Goal: Task Accomplishment & Management: Manage account settings

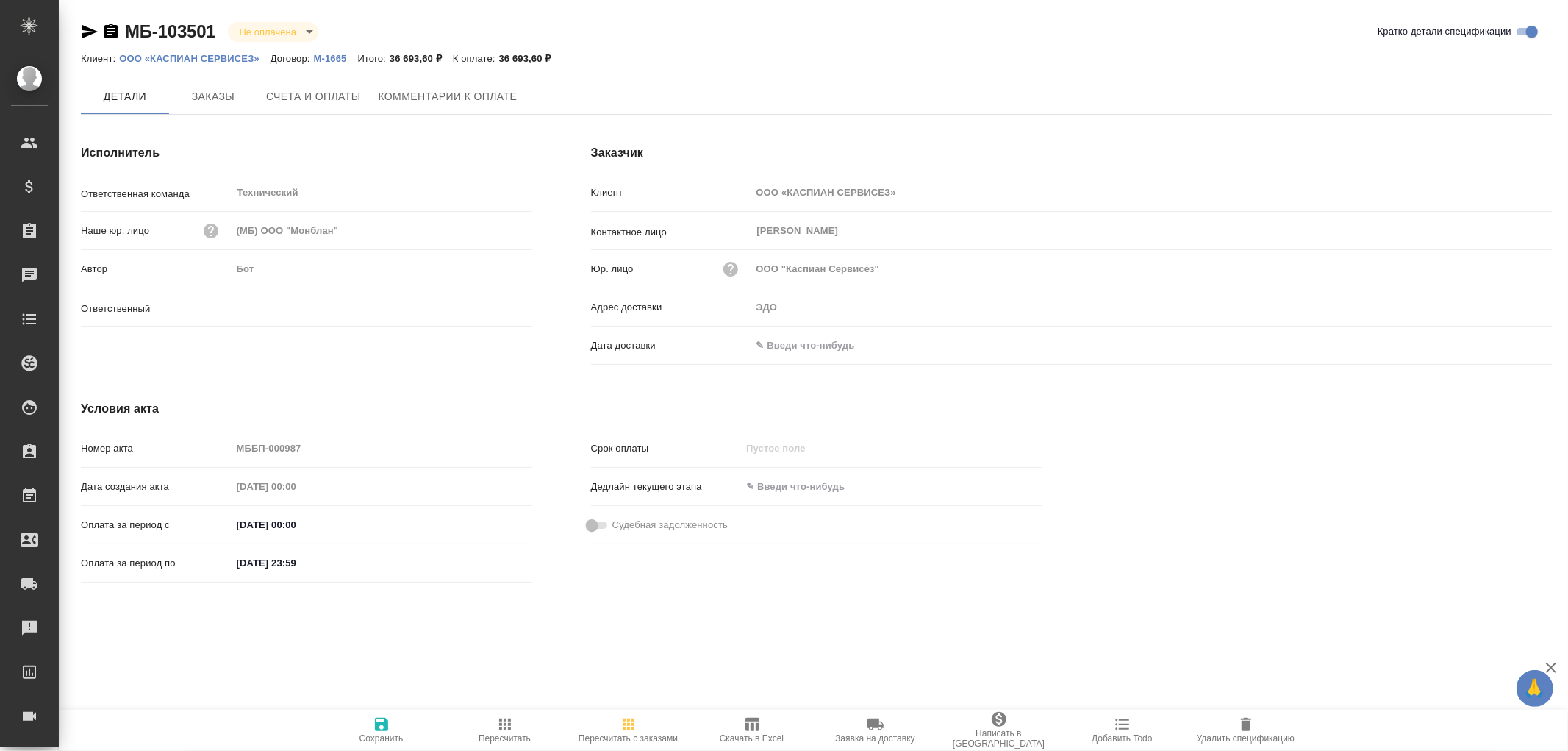
type input "Никифорова Валерия"
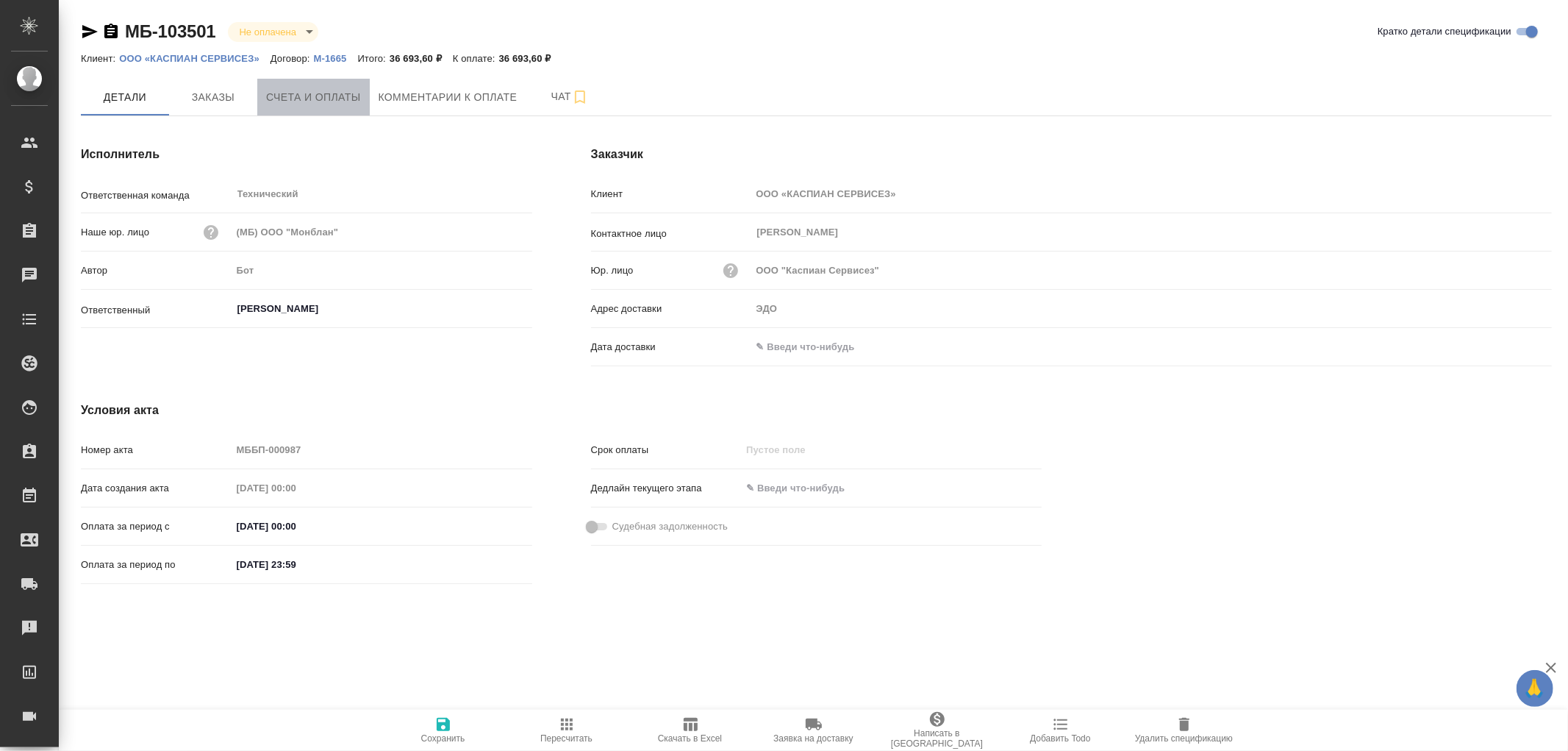
click at [327, 105] on span "Счета и оплаты" at bounding box center [313, 98] width 95 height 18
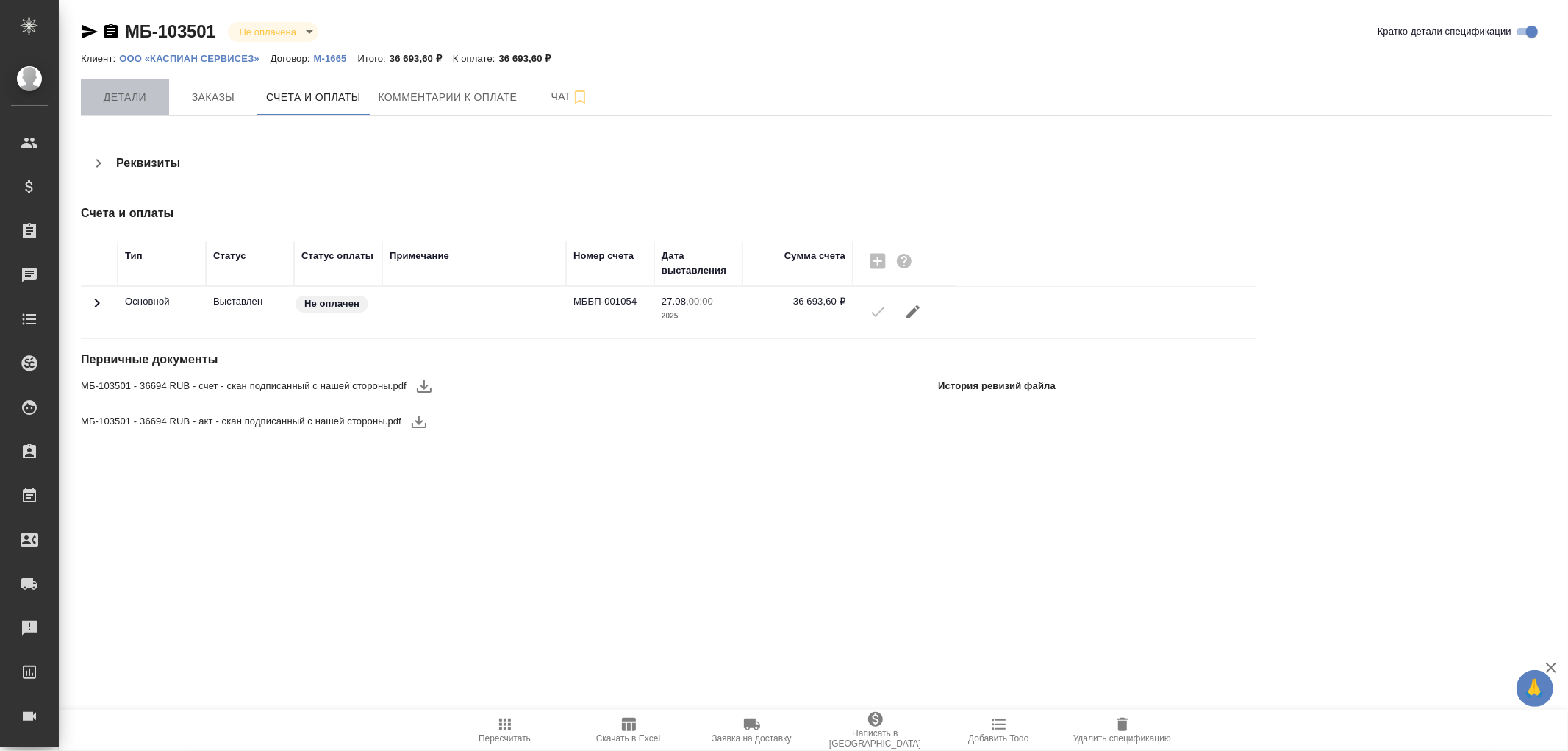
click at [149, 100] on span "Детали" at bounding box center [125, 98] width 71 height 18
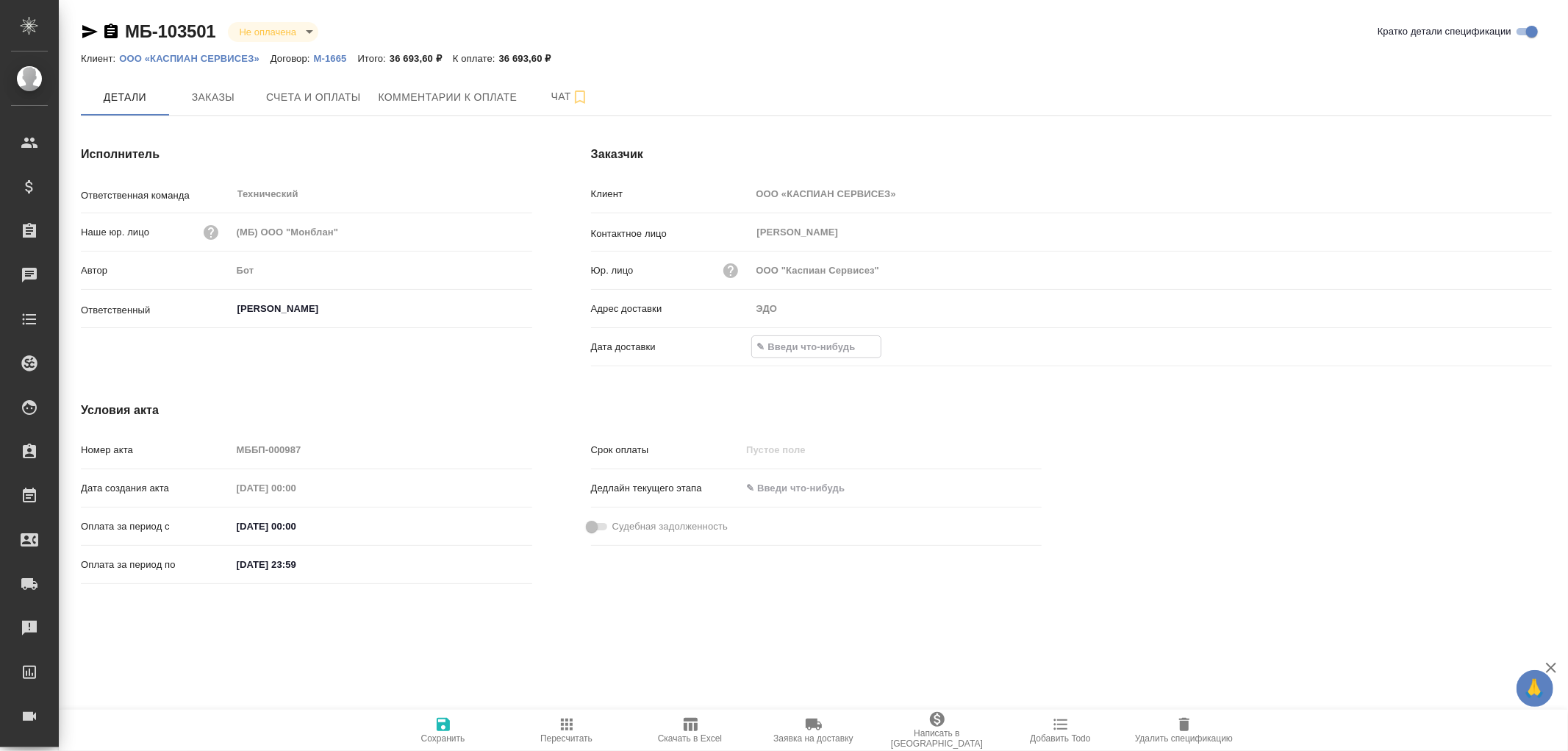
click at [810, 346] on input "text" at bounding box center [816, 346] width 129 height 21
click at [1511, 347] on icon "button" at bounding box center [1509, 345] width 13 height 15
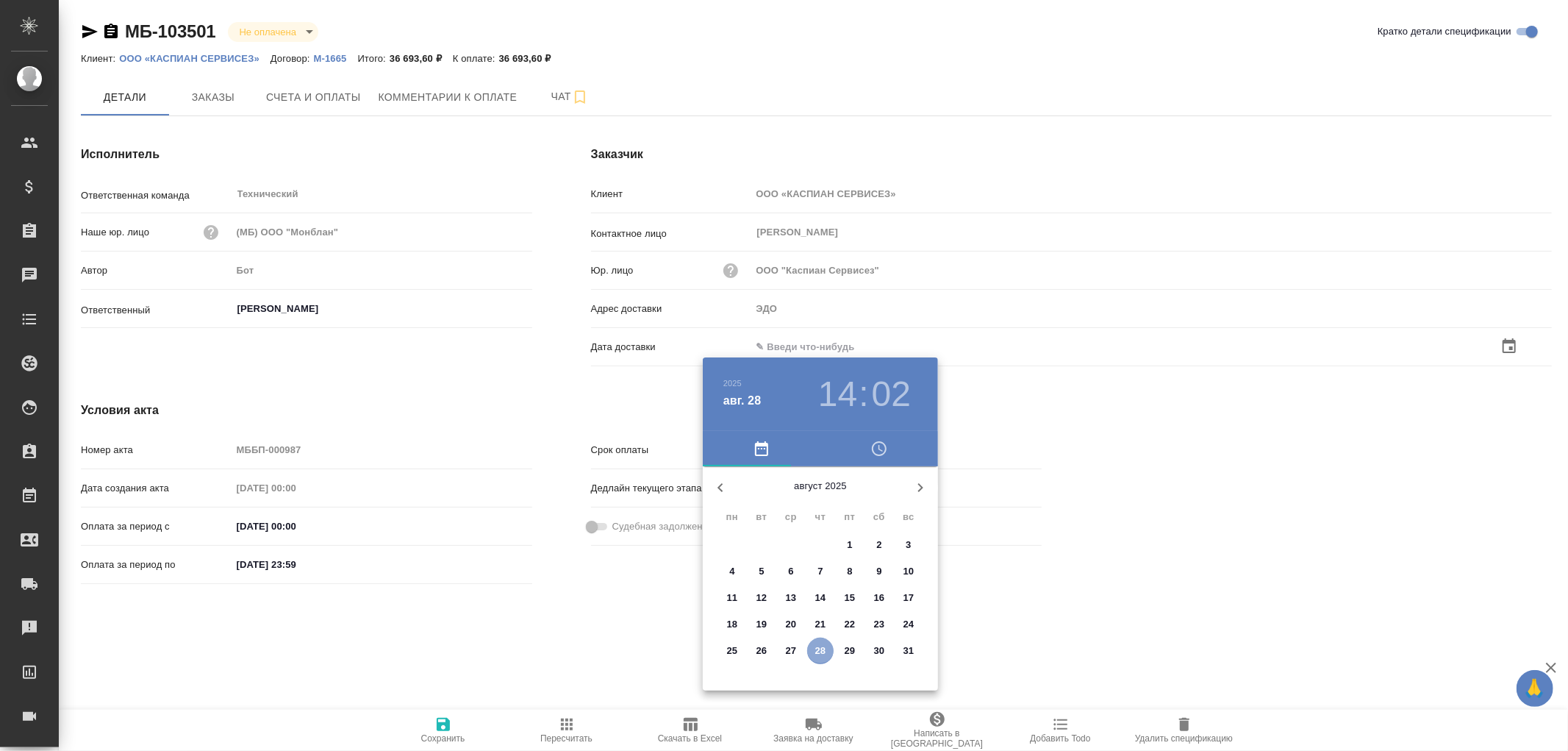
click at [819, 648] on p "28" at bounding box center [821, 650] width 11 height 15
type input "28.08.2025 14:02"
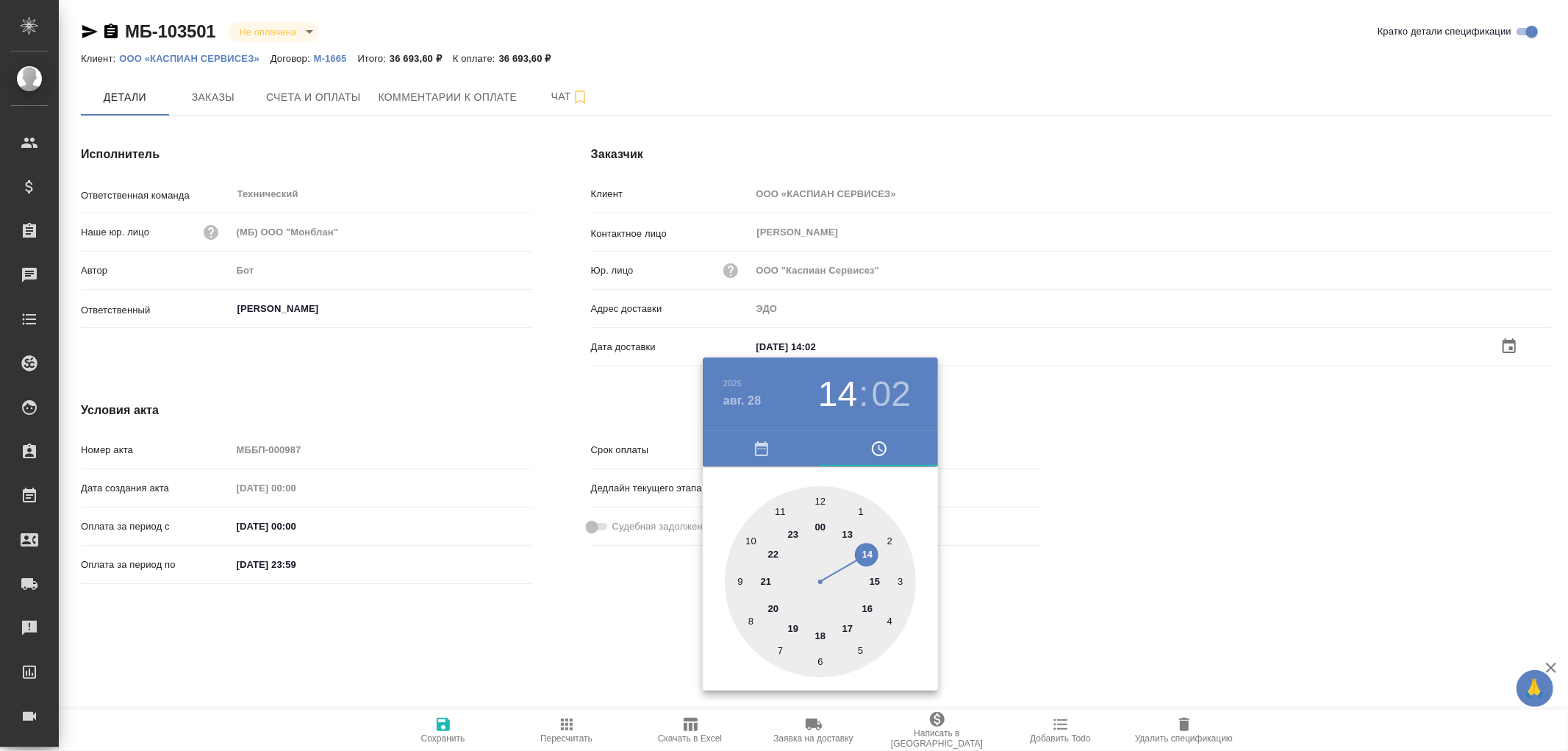
click at [445, 731] on div at bounding box center [784, 376] width 1568 height 751
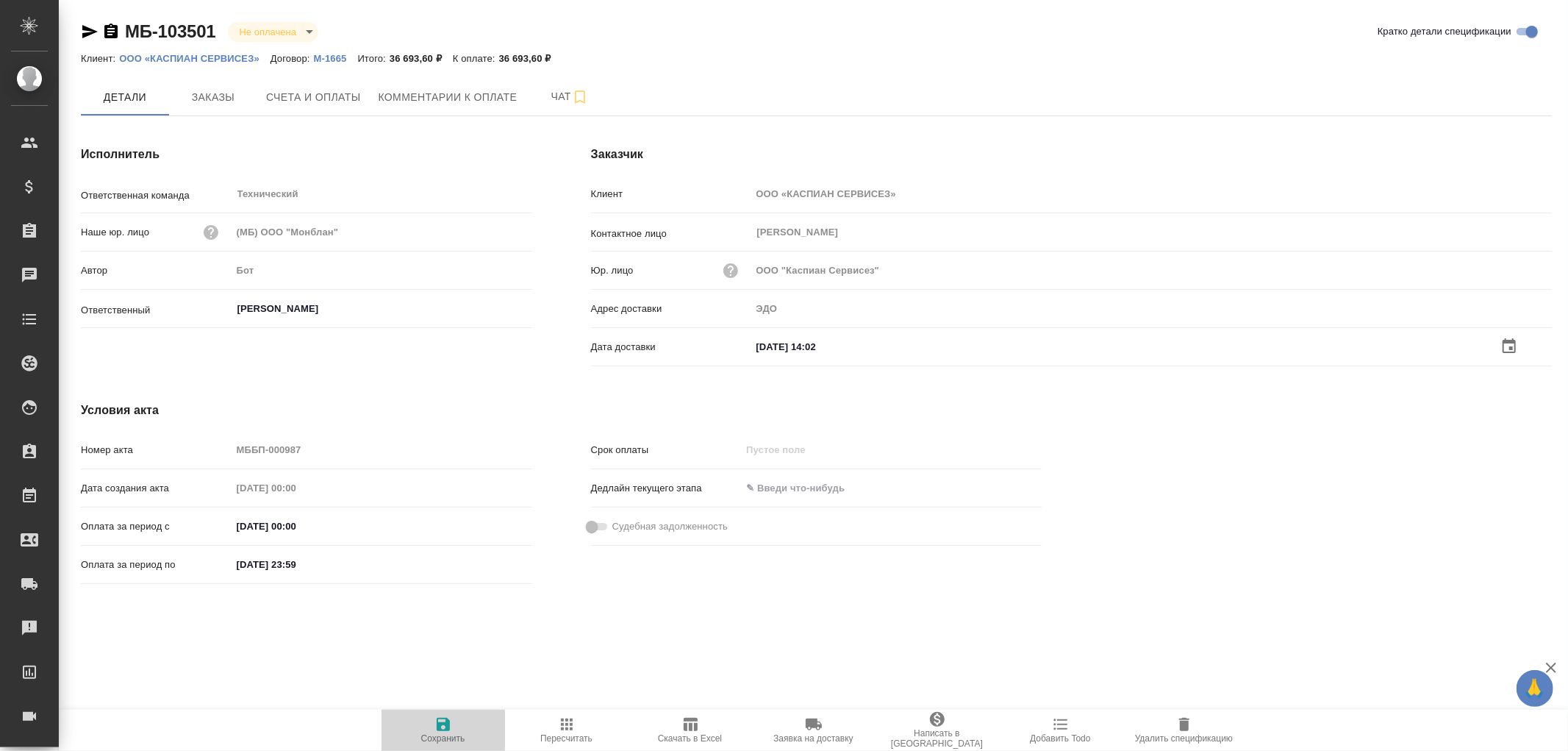
click at [443, 723] on icon "button" at bounding box center [442, 723] width 13 height 13
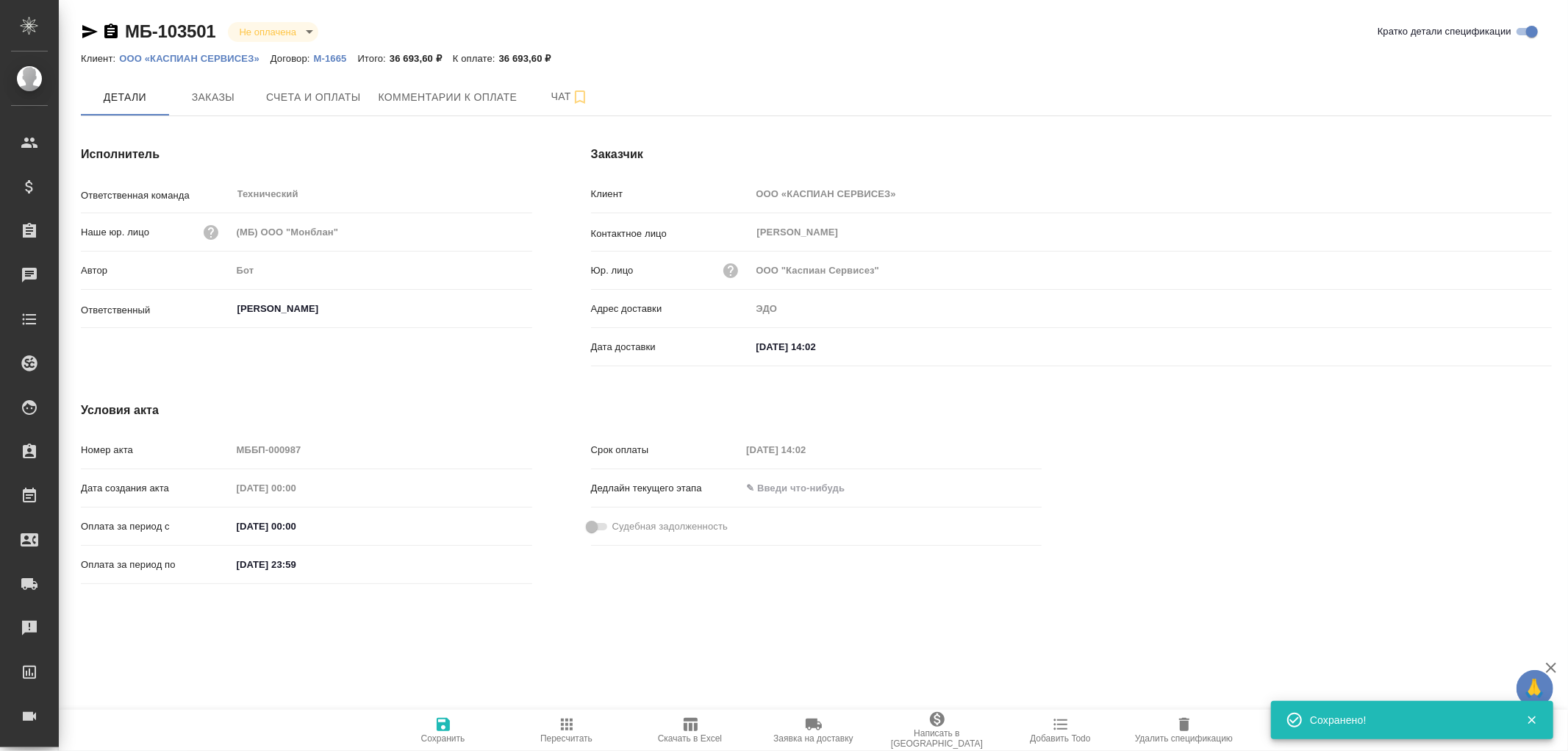
click at [437, 728] on icon "button" at bounding box center [442, 723] width 13 height 13
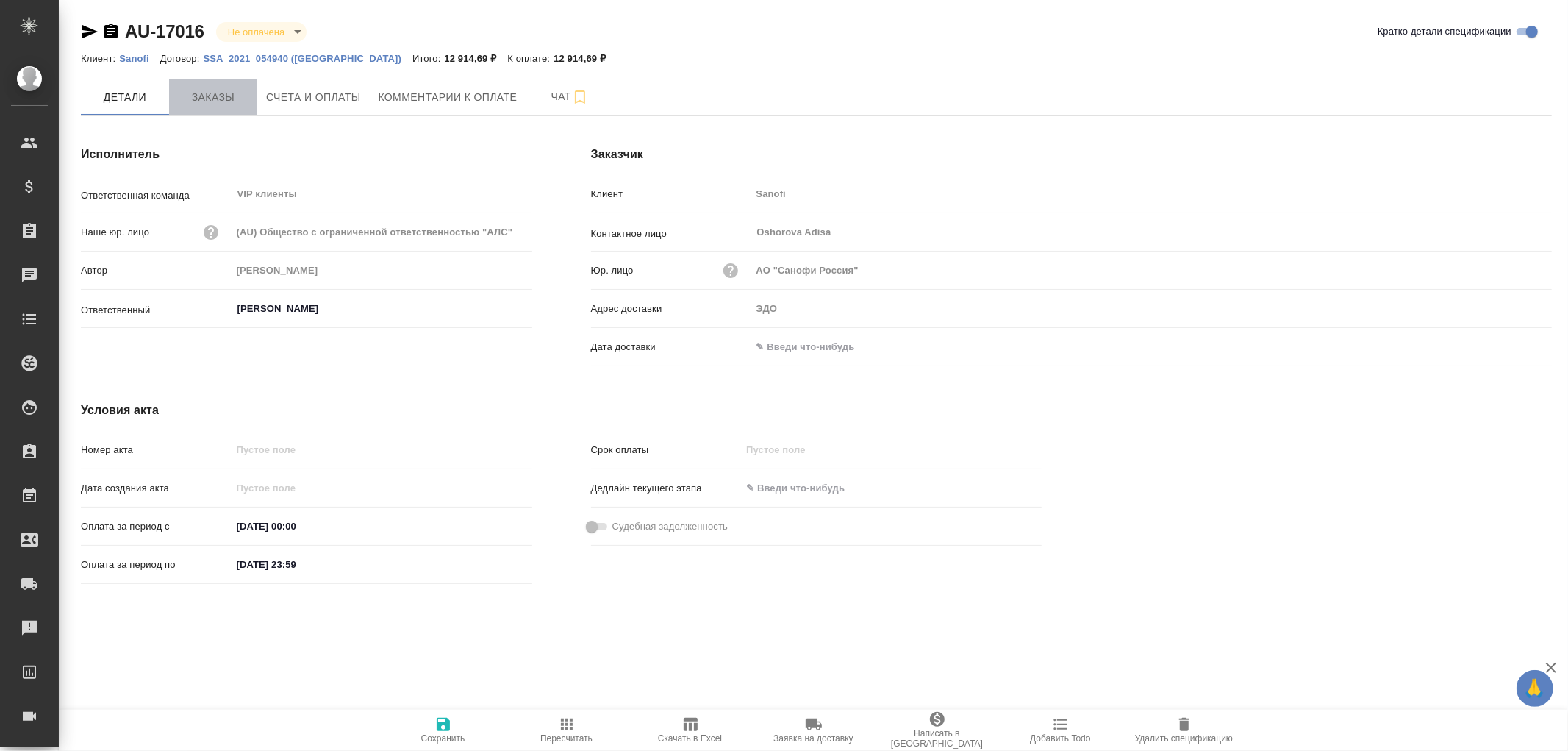
click at [209, 106] on span "Заказы" at bounding box center [213, 98] width 71 height 18
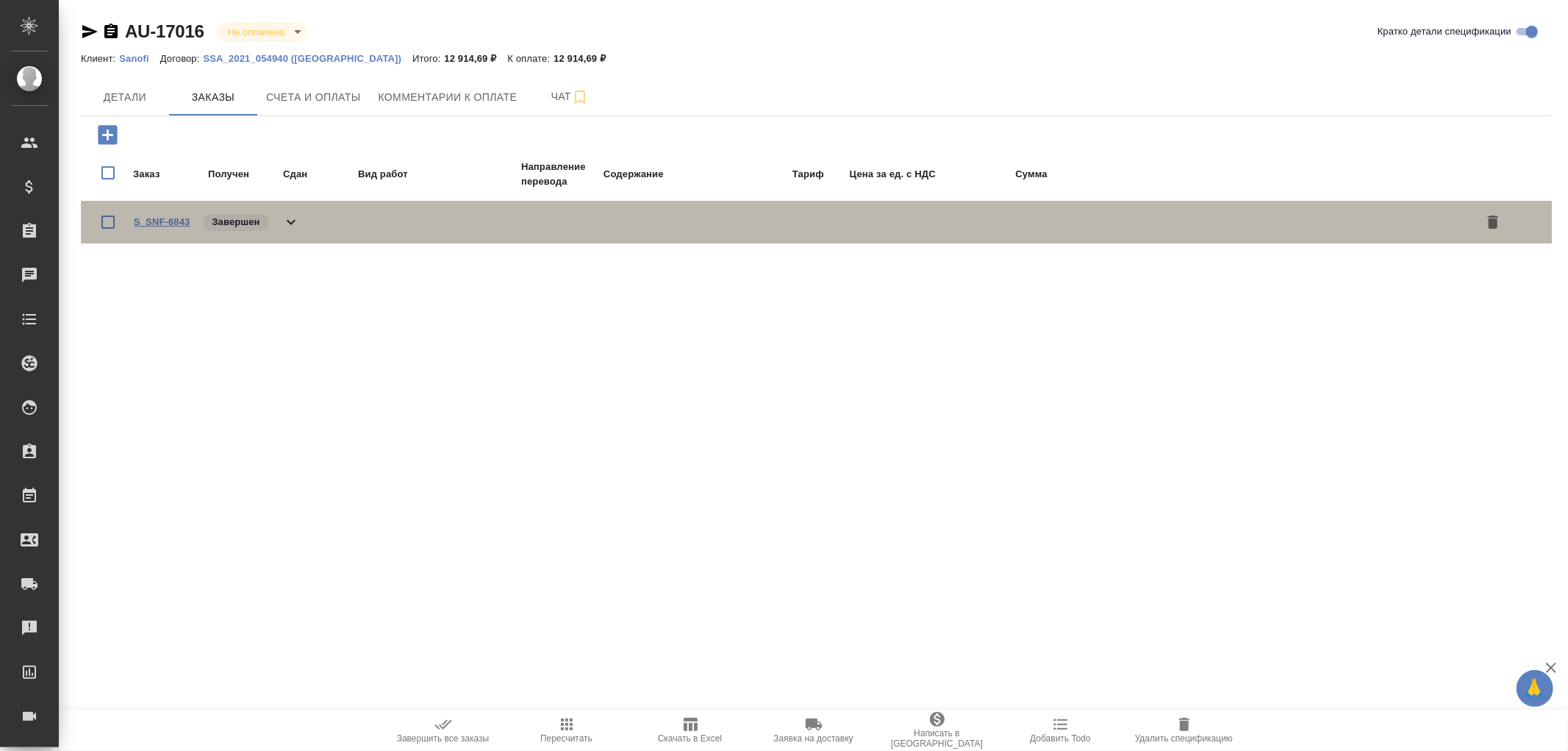
click at [164, 216] on link "S_SNF-6843" at bounding box center [161, 221] width 56 height 11
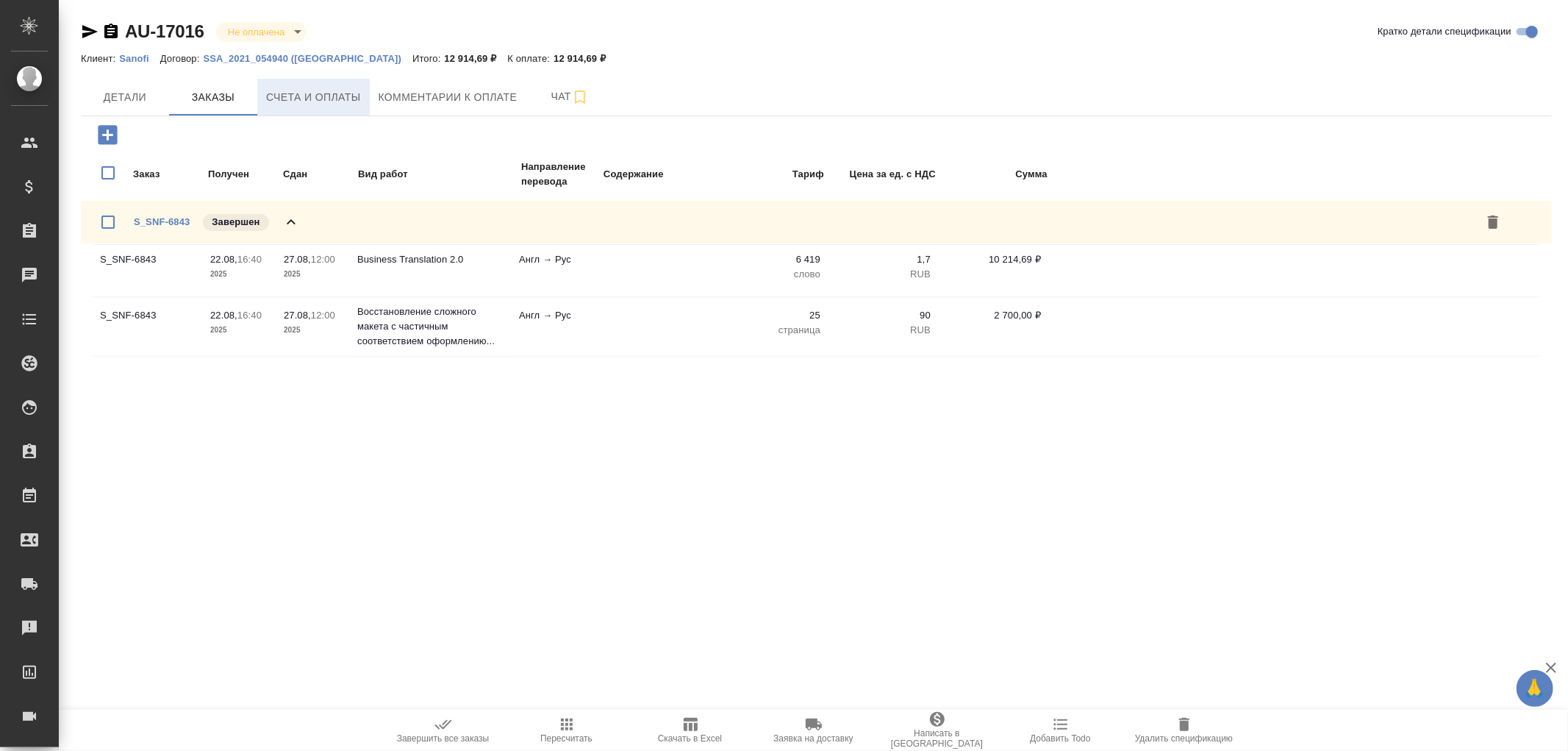
click at [312, 83] on button "Счета и оплаты" at bounding box center [313, 97] width 113 height 37
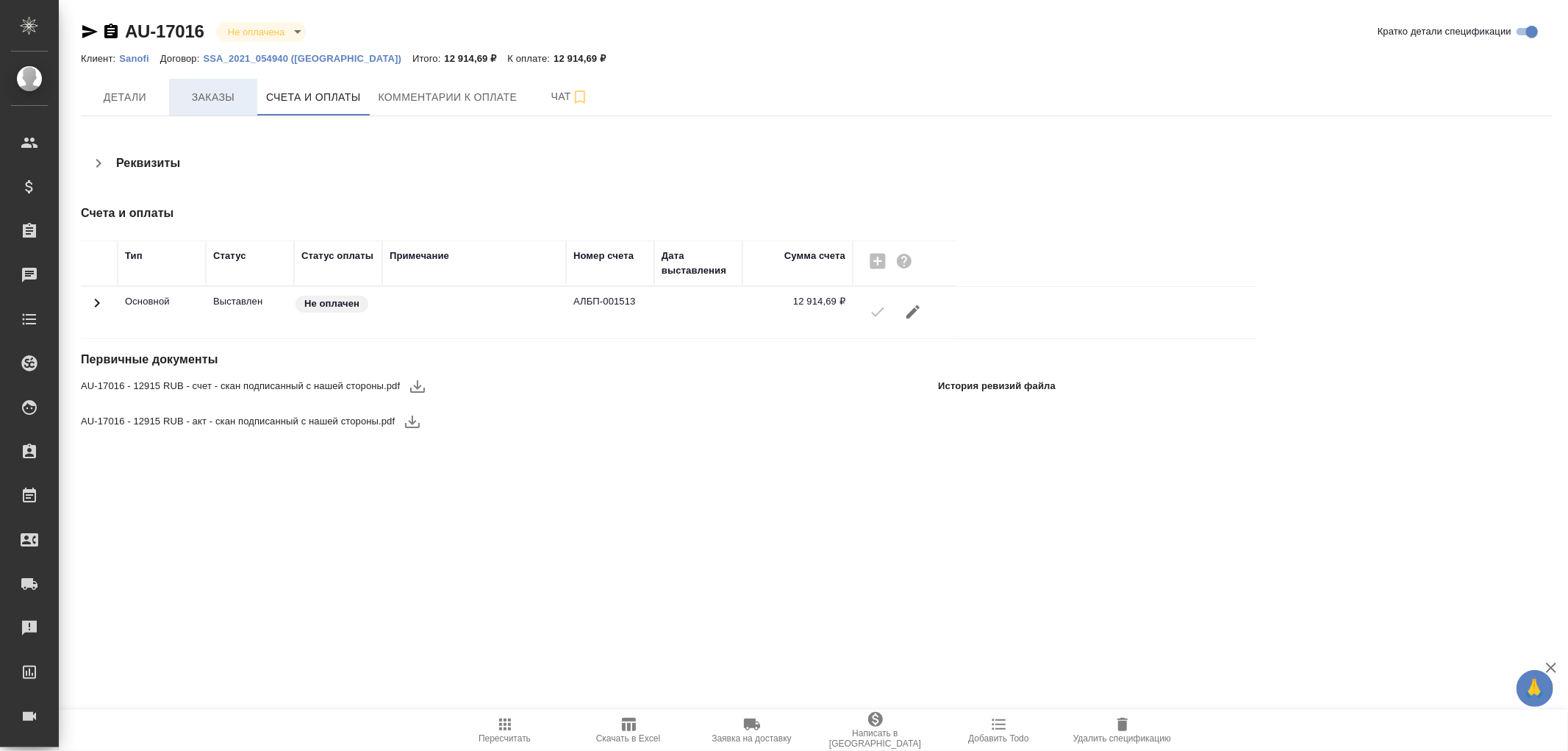
drag, startPoint x: 120, startPoint y: 89, endPoint x: 177, endPoint y: 112, distance: 61.5
click at [123, 89] on span "Детали" at bounding box center [125, 98] width 71 height 18
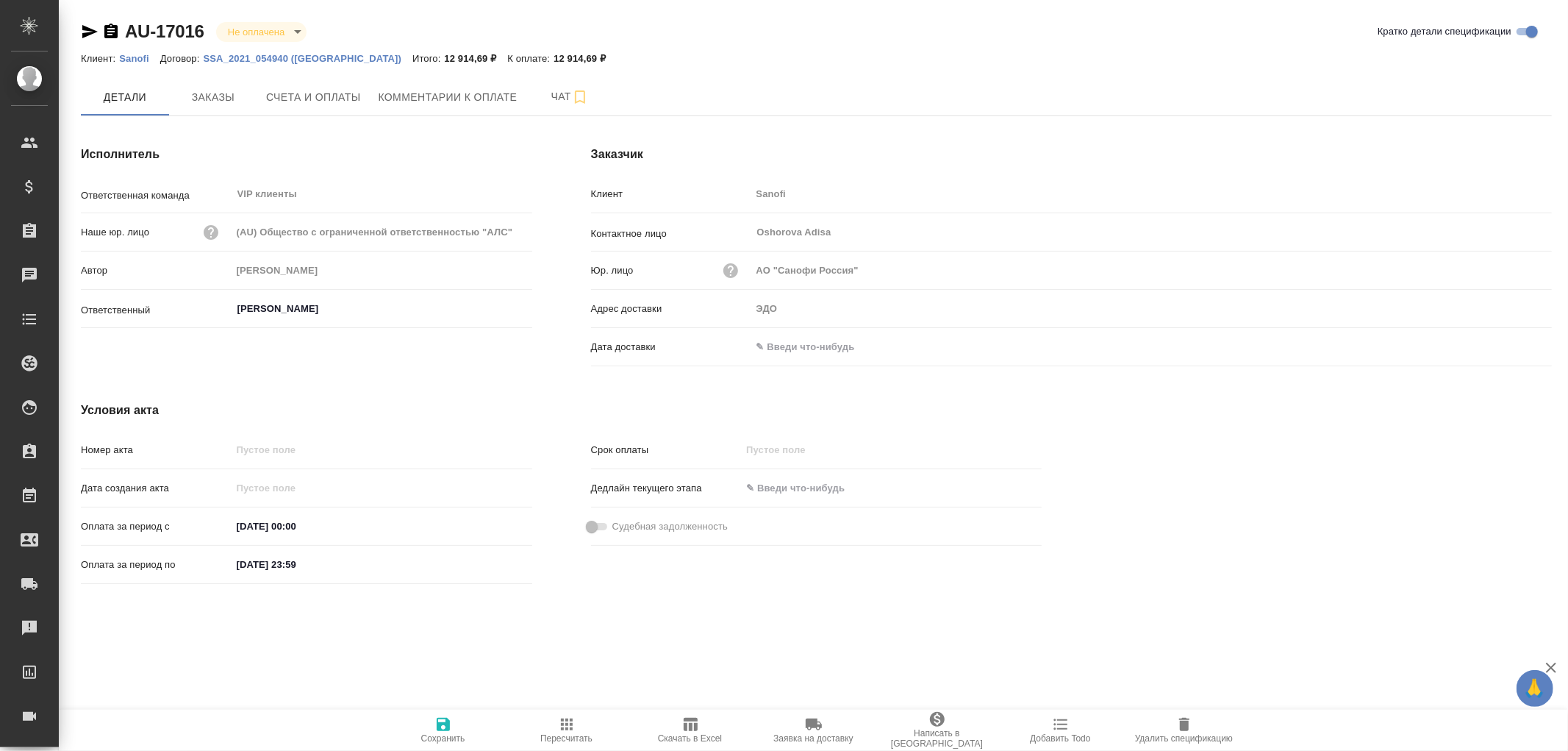
click at [788, 339] on input "text" at bounding box center [815, 346] width 129 height 21
click at [1509, 347] on icon "button" at bounding box center [1509, 347] width 18 height 18
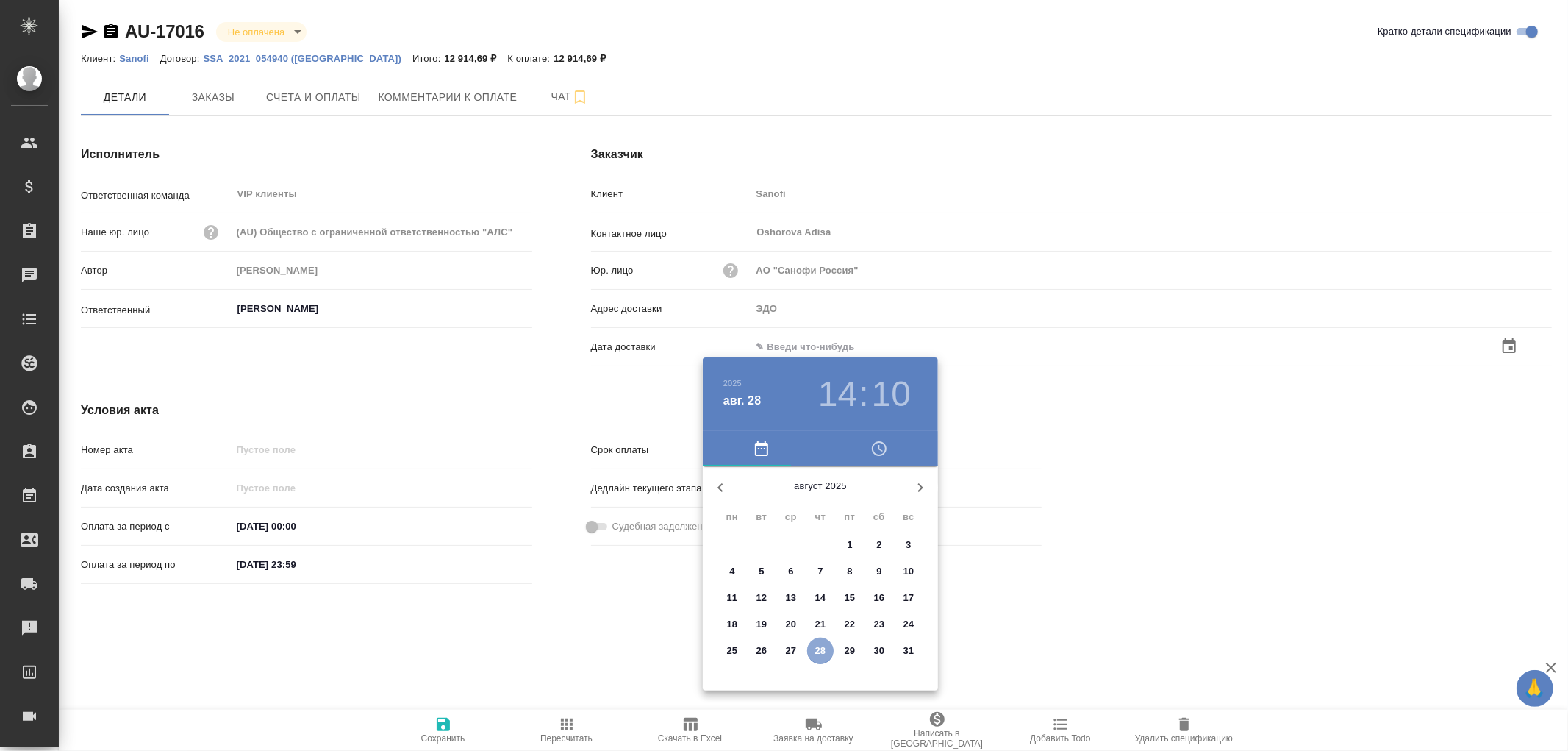
click at [810, 652] on span "28" at bounding box center [820, 650] width 27 height 15
type input "28.08.2025 14:10"
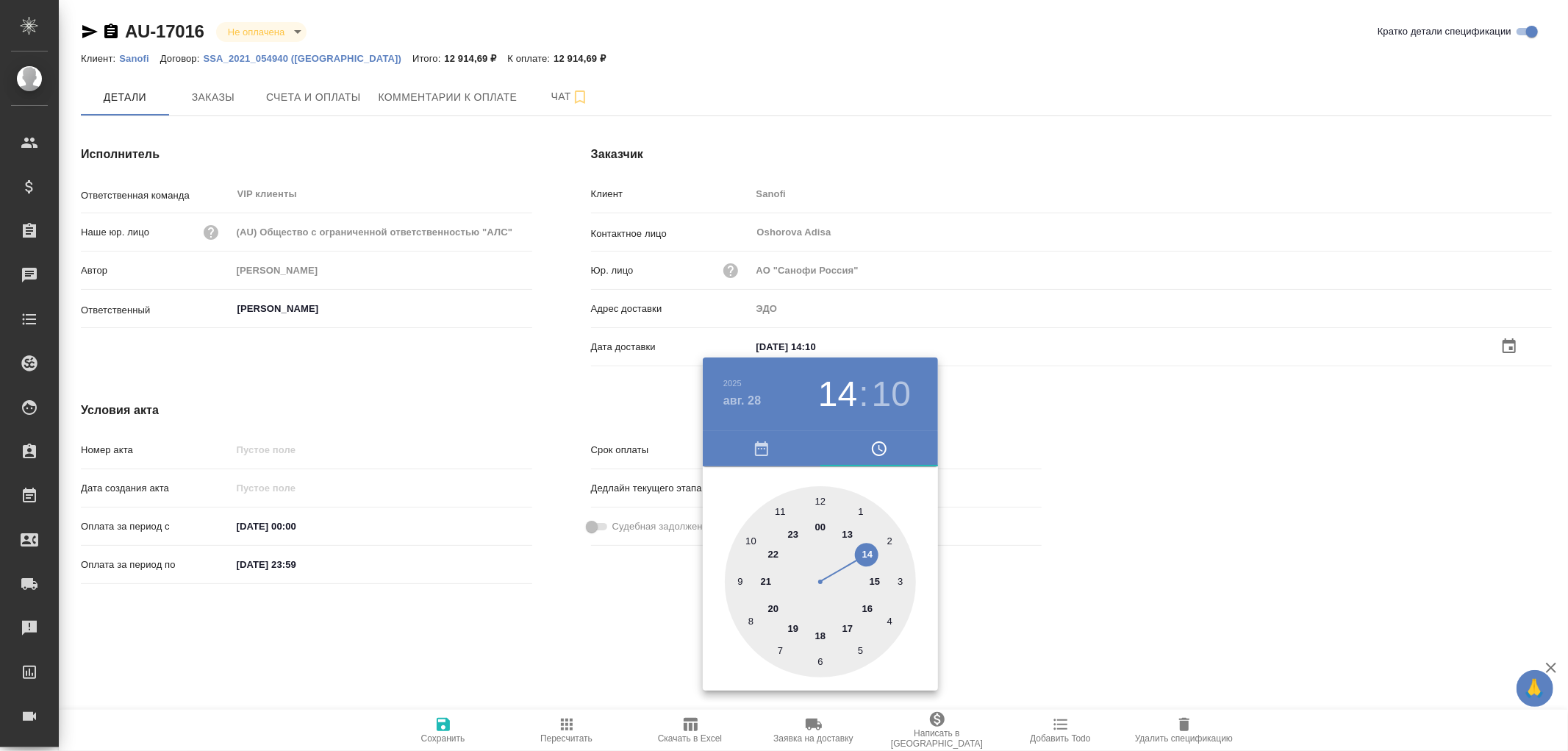
click at [447, 731] on div at bounding box center [784, 376] width 1568 height 751
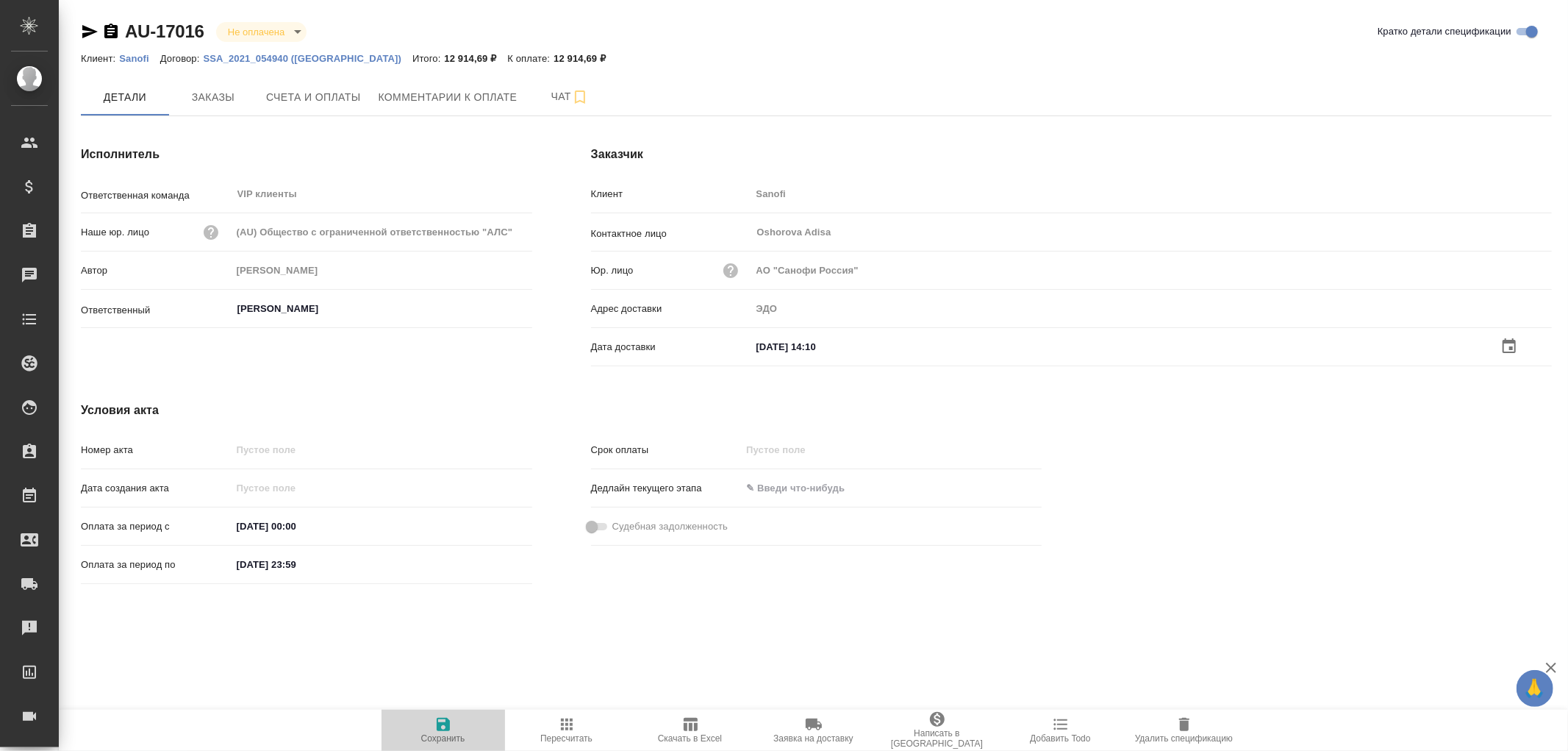
click at [447, 725] on icon "button" at bounding box center [442, 723] width 13 height 13
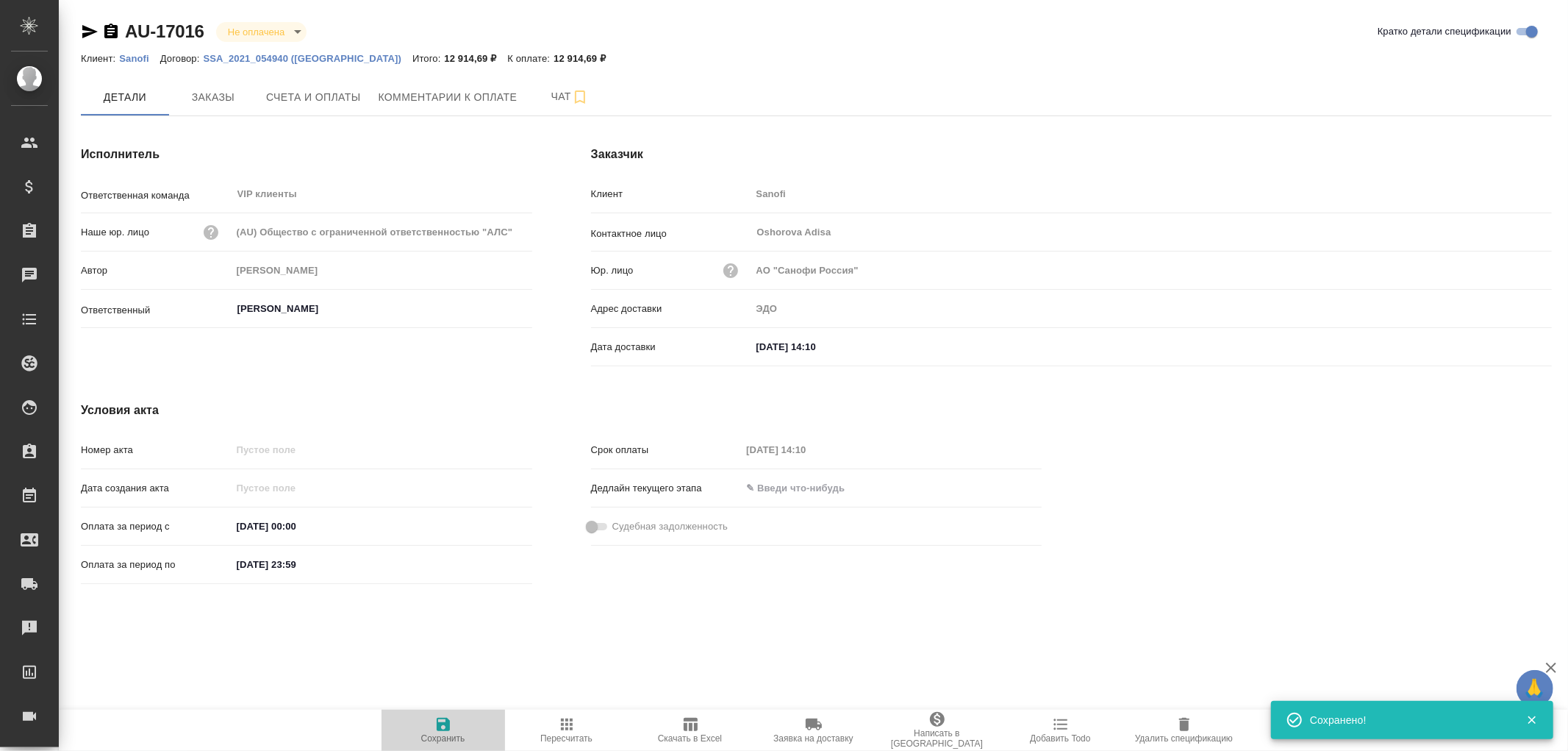
click at [447, 725] on icon "button" at bounding box center [442, 723] width 13 height 13
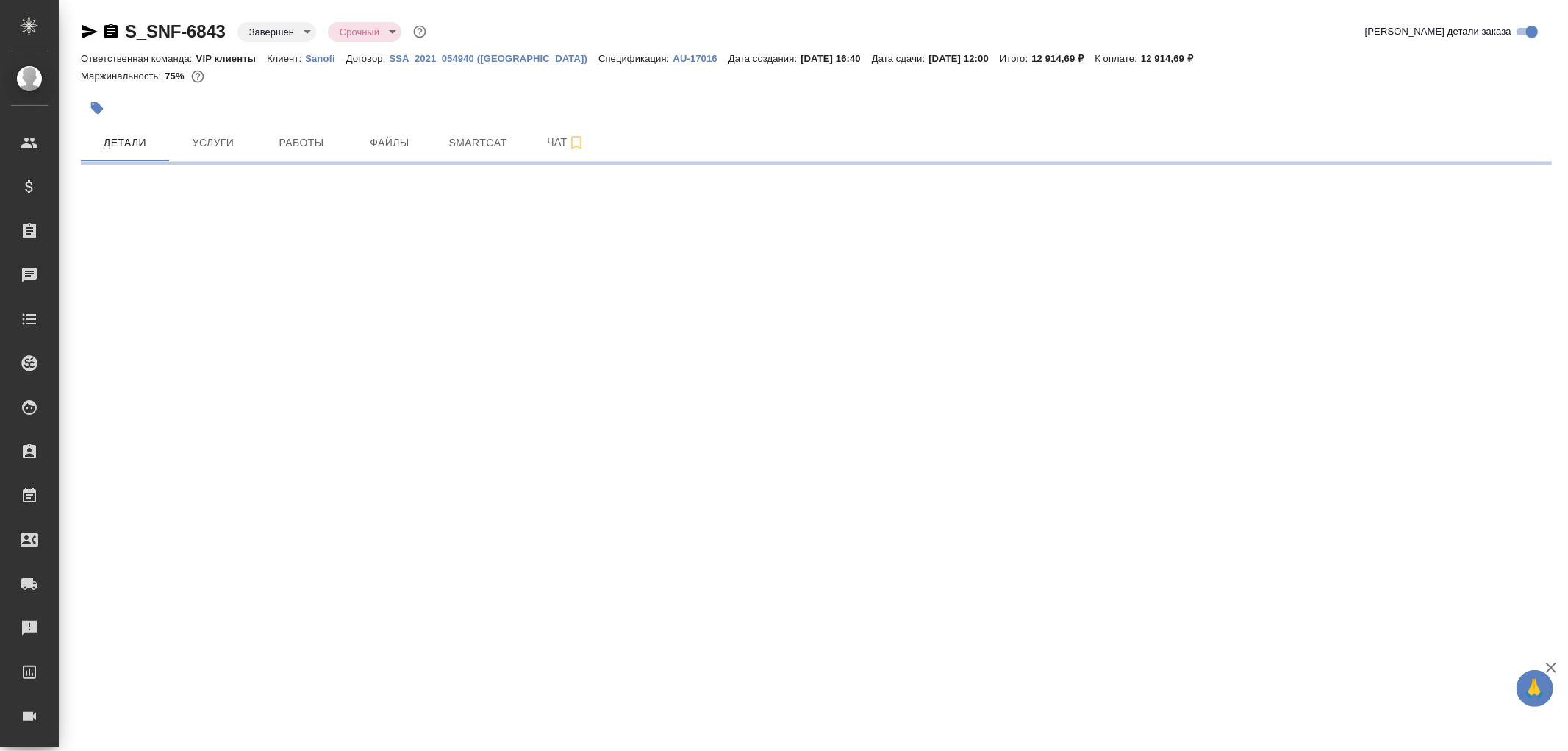
select select "RU"
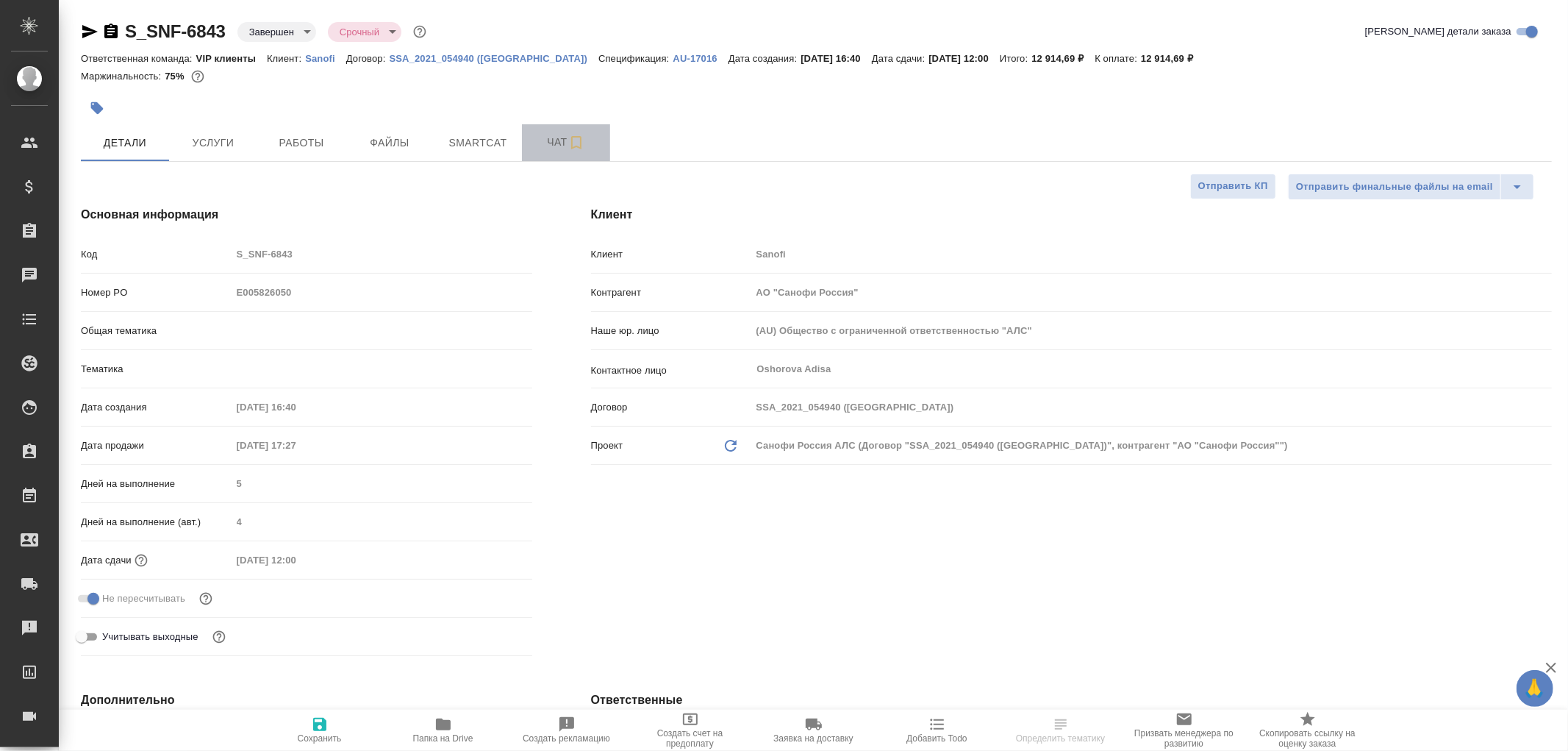
click at [561, 137] on span "Чат" at bounding box center [566, 142] width 71 height 18
type textarea "x"
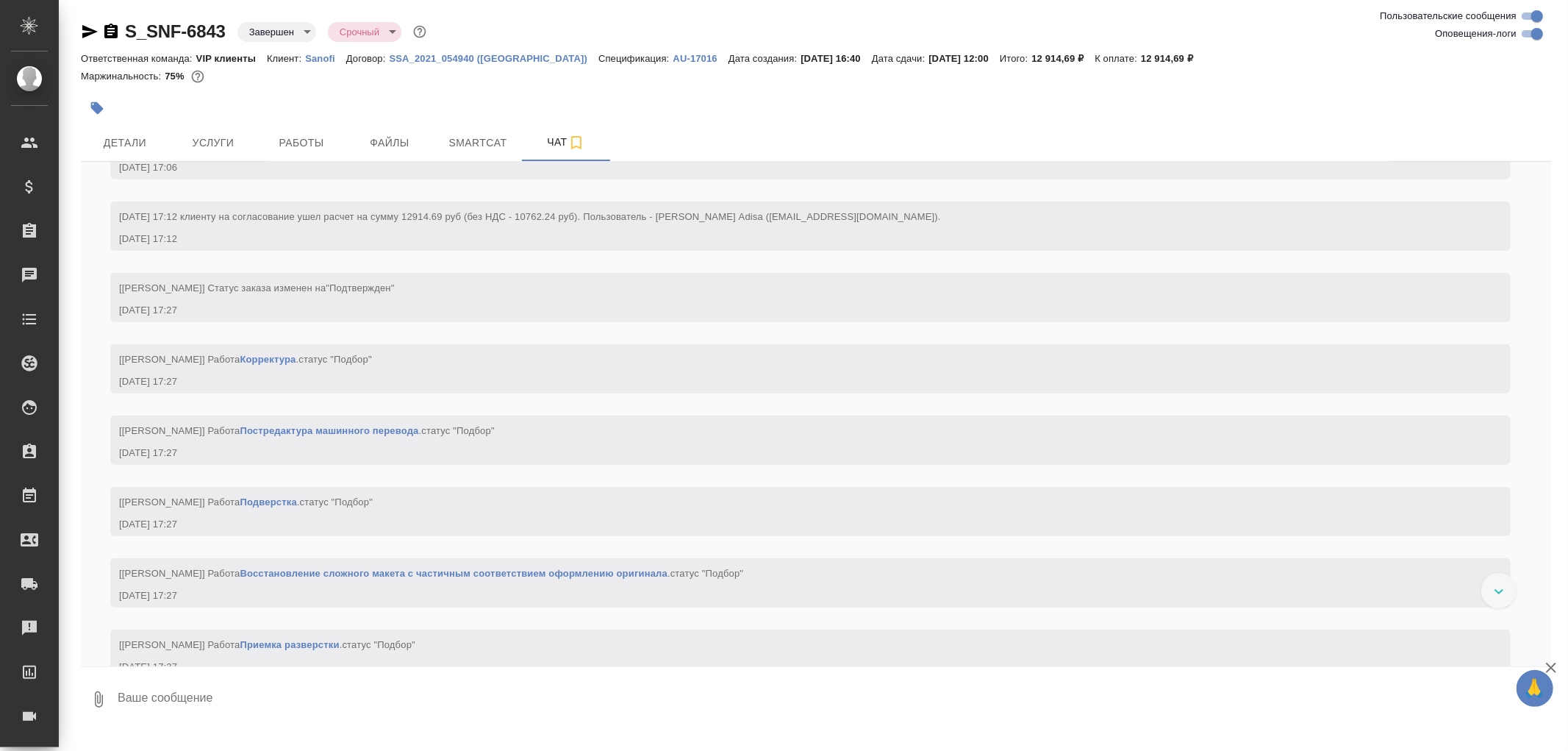
scroll to position [1225, 0]
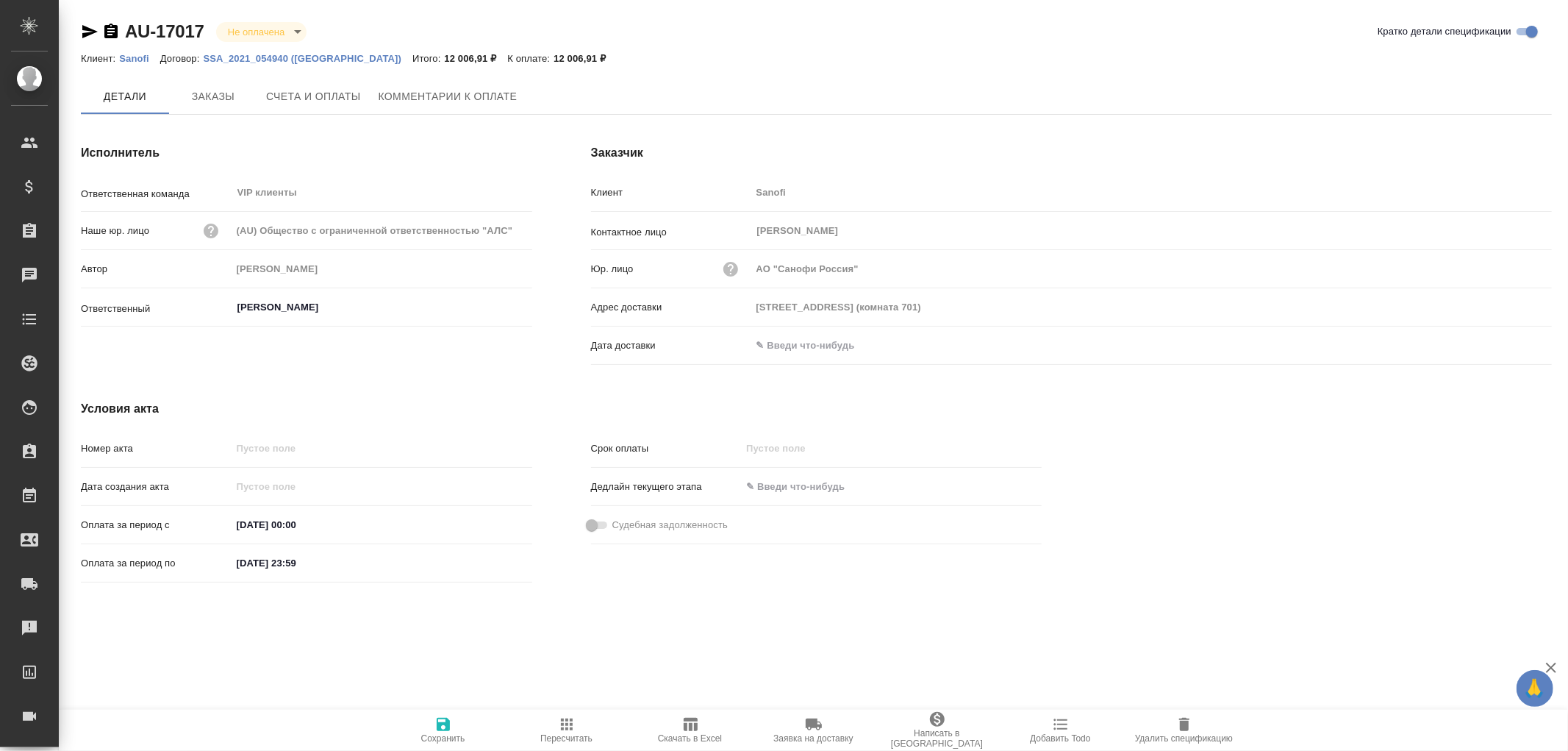
click at [223, 97] on span "Заказы" at bounding box center [213, 97] width 71 height 18
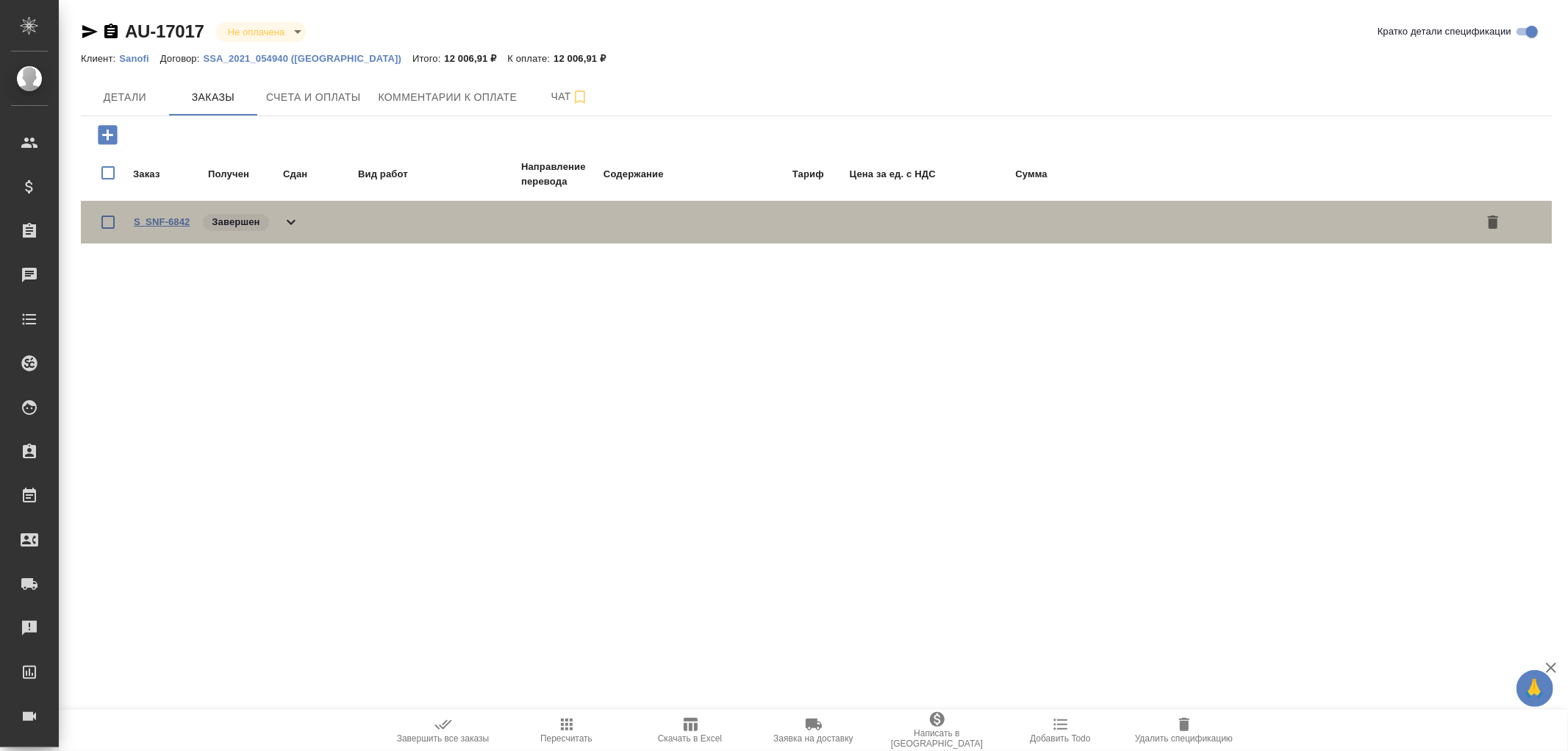
click at [184, 218] on link "S_SNF-6842" at bounding box center [161, 221] width 56 height 11
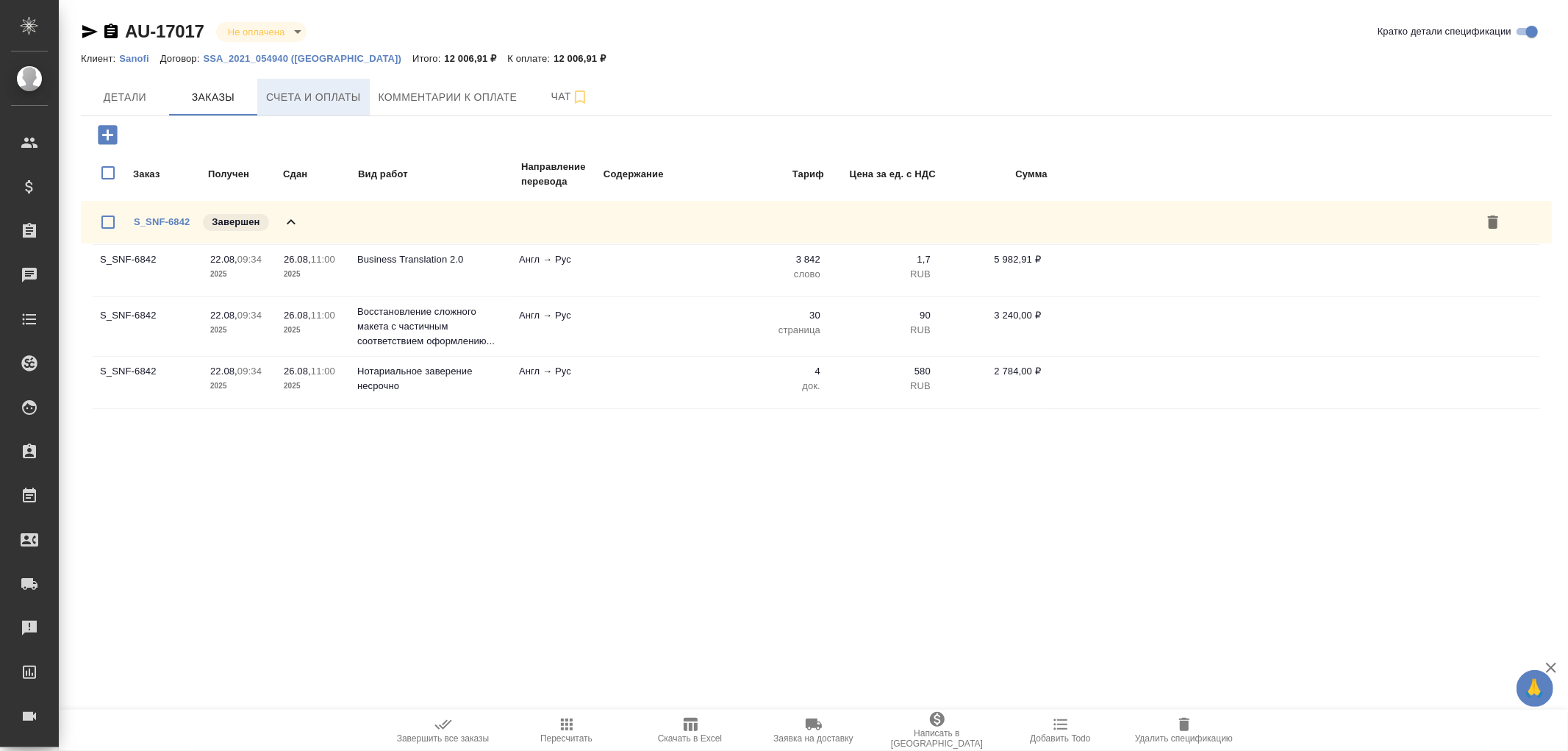
click at [334, 101] on span "Счета и оплаты" at bounding box center [313, 98] width 95 height 18
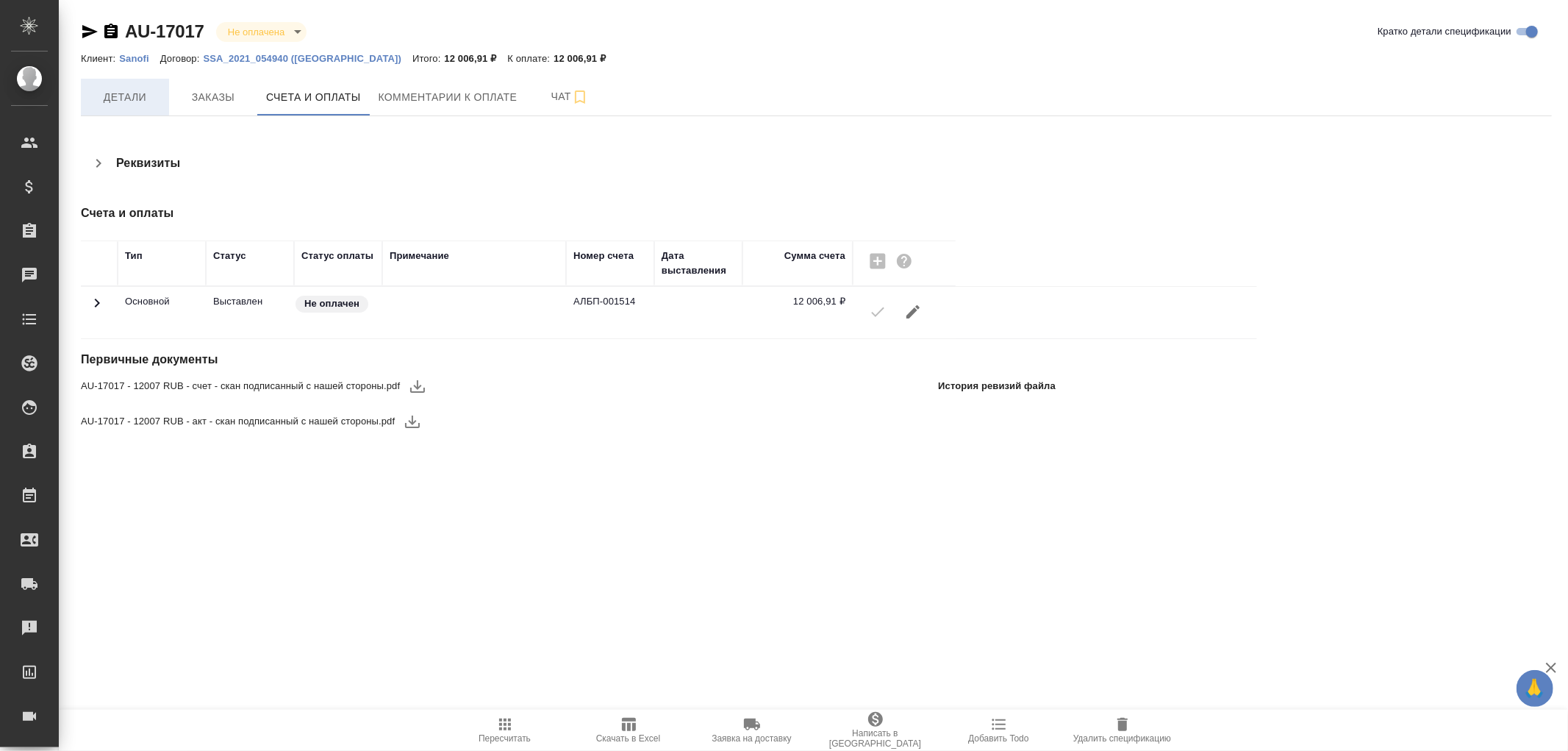
drag, startPoint x: 109, startPoint y: 98, endPoint x: 123, endPoint y: 101, distance: 14.3
click at [109, 98] on span "Детали" at bounding box center [125, 98] width 71 height 18
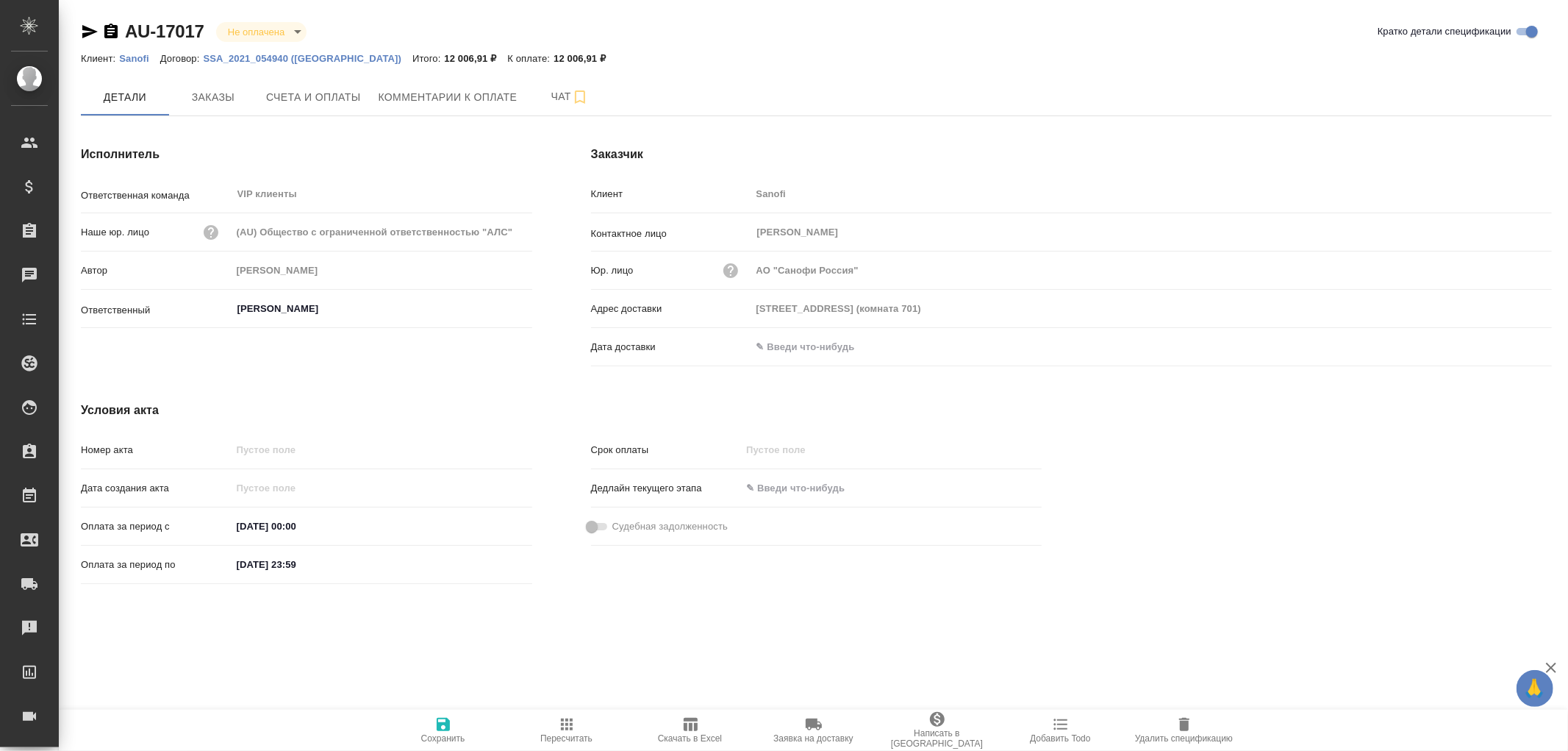
click at [809, 347] on input "text" at bounding box center [815, 346] width 129 height 21
click at [1508, 348] on icon "button" at bounding box center [1509, 346] width 18 height 18
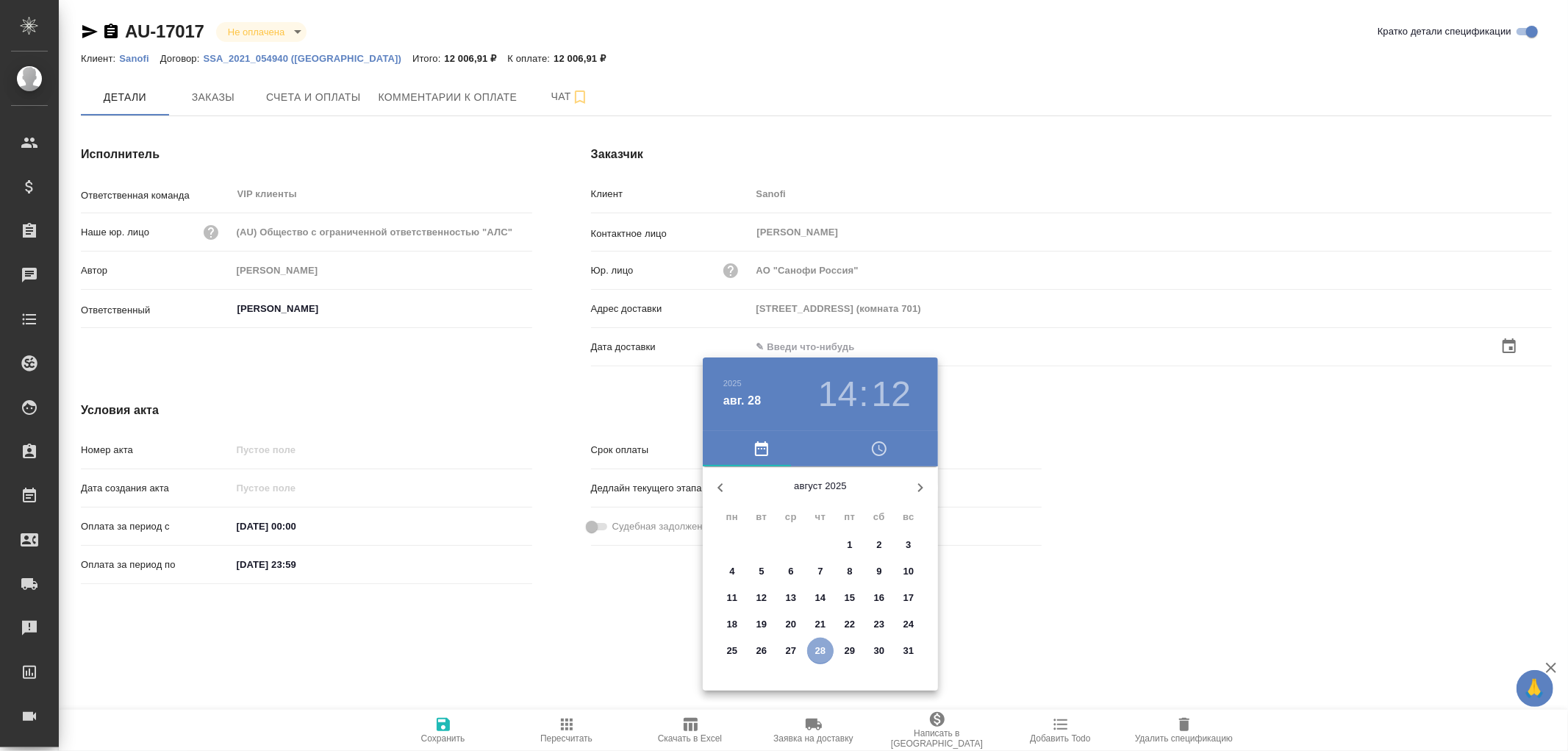
click at [818, 645] on p "28" at bounding box center [821, 650] width 11 height 15
type input "28.08.2025 14:12"
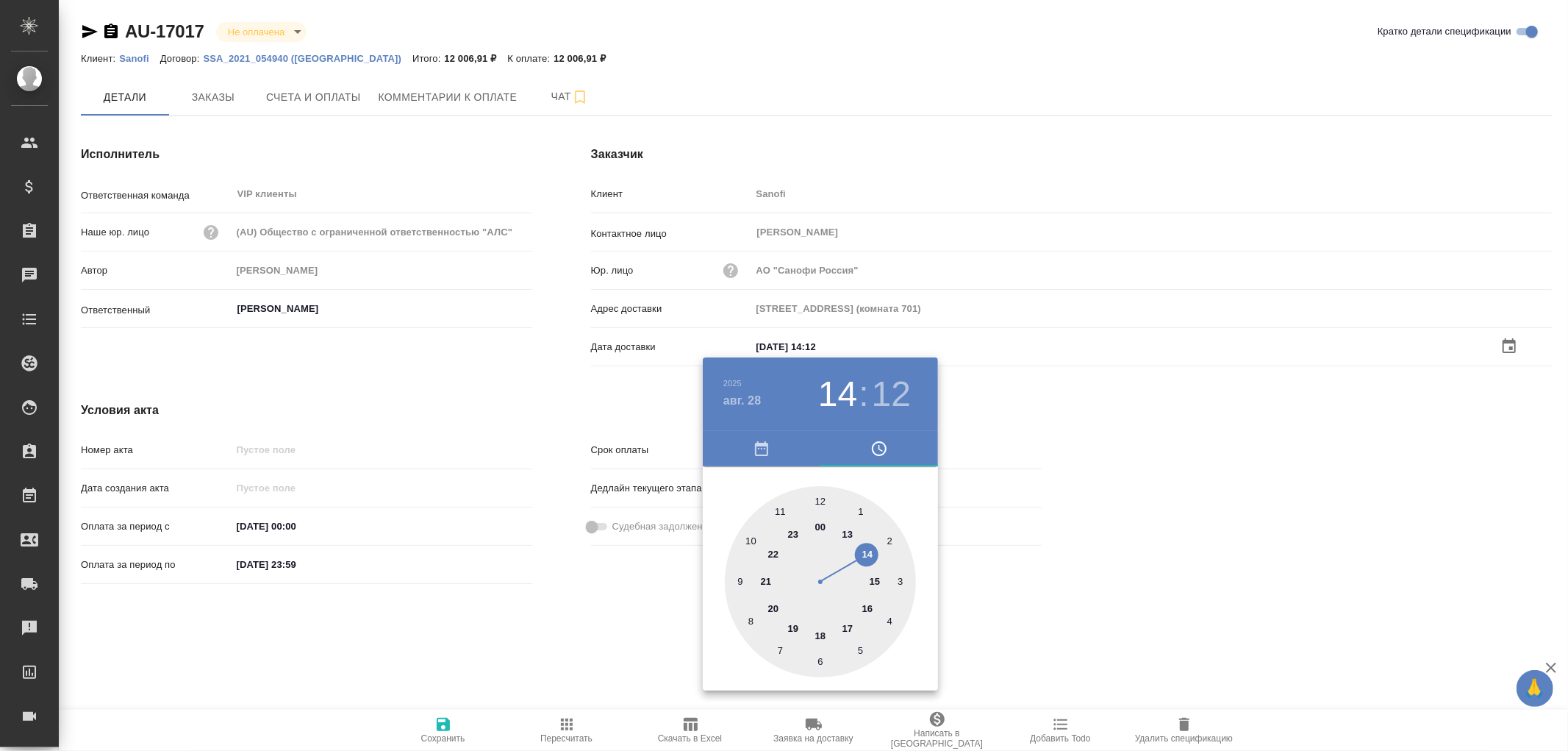
click at [436, 724] on div at bounding box center [784, 376] width 1568 height 751
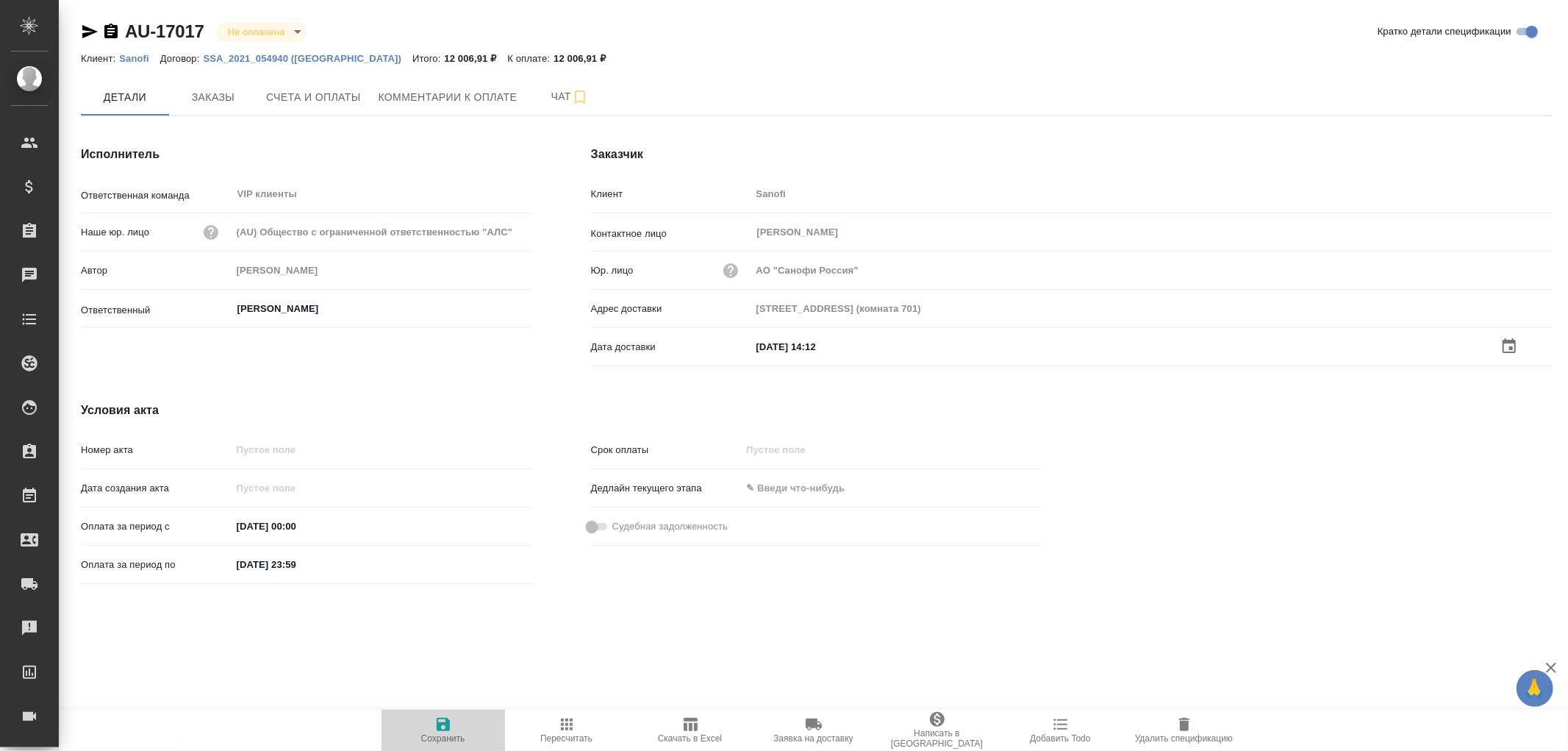
click at [439, 723] on icon "button" at bounding box center [442, 723] width 13 height 13
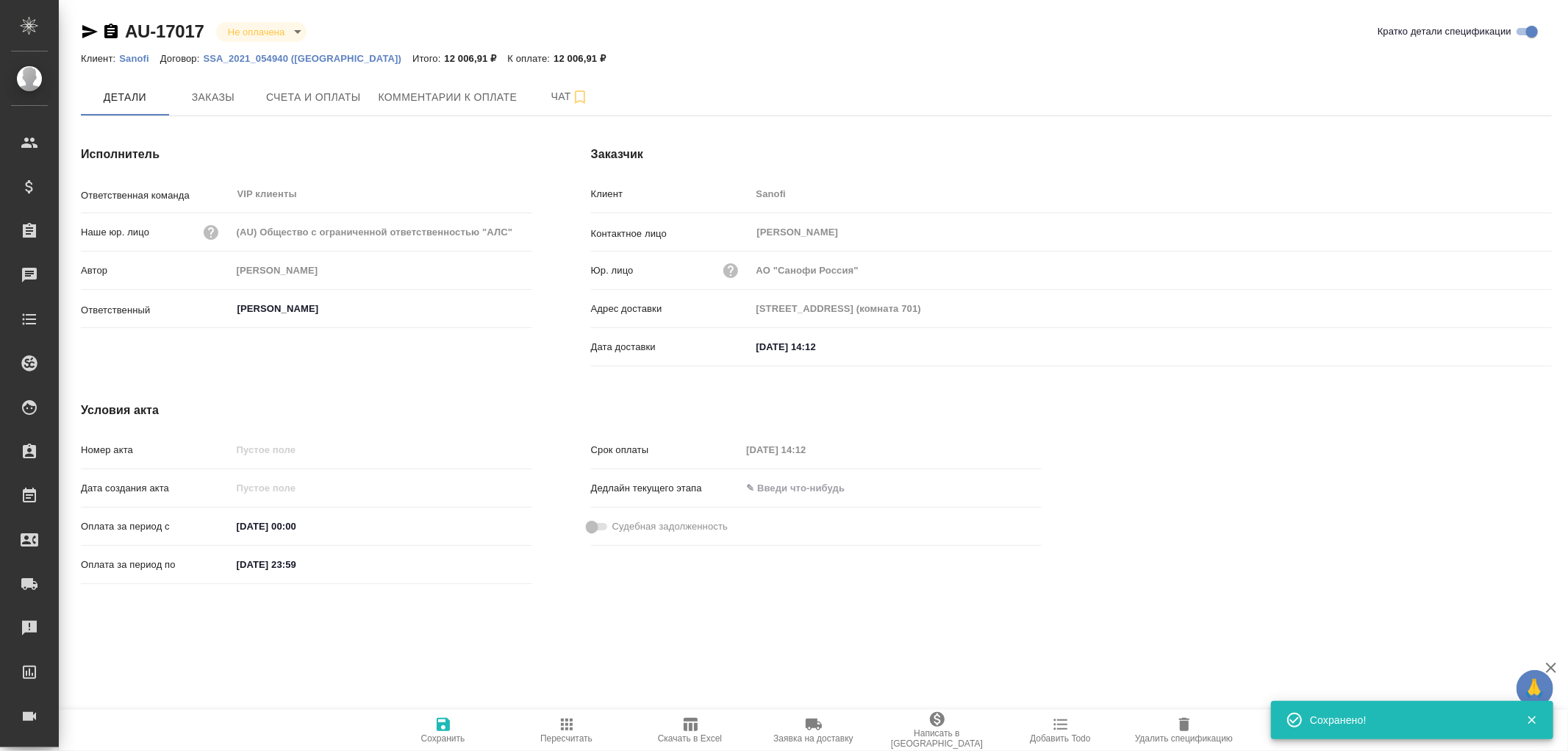
click at [439, 722] on icon "button" at bounding box center [443, 724] width 18 height 18
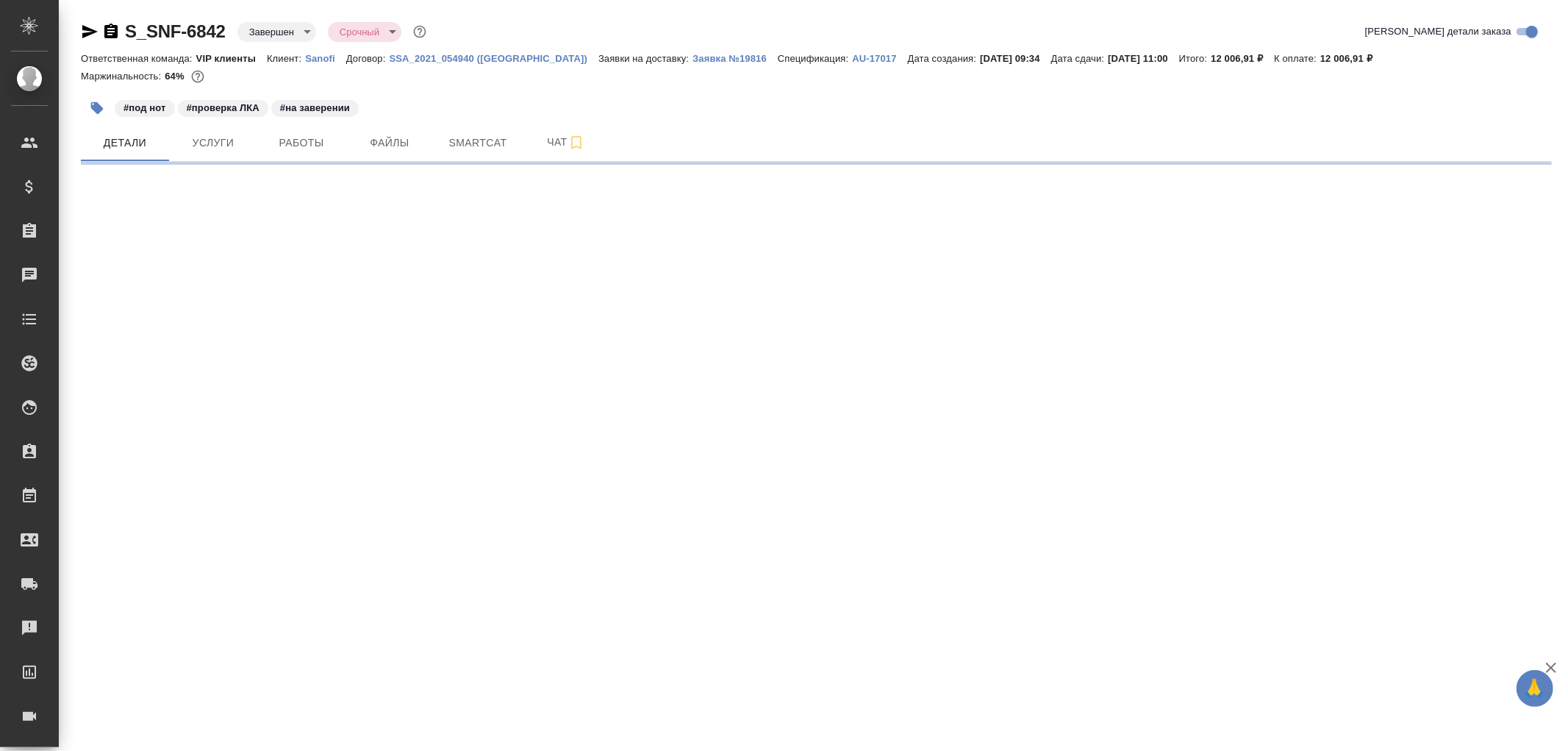
select select "RU"
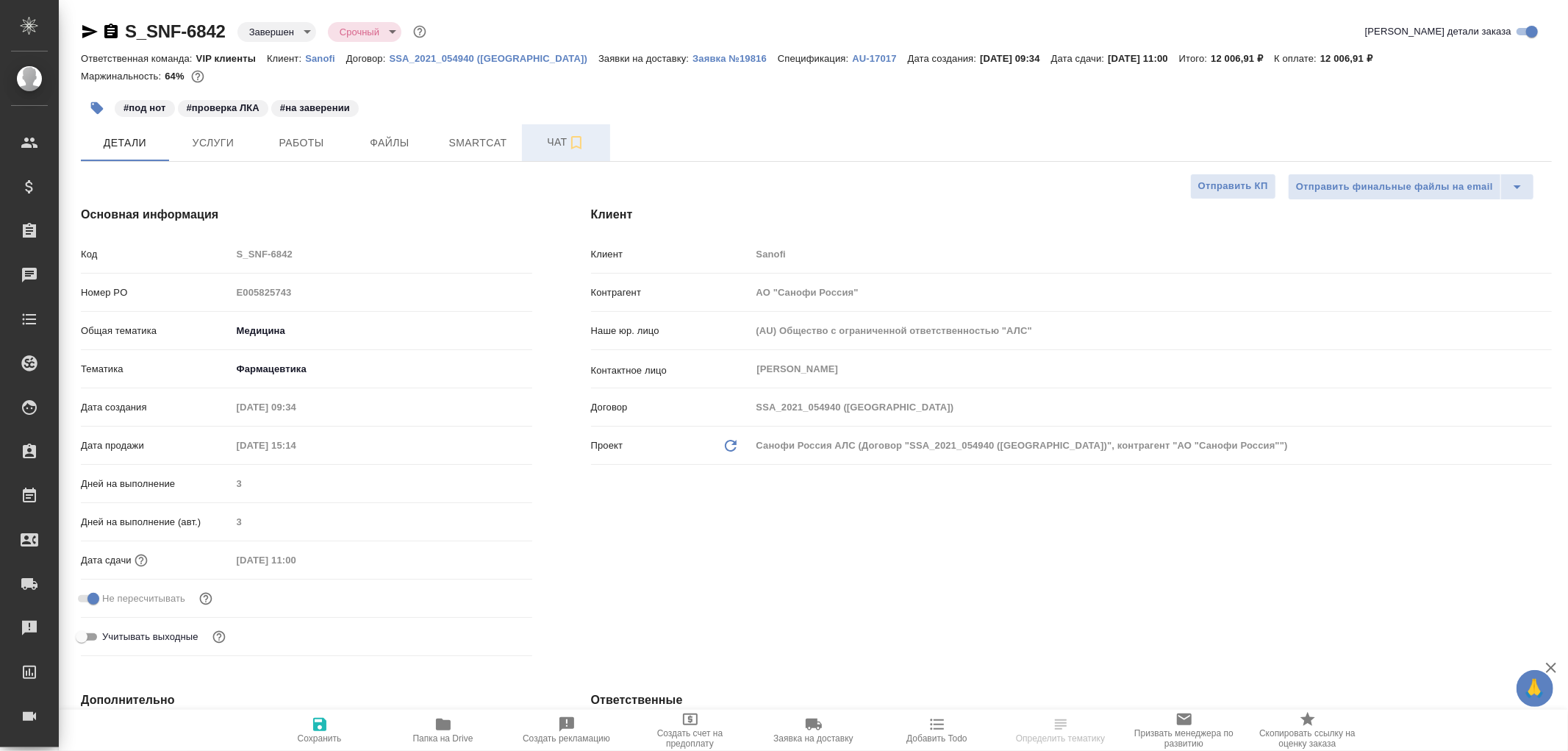
type textarea "x"
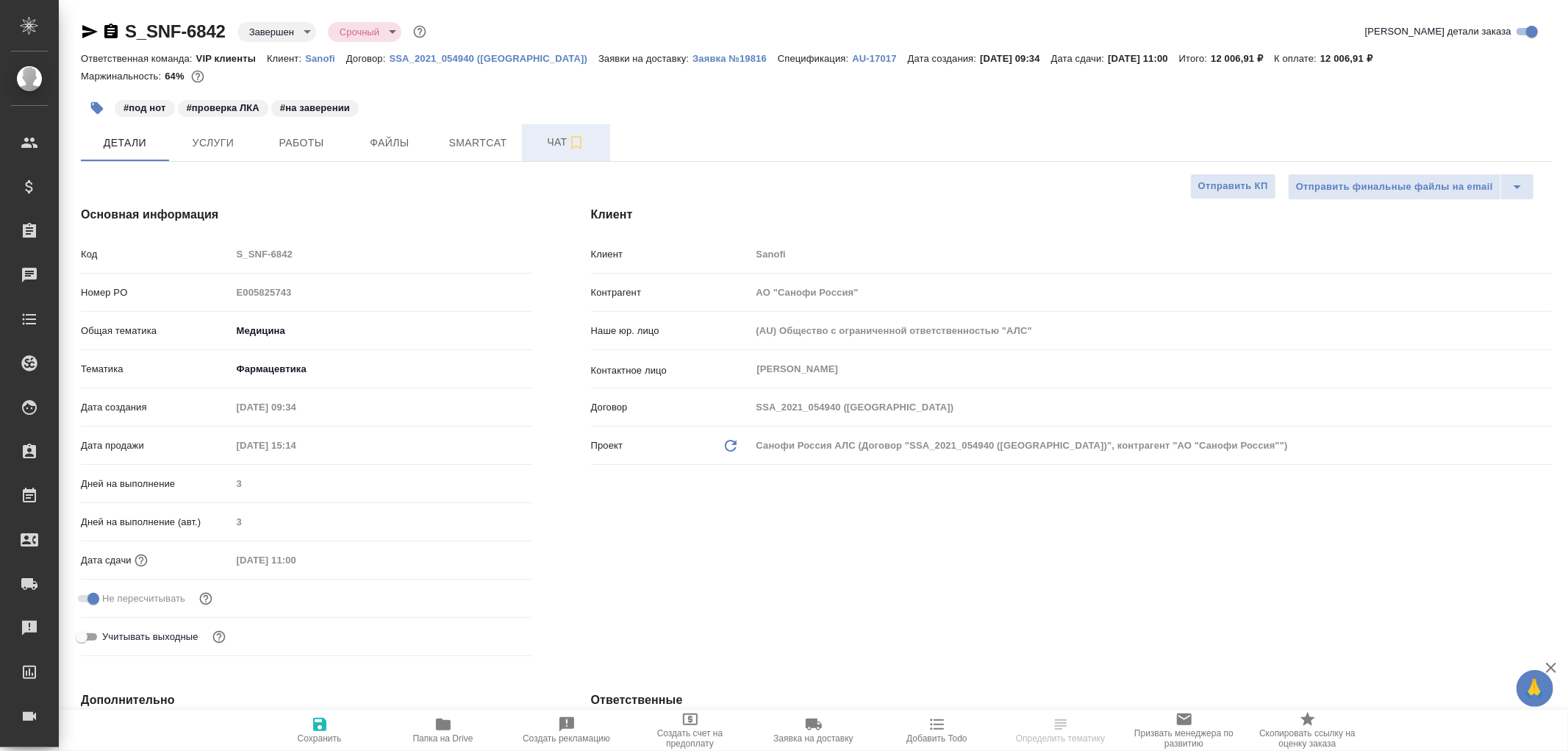
type textarea "x"
click at [555, 141] on span "Чат" at bounding box center [566, 142] width 71 height 18
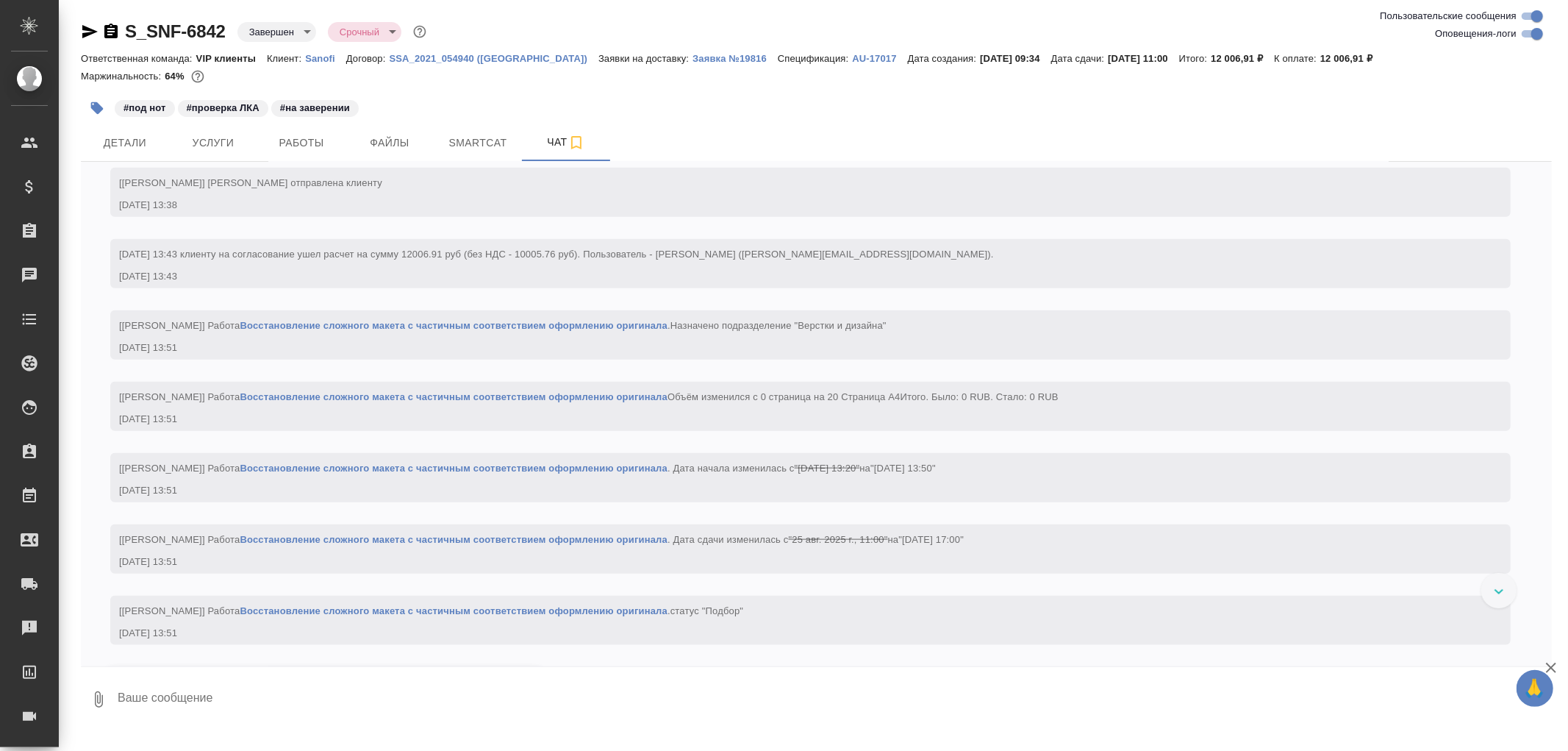
scroll to position [1388, 0]
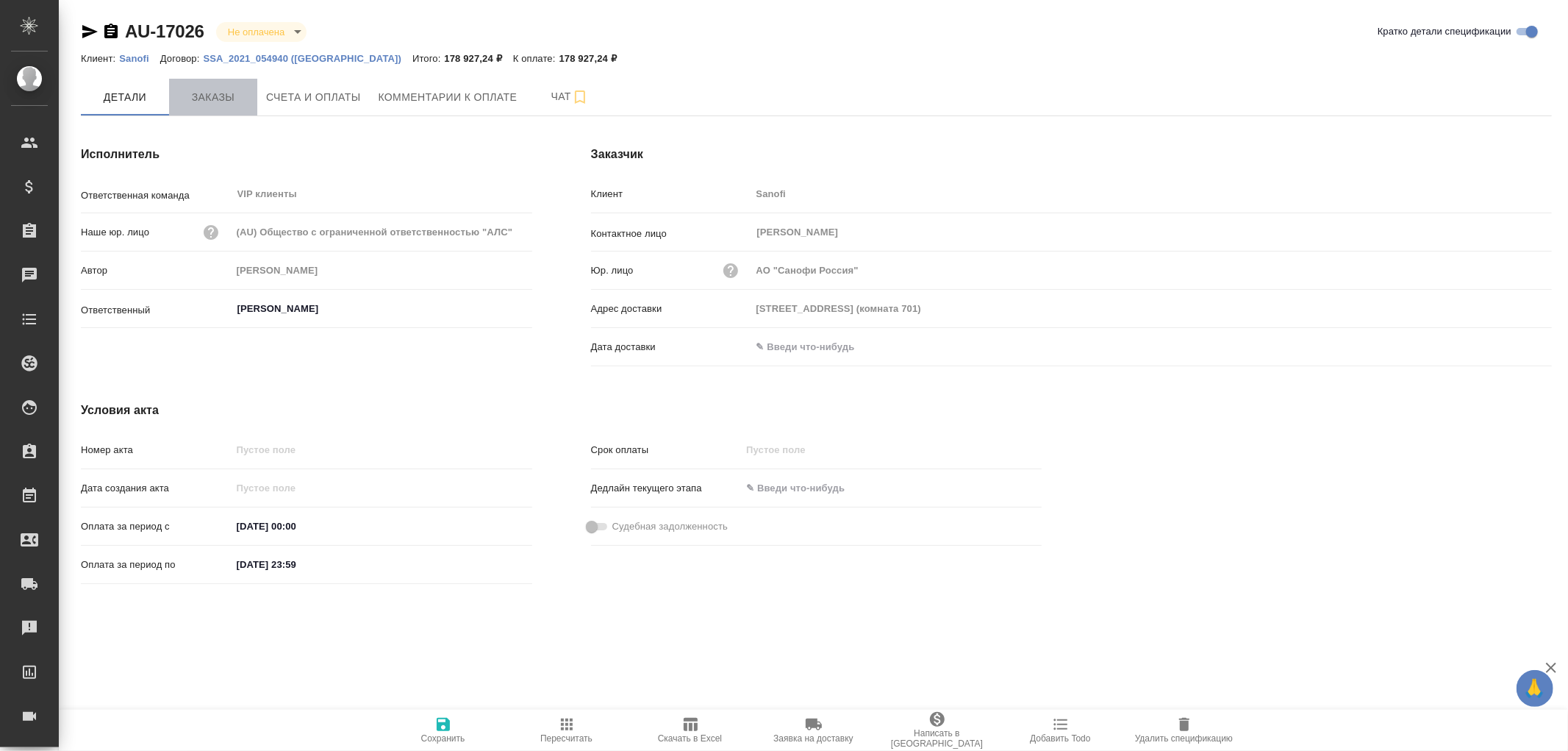
click at [212, 89] on span "Заказы" at bounding box center [213, 98] width 71 height 18
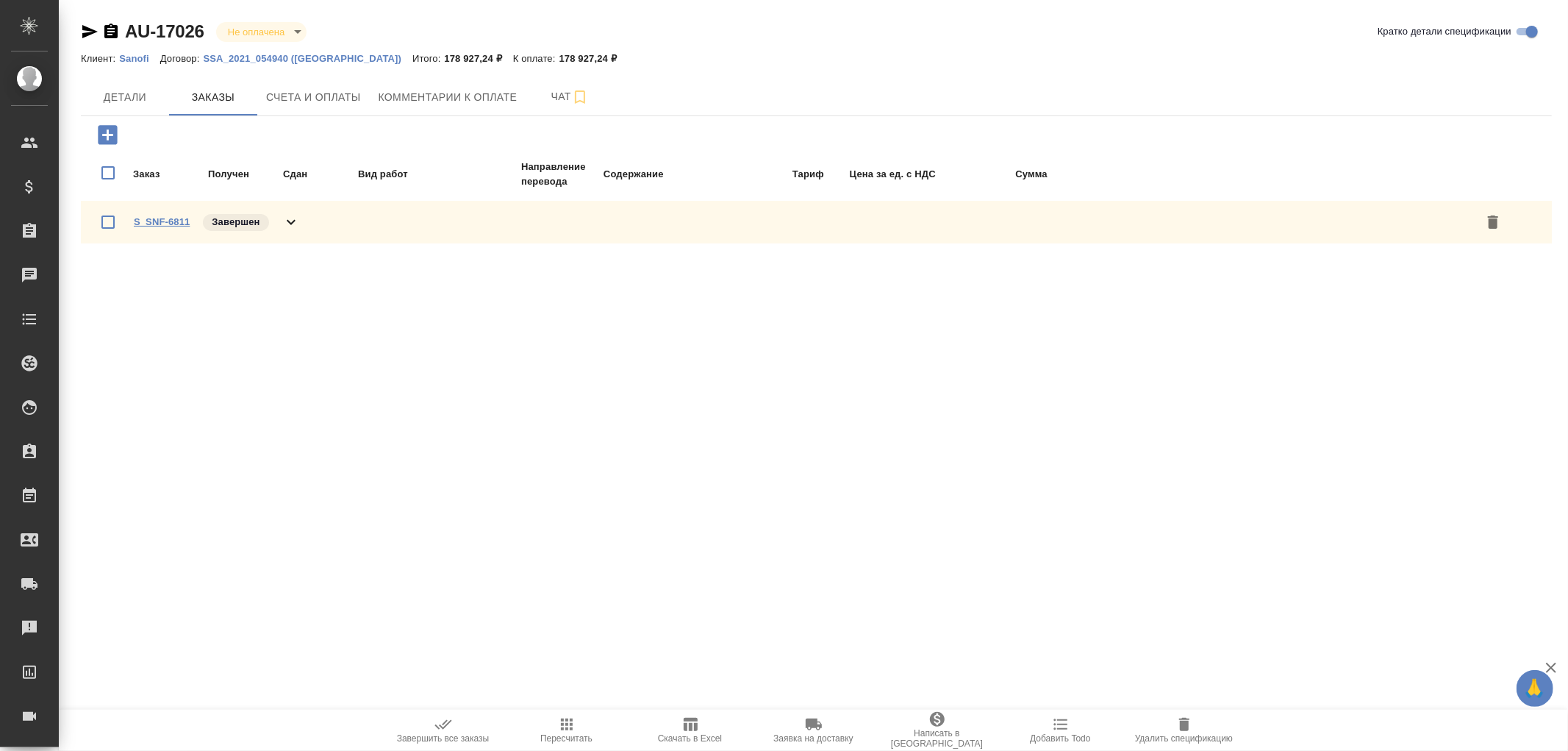
click at [170, 220] on link "S_SNF-6811" at bounding box center [161, 221] width 56 height 11
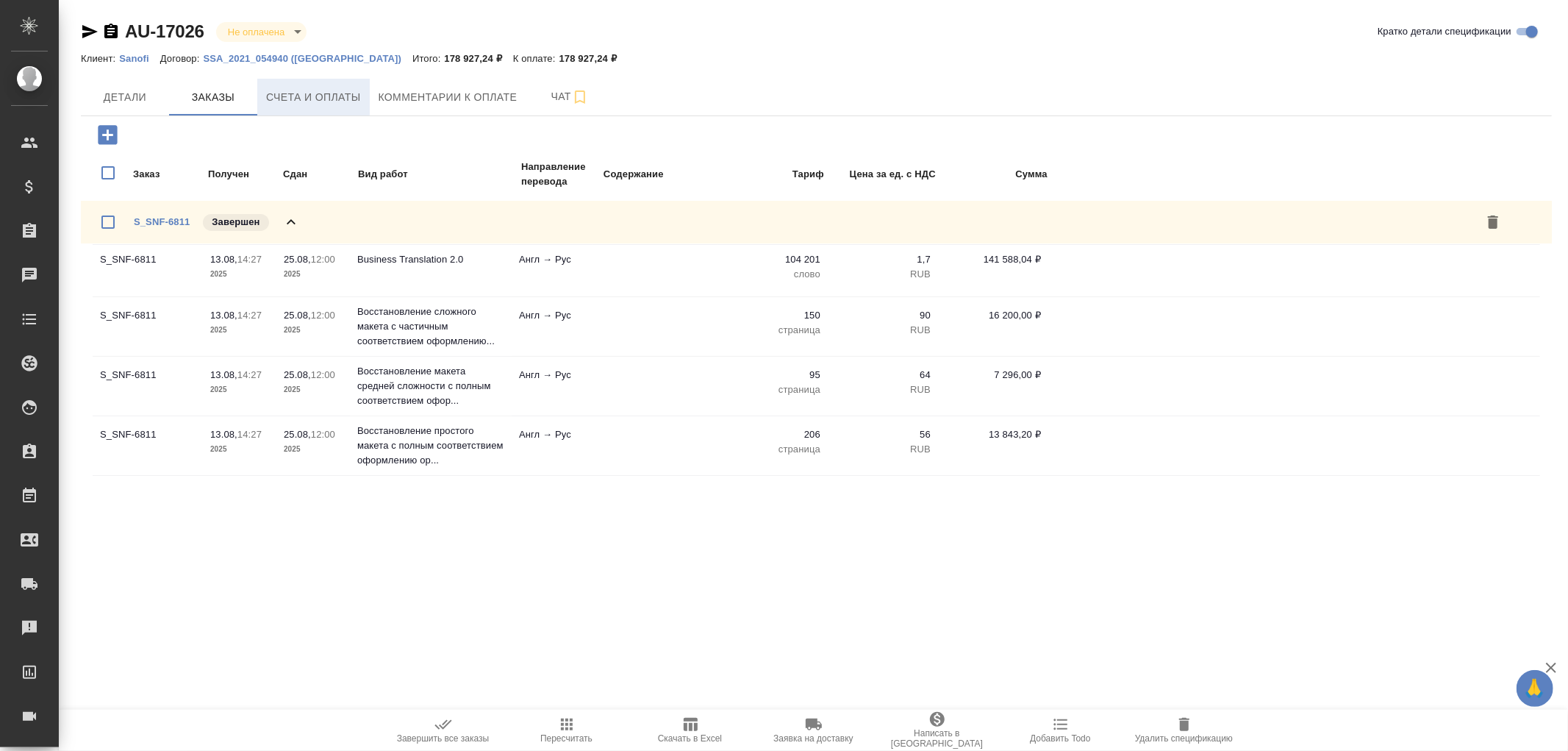
click at [335, 91] on span "Счета и оплаты" at bounding box center [313, 98] width 95 height 18
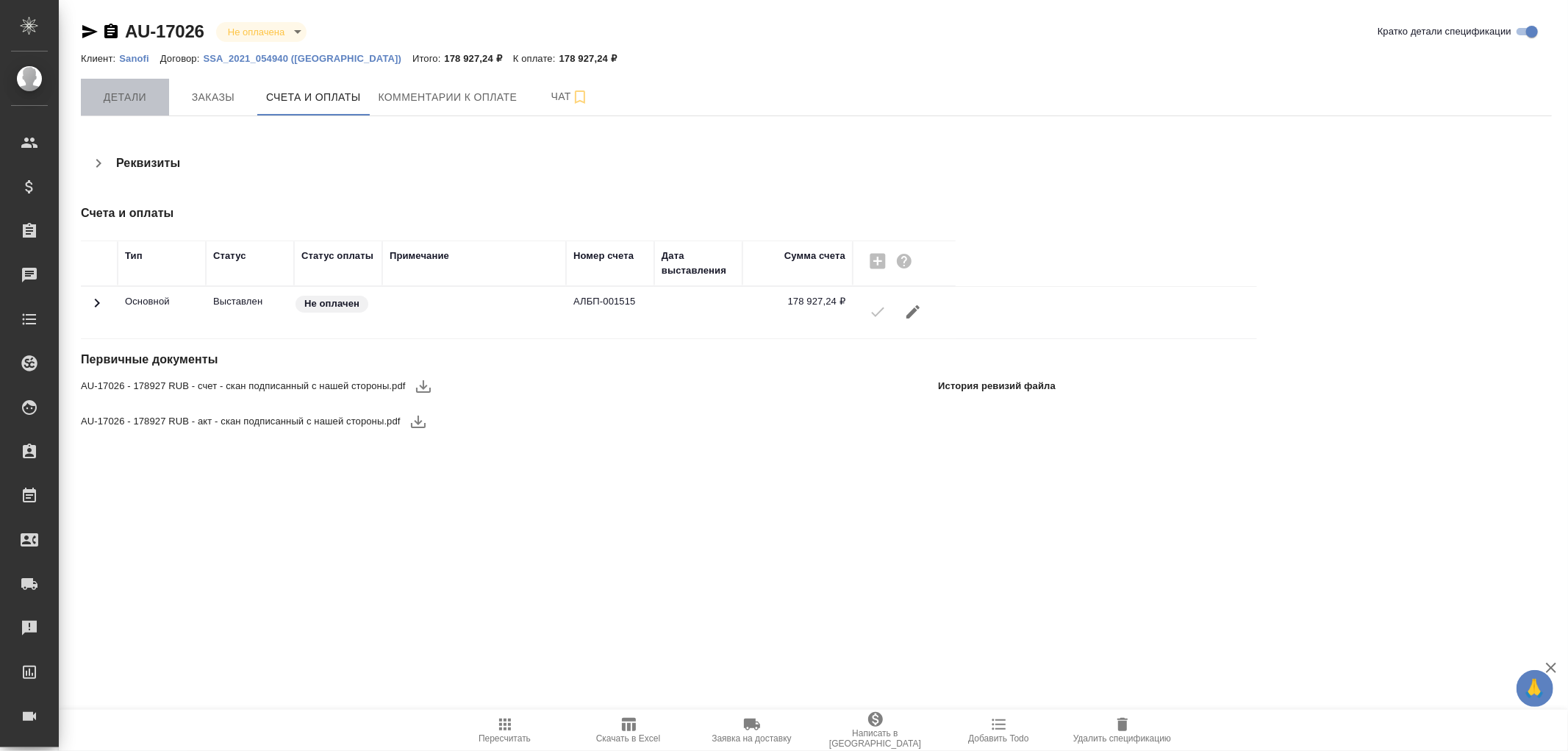
click at [131, 92] on span "Детали" at bounding box center [125, 98] width 71 height 18
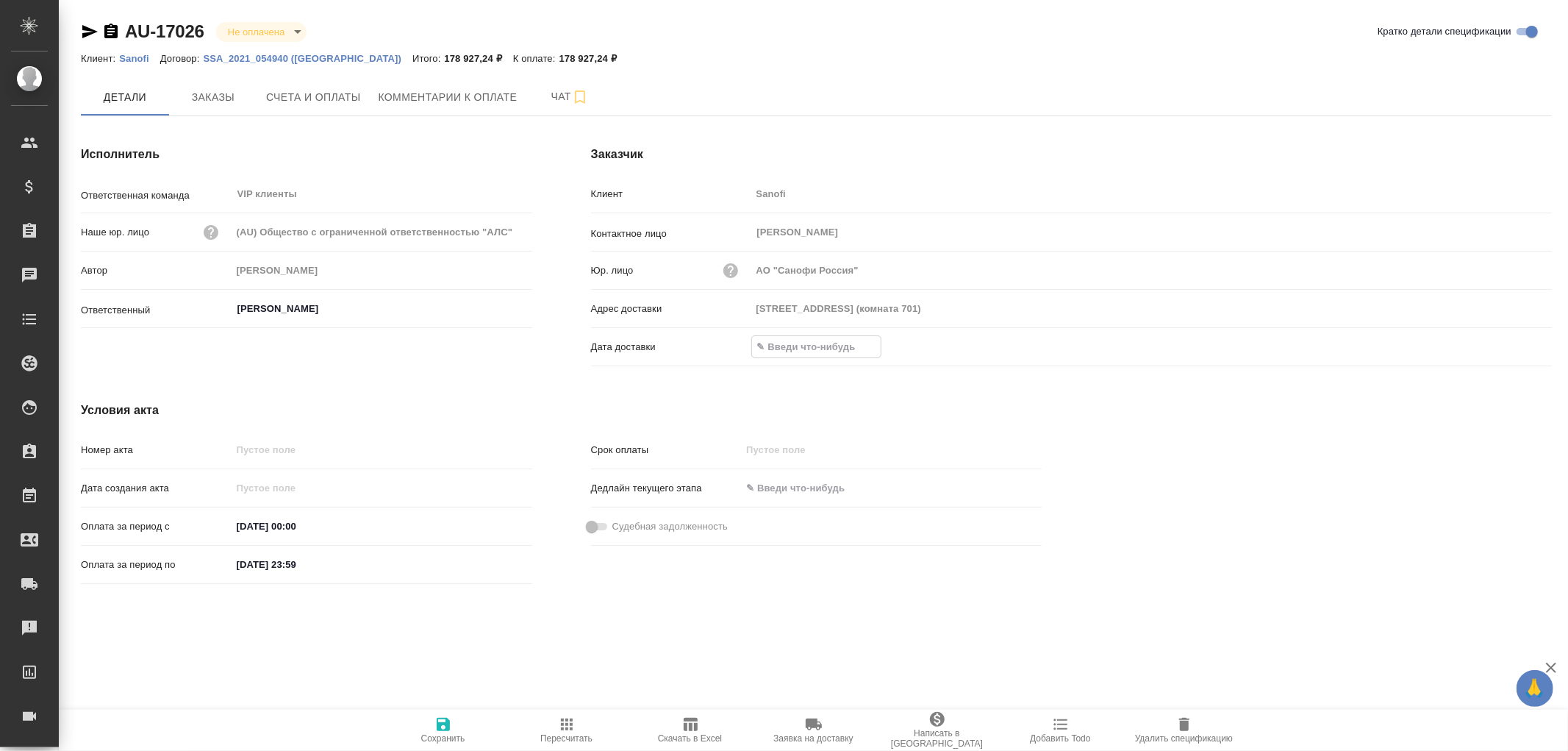
click at [842, 350] on input "text" at bounding box center [816, 346] width 129 height 21
click at [1511, 344] on icon "button" at bounding box center [1509, 347] width 18 height 18
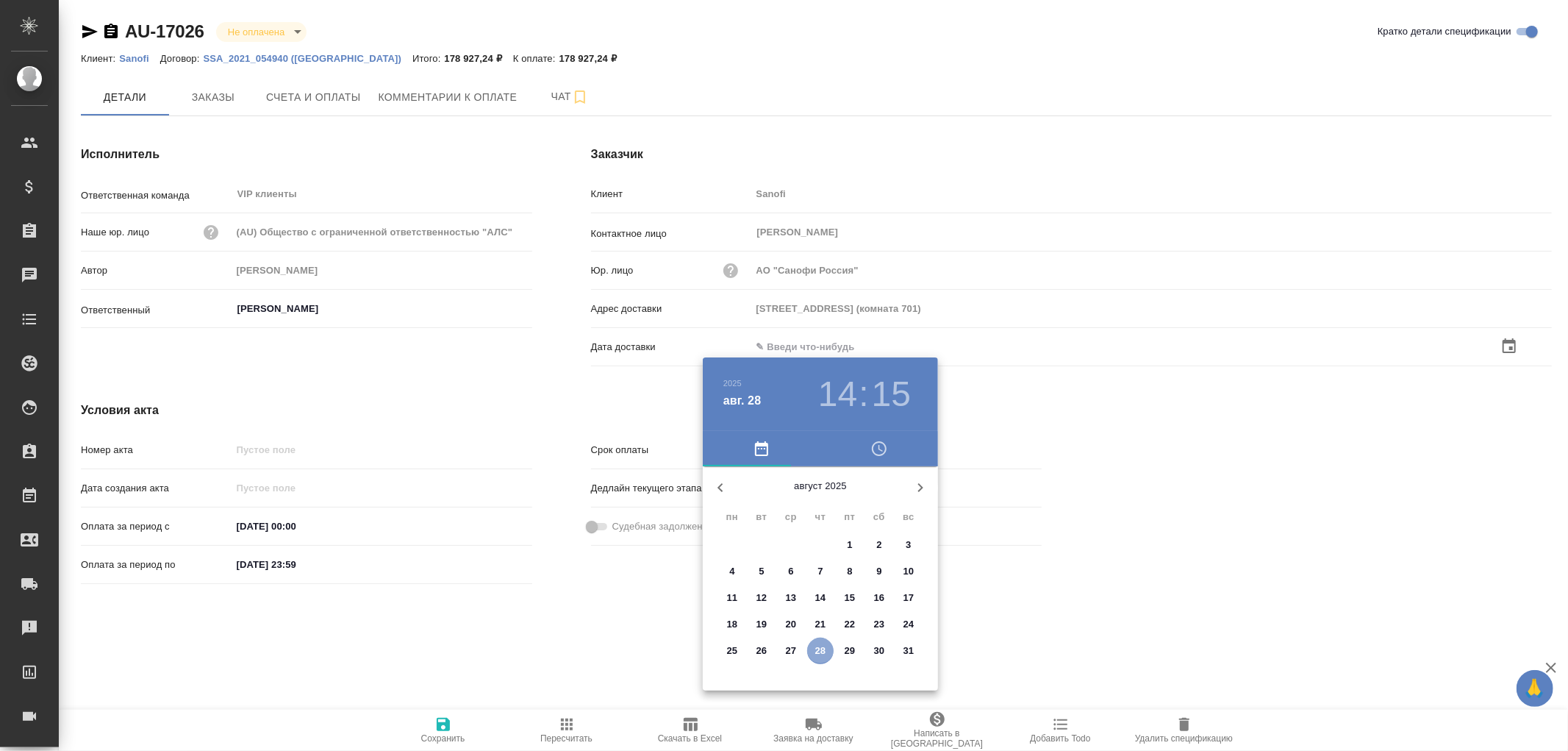
click at [826, 651] on p "28" at bounding box center [821, 650] width 11 height 15
type input "28.08.2025 14:15"
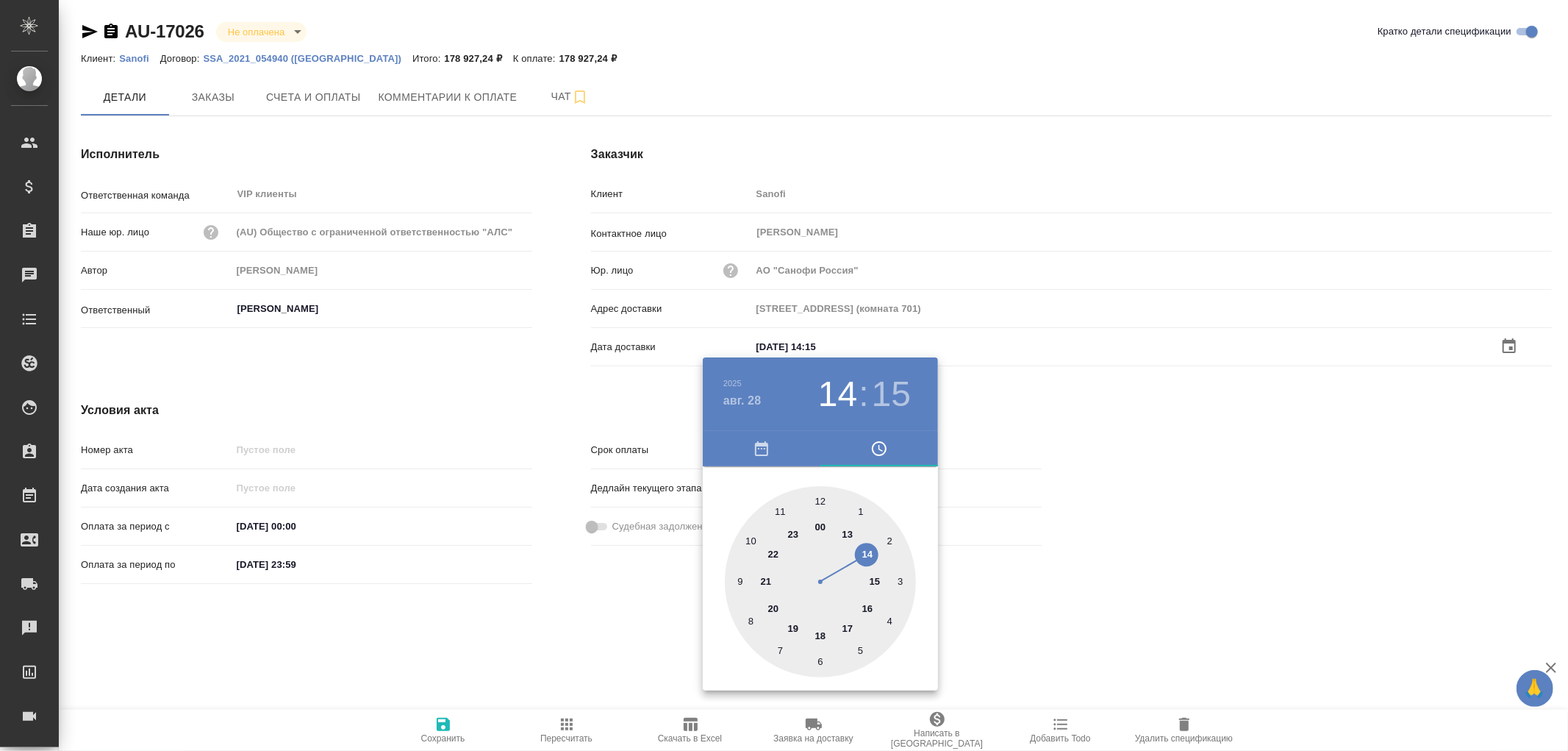
click at [448, 728] on div at bounding box center [784, 376] width 1568 height 751
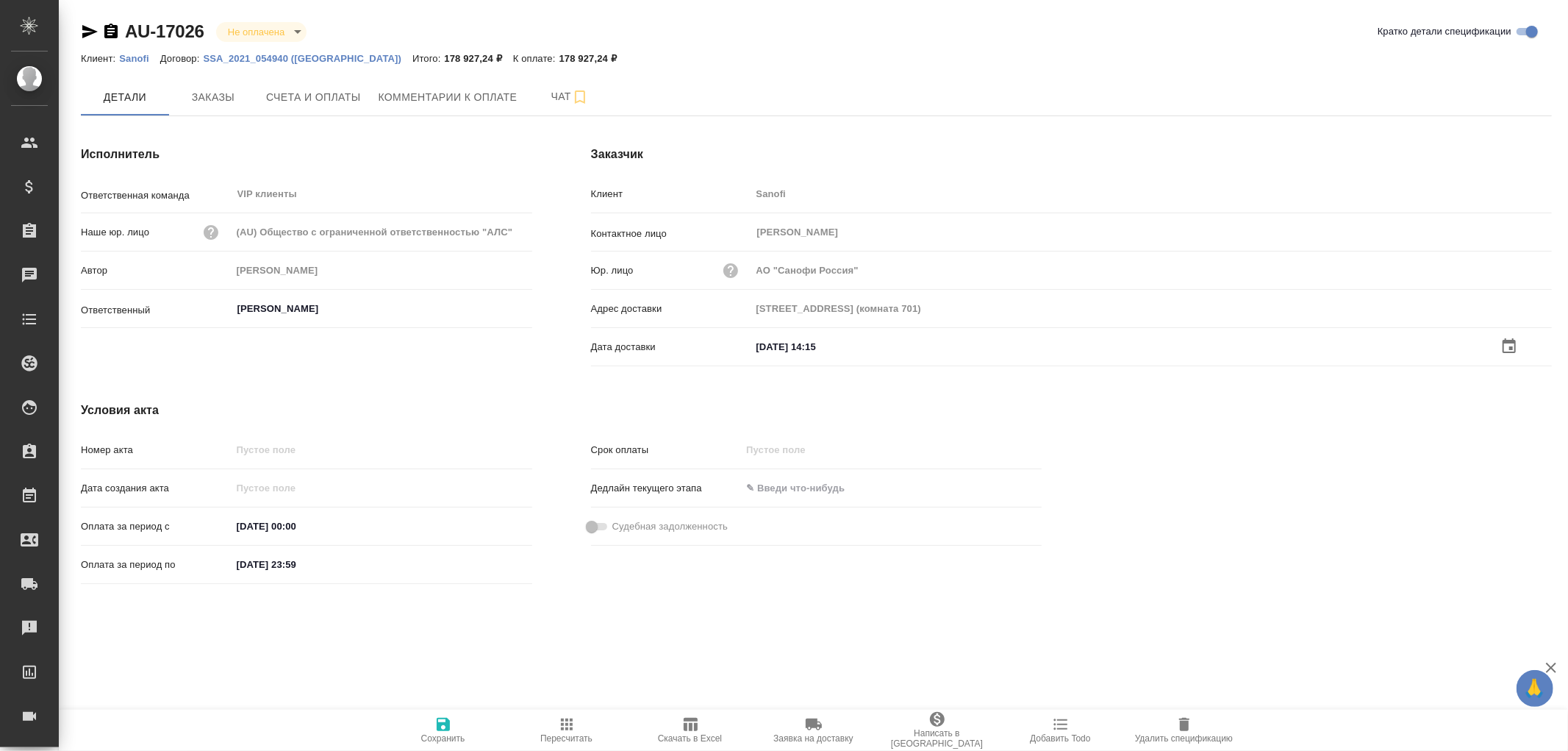
click at [445, 721] on icon "button" at bounding box center [443, 724] width 18 height 18
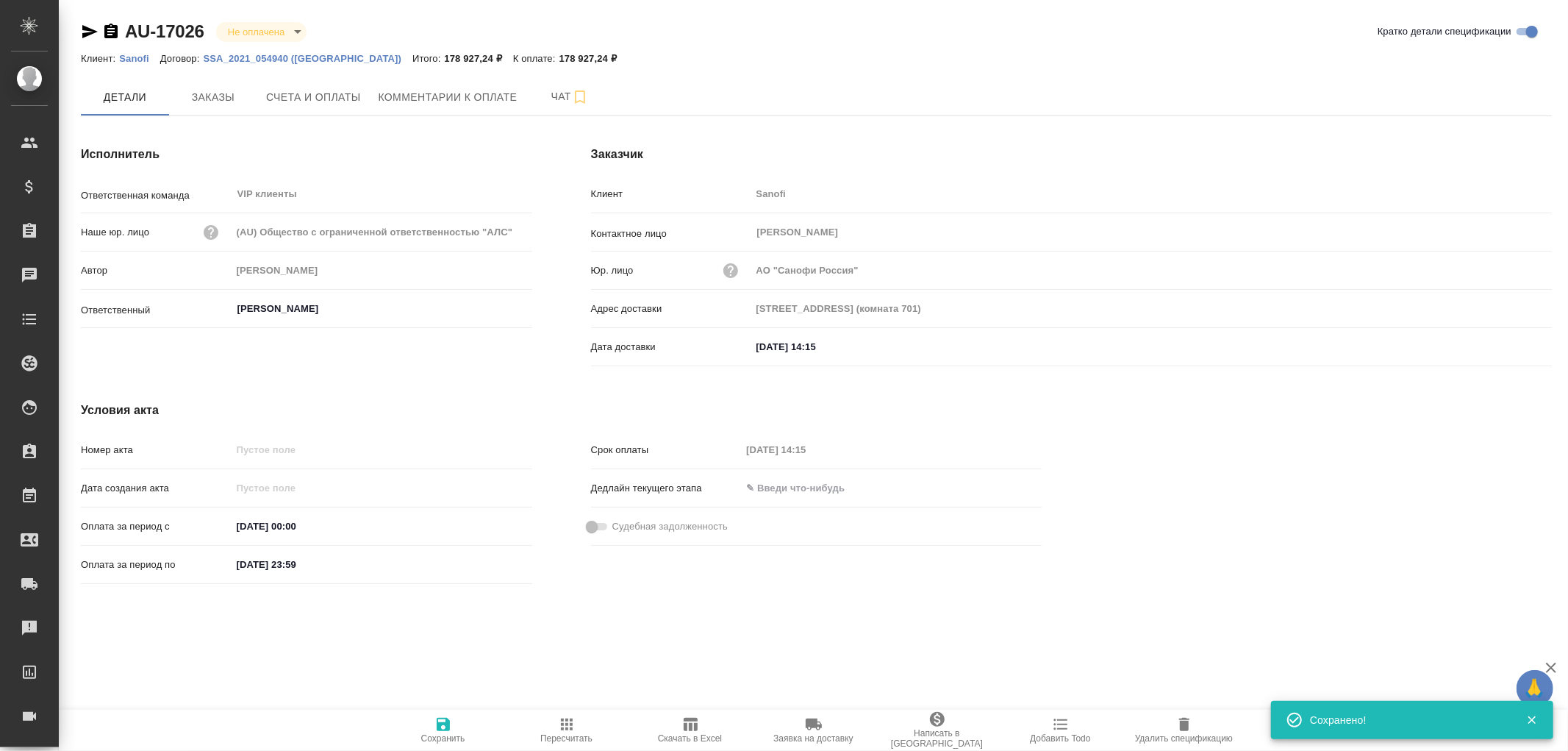
click at [445, 721] on icon "button" at bounding box center [443, 724] width 18 height 18
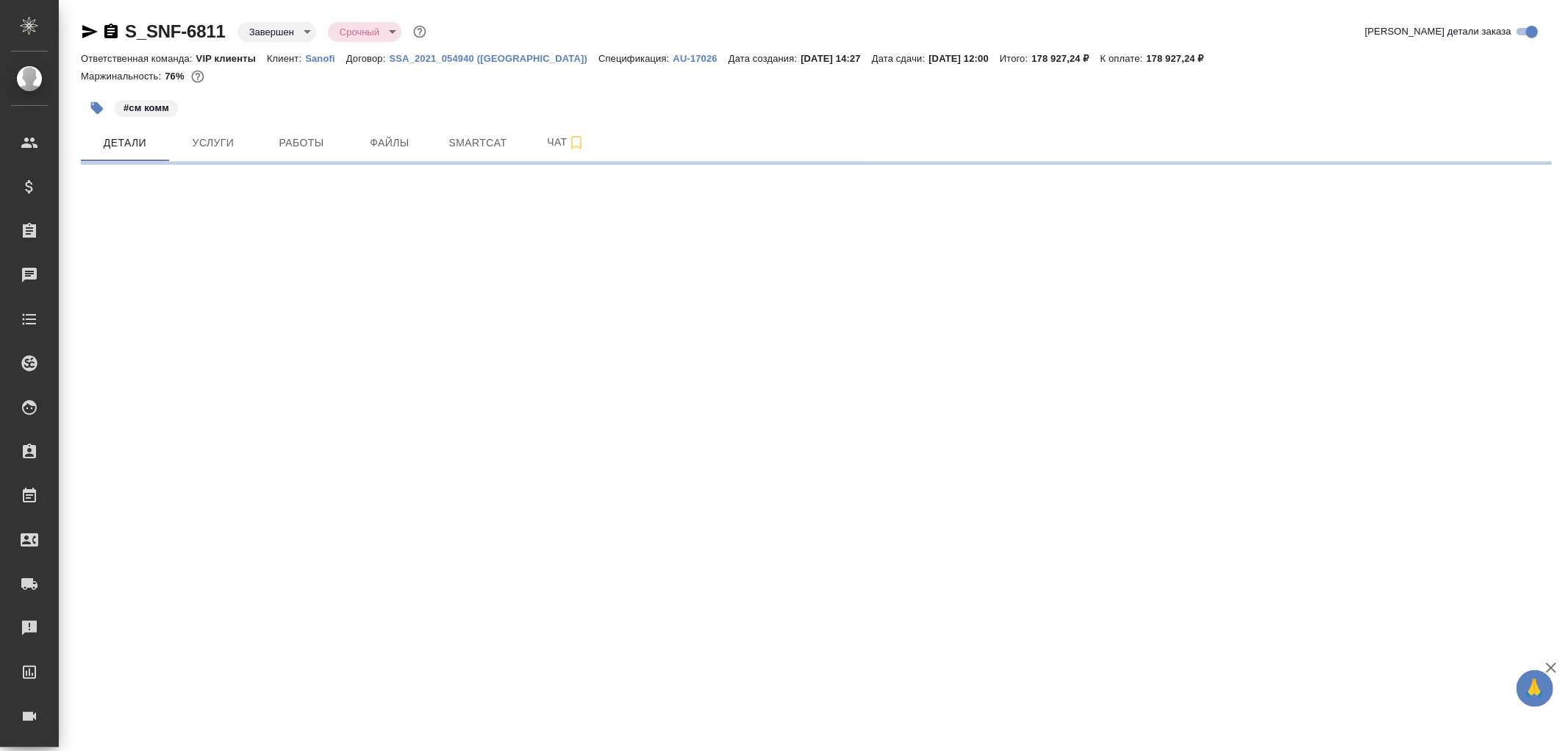
select select "RU"
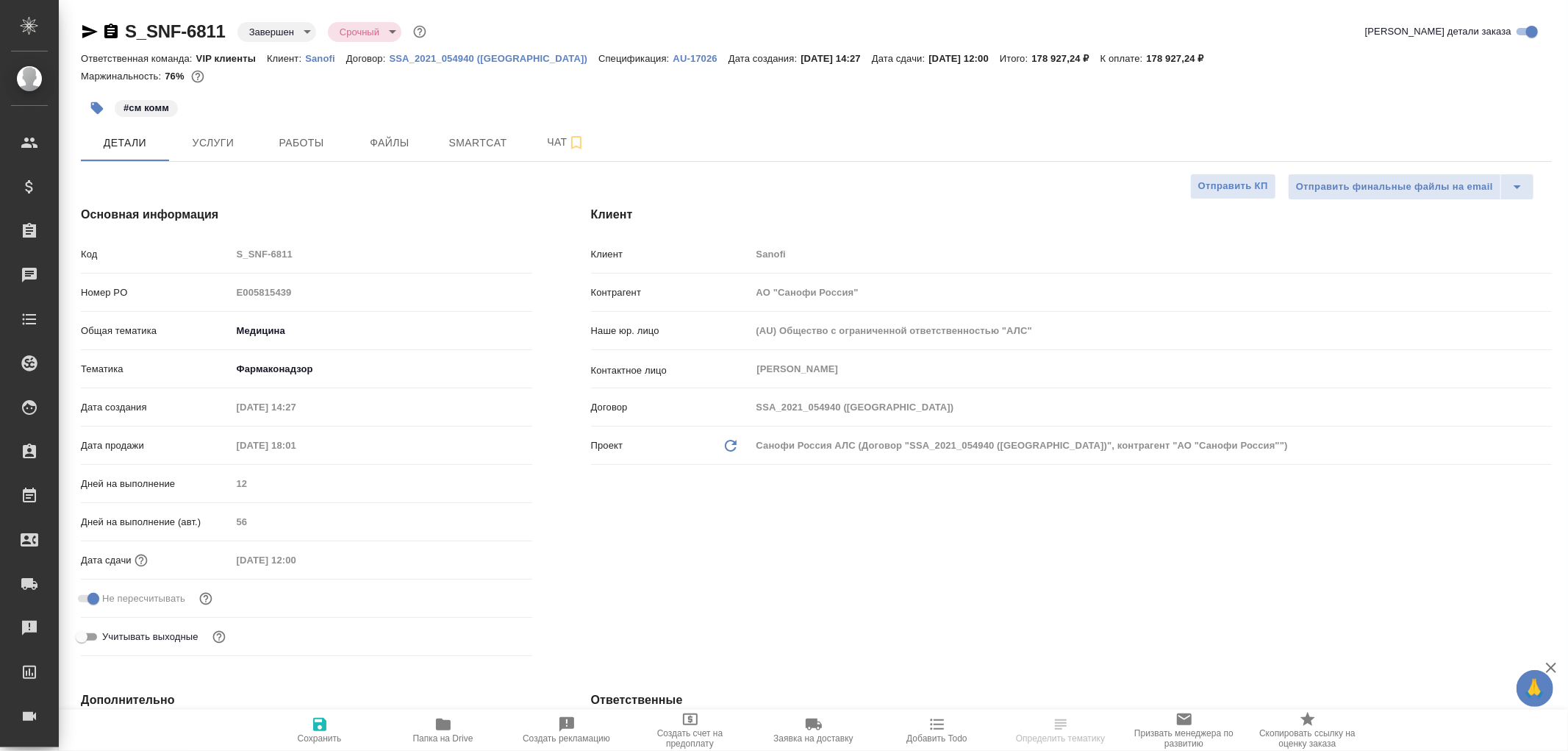
type textarea "x"
click at [556, 138] on span "Чат" at bounding box center [566, 142] width 71 height 18
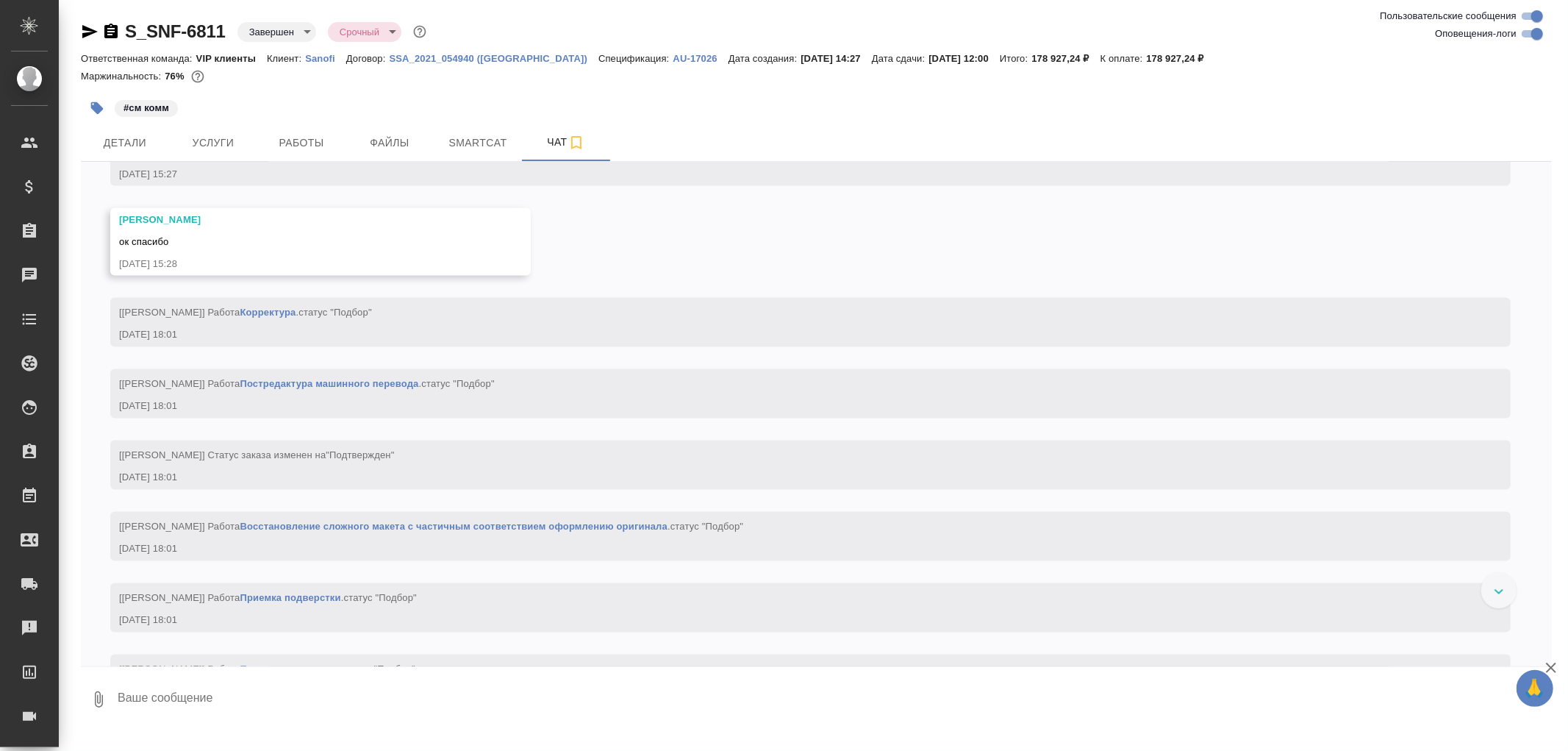
scroll to position [2205, 0]
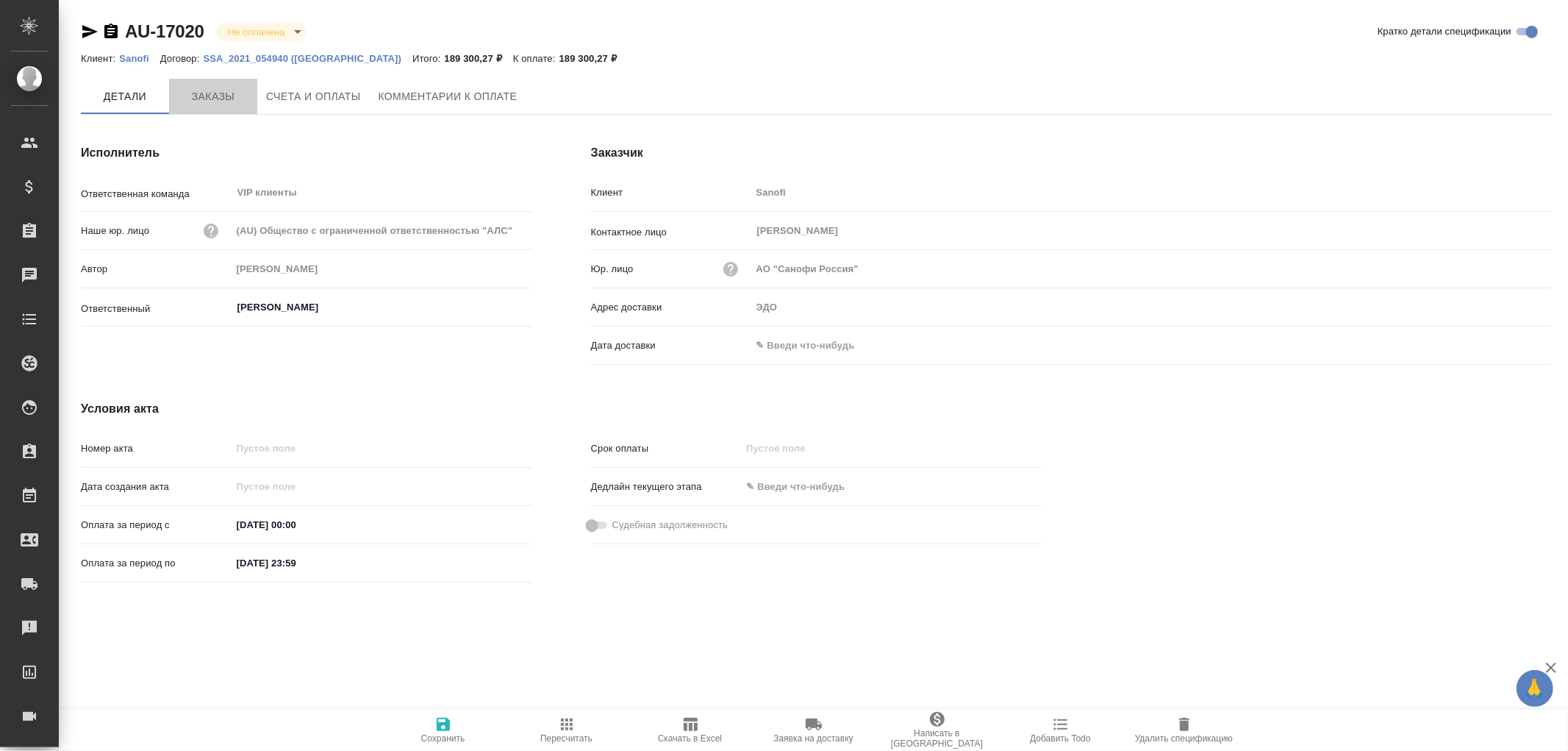
click at [219, 94] on span "Заказы" at bounding box center [213, 97] width 71 height 18
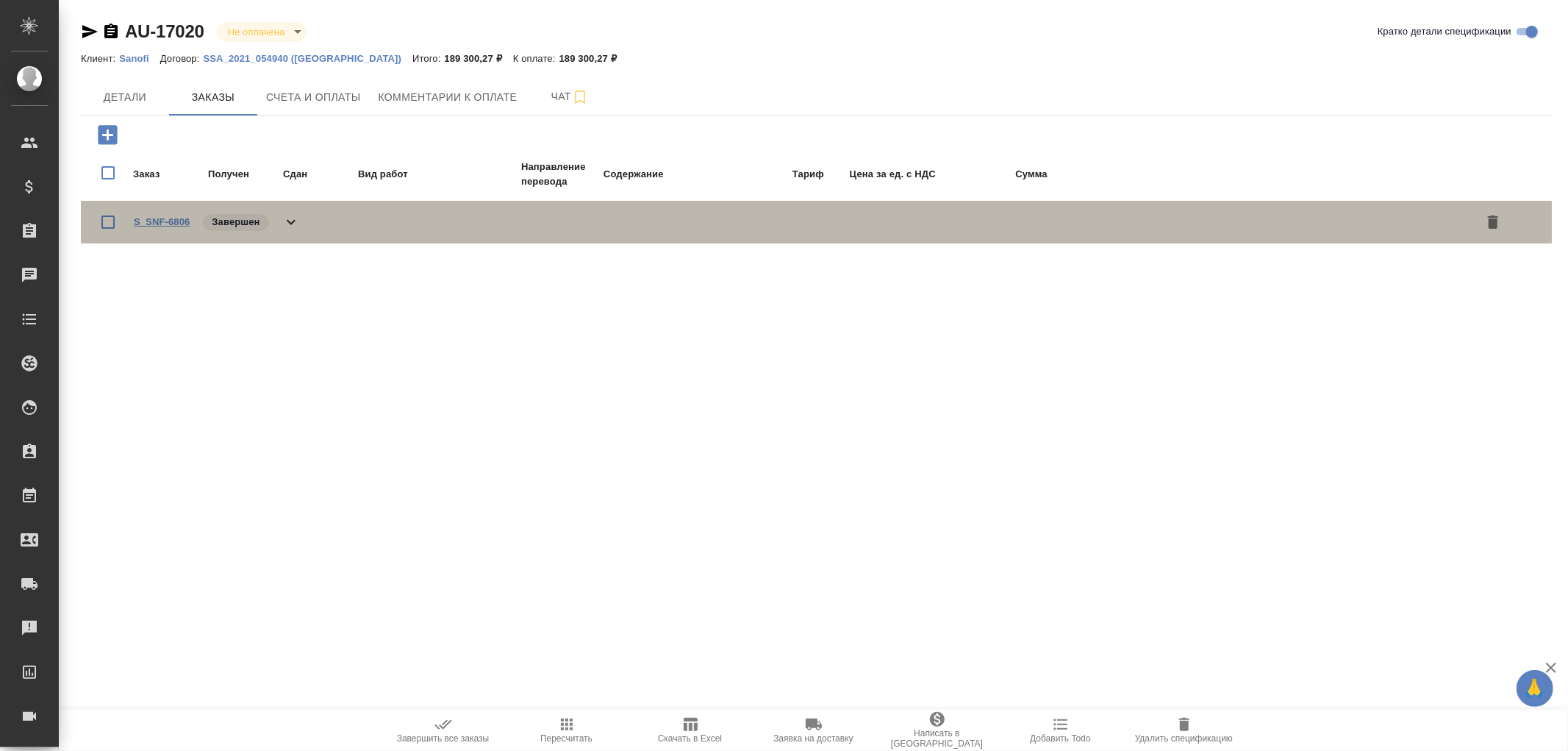
click at [174, 221] on link "S_SNF-6806" at bounding box center [161, 221] width 56 height 11
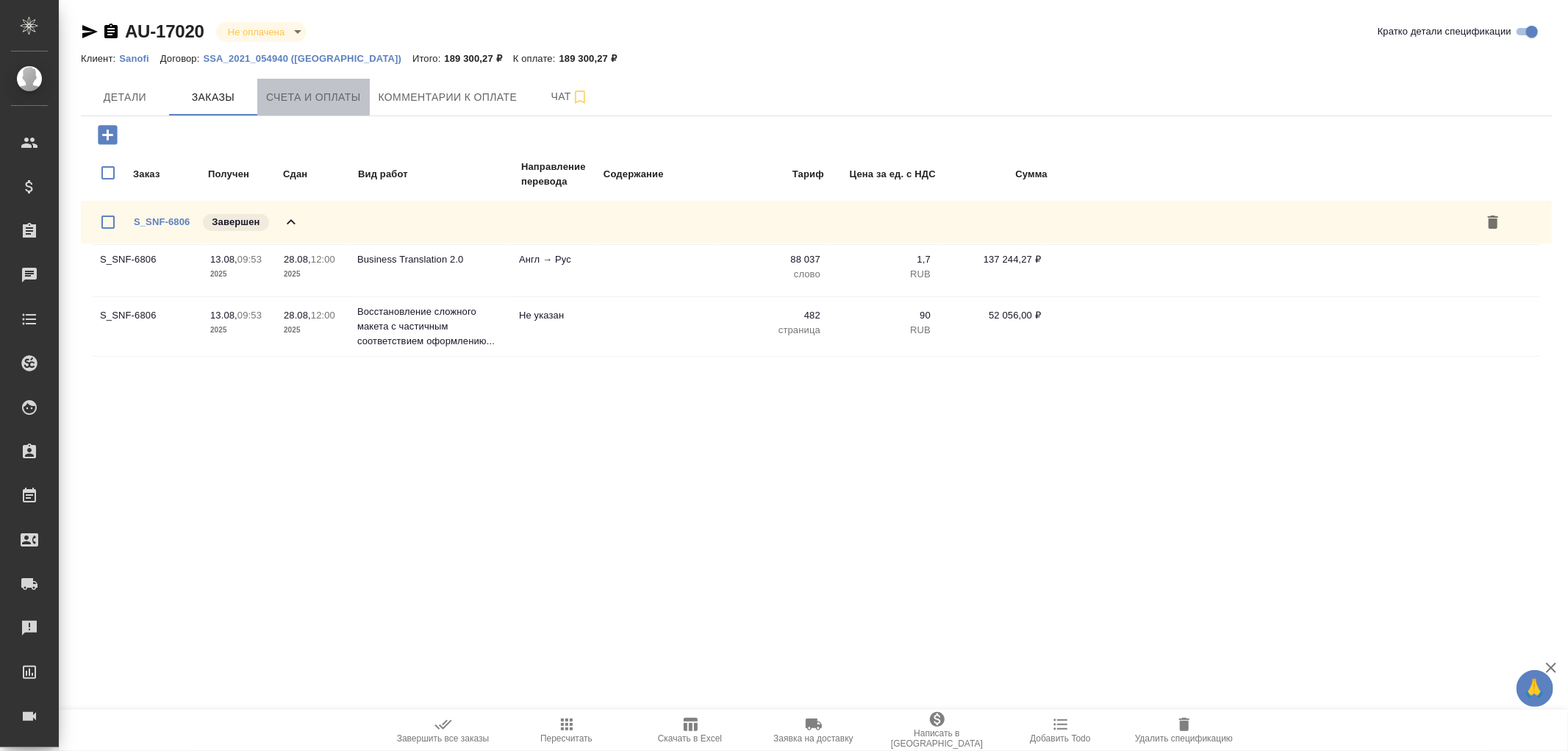
click at [285, 97] on span "Счета и оплаты" at bounding box center [313, 98] width 95 height 18
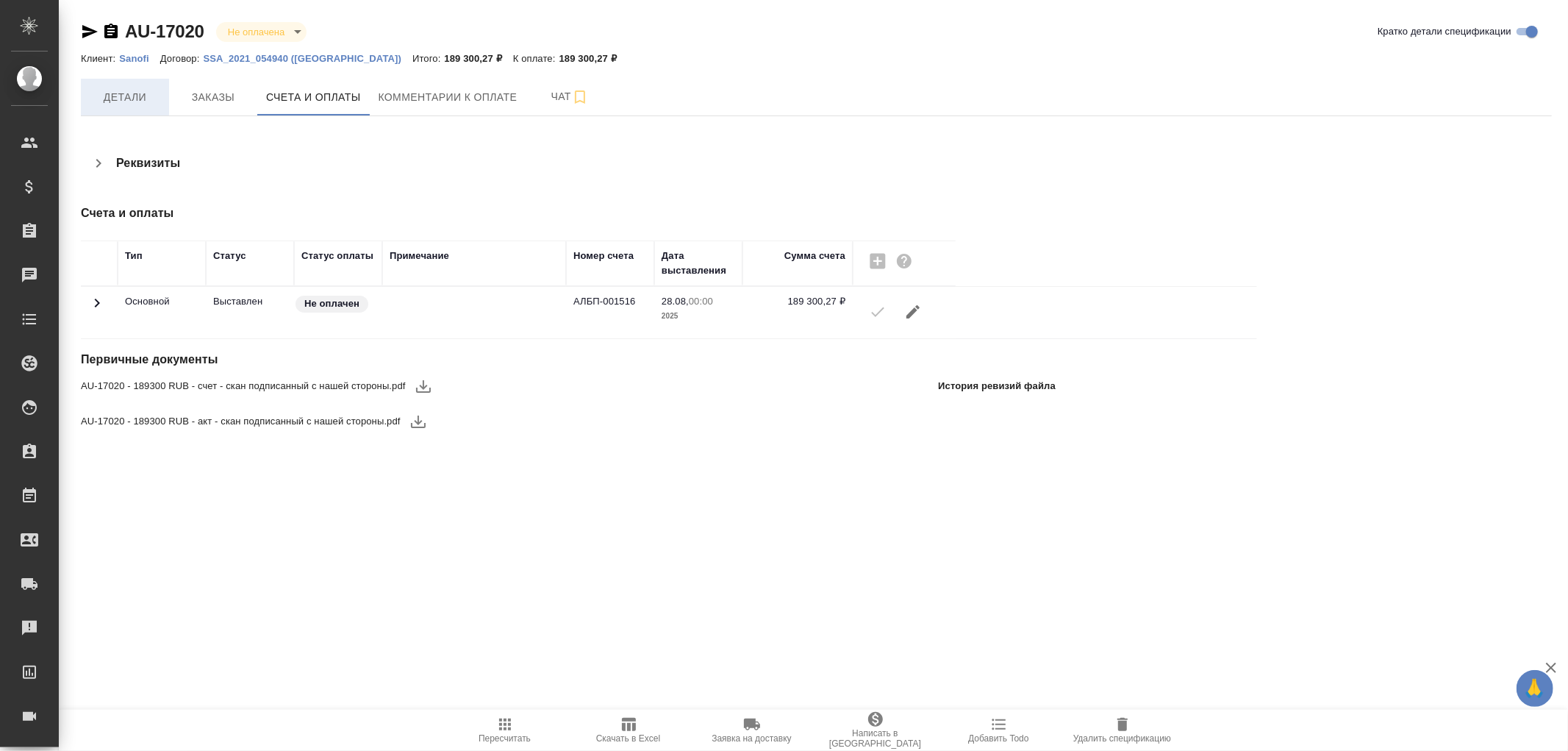
click at [141, 97] on span "Детали" at bounding box center [125, 98] width 71 height 18
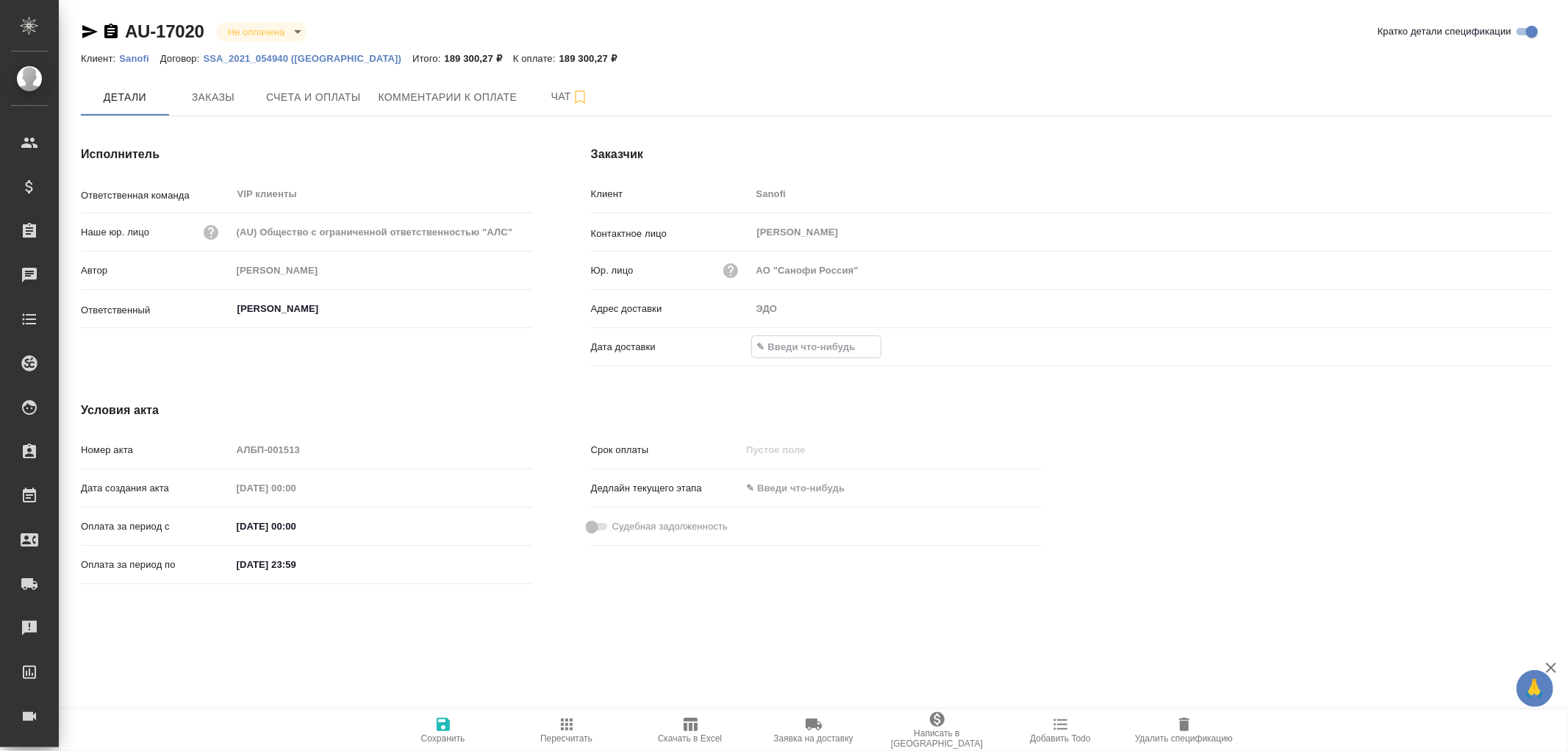
click at [797, 349] on input "text" at bounding box center [816, 346] width 129 height 21
click at [1512, 347] on icon "button" at bounding box center [1509, 346] width 13 height 15
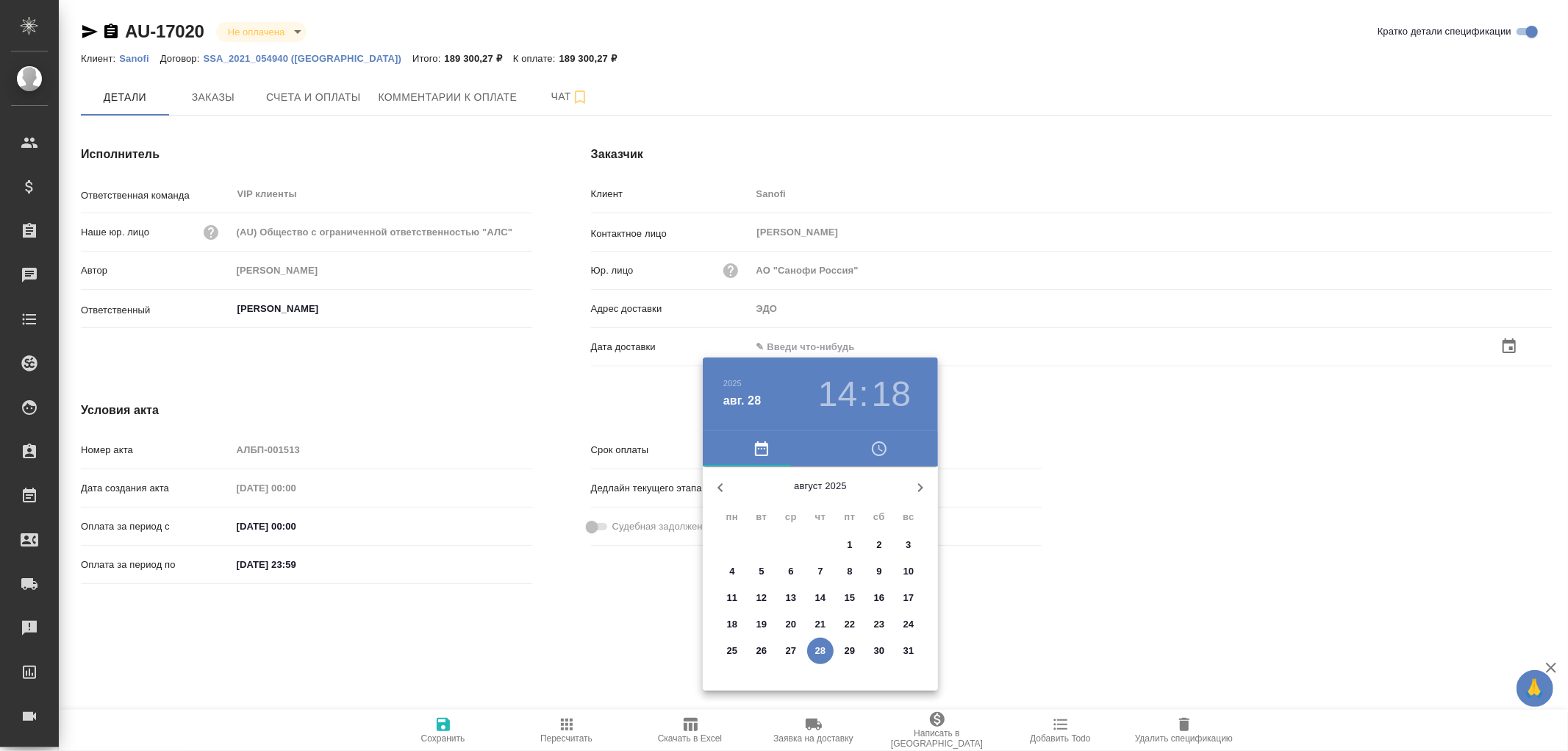
click at [820, 651] on p "28" at bounding box center [821, 650] width 11 height 15
type input "28.08.2025 14:18"
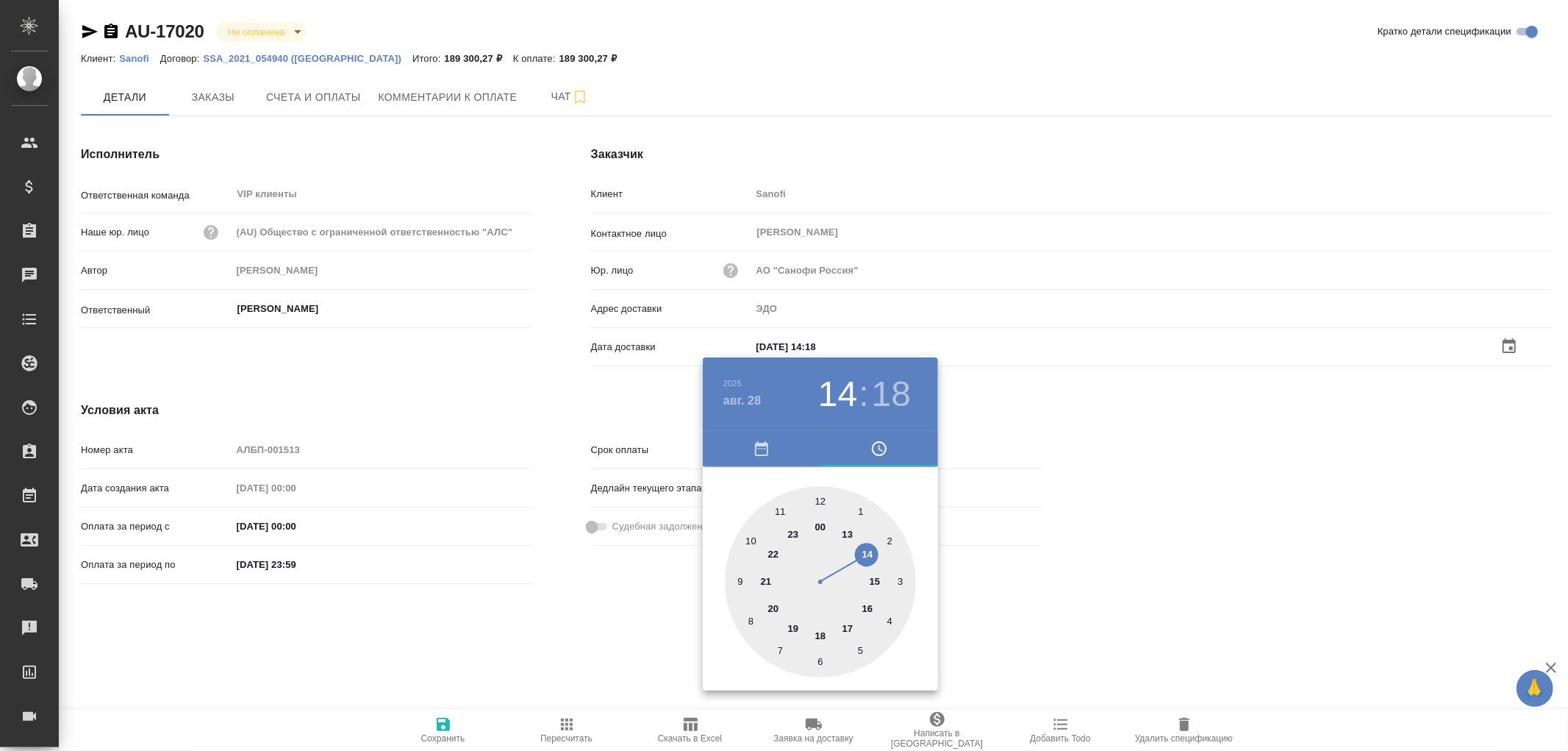
click at [436, 722] on div at bounding box center [784, 376] width 1568 height 751
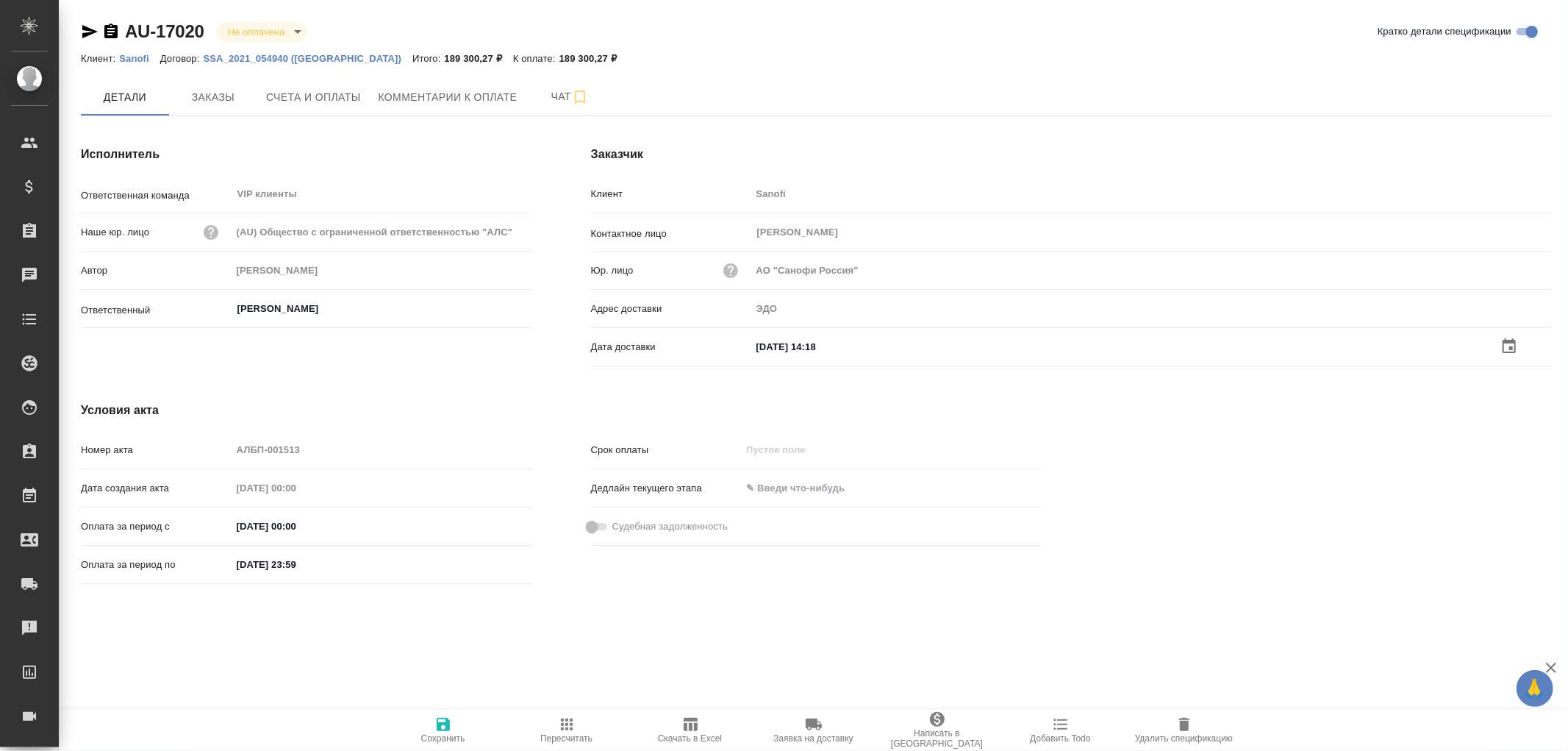
click at [444, 720] on icon "button" at bounding box center [443, 724] width 18 height 18
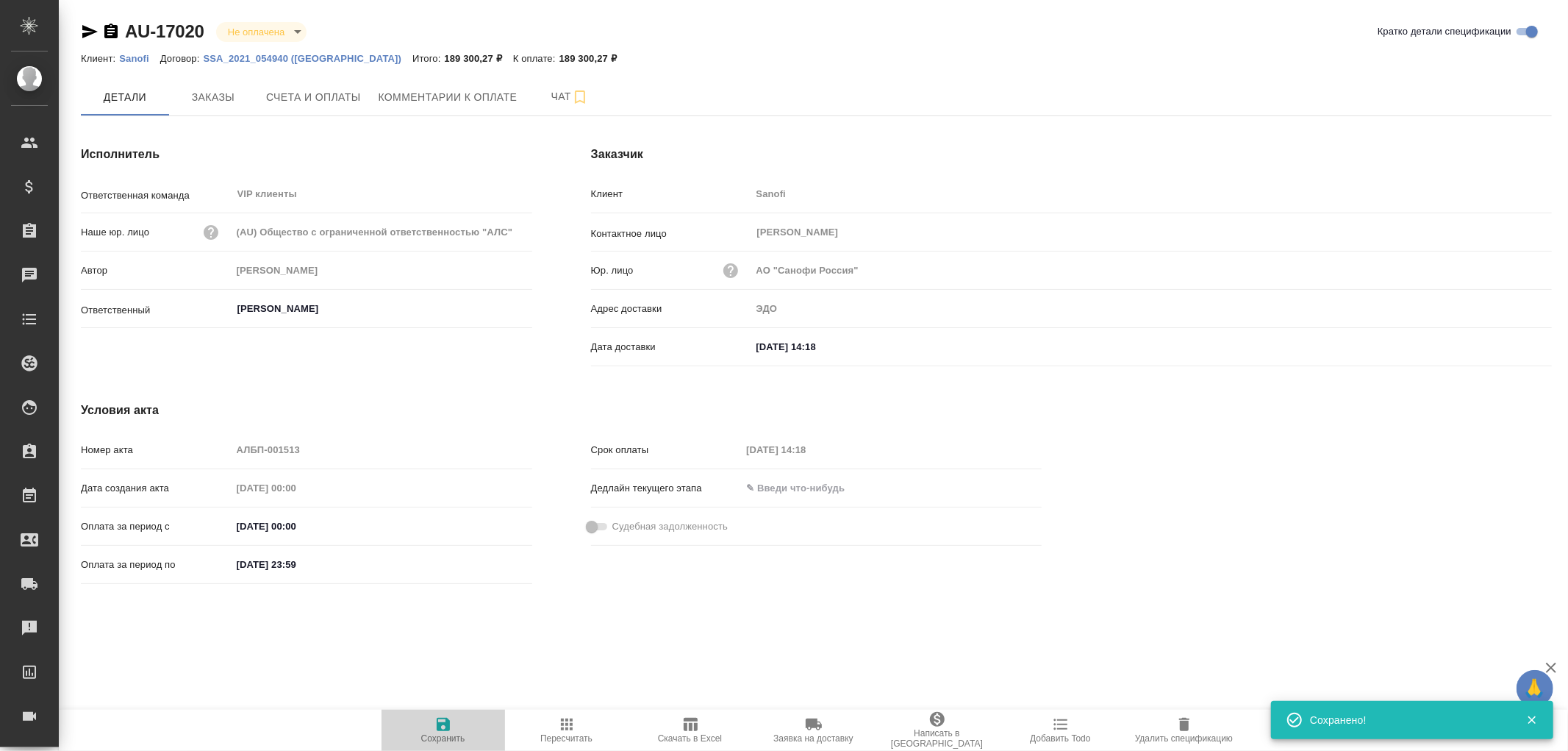
click at [444, 720] on icon "button" at bounding box center [443, 724] width 18 height 18
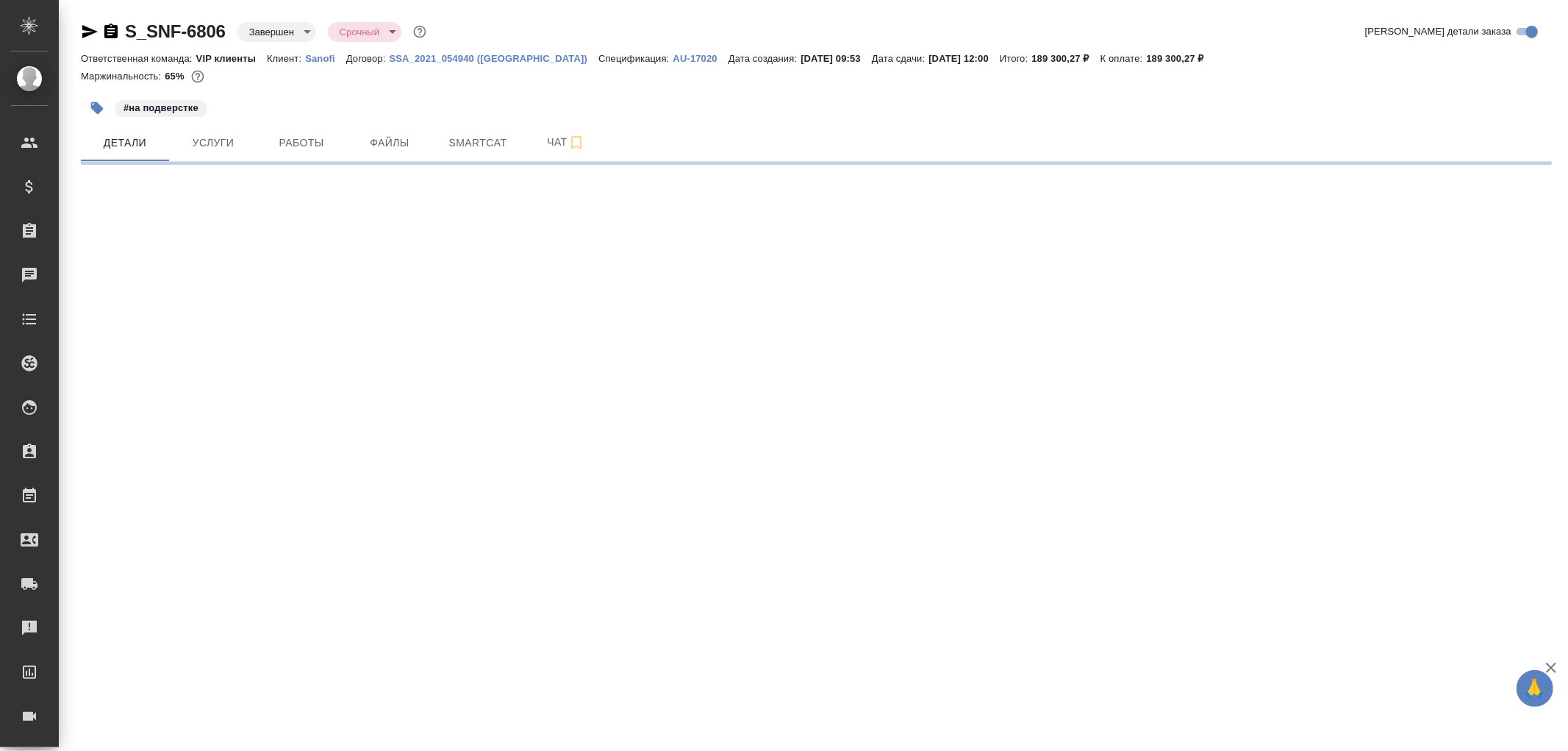
select select "RU"
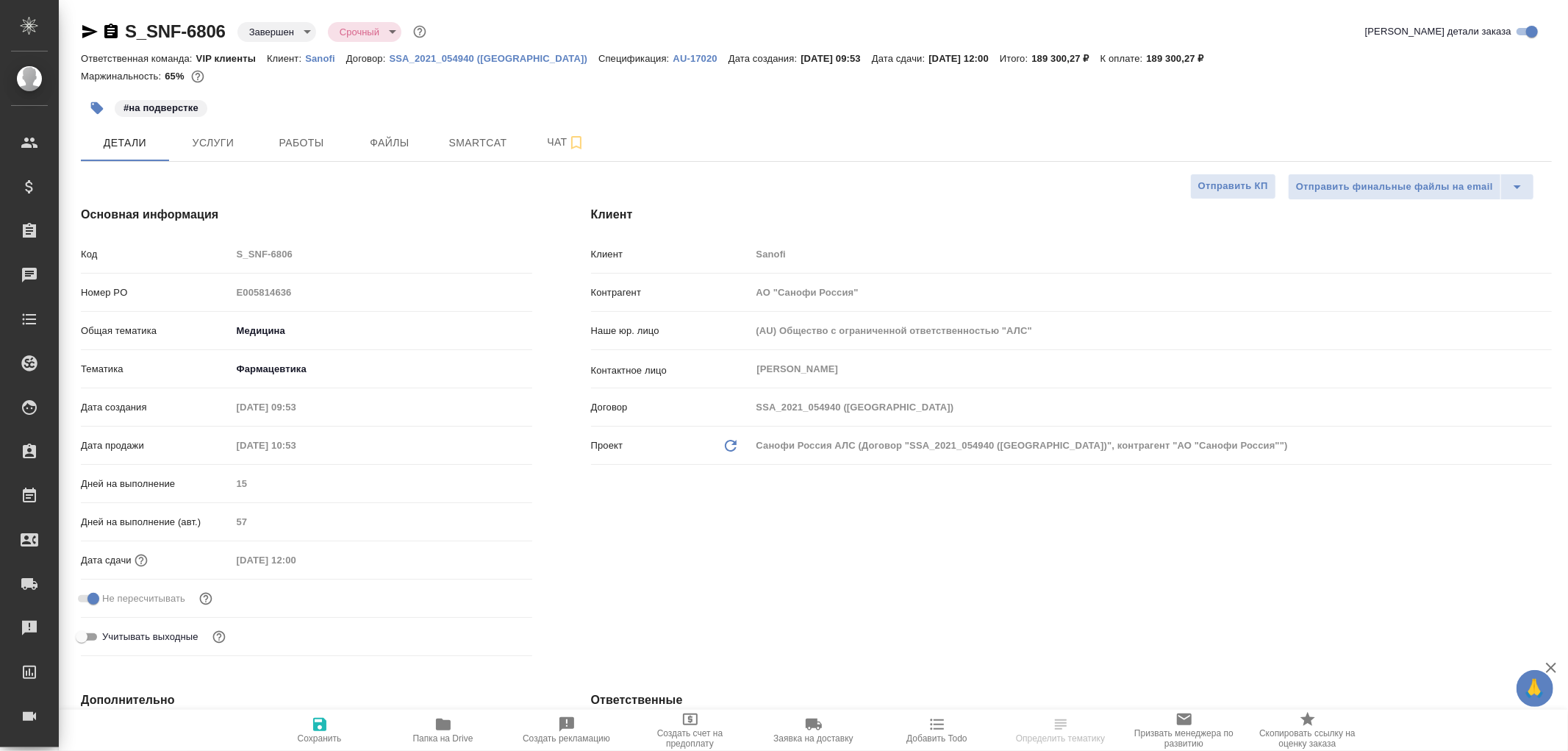
type textarea "x"
click at [556, 149] on span "Чат" at bounding box center [566, 142] width 71 height 18
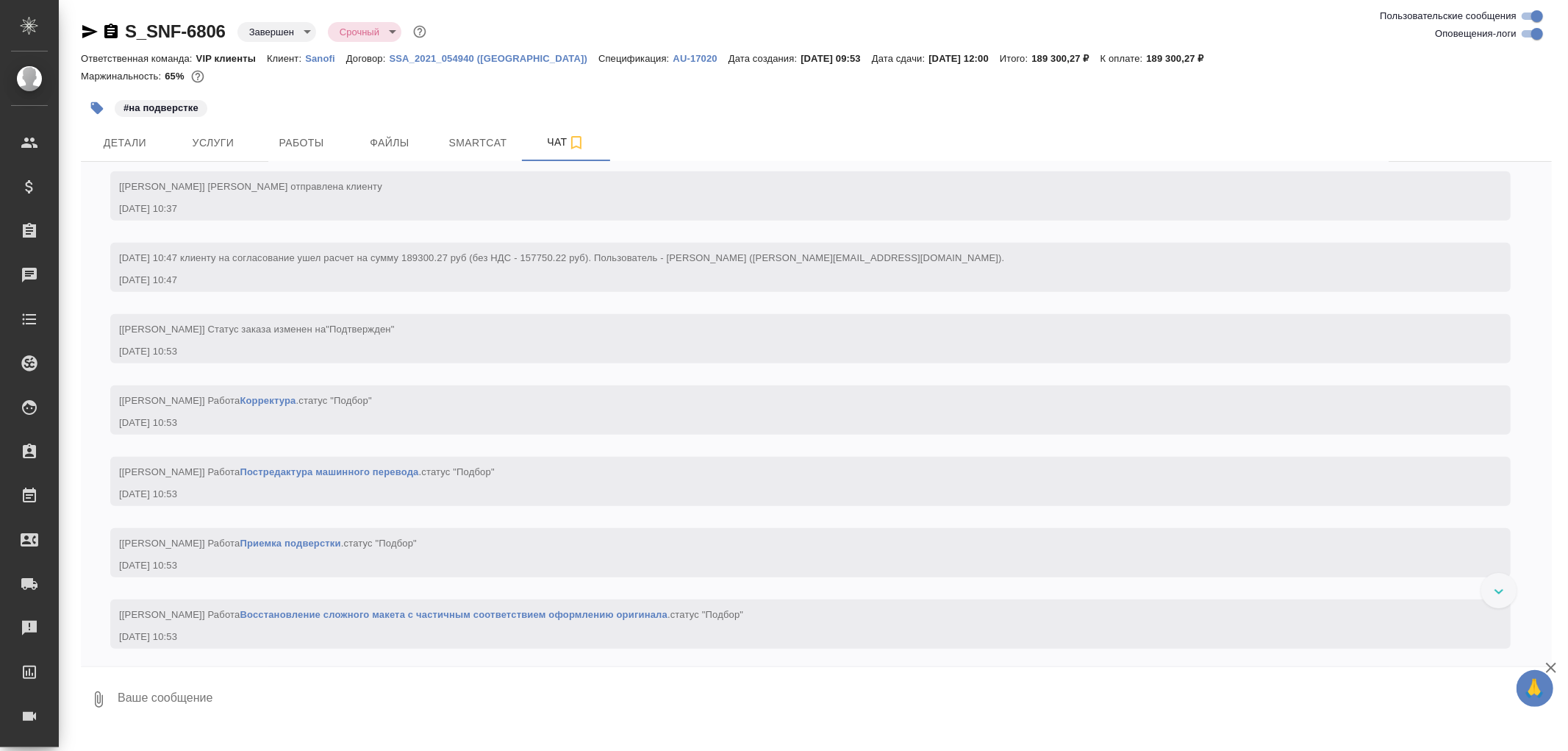
scroll to position [1307, 0]
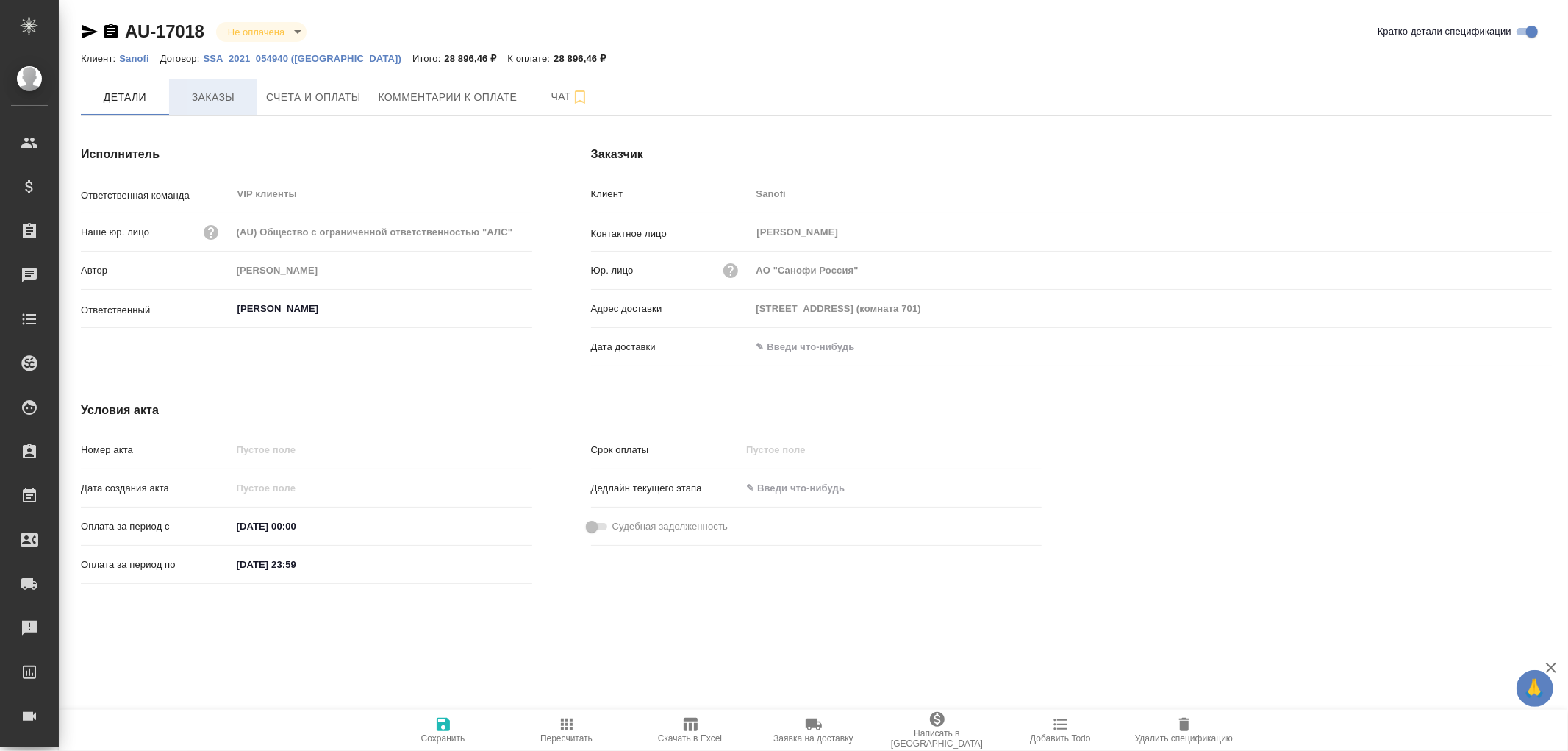
click at [219, 97] on span "Заказы" at bounding box center [213, 98] width 71 height 18
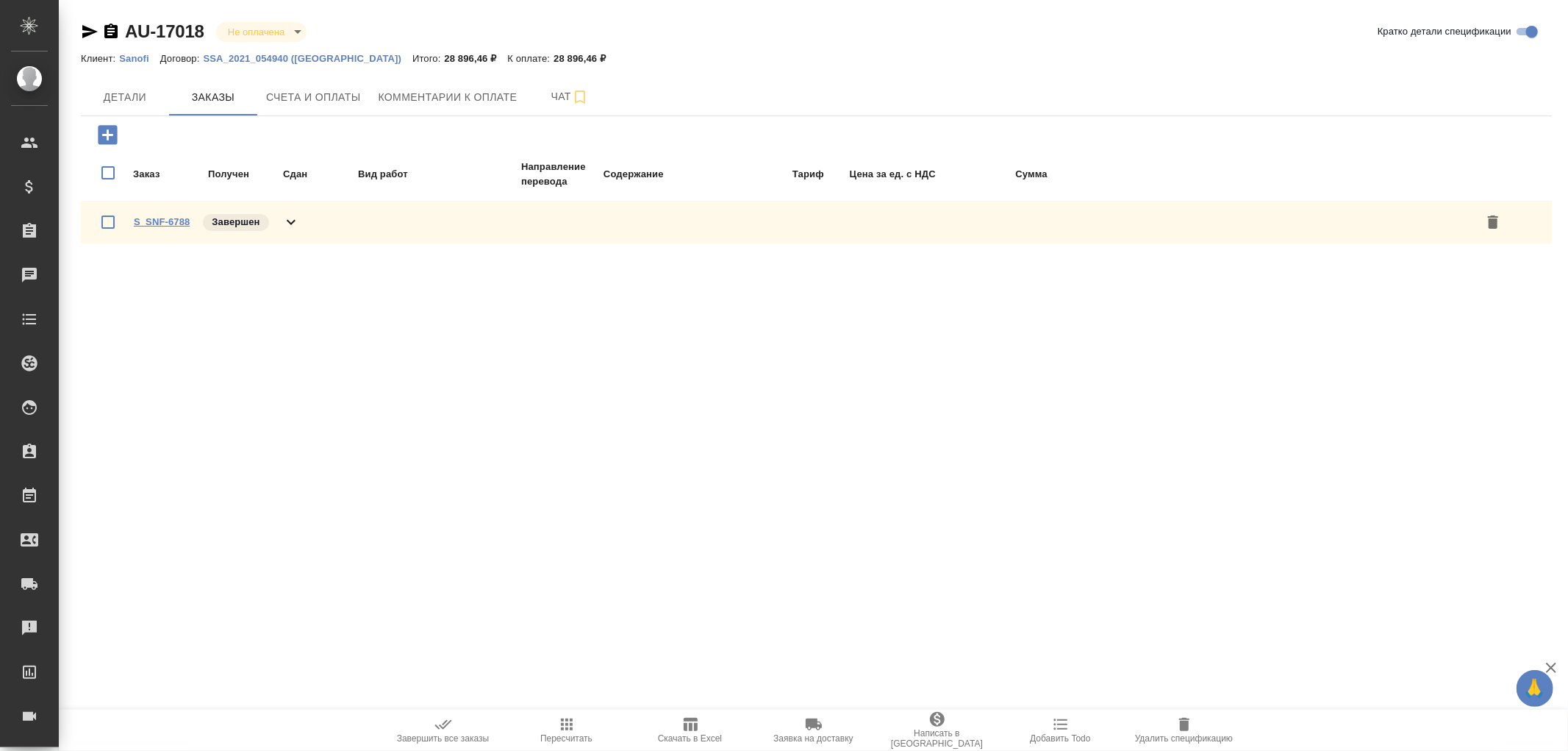
click at [164, 218] on link "S_SNF-6788" at bounding box center [161, 221] width 56 height 11
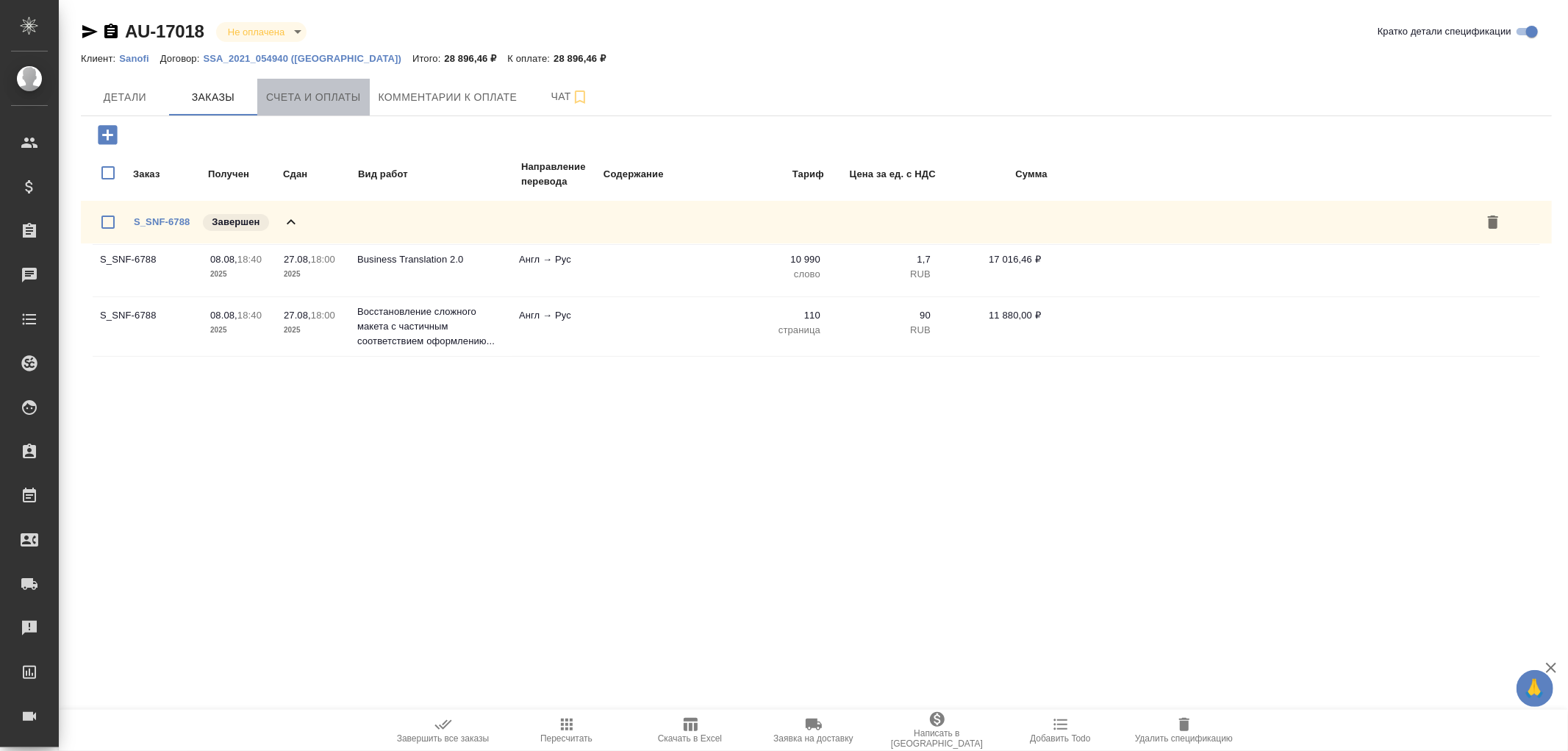
click at [319, 103] on span "Счета и оплаты" at bounding box center [313, 98] width 95 height 18
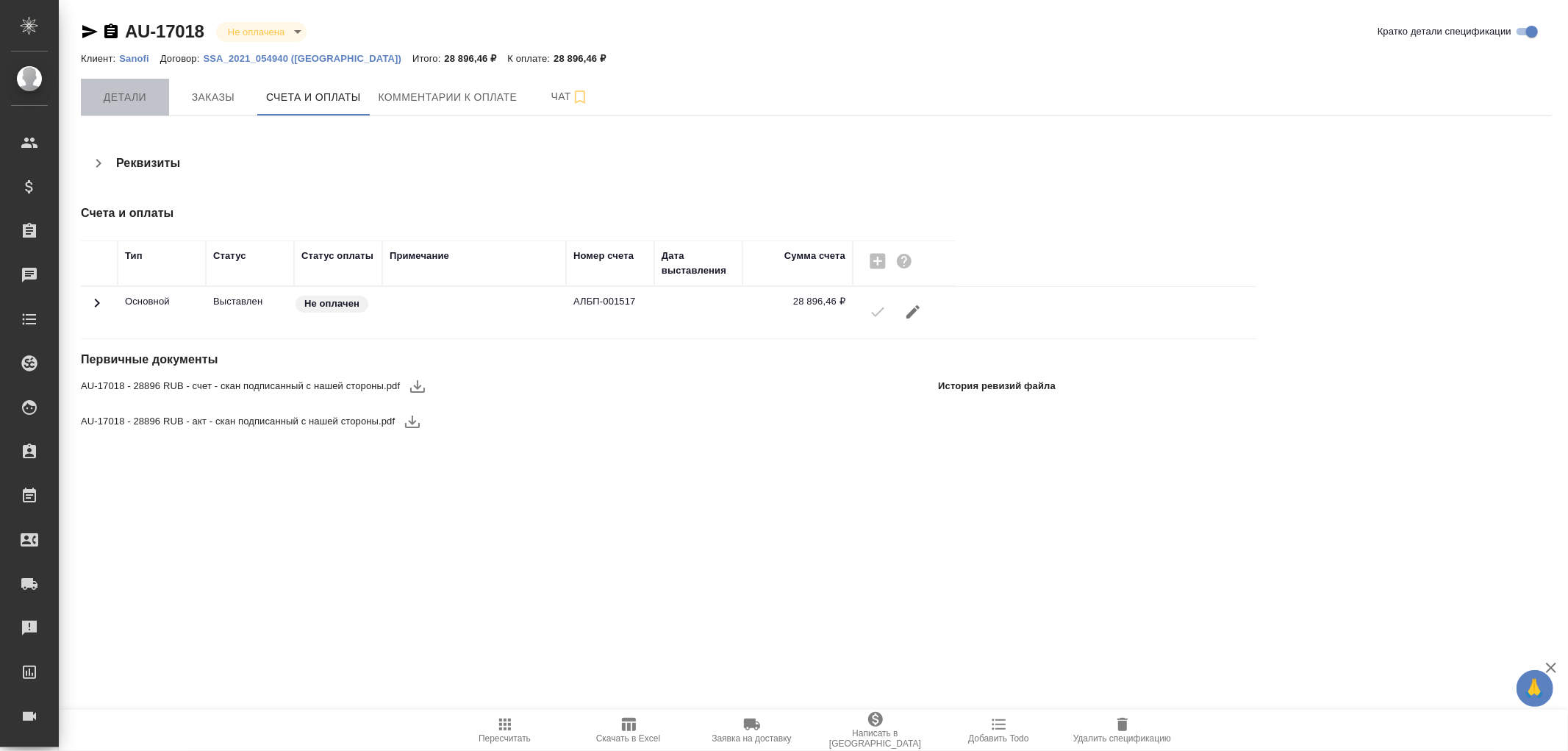
drag, startPoint x: 122, startPoint y: 100, endPoint x: 165, endPoint y: 103, distance: 43.1
click at [122, 100] on span "Детали" at bounding box center [125, 98] width 71 height 18
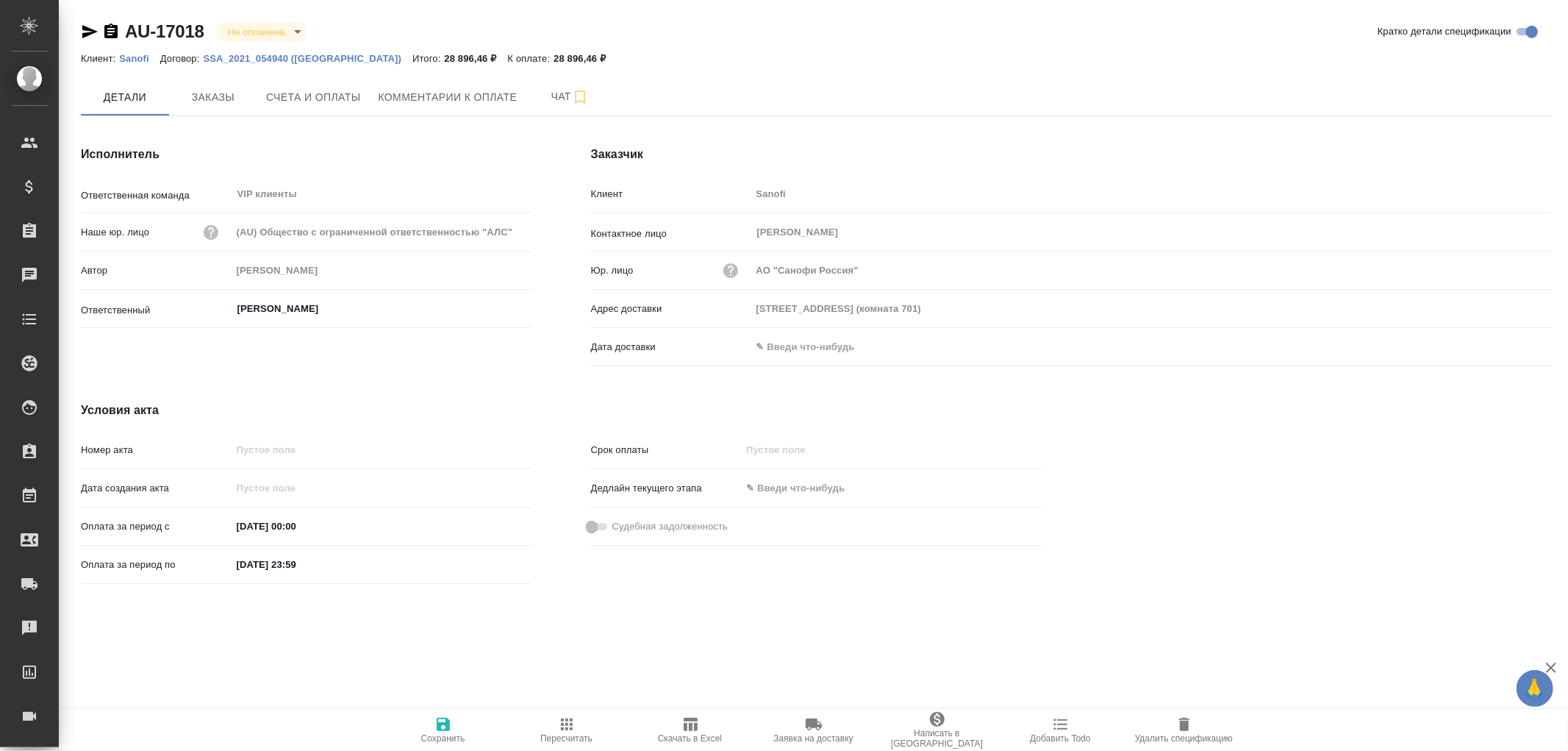
drag, startPoint x: 798, startPoint y: 344, endPoint x: 853, endPoint y: 344, distance: 55.0
click at [798, 344] on input "text" at bounding box center [815, 346] width 129 height 21
click at [1509, 347] on icon "button" at bounding box center [1509, 345] width 13 height 15
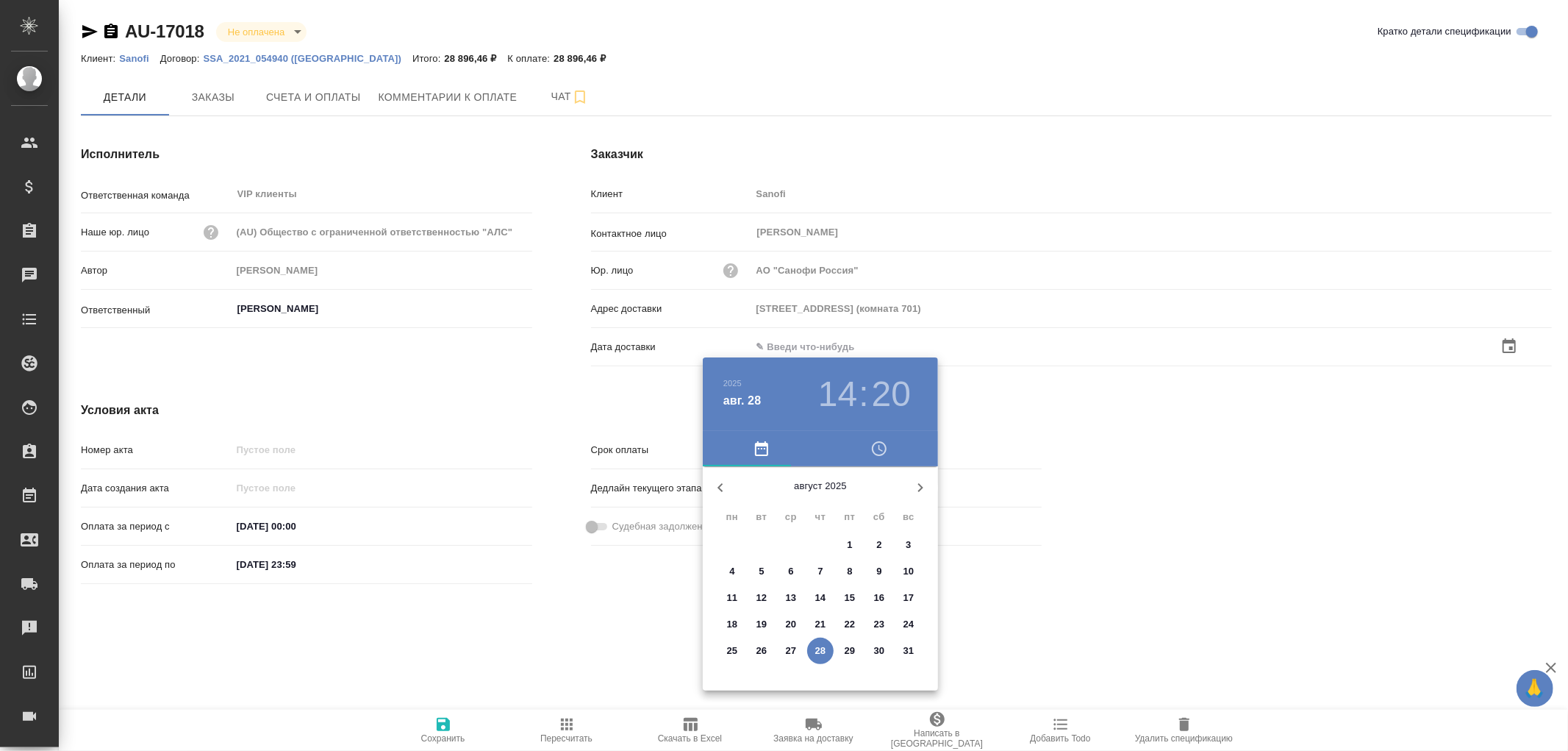
click at [827, 647] on span "28" at bounding box center [820, 650] width 27 height 15
type input "28.08.2025 14:20"
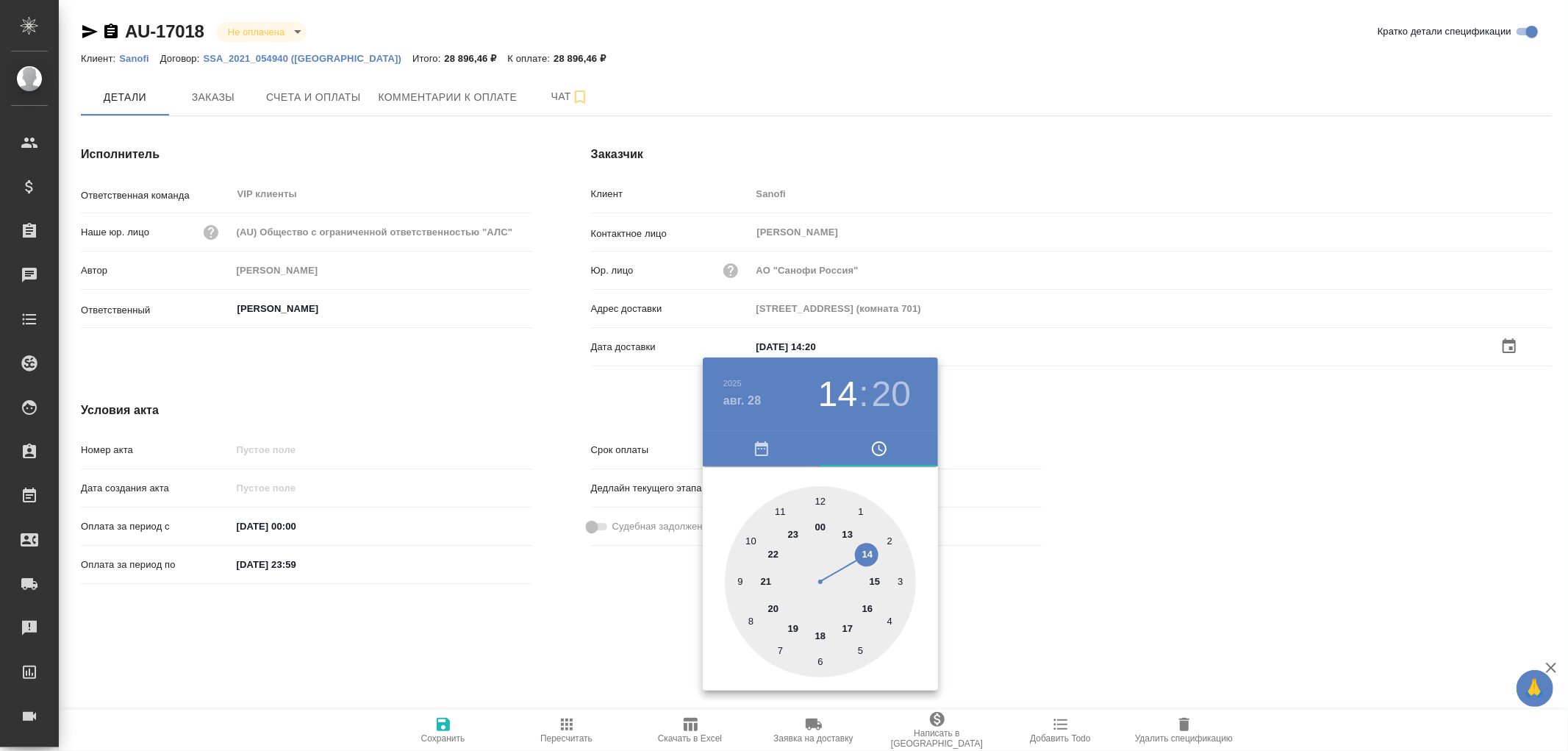
click at [438, 721] on div at bounding box center [784, 376] width 1568 height 751
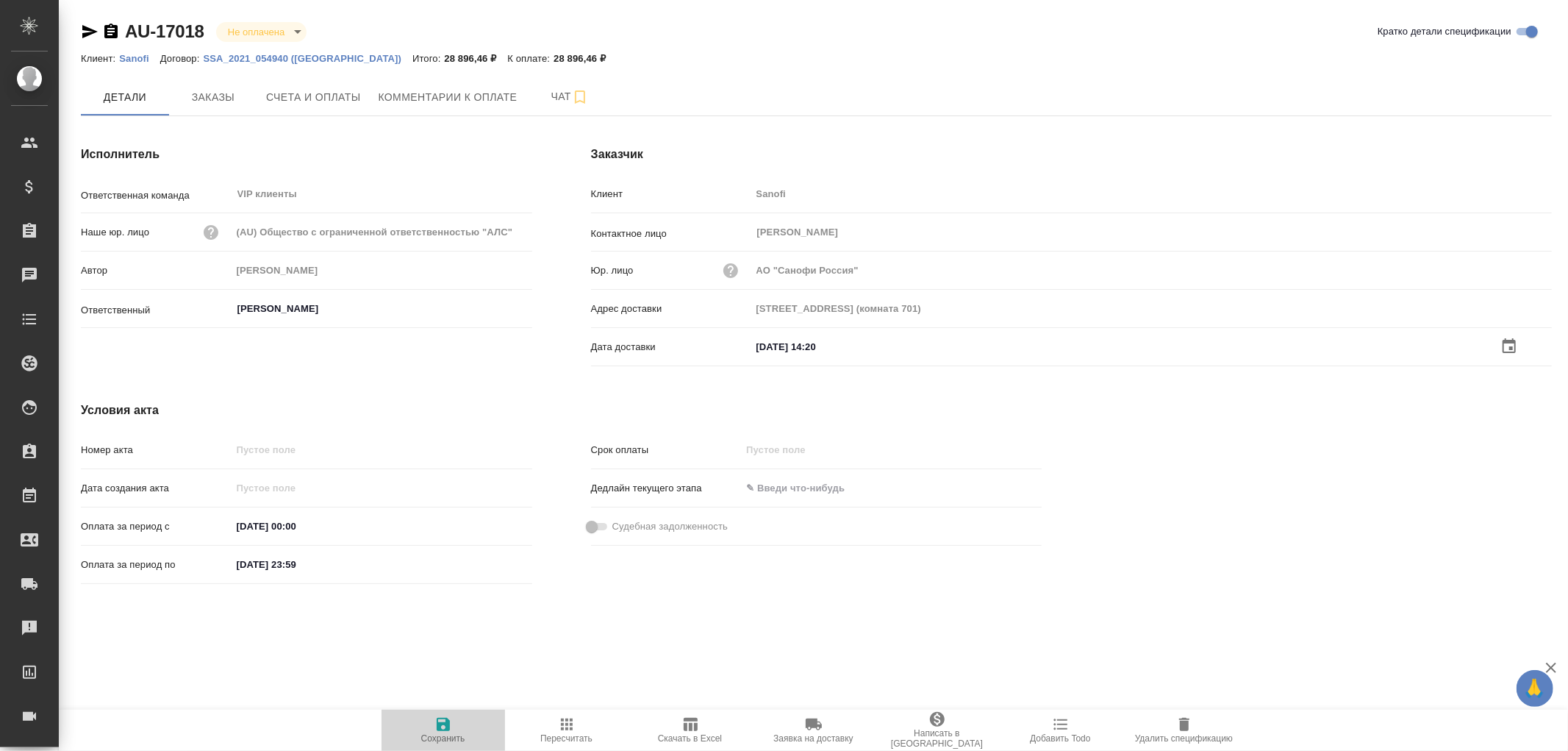
click at [444, 722] on icon "button" at bounding box center [443, 724] width 18 height 18
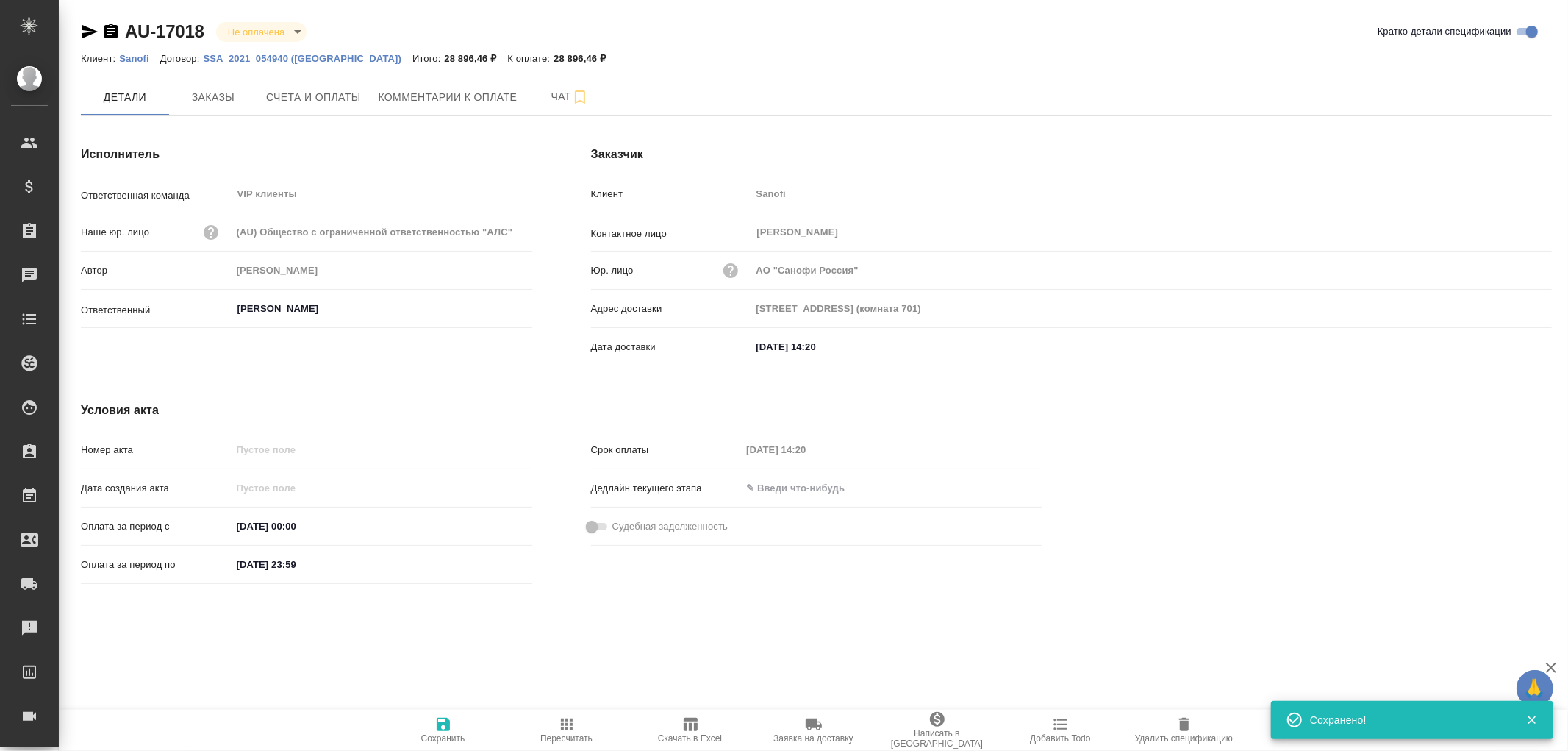
drag, startPoint x: 444, startPoint y: 722, endPoint x: 467, endPoint y: 626, distance: 98.7
click at [444, 722] on icon "button" at bounding box center [443, 724] width 18 height 18
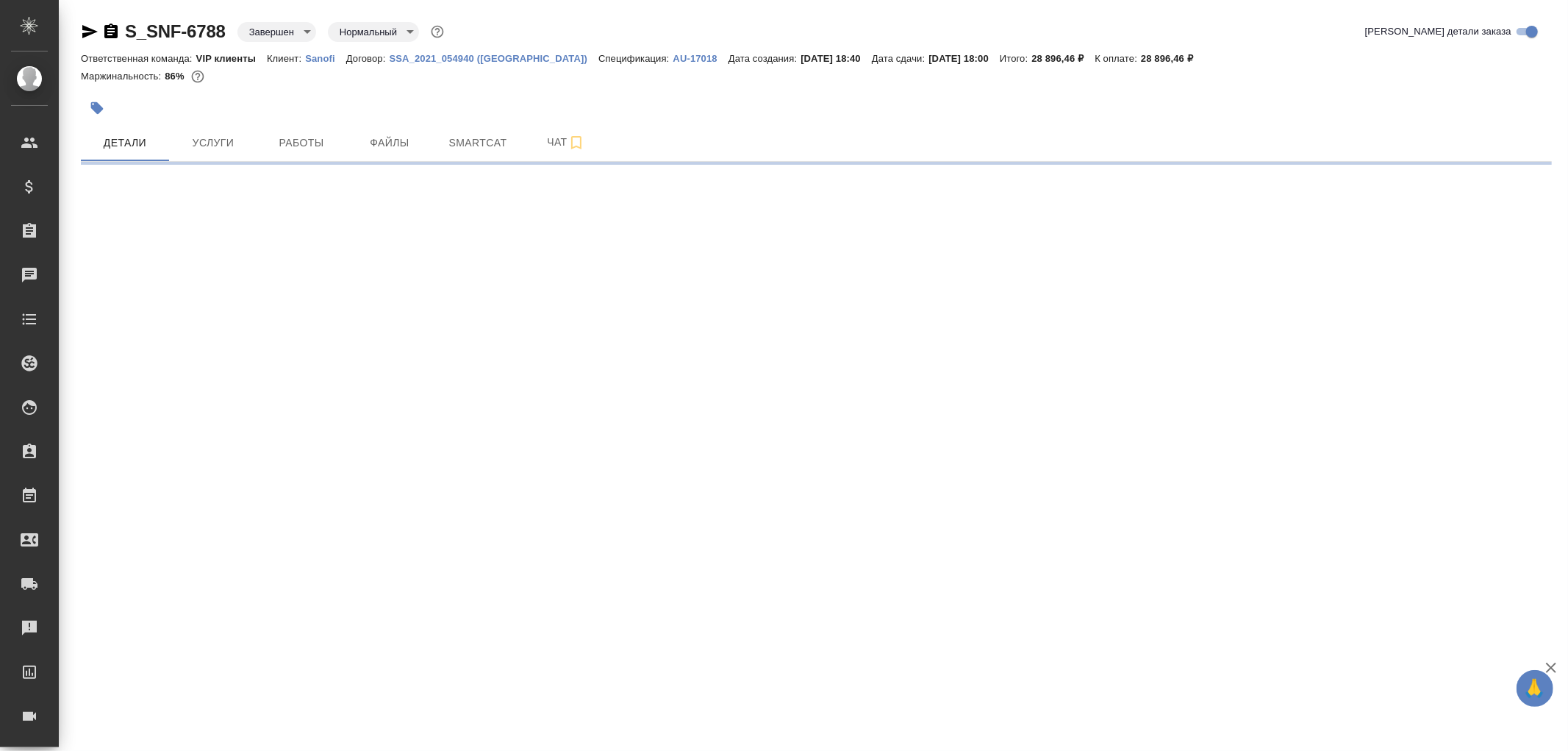
select select "RU"
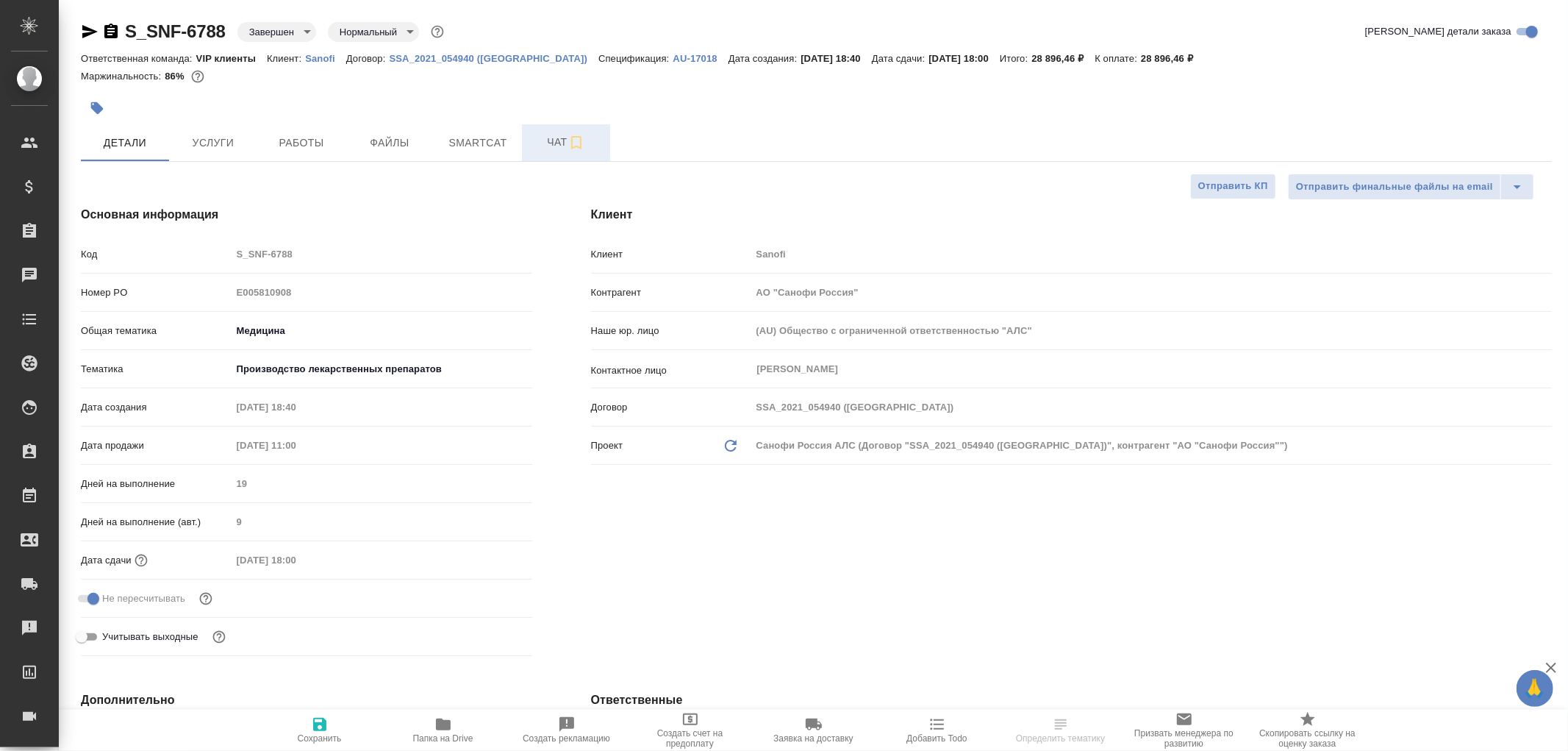
type textarea "x"
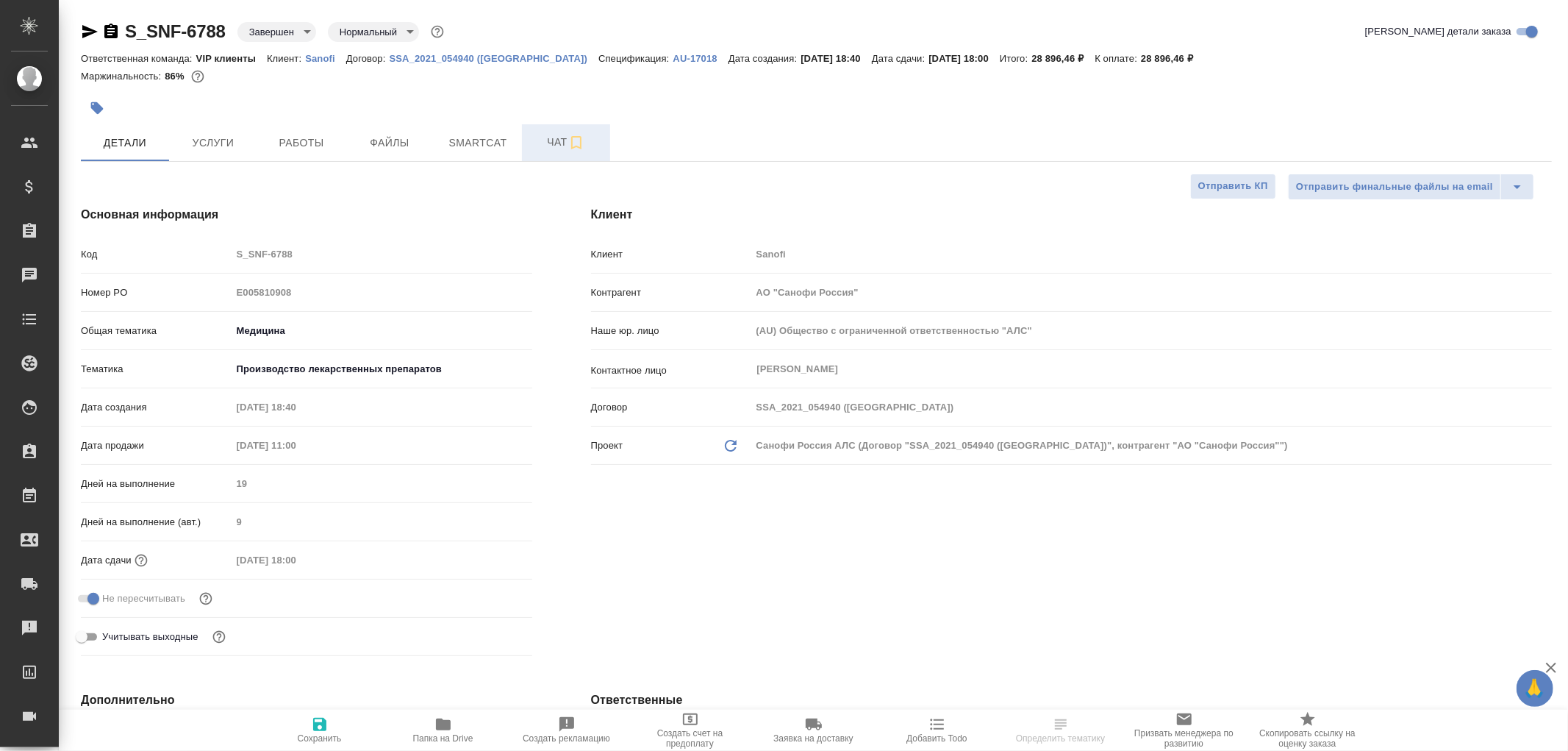
type textarea "x"
click at [549, 141] on span "Чат" at bounding box center [566, 142] width 71 height 18
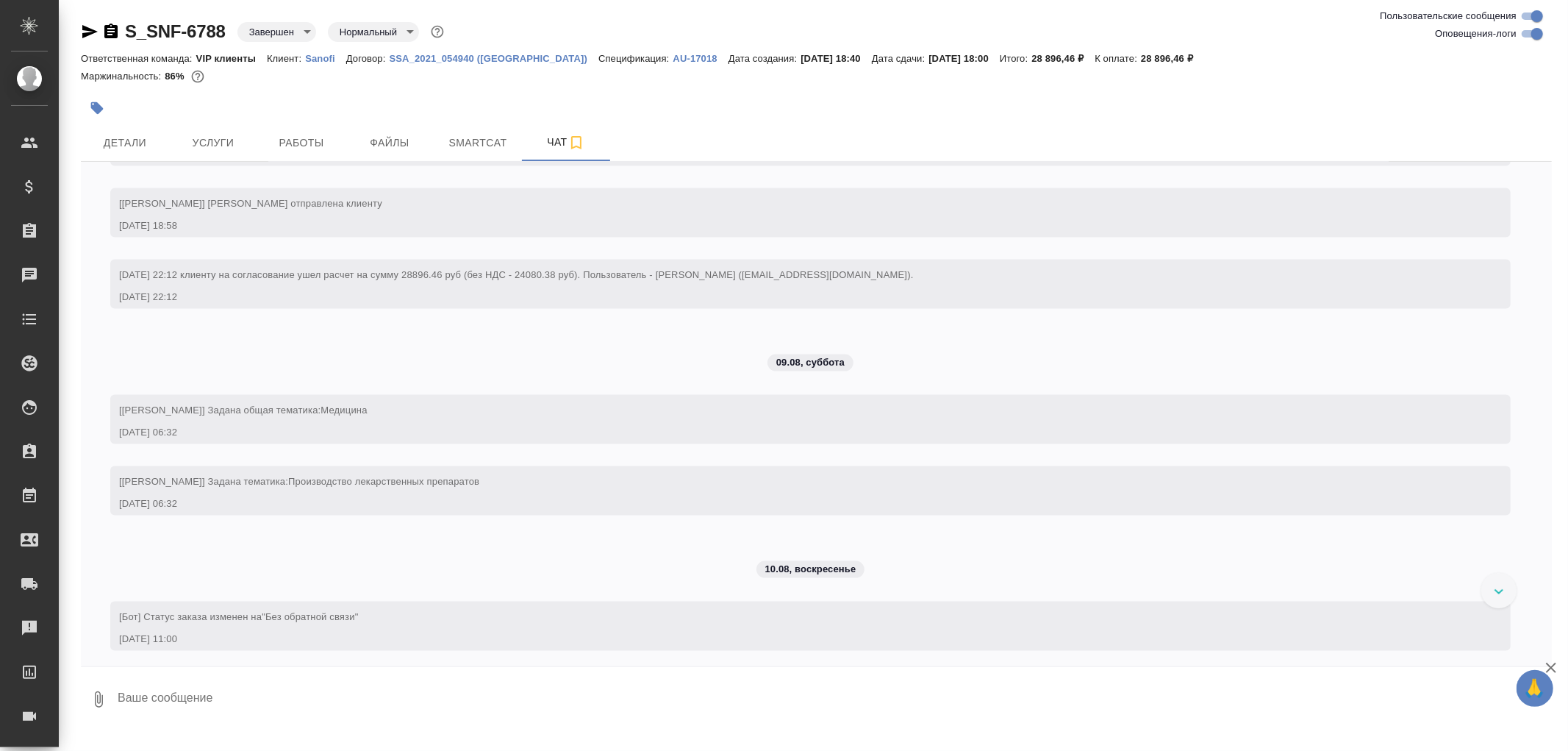
scroll to position [1797, 0]
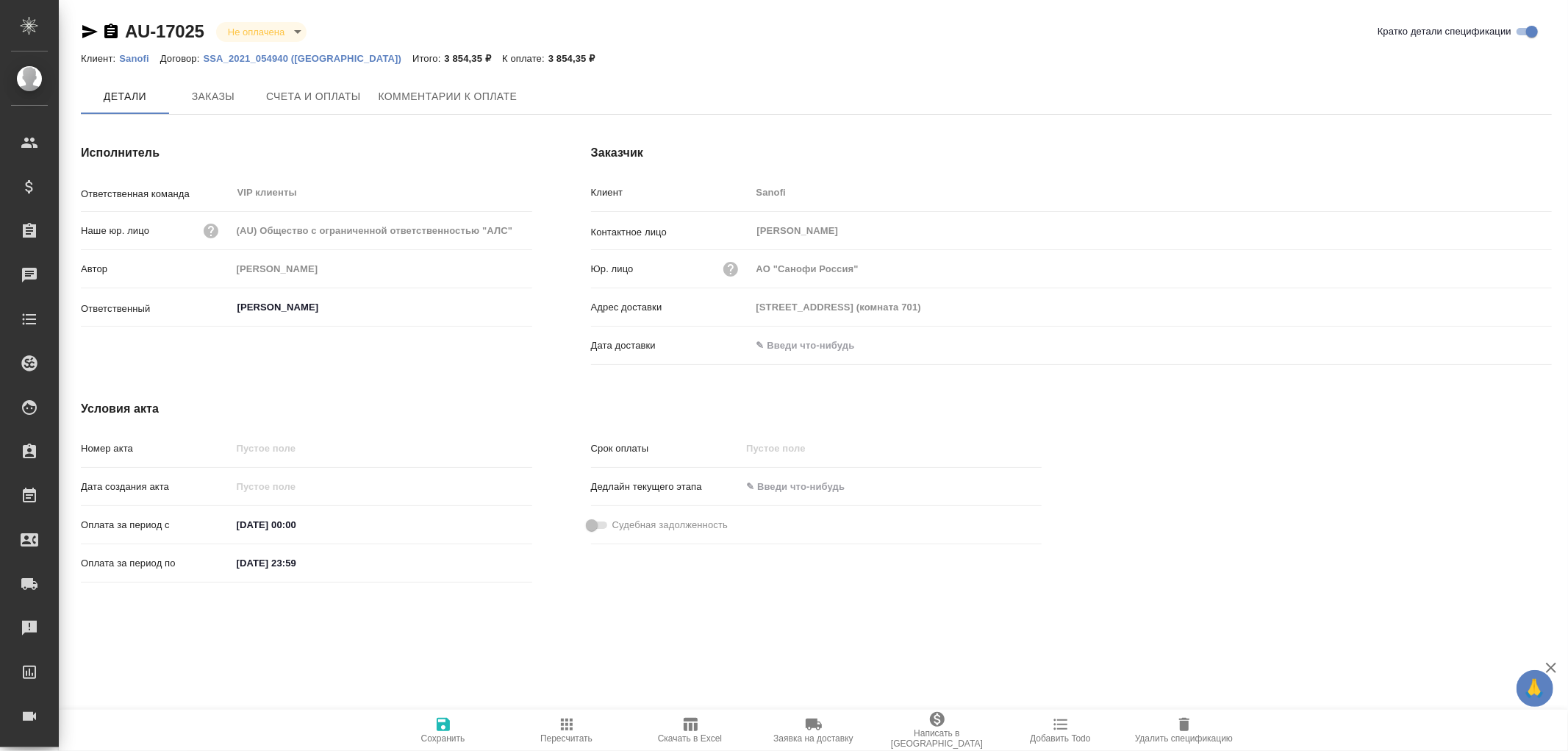
click at [217, 96] on span "Заказы" at bounding box center [213, 97] width 71 height 18
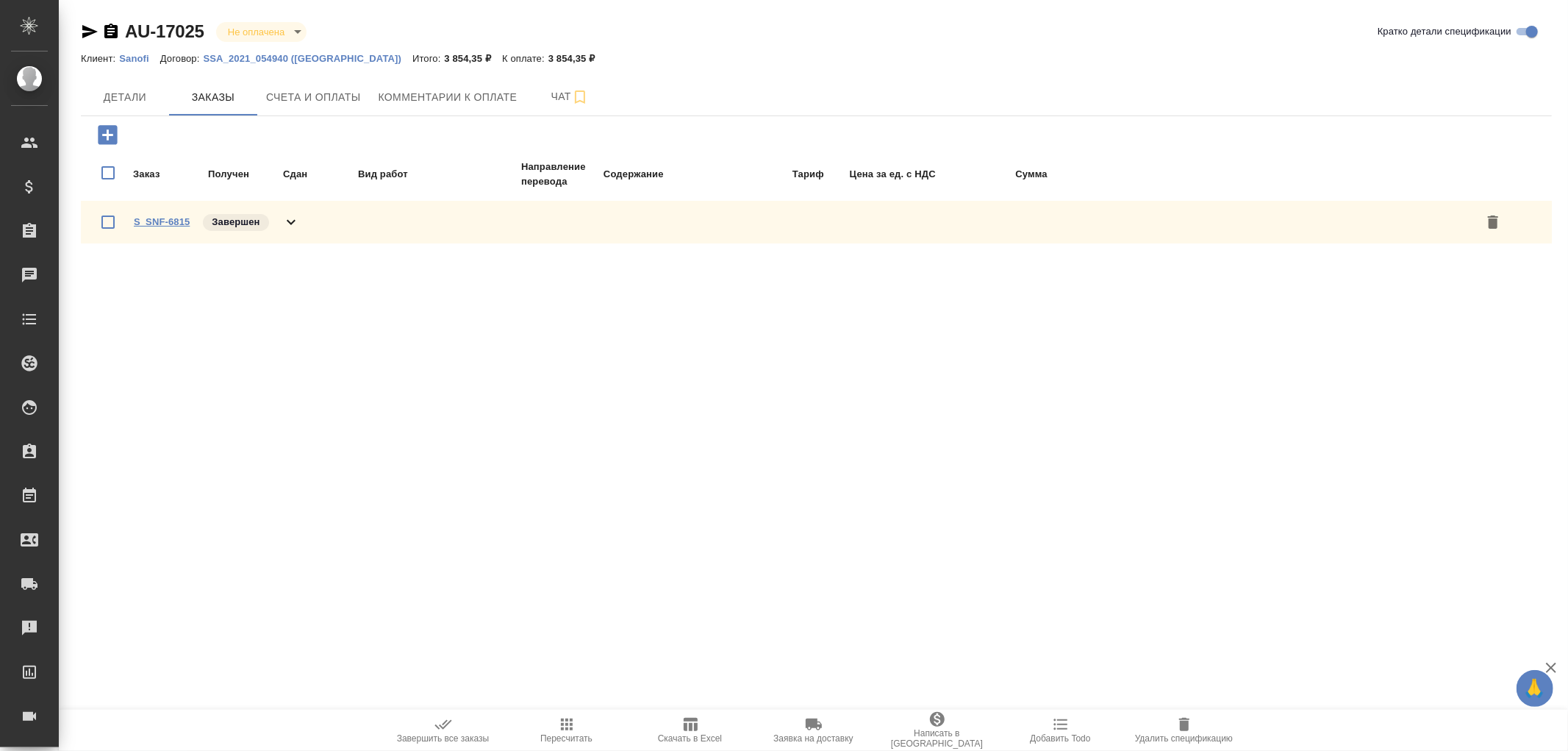
click at [181, 219] on link "S_SNF-6815" at bounding box center [161, 221] width 56 height 11
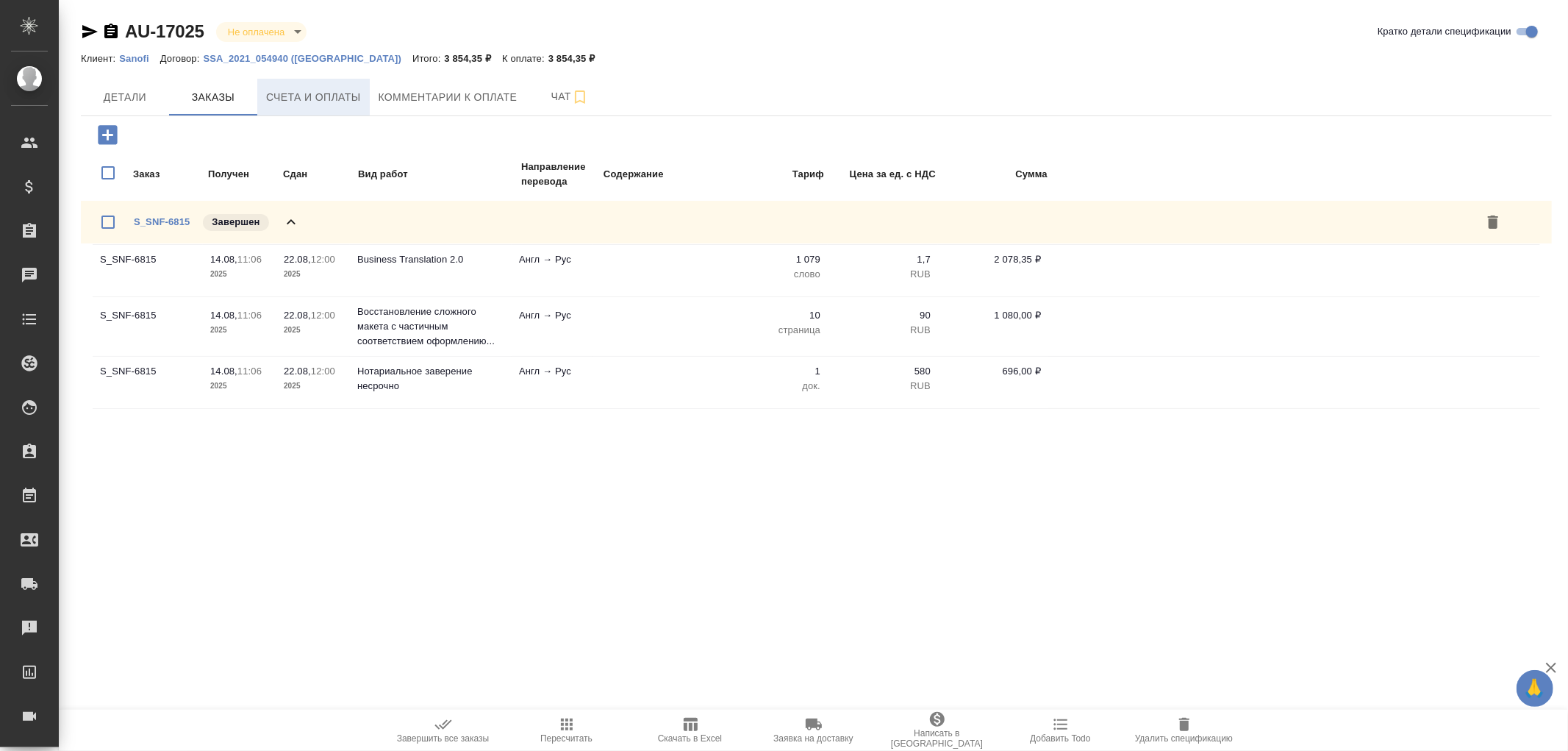
click at [347, 107] on button "Счета и оплаты" at bounding box center [313, 97] width 113 height 37
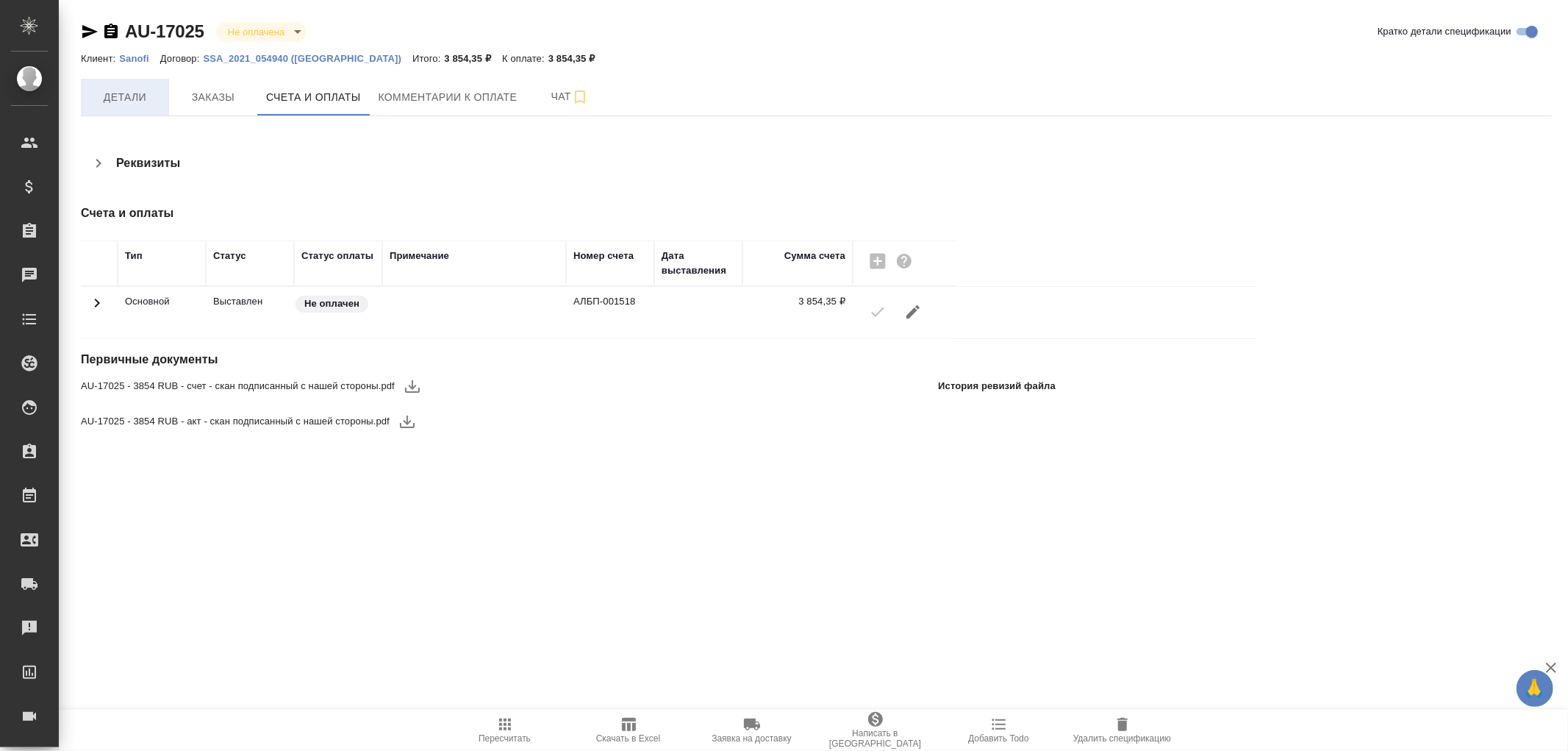
click at [114, 92] on span "Детали" at bounding box center [125, 98] width 71 height 18
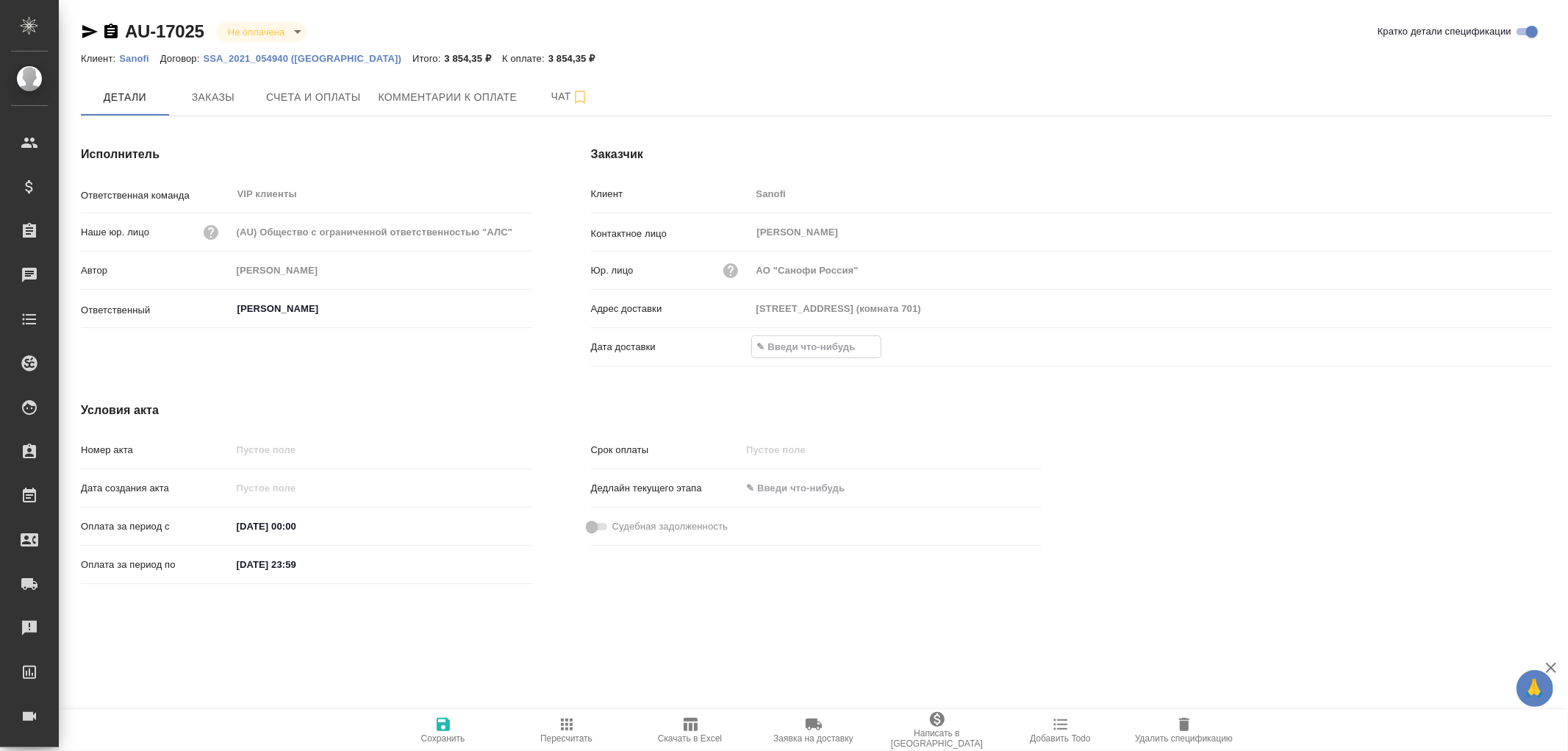
click at [779, 347] on input "text" at bounding box center [816, 346] width 129 height 21
click at [1502, 343] on icon "button" at bounding box center [1509, 347] width 18 height 18
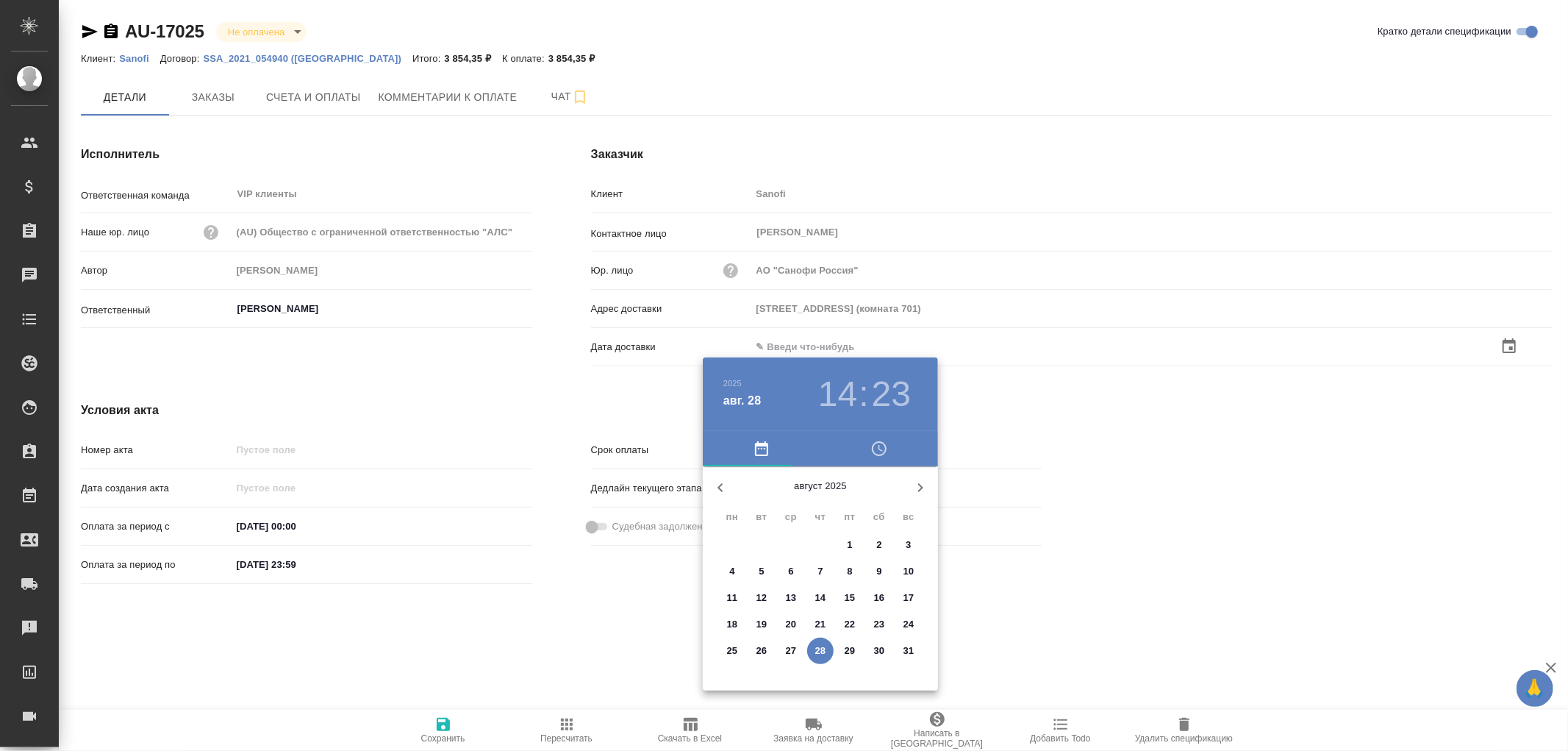
click at [827, 651] on span "28" at bounding box center [820, 650] width 27 height 15
type input "28.08.2025 14:23"
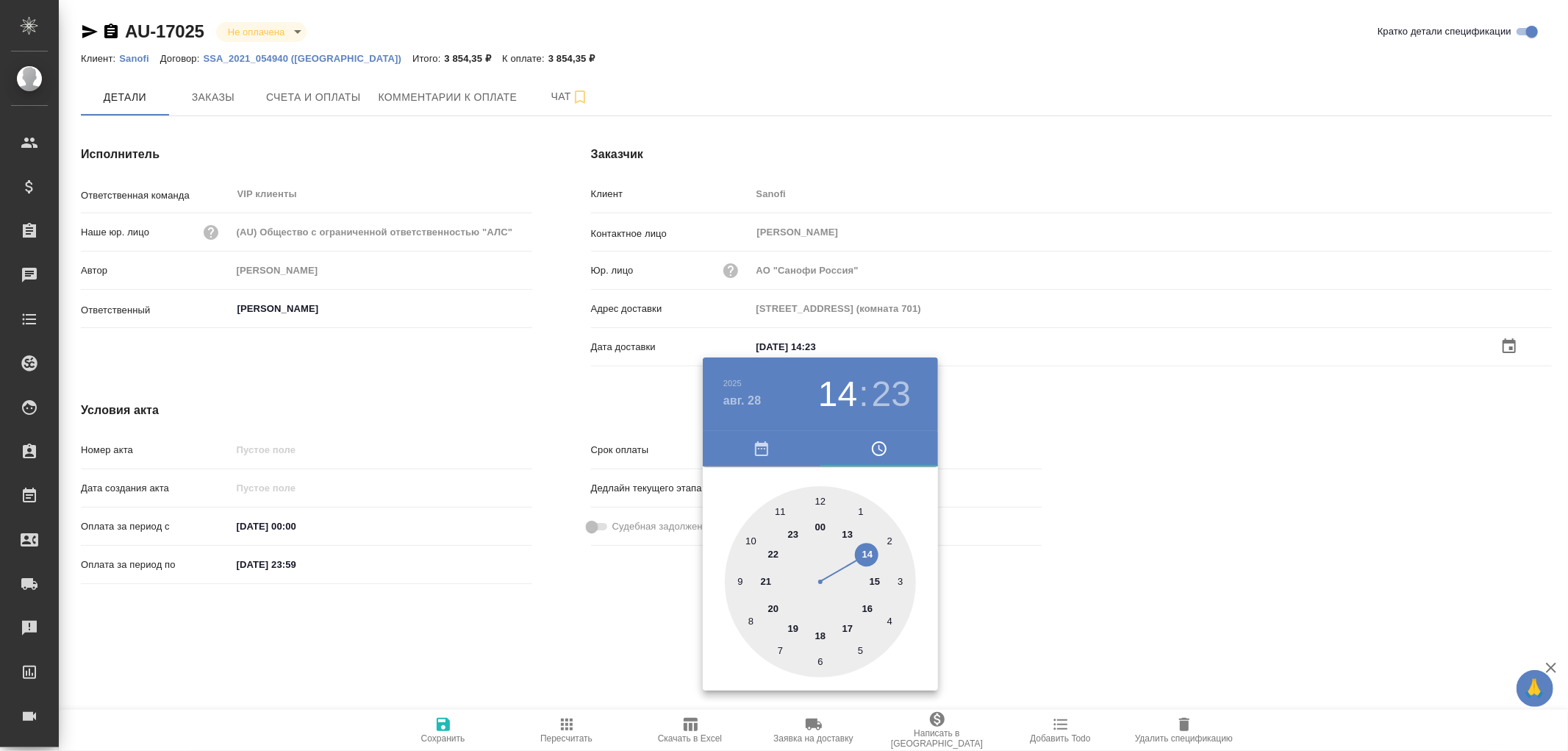
click at [438, 726] on div at bounding box center [784, 376] width 1568 height 751
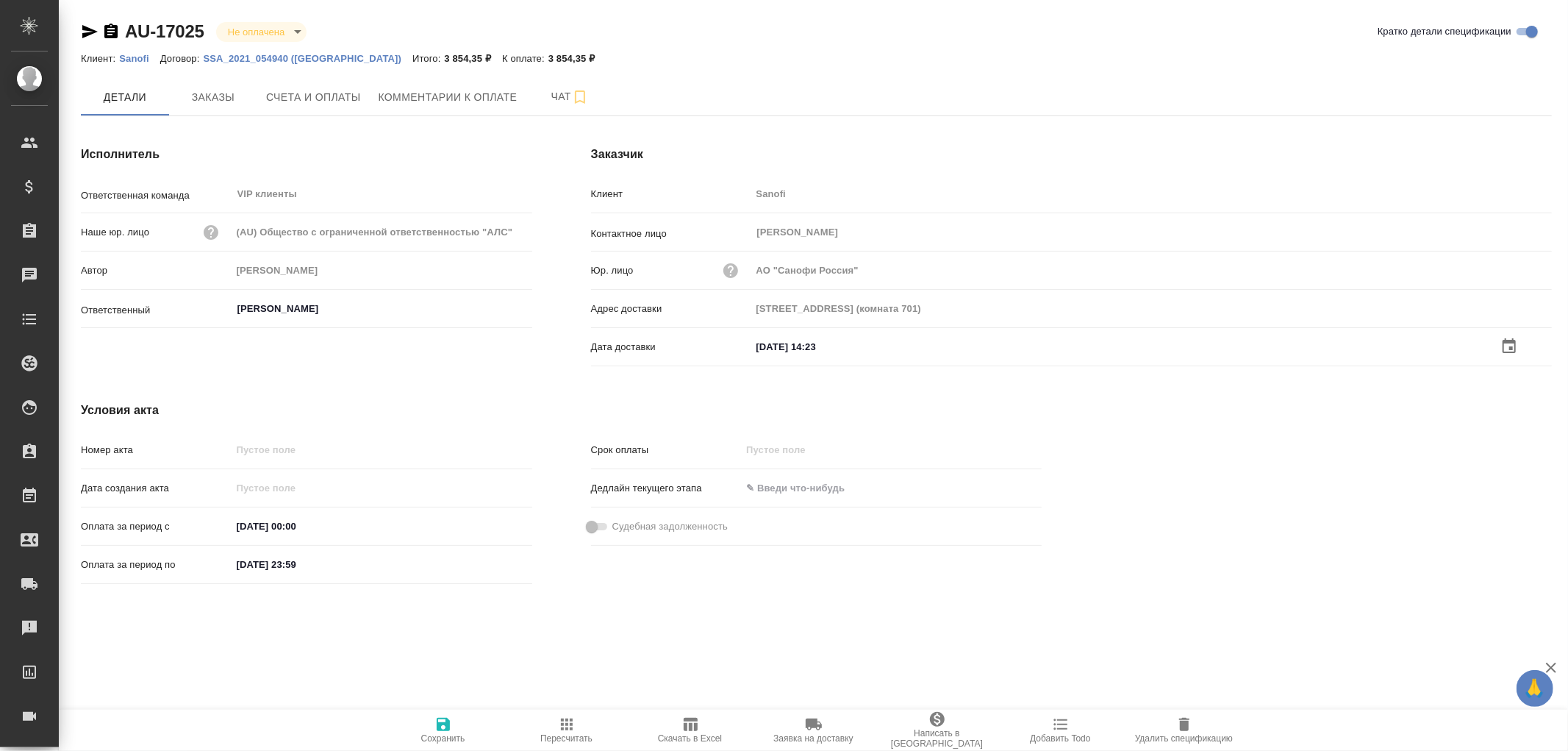
click at [442, 723] on icon "button" at bounding box center [442, 723] width 13 height 13
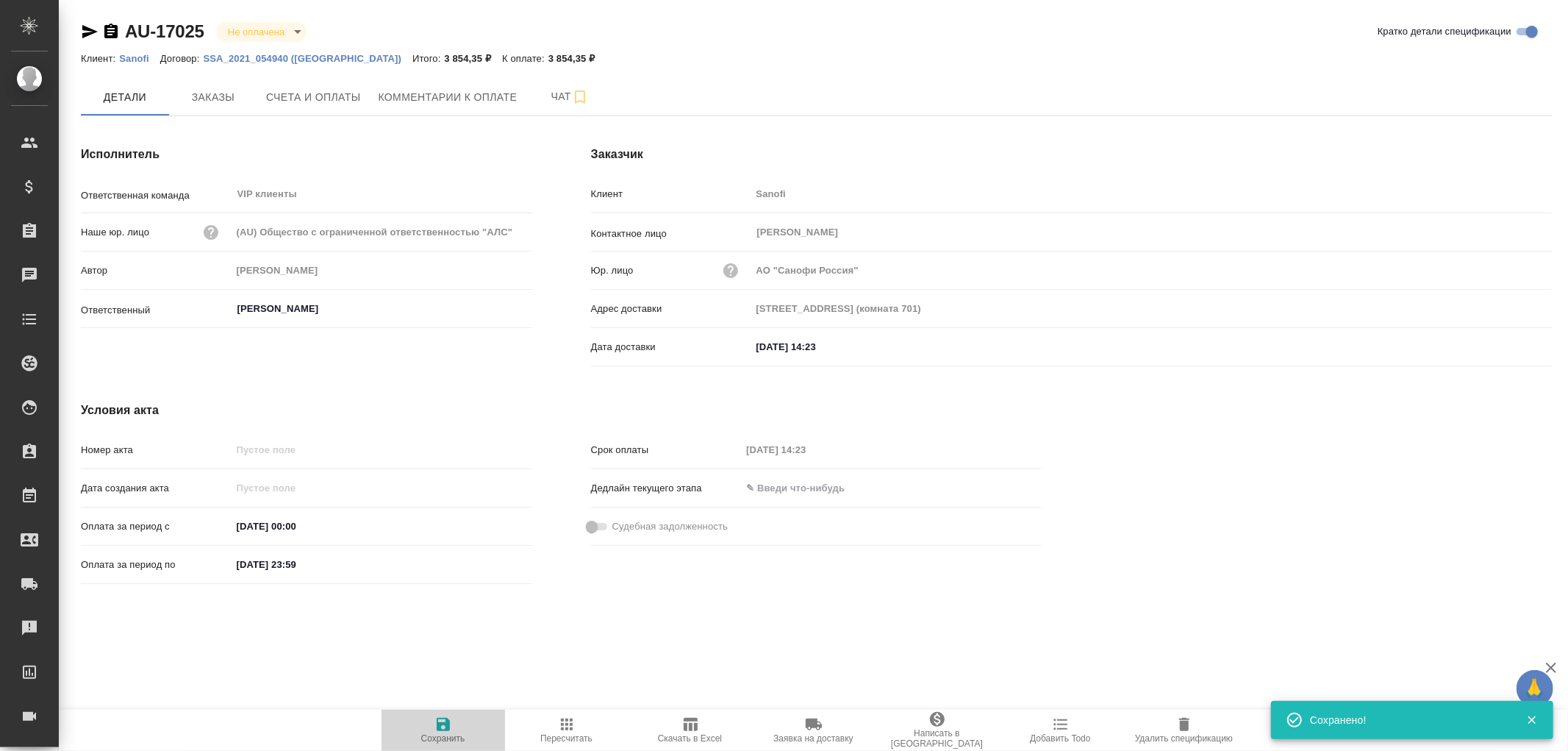
click at [442, 723] on icon "button" at bounding box center [442, 723] width 13 height 13
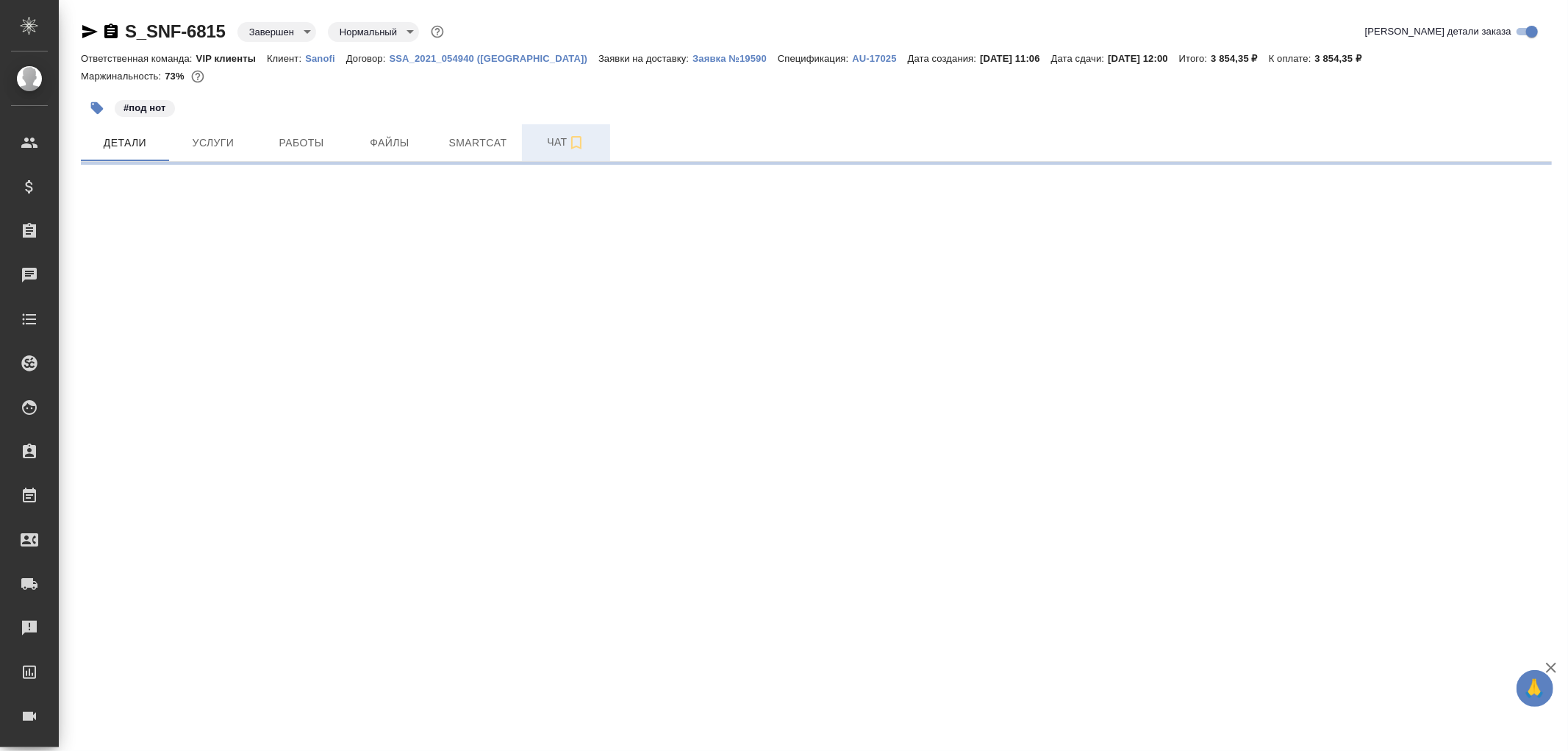
select select "RU"
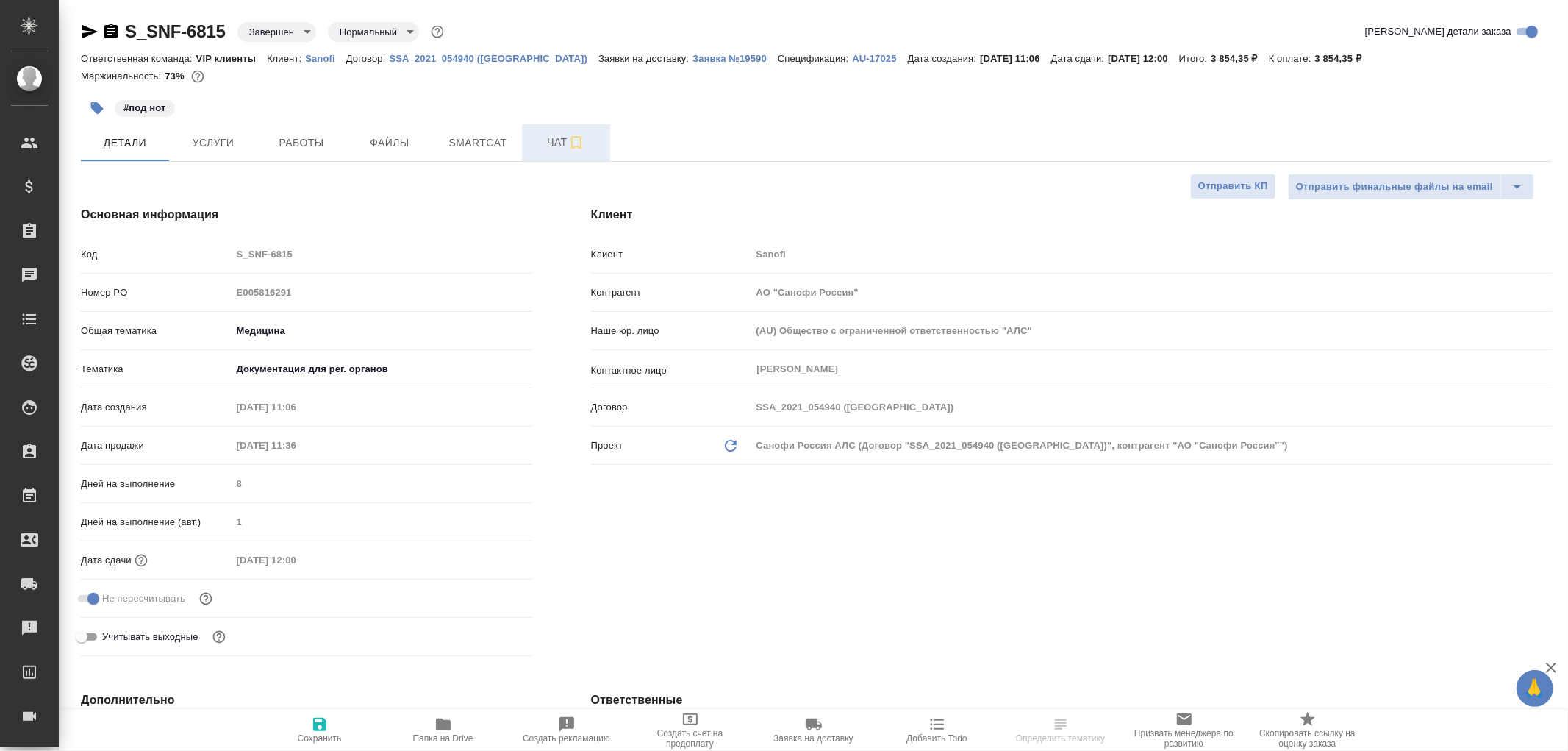
type textarea "x"
click at [556, 143] on span "Чат" at bounding box center [566, 142] width 71 height 18
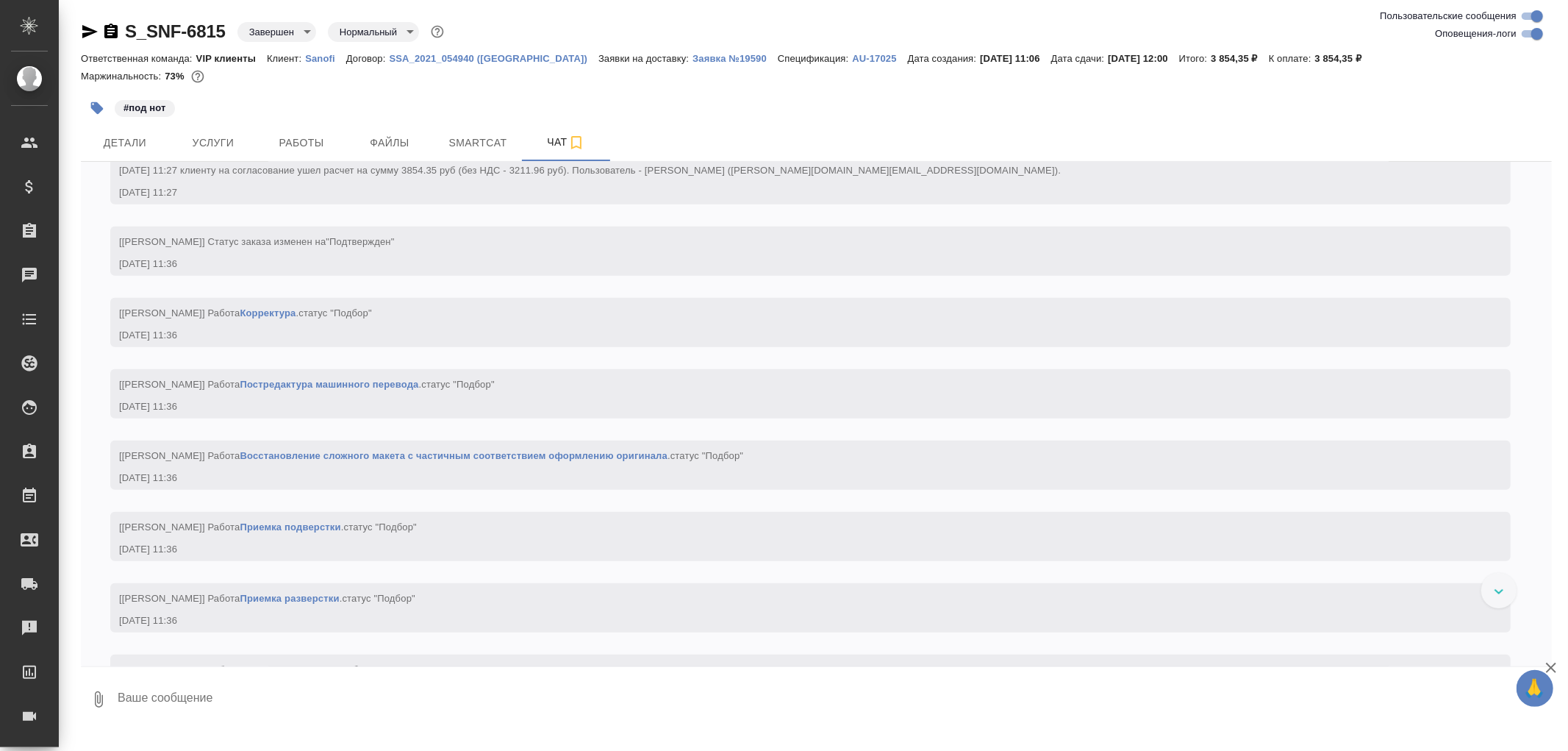
scroll to position [1143, 0]
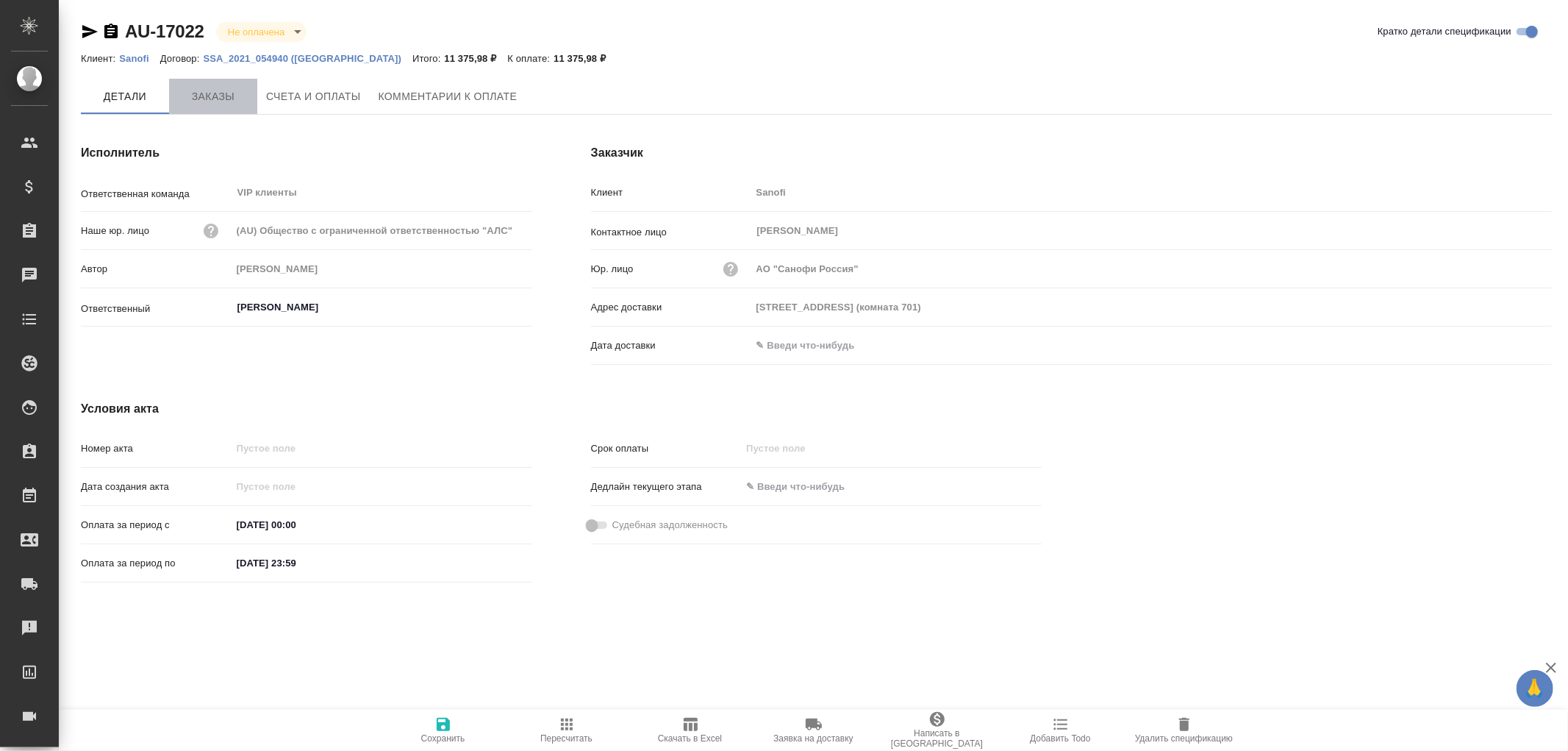
click at [220, 97] on span "Заказы" at bounding box center [213, 97] width 71 height 18
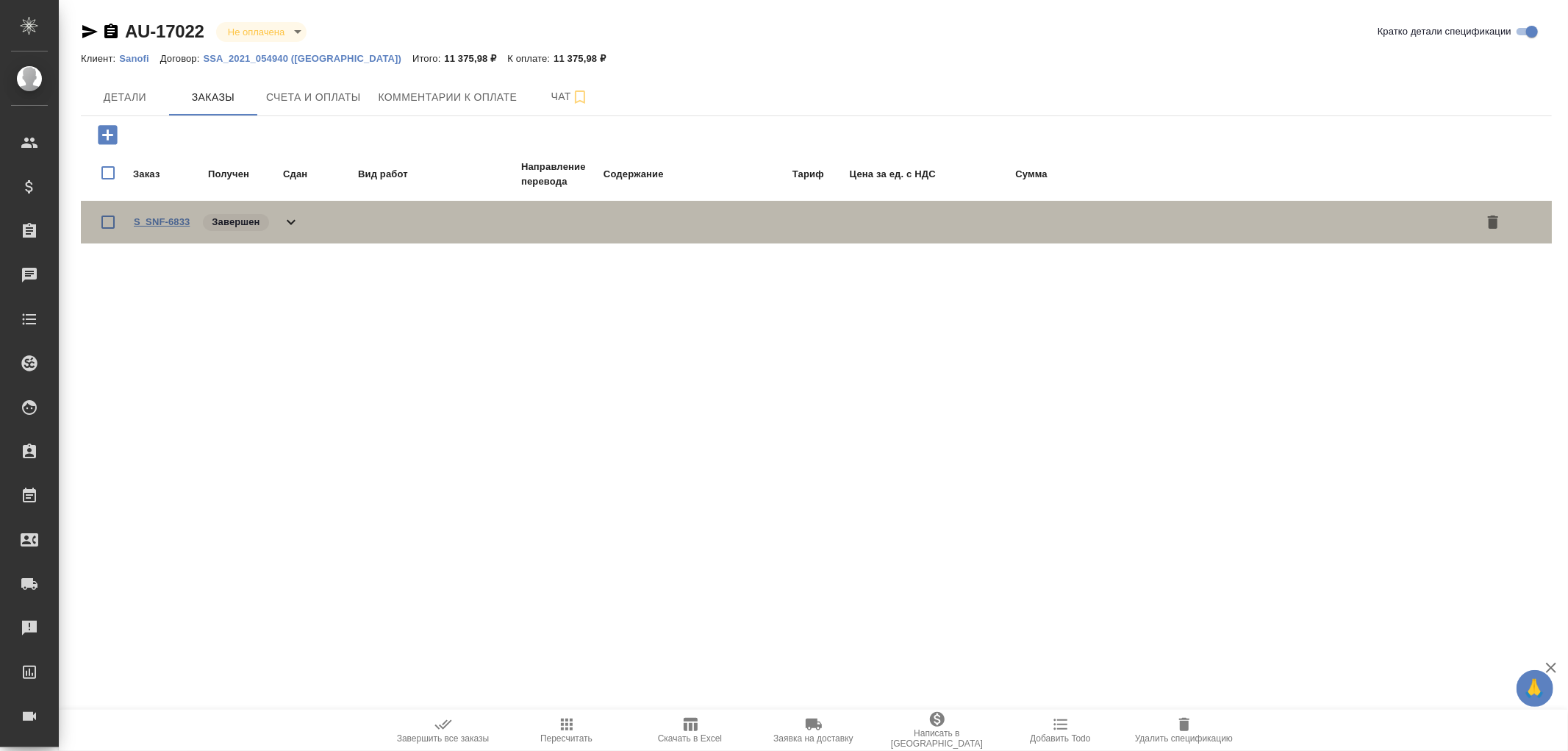
click at [171, 217] on link "S_SNF-6833" at bounding box center [161, 221] width 56 height 11
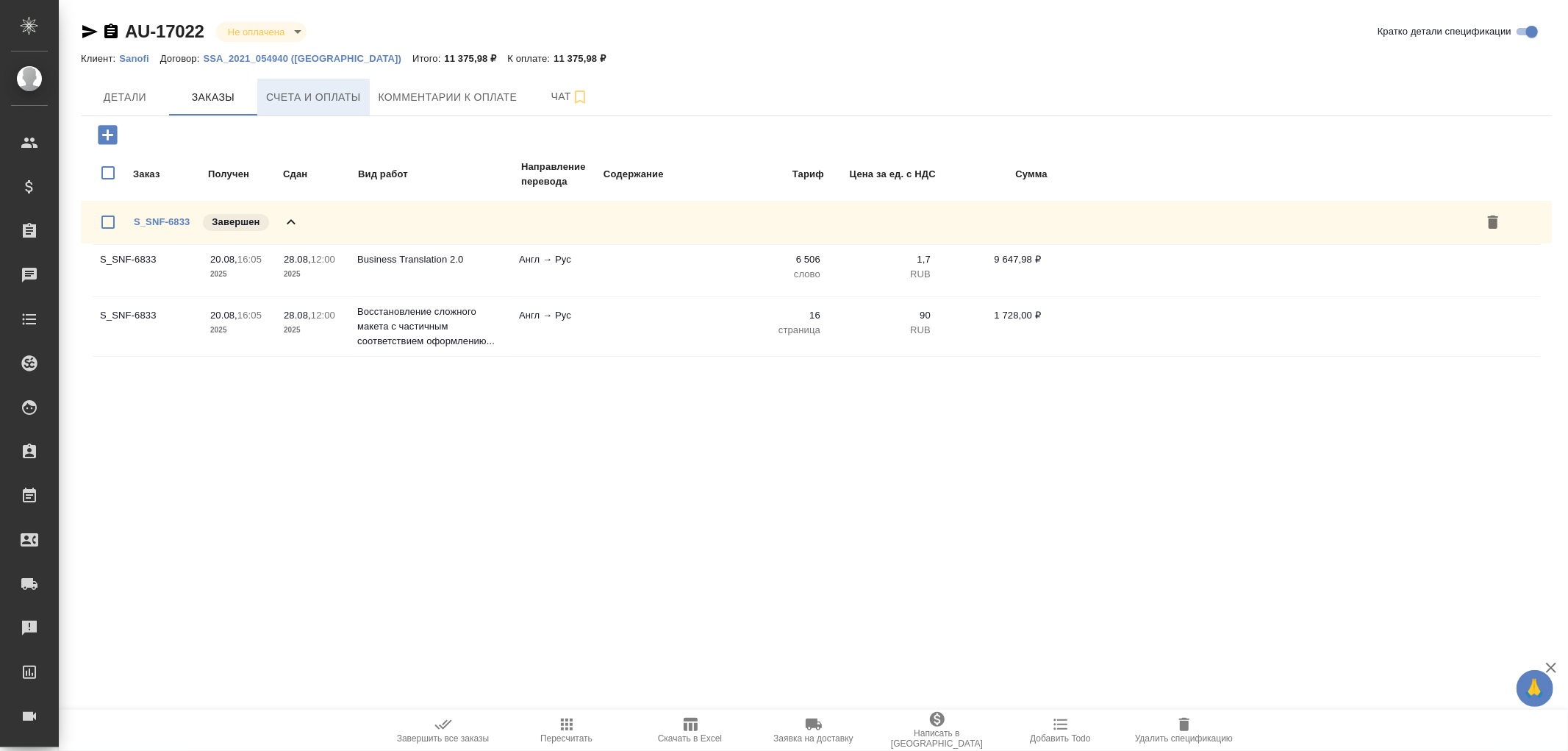
click at [340, 97] on span "Счета и оплаты" at bounding box center [313, 98] width 95 height 18
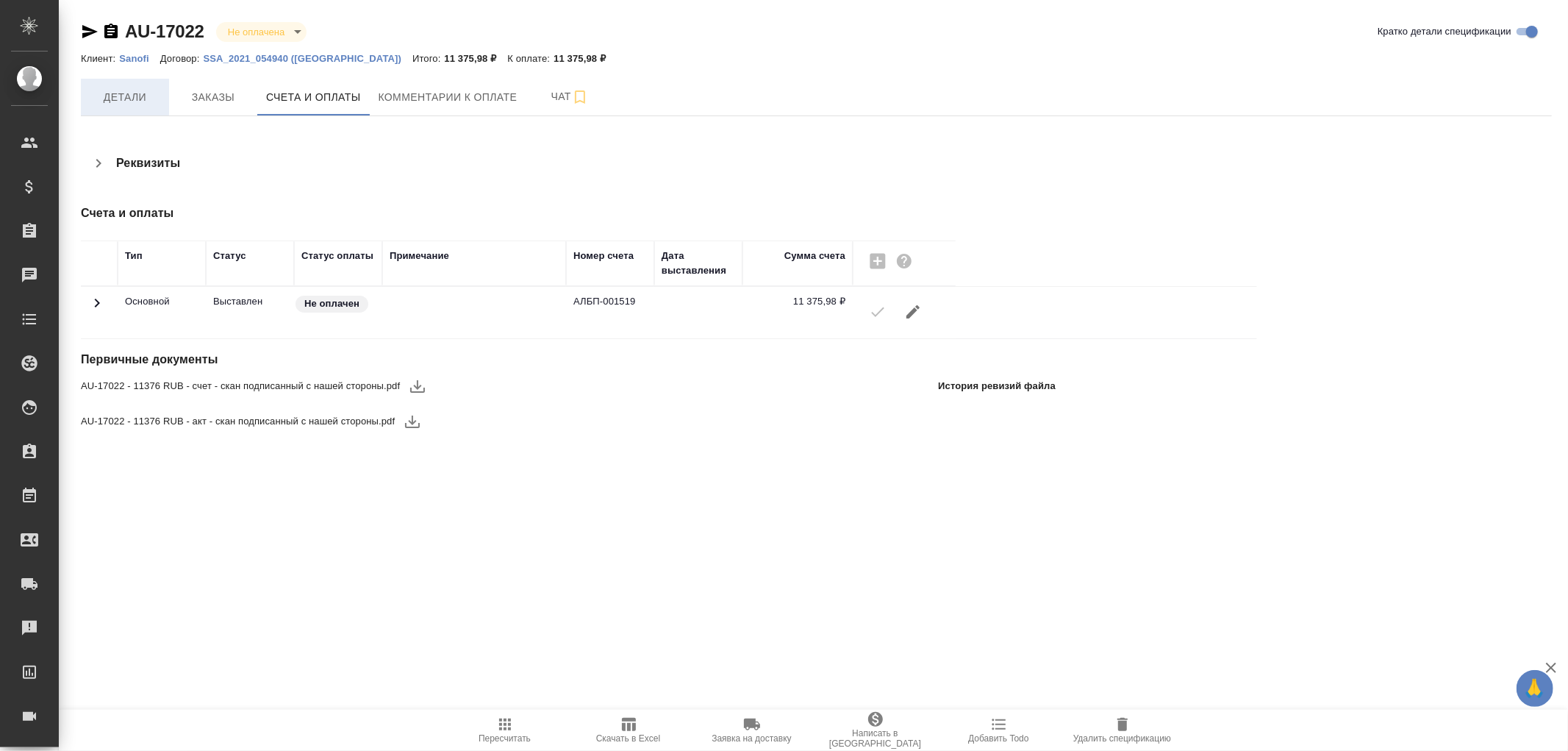
click at [133, 103] on span "Детали" at bounding box center [125, 98] width 71 height 18
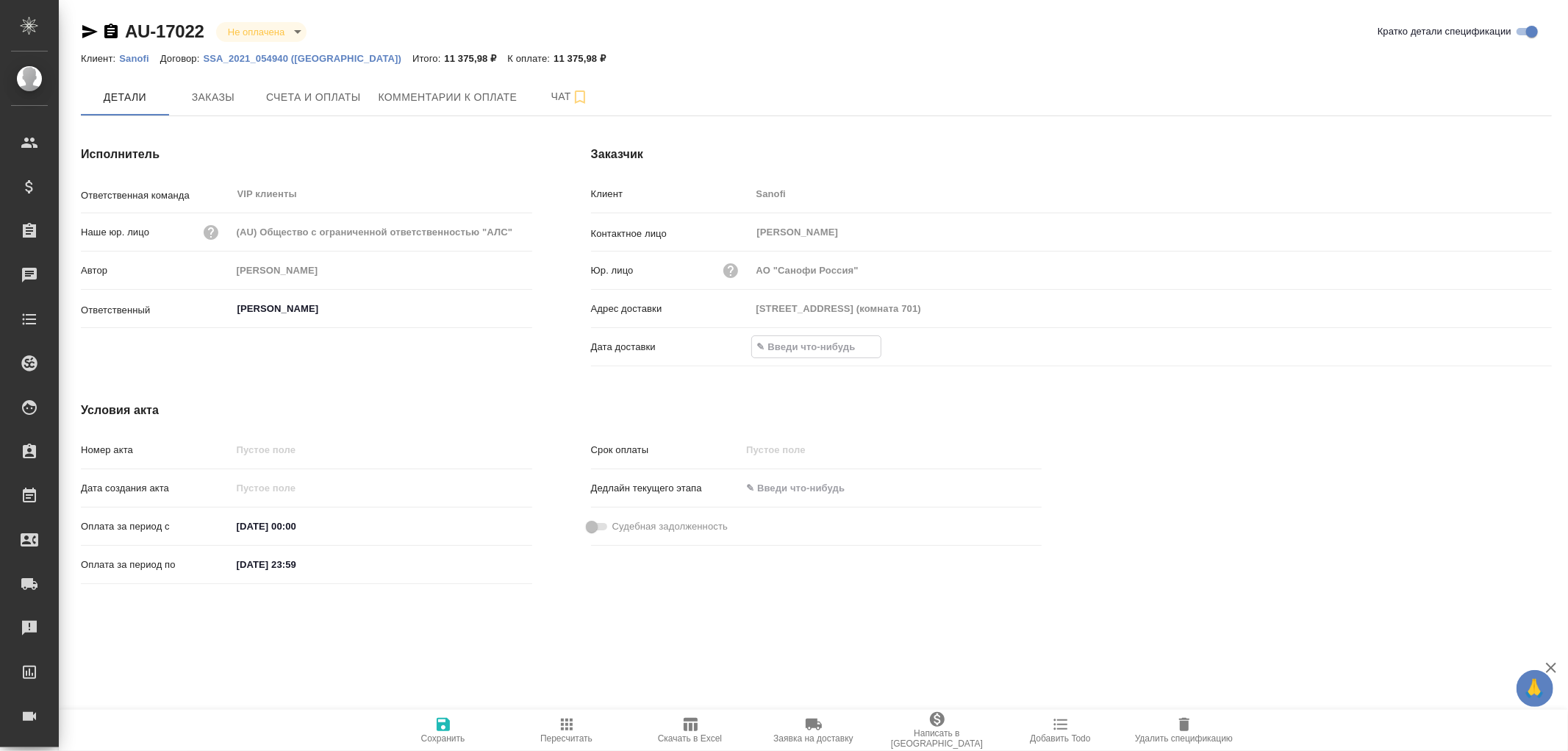
click at [817, 344] on input "text" at bounding box center [816, 346] width 129 height 21
click at [1512, 338] on icon "button" at bounding box center [1509, 347] width 18 height 18
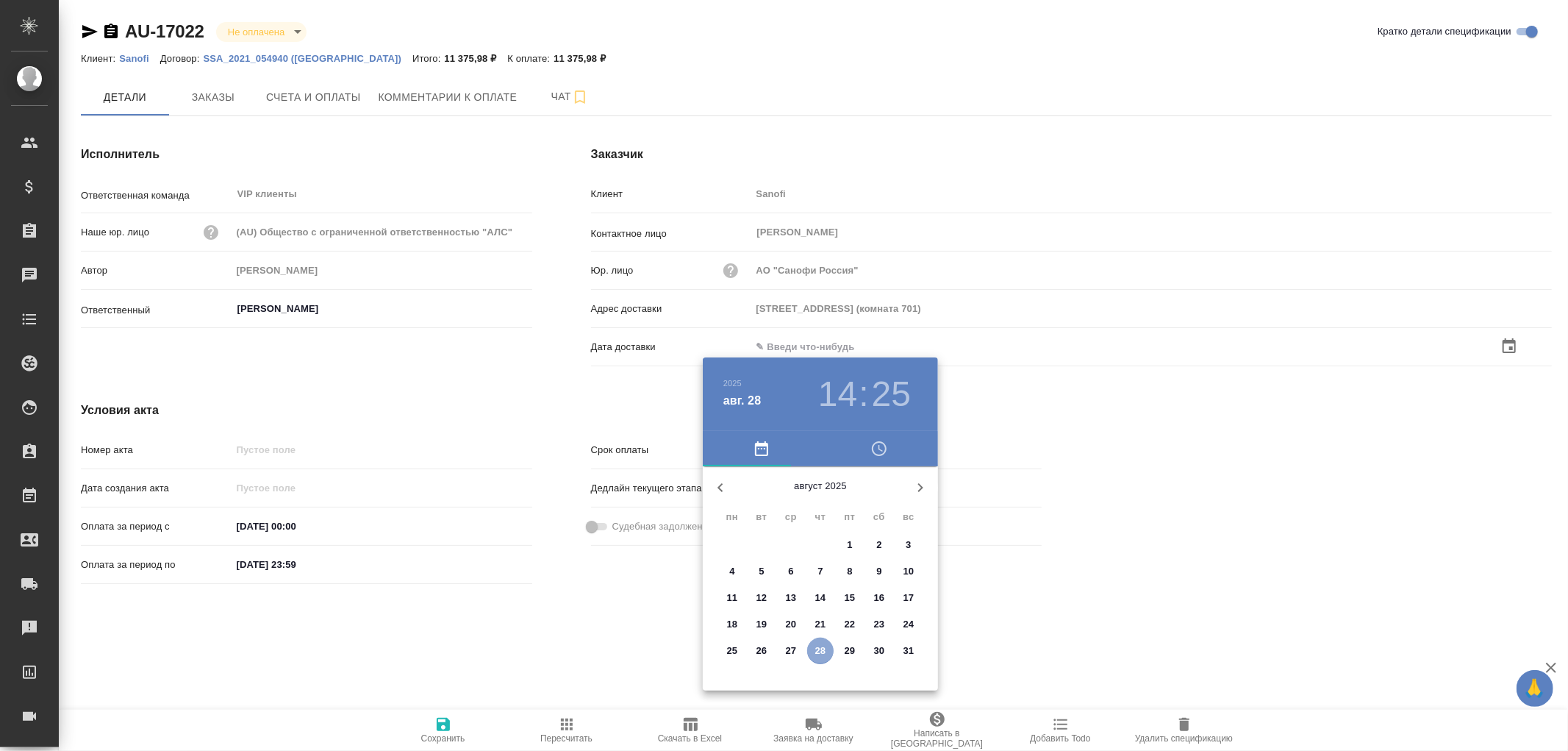
click at [825, 647] on p "28" at bounding box center [821, 650] width 11 height 15
type input "28.08.2025 14:25"
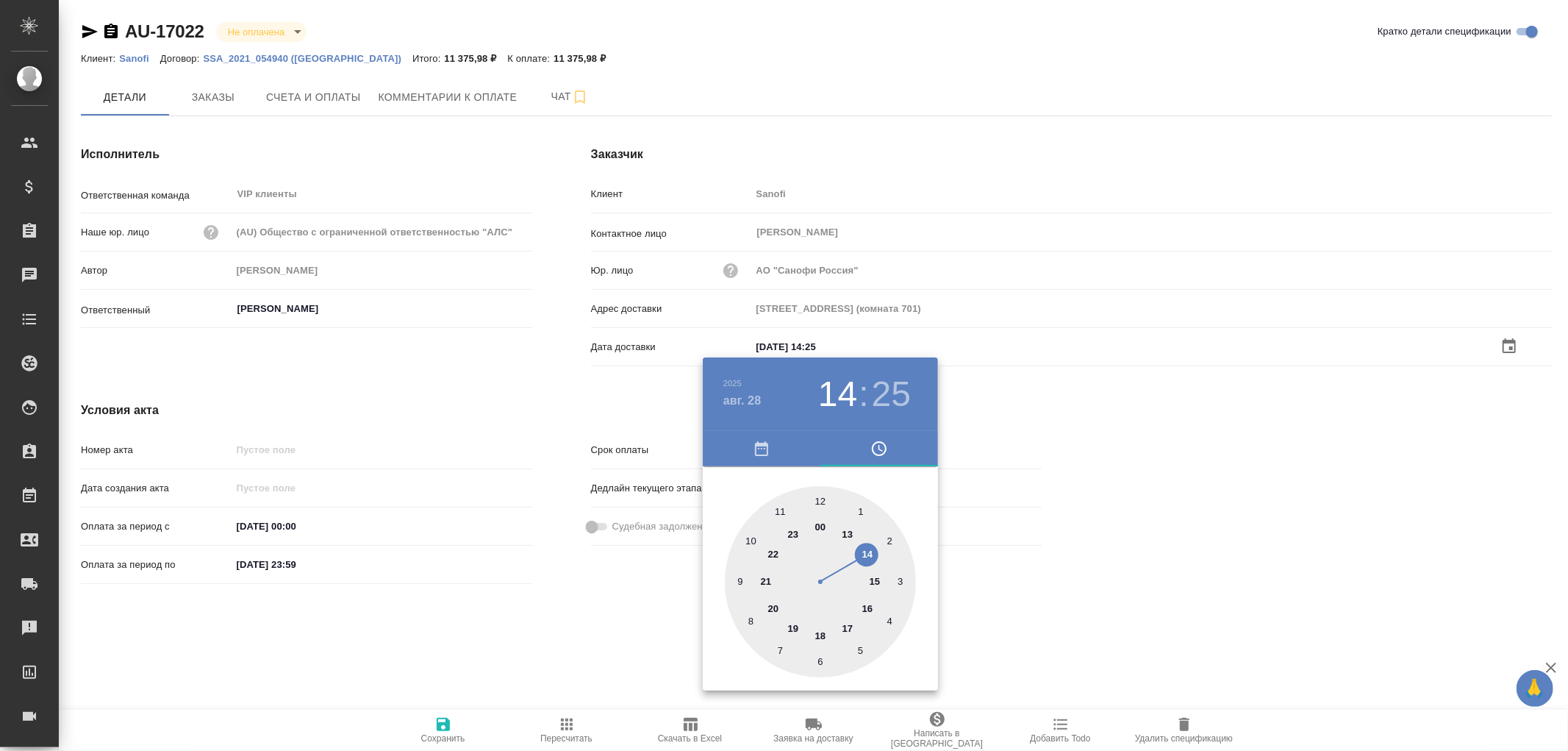
click at [449, 726] on div at bounding box center [784, 376] width 1568 height 751
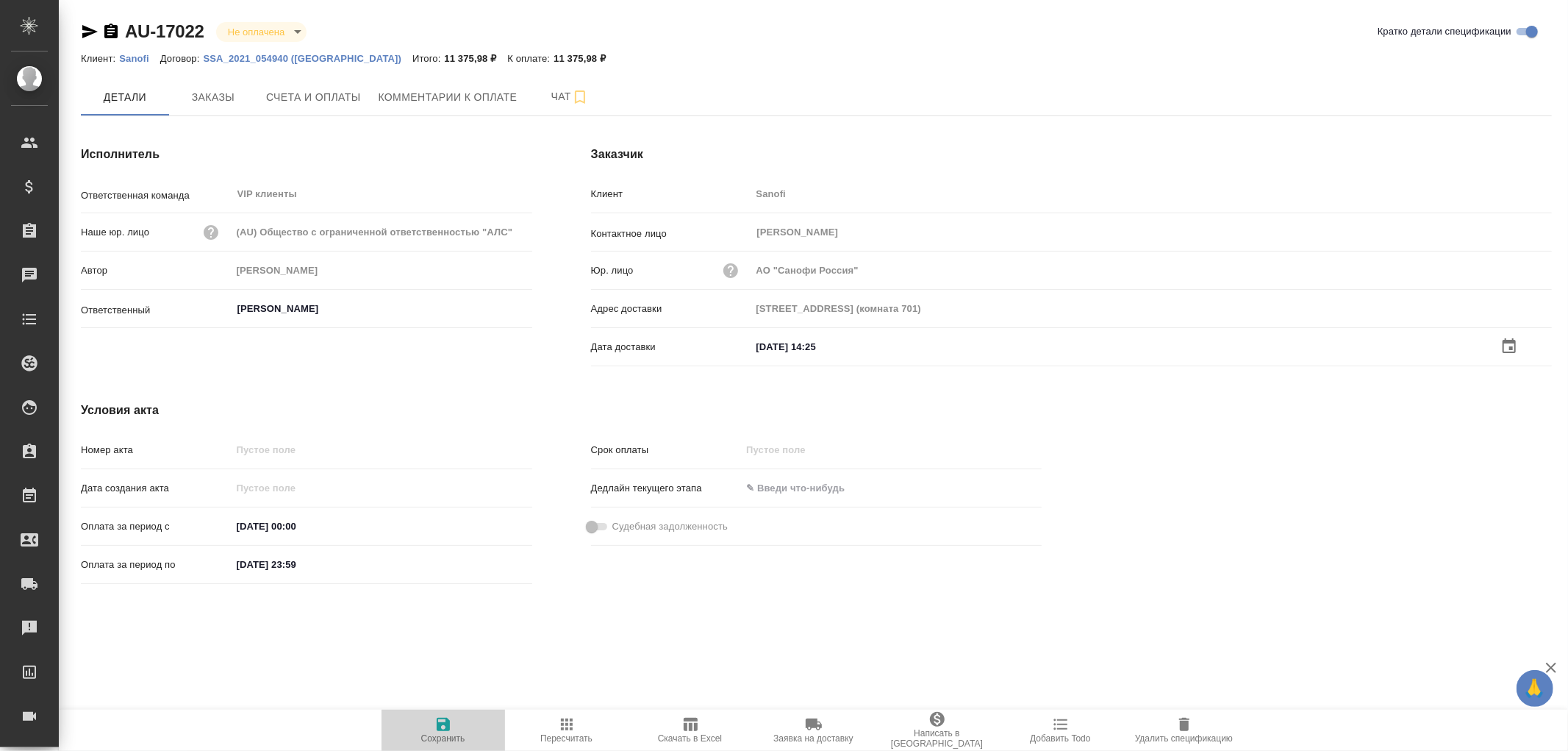
click at [445, 728] on icon "button" at bounding box center [442, 723] width 13 height 13
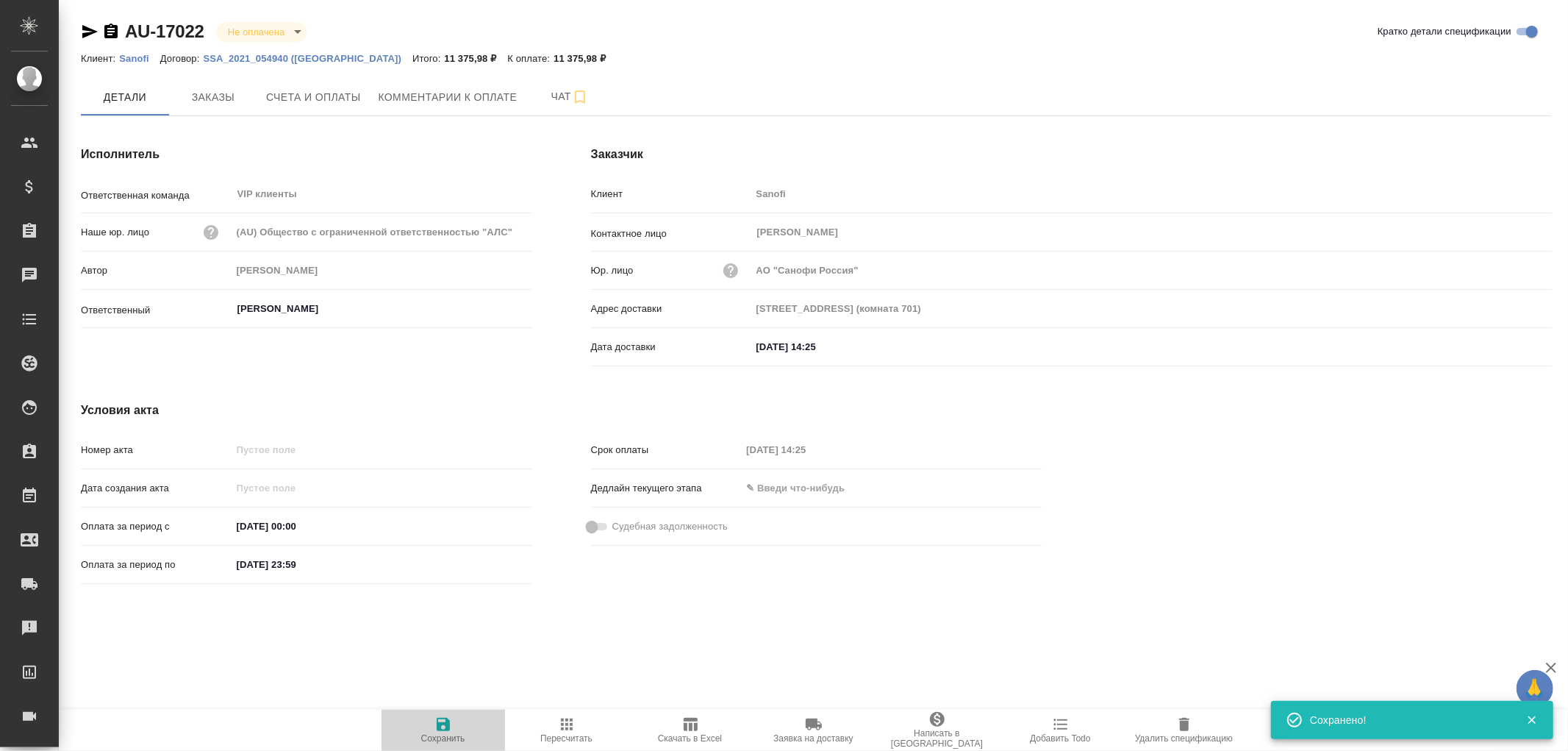
click at [445, 719] on icon "button" at bounding box center [443, 724] width 18 height 18
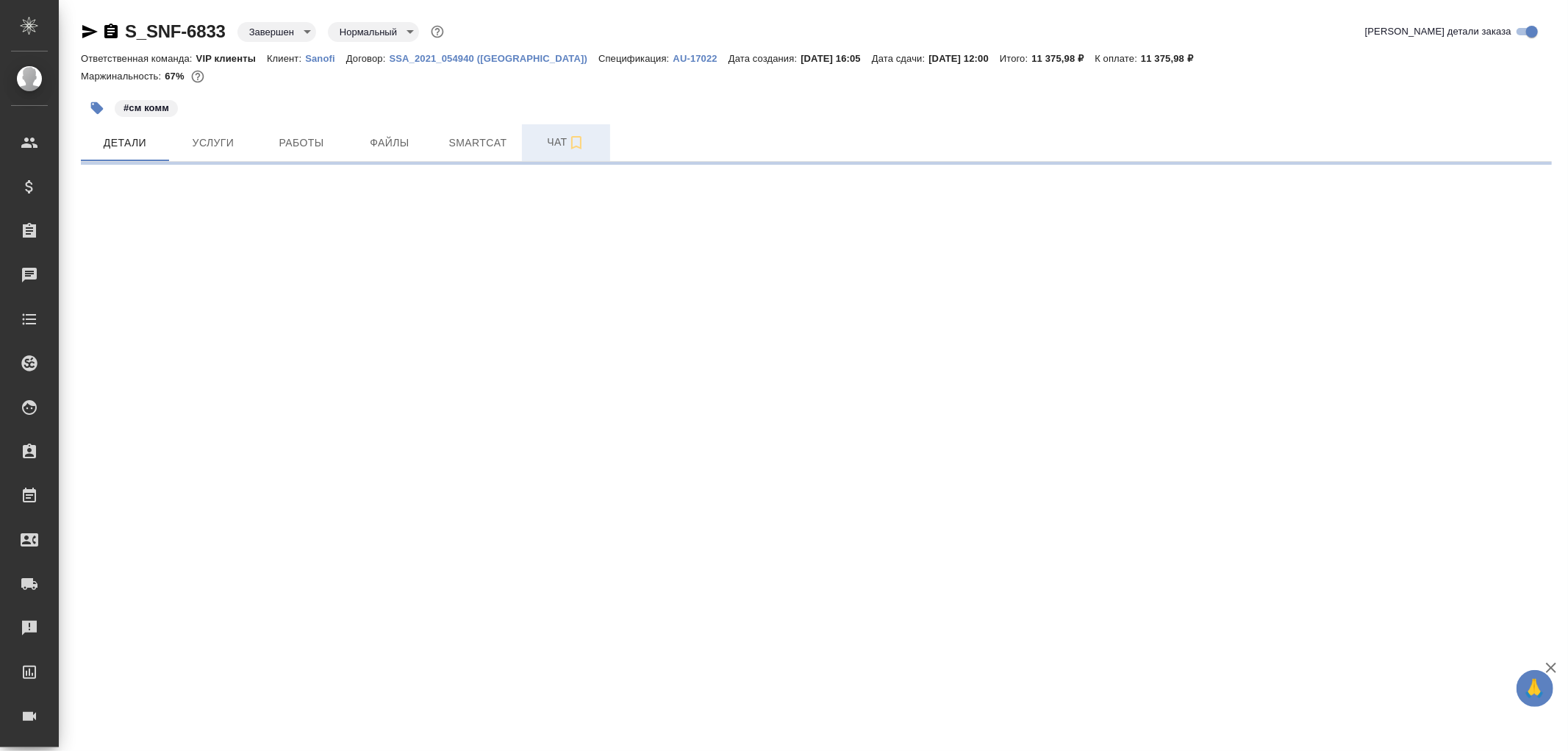
select select "RU"
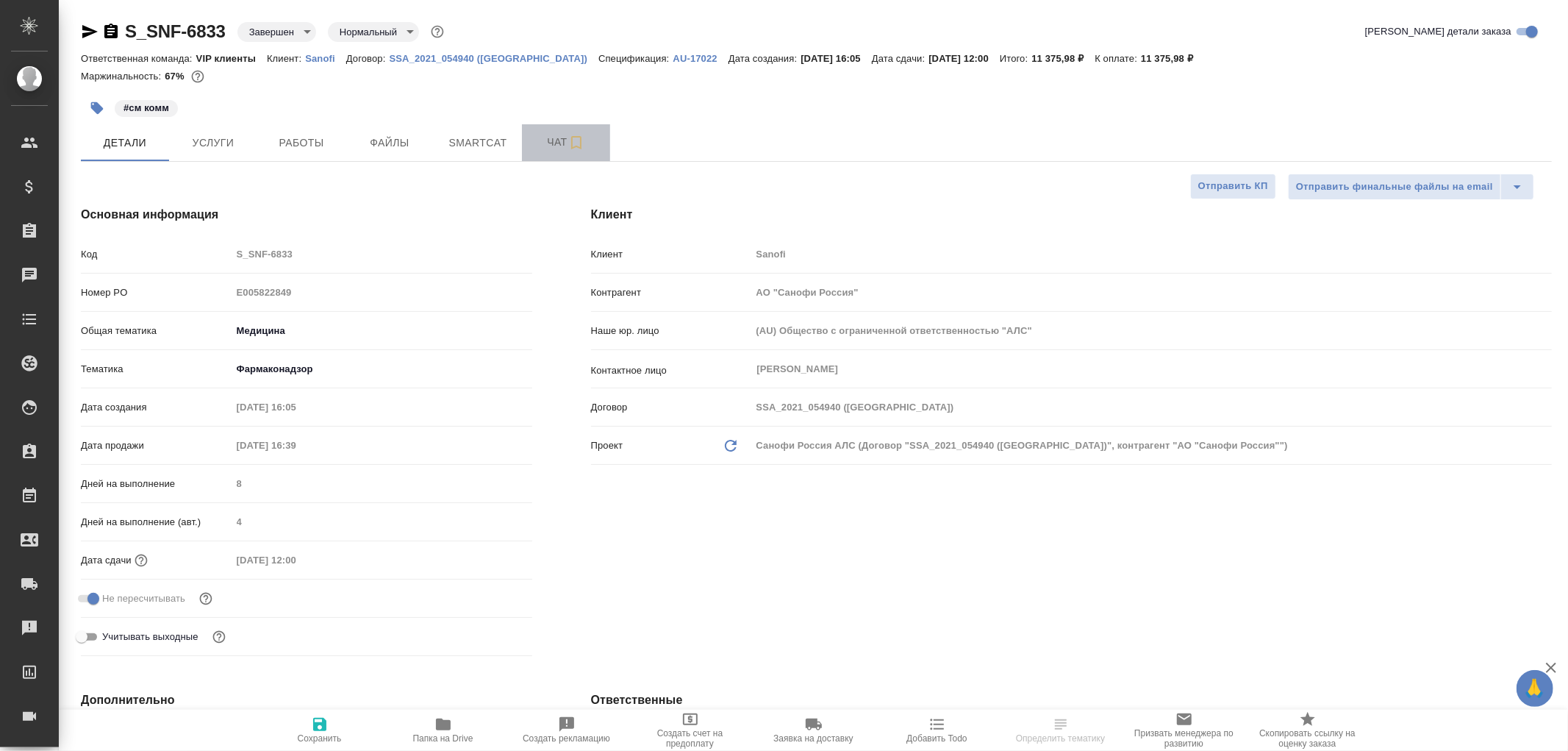
click at [557, 142] on span "Чат" at bounding box center [566, 142] width 71 height 18
type textarea "x"
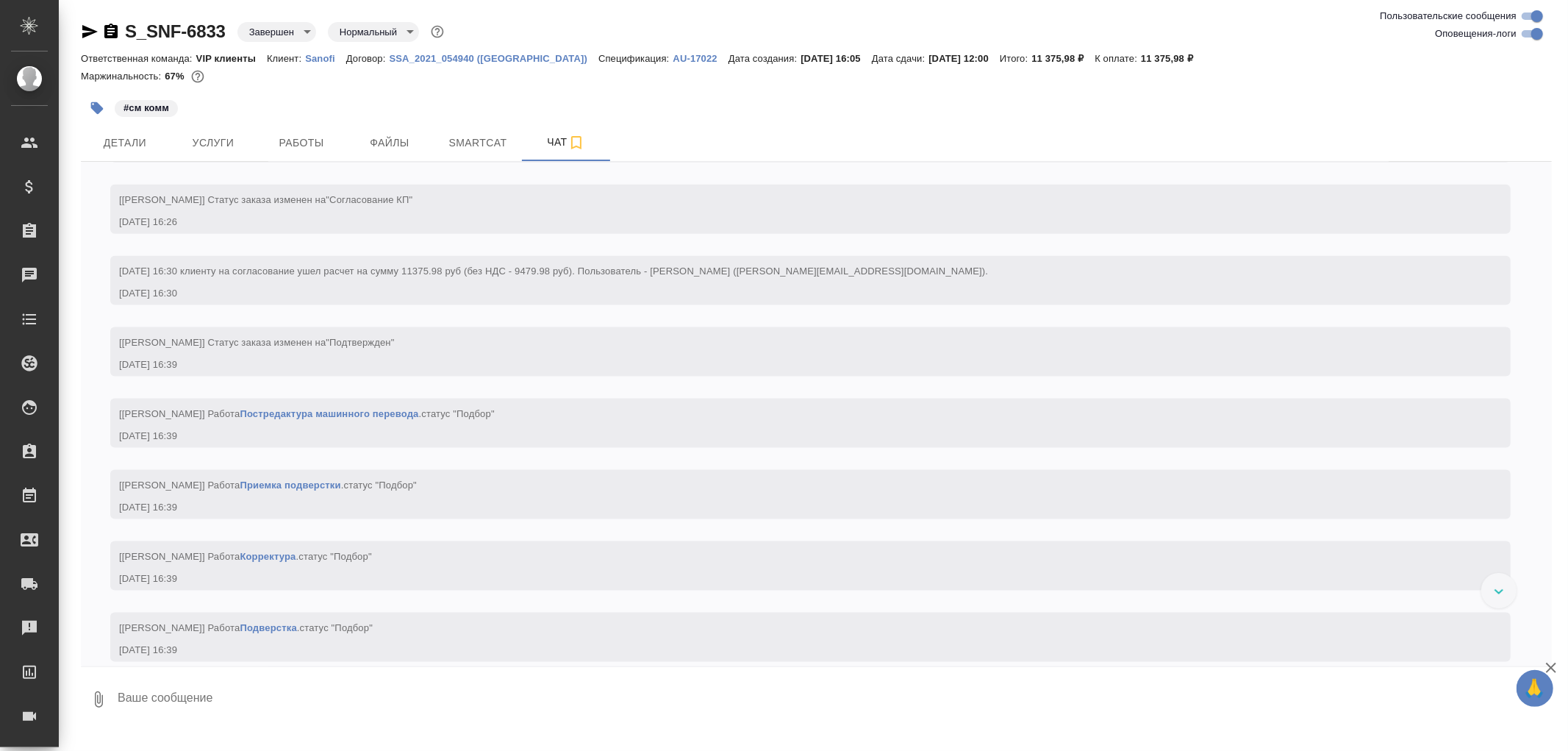
scroll to position [1715, 0]
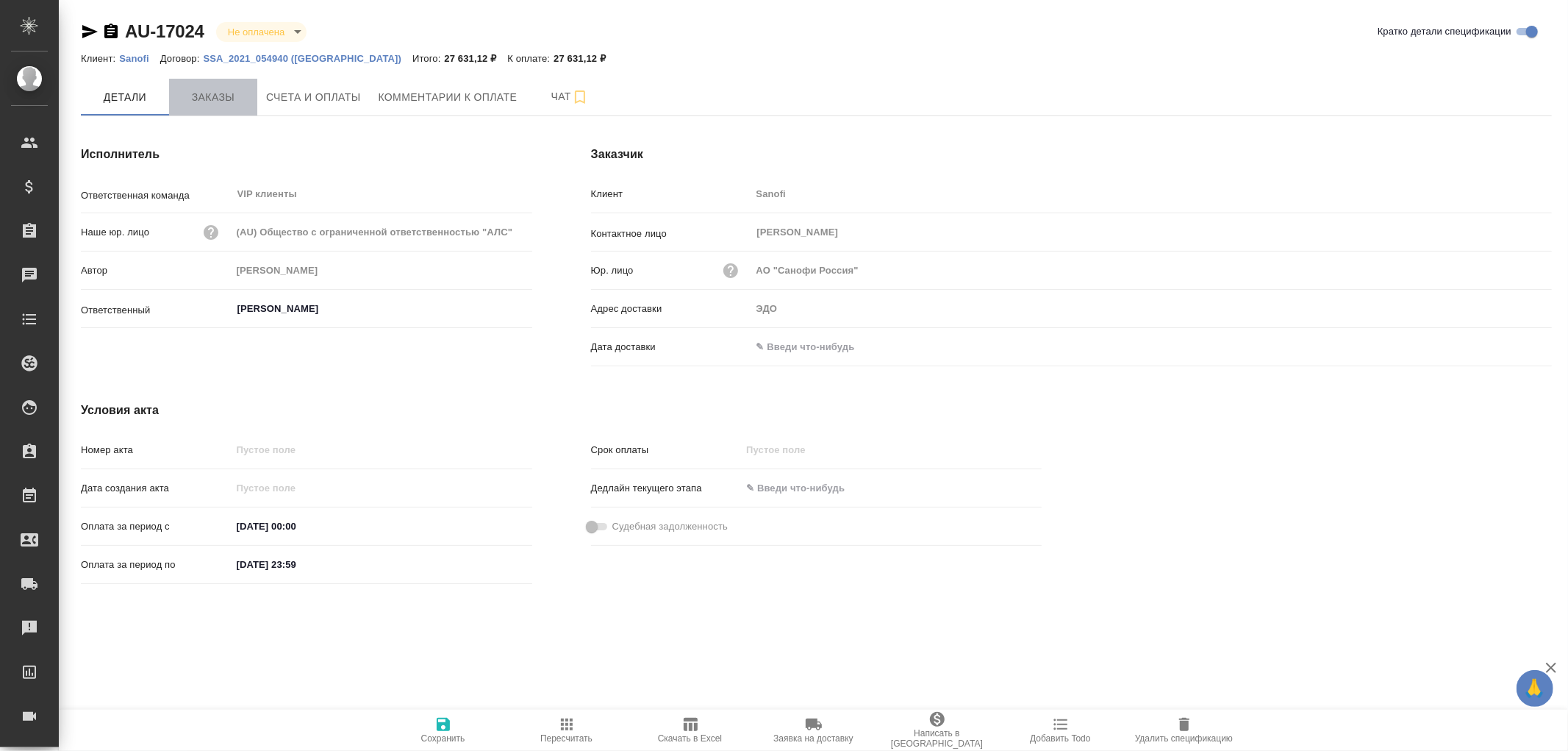
click at [217, 93] on span "Заказы" at bounding box center [213, 98] width 71 height 18
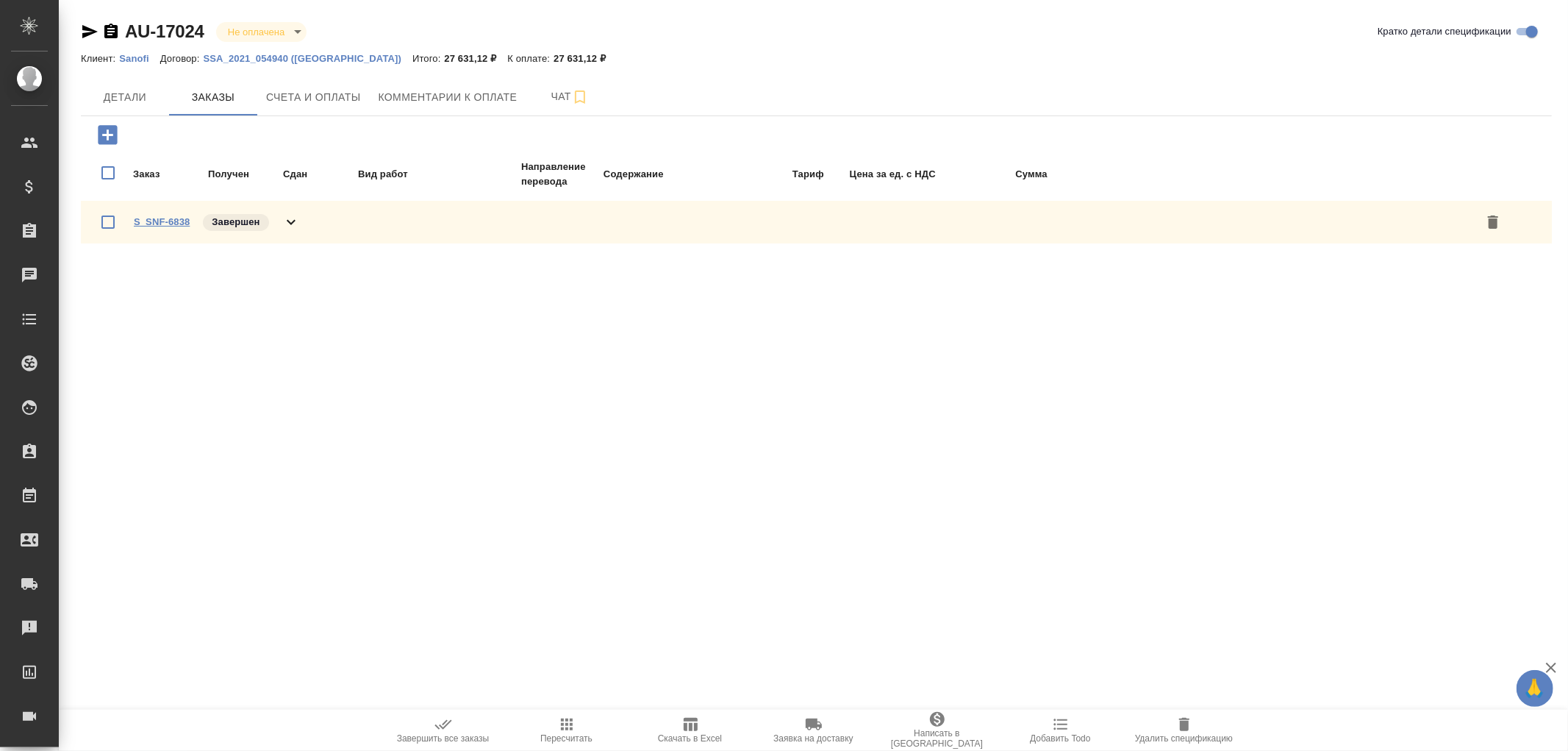
click at [158, 216] on link "S_SNF-6838" at bounding box center [161, 221] width 56 height 11
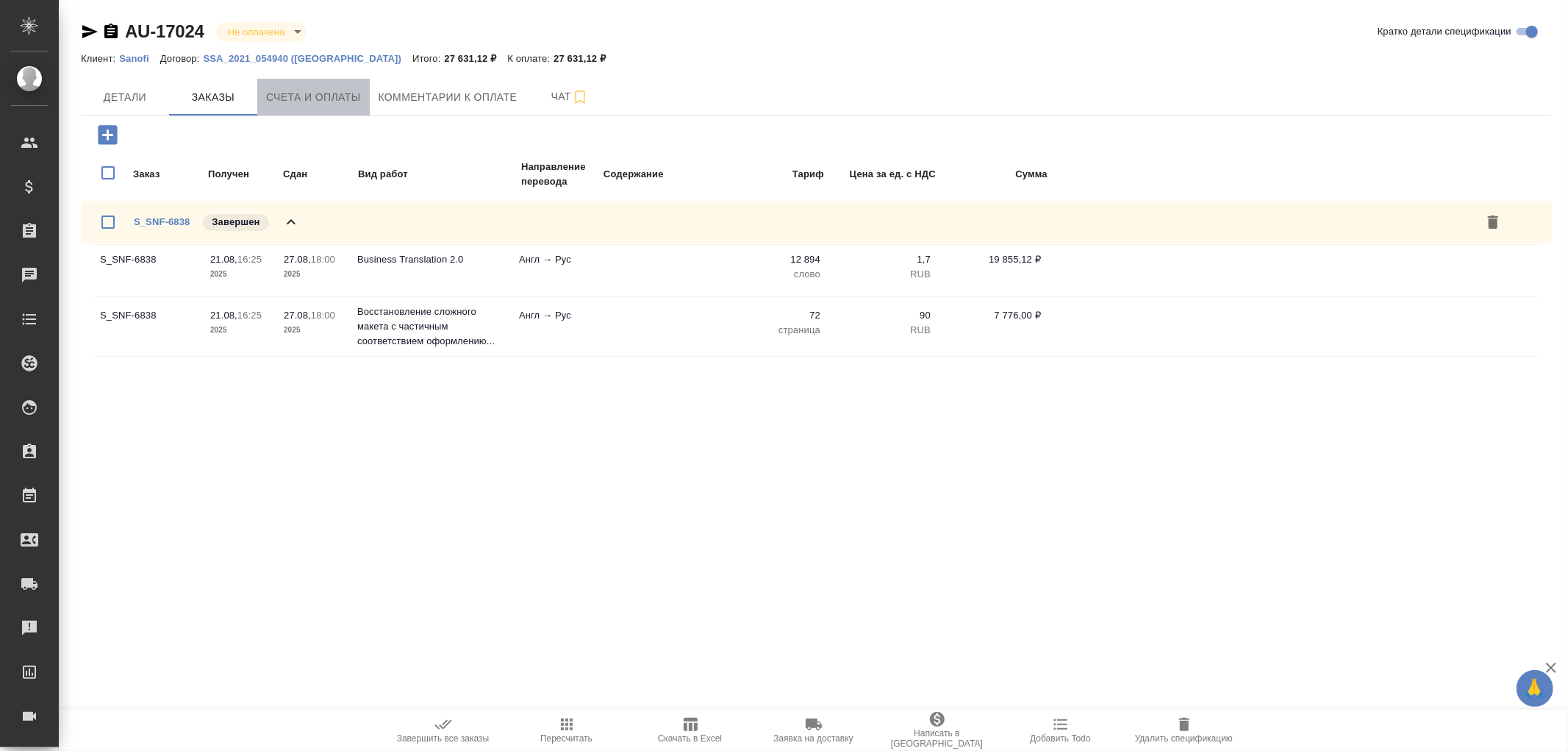
click at [327, 99] on span "Счета и оплаты" at bounding box center [313, 98] width 95 height 18
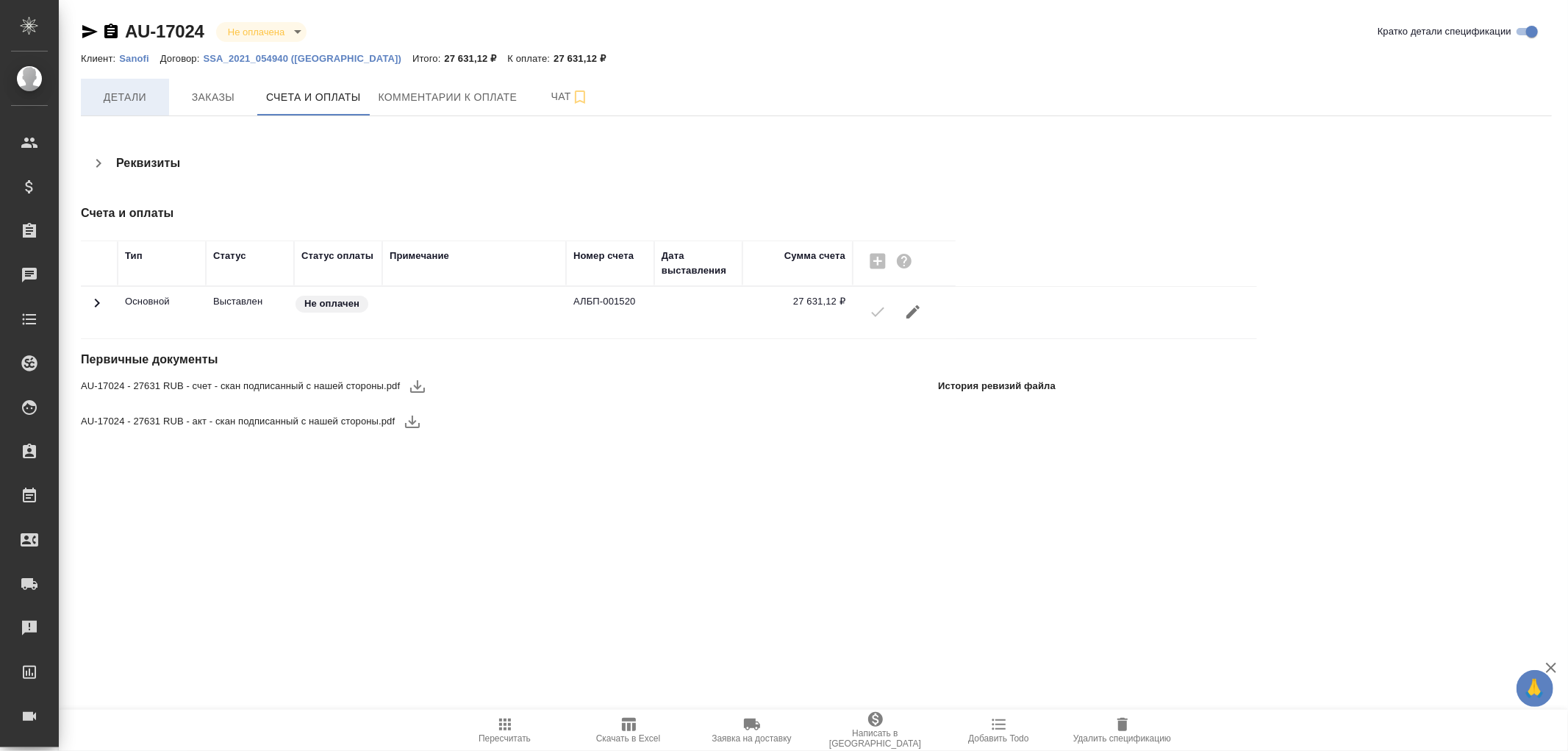
click at [123, 93] on span "Детали" at bounding box center [125, 98] width 71 height 18
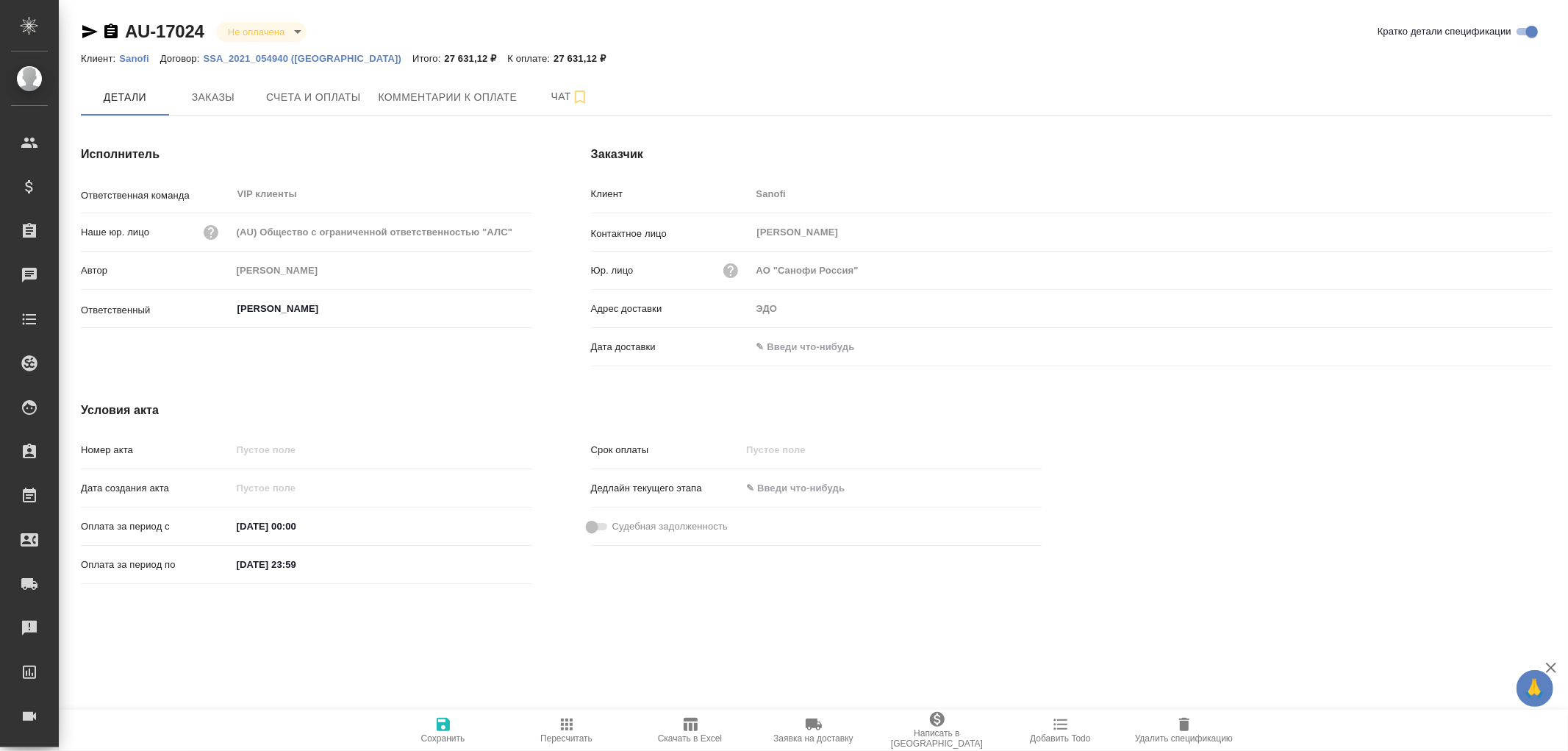
drag, startPoint x: 818, startPoint y: 351, endPoint x: 847, endPoint y: 349, distance: 29.1
click at [818, 350] on input "text" at bounding box center [815, 346] width 129 height 21
click at [1507, 350] on icon "button" at bounding box center [1509, 346] width 18 height 18
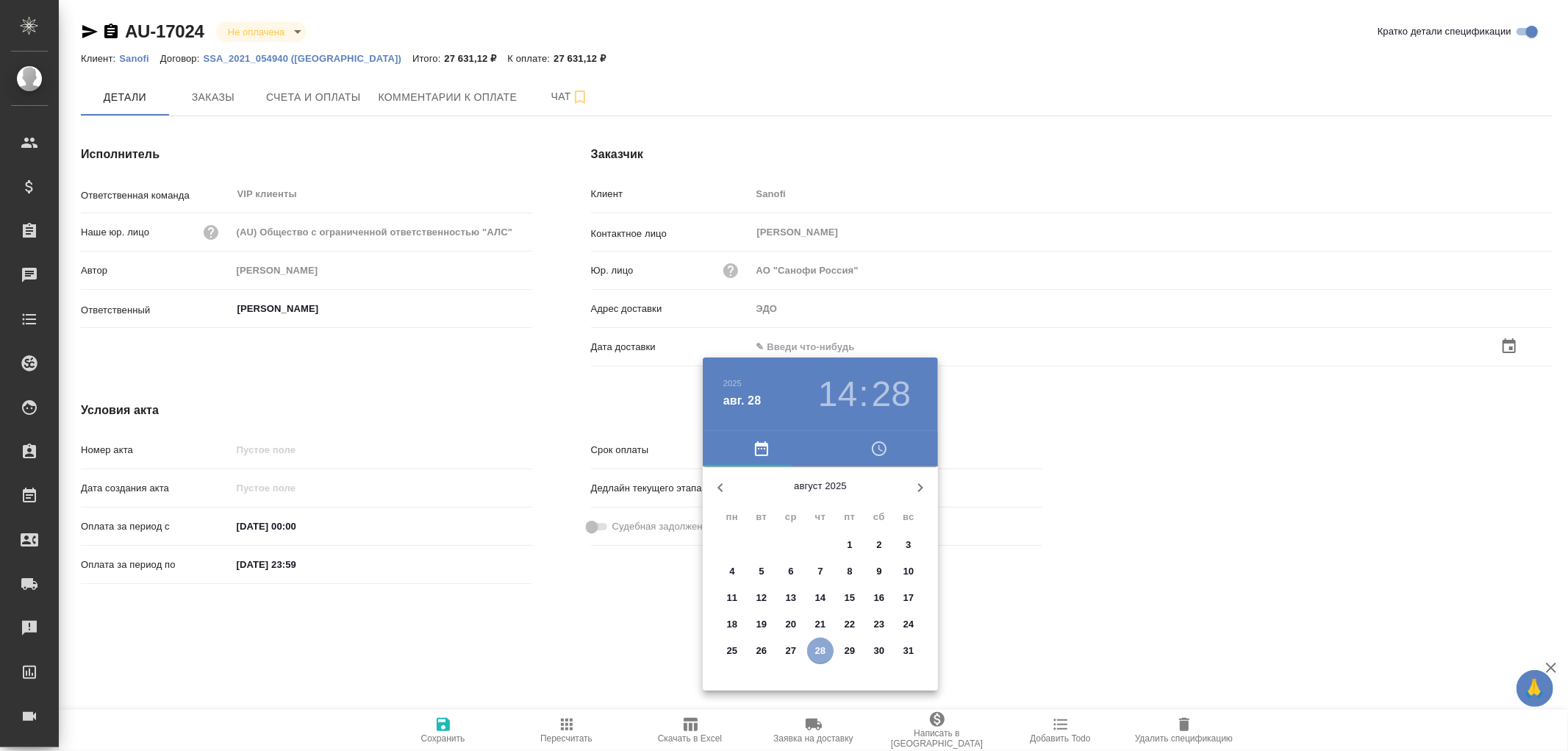
click at [824, 648] on p "28" at bounding box center [821, 650] width 11 height 15
type input "28.08.2025 14:28"
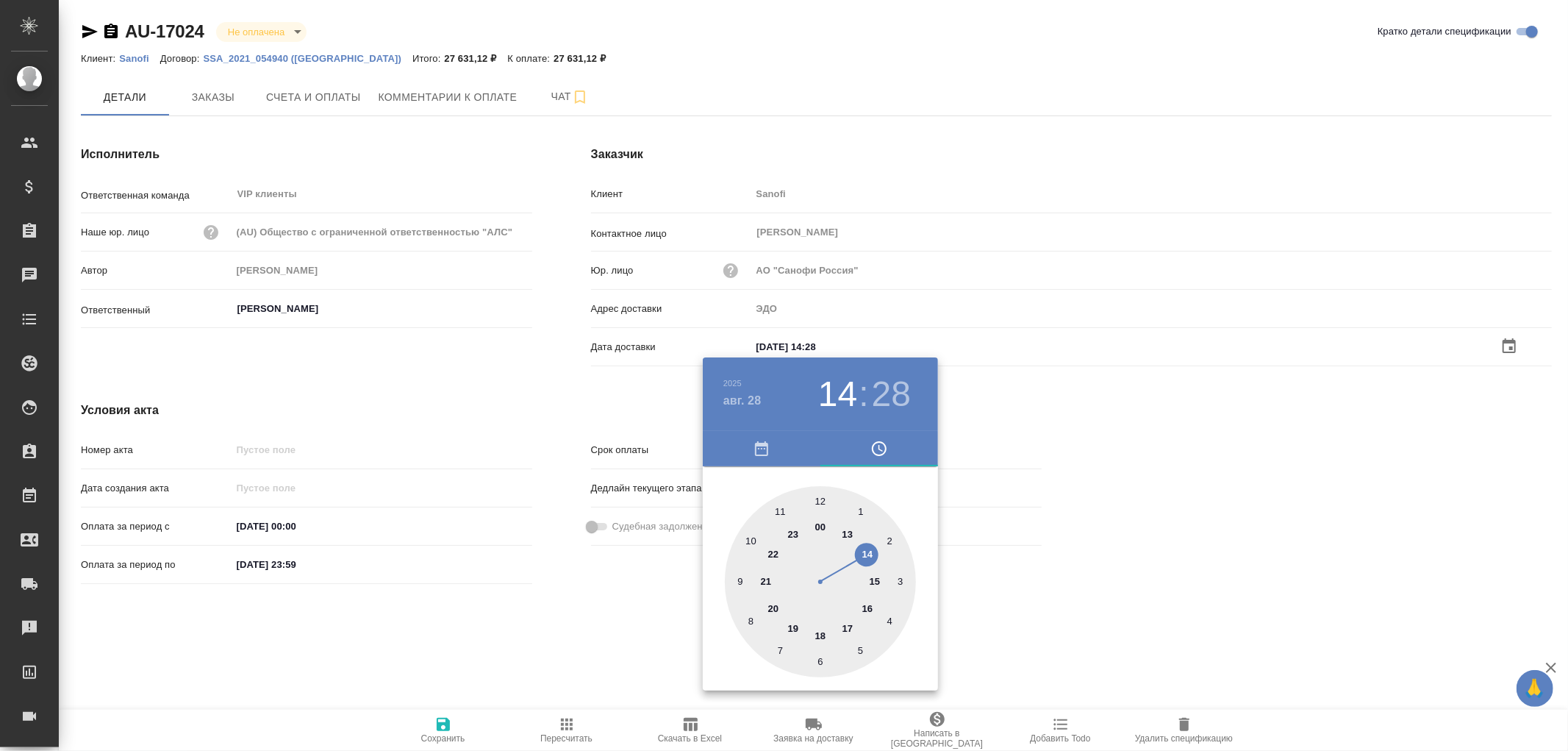
click at [439, 725] on div at bounding box center [784, 376] width 1568 height 751
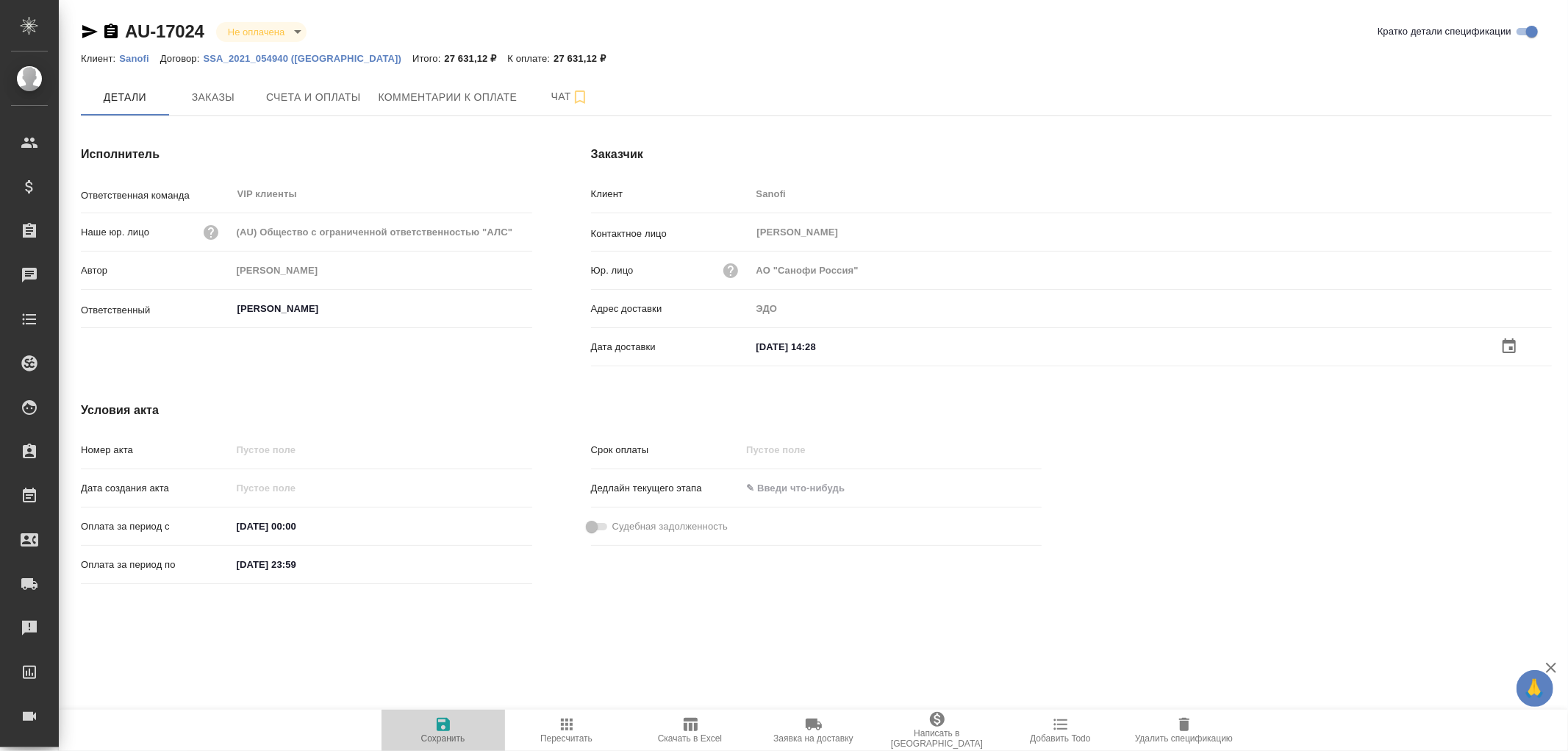
click at [443, 724] on icon "button" at bounding box center [442, 723] width 13 height 13
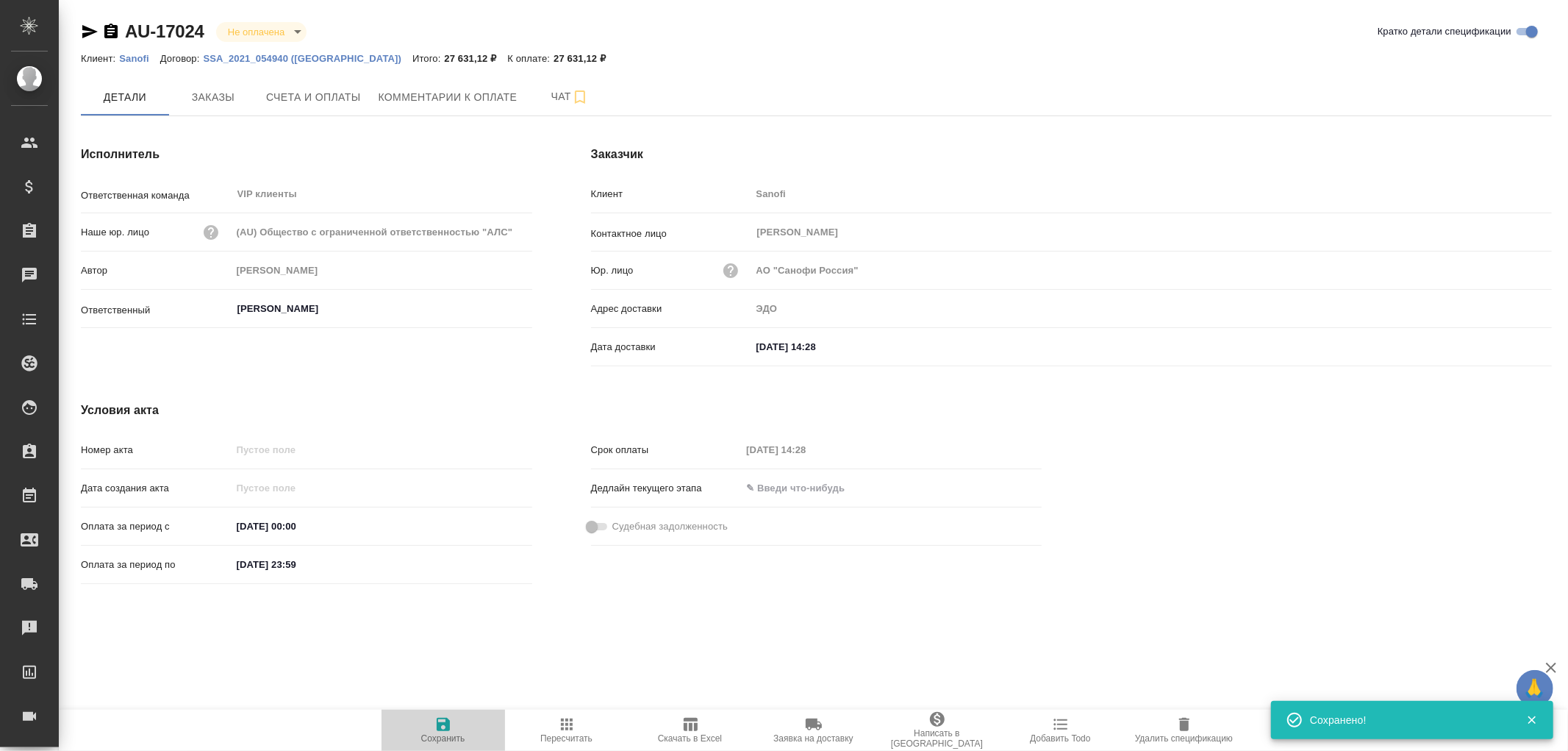
click at [443, 724] on icon "button" at bounding box center [442, 723] width 13 height 13
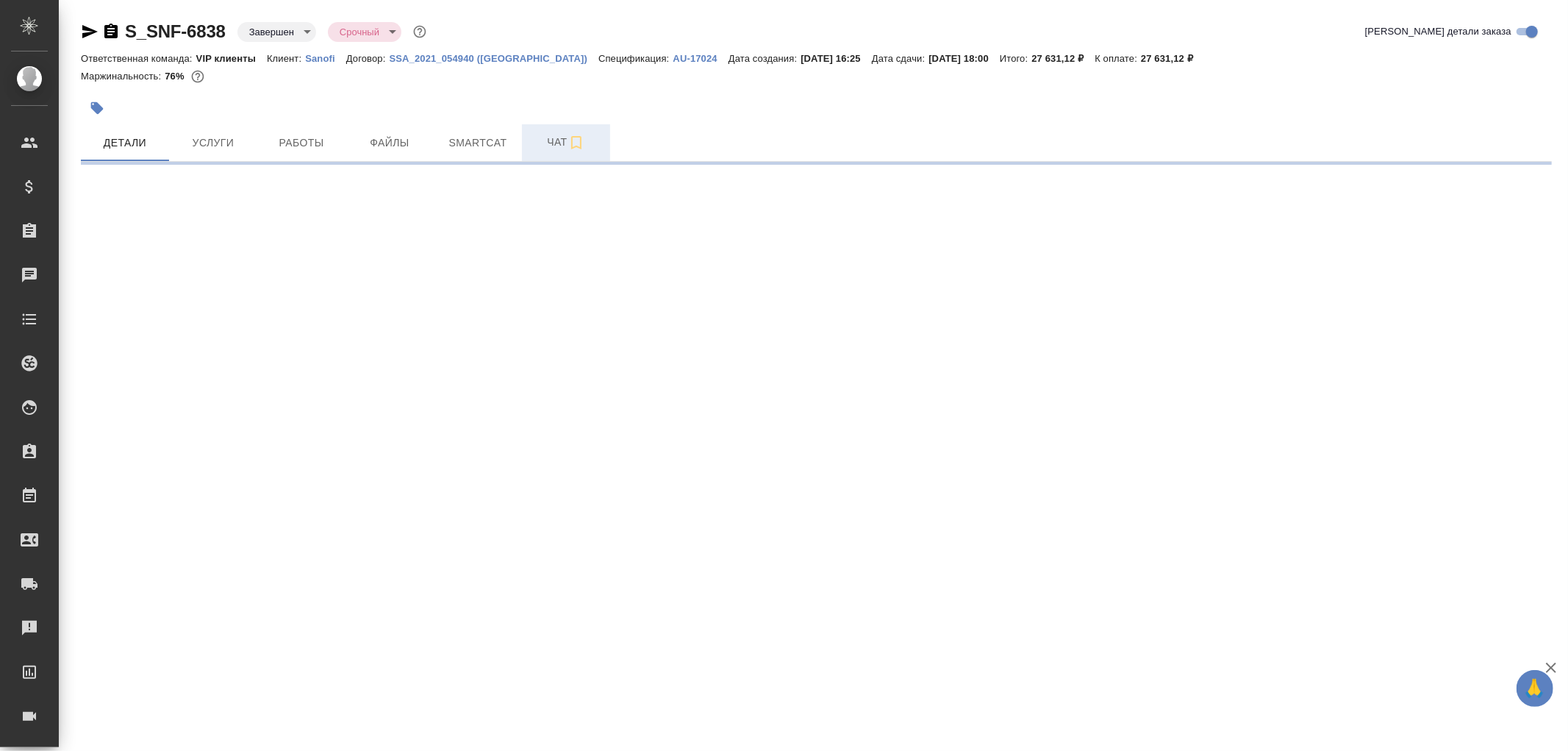
select select "RU"
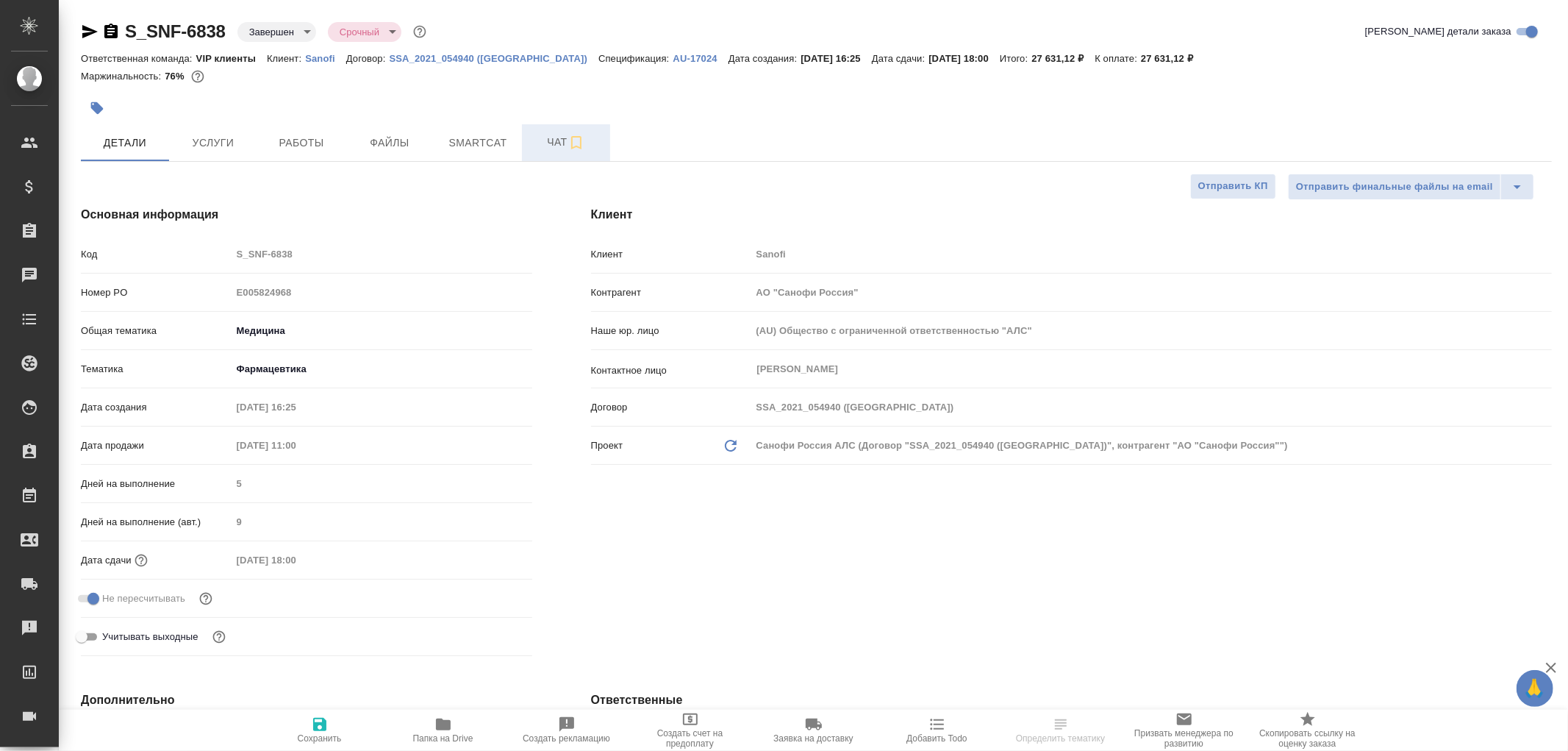
type textarea "x"
click at [549, 140] on span "Чат" at bounding box center [566, 142] width 71 height 18
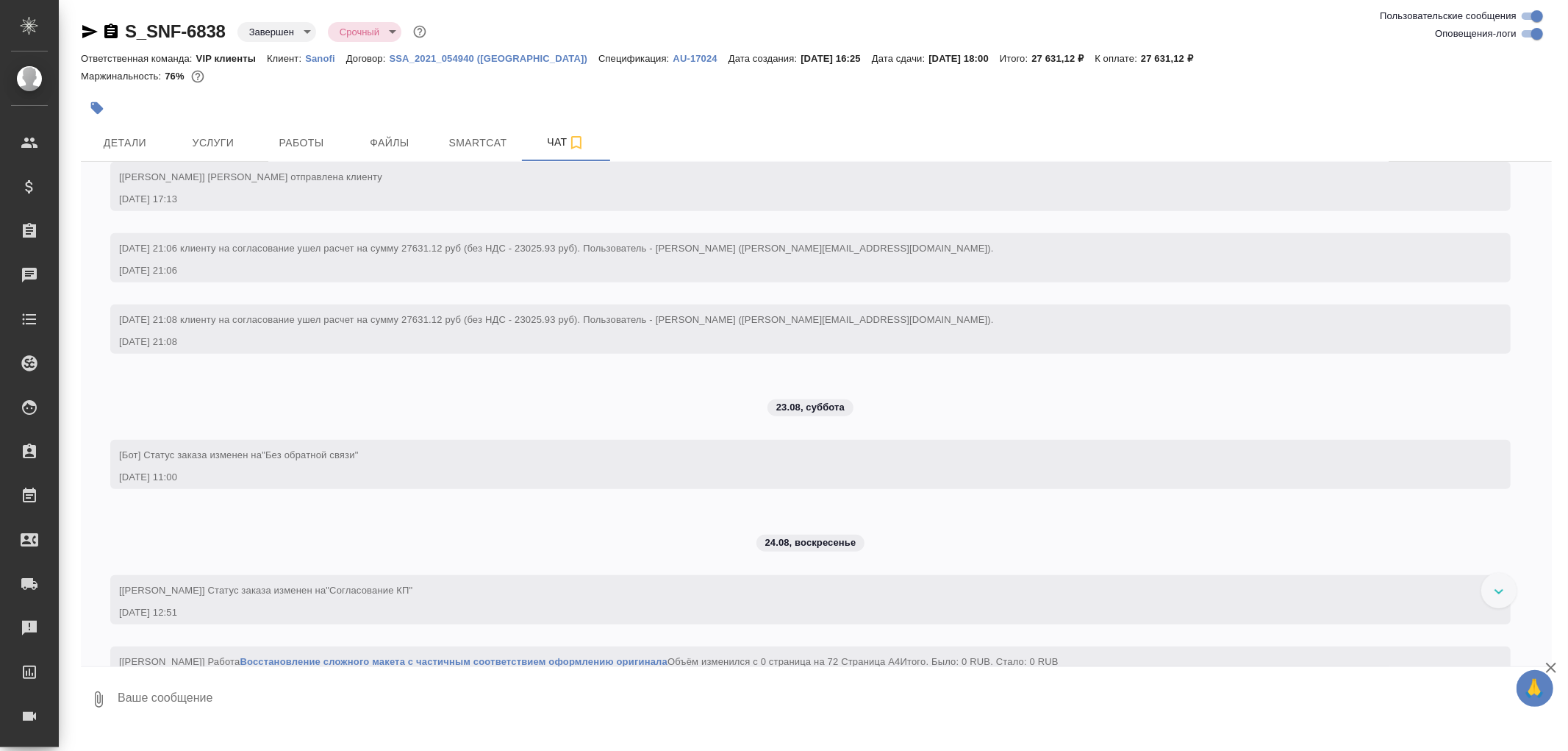
scroll to position [1307, 0]
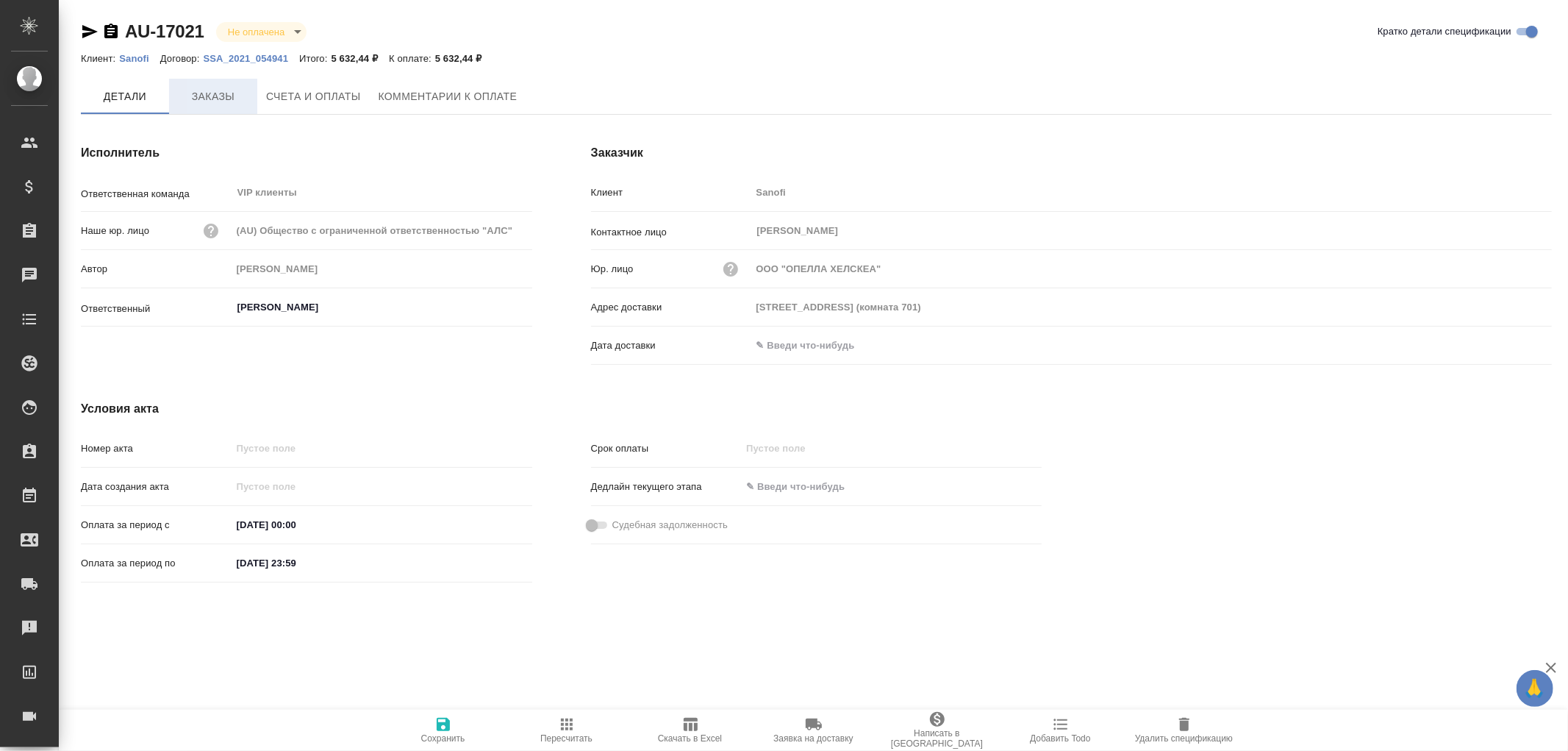
click at [209, 98] on span "Заказы" at bounding box center [213, 97] width 71 height 18
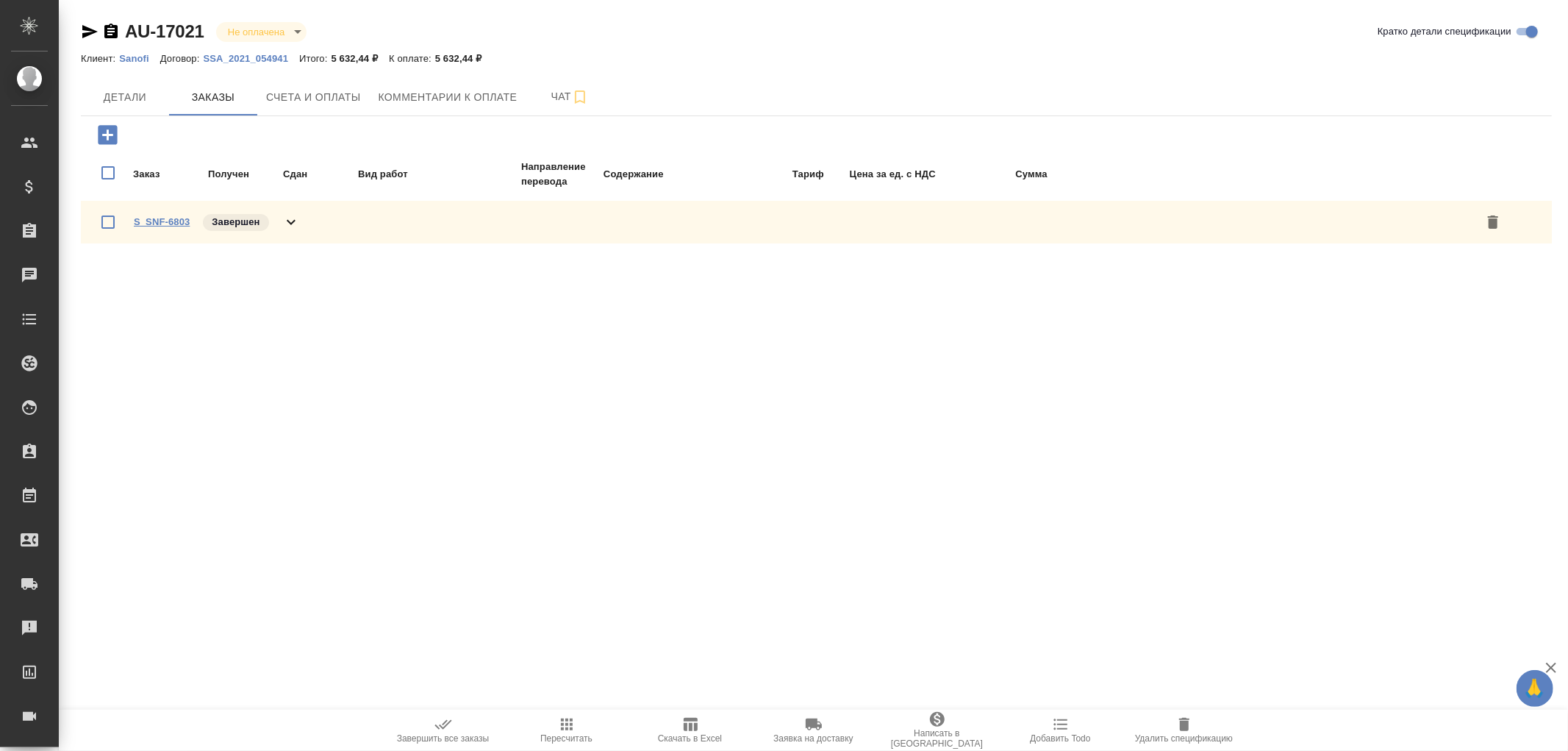
click at [166, 220] on link "S_SNF-6803" at bounding box center [161, 221] width 56 height 11
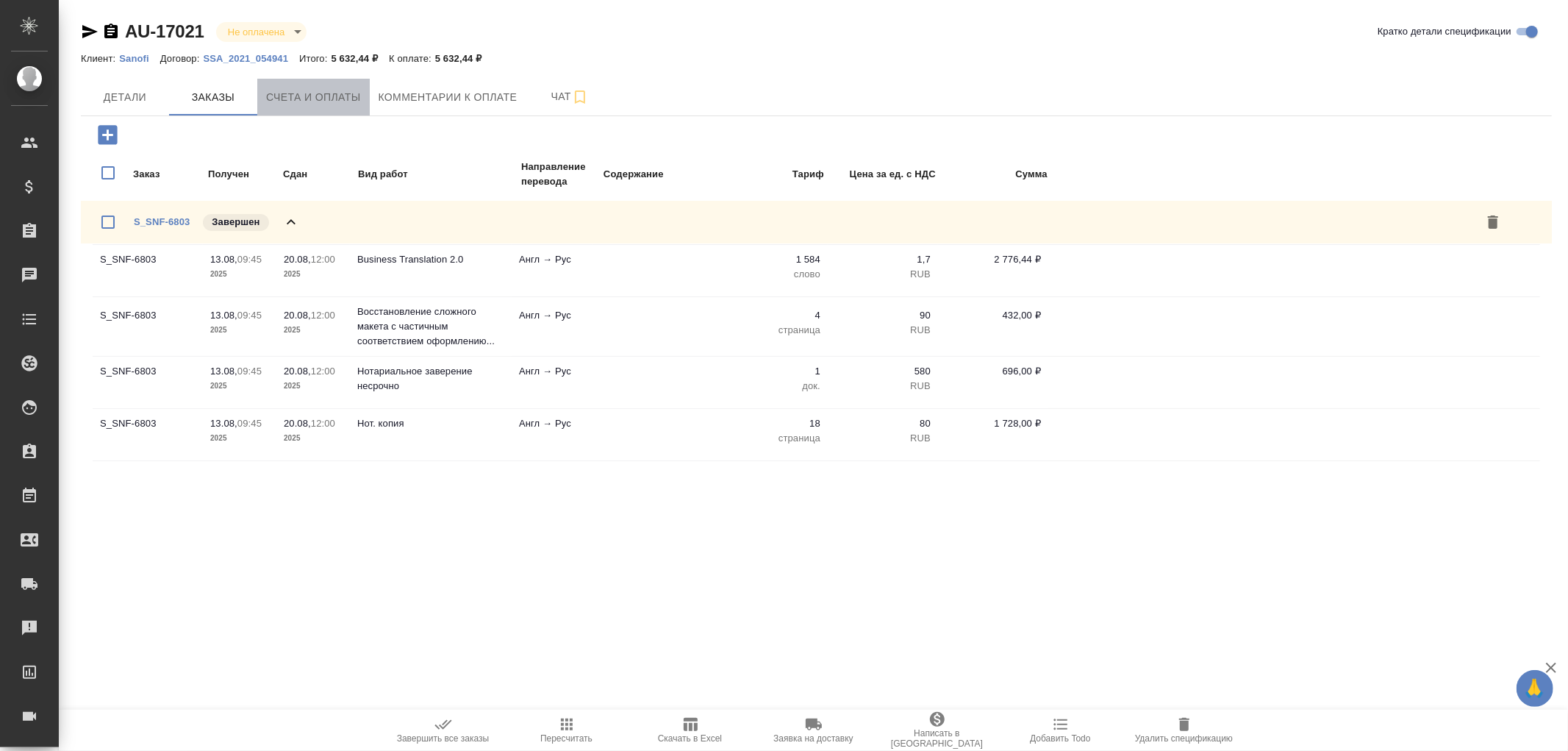
click at [319, 97] on span "Счета и оплаты" at bounding box center [313, 98] width 95 height 18
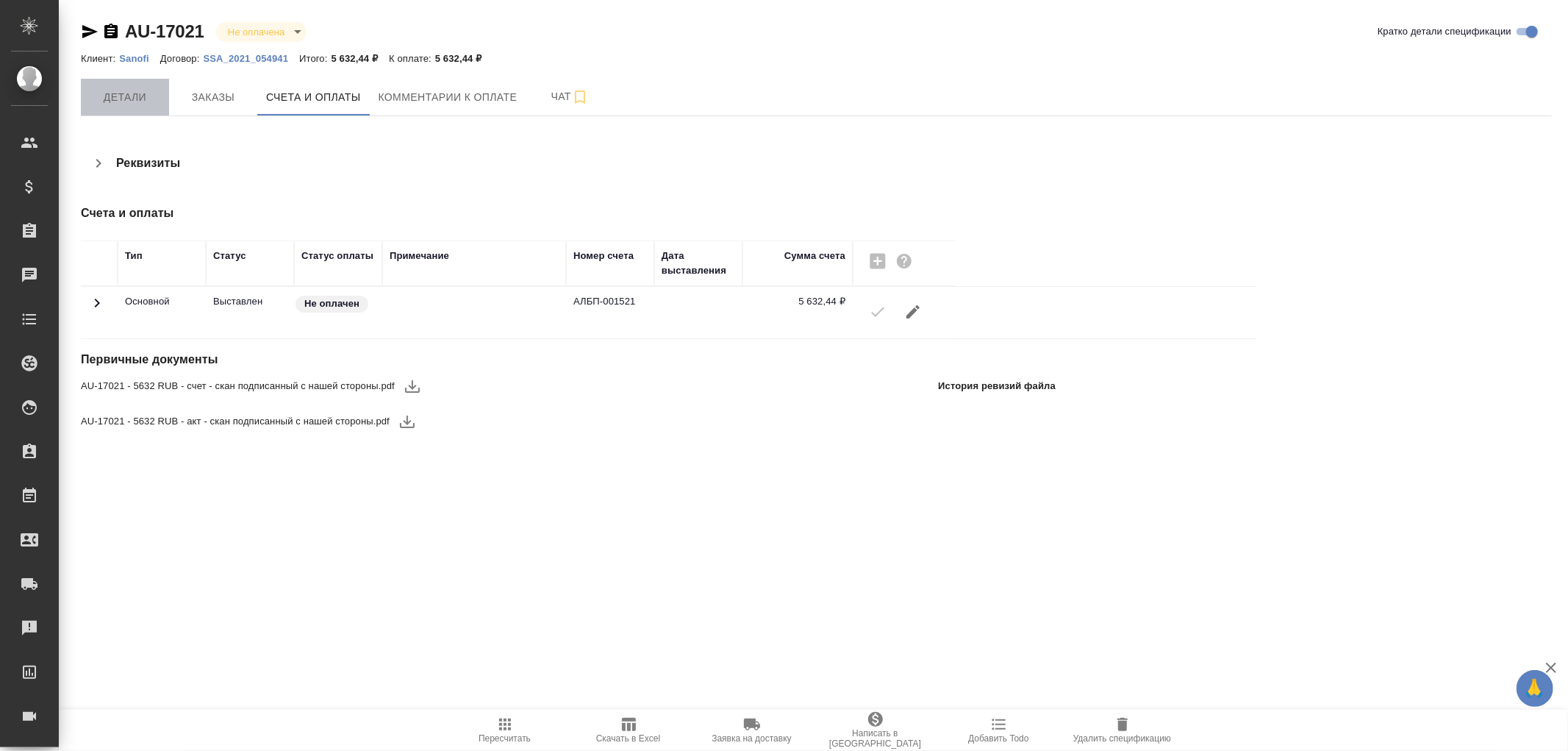
click at [124, 93] on span "Детали" at bounding box center [125, 98] width 71 height 18
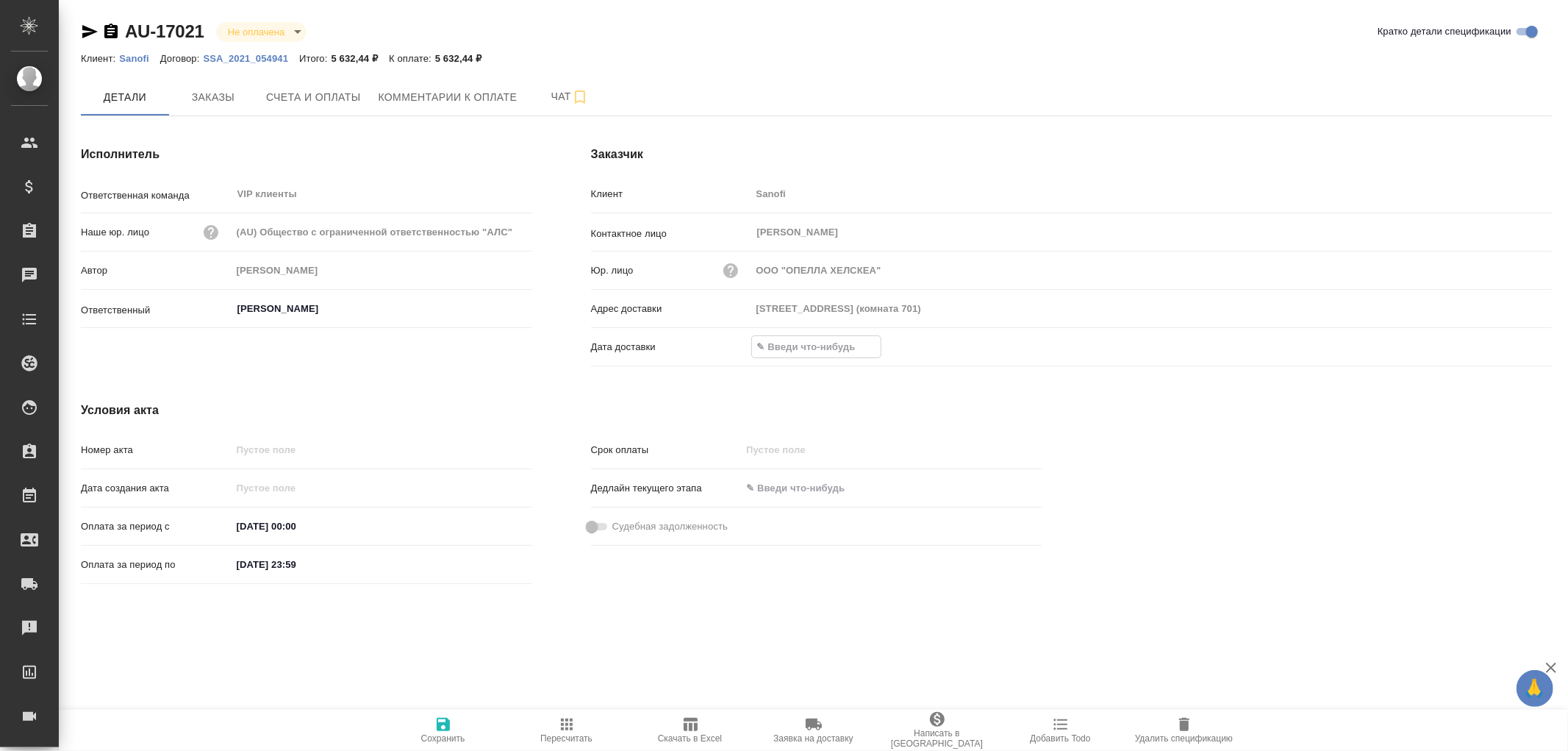
drag, startPoint x: 813, startPoint y: 341, endPoint x: 878, endPoint y: 351, distance: 65.8
click at [822, 347] on input "text" at bounding box center [816, 346] width 129 height 21
click at [1510, 349] on icon "button" at bounding box center [1509, 346] width 18 height 18
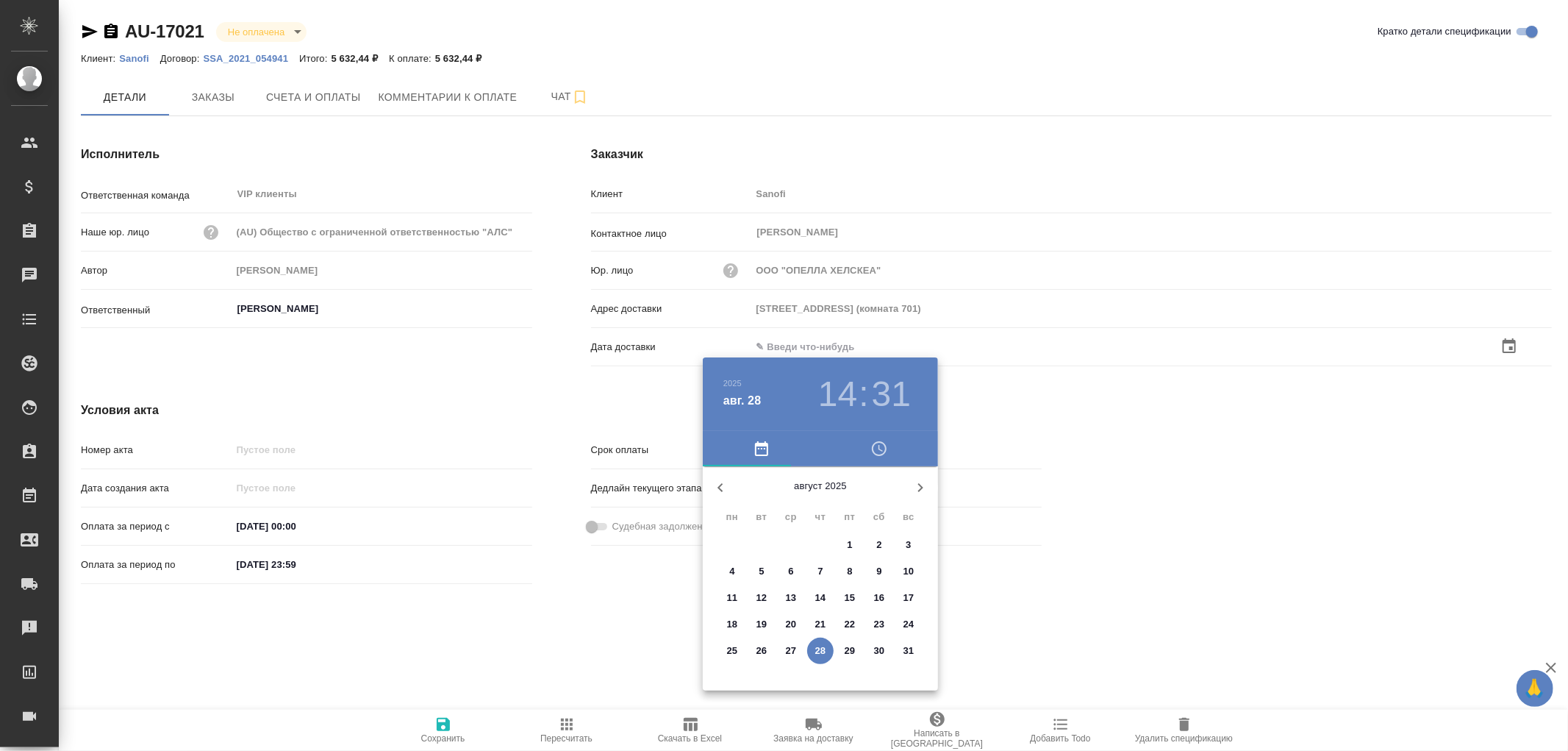
click at [822, 648] on p "28" at bounding box center [821, 650] width 11 height 15
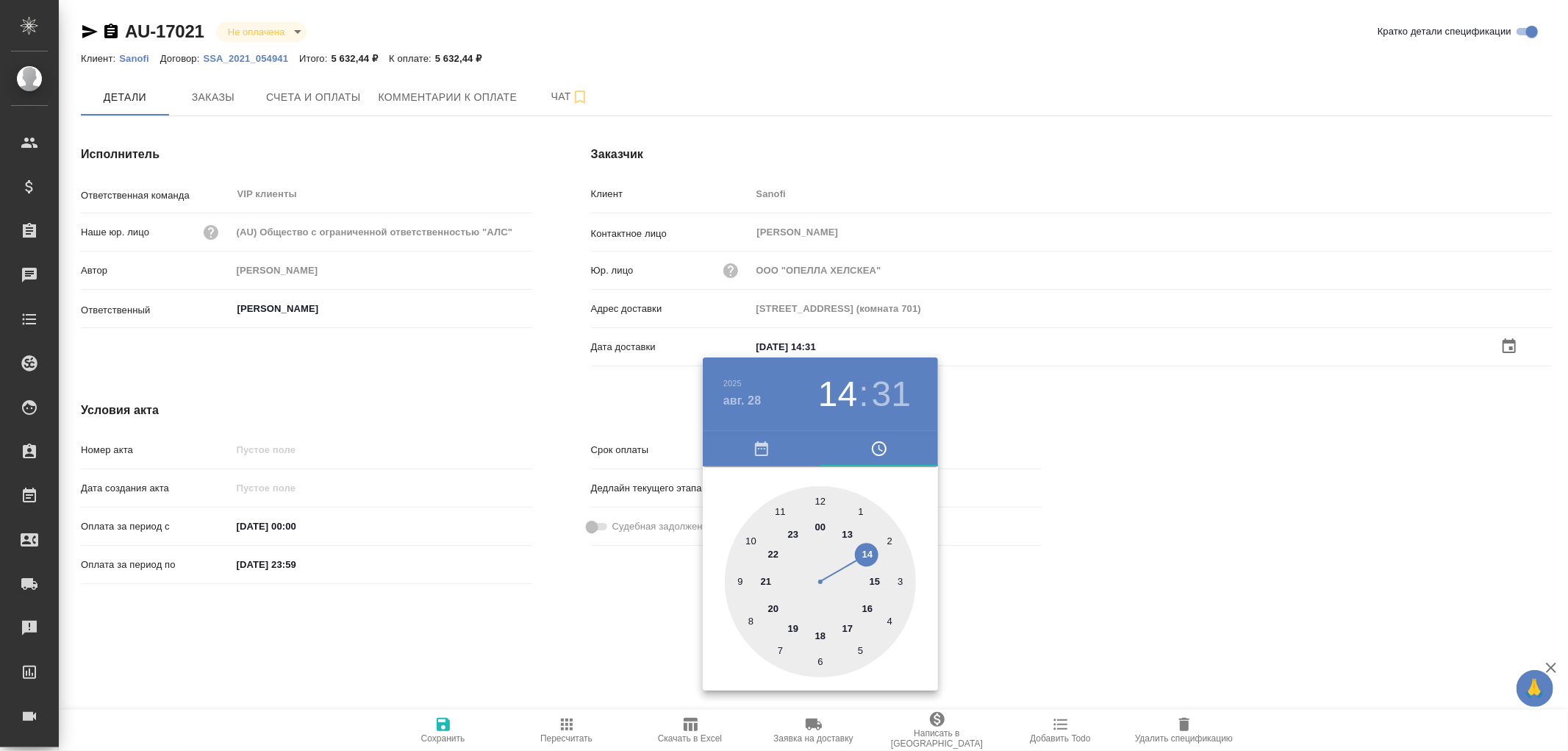
type input "28.08.2025 14:31"
click at [445, 725] on div at bounding box center [784, 376] width 1568 height 751
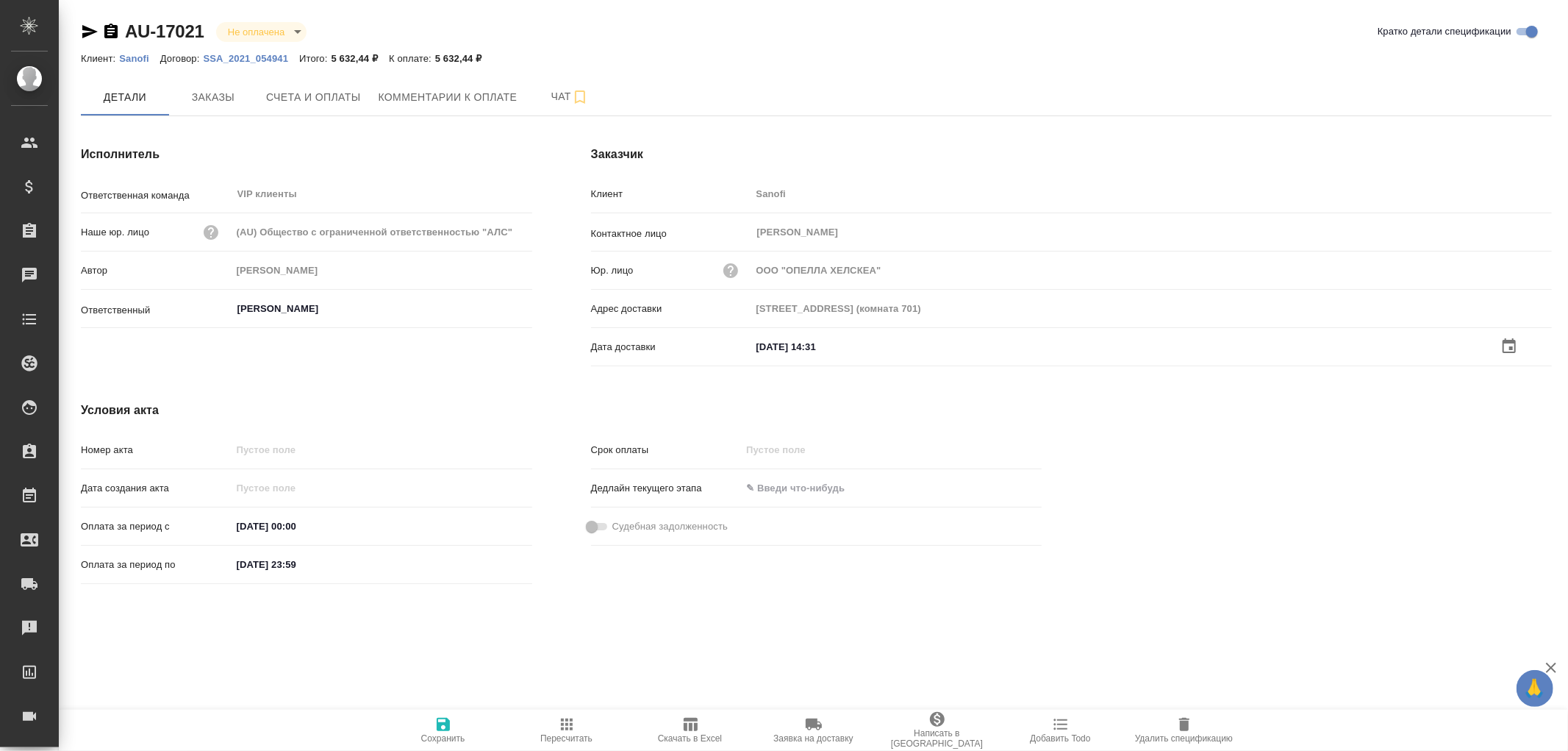
click at [445, 725] on icon "button" at bounding box center [442, 723] width 13 height 13
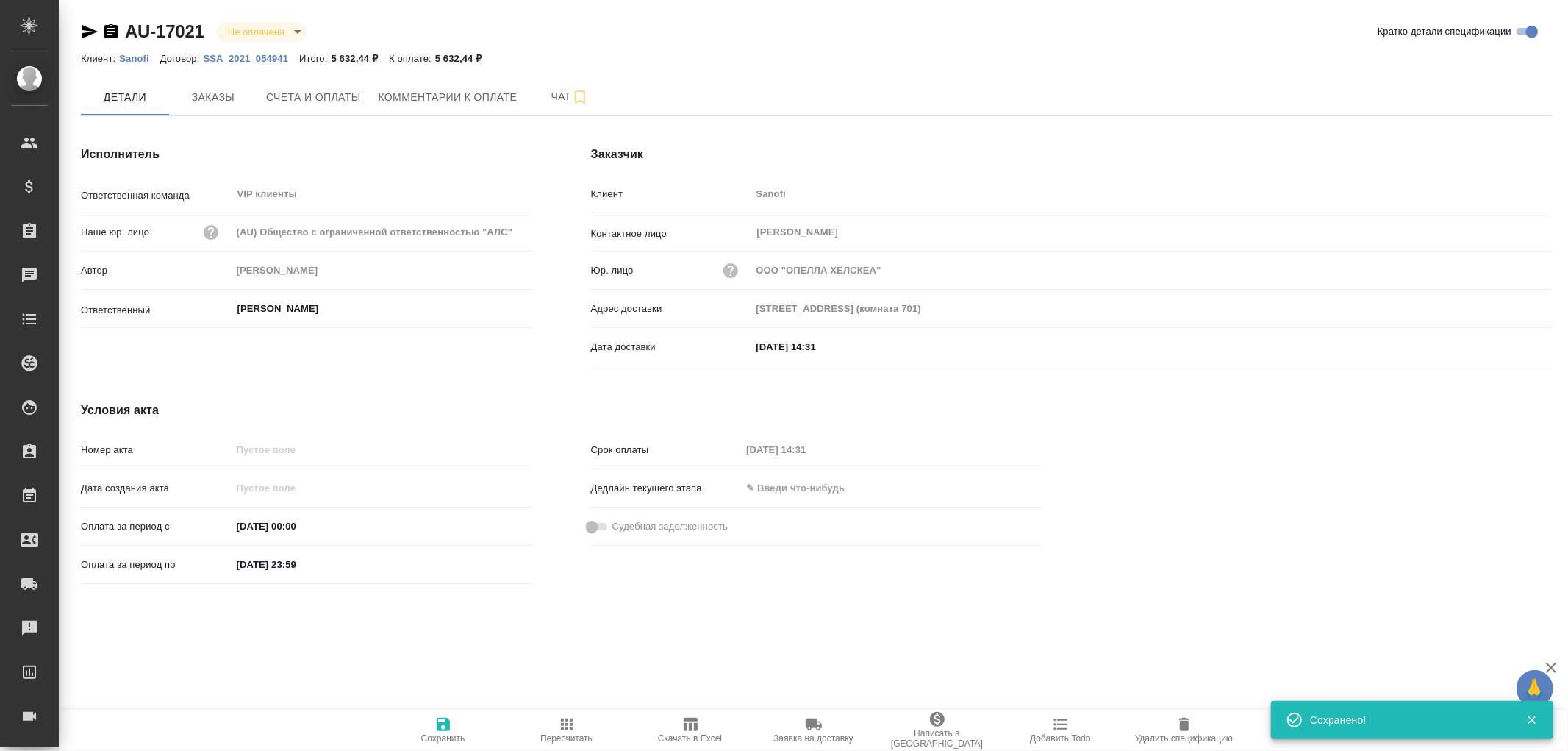
click at [445, 725] on icon "button" at bounding box center [442, 723] width 13 height 13
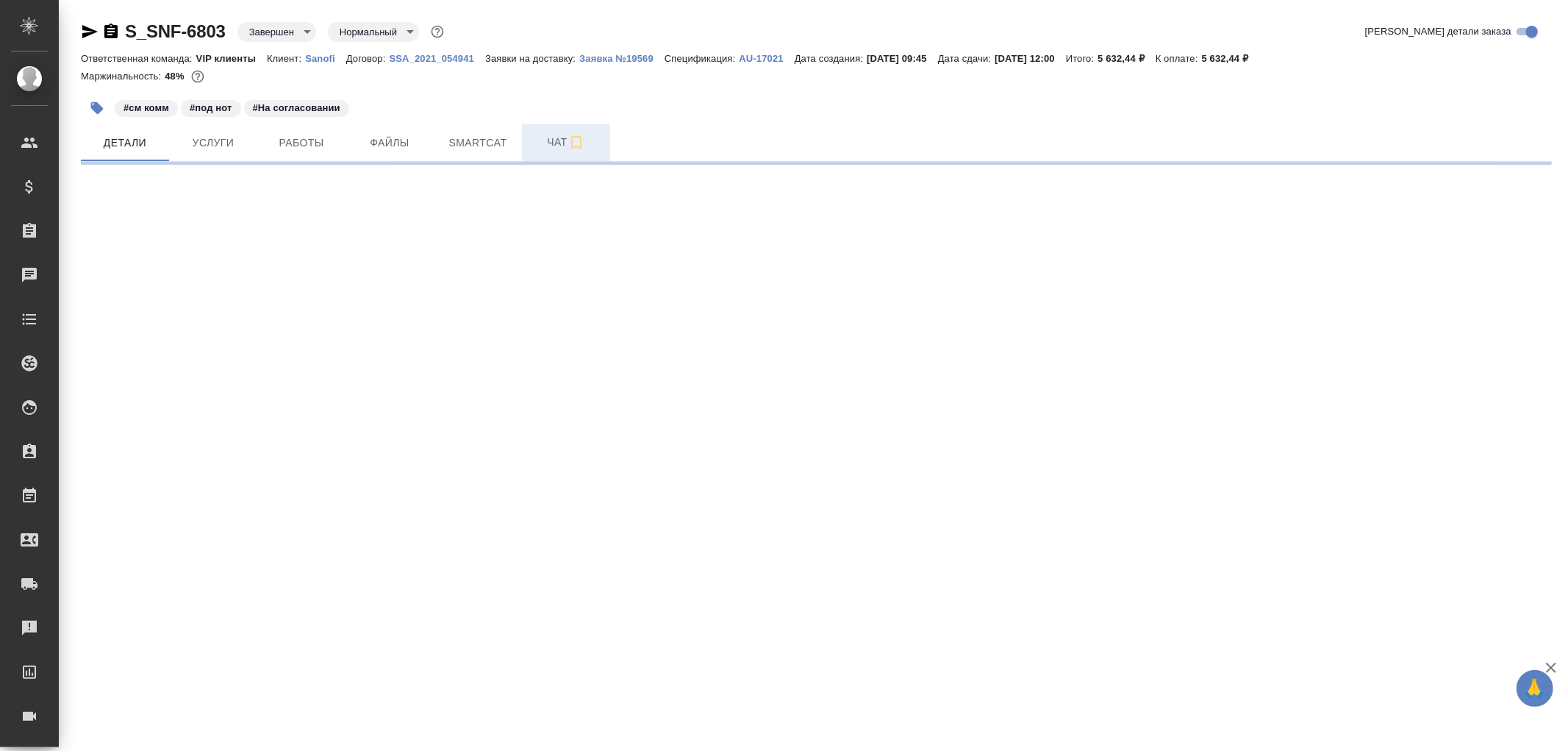
select select "RU"
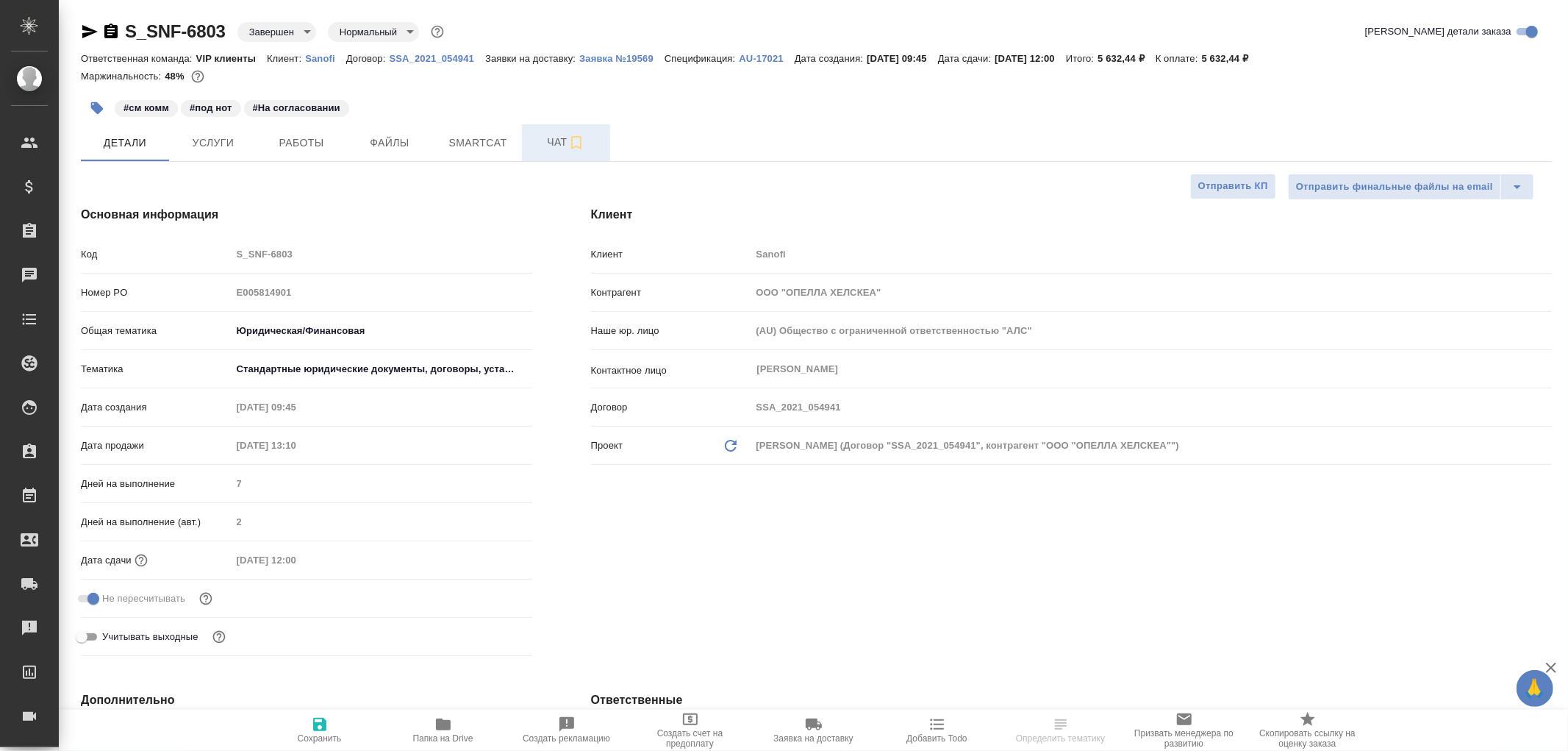
type textarea "x"
click at [555, 142] on span "Чат" at bounding box center [566, 142] width 71 height 18
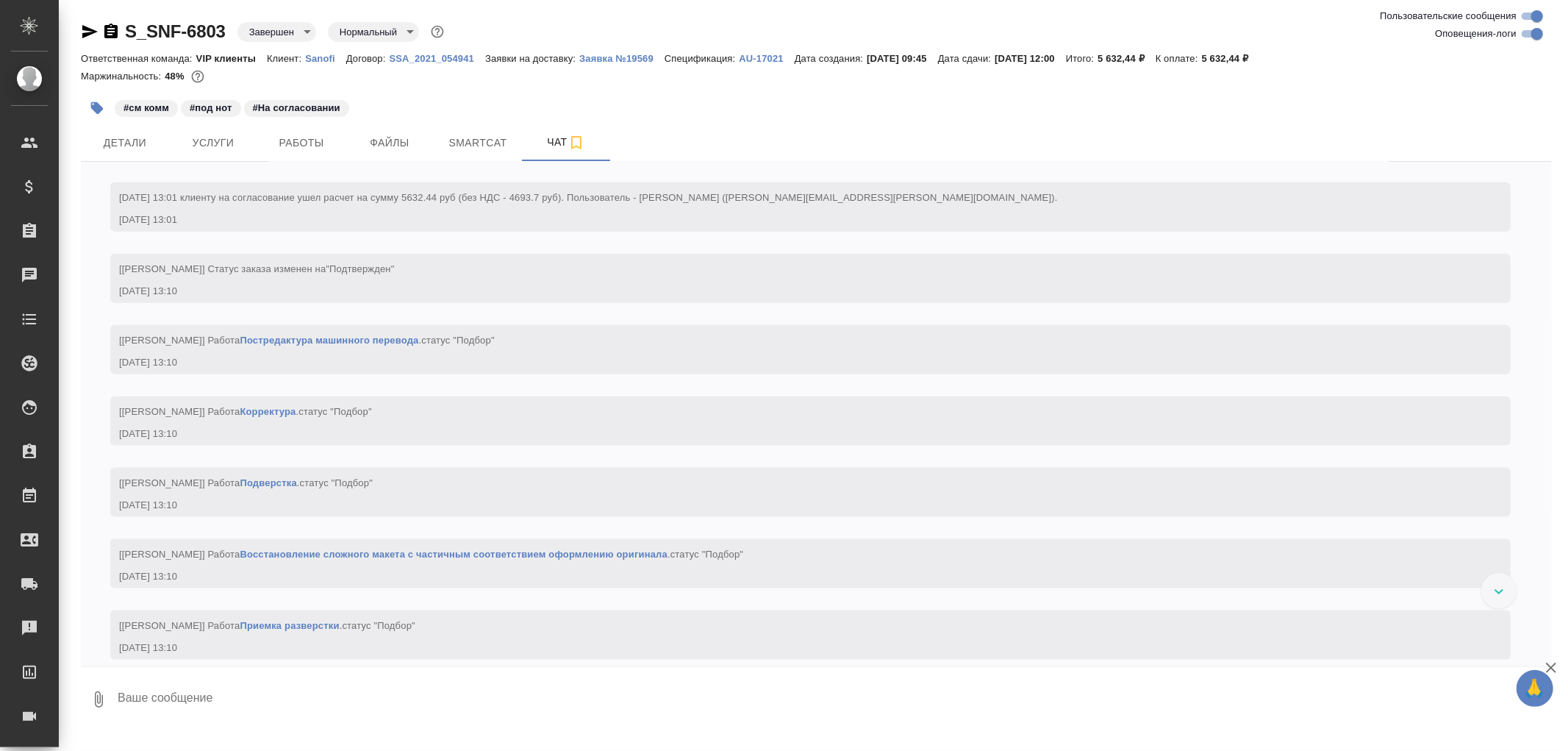
scroll to position [1552, 0]
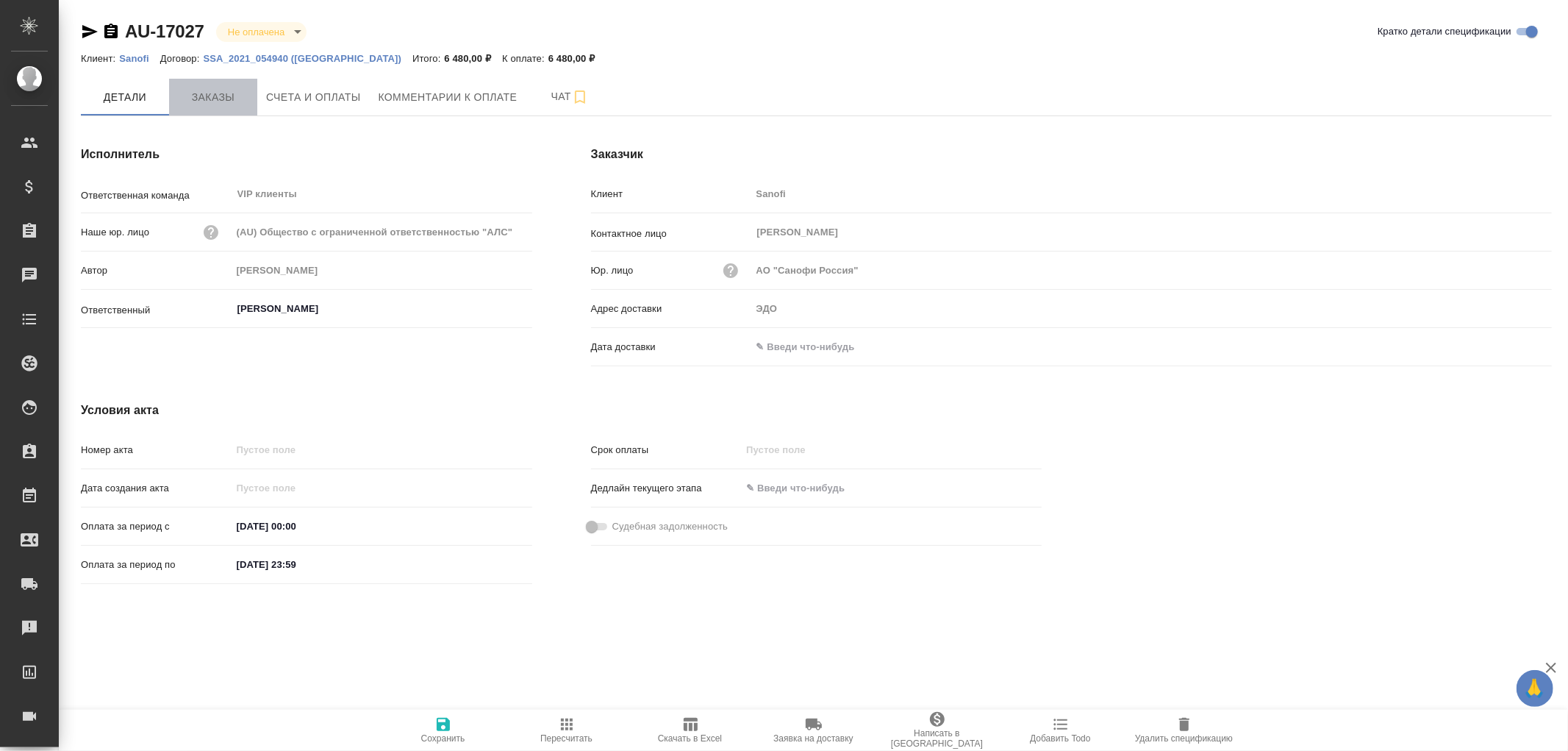
click at [196, 96] on span "Заказы" at bounding box center [213, 98] width 71 height 18
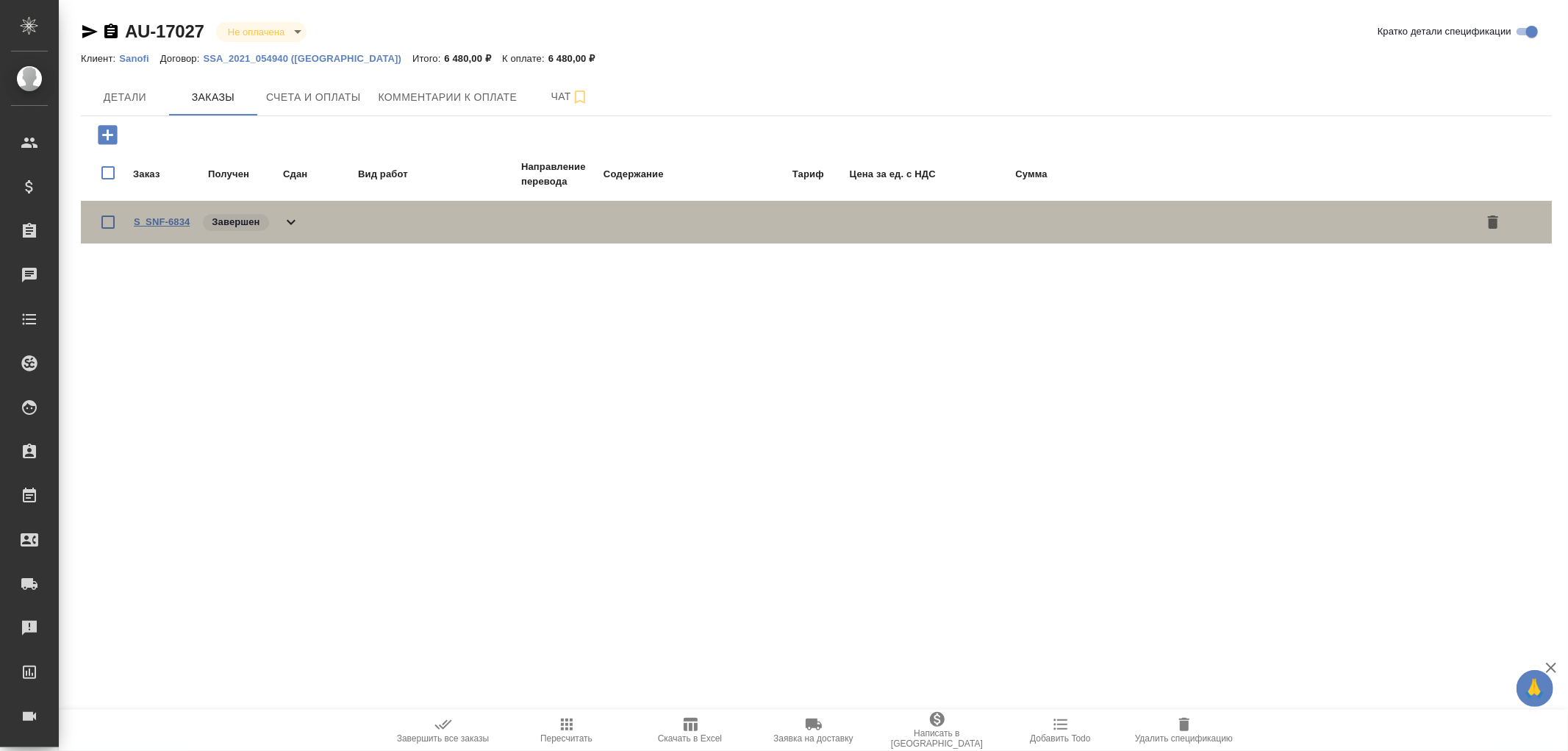
click at [165, 217] on link "S_SNF-6834" at bounding box center [161, 221] width 56 height 11
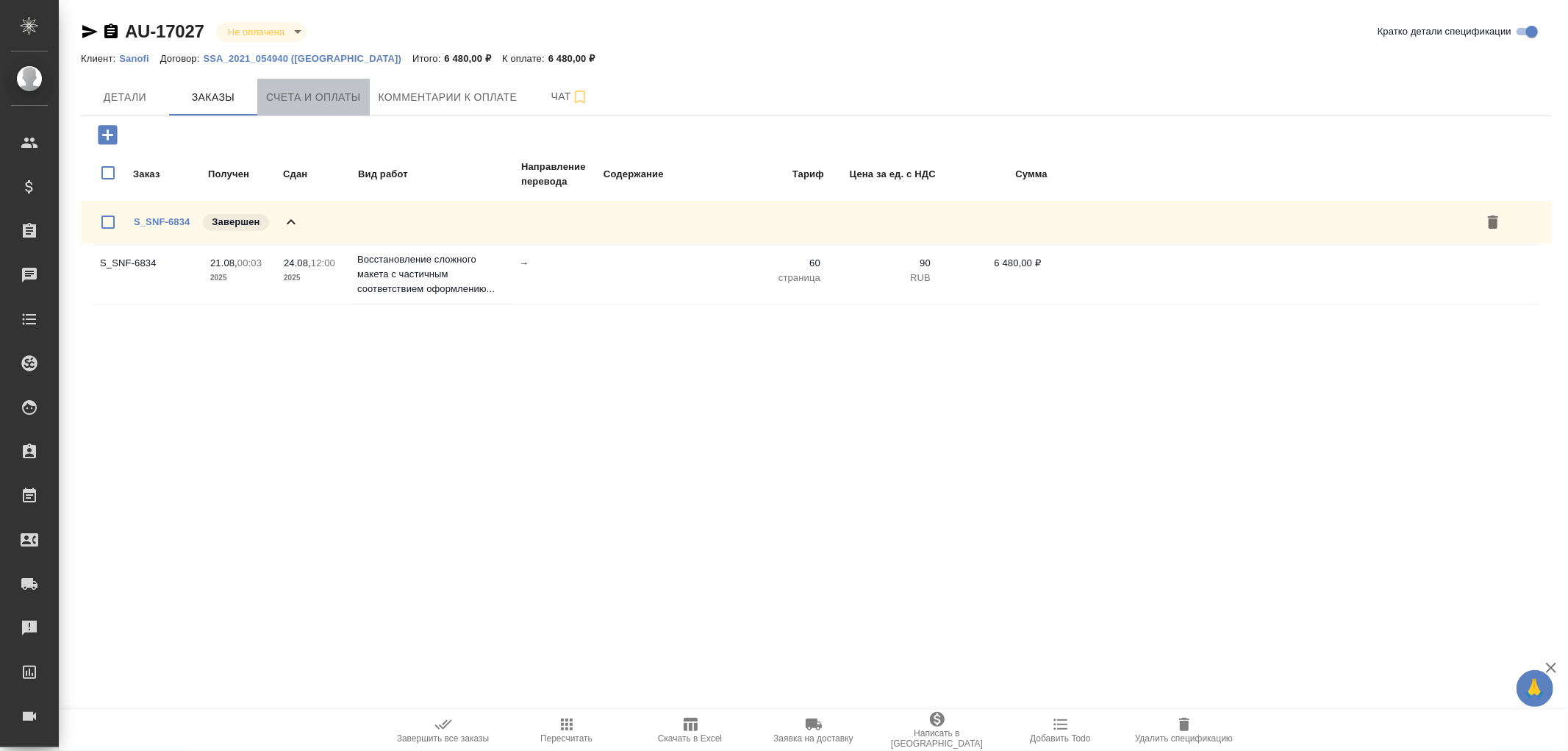
drag, startPoint x: 278, startPoint y: 80, endPoint x: 290, endPoint y: 87, distance: 13.9
click at [280, 80] on button "Счета и оплаты" at bounding box center [313, 97] width 113 height 37
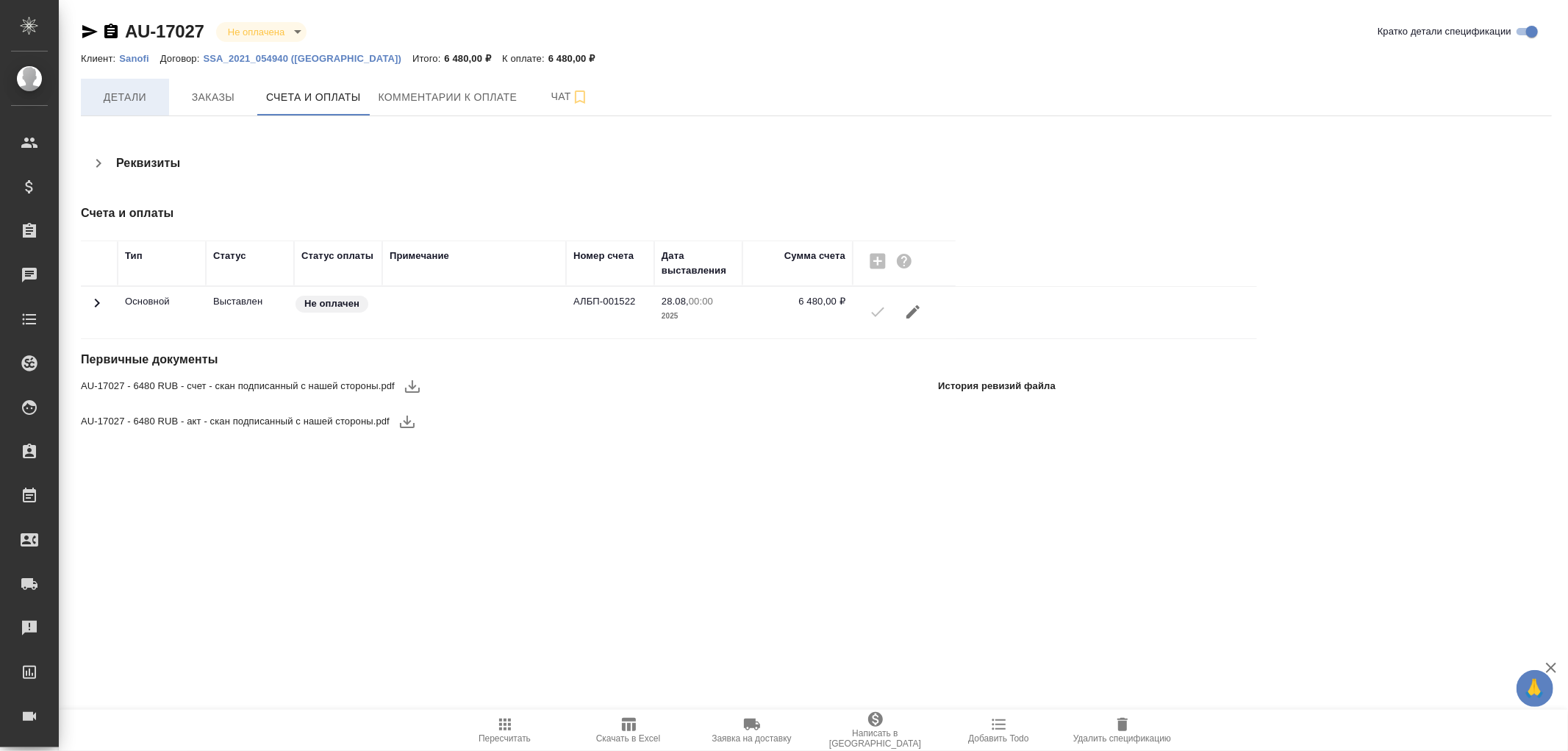
drag, startPoint x: 128, startPoint y: 96, endPoint x: 136, endPoint y: 94, distance: 8.2
click at [128, 94] on span "Детали" at bounding box center [125, 98] width 71 height 18
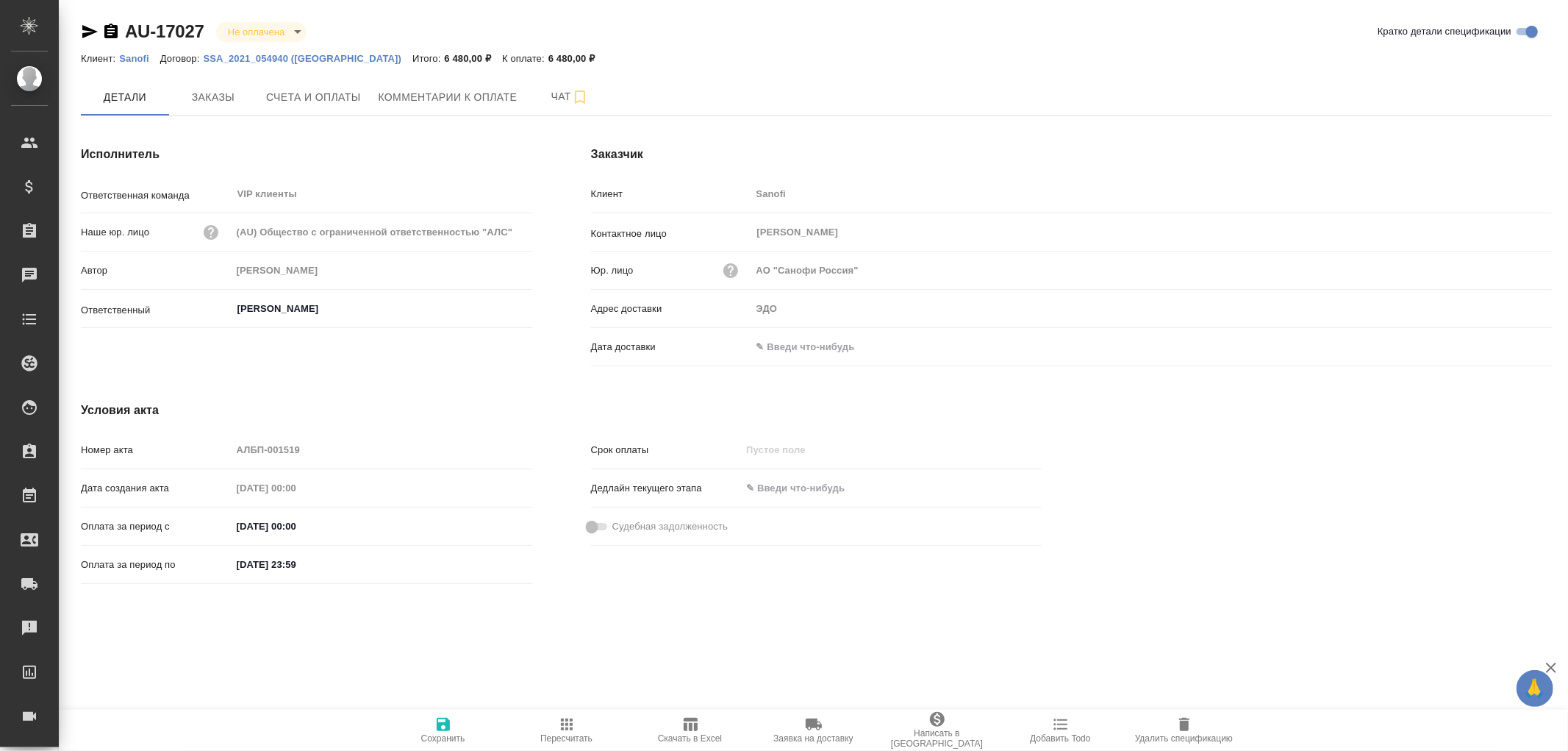
drag, startPoint x: 821, startPoint y: 347, endPoint x: 1118, endPoint y: 356, distance: 297.1
click at [822, 347] on input "text" at bounding box center [815, 346] width 129 height 21
click at [1510, 347] on icon "button" at bounding box center [1509, 346] width 13 height 15
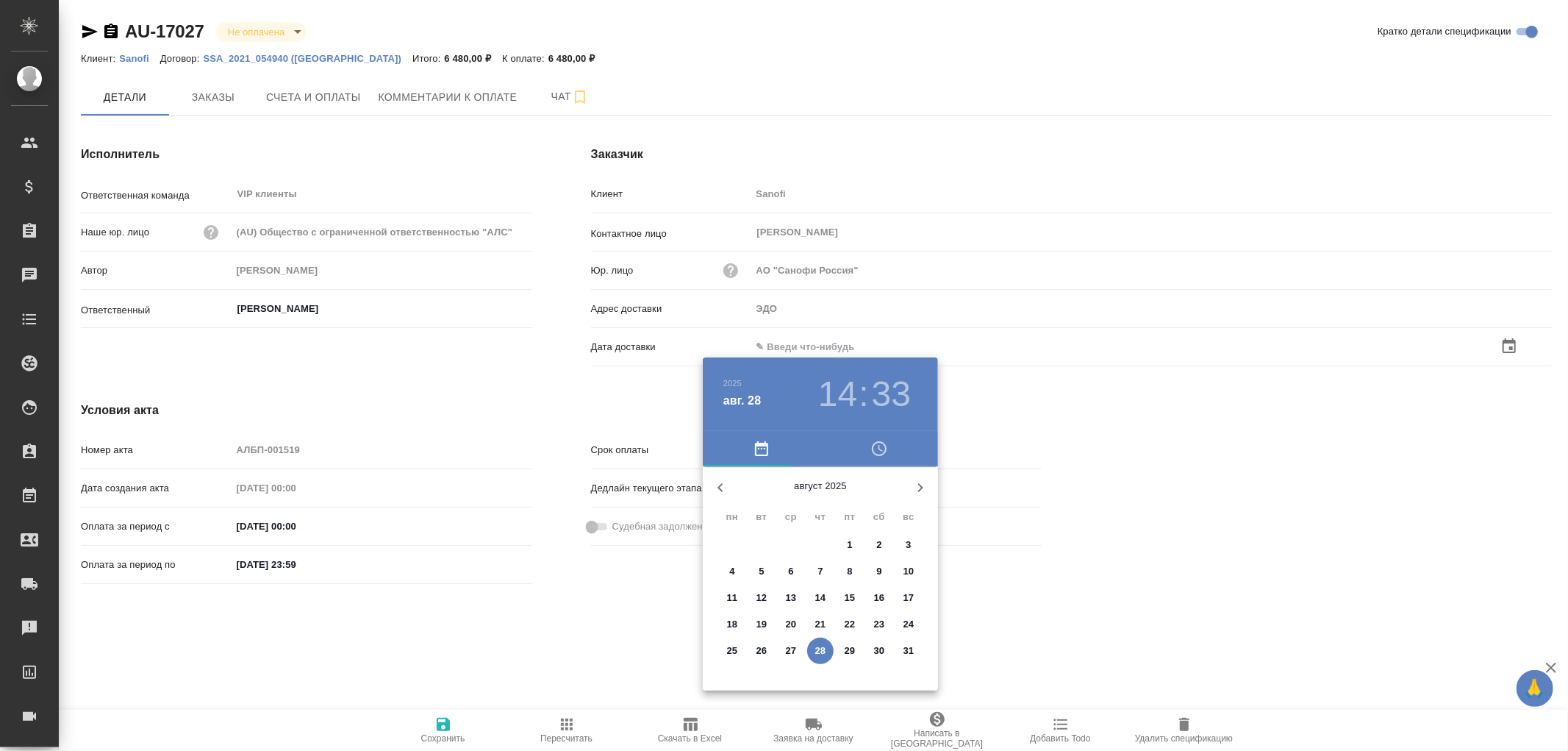
click at [818, 647] on p "28" at bounding box center [821, 650] width 11 height 15
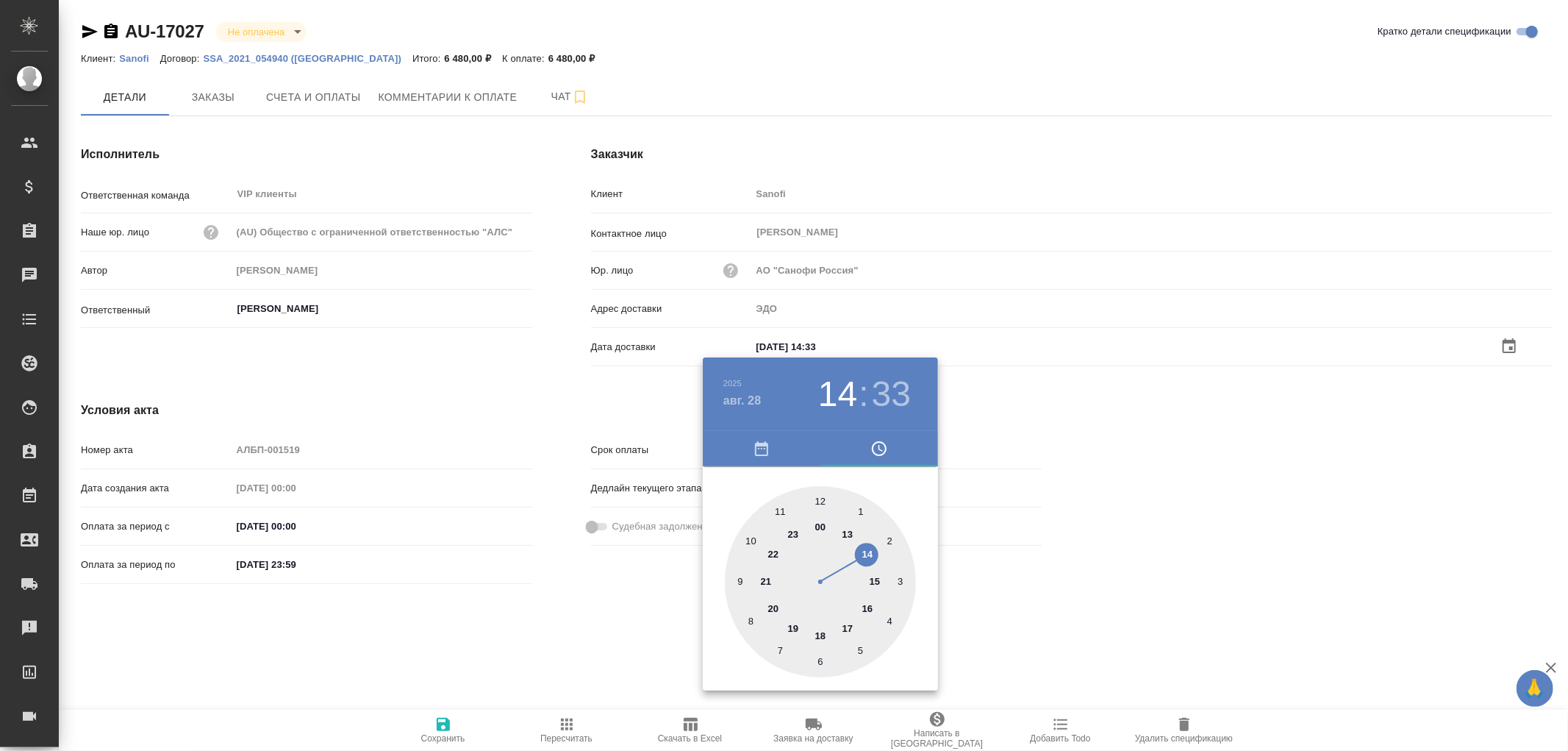
type input "[DATE] 14:33"
click at [448, 722] on div at bounding box center [784, 376] width 1568 height 751
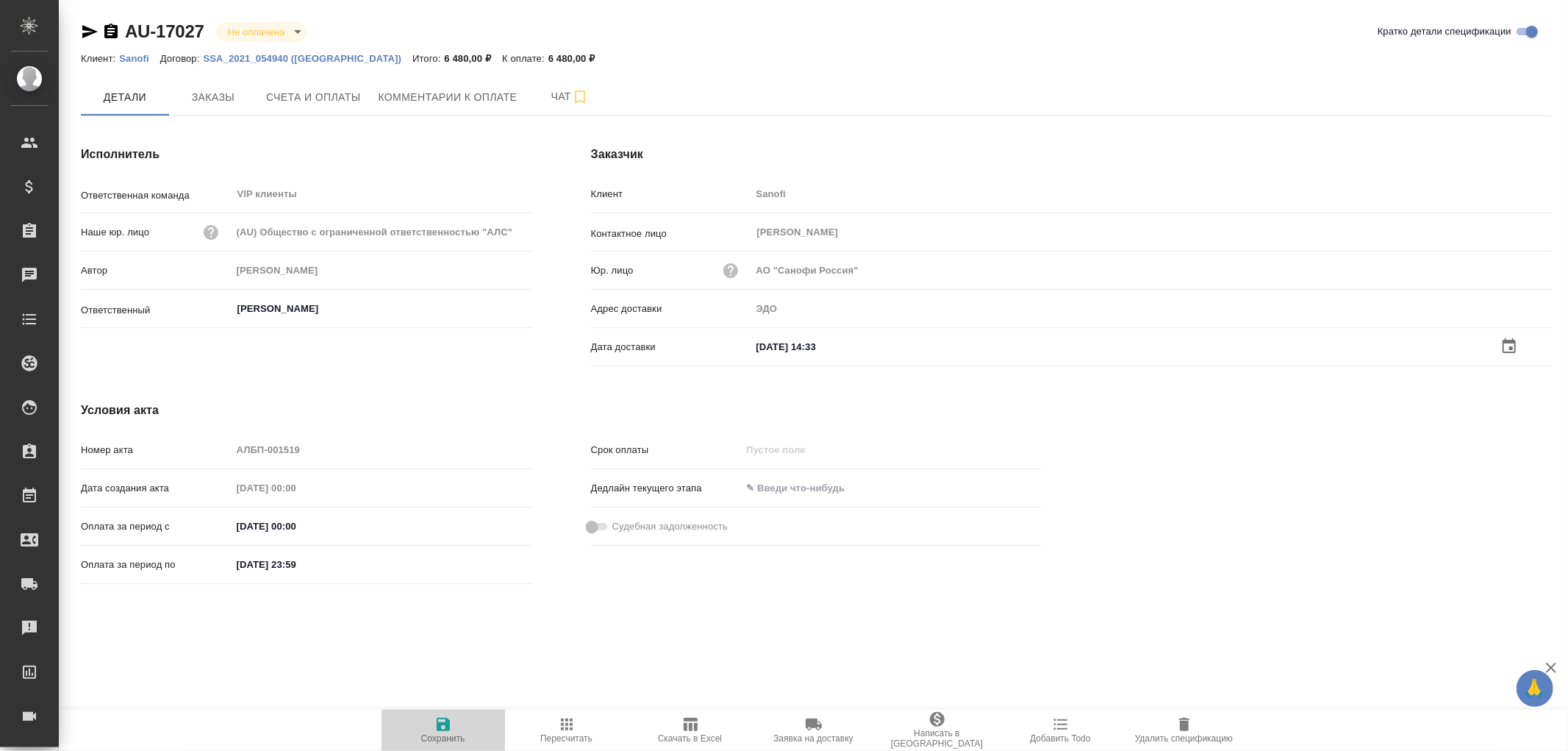
click at [445, 723] on icon "button" at bounding box center [442, 723] width 13 height 13
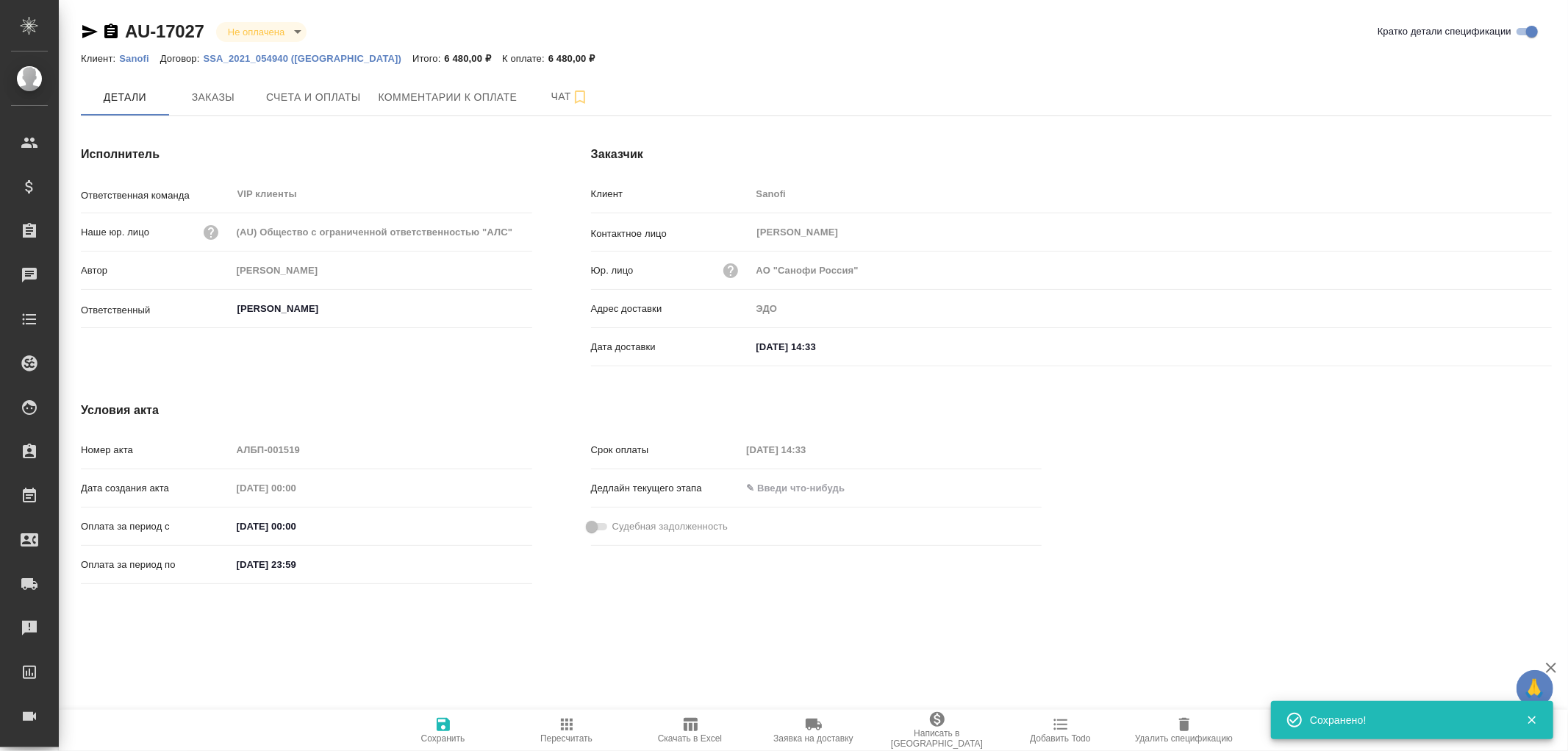
click at [445, 723] on icon "button" at bounding box center [442, 723] width 13 height 13
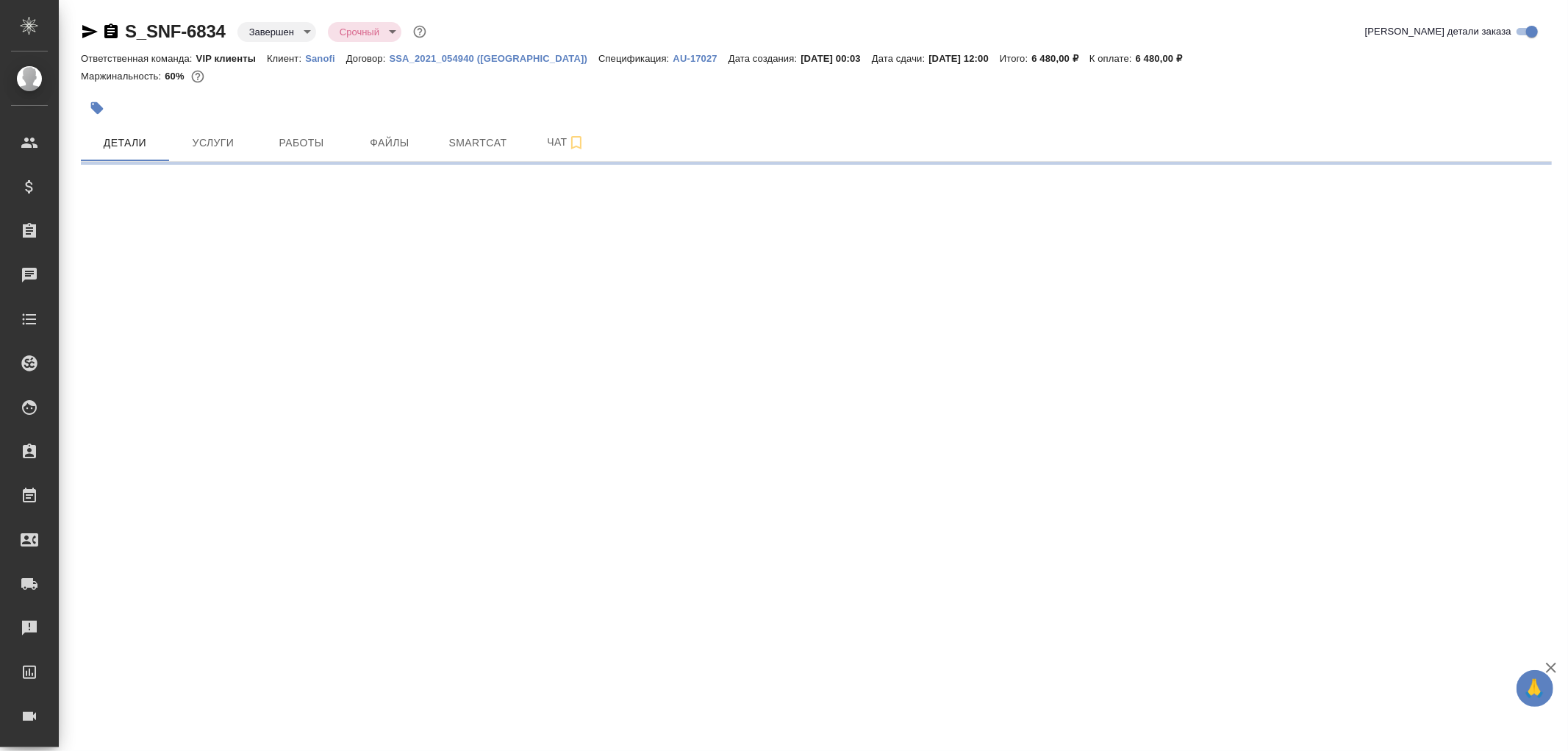
select select "RU"
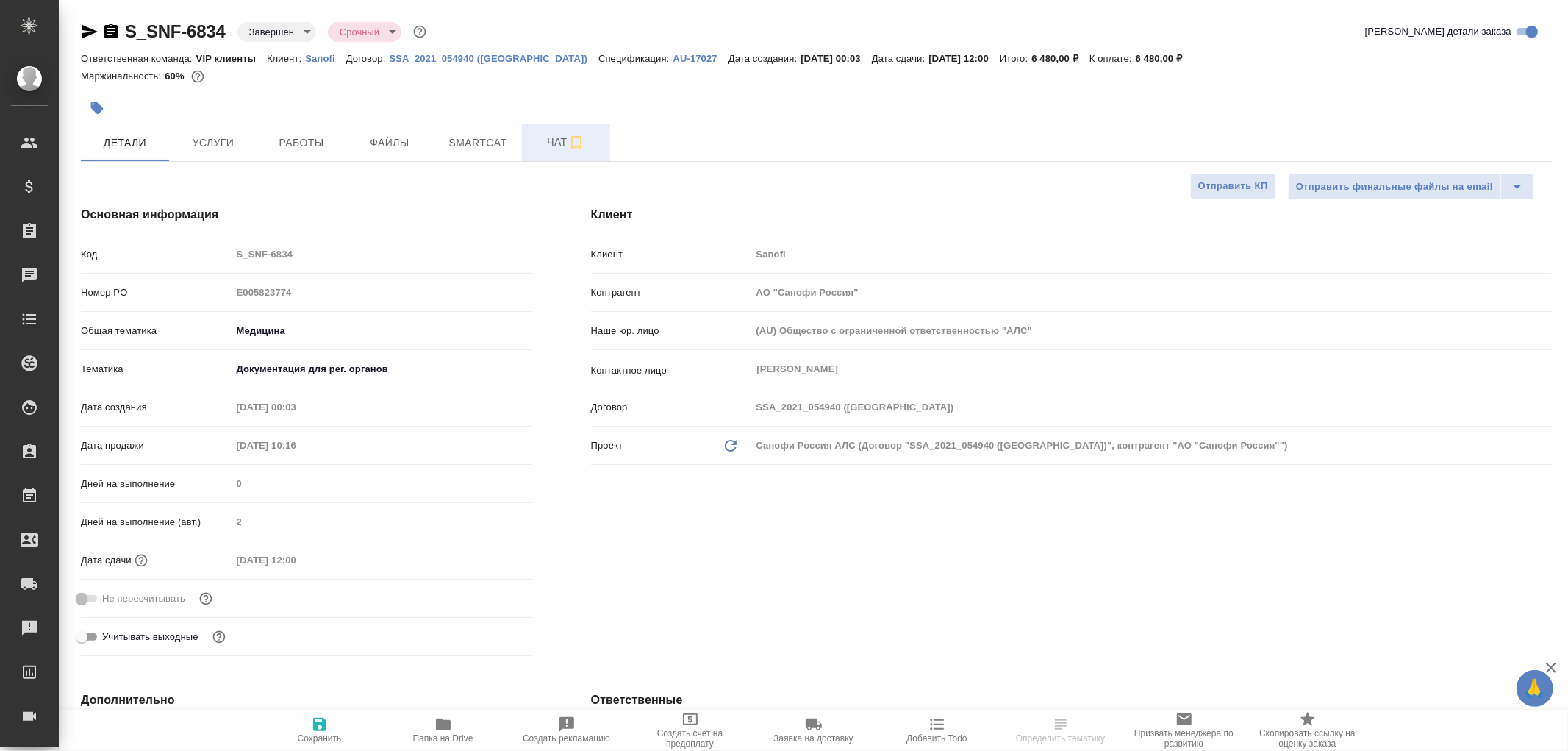
type textarea "x"
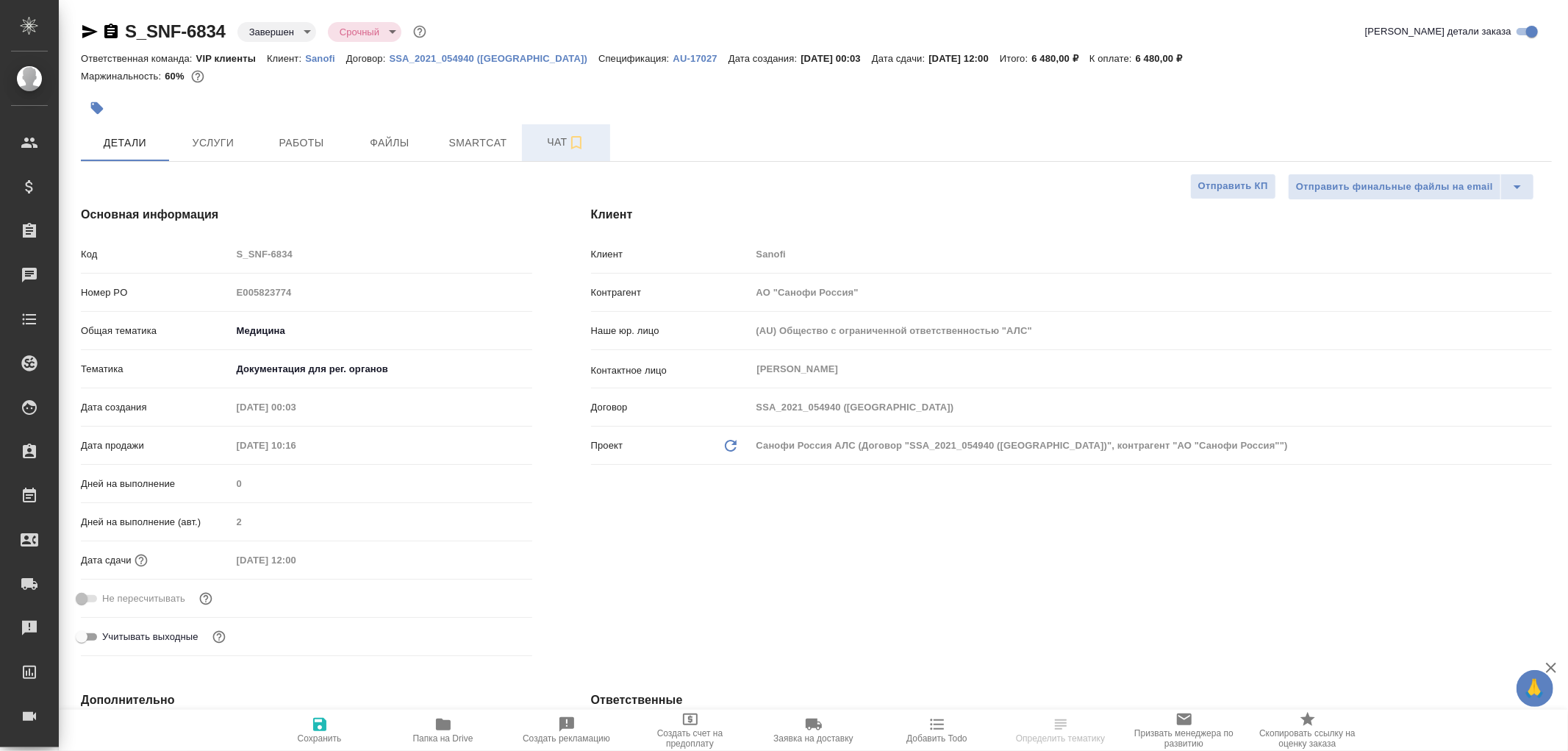
type textarea "x"
click at [557, 141] on span "Чат" at bounding box center [566, 142] width 71 height 18
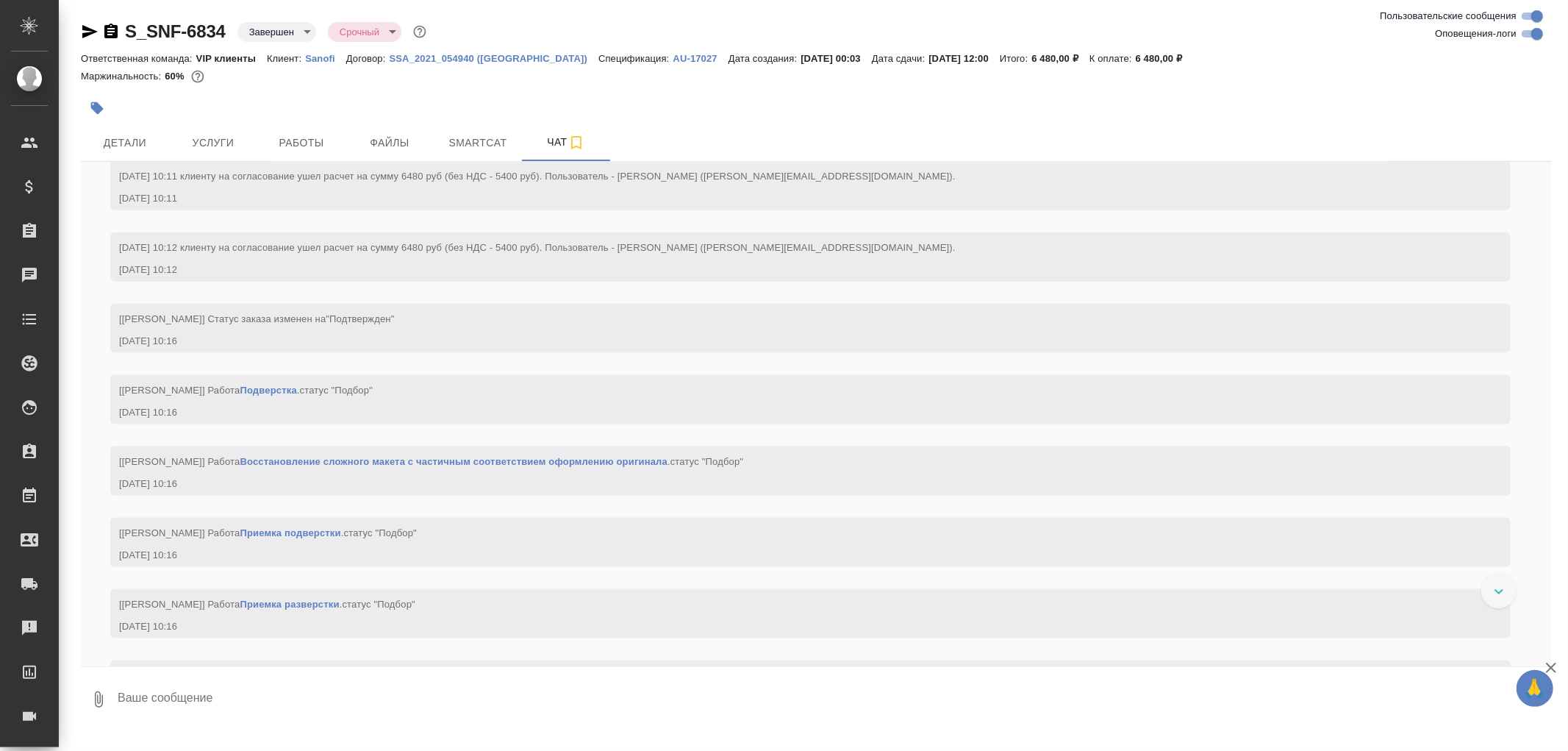
scroll to position [1633, 0]
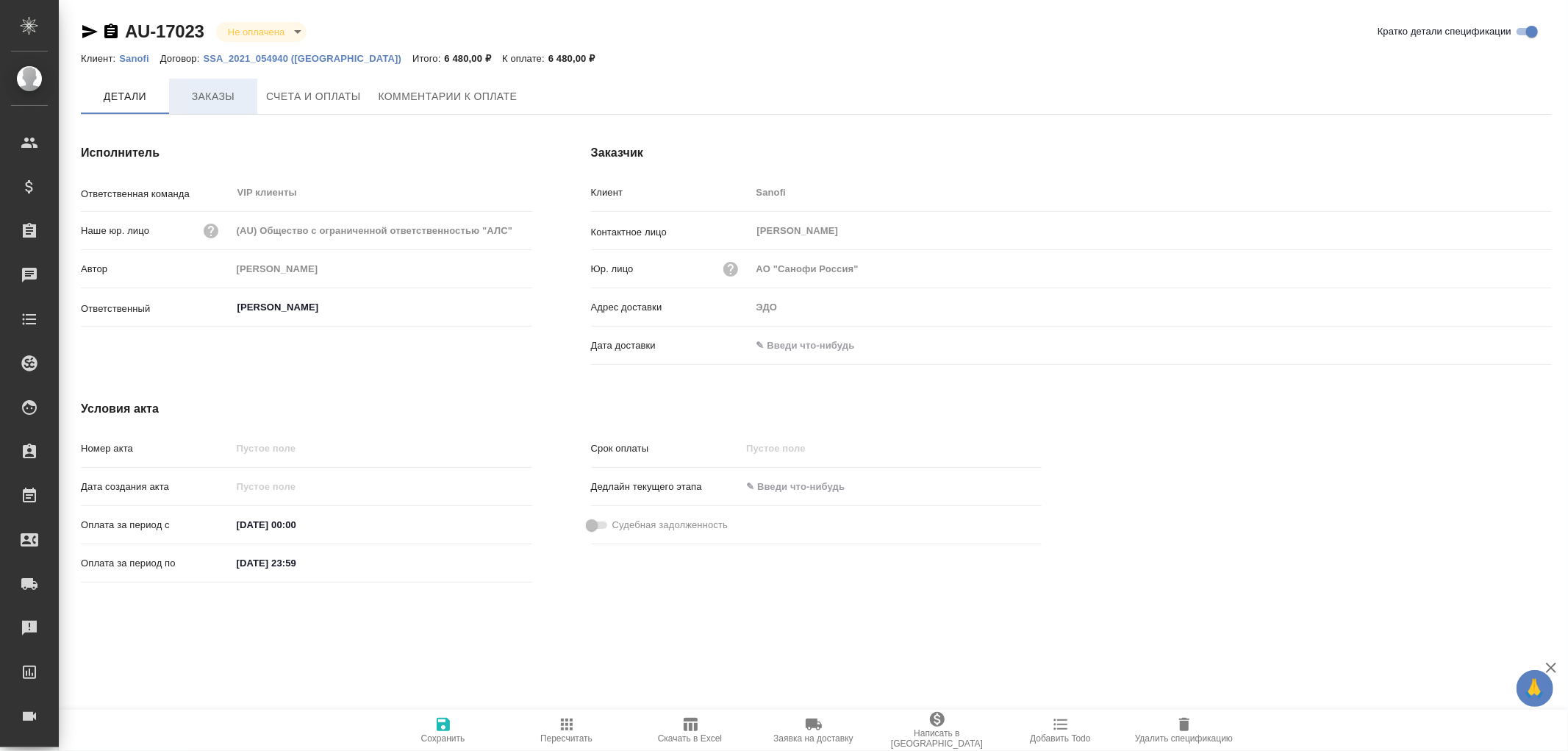
click at [207, 92] on span "Заказы" at bounding box center [213, 97] width 71 height 18
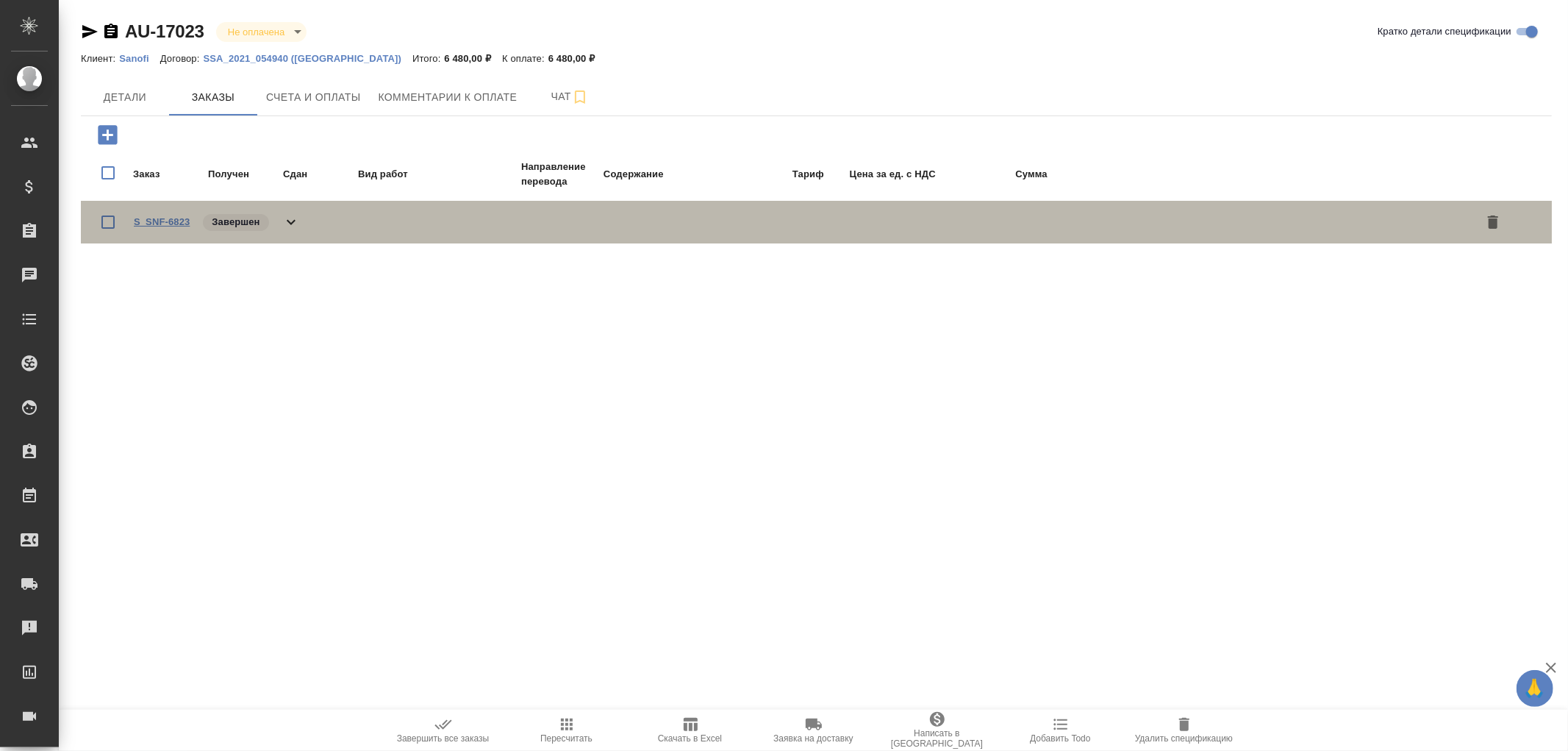
click at [170, 218] on link "S_SNF-6823" at bounding box center [161, 221] width 56 height 11
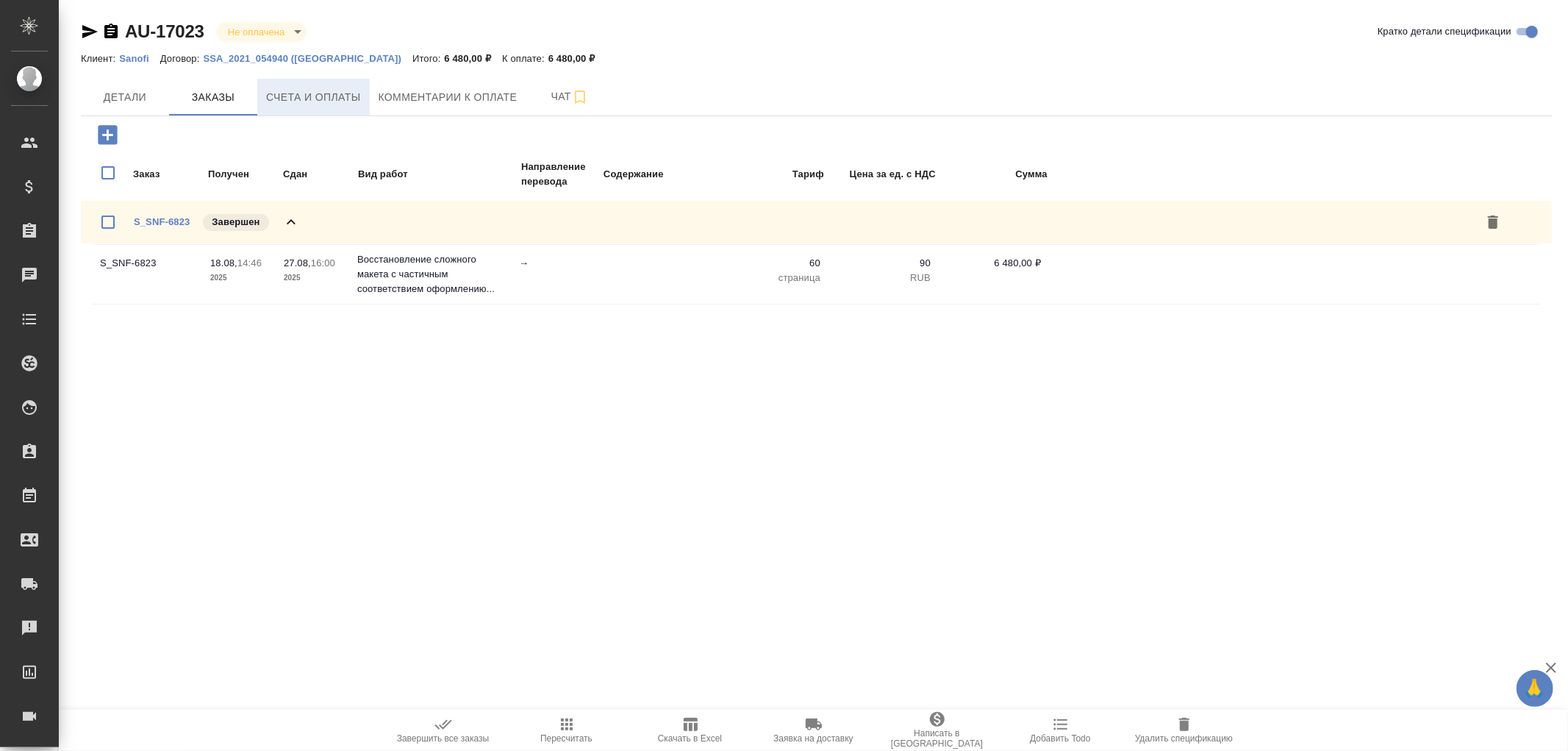
click at [334, 98] on span "Счета и оплаты" at bounding box center [313, 98] width 95 height 18
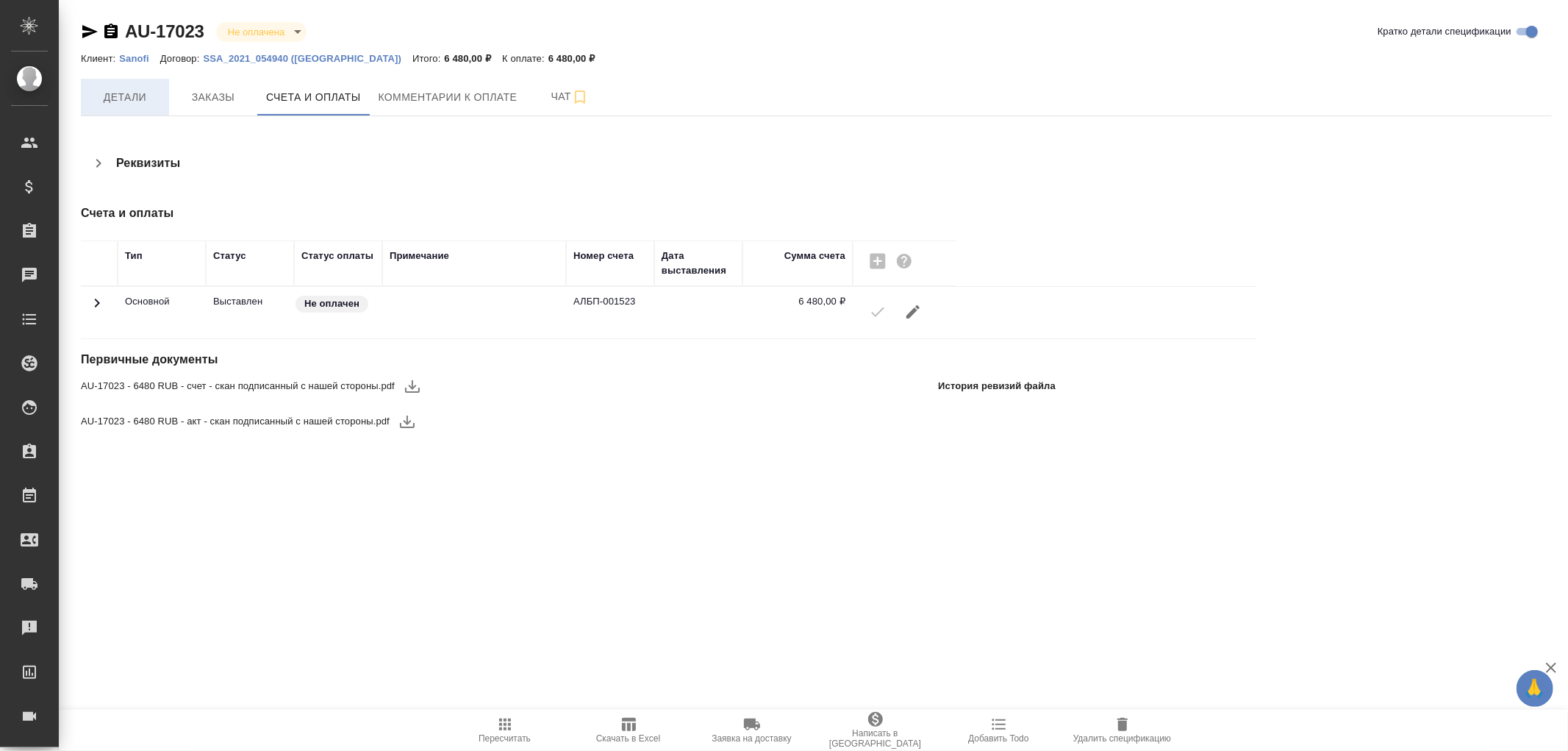
drag, startPoint x: 117, startPoint y: 93, endPoint x: 147, endPoint y: 114, distance: 36.6
click at [117, 92] on span "Детали" at bounding box center [125, 98] width 71 height 18
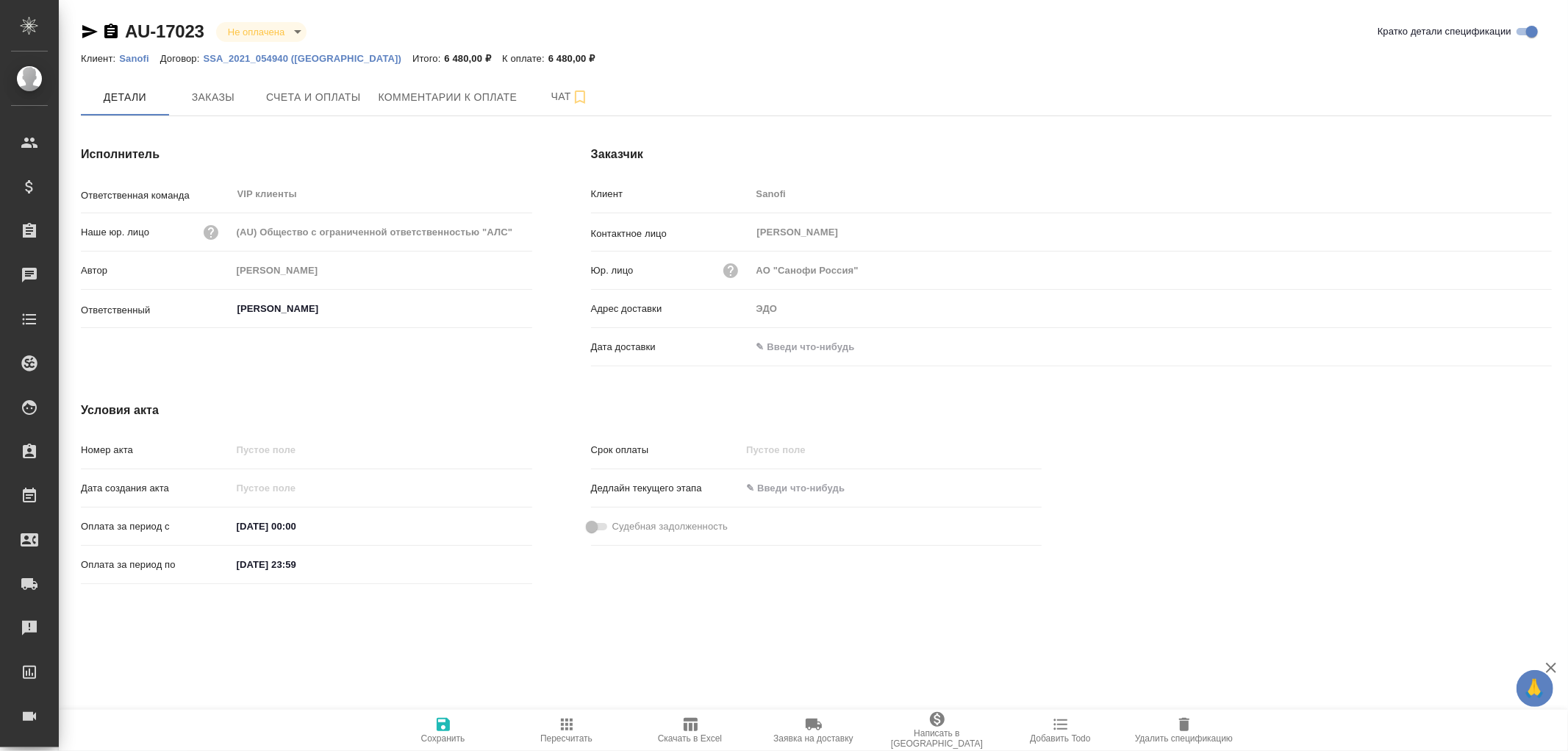
drag, startPoint x: 776, startPoint y: 347, endPoint x: 896, endPoint y: 356, distance: 120.3
click at [776, 347] on input "text" at bounding box center [815, 346] width 129 height 21
click at [1513, 350] on icon "button" at bounding box center [1509, 347] width 18 height 18
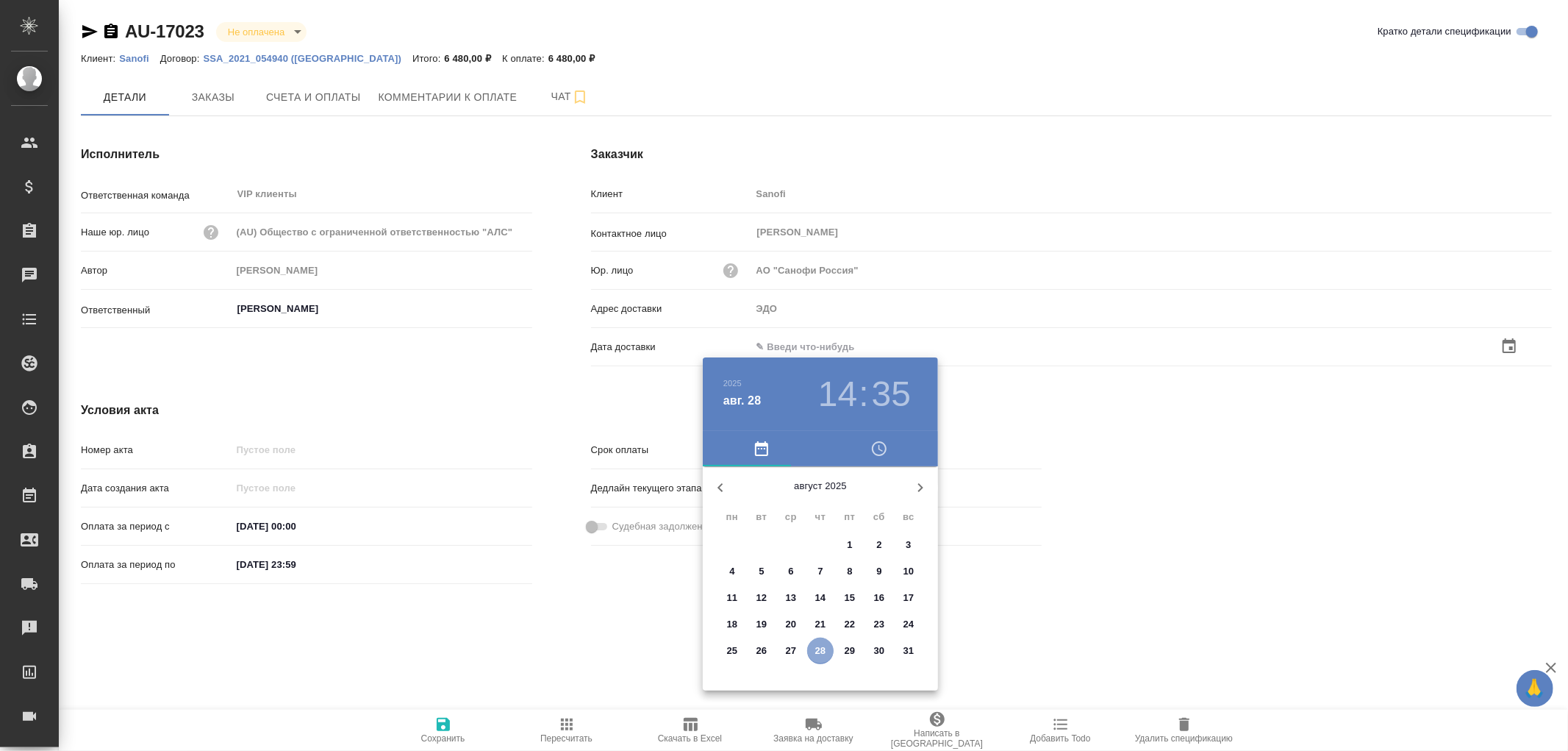
click at [825, 649] on p "28" at bounding box center [821, 650] width 11 height 15
type input "28.08.2025 14:35"
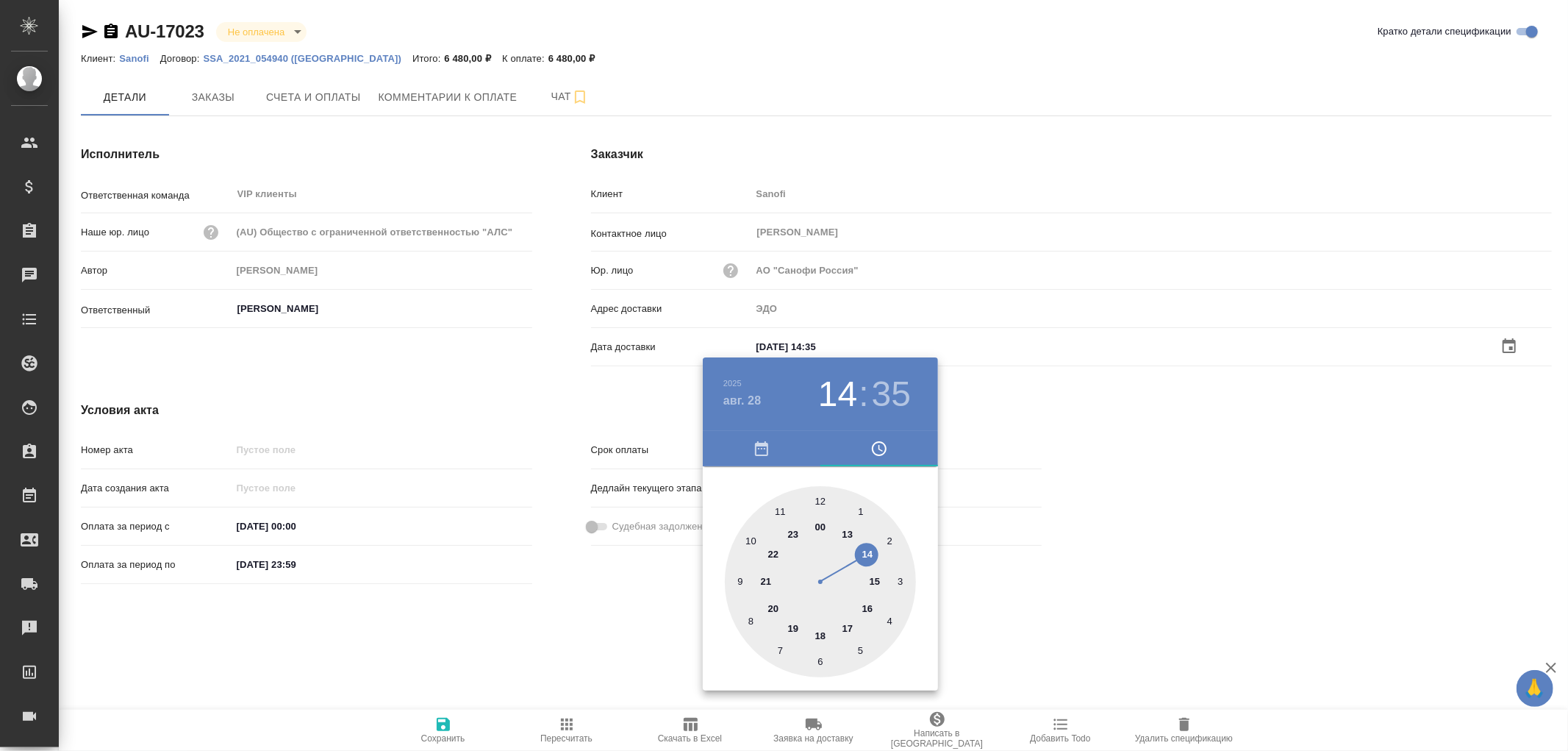
click at [446, 729] on div at bounding box center [784, 376] width 1568 height 751
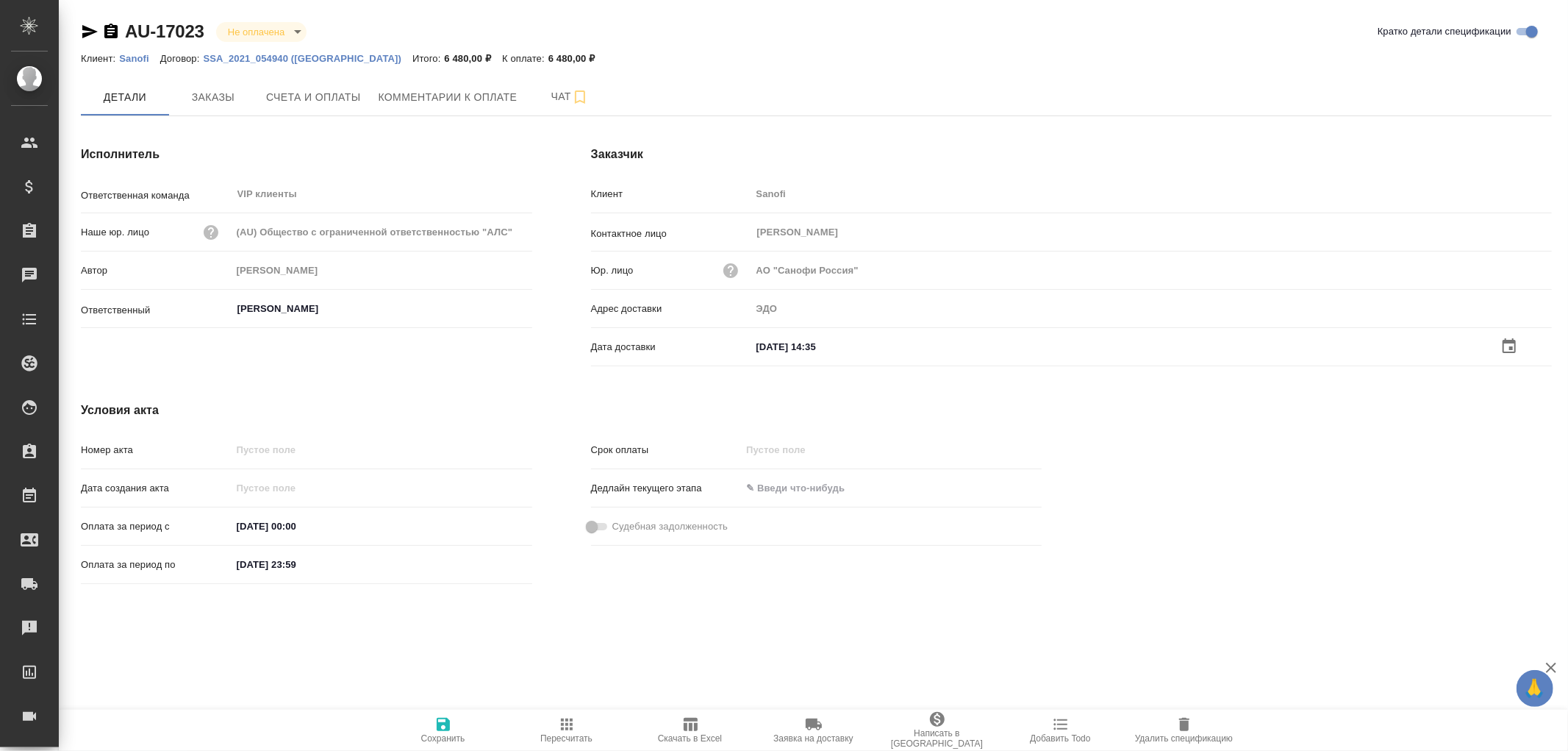
click at [444, 726] on icon "button" at bounding box center [443, 724] width 18 height 18
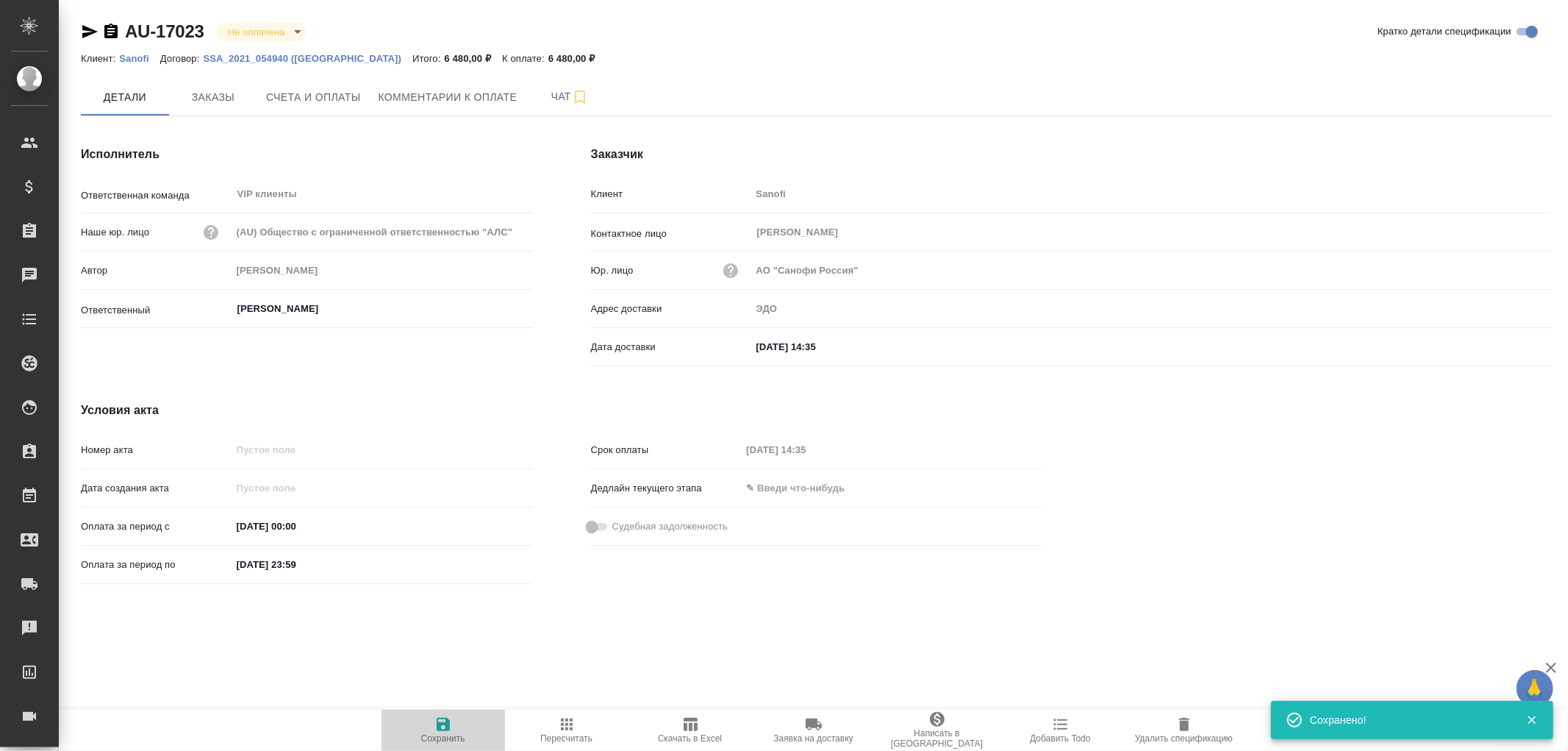
click at [444, 726] on icon "button" at bounding box center [443, 724] width 18 height 18
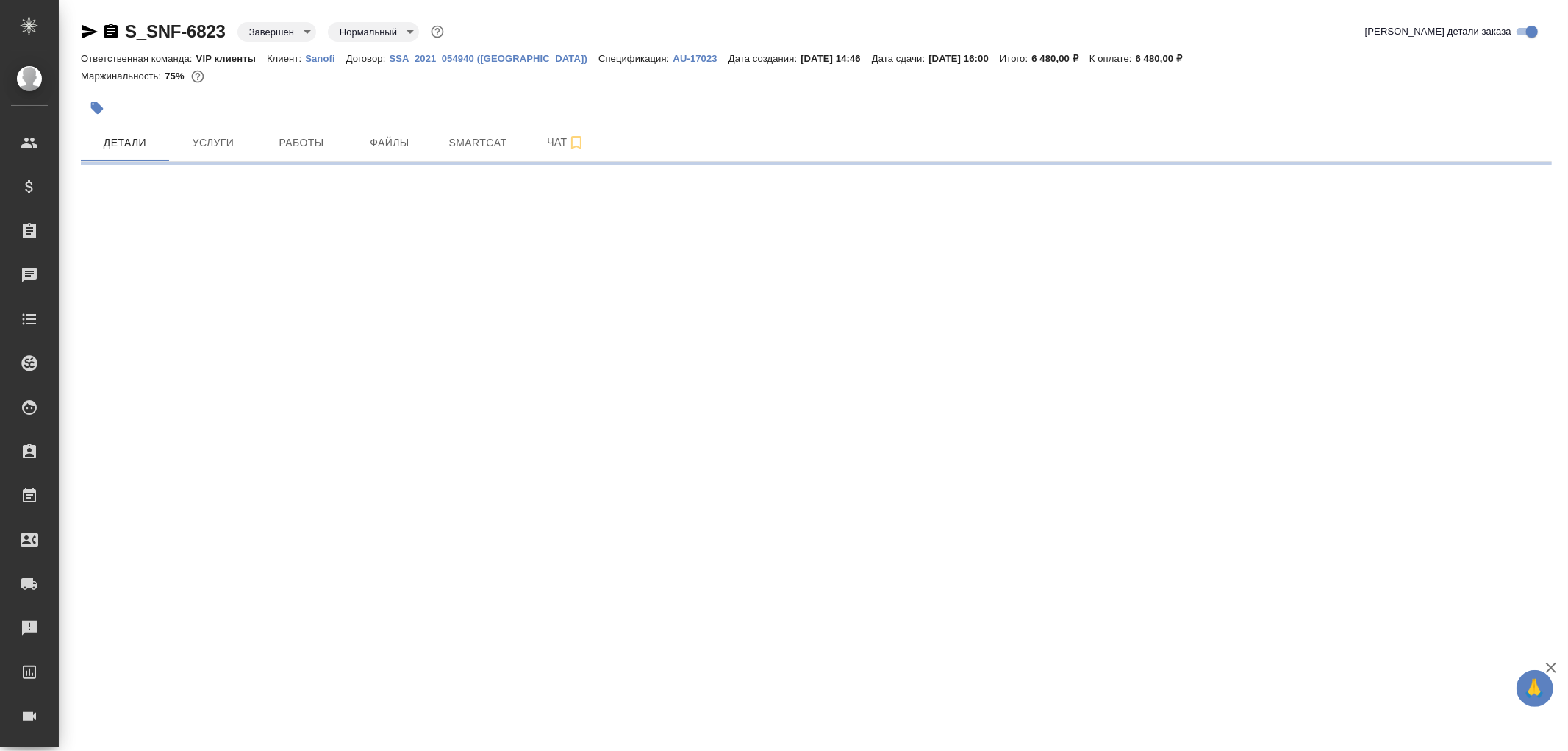
select select "RU"
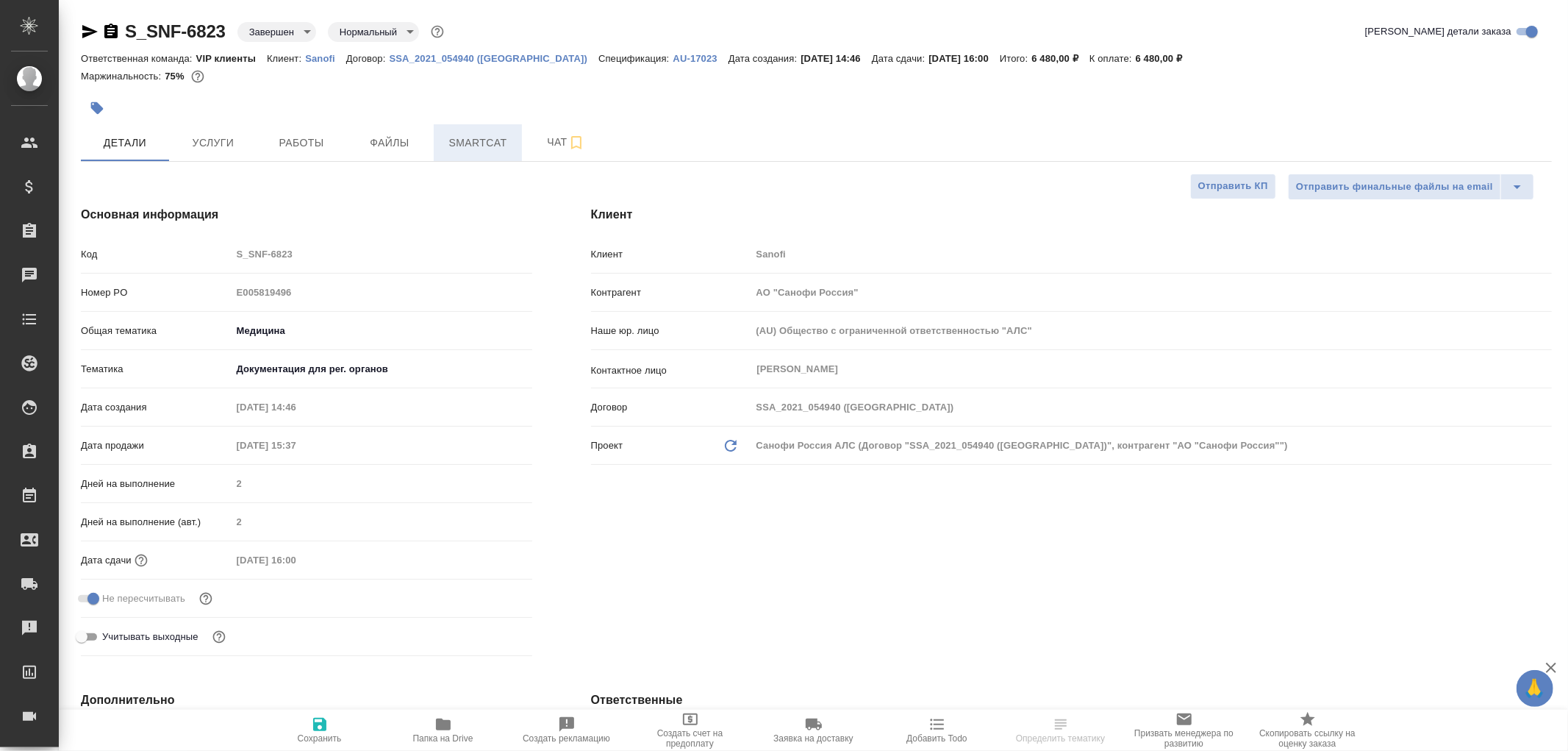
type textarea "x"
click at [559, 142] on span "Чат" at bounding box center [566, 142] width 71 height 18
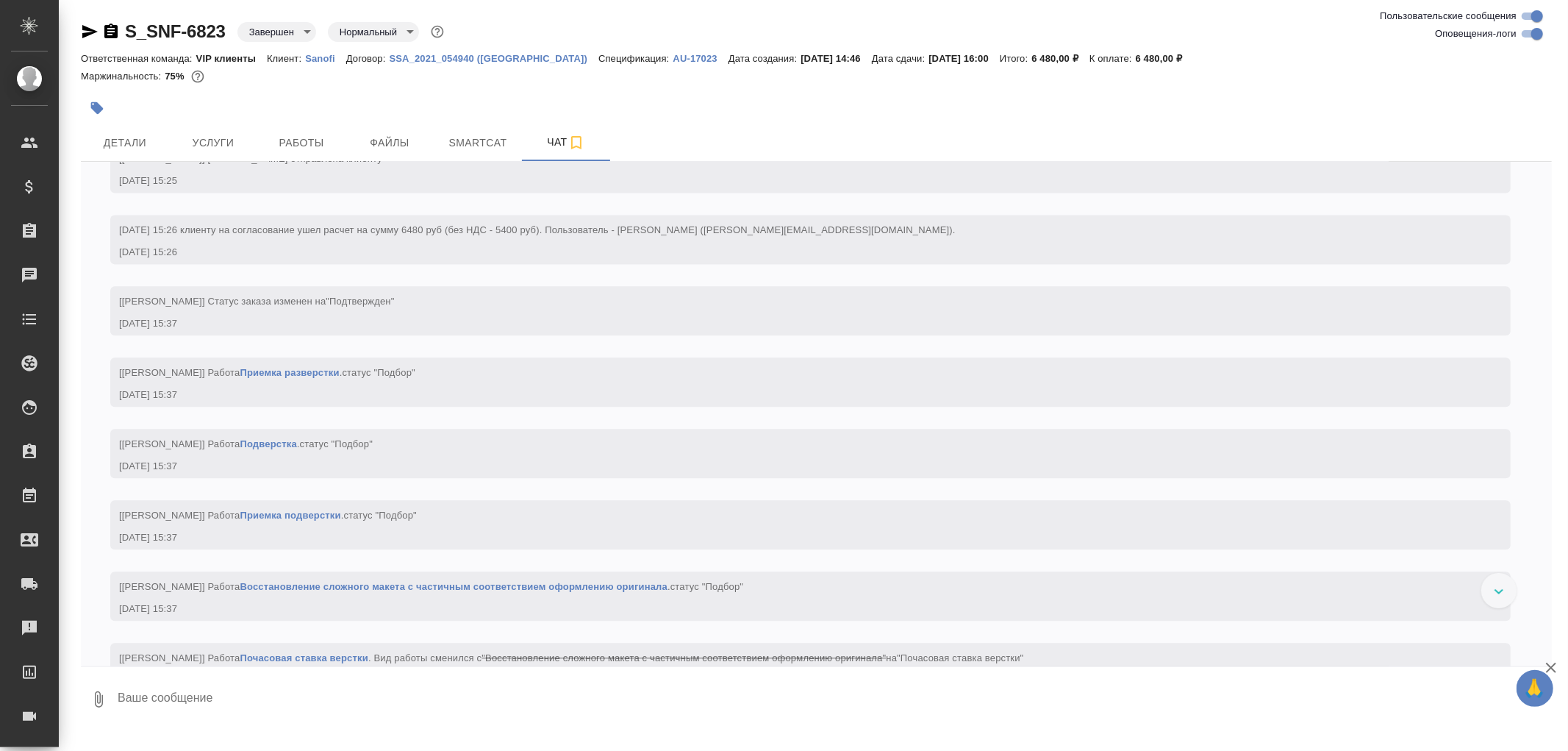
scroll to position [2859, 0]
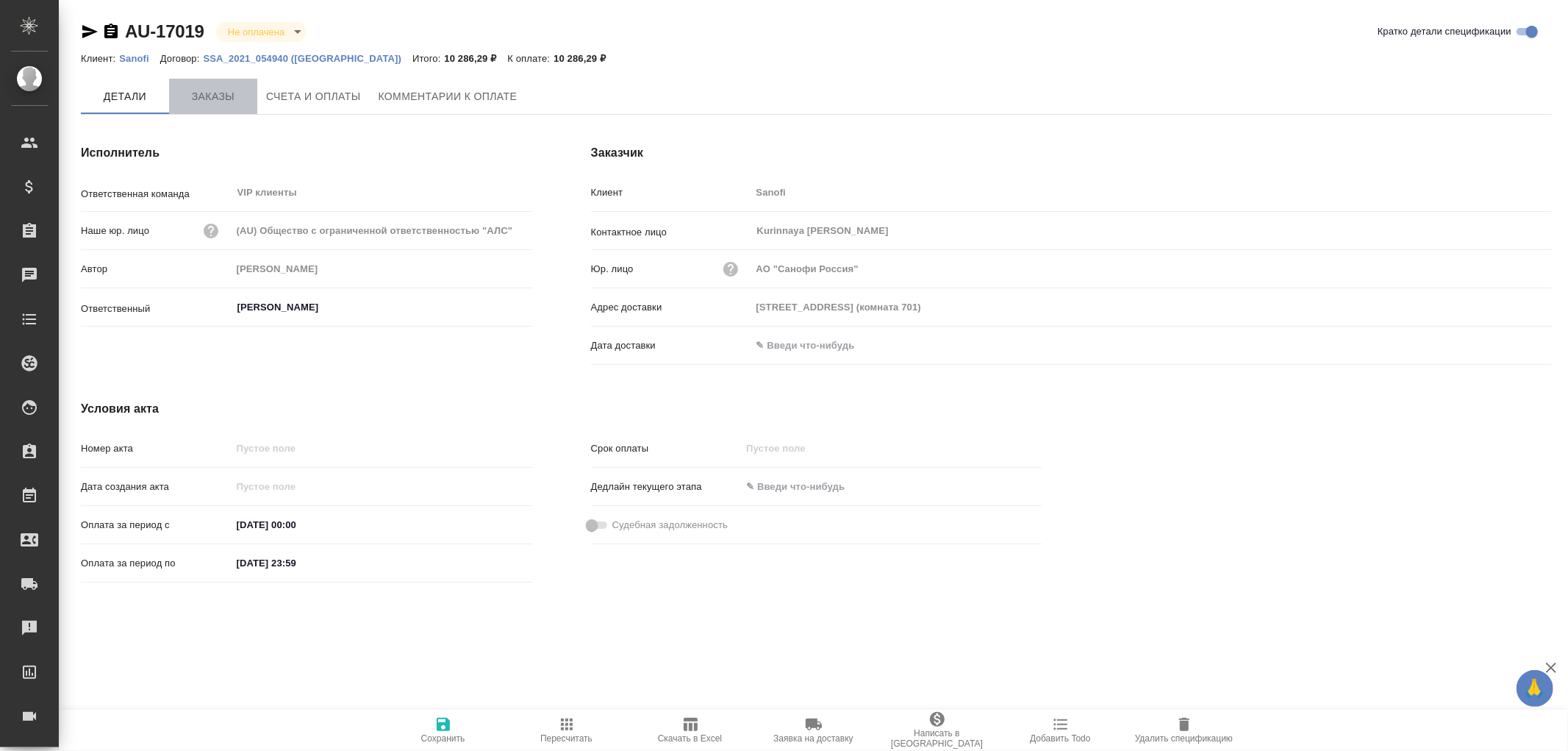
click at [215, 106] on button "Заказы" at bounding box center [213, 96] width 89 height 35
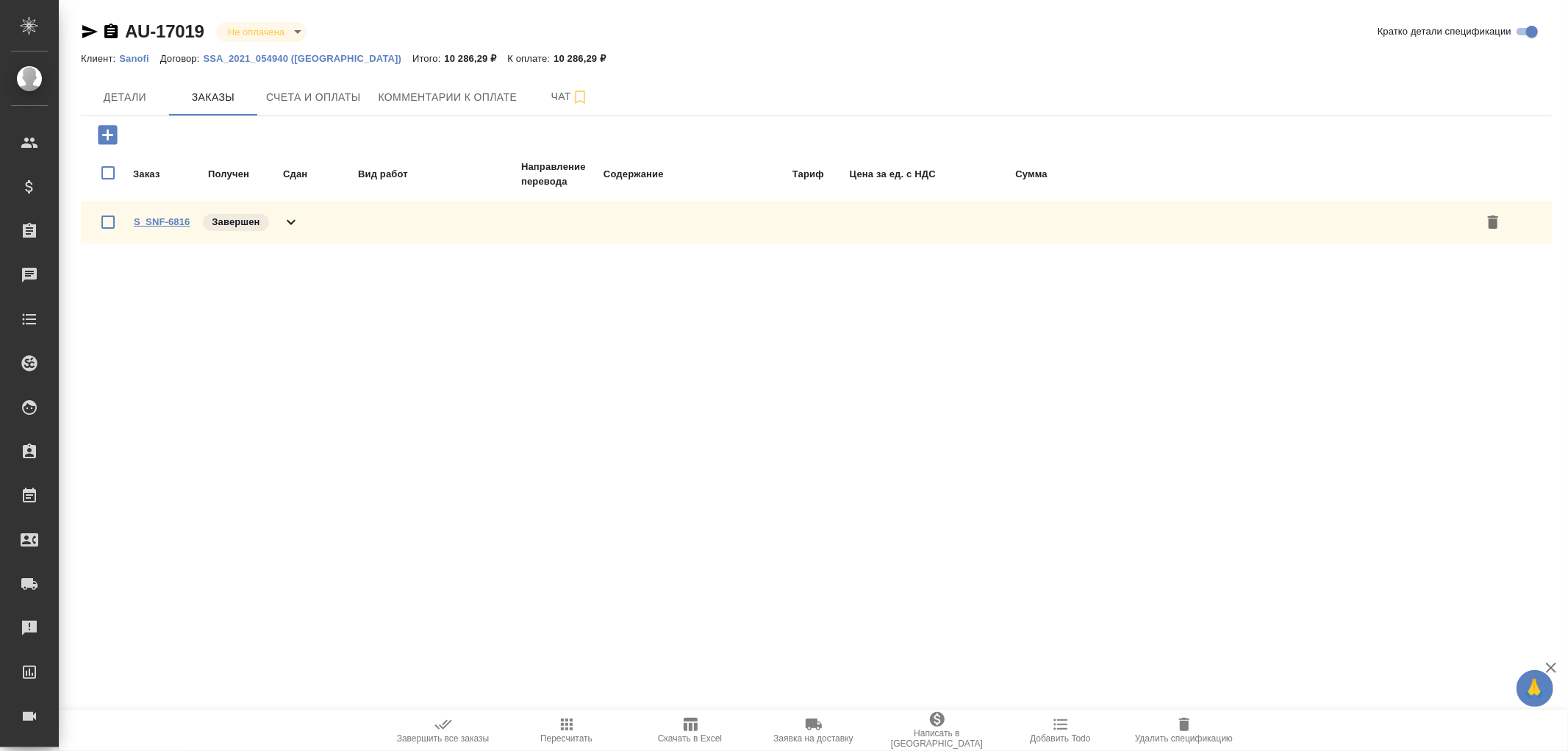
click at [184, 220] on link "S_SNF-6816" at bounding box center [161, 221] width 56 height 11
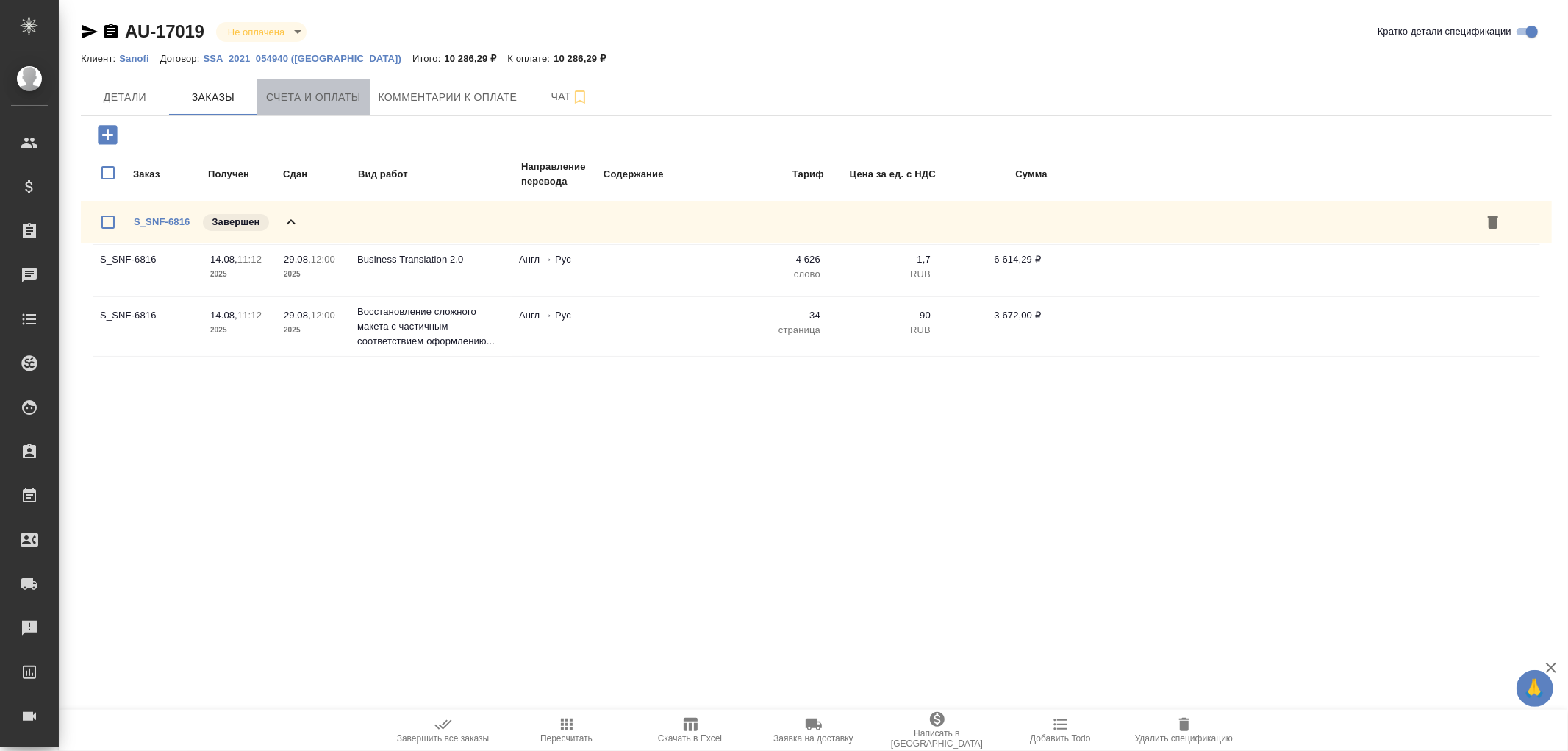
click at [331, 91] on span "Счета и оплаты" at bounding box center [313, 98] width 95 height 18
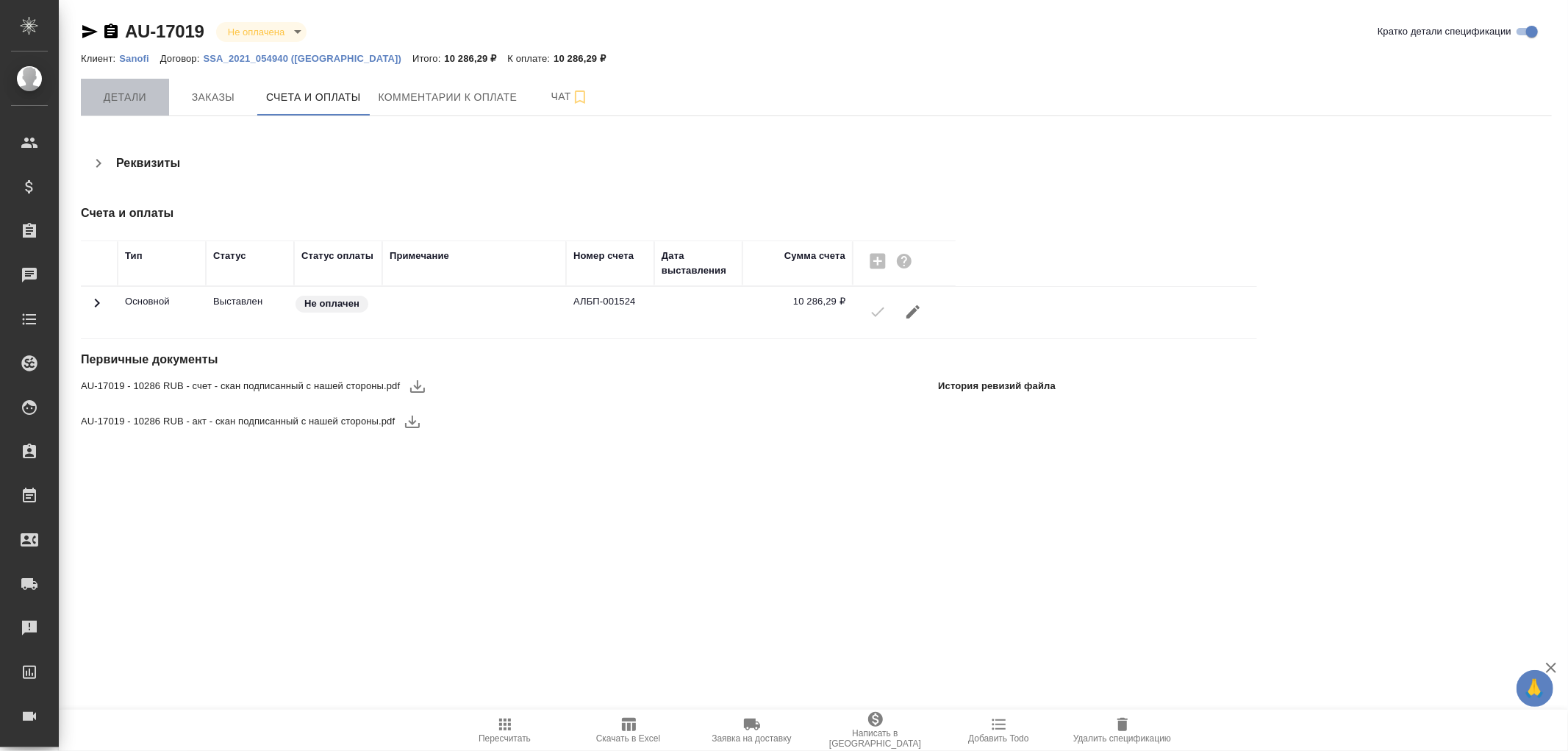
click at [106, 86] on button "Детали" at bounding box center [125, 97] width 89 height 37
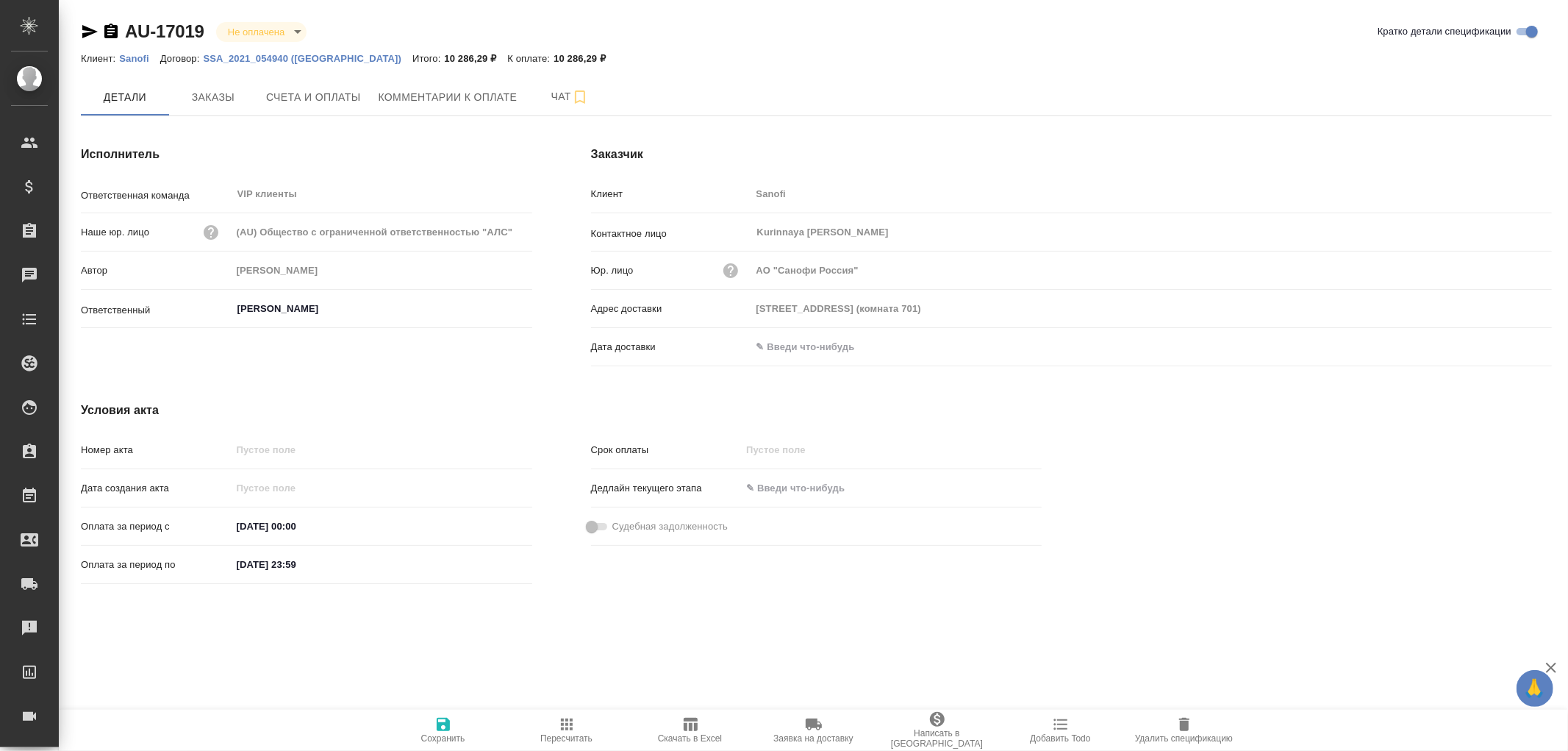
click at [782, 344] on input "text" at bounding box center [815, 346] width 129 height 21
click at [1500, 344] on icon "button" at bounding box center [1509, 346] width 18 height 18
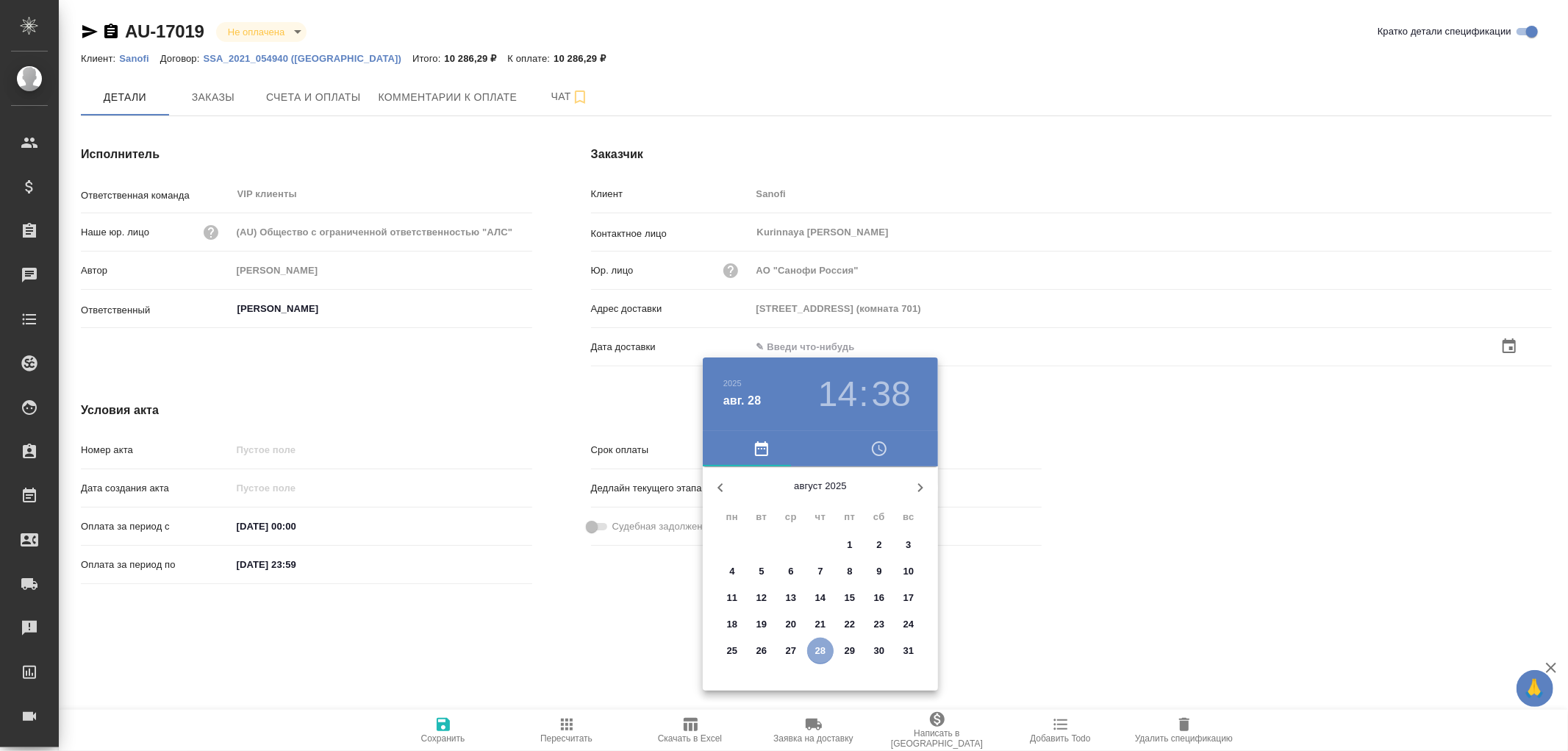
click at [828, 654] on span "28" at bounding box center [820, 650] width 27 height 15
type input "28.08.2025 14:38"
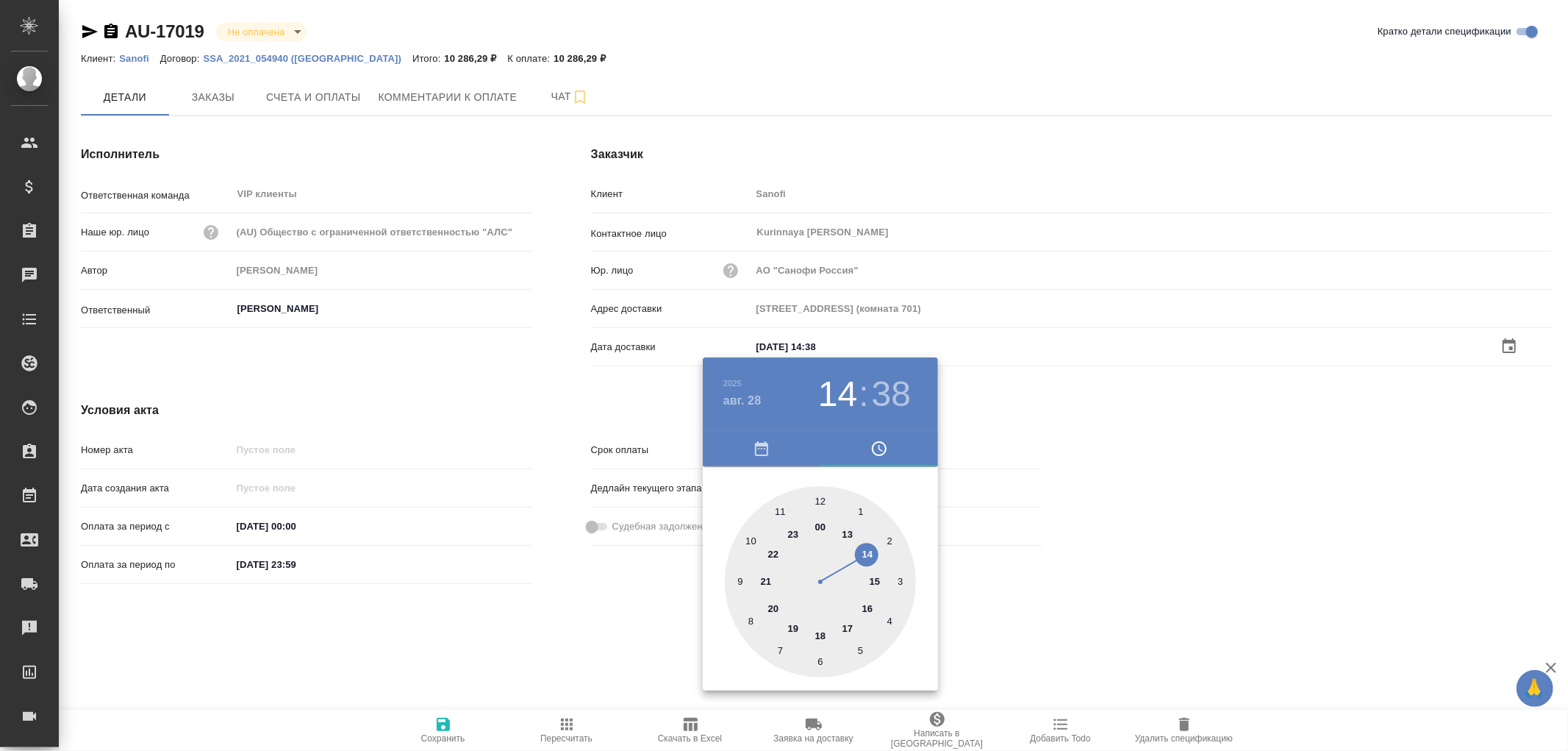
click at [447, 726] on div at bounding box center [784, 376] width 1568 height 751
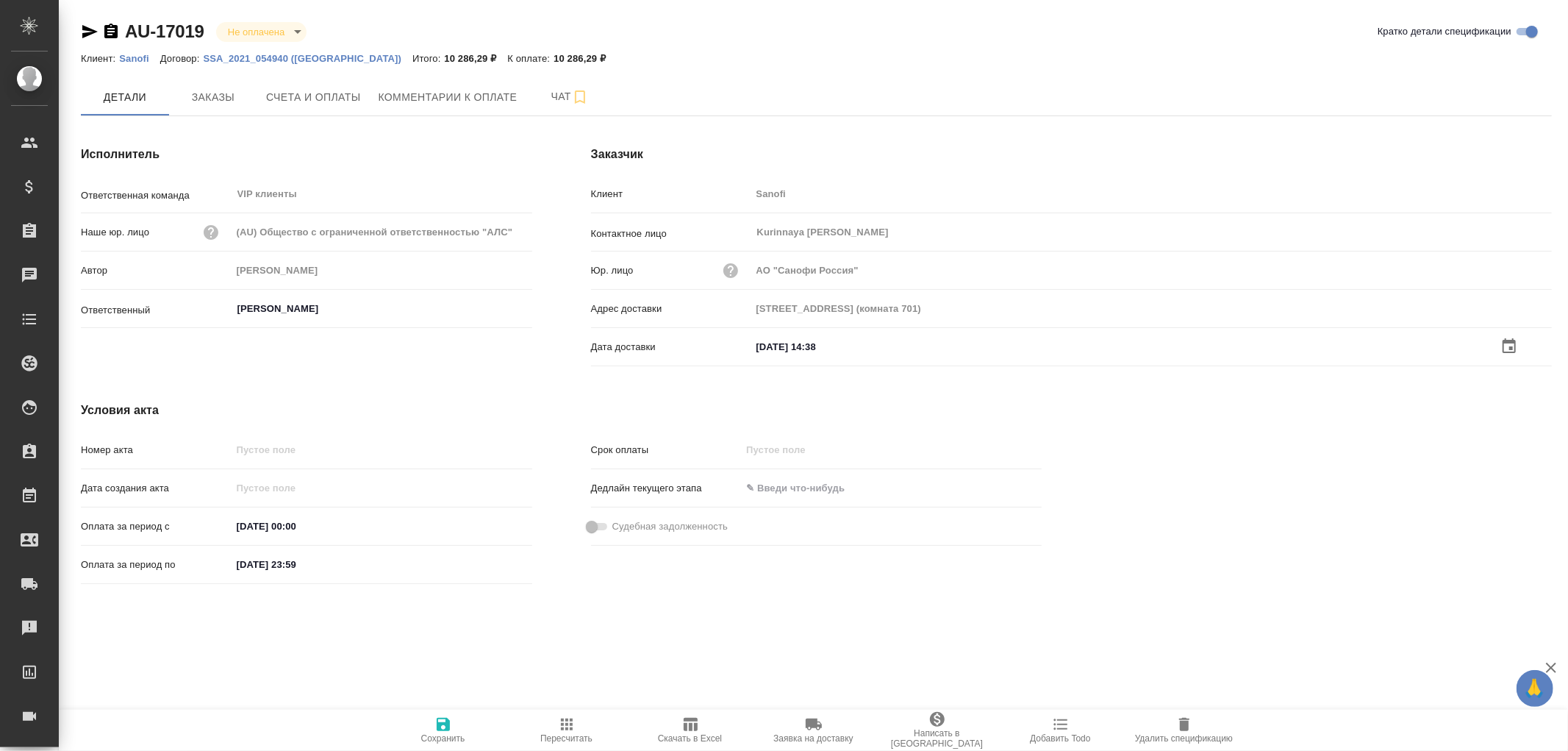
click at [442, 723] on icon "button" at bounding box center [442, 723] width 13 height 13
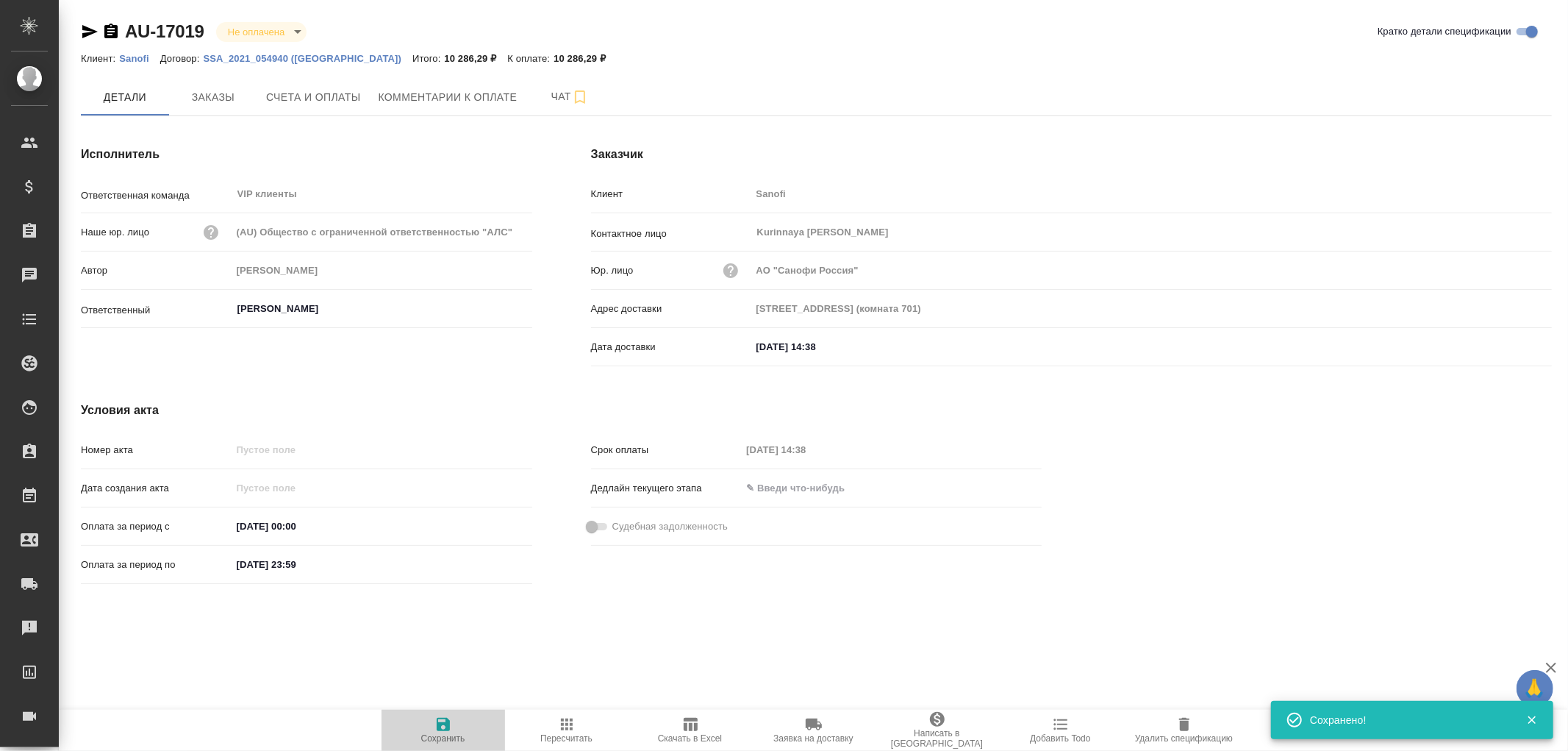
click at [442, 723] on icon "button" at bounding box center [442, 723] width 13 height 13
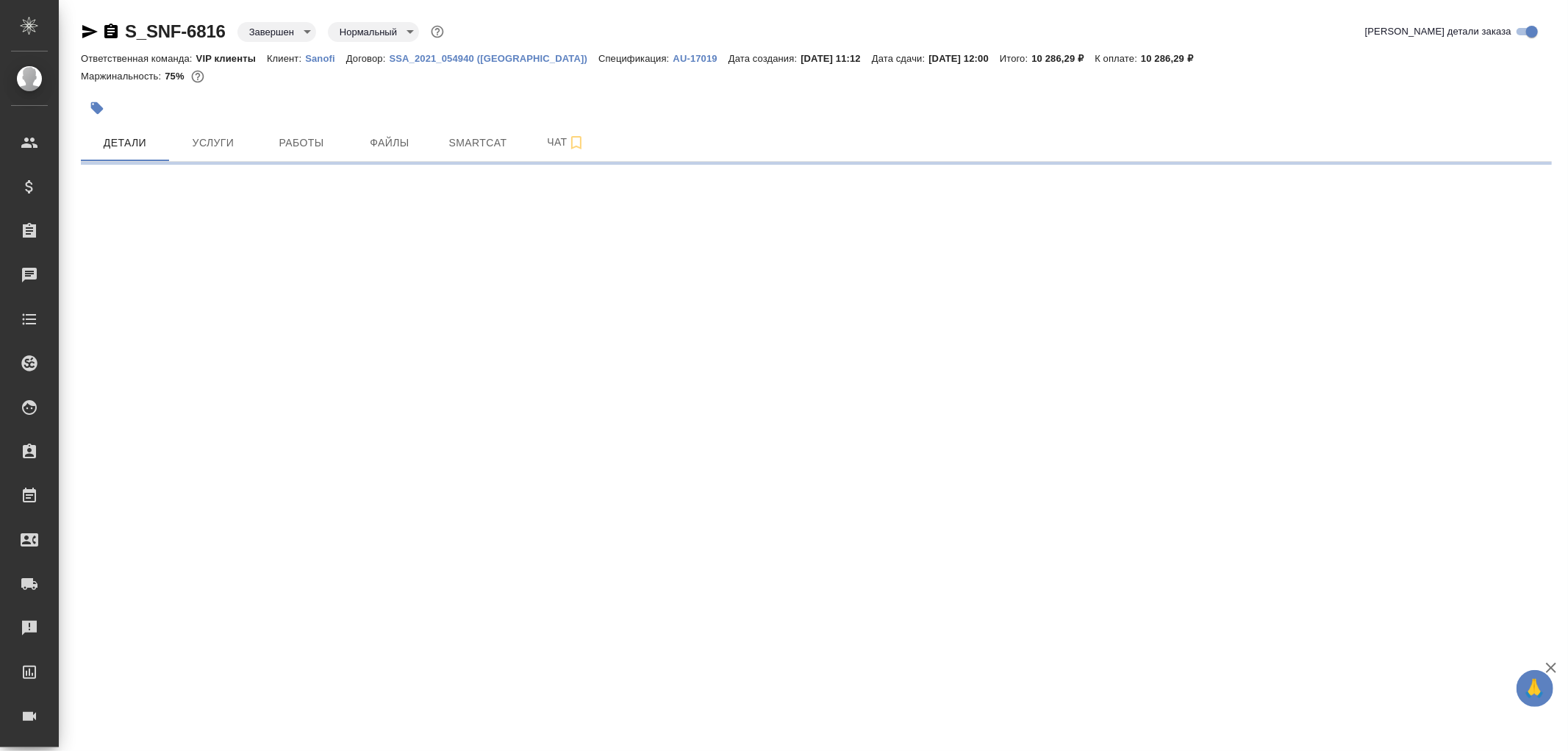
select select "RU"
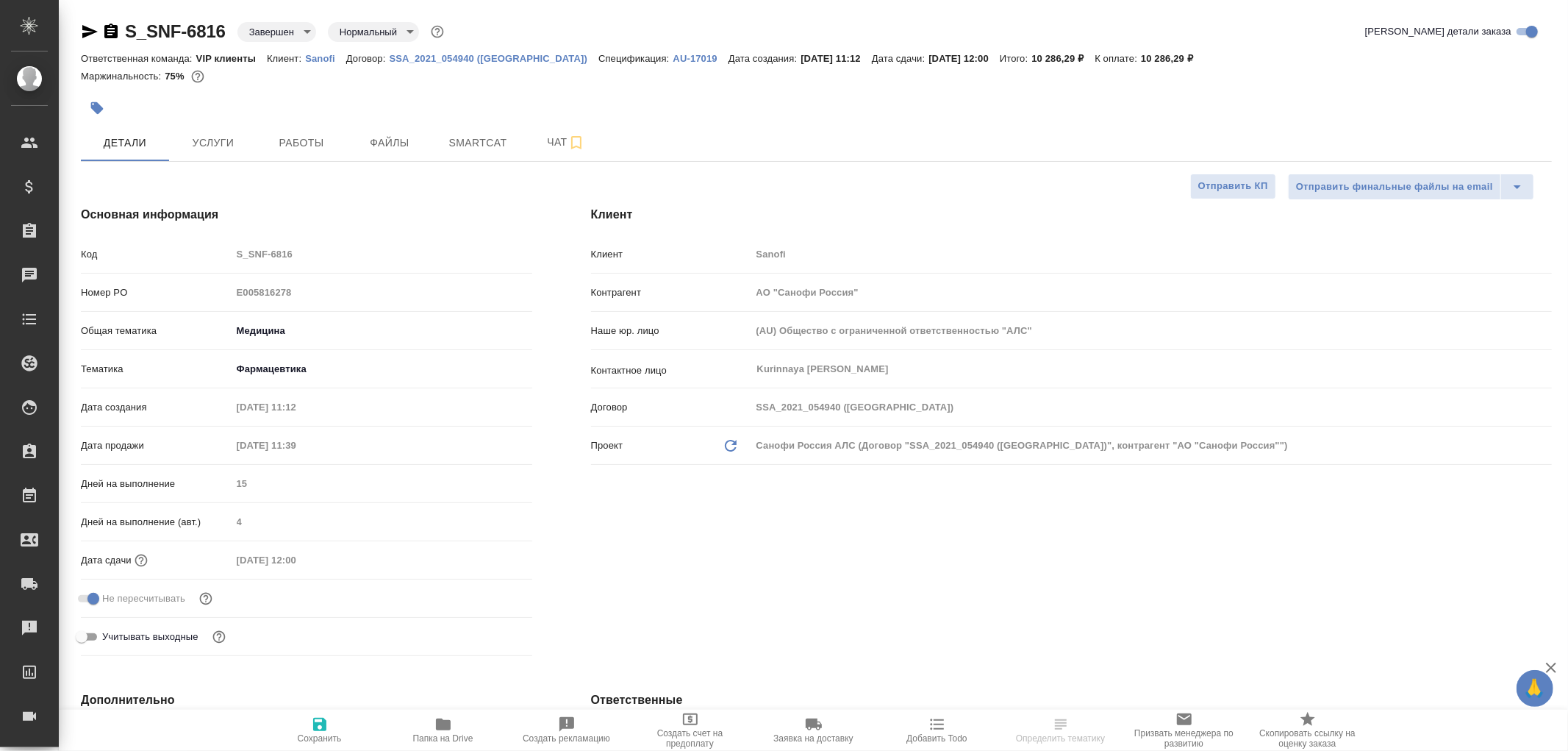
type textarea "x"
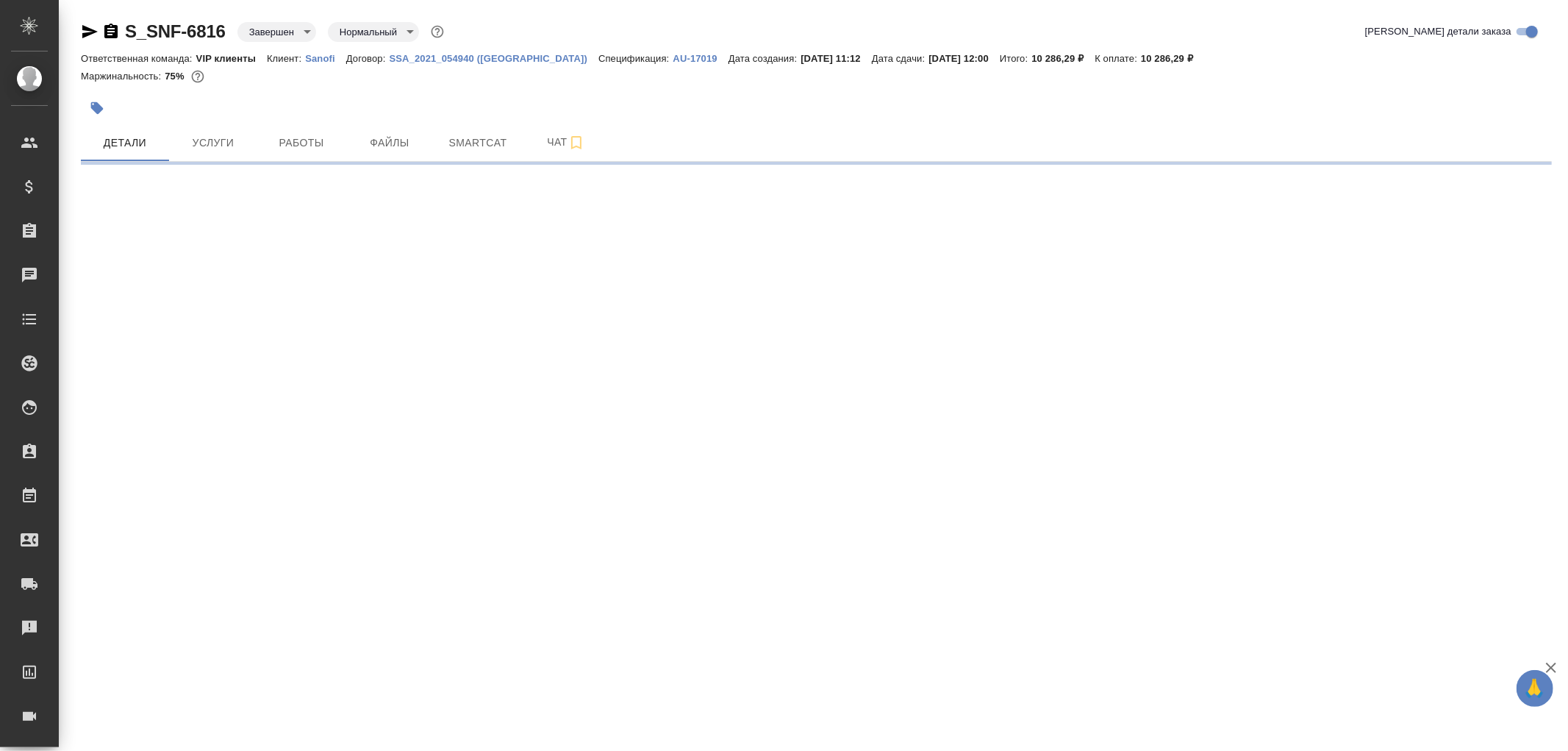
select select "RU"
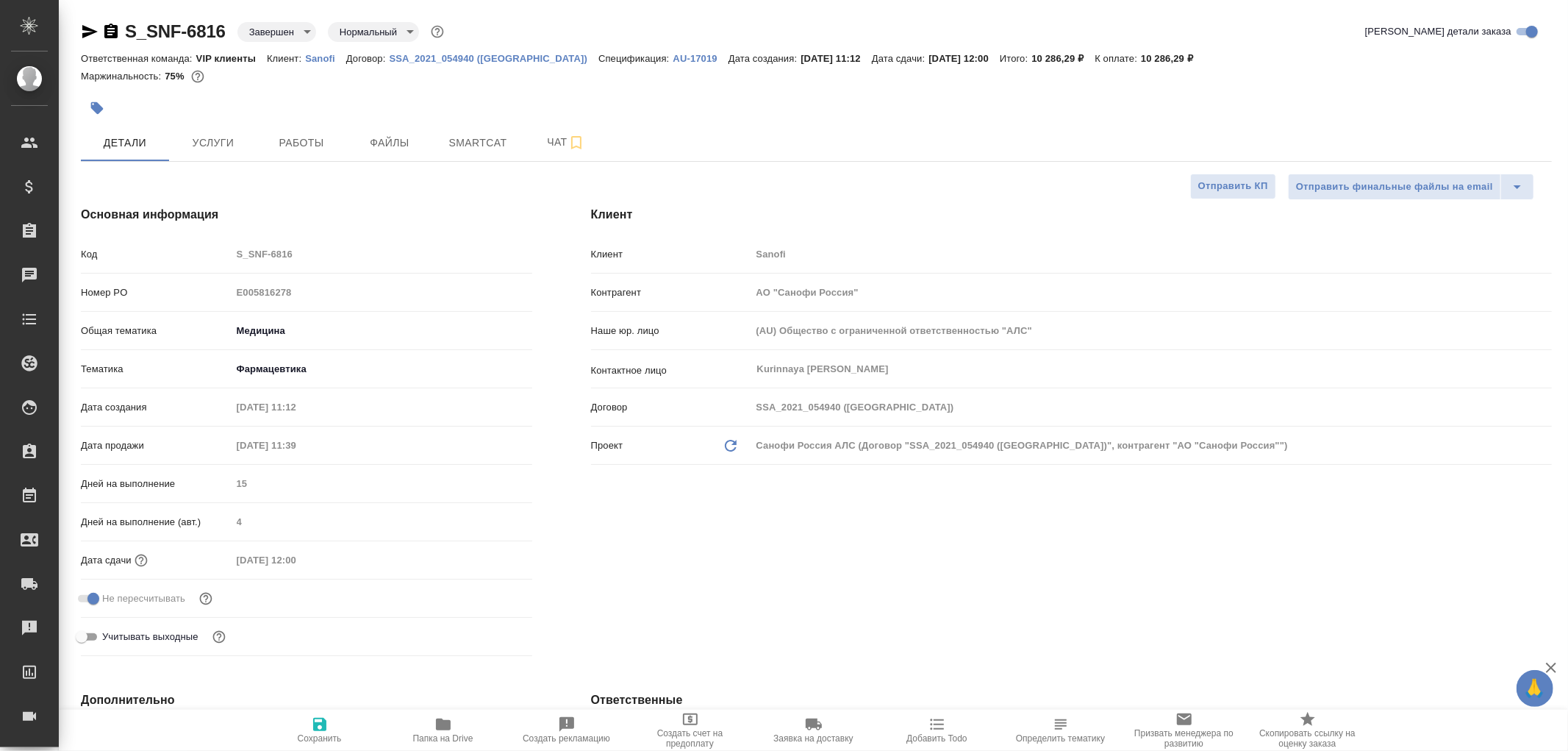
type textarea "x"
drag, startPoint x: 550, startPoint y: 141, endPoint x: 624, endPoint y: 233, distance: 118.1
click at [550, 141] on span "Чат" at bounding box center [566, 142] width 71 height 18
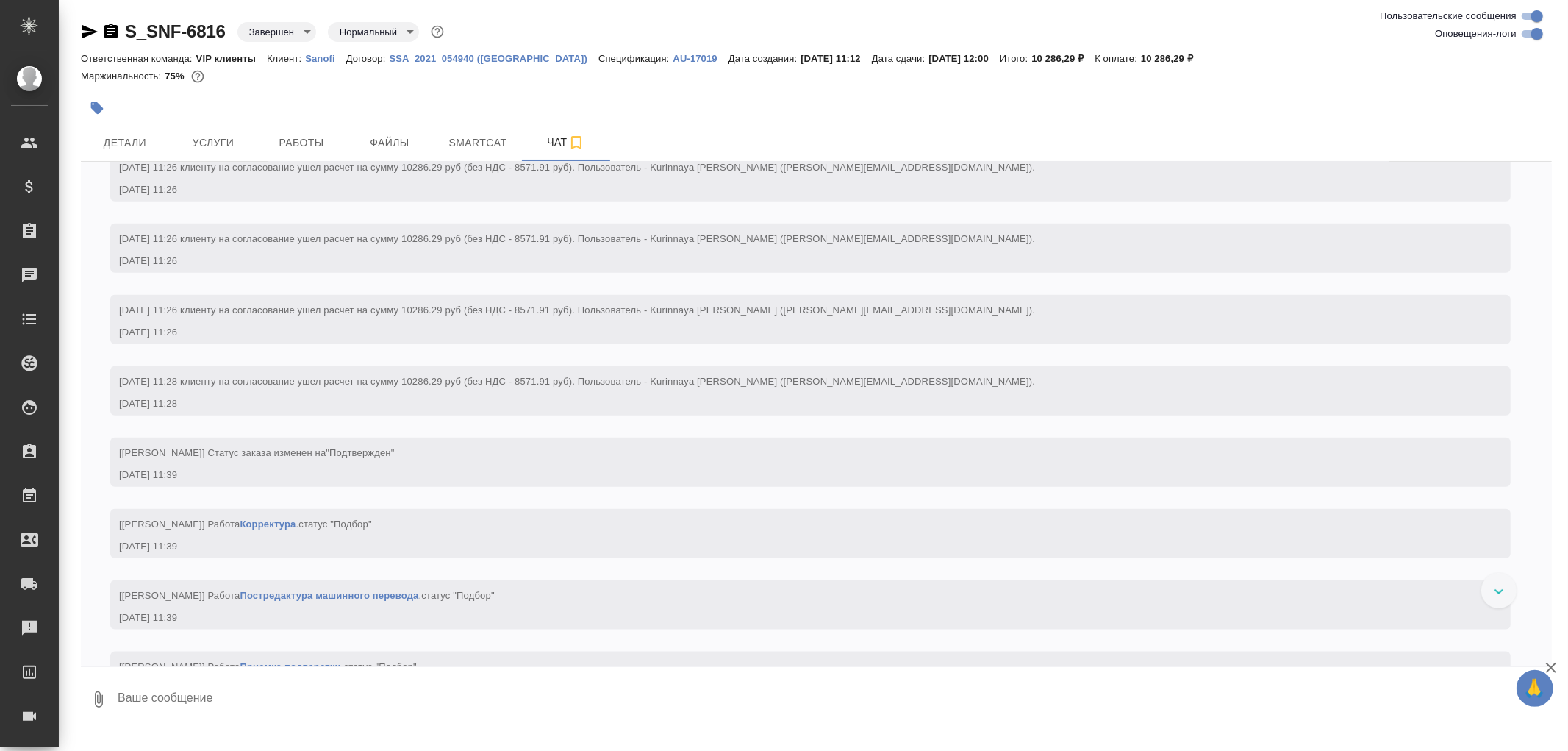
scroll to position [1307, 0]
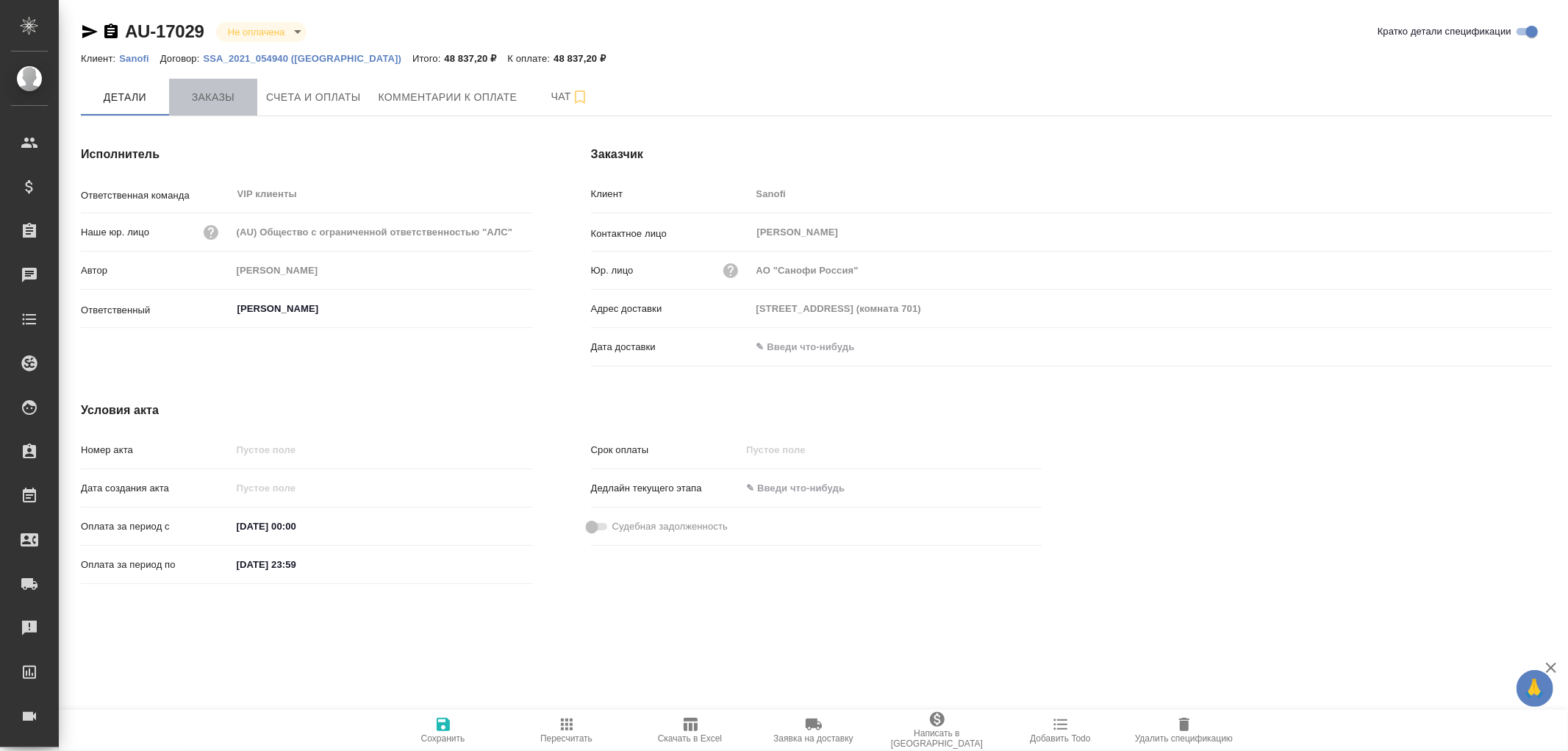
drag, startPoint x: 206, startPoint y: 91, endPoint x: 232, endPoint y: 118, distance: 37.5
click at [206, 91] on span "Заказы" at bounding box center [213, 98] width 71 height 18
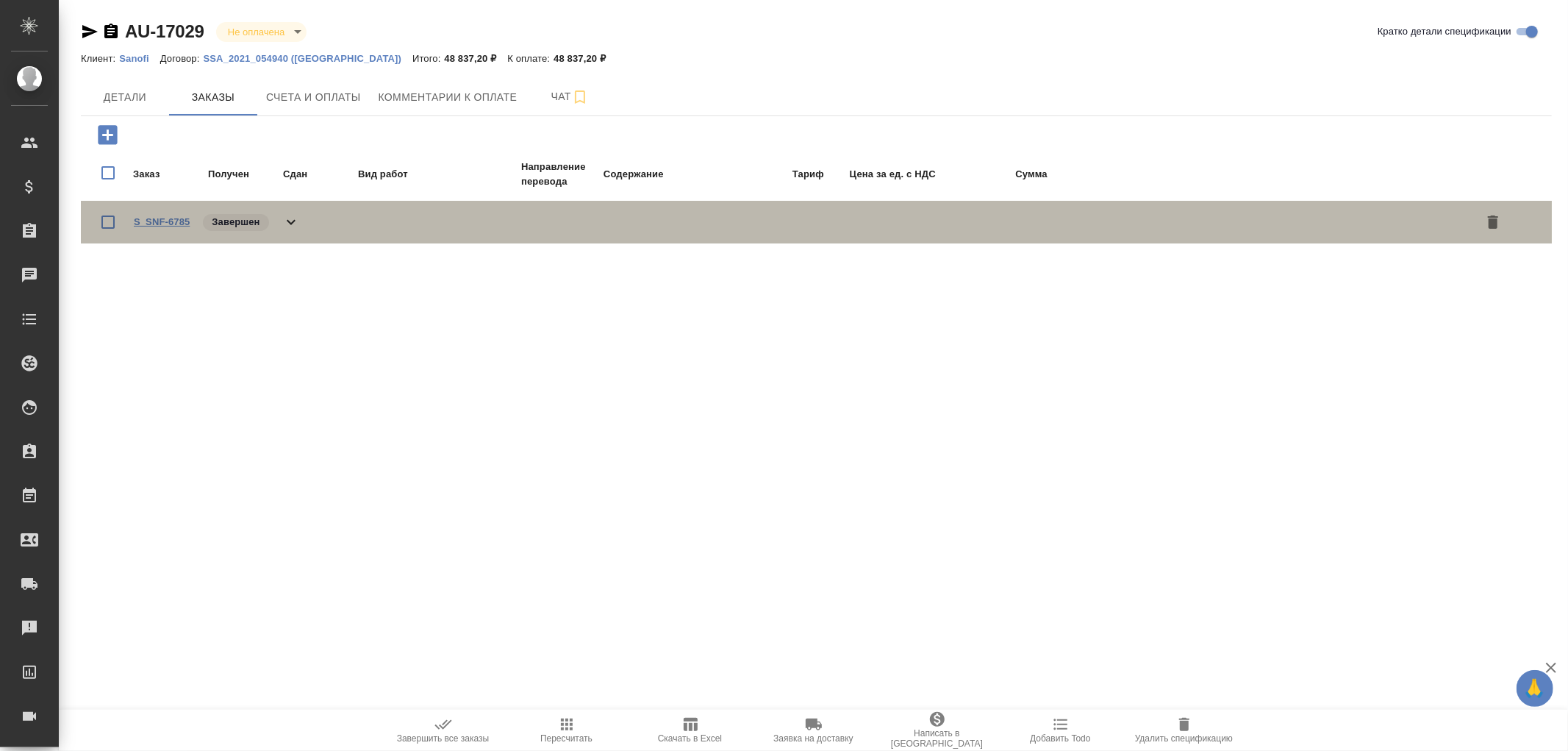
click at [175, 225] on link "S_SNF-6785" at bounding box center [161, 221] width 56 height 11
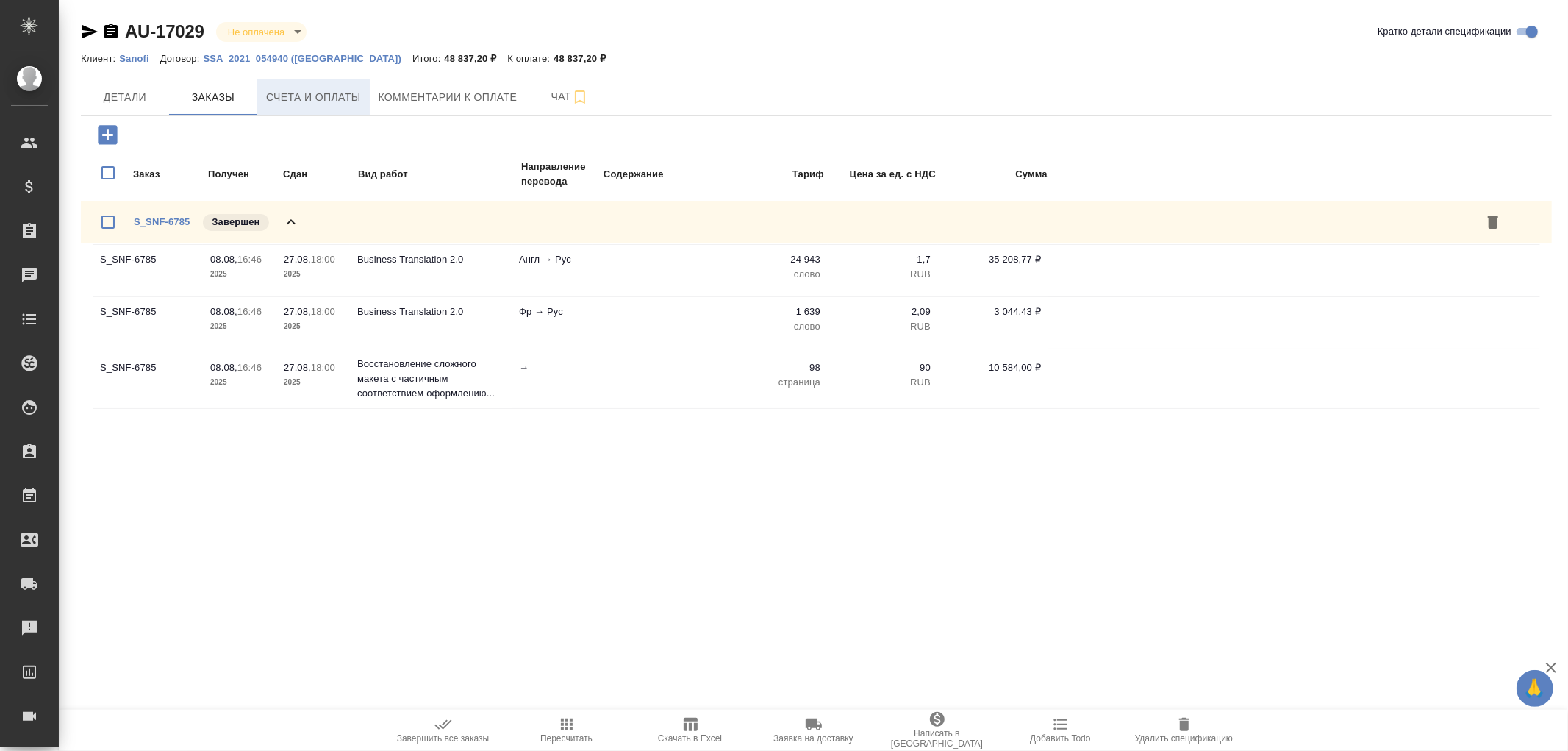
click at [316, 92] on span "Счета и оплаты" at bounding box center [313, 98] width 95 height 18
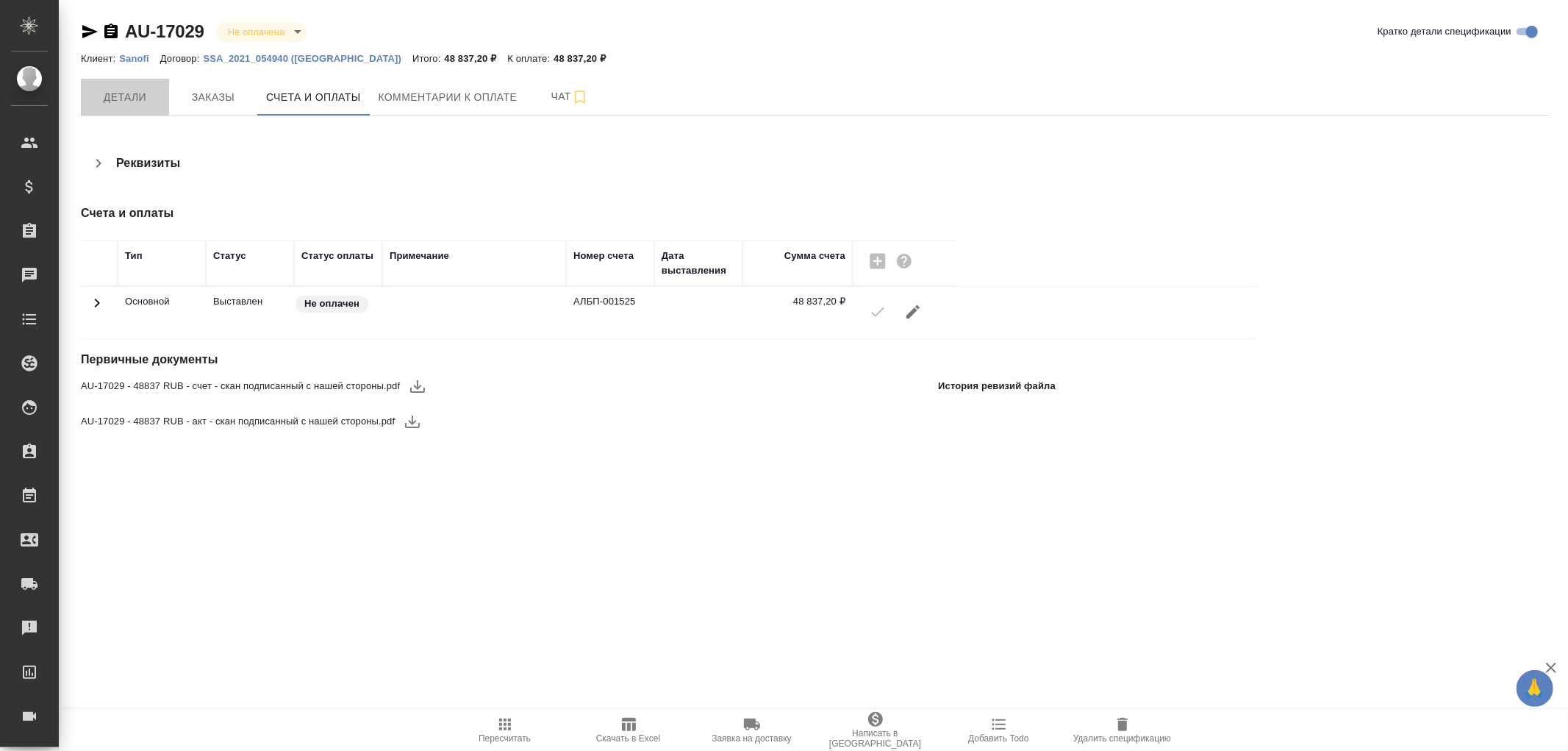
drag, startPoint x: 116, startPoint y: 100, endPoint x: 172, endPoint y: 117, distance: 58.5
click at [117, 100] on span "Детали" at bounding box center [125, 98] width 71 height 18
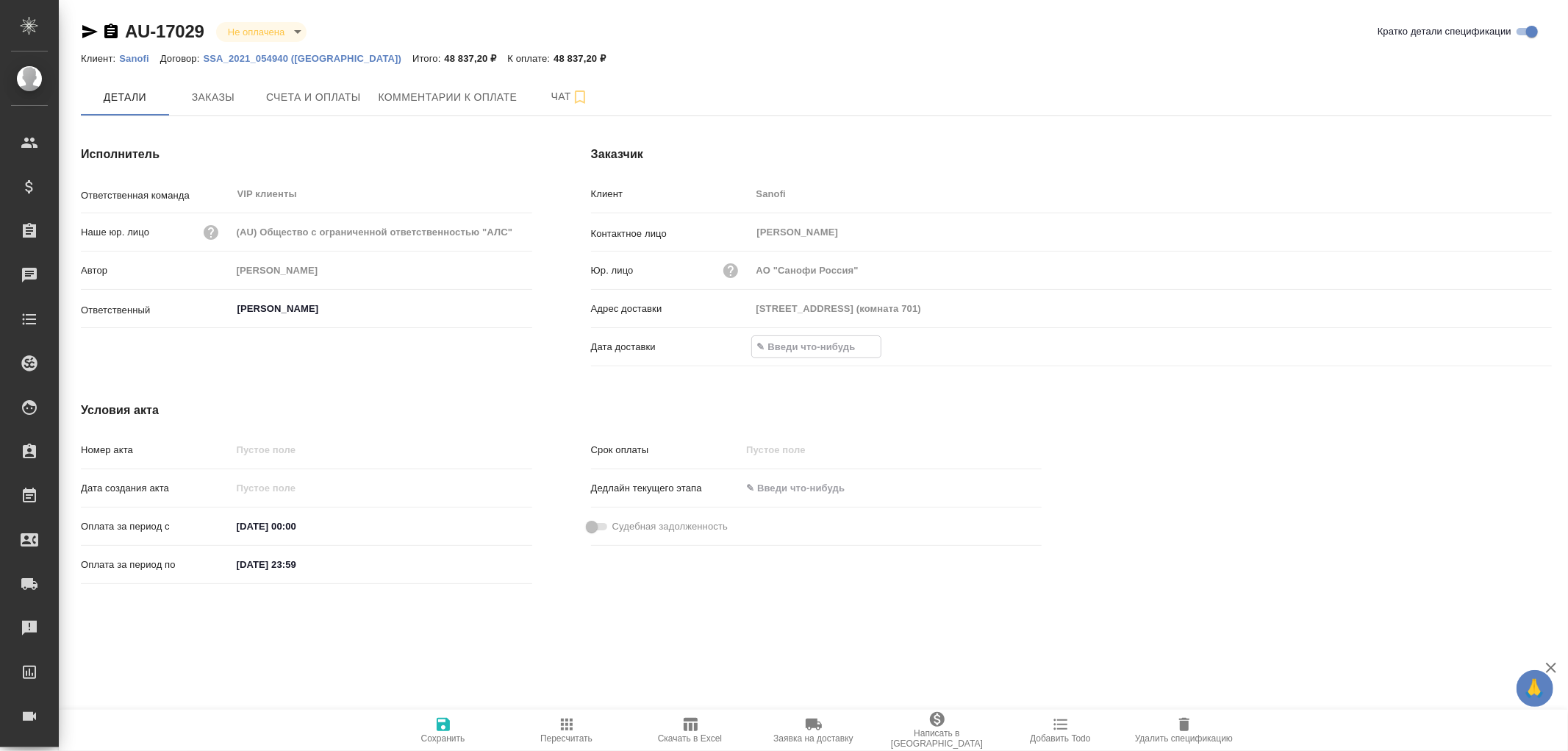
click at [806, 350] on input "text" at bounding box center [816, 346] width 129 height 21
click at [1502, 347] on icon "button" at bounding box center [1509, 346] width 18 height 18
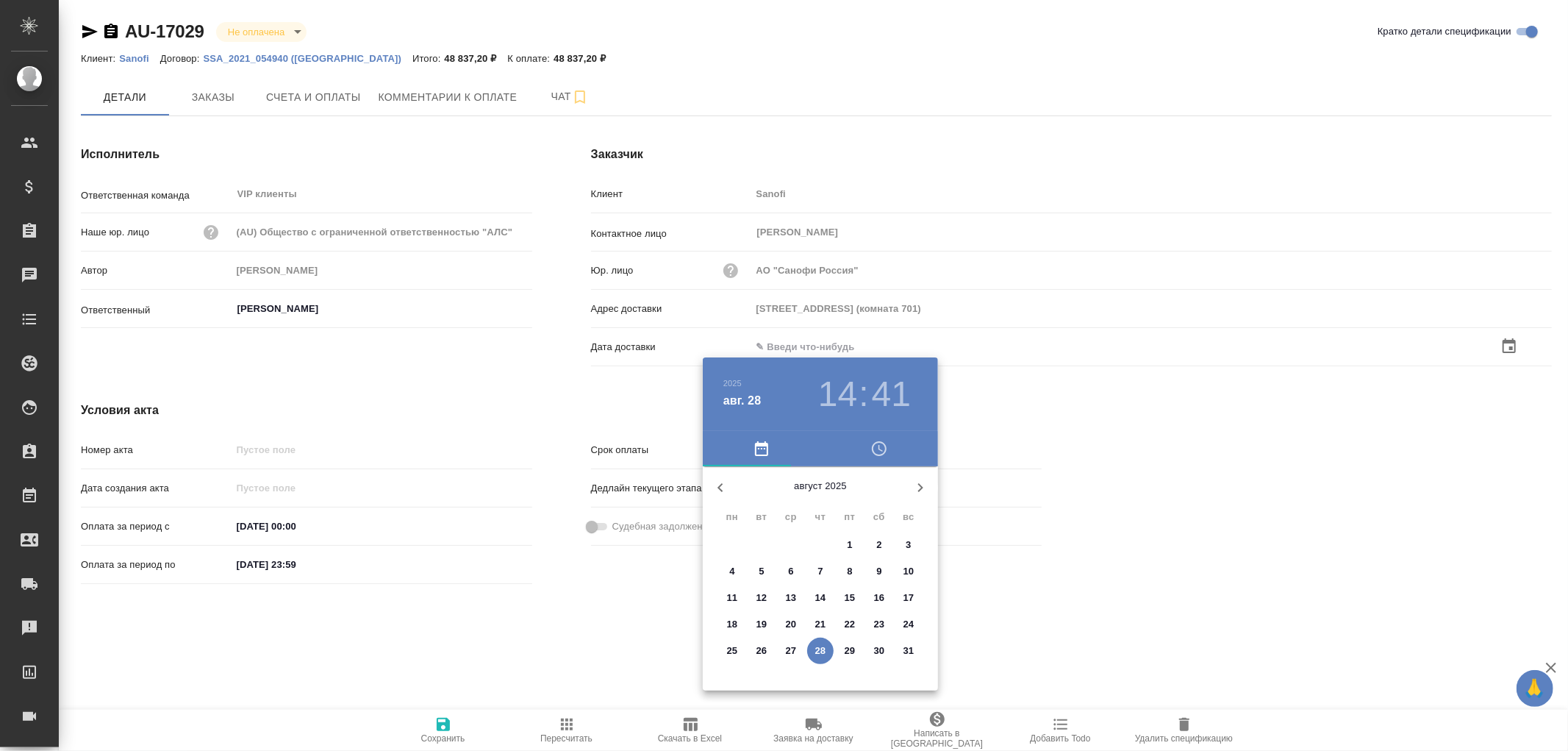
click at [820, 649] on p "28" at bounding box center [821, 650] width 11 height 15
type input "28.08.2025 14:41"
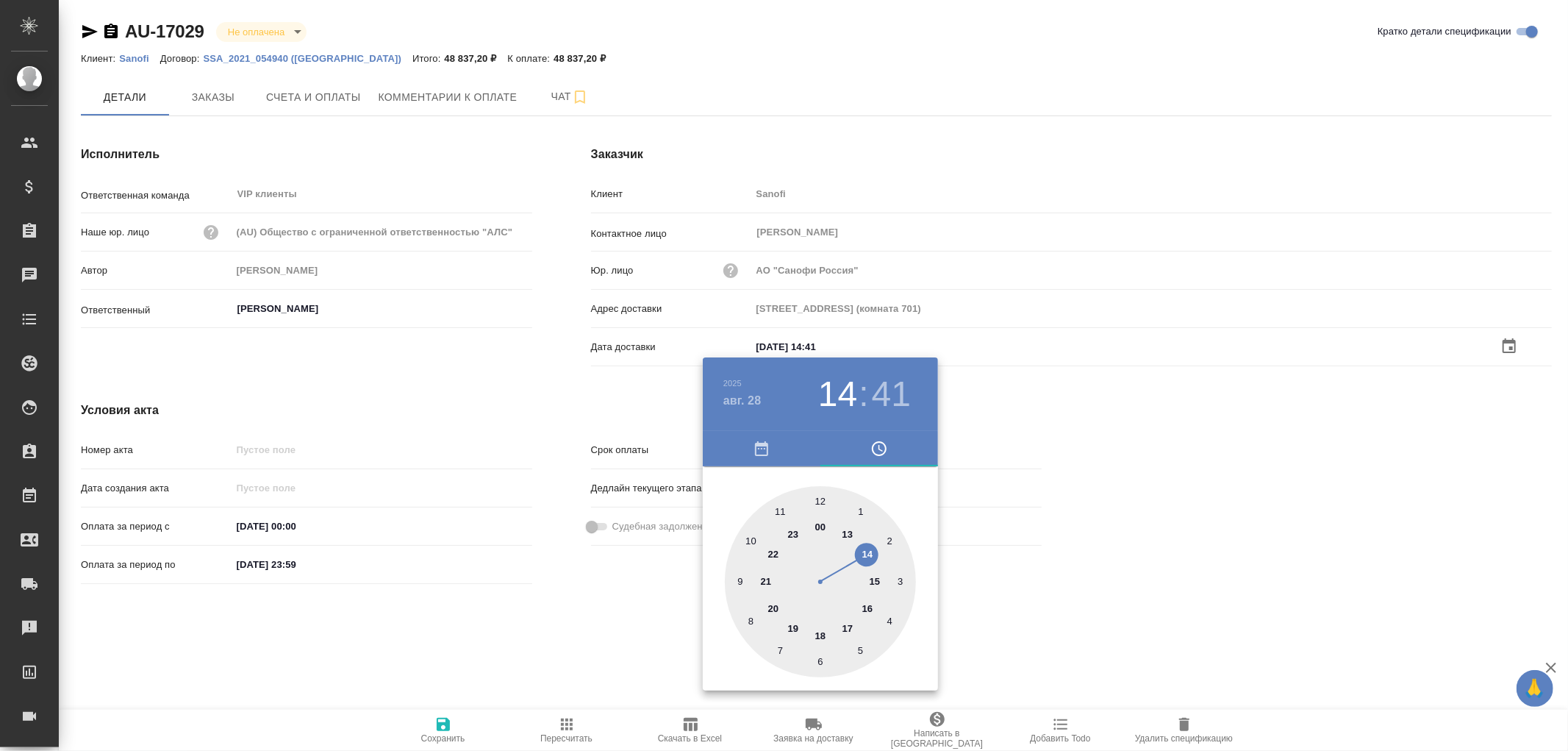
click at [444, 726] on div at bounding box center [784, 376] width 1568 height 751
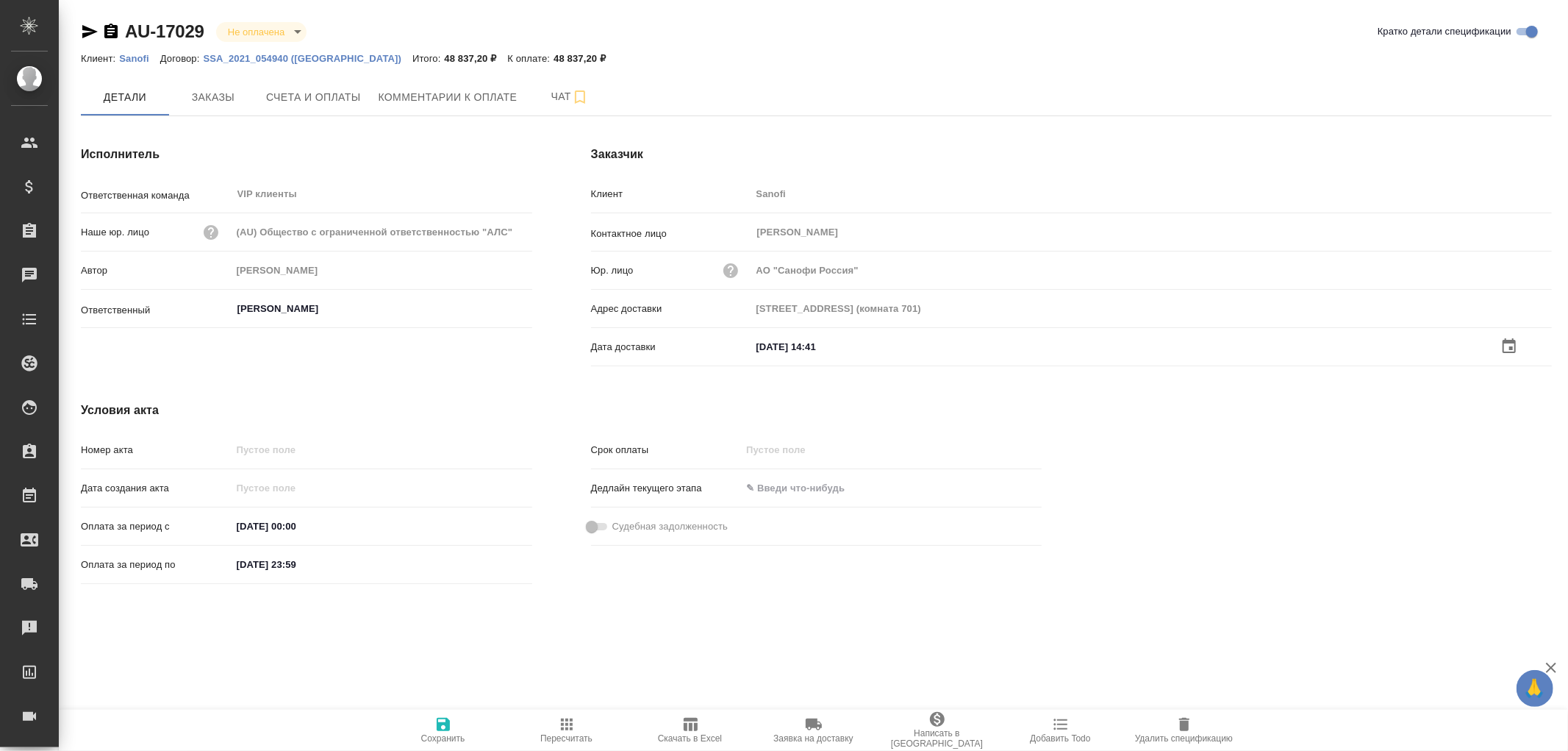
click at [445, 725] on icon "button" at bounding box center [442, 723] width 13 height 13
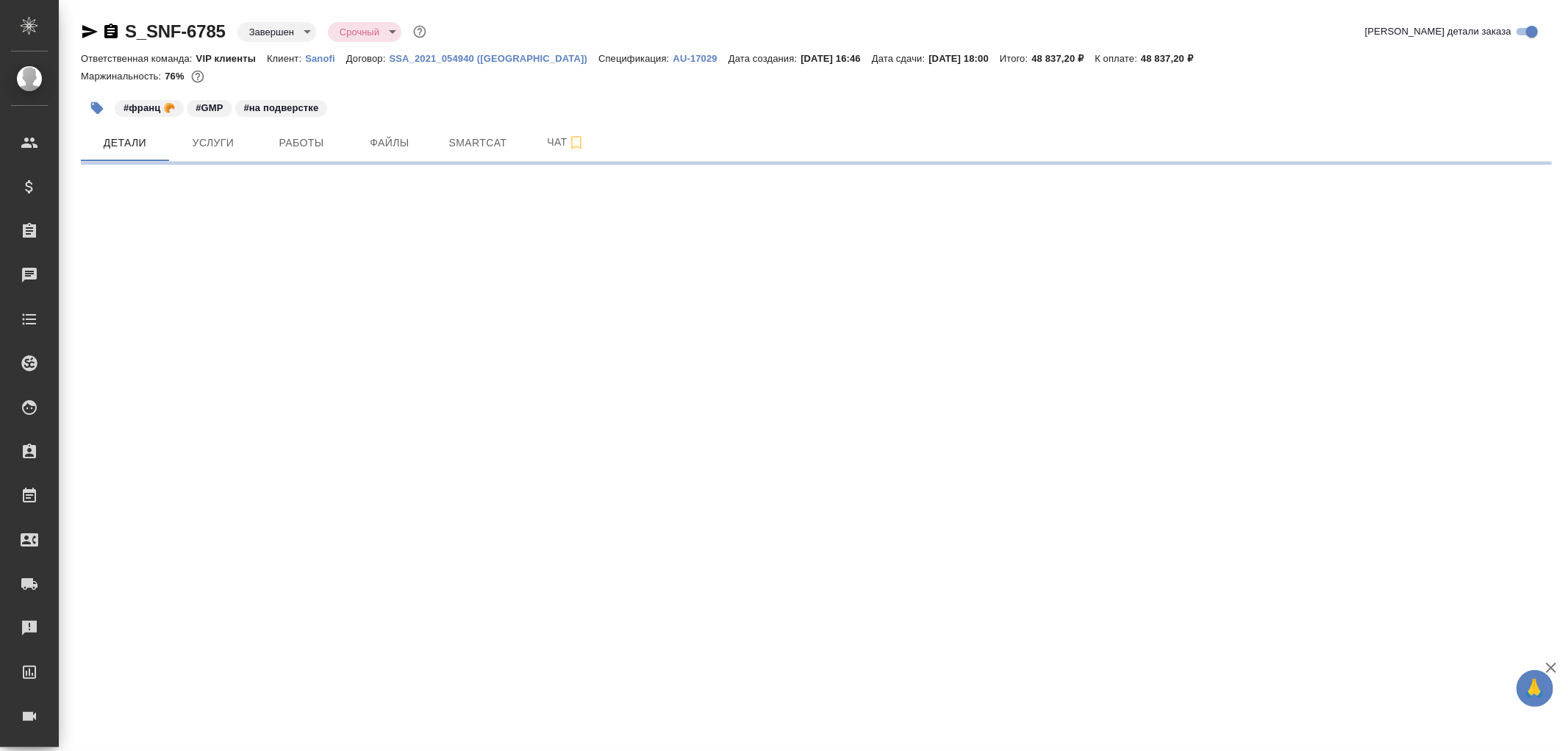
select select "RU"
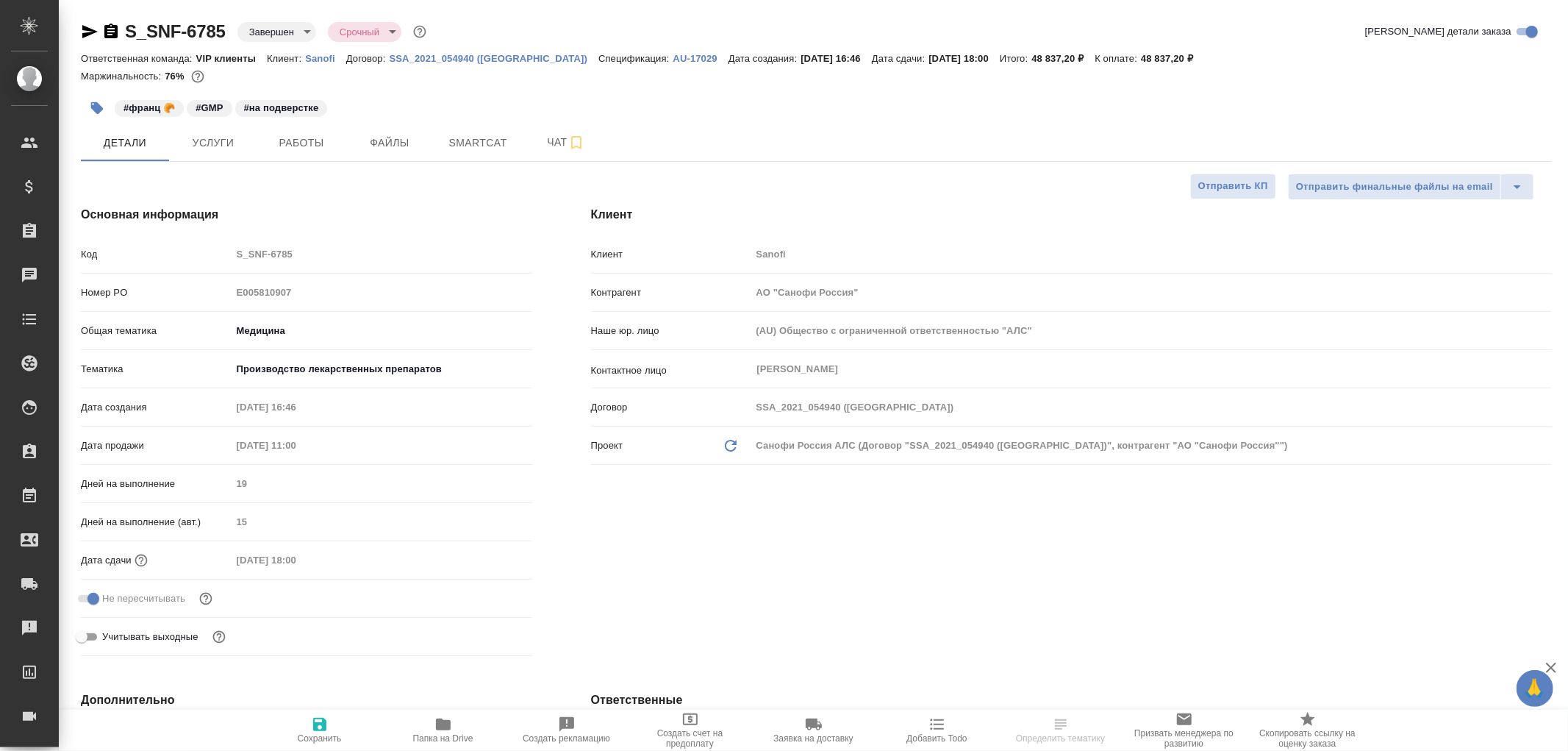
type textarea "x"
click at [557, 141] on span "Чат" at bounding box center [566, 142] width 71 height 18
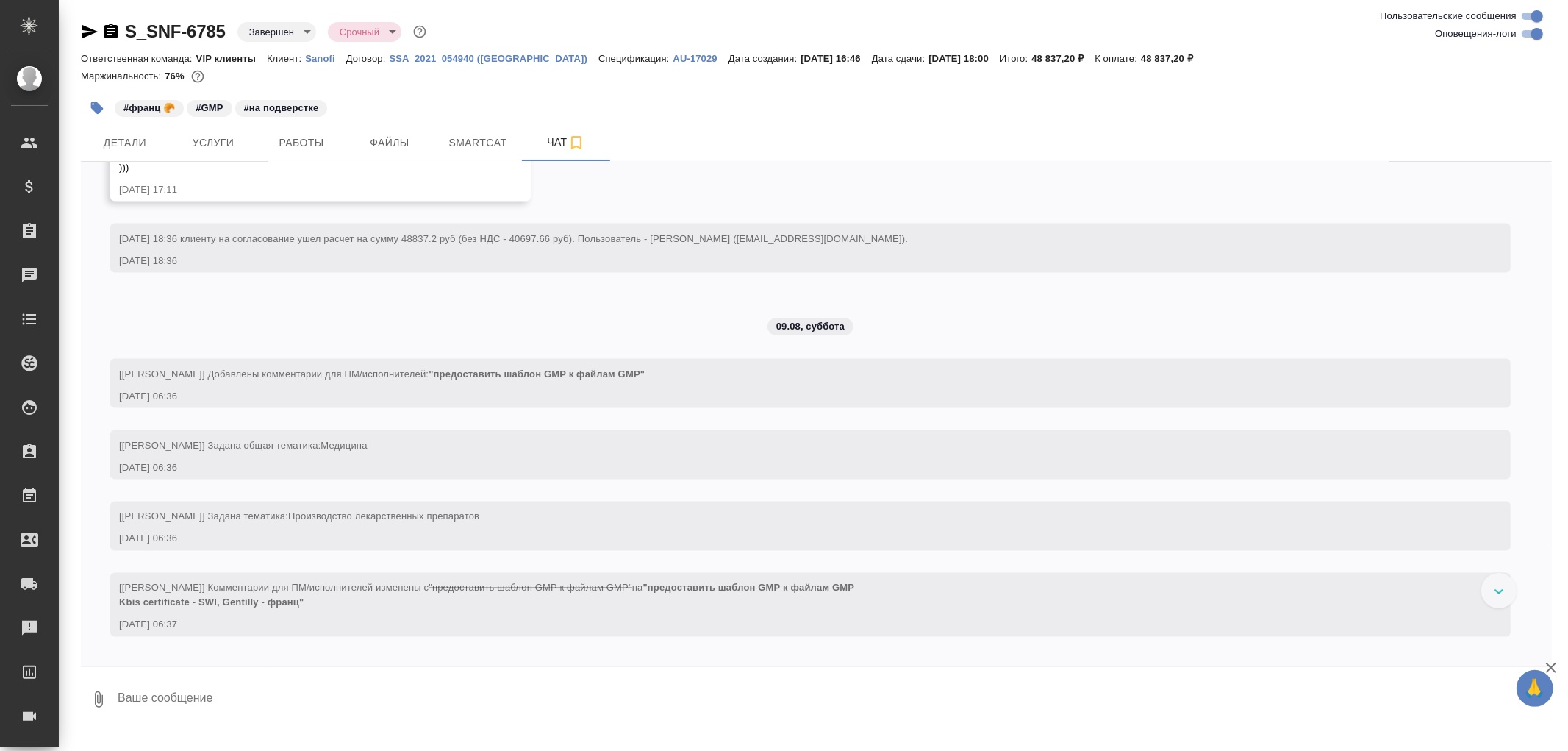
scroll to position [2124, 0]
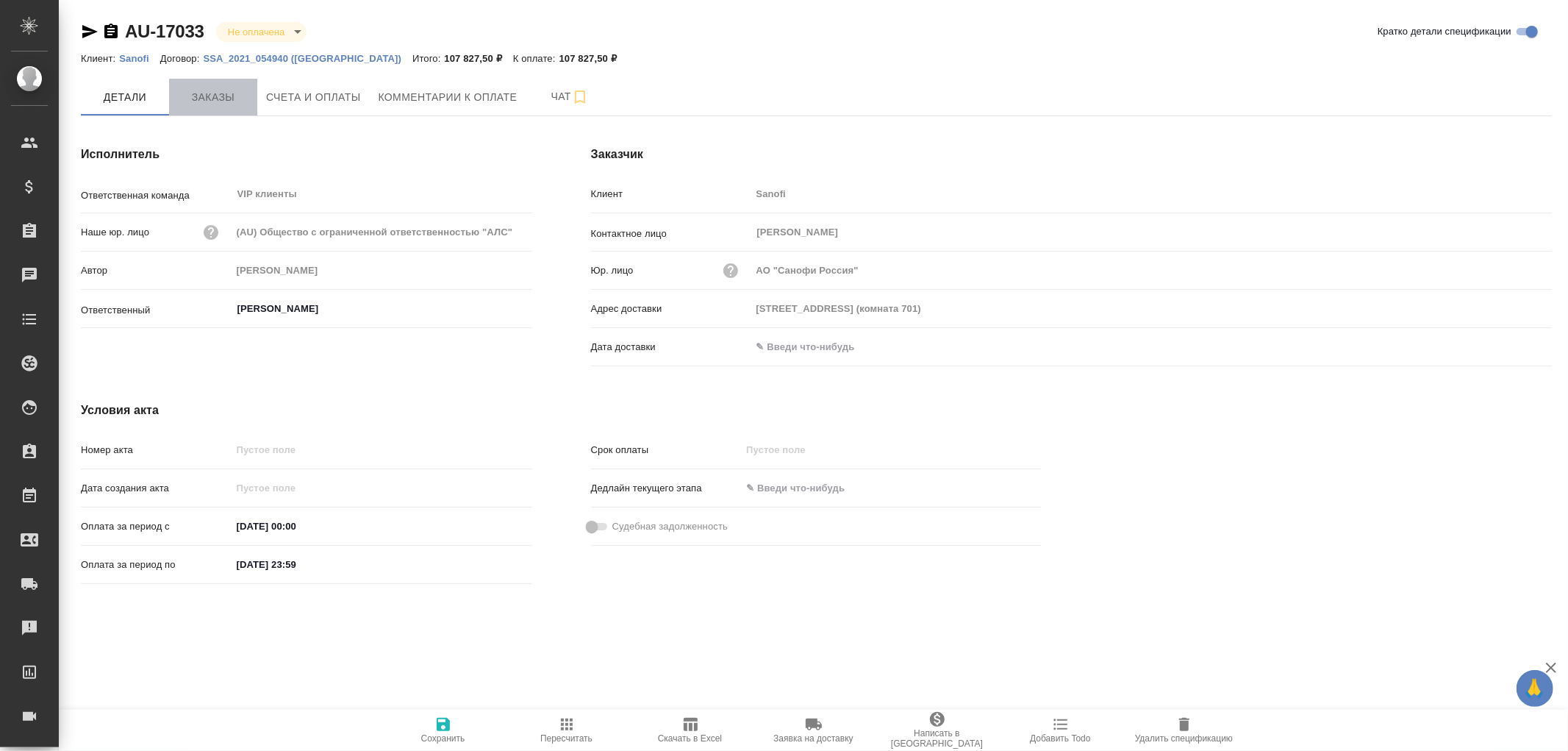
click at [234, 92] on span "Заказы" at bounding box center [213, 98] width 71 height 18
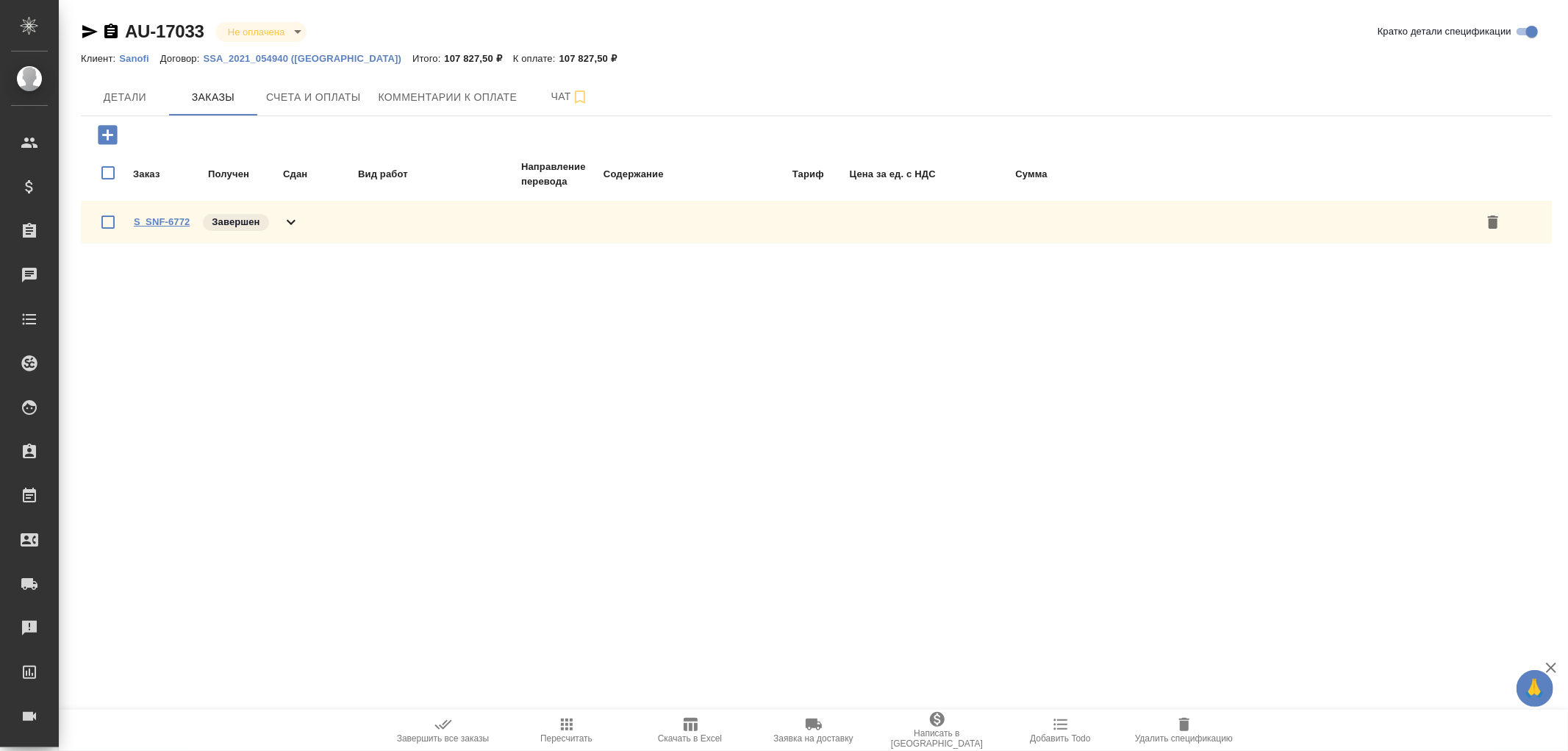
click at [173, 223] on link "S_SNF-6772" at bounding box center [161, 221] width 56 height 11
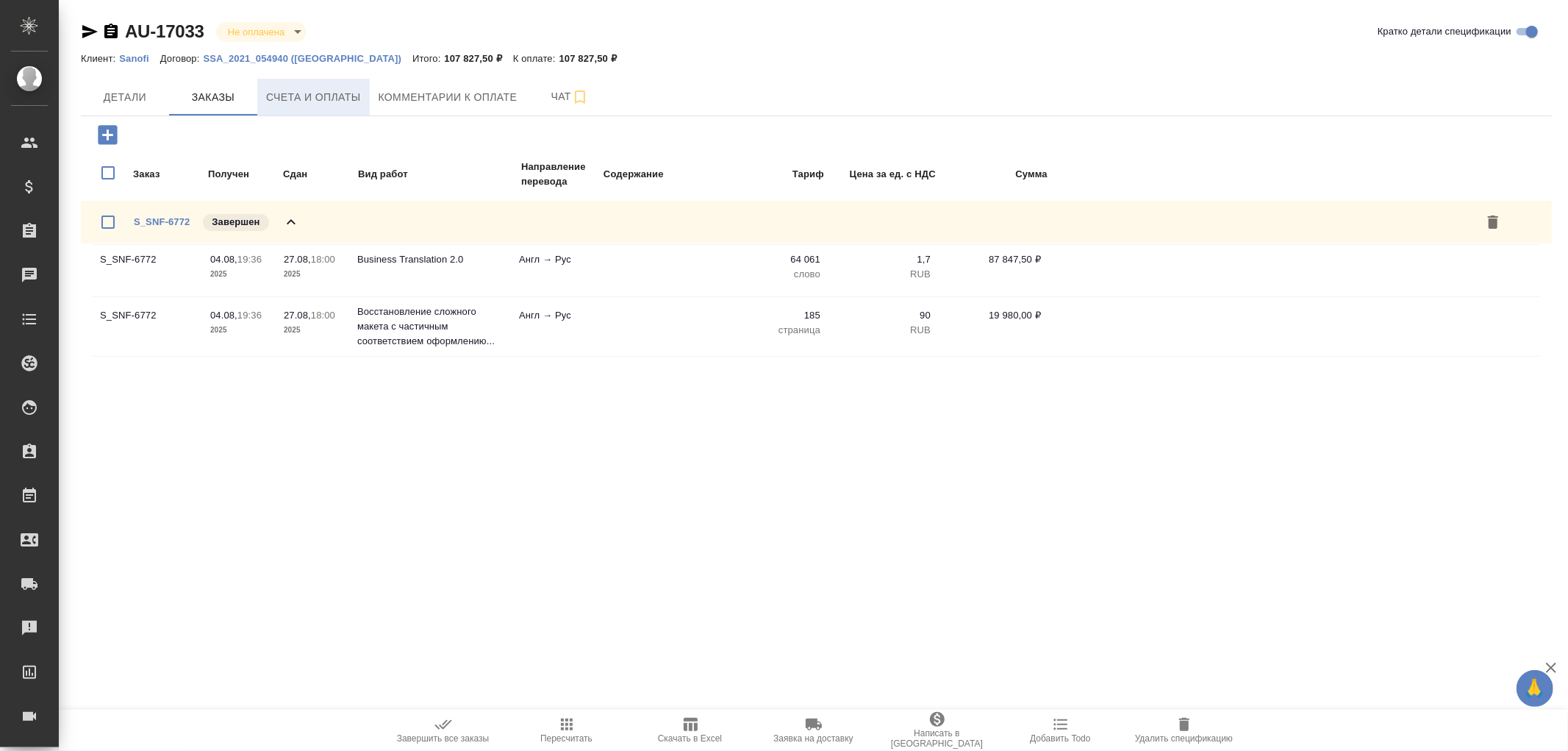
drag, startPoint x: 322, startPoint y: 97, endPoint x: 330, endPoint y: 100, distance: 8.5
click at [322, 97] on span "Счета и оплаты" at bounding box center [313, 98] width 95 height 18
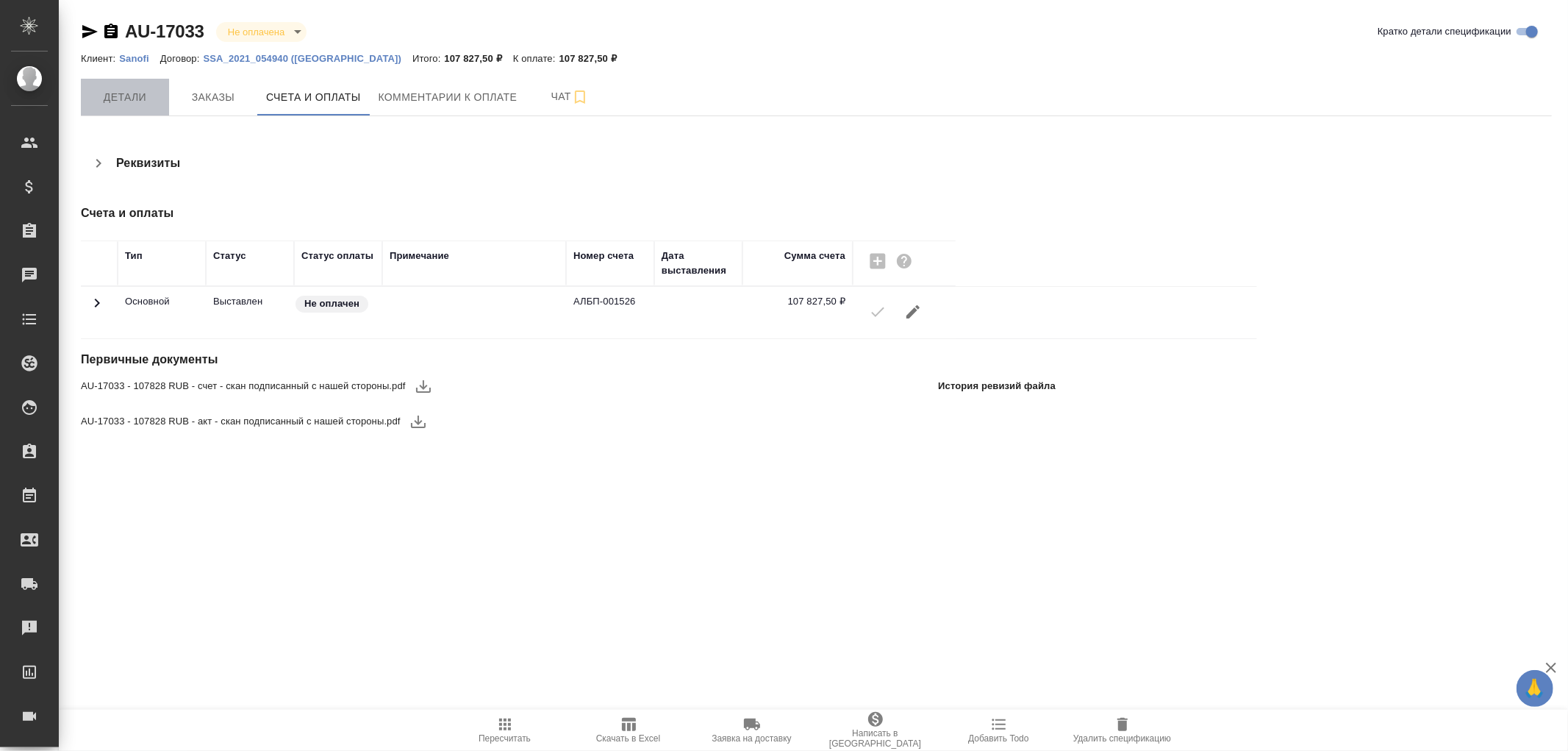
click at [118, 106] on span "Детали" at bounding box center [125, 98] width 71 height 18
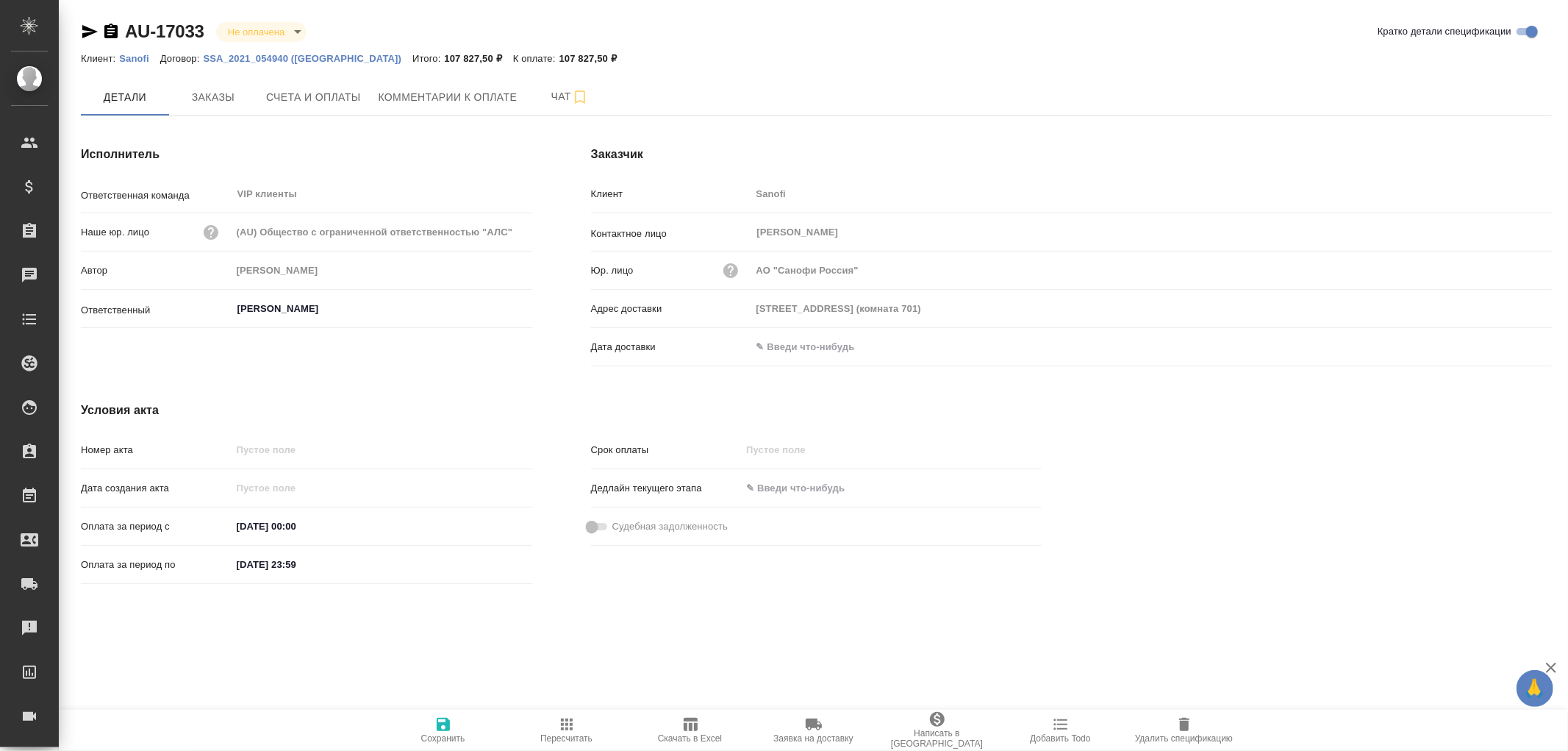
click at [791, 340] on input "text" at bounding box center [815, 346] width 129 height 21
click at [1511, 346] on icon "button" at bounding box center [1509, 346] width 18 height 18
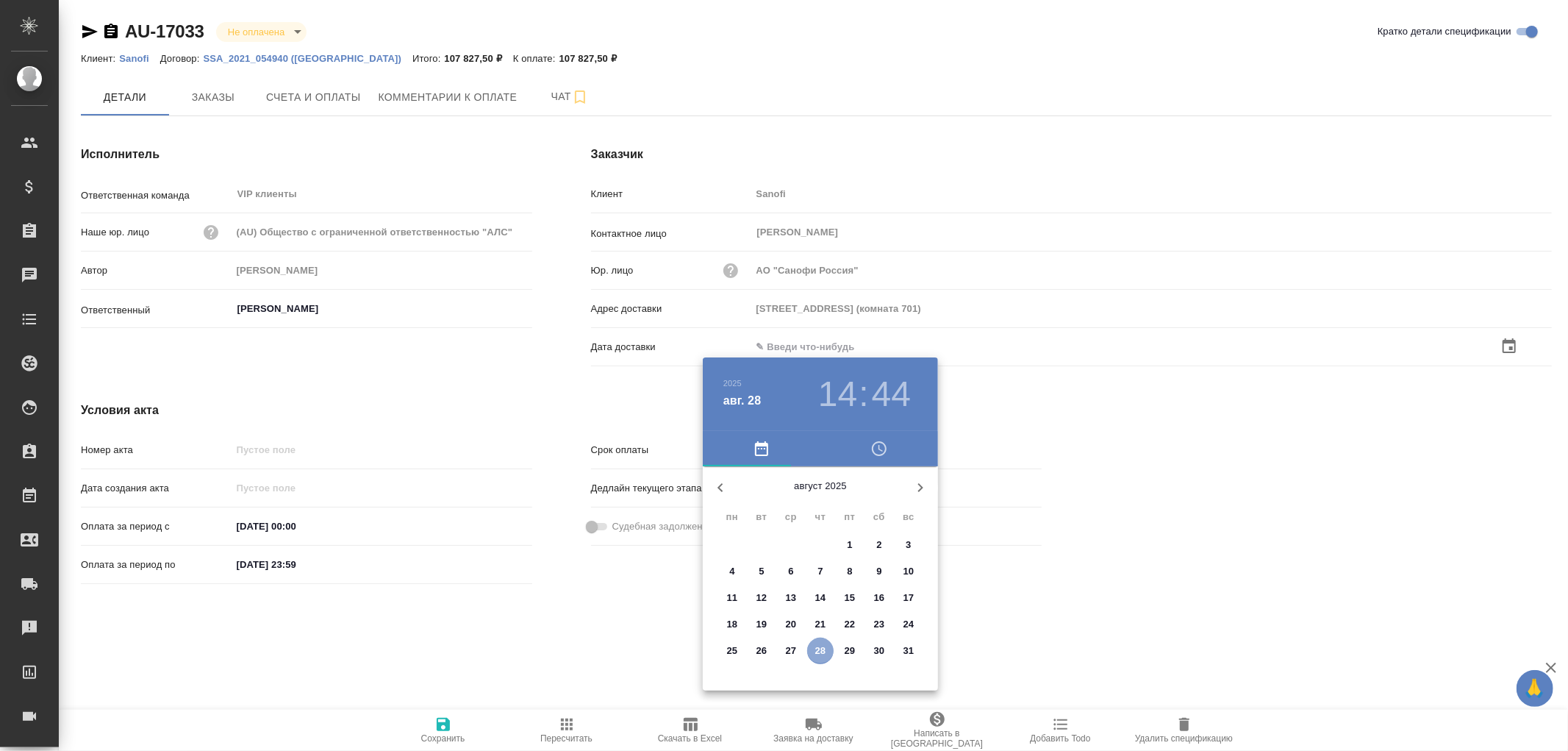
click at [817, 645] on p "28" at bounding box center [821, 650] width 11 height 15
type input "28.08.2025 14:44"
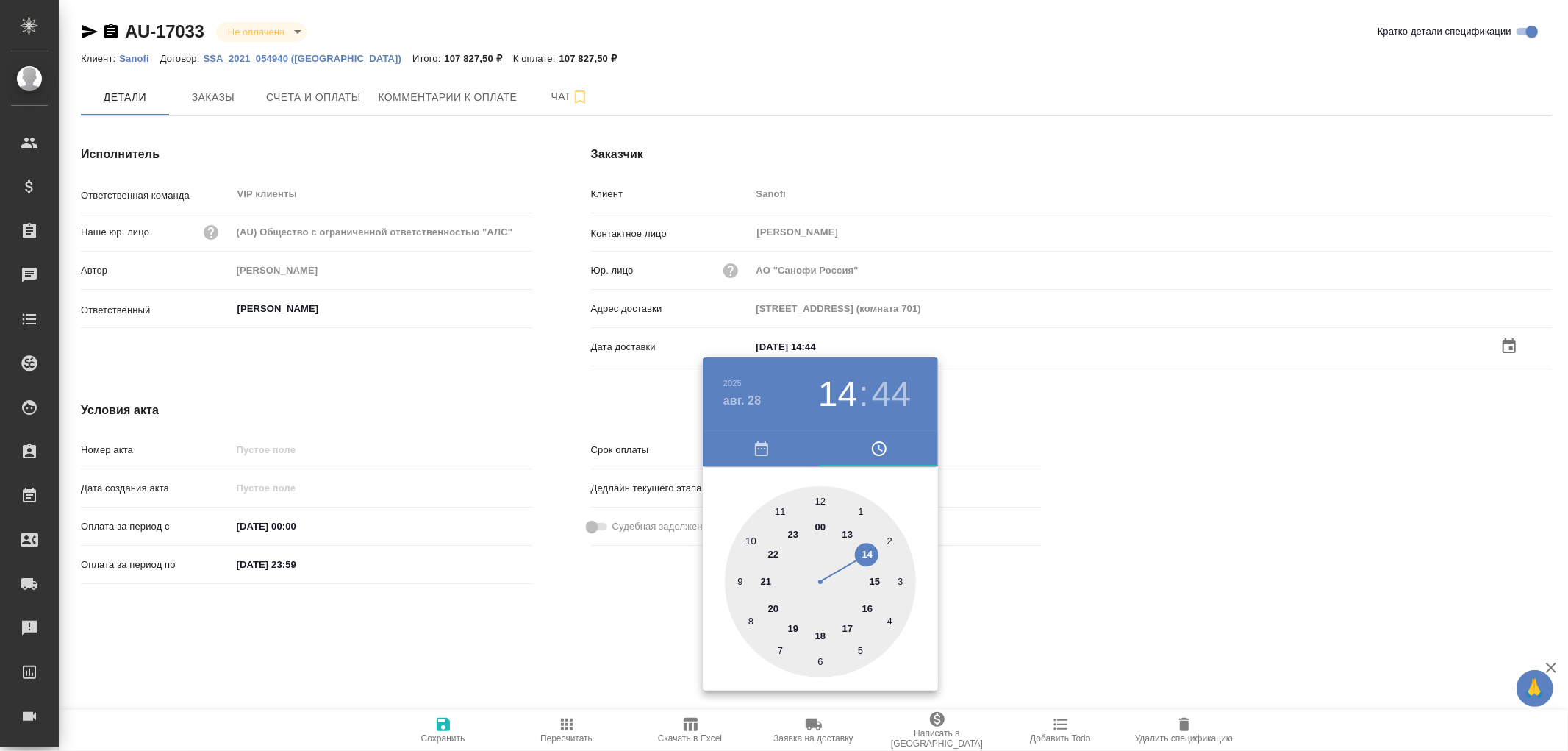
click at [438, 722] on div at bounding box center [784, 376] width 1568 height 751
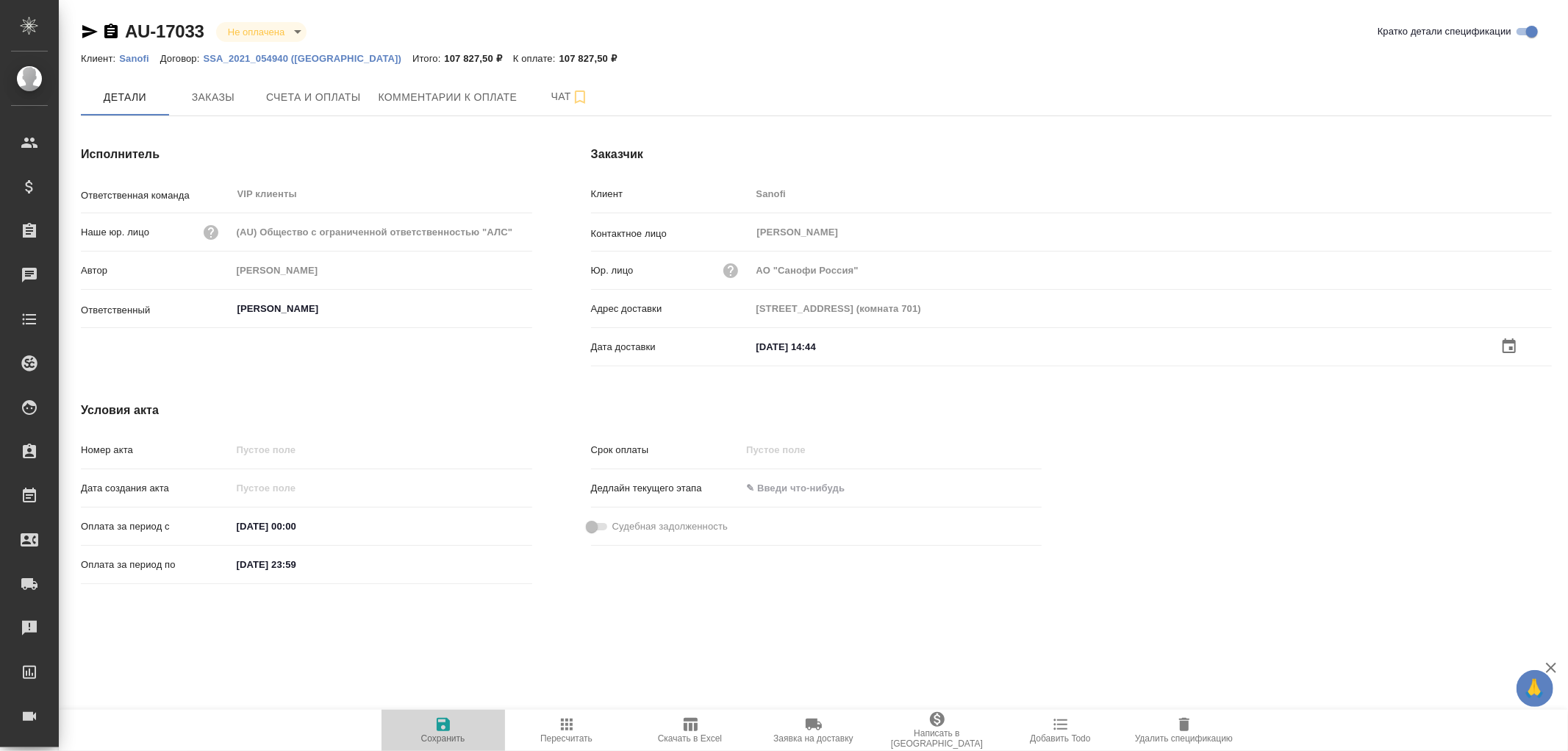
click at [441, 723] on icon "button" at bounding box center [442, 723] width 13 height 13
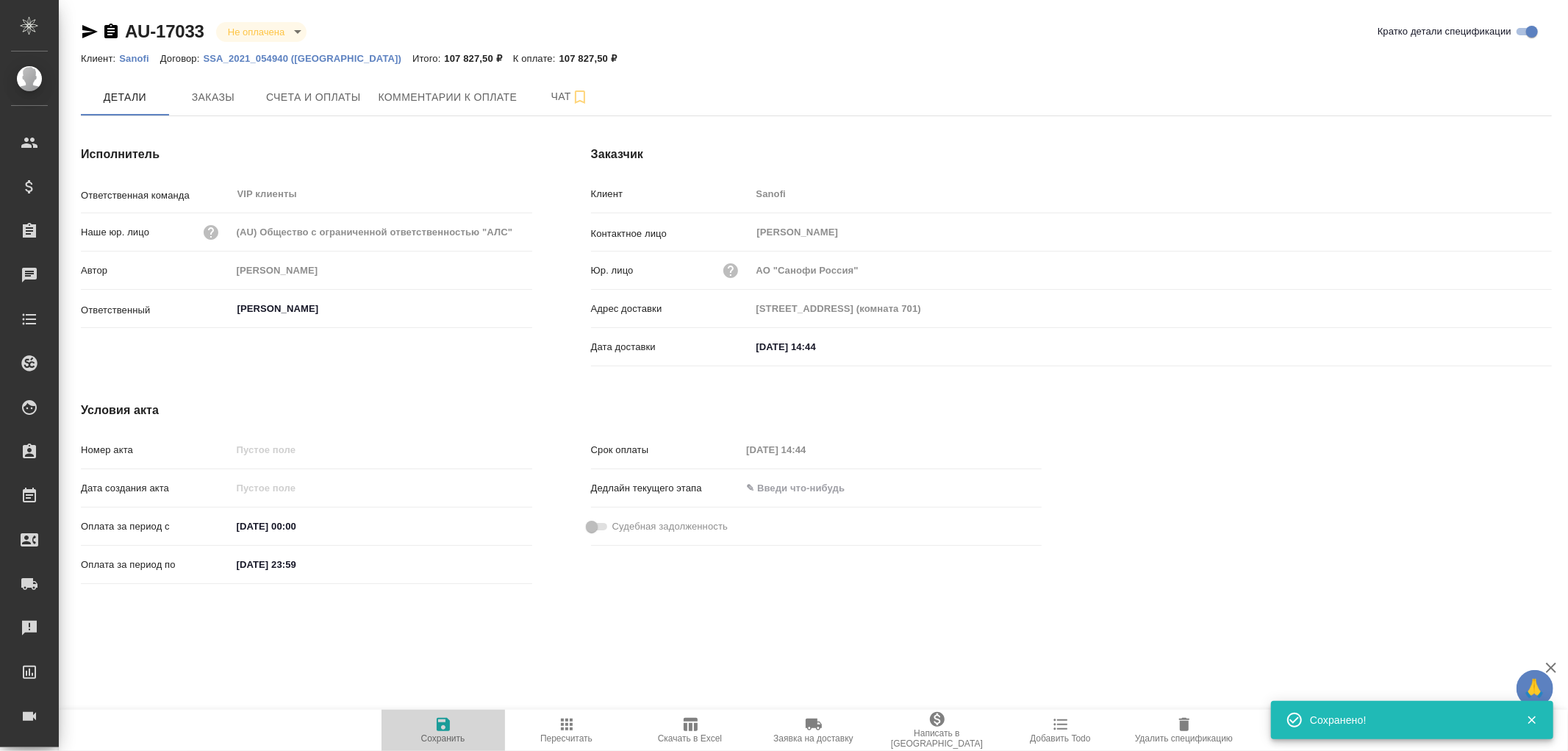
click at [441, 723] on icon "button" at bounding box center [442, 723] width 13 height 13
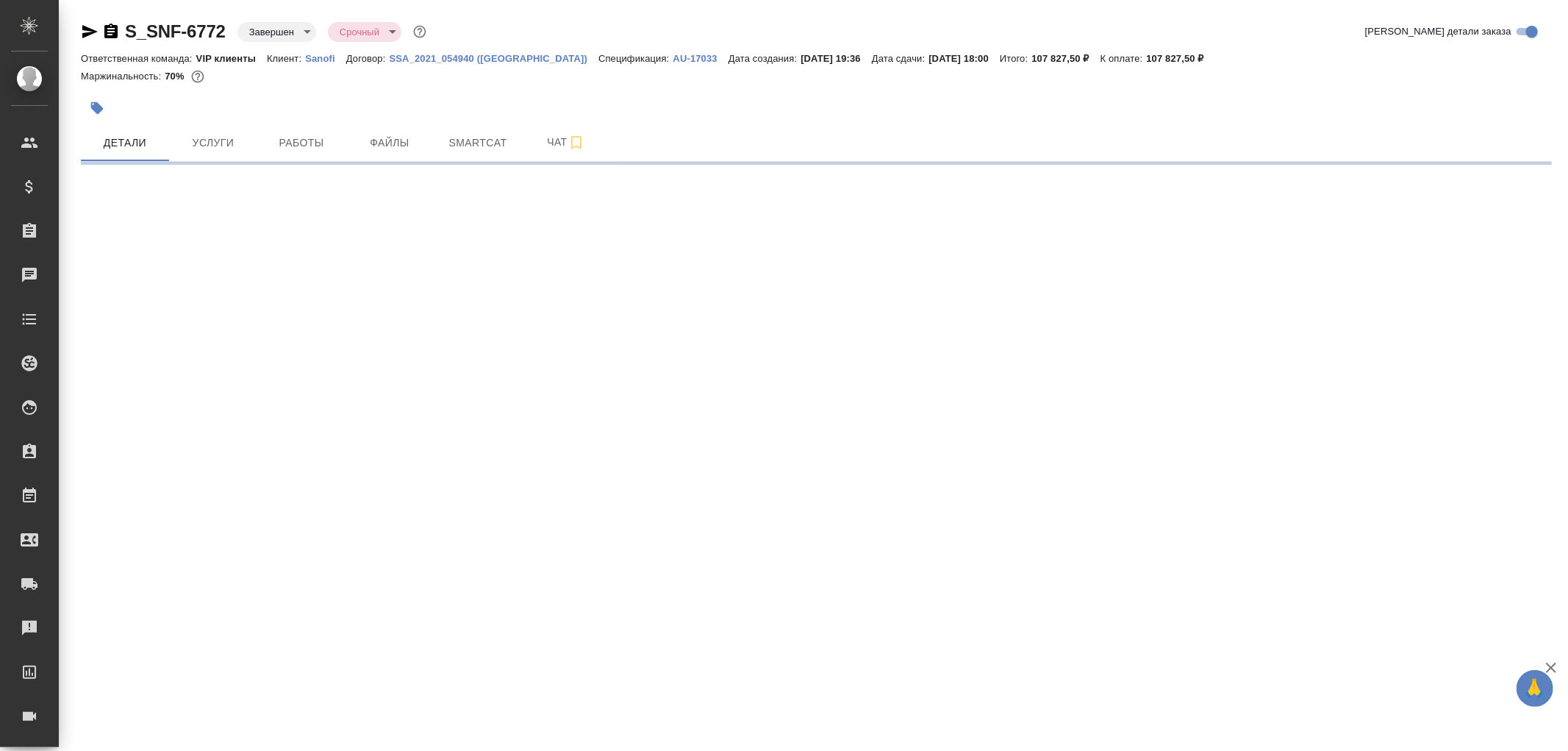
select select "RU"
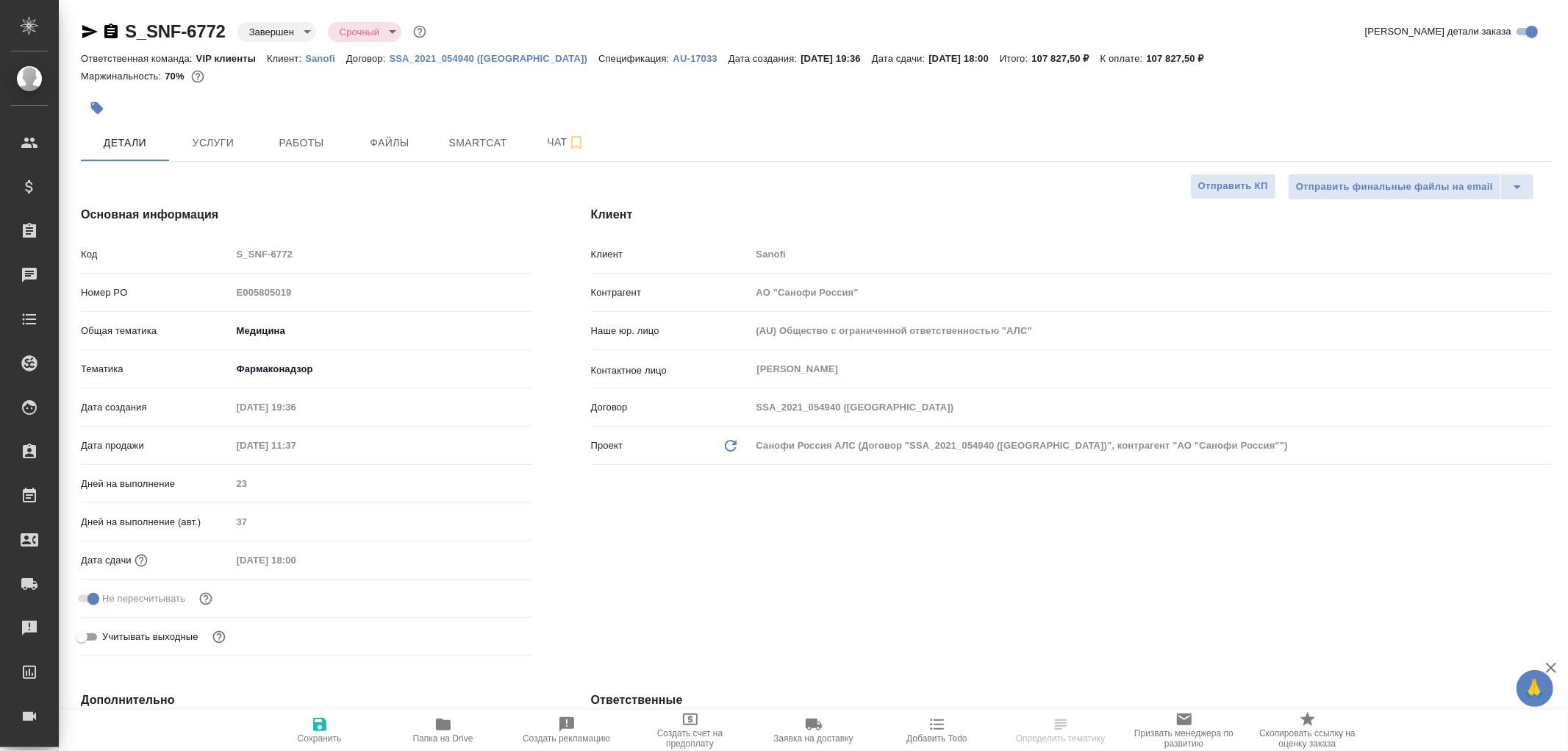
type textarea "x"
click at [555, 144] on span "Чат" at bounding box center [566, 142] width 71 height 18
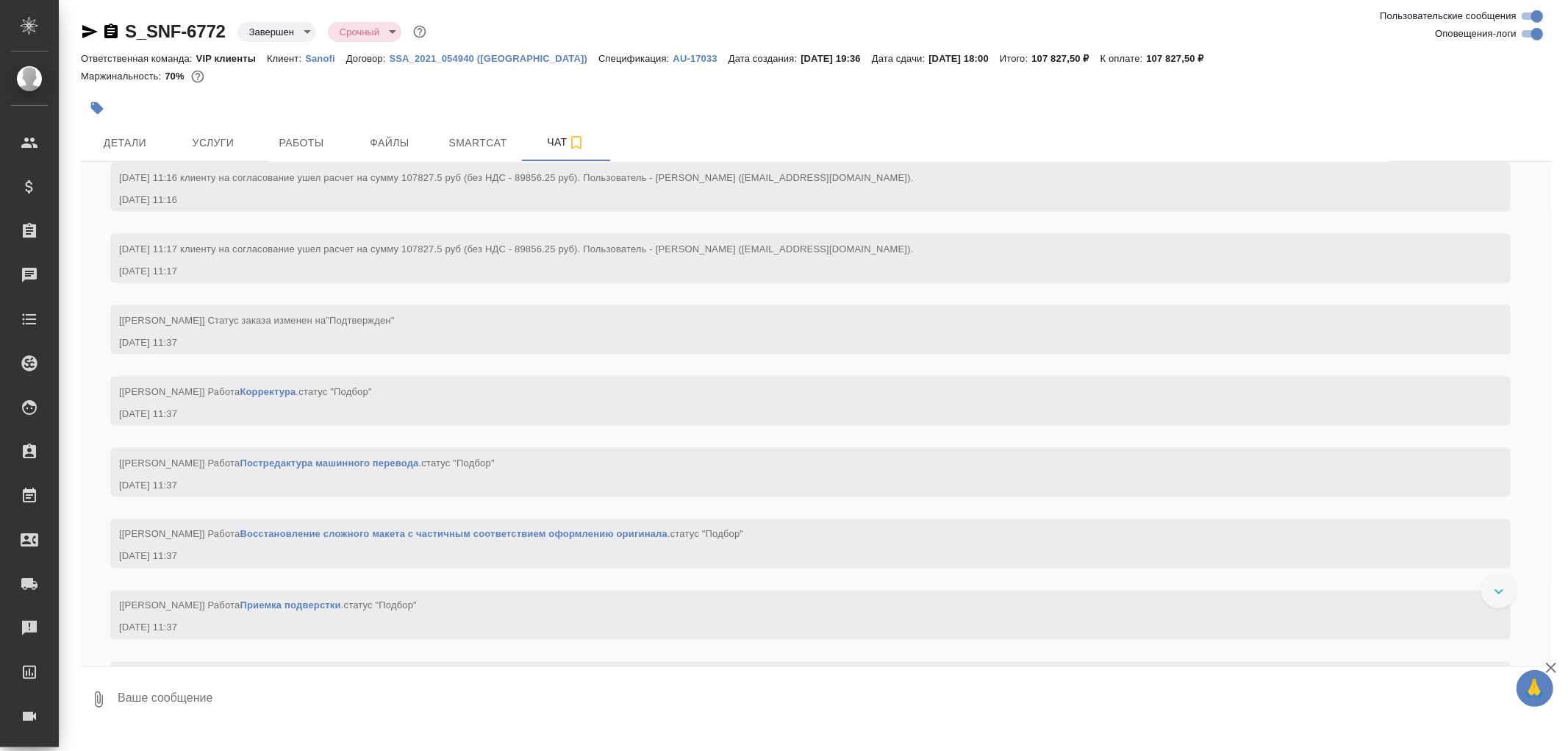
scroll to position [2042, 0]
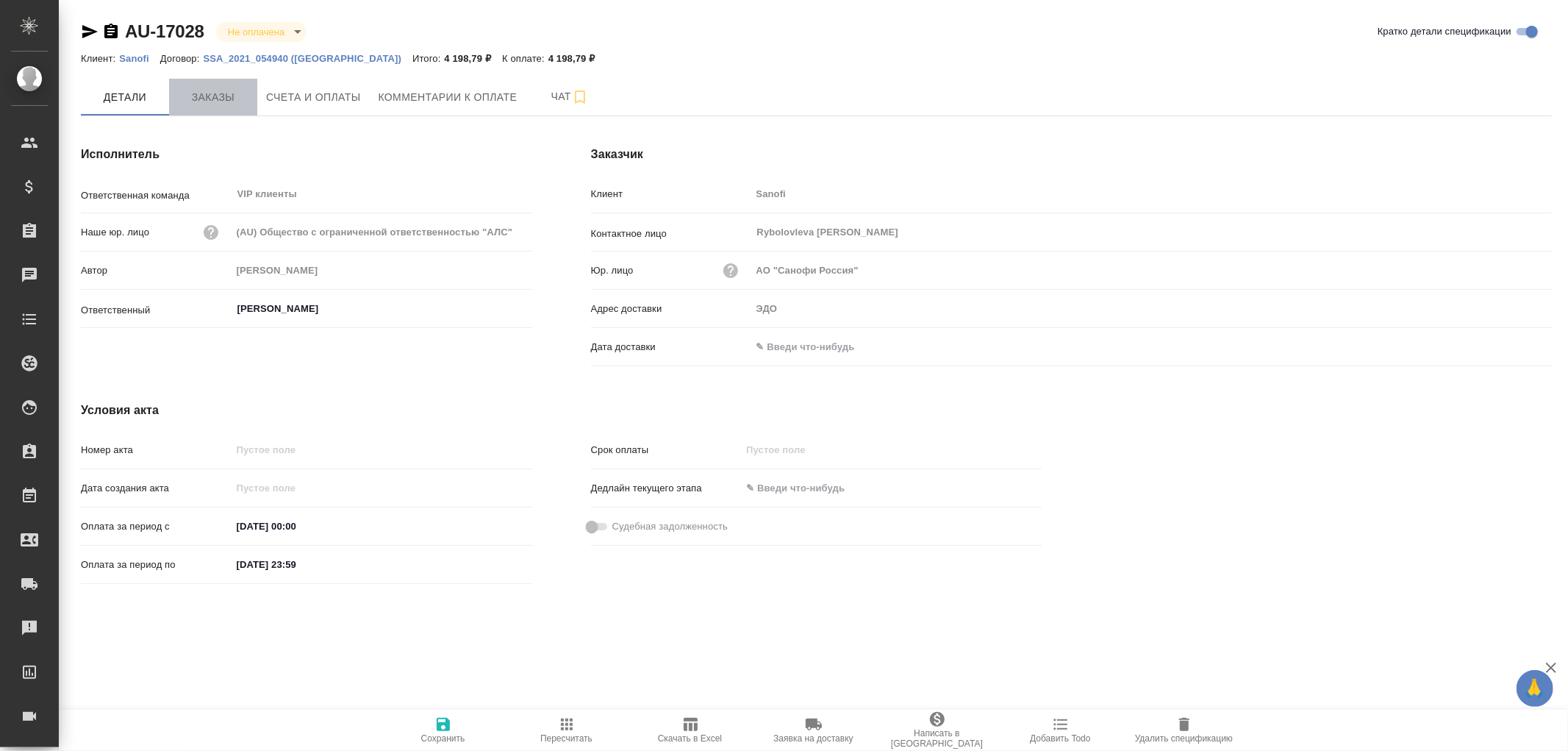
click at [224, 101] on span "Заказы" at bounding box center [213, 98] width 71 height 18
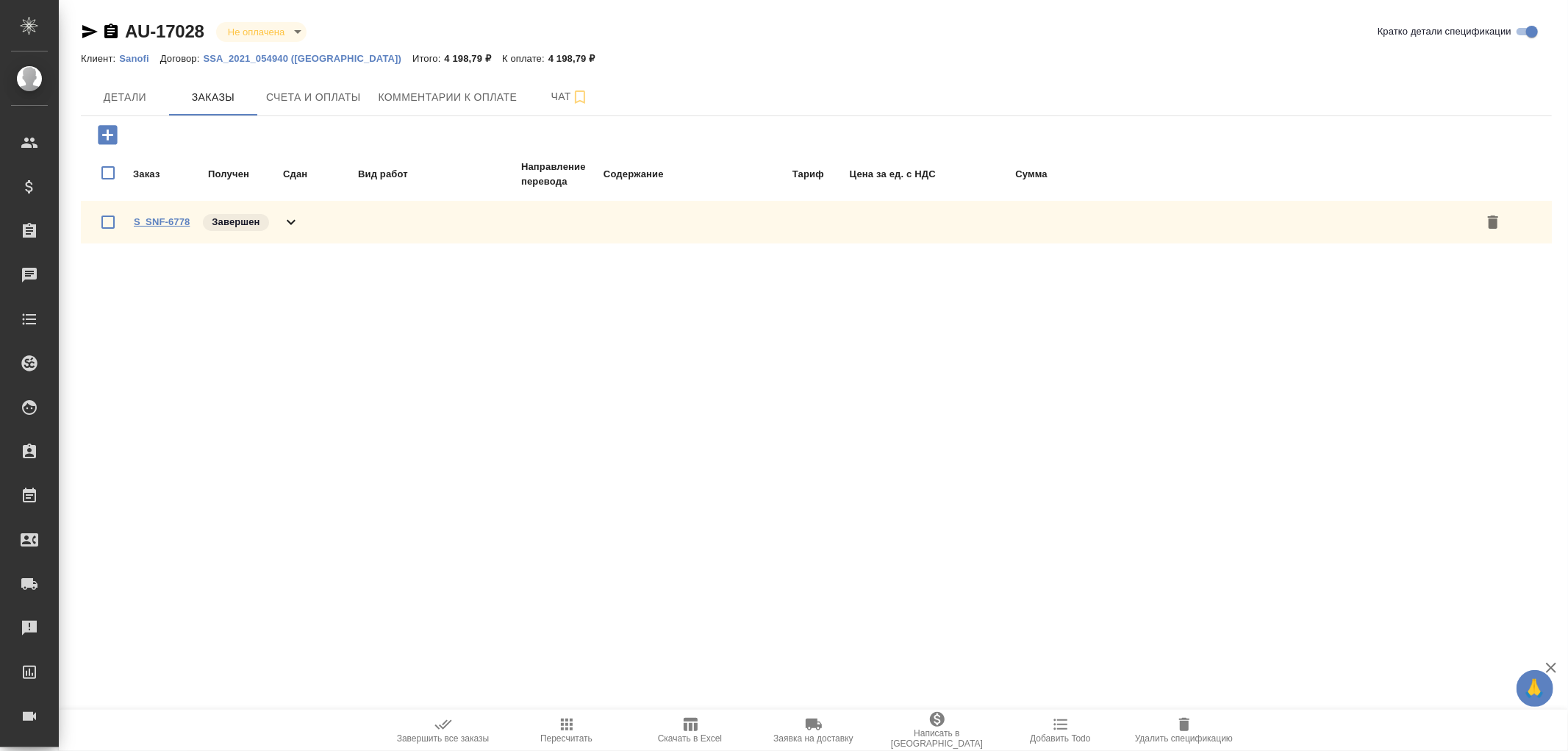
click at [170, 217] on link "S_SNF-6778" at bounding box center [161, 221] width 56 height 11
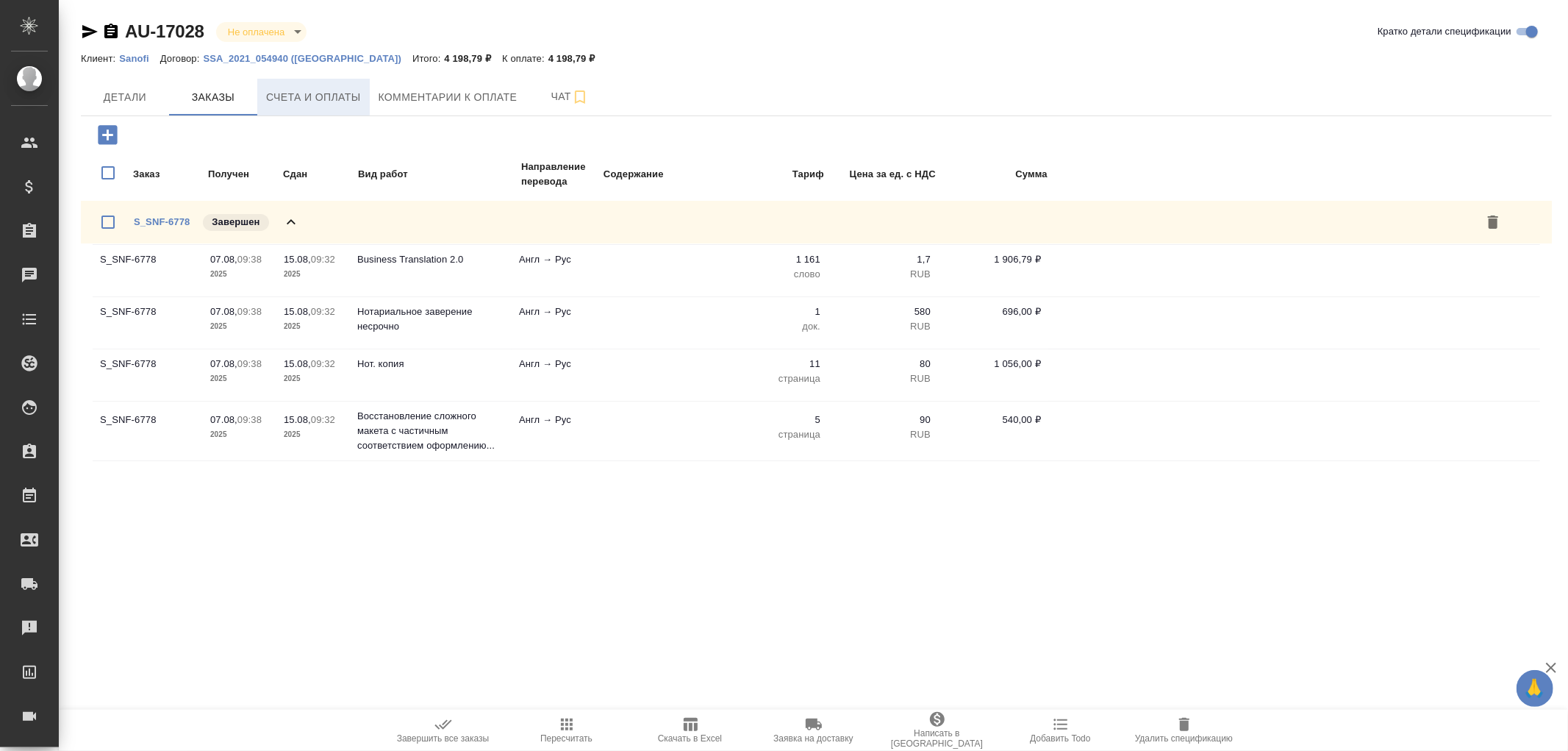
click at [317, 103] on span "Счета и оплаты" at bounding box center [313, 98] width 95 height 18
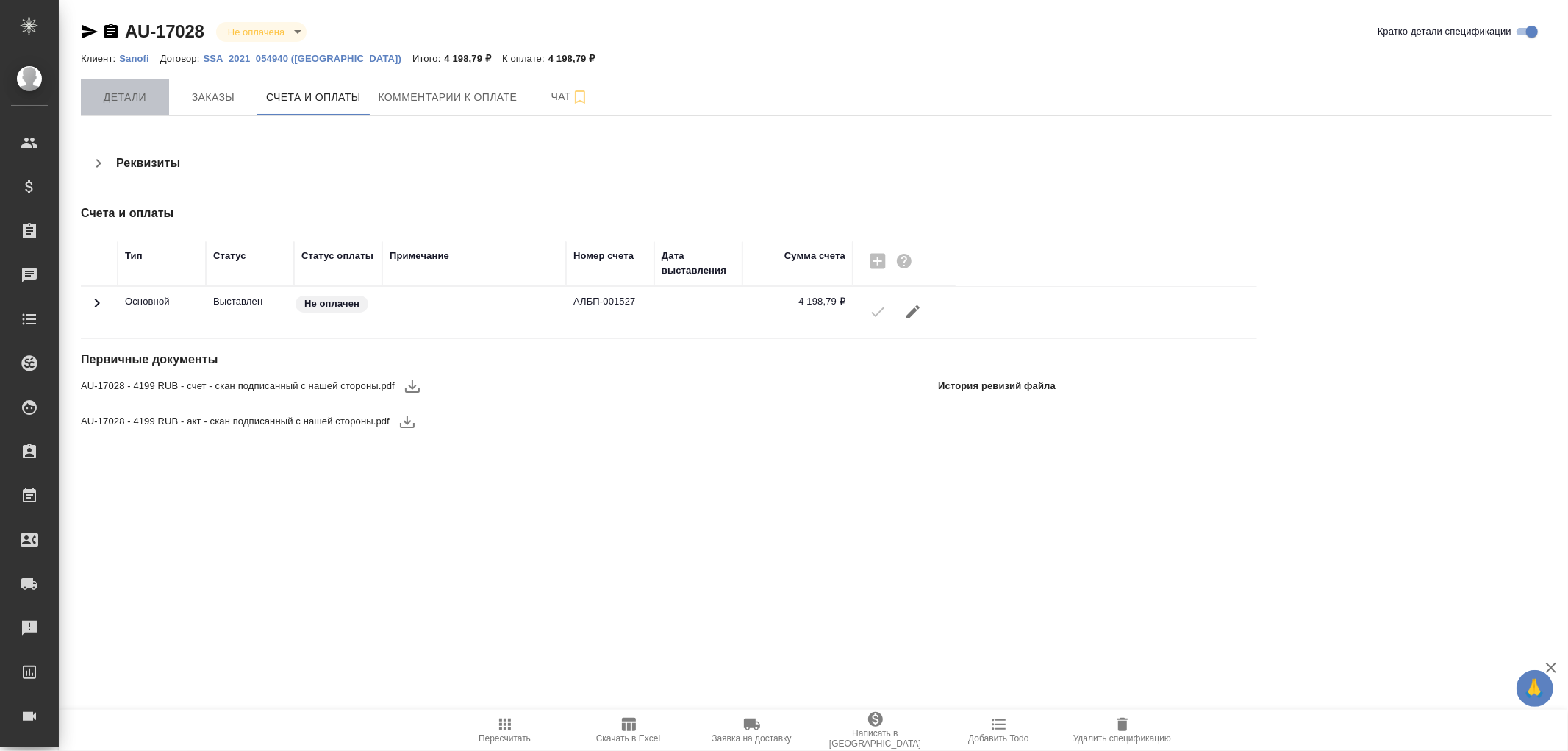
click at [131, 101] on span "Детали" at bounding box center [125, 98] width 71 height 18
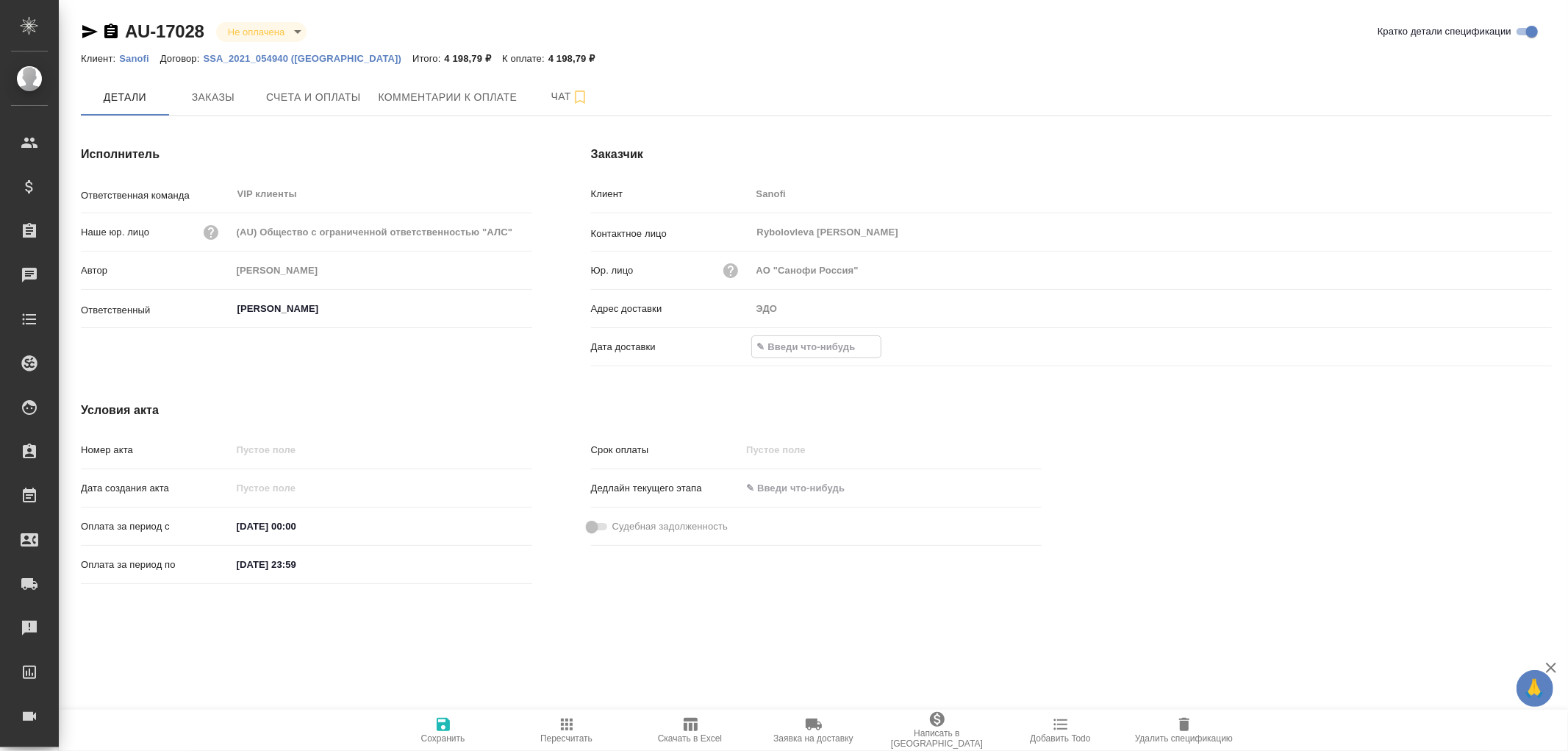
click at [799, 346] on input "text" at bounding box center [816, 346] width 129 height 21
click at [1506, 352] on icon "button" at bounding box center [1509, 347] width 18 height 18
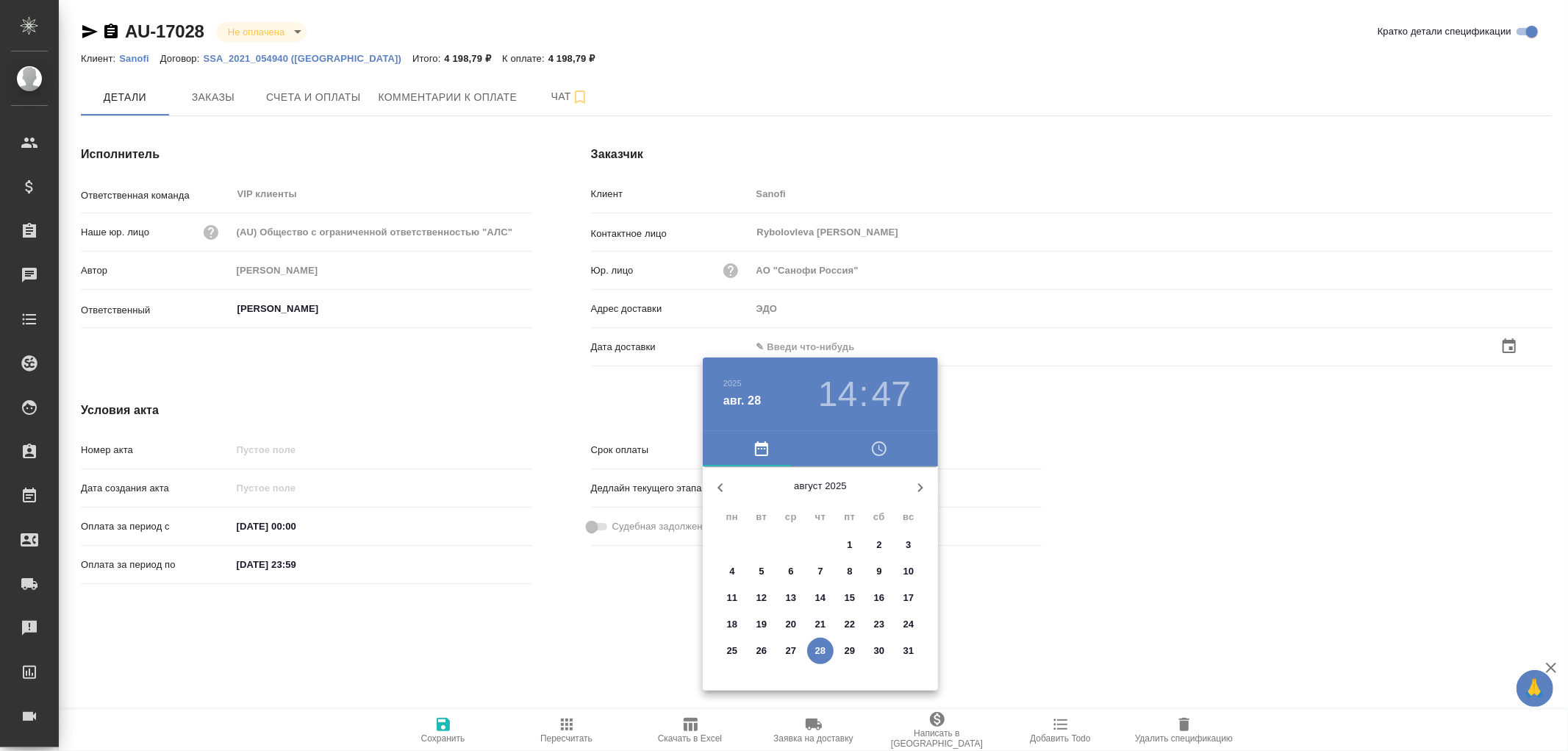
click at [821, 644] on p "28" at bounding box center [821, 650] width 11 height 15
type input "28.08.2025 14:47"
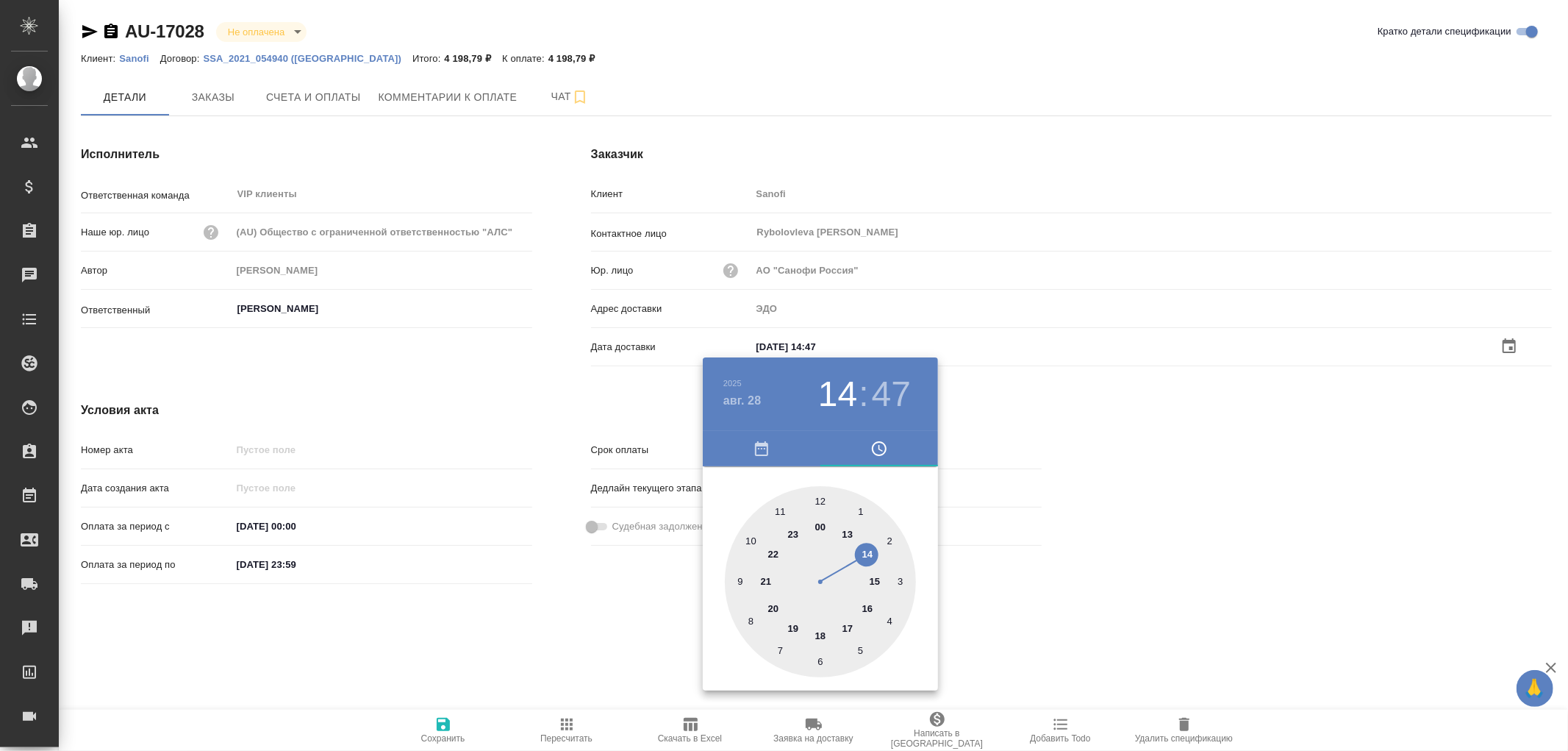
click at [446, 731] on div at bounding box center [784, 376] width 1568 height 751
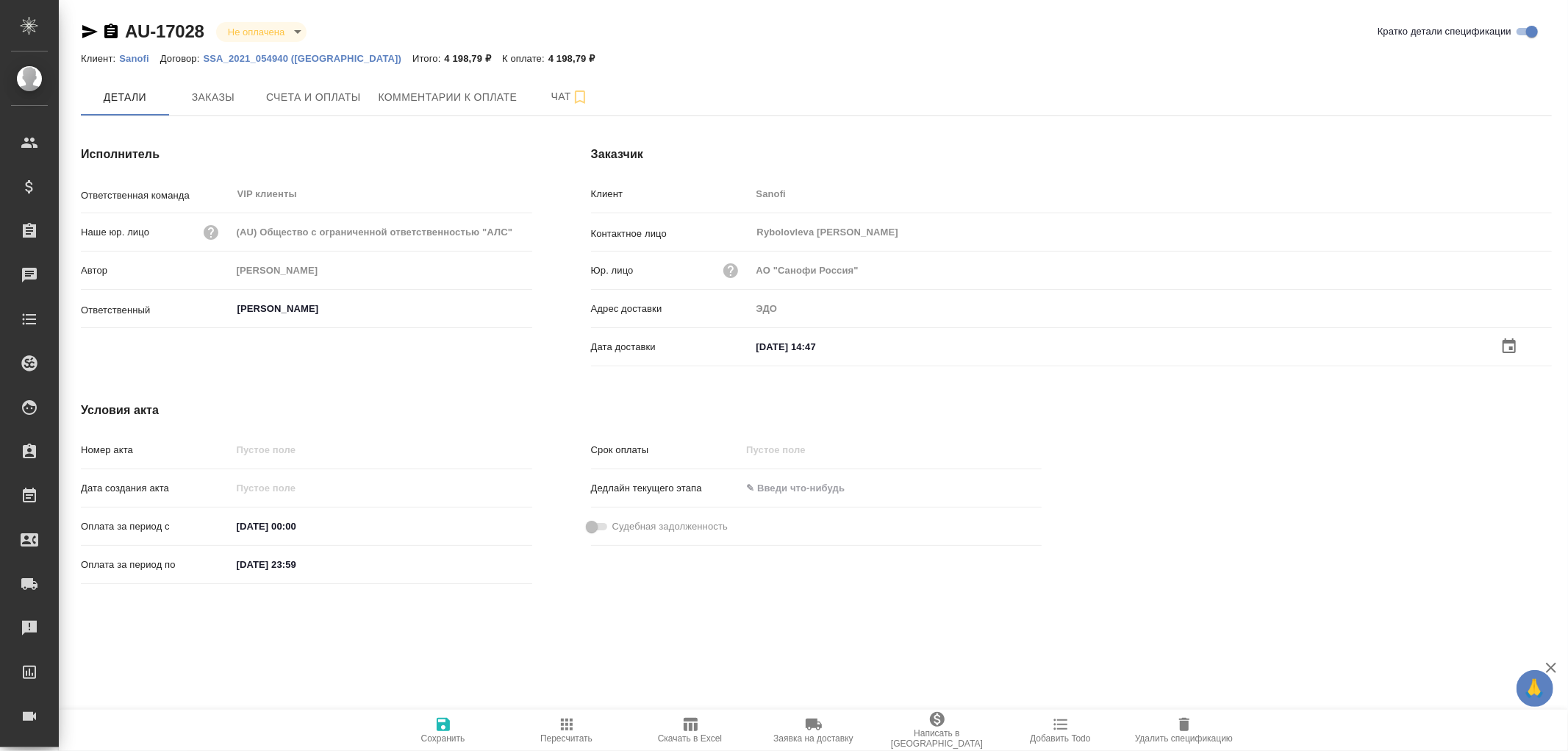
click at [444, 723] on icon "button" at bounding box center [442, 723] width 13 height 13
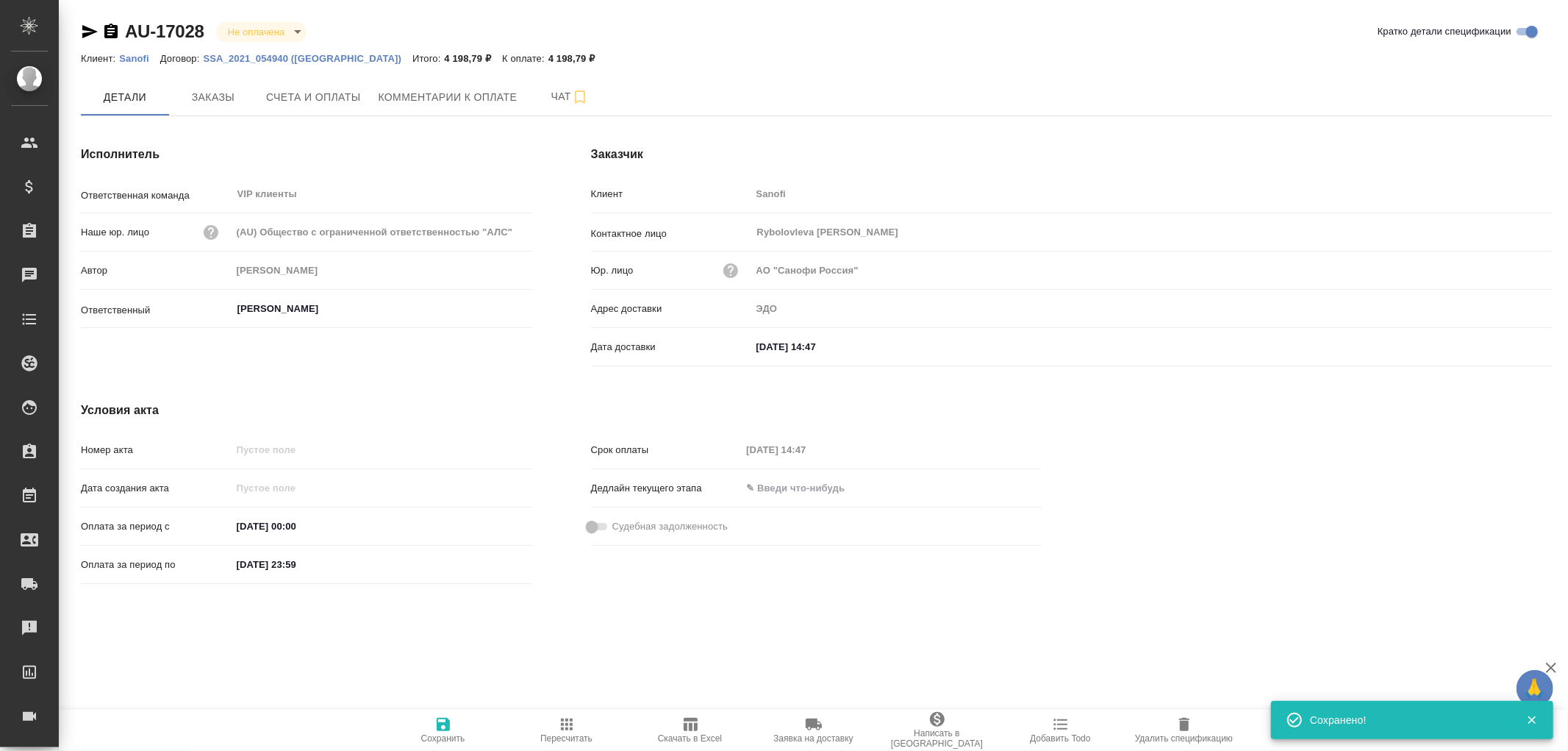
click at [444, 723] on icon "button" at bounding box center [442, 723] width 13 height 13
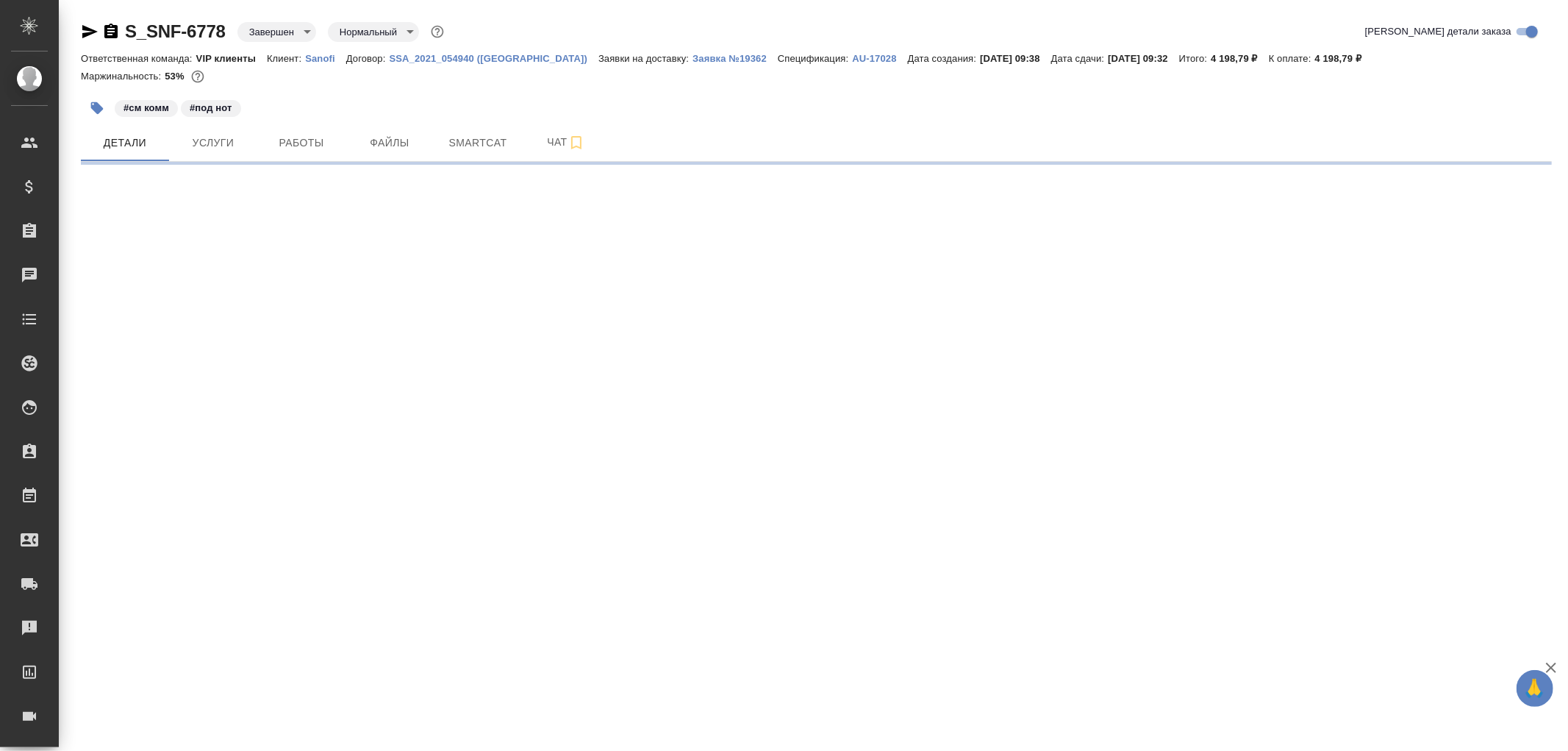
select select "RU"
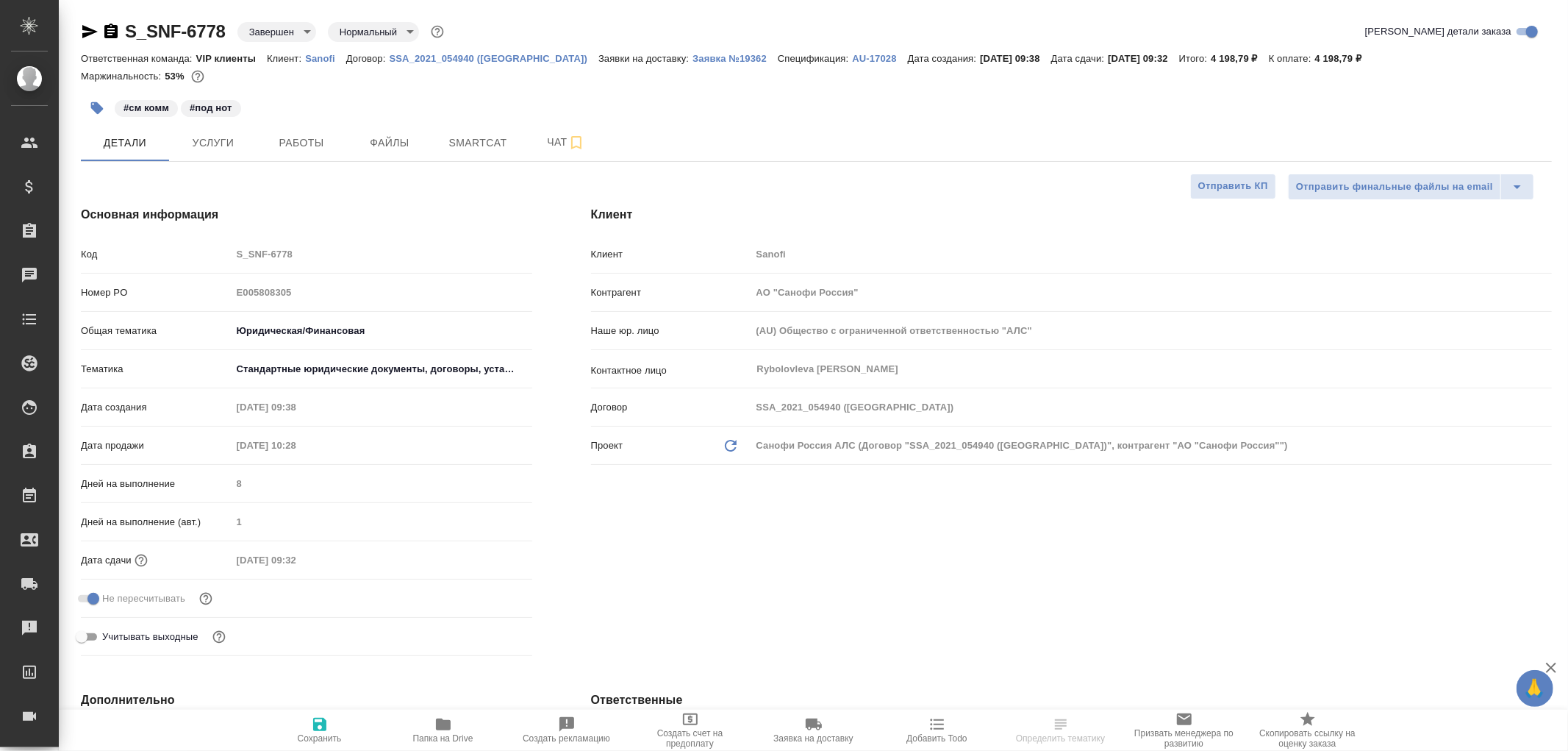
type textarea "x"
click at [554, 140] on span "Чат" at bounding box center [566, 142] width 71 height 18
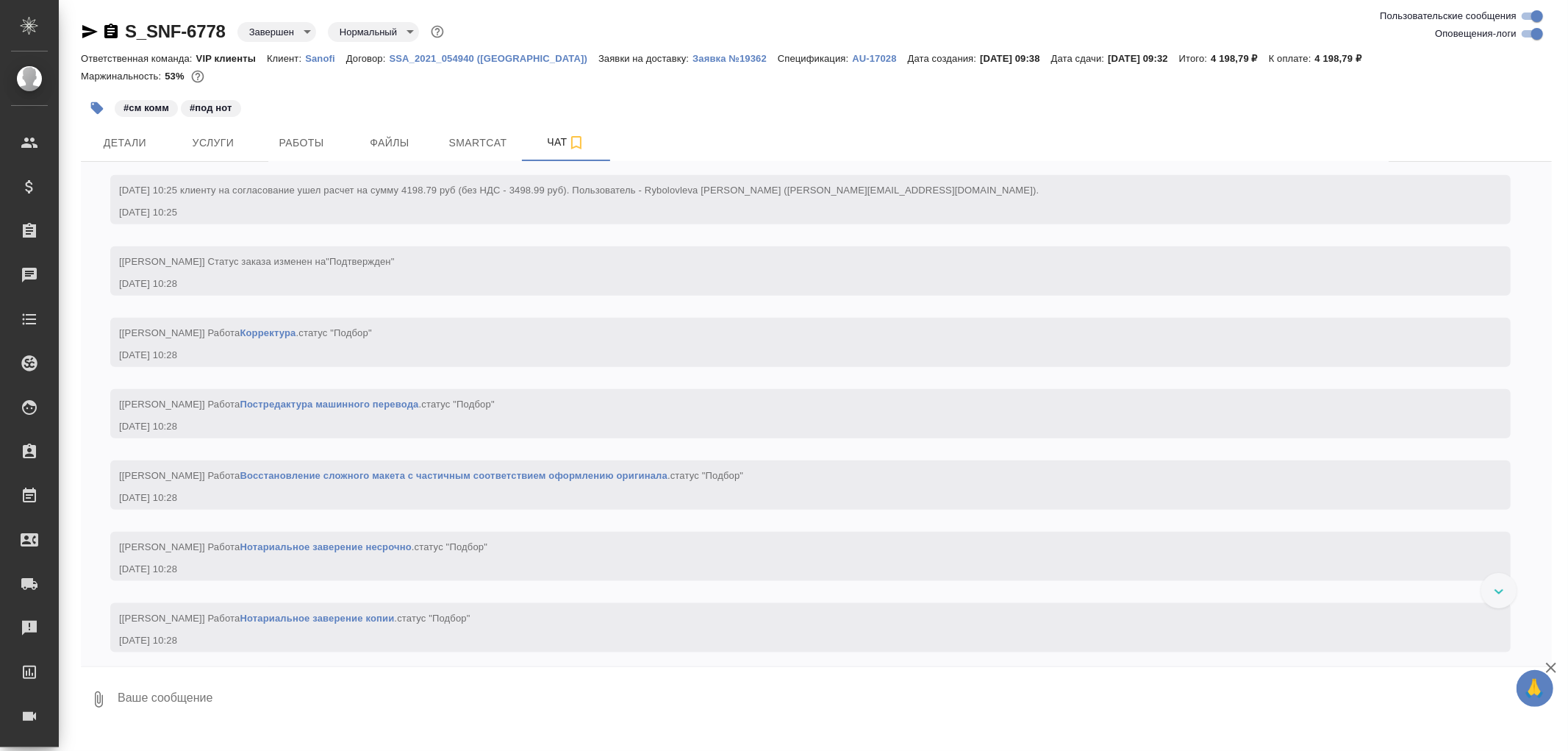
scroll to position [1388, 0]
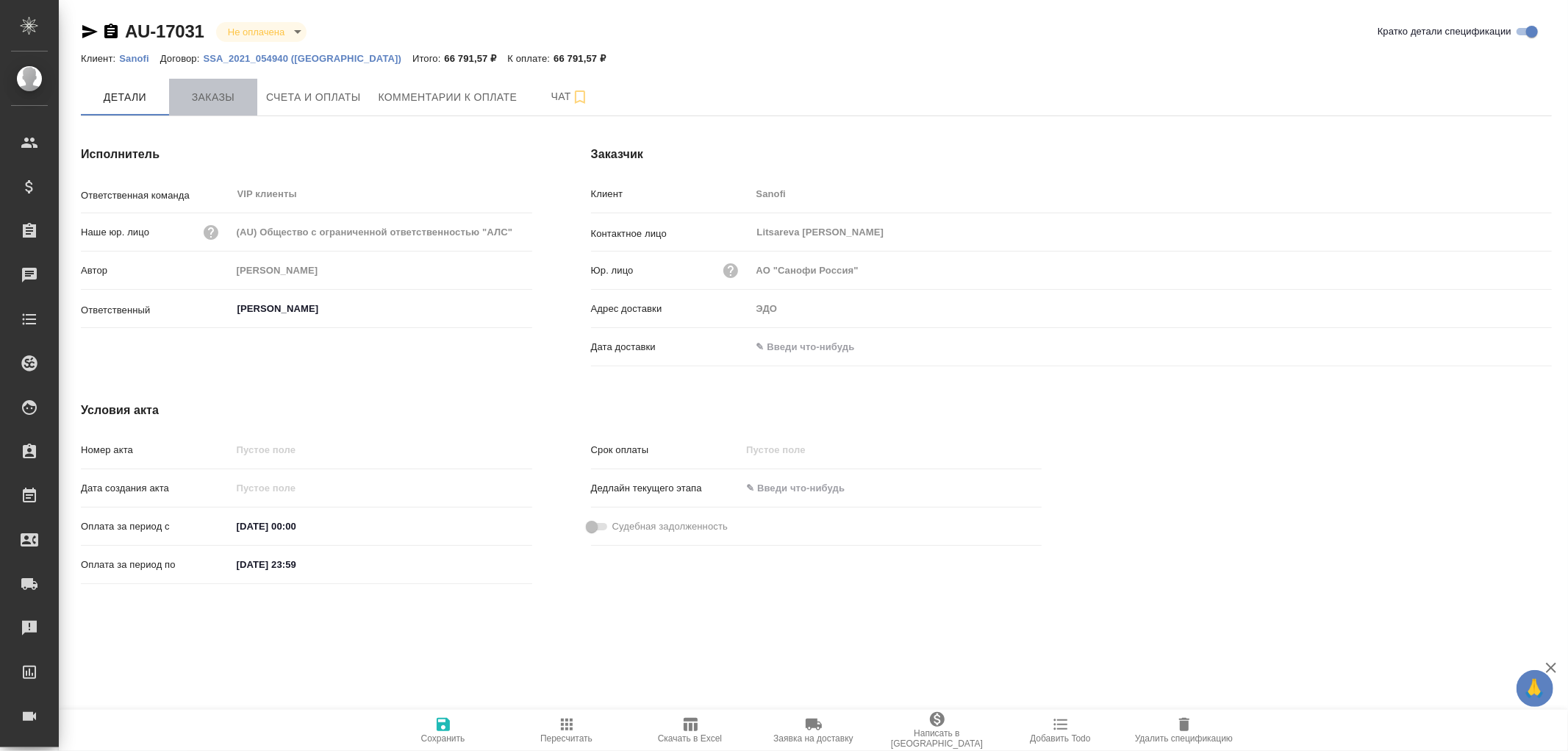
click at [231, 96] on span "Заказы" at bounding box center [213, 98] width 71 height 18
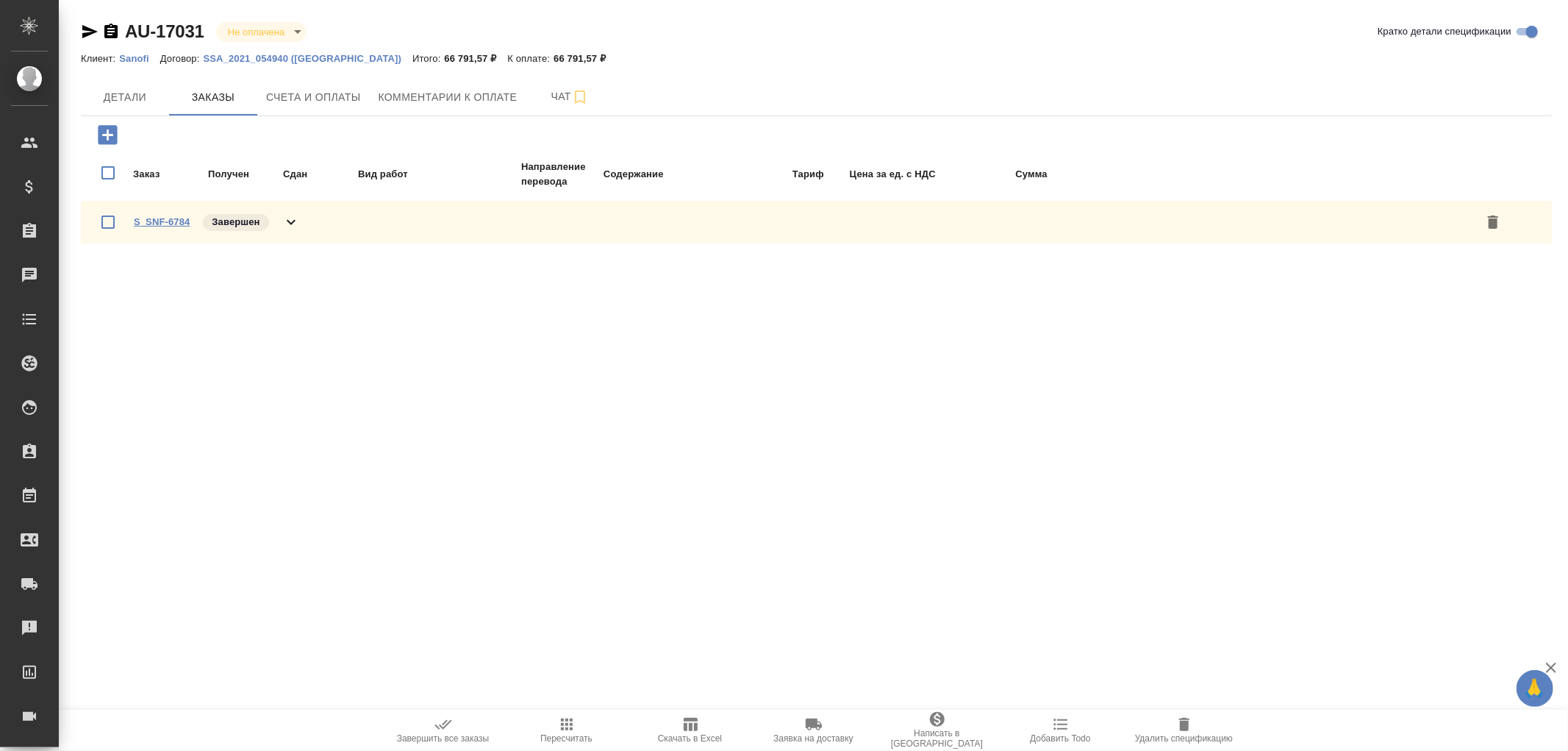
click at [172, 220] on link "S_SNF-6784" at bounding box center [161, 221] width 56 height 11
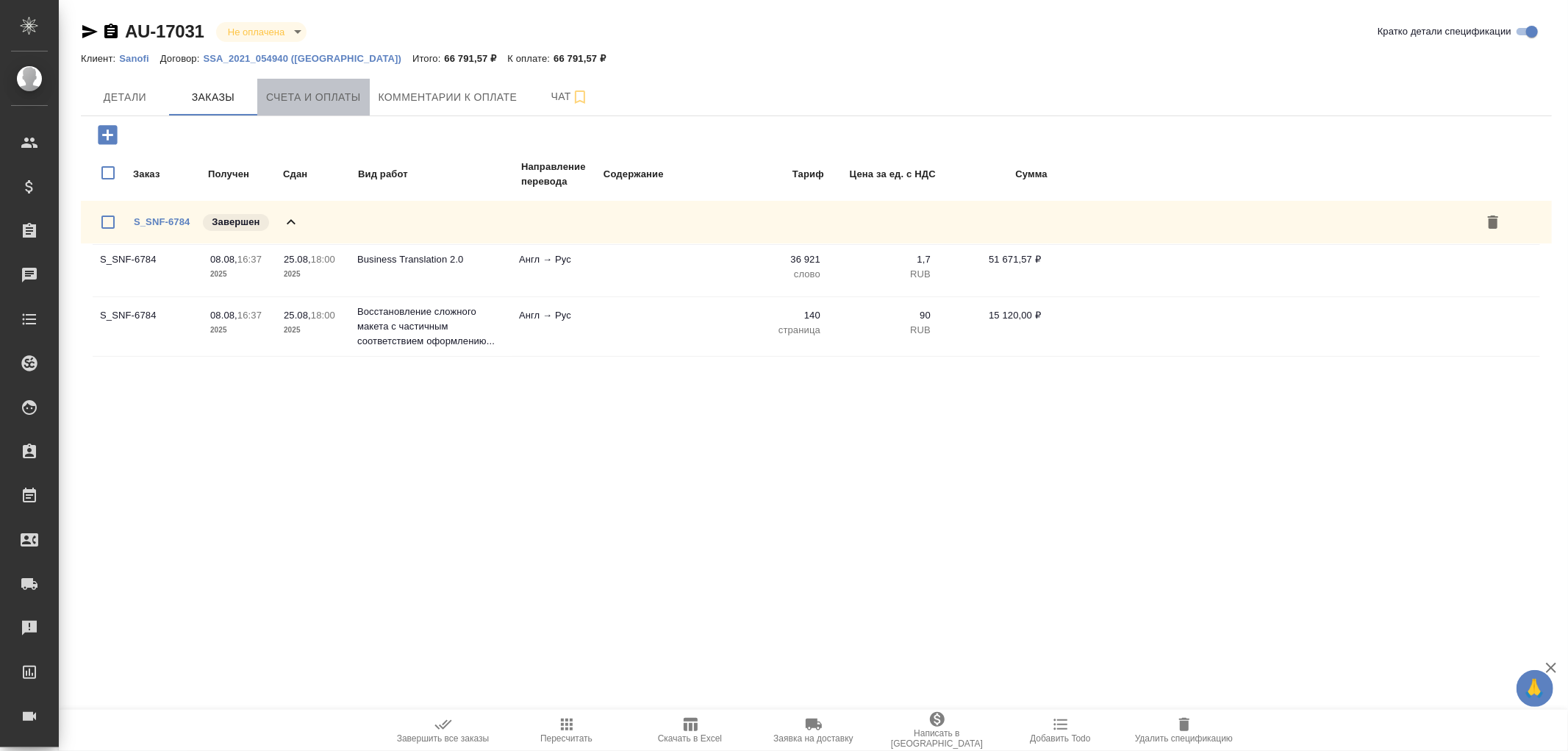
click at [333, 100] on span "Счета и оплаты" at bounding box center [313, 98] width 95 height 18
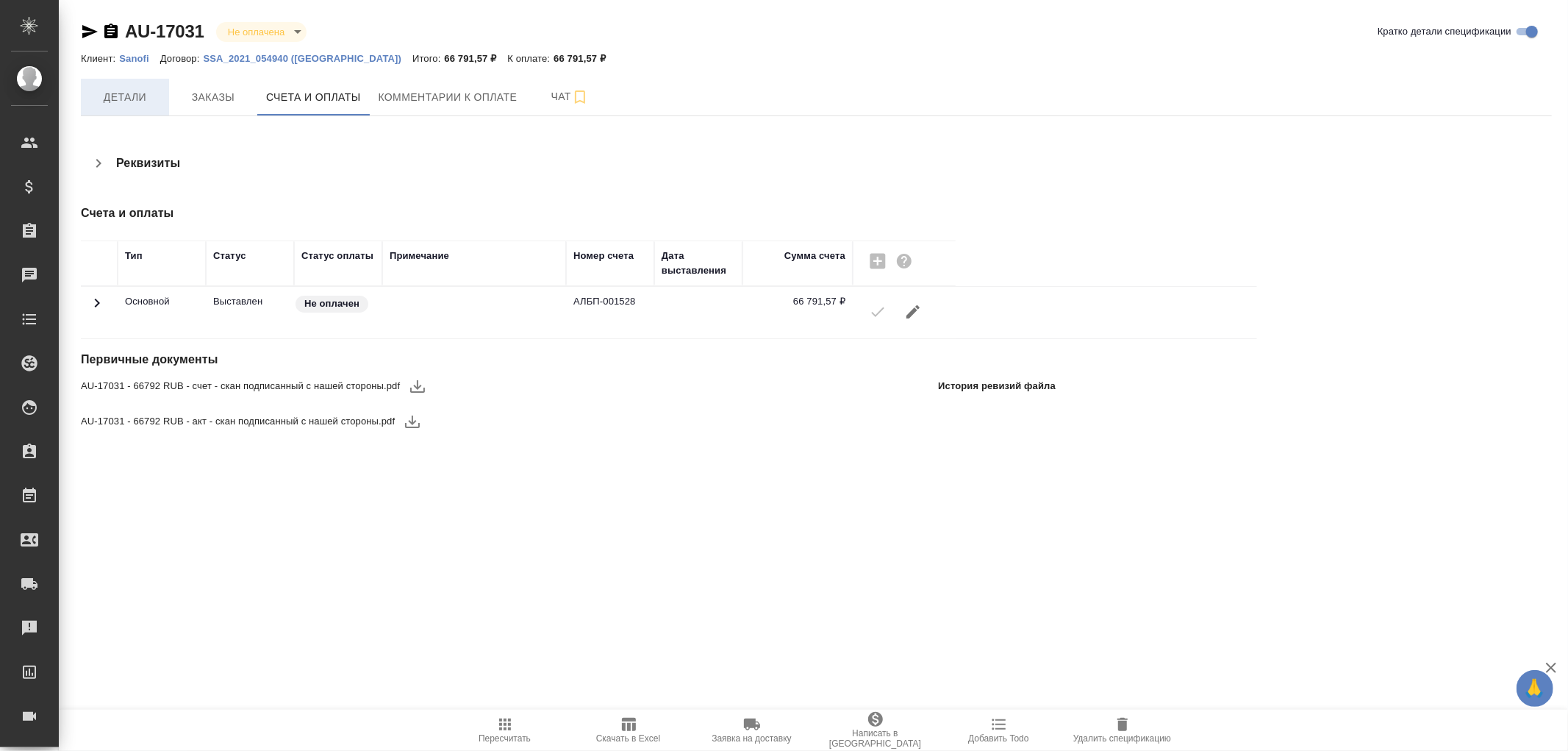
click at [109, 91] on span "Детали" at bounding box center [125, 98] width 71 height 18
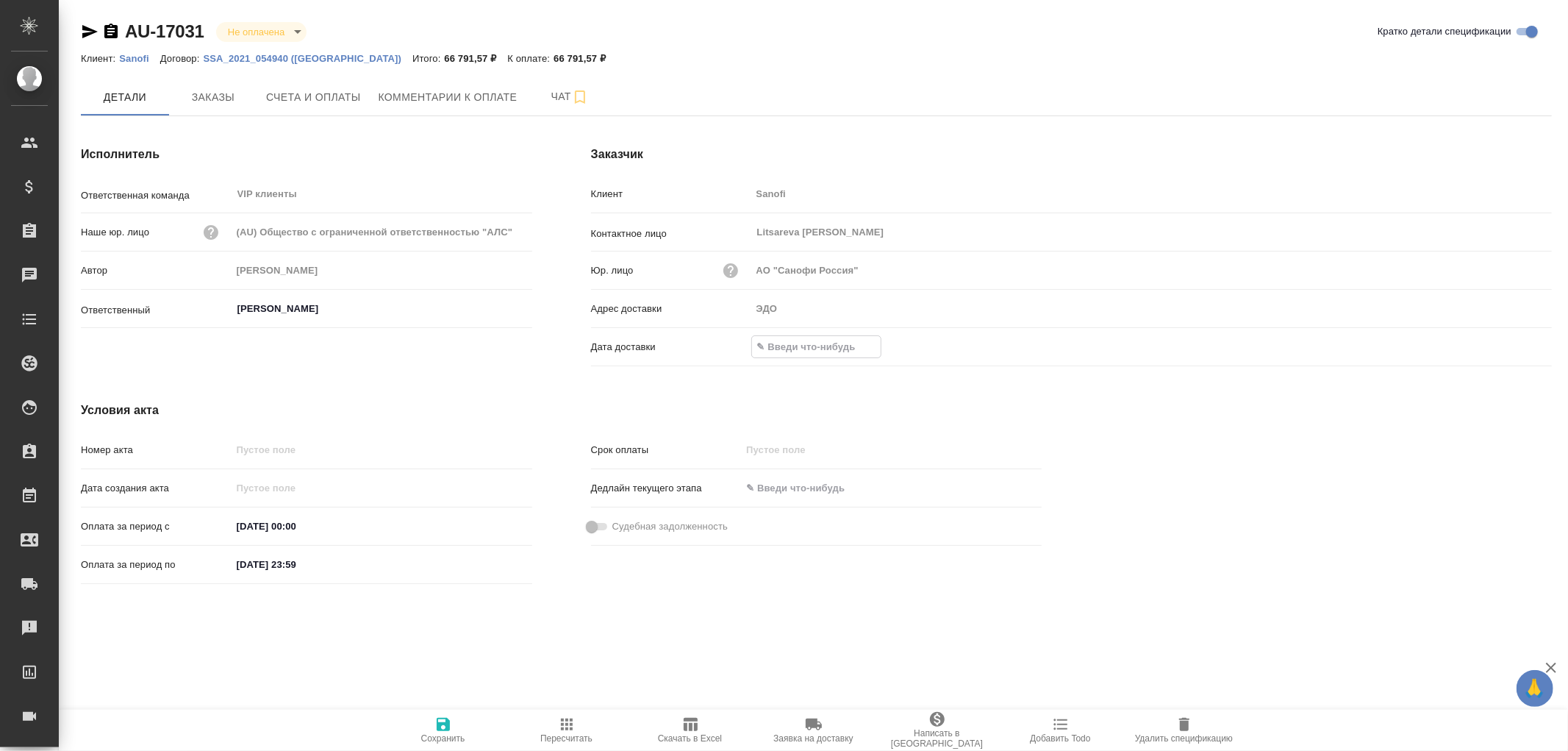
click at [799, 347] on input "text" at bounding box center [816, 346] width 129 height 21
click at [1511, 349] on icon "button" at bounding box center [1509, 347] width 18 height 18
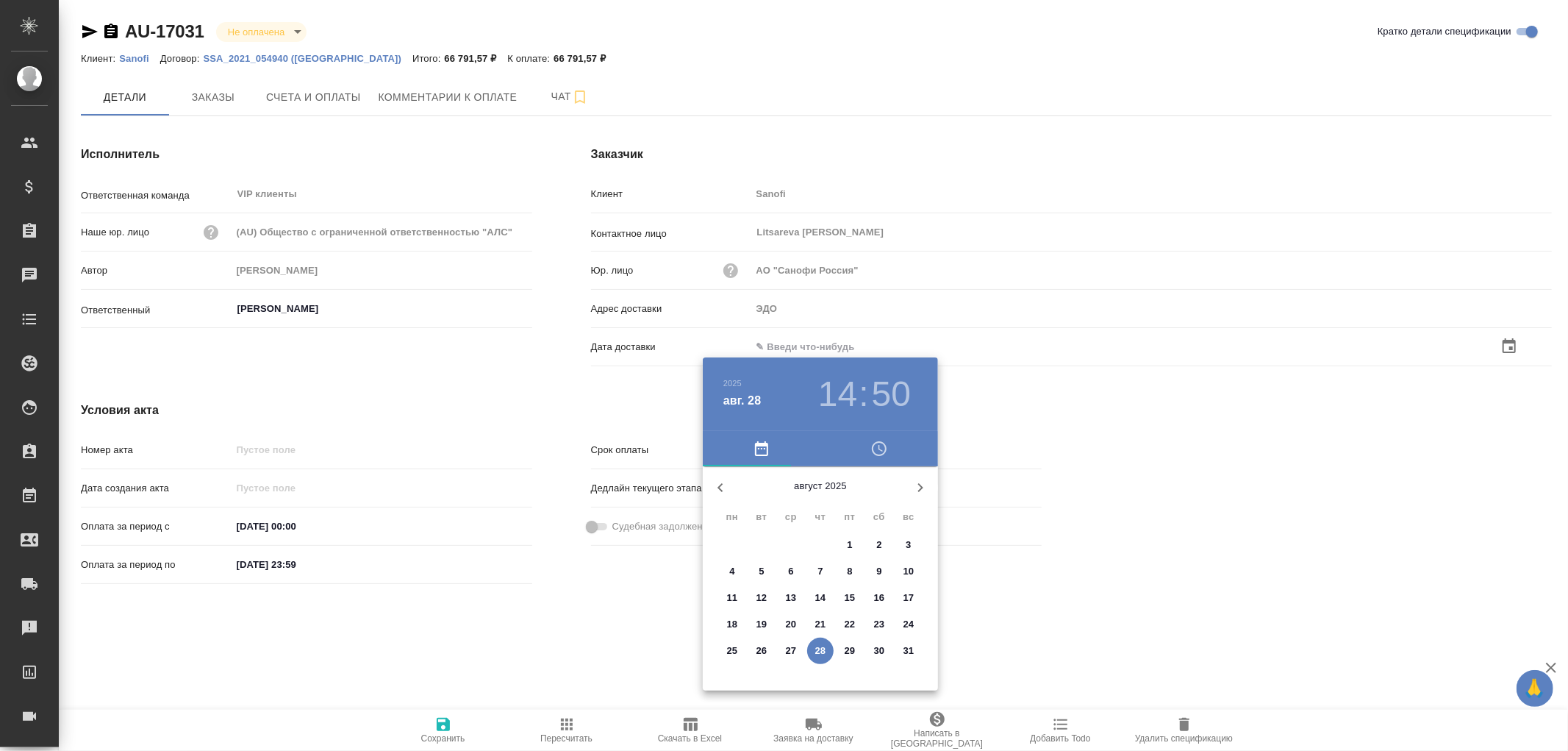
click at [811, 647] on span "28" at bounding box center [820, 650] width 27 height 15
type input "28.08.2025 14:50"
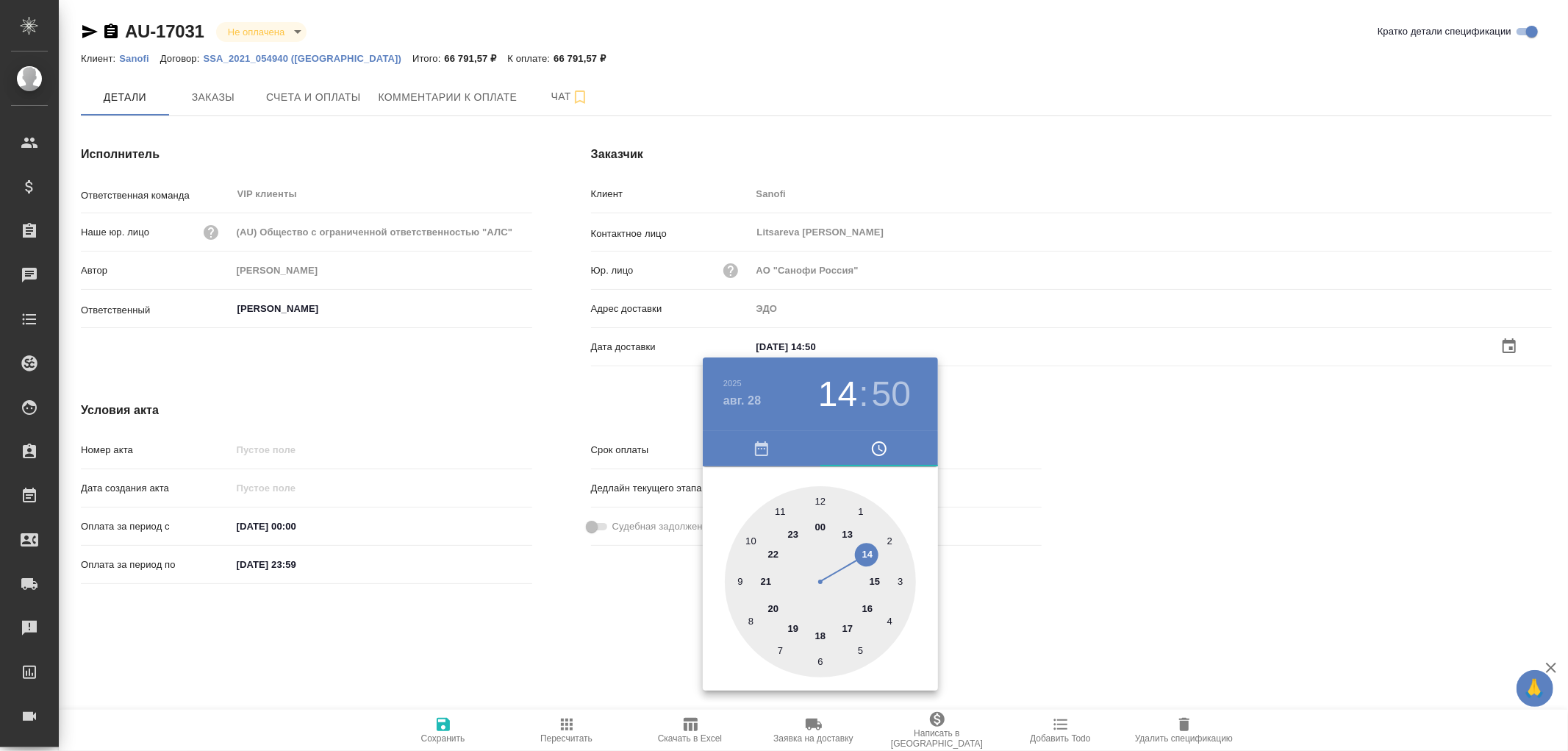
click at [445, 726] on div at bounding box center [784, 376] width 1568 height 751
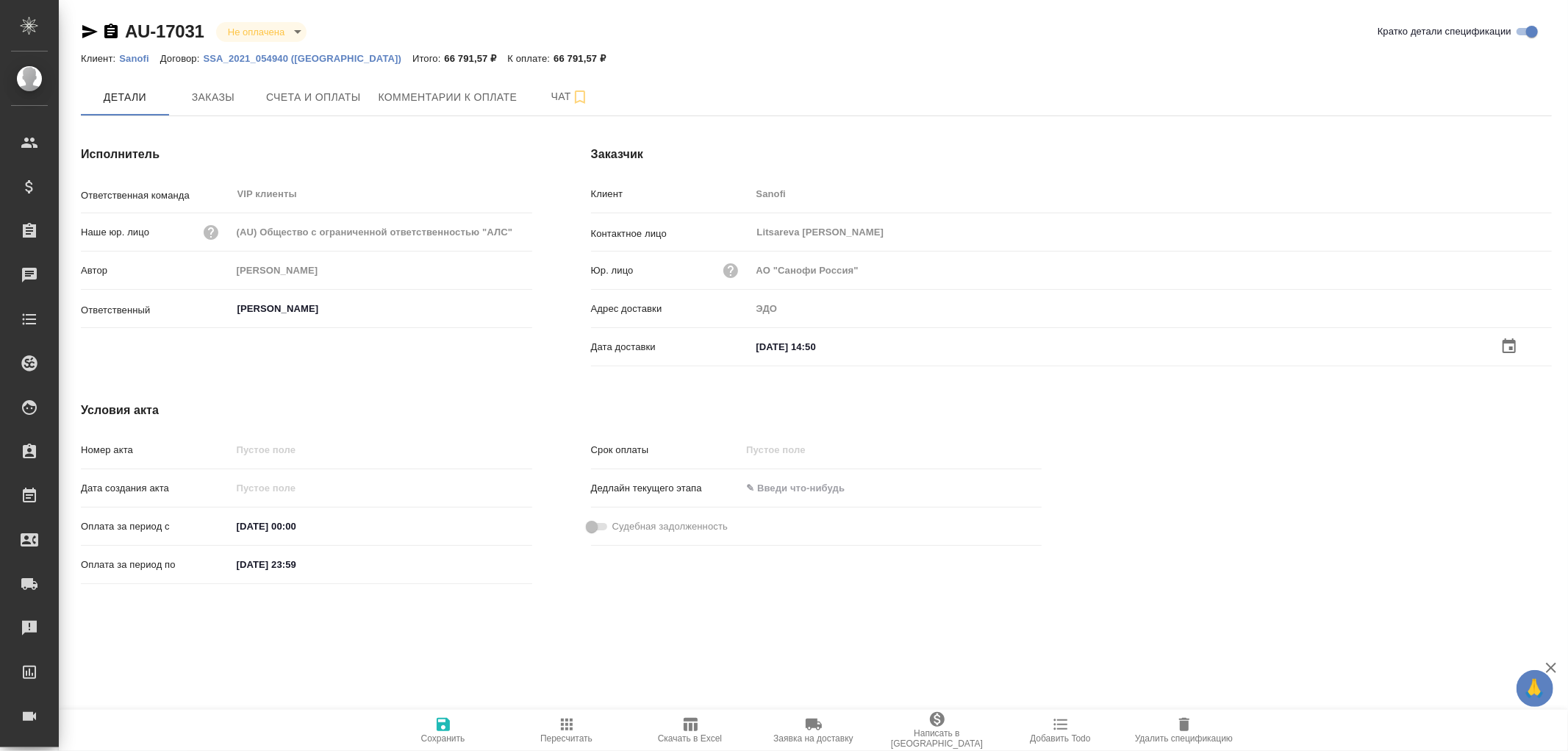
click at [445, 724] on icon "button" at bounding box center [442, 723] width 13 height 13
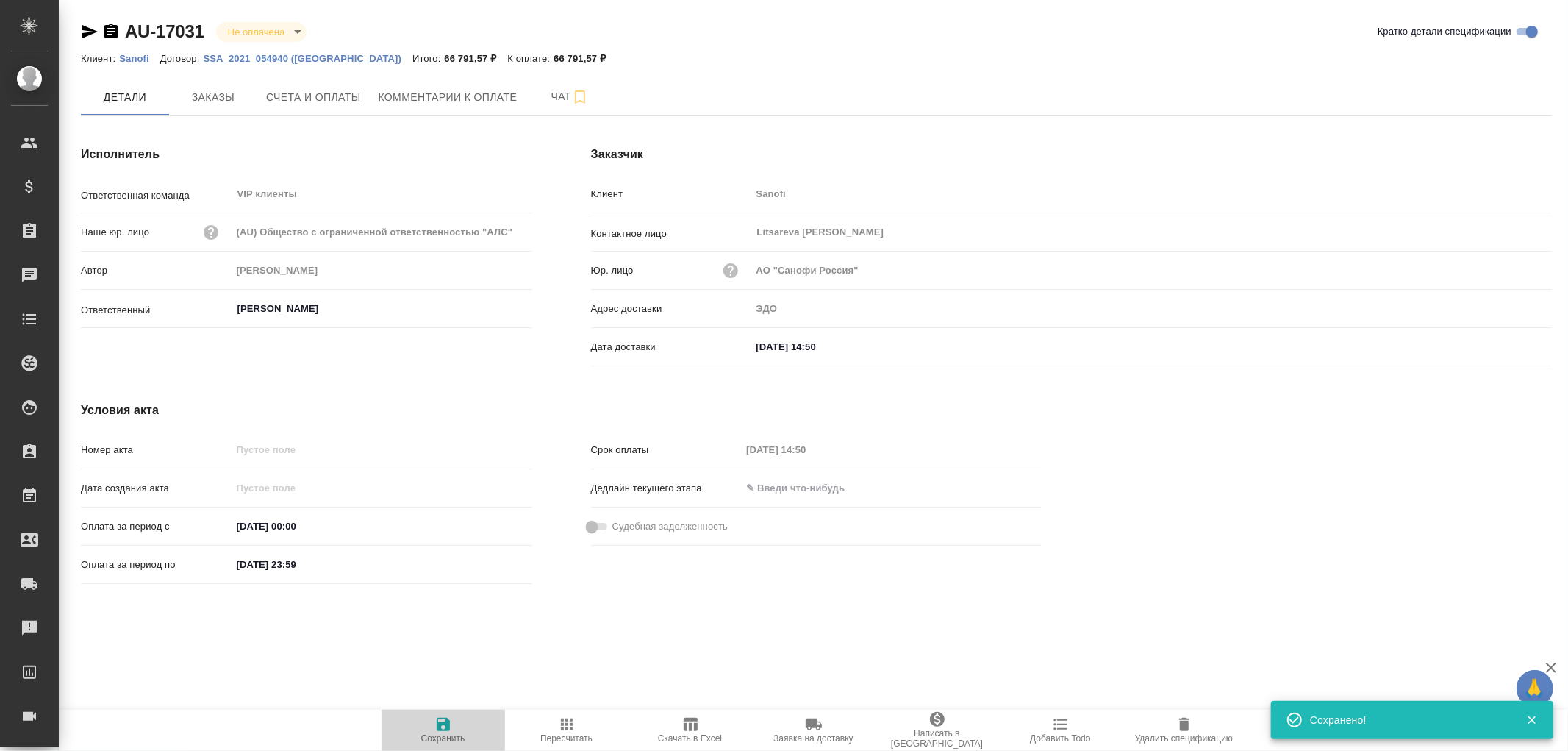
click at [445, 724] on icon "button" at bounding box center [442, 723] width 13 height 13
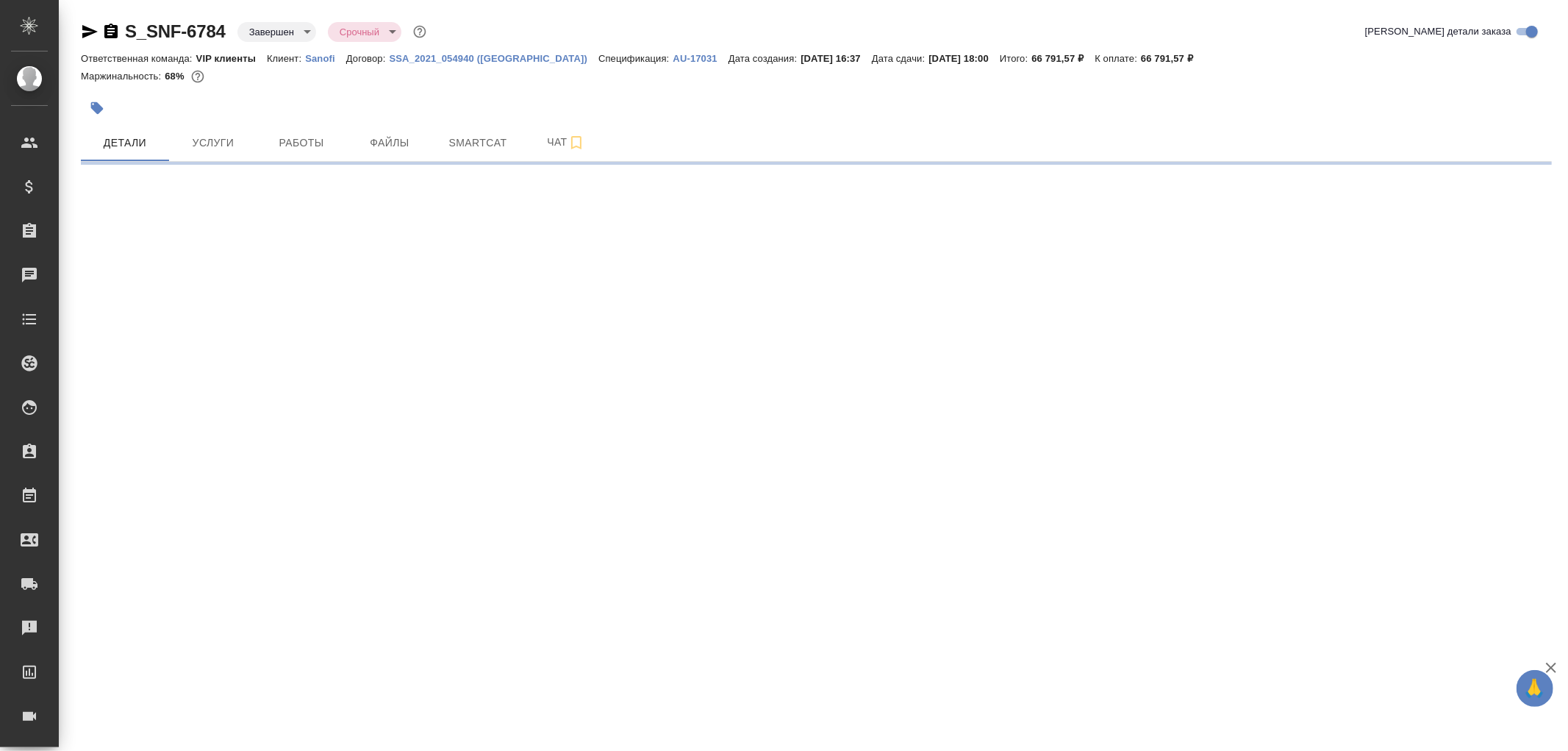
select select "RU"
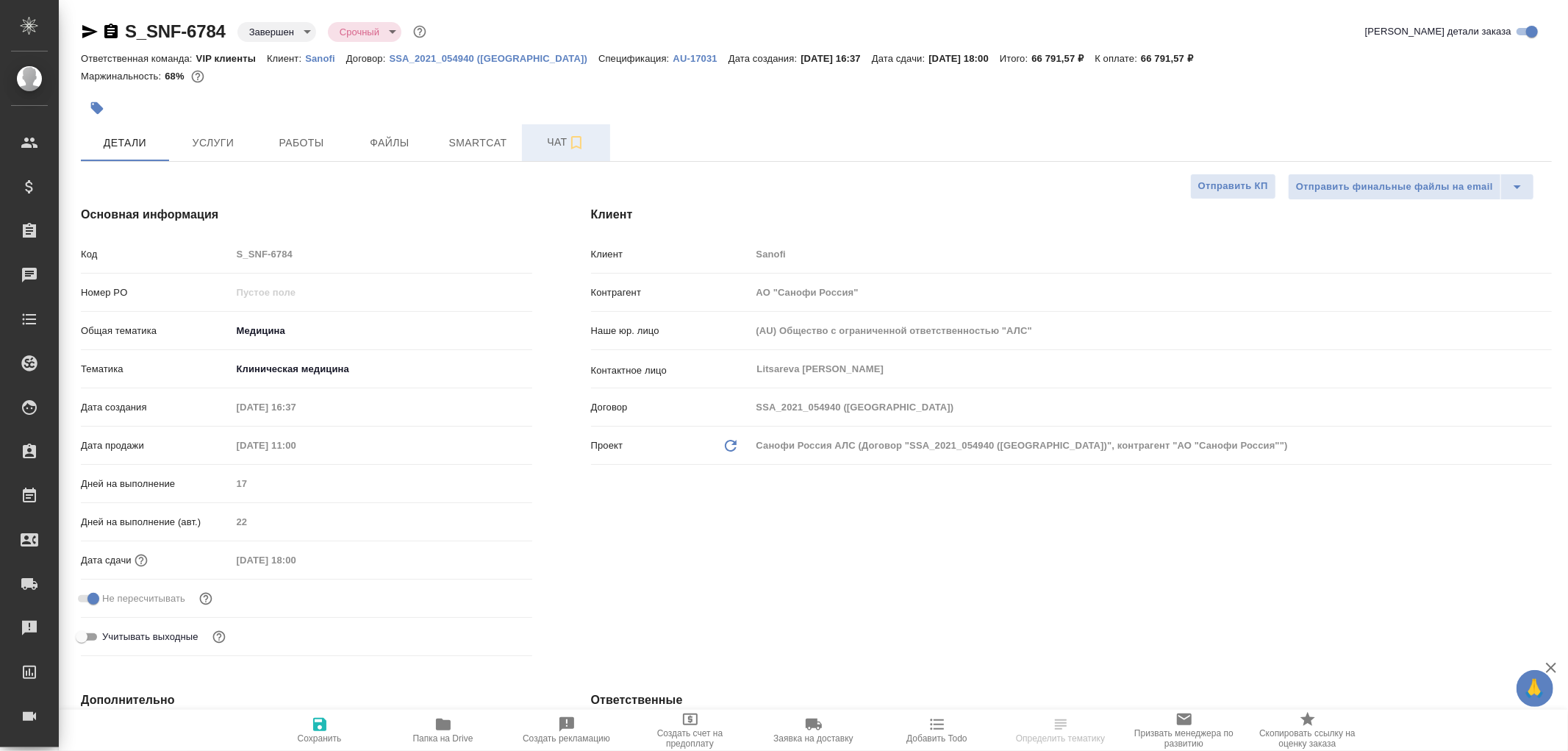
type textarea "x"
click at [557, 144] on span "Чат" at bounding box center [566, 142] width 71 height 18
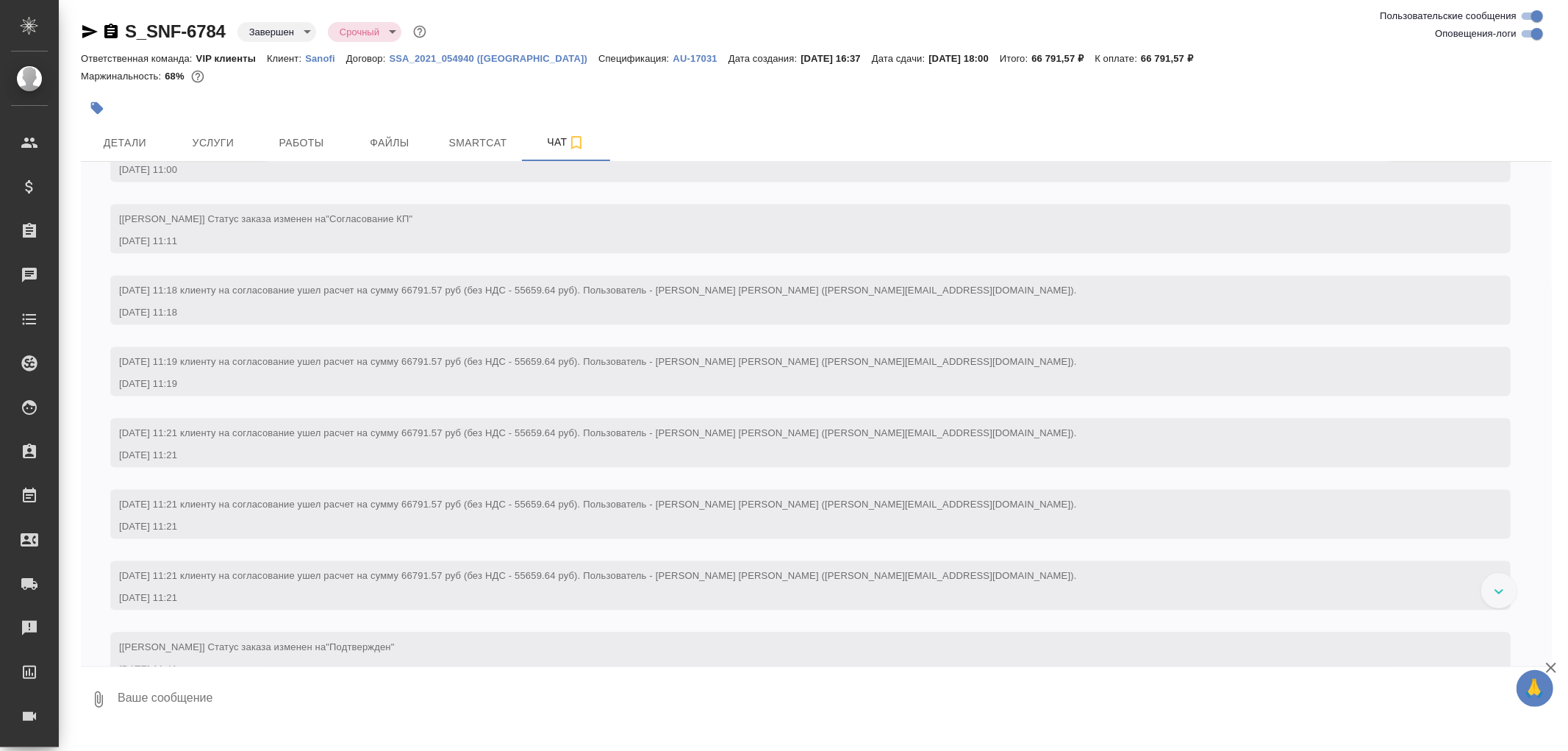
scroll to position [2532, 0]
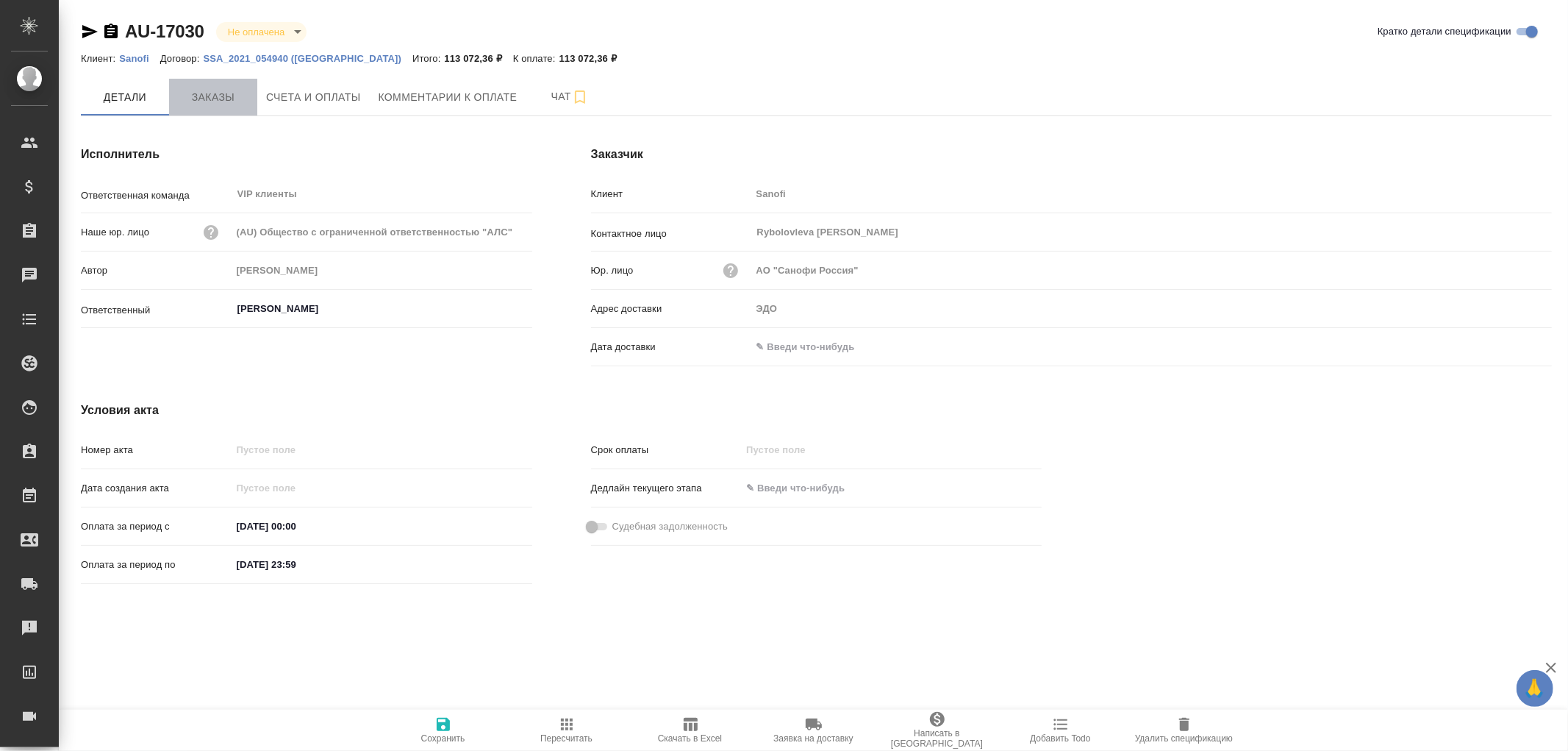
click at [214, 100] on span "Заказы" at bounding box center [213, 98] width 71 height 18
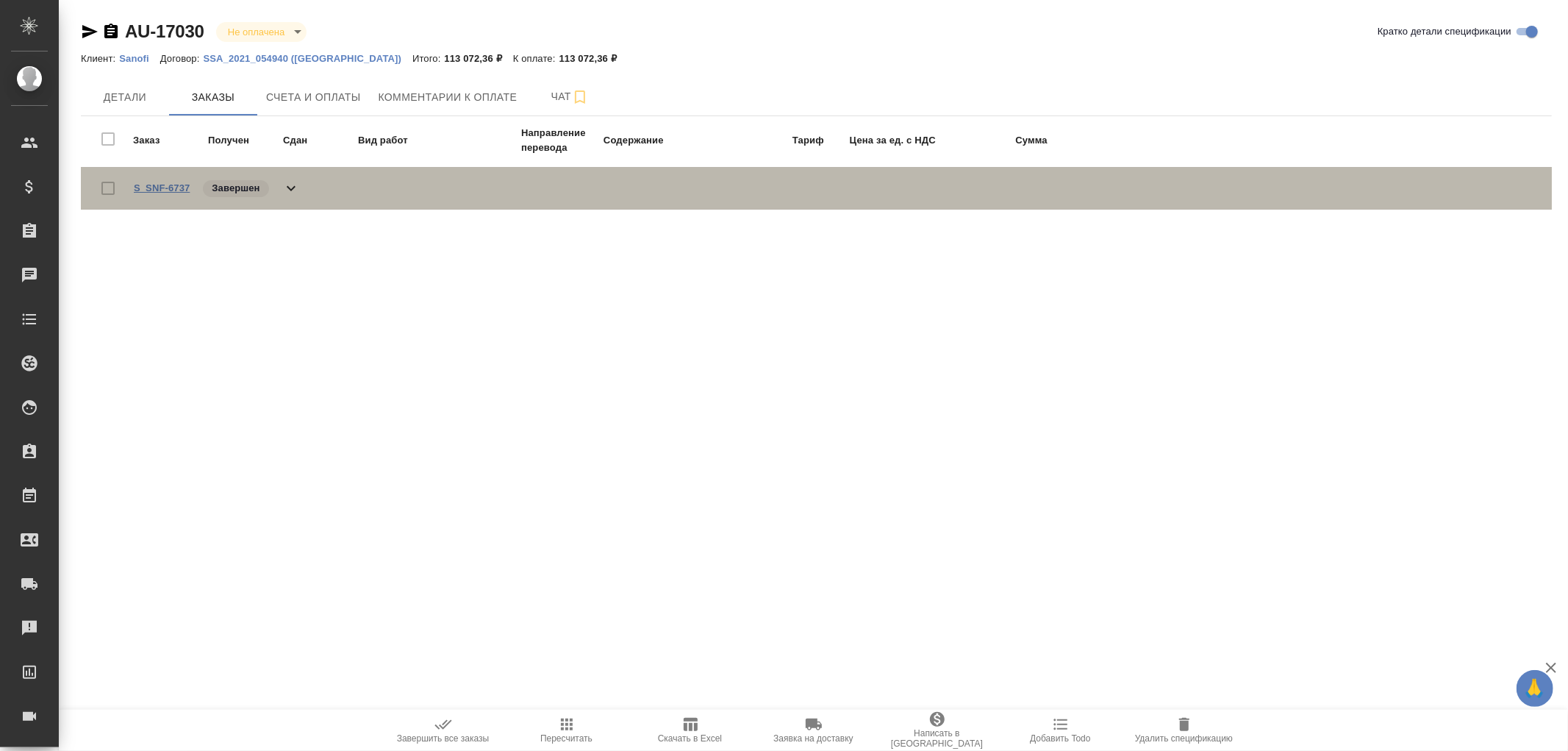
click at [182, 182] on link "S_SNF-6737" at bounding box center [161, 187] width 56 height 11
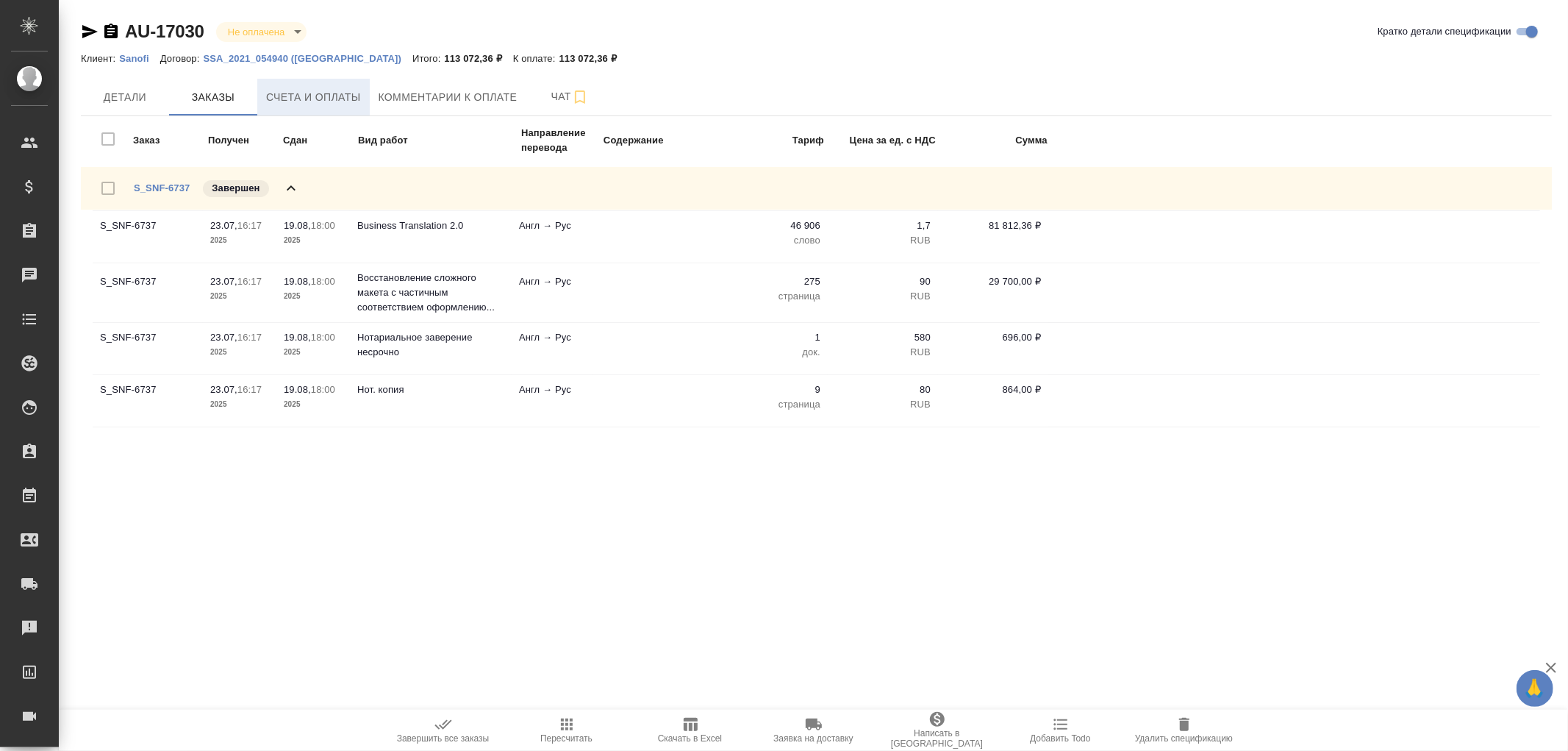
drag, startPoint x: 312, startPoint y: 90, endPoint x: 320, endPoint y: 93, distance: 8.5
click at [312, 92] on span "Счета и оплаты" at bounding box center [313, 98] width 95 height 18
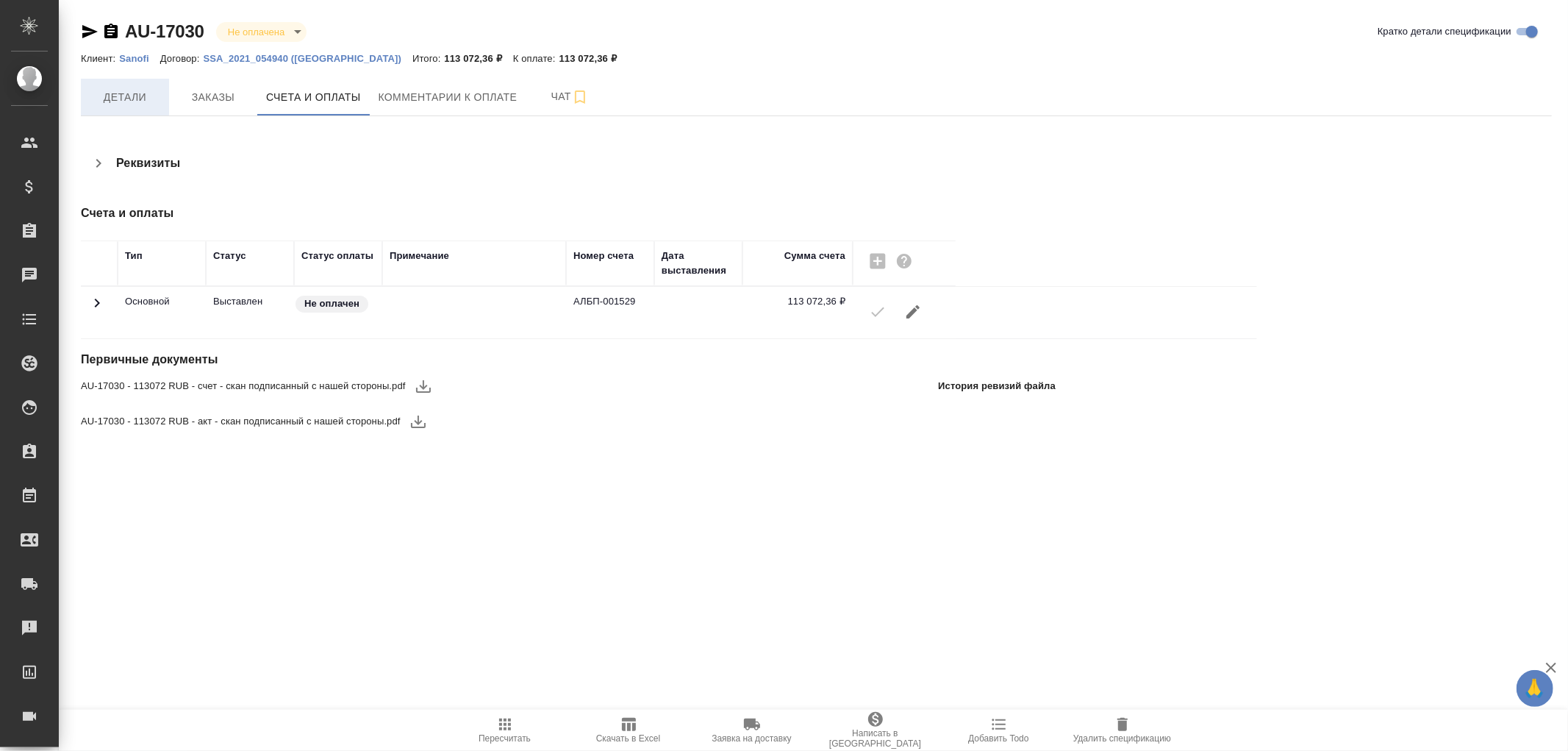
click at [124, 101] on span "Детали" at bounding box center [125, 98] width 71 height 18
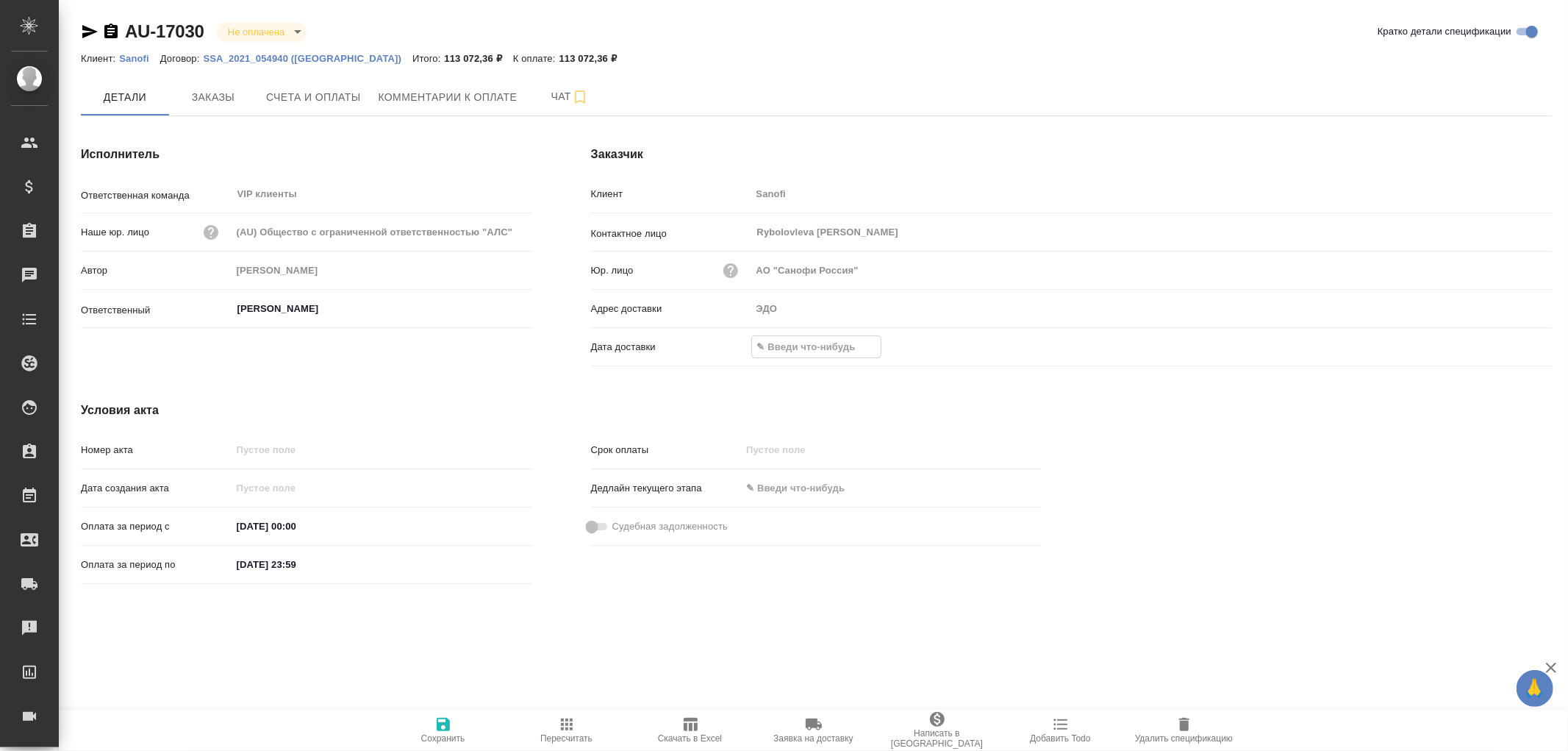
drag, startPoint x: 776, startPoint y: 344, endPoint x: 858, endPoint y: 347, distance: 82.1
click at [779, 343] on input "text" at bounding box center [816, 346] width 129 height 21
click at [1509, 352] on icon "button" at bounding box center [1509, 347] width 18 height 18
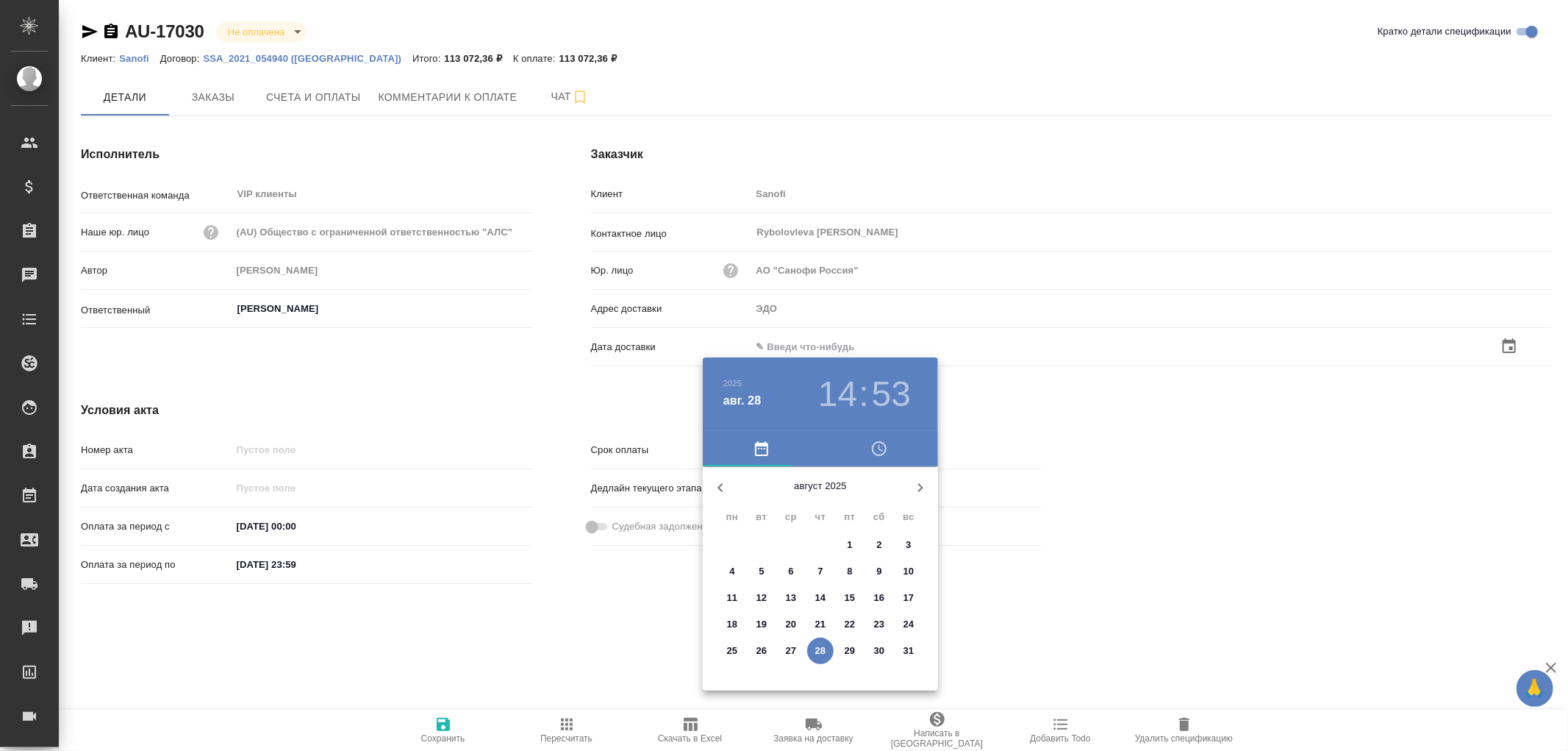
click at [825, 652] on p "28" at bounding box center [821, 650] width 11 height 15
type input "28.08.2025 14:53"
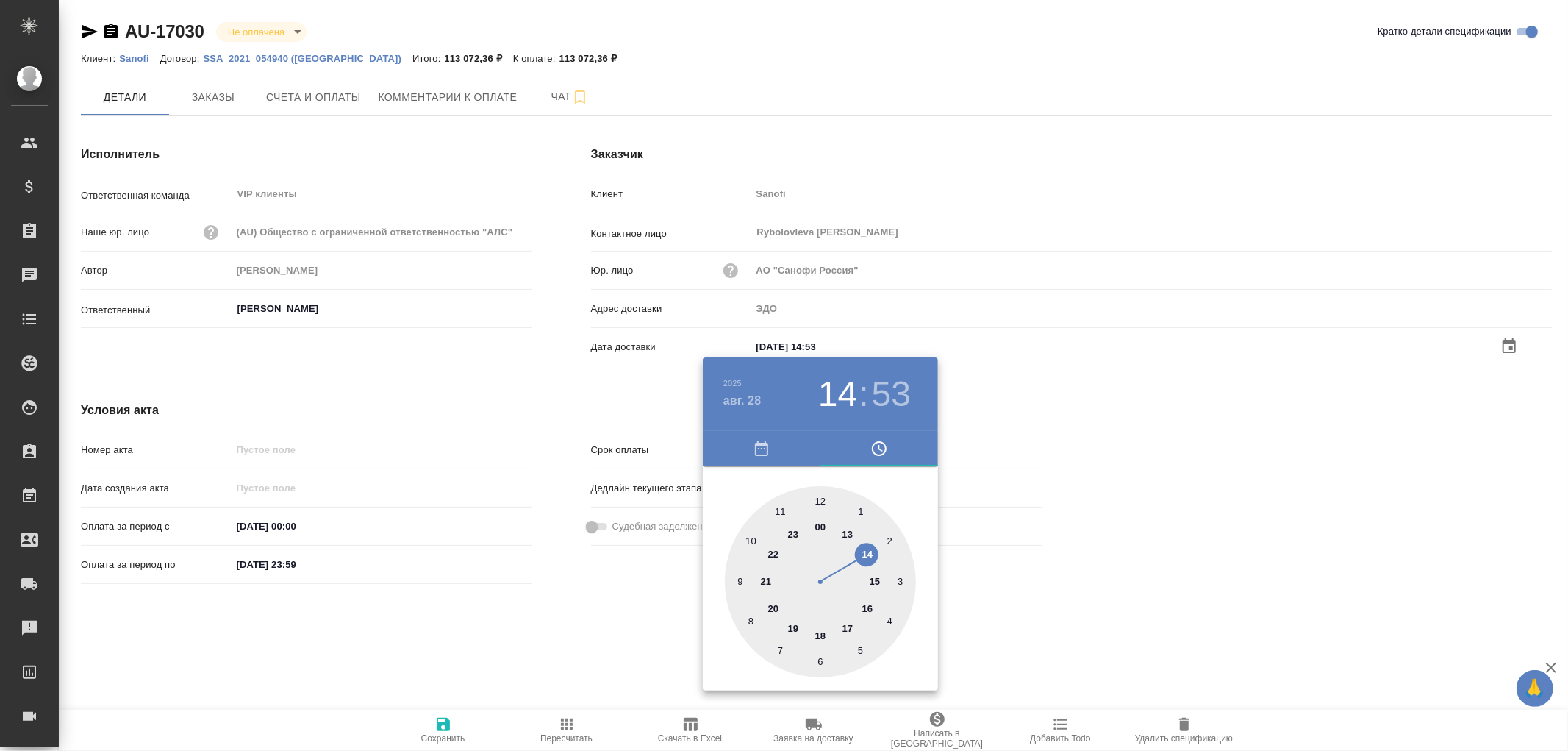
drag, startPoint x: 425, startPoint y: 722, endPoint x: 439, endPoint y: 723, distance: 14.0
click at [432, 723] on div at bounding box center [784, 376] width 1568 height 751
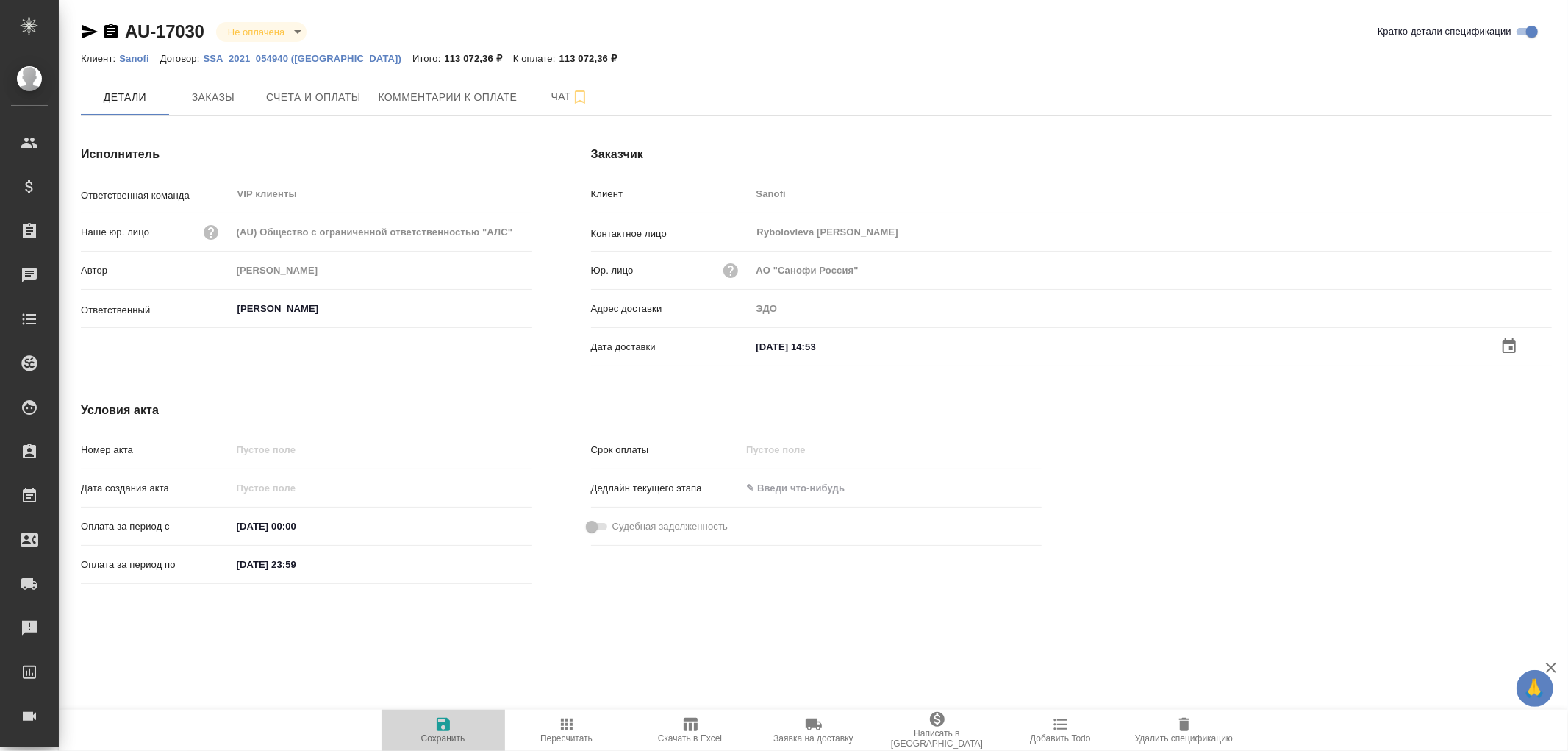
click at [439, 723] on icon "button" at bounding box center [442, 723] width 13 height 13
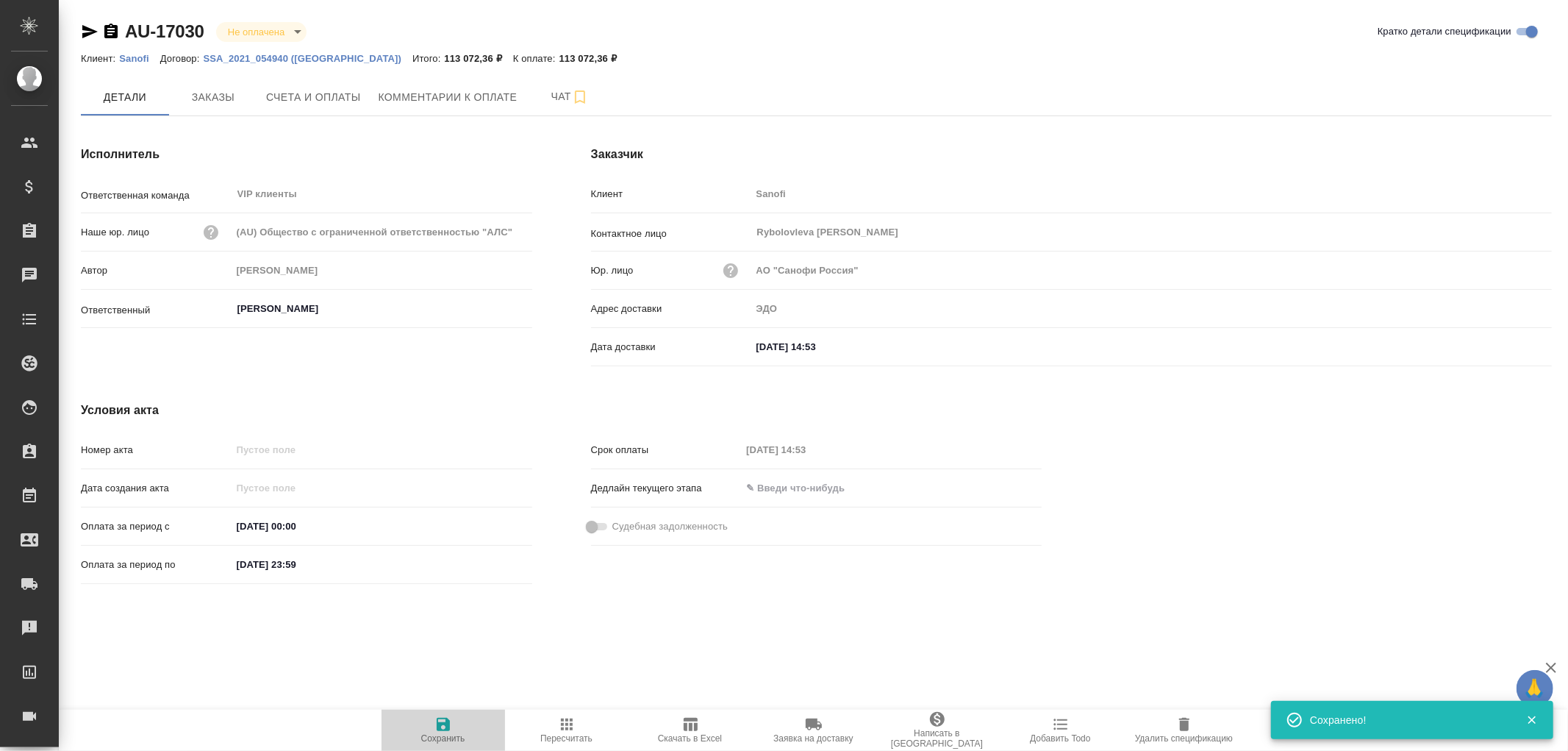
click at [445, 723] on icon "button" at bounding box center [442, 723] width 13 height 13
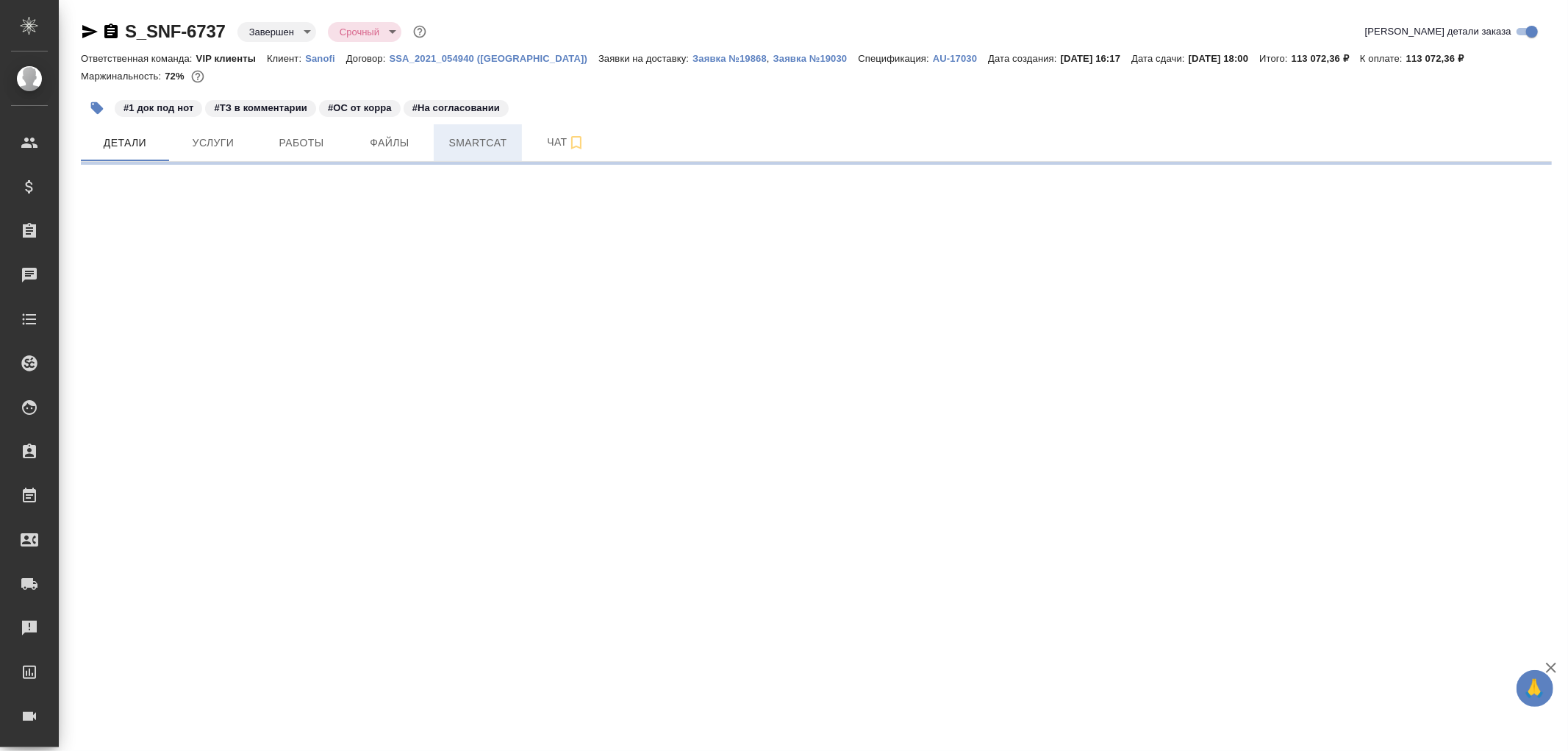
select select "RU"
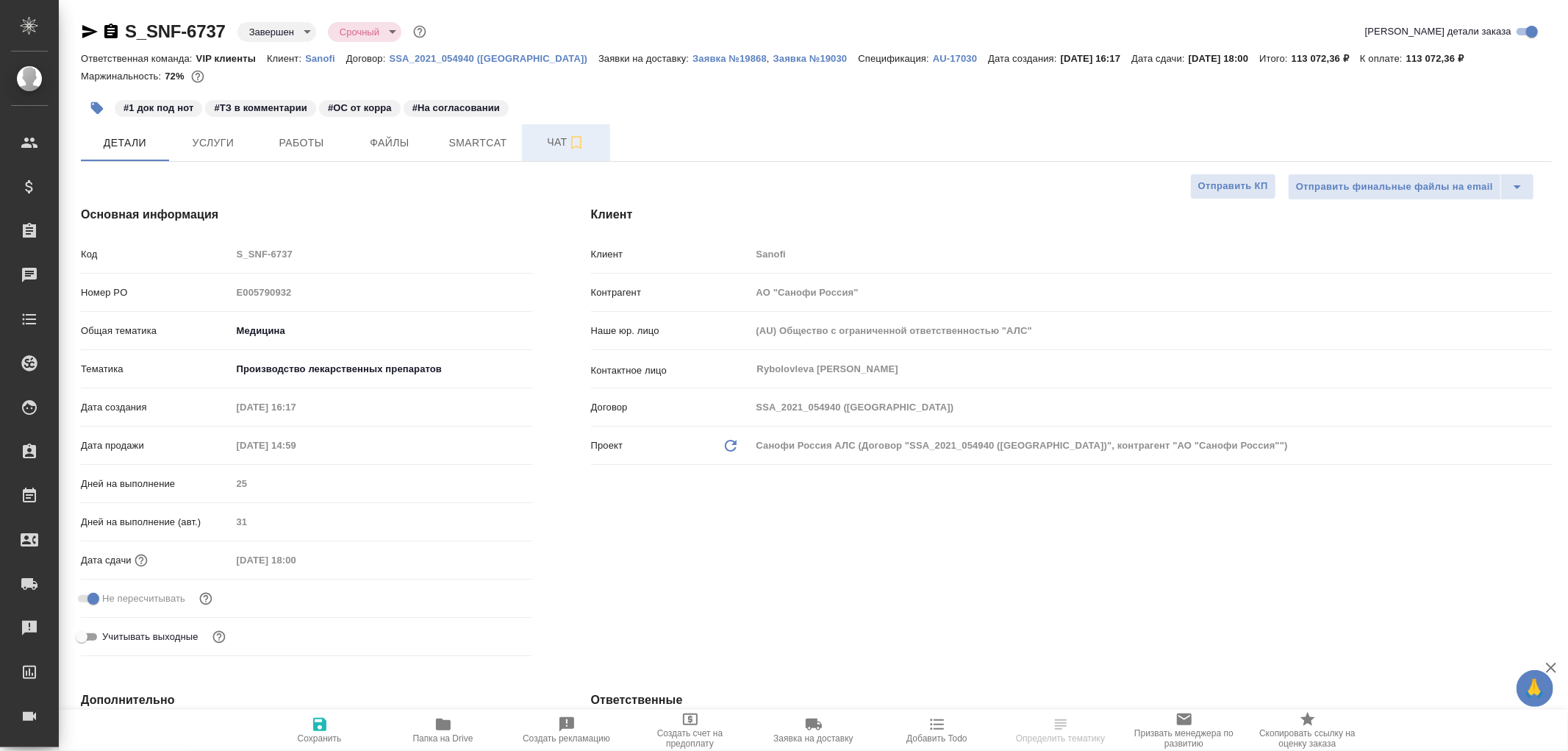
type textarea "x"
click at [557, 140] on span "Чат" at bounding box center [566, 142] width 71 height 18
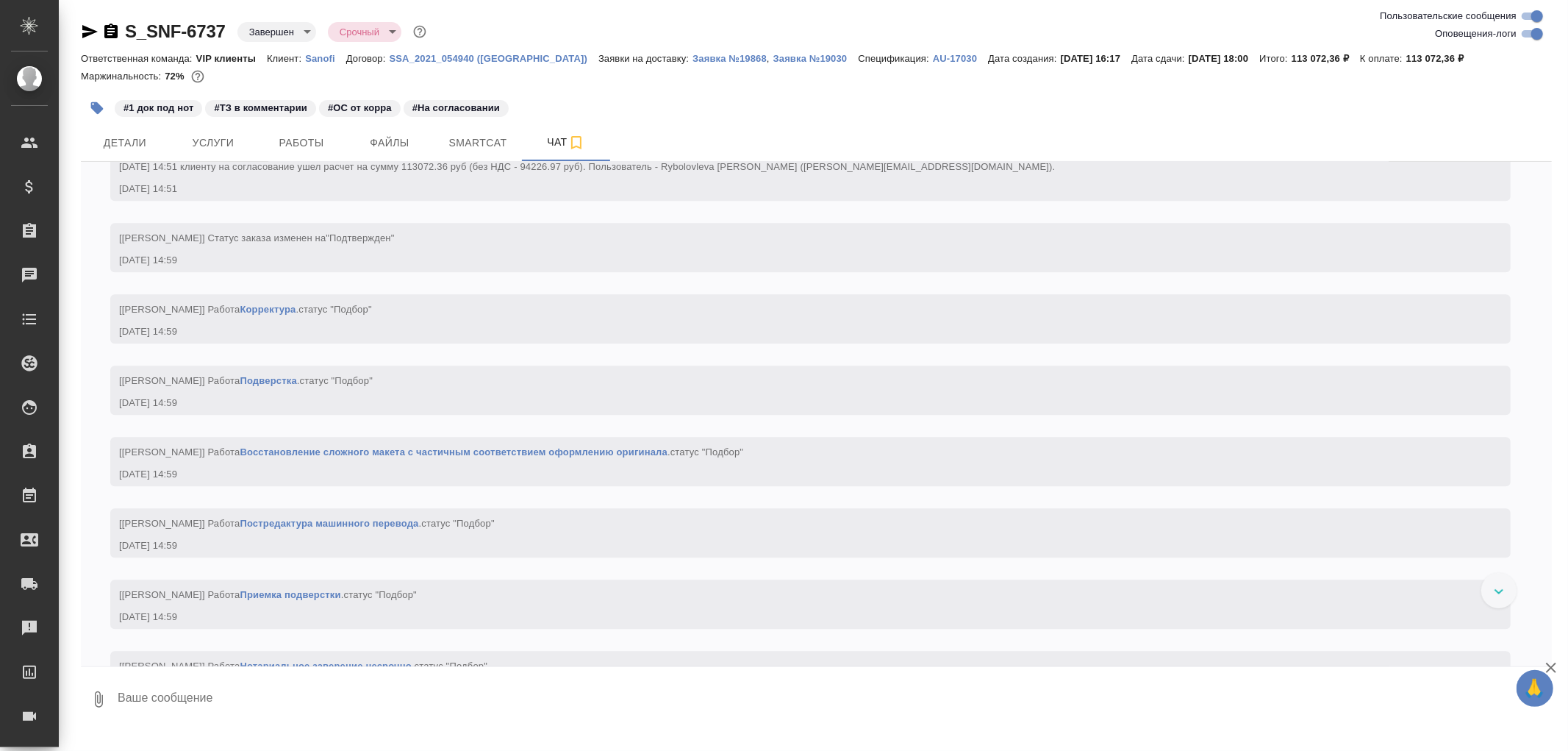
scroll to position [3267, 0]
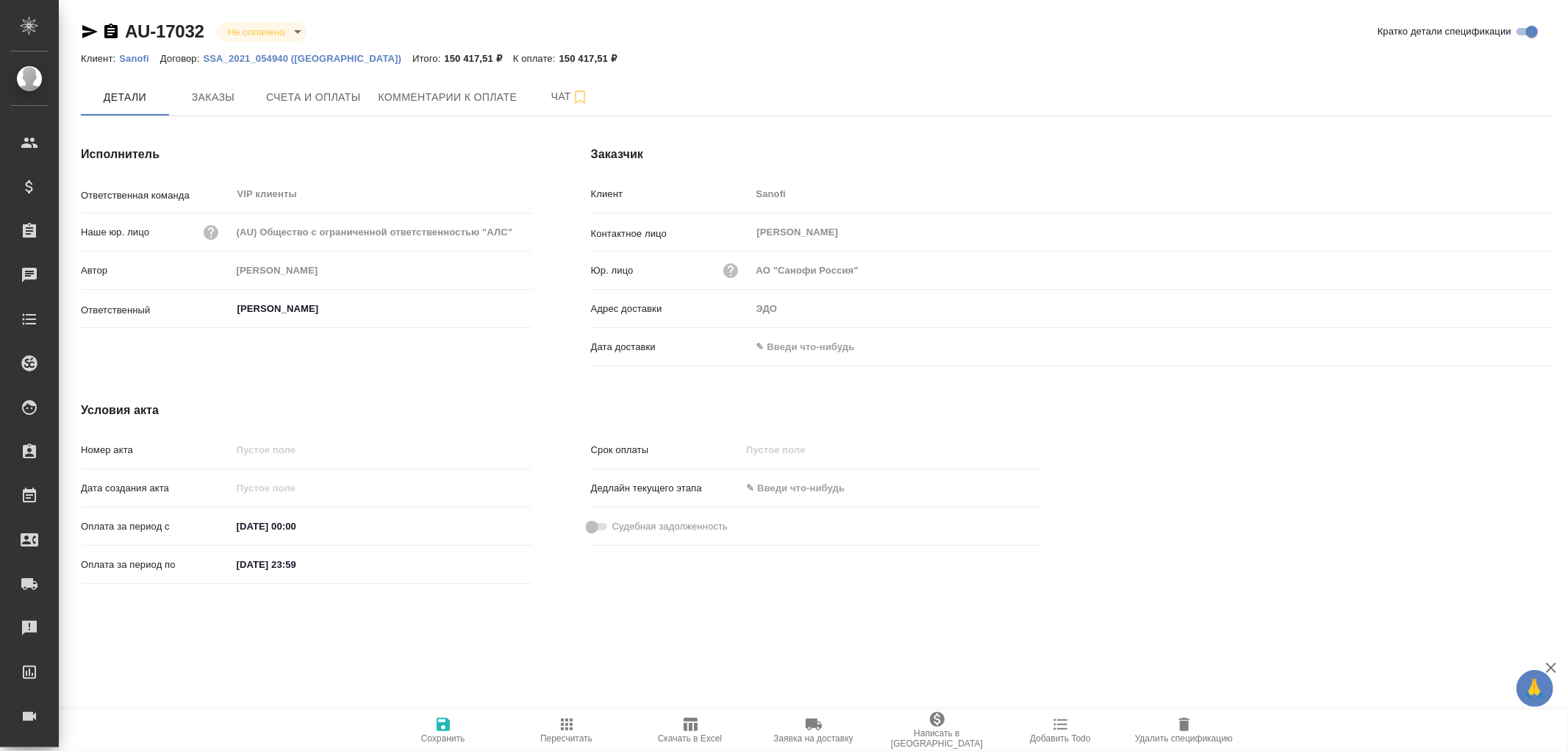
drag, startPoint x: 208, startPoint y: 94, endPoint x: 225, endPoint y: 116, distance: 27.8
click at [208, 94] on span "Заказы" at bounding box center [213, 98] width 71 height 18
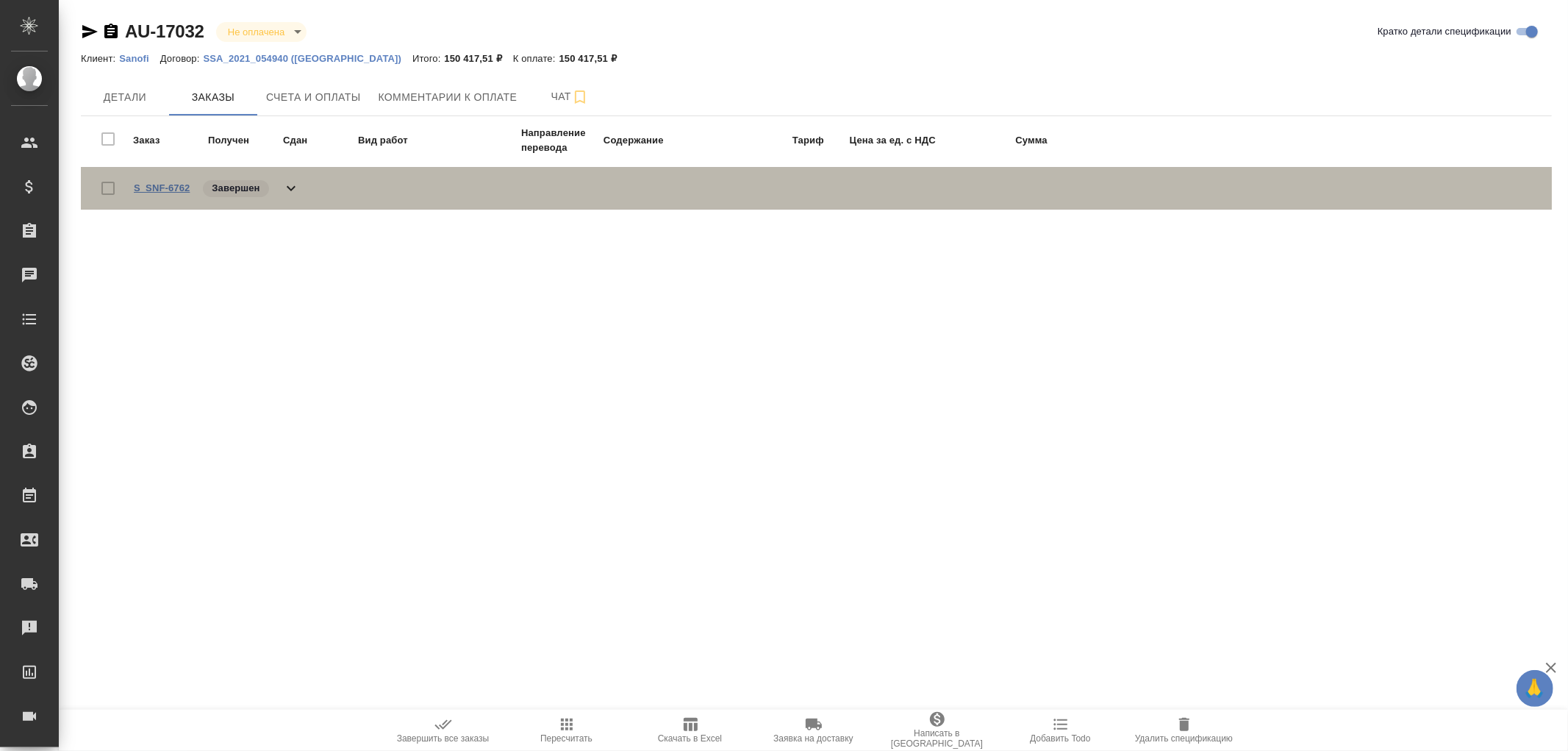
click at [161, 185] on link "S_SNF-6762" at bounding box center [161, 187] width 56 height 11
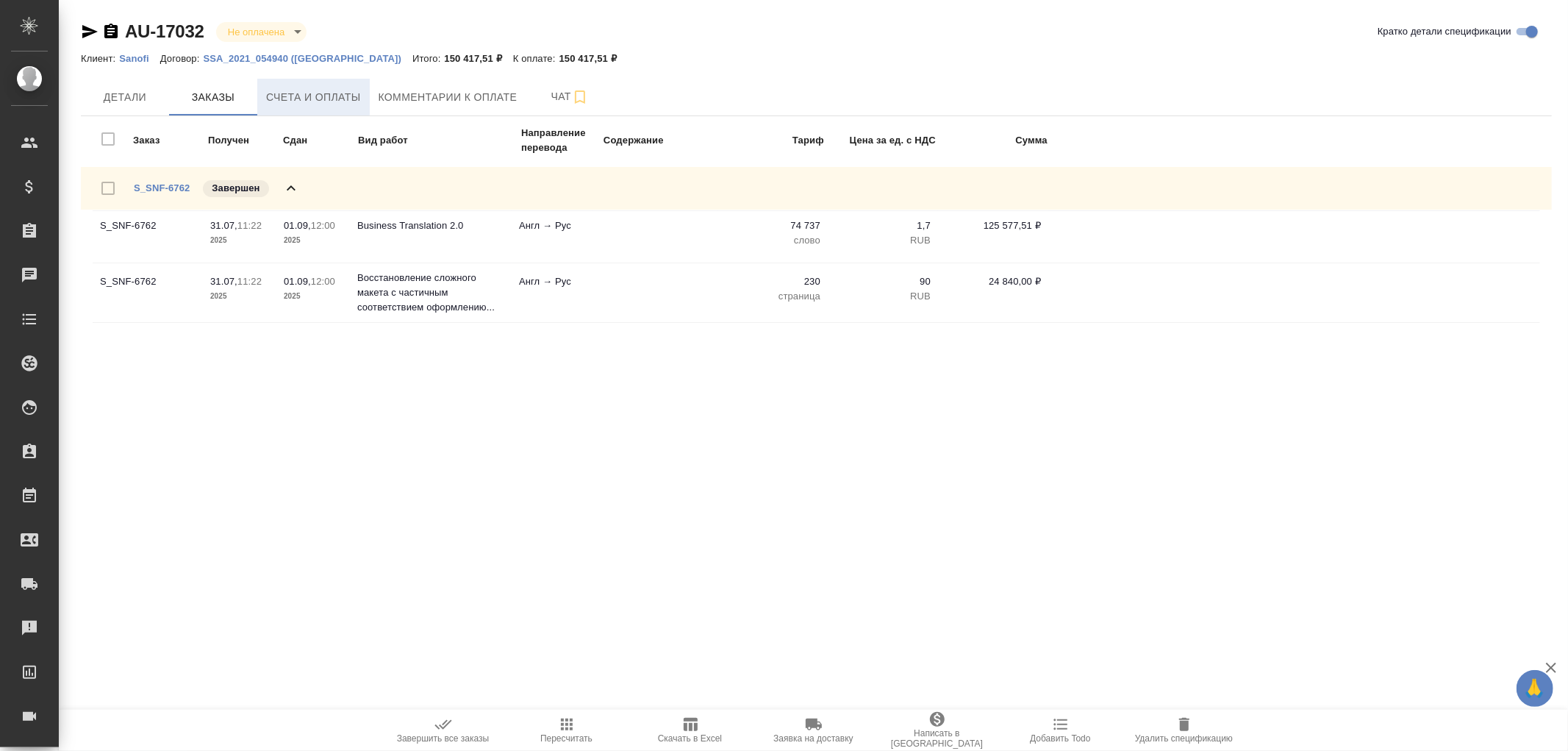
click at [309, 94] on span "Счета и оплаты" at bounding box center [313, 98] width 95 height 18
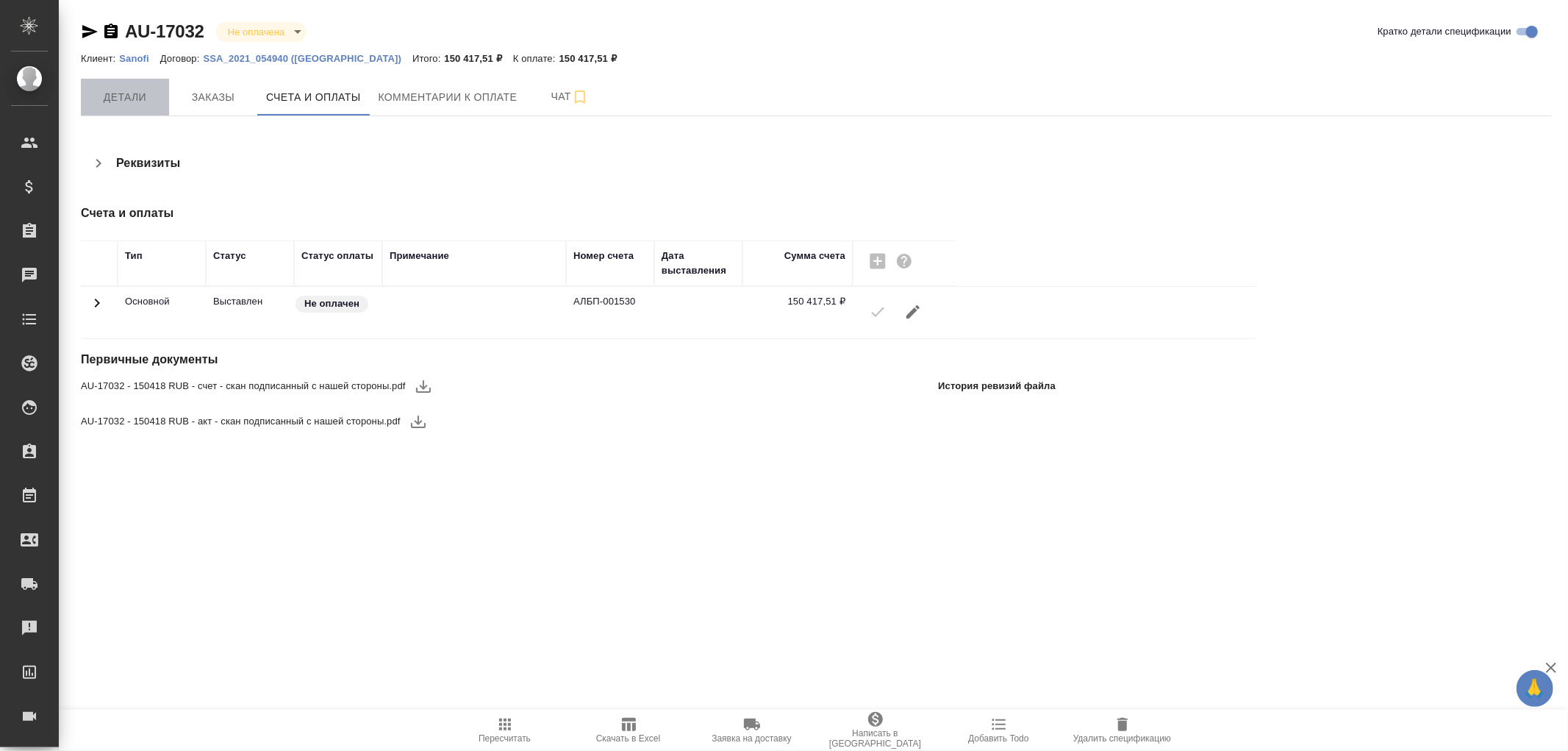
click at [132, 89] on span "Детали" at bounding box center [125, 98] width 71 height 18
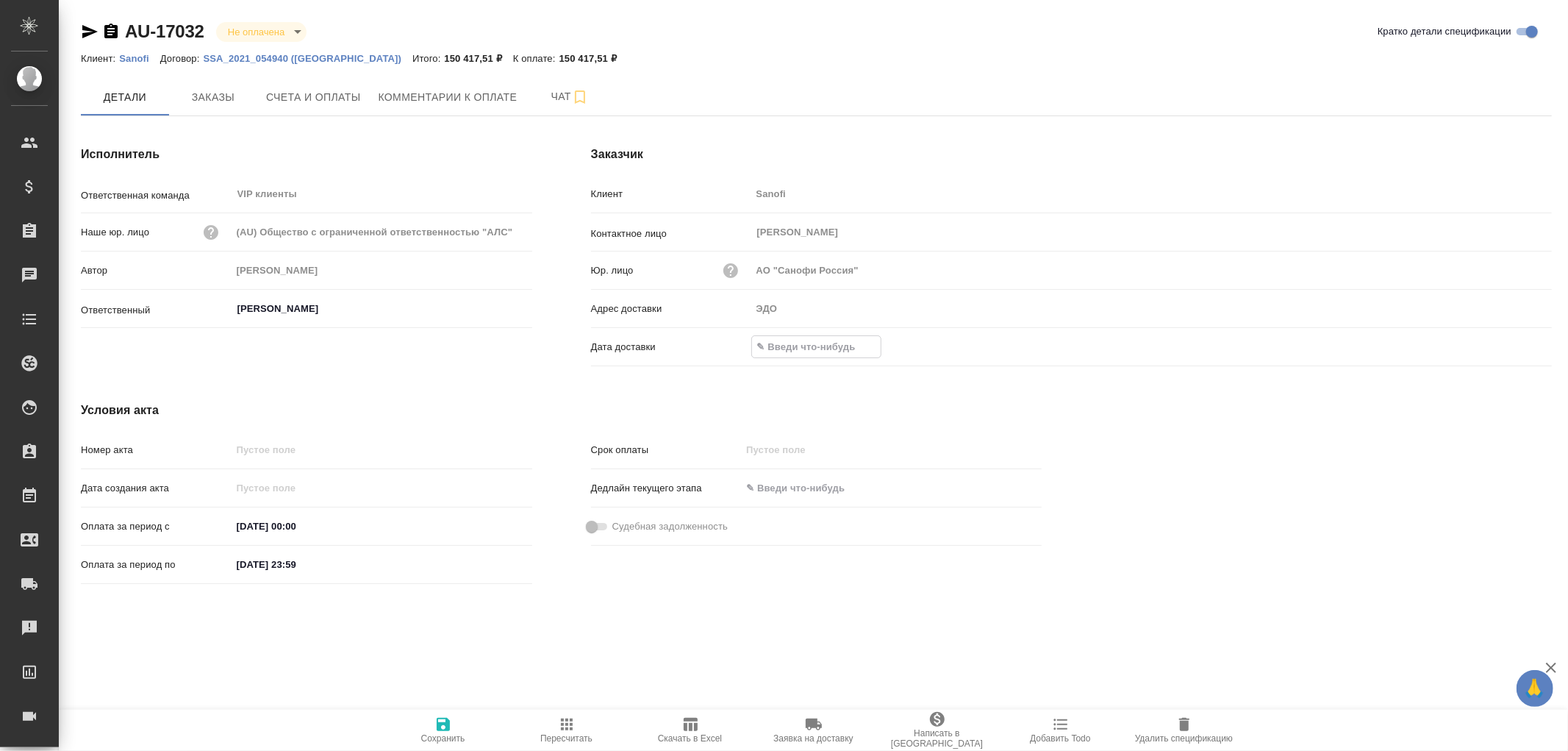
click at [783, 342] on input "text" at bounding box center [816, 346] width 129 height 21
click at [1515, 347] on icon "button" at bounding box center [1509, 347] width 18 height 18
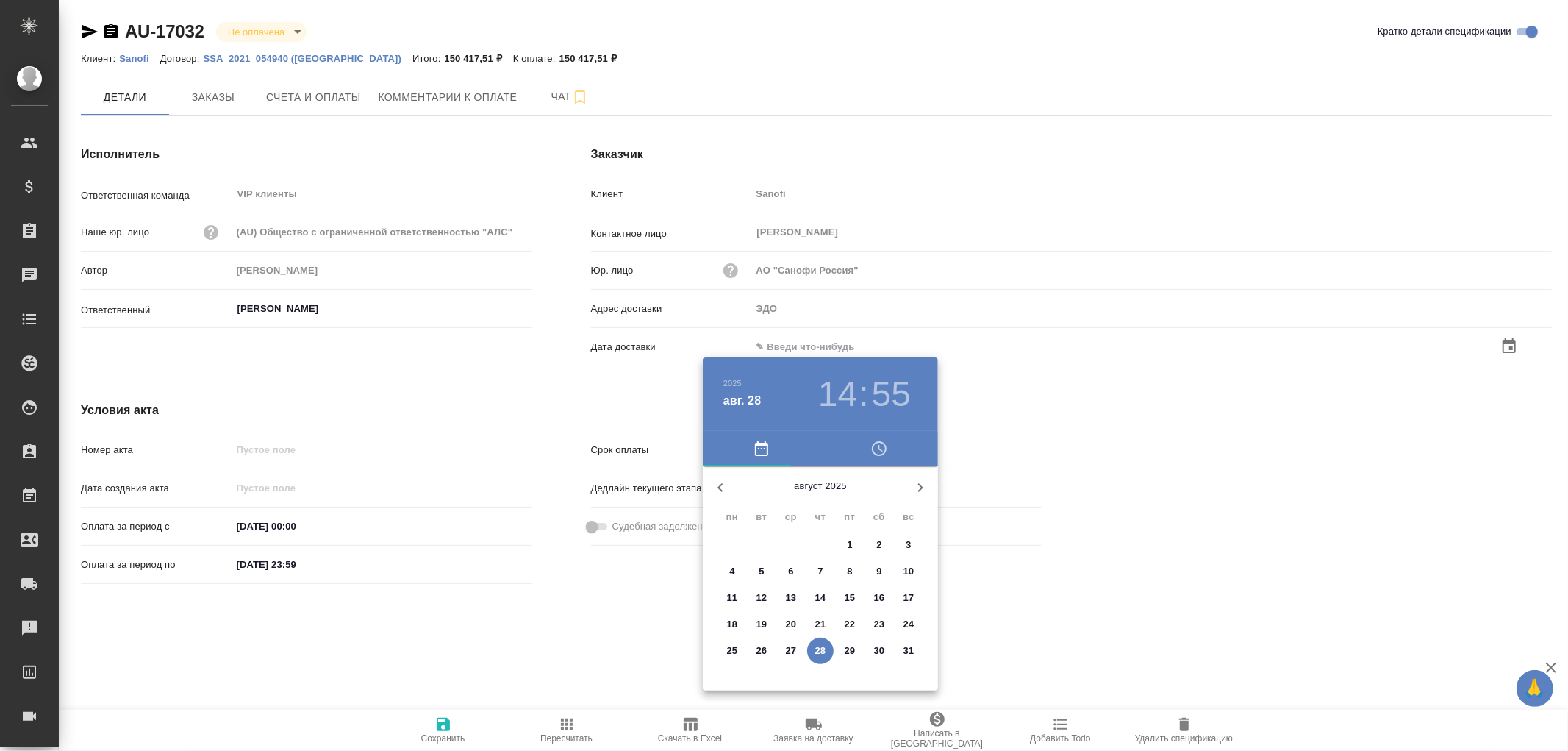
click at [818, 655] on p "28" at bounding box center [821, 650] width 11 height 15
type input "28.08.2025 14:55"
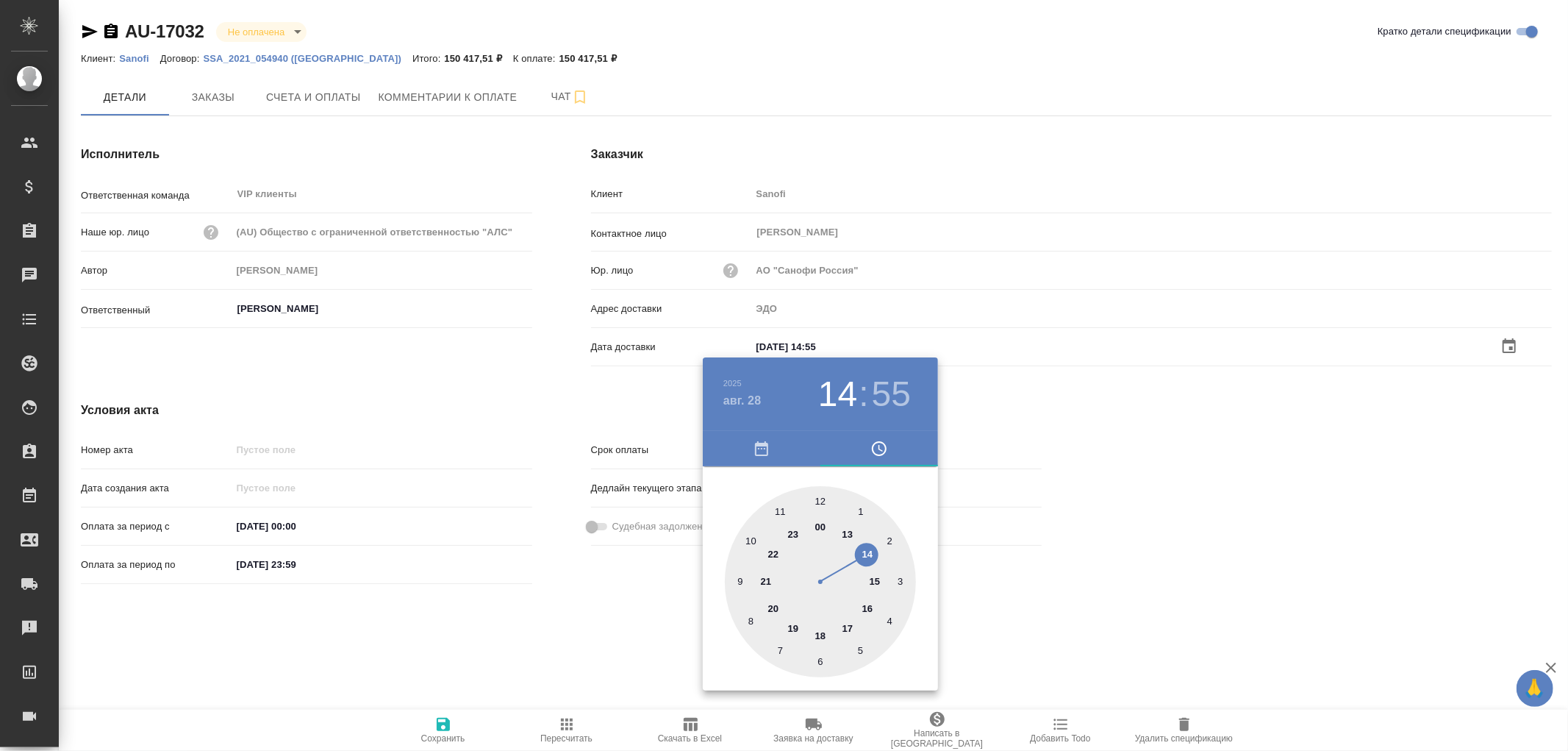
click at [436, 723] on div at bounding box center [784, 376] width 1568 height 751
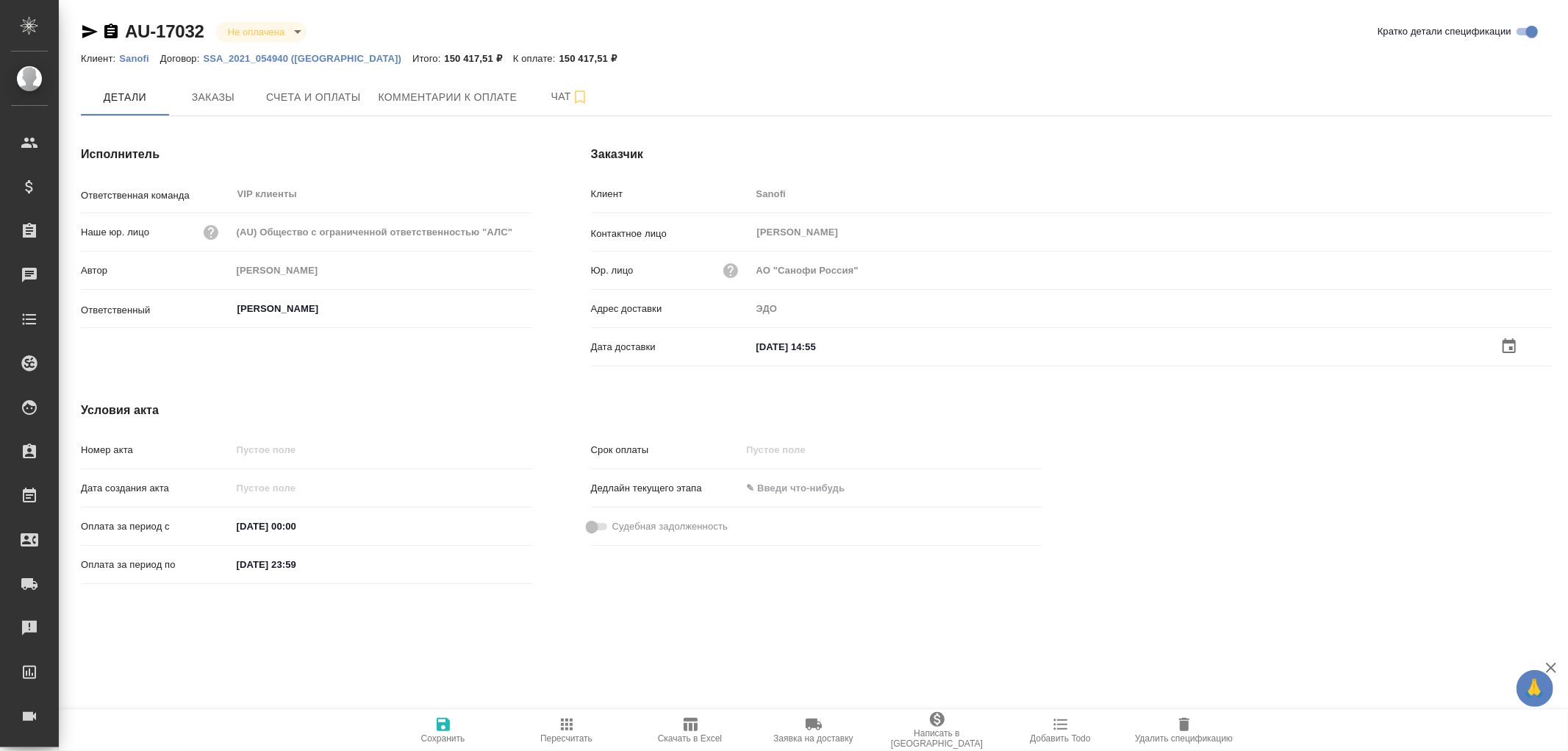
click at [441, 723] on icon "button" at bounding box center [442, 723] width 13 height 13
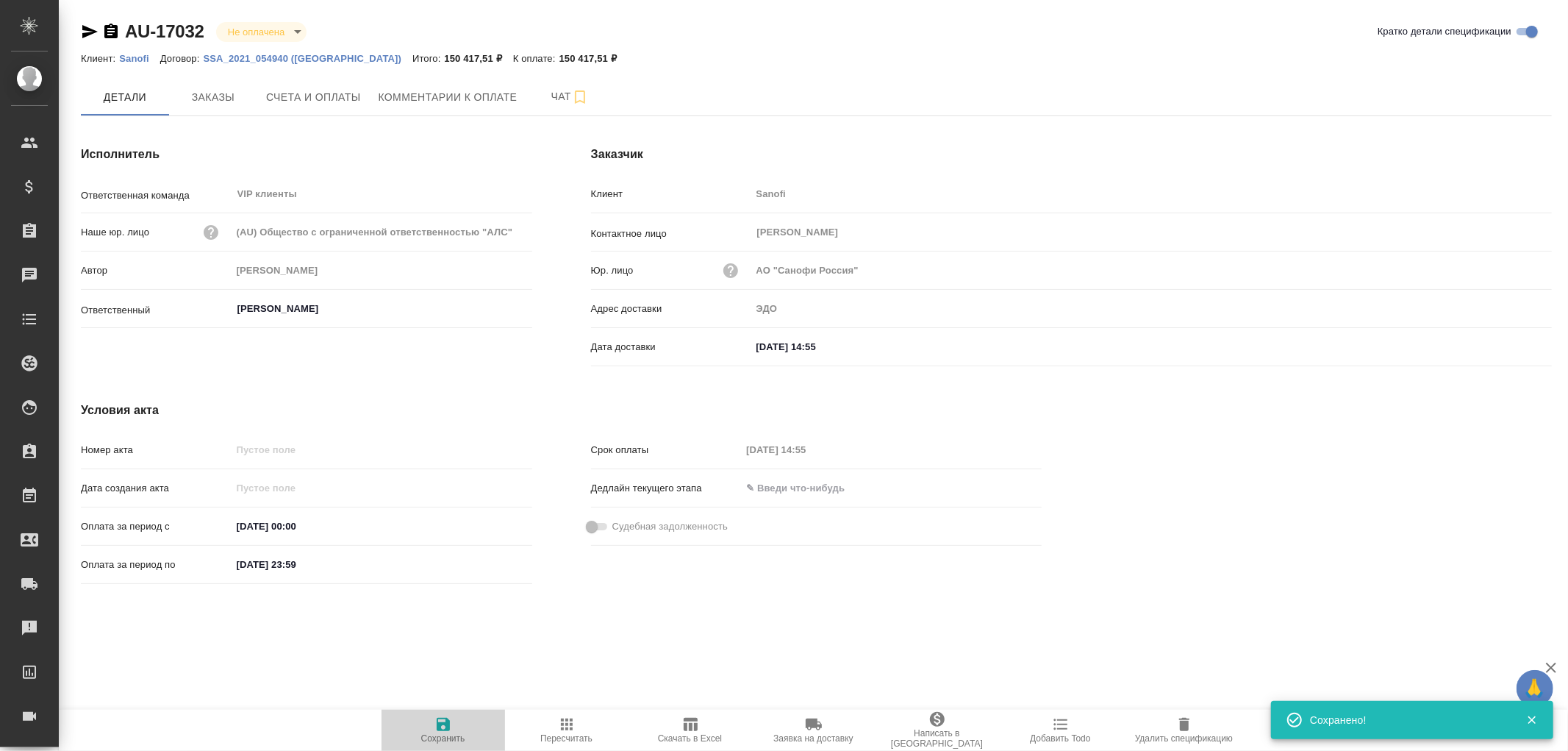
click at [441, 723] on icon "button" at bounding box center [442, 723] width 13 height 13
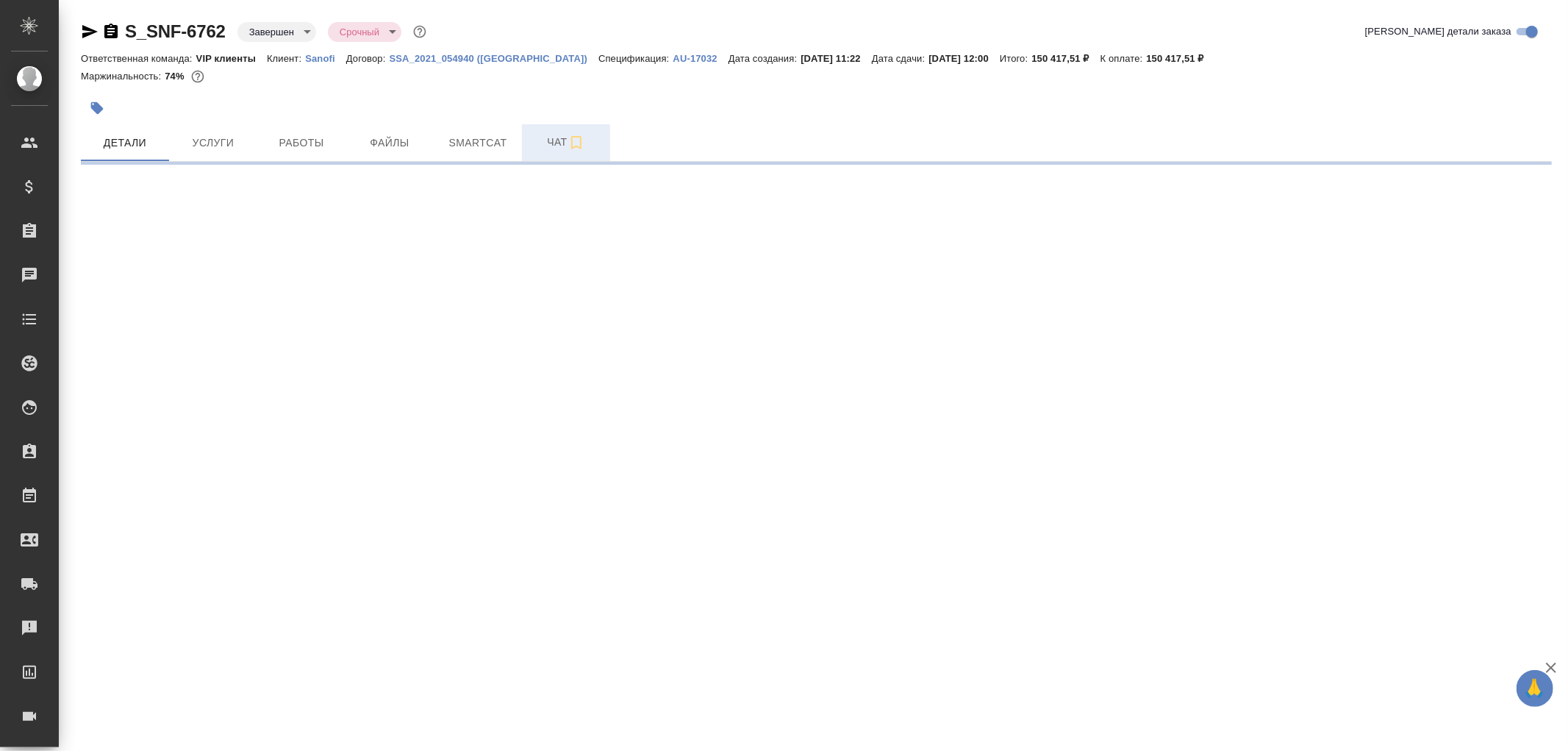
select select "RU"
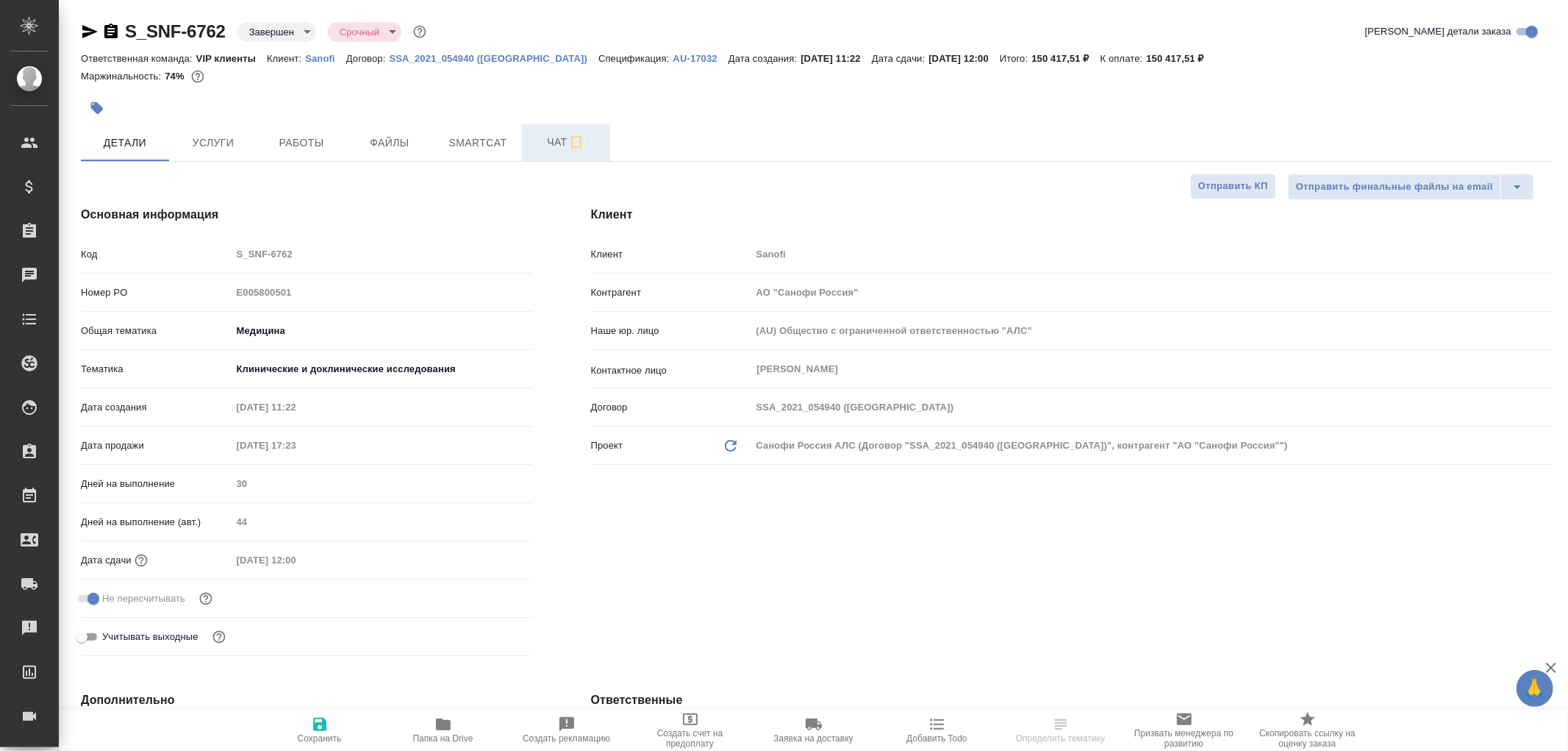
type textarea "x"
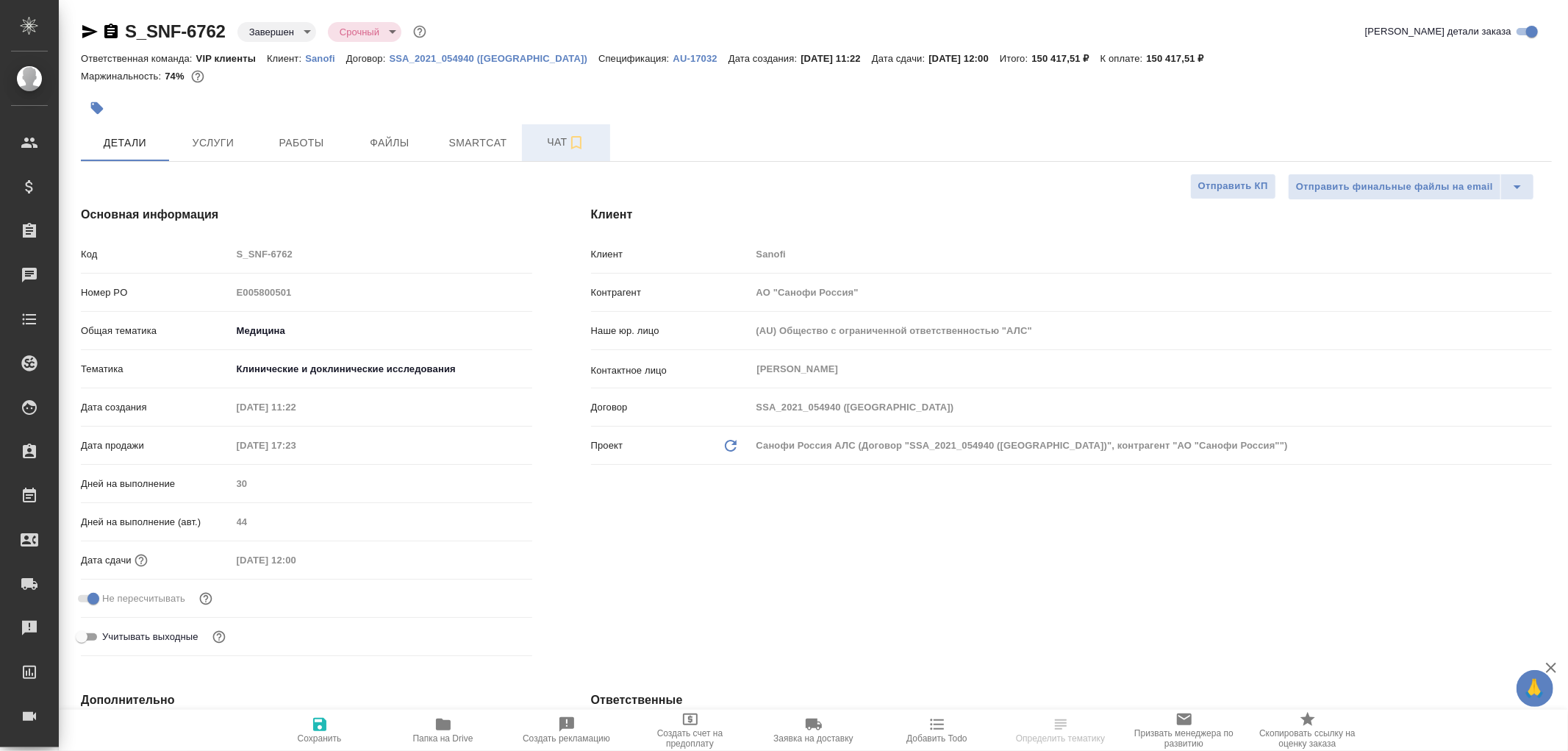
type textarea "x"
click at [568, 144] on icon "button" at bounding box center [577, 142] width 18 height 18
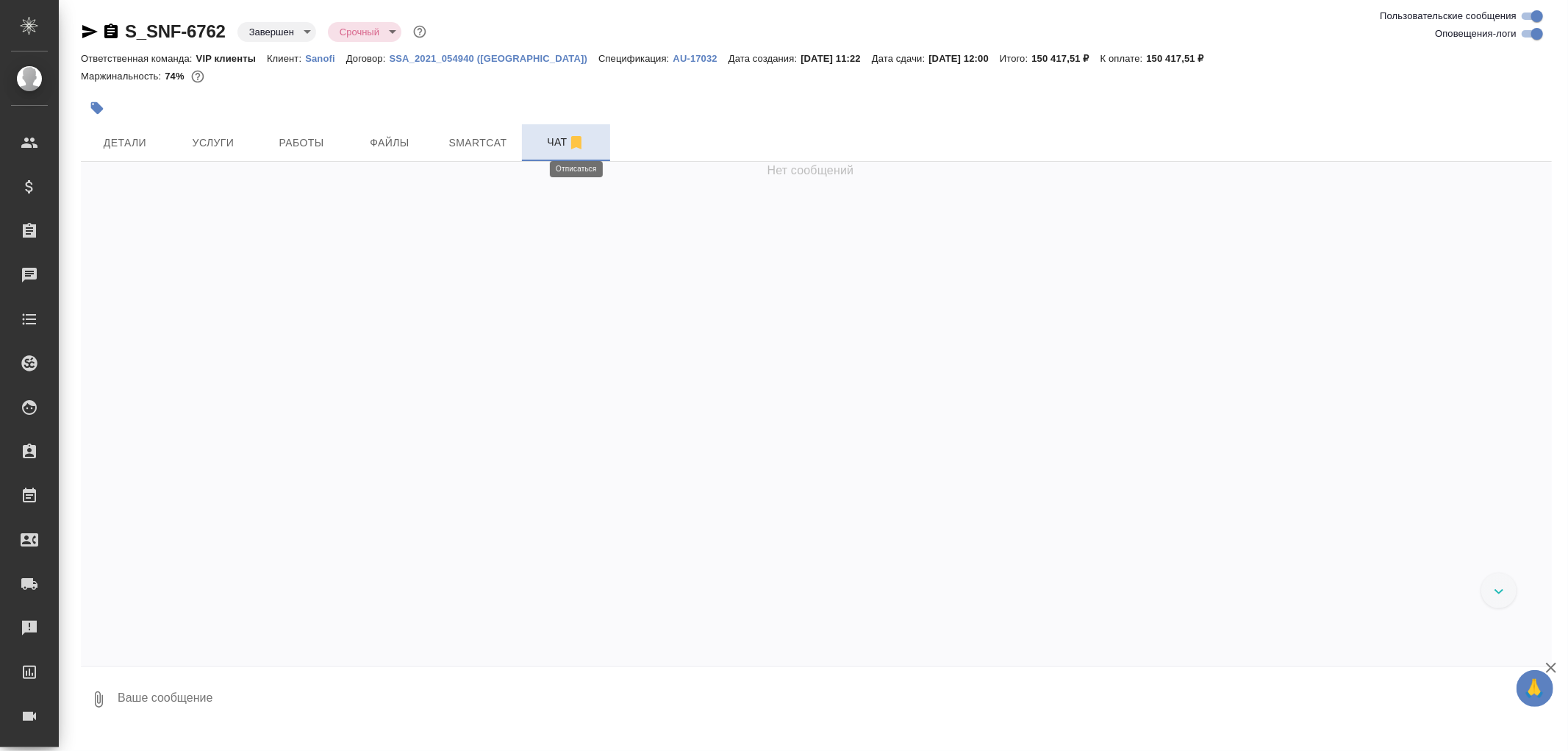
click at [572, 141] on icon "button" at bounding box center [577, 142] width 10 height 13
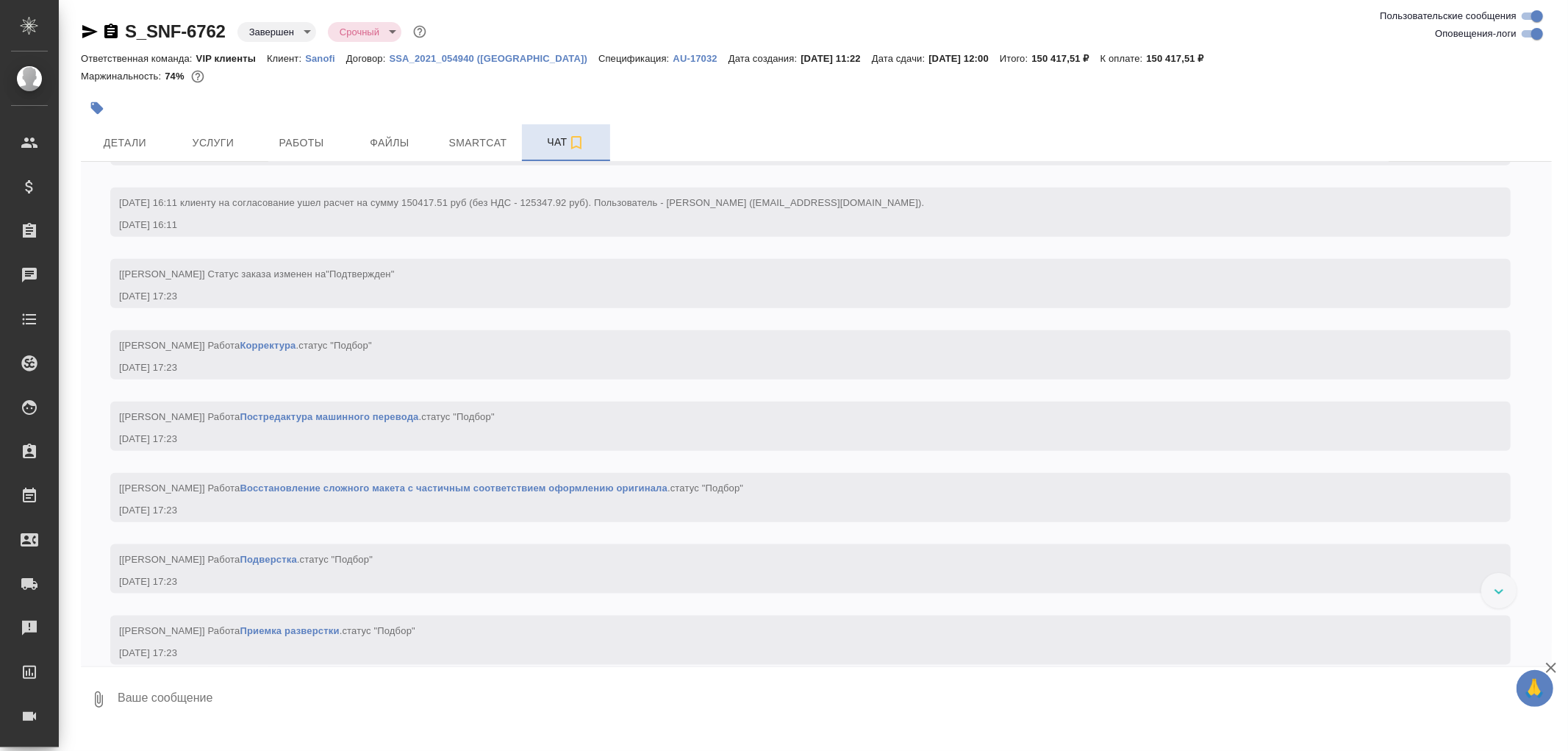
scroll to position [1388, 0]
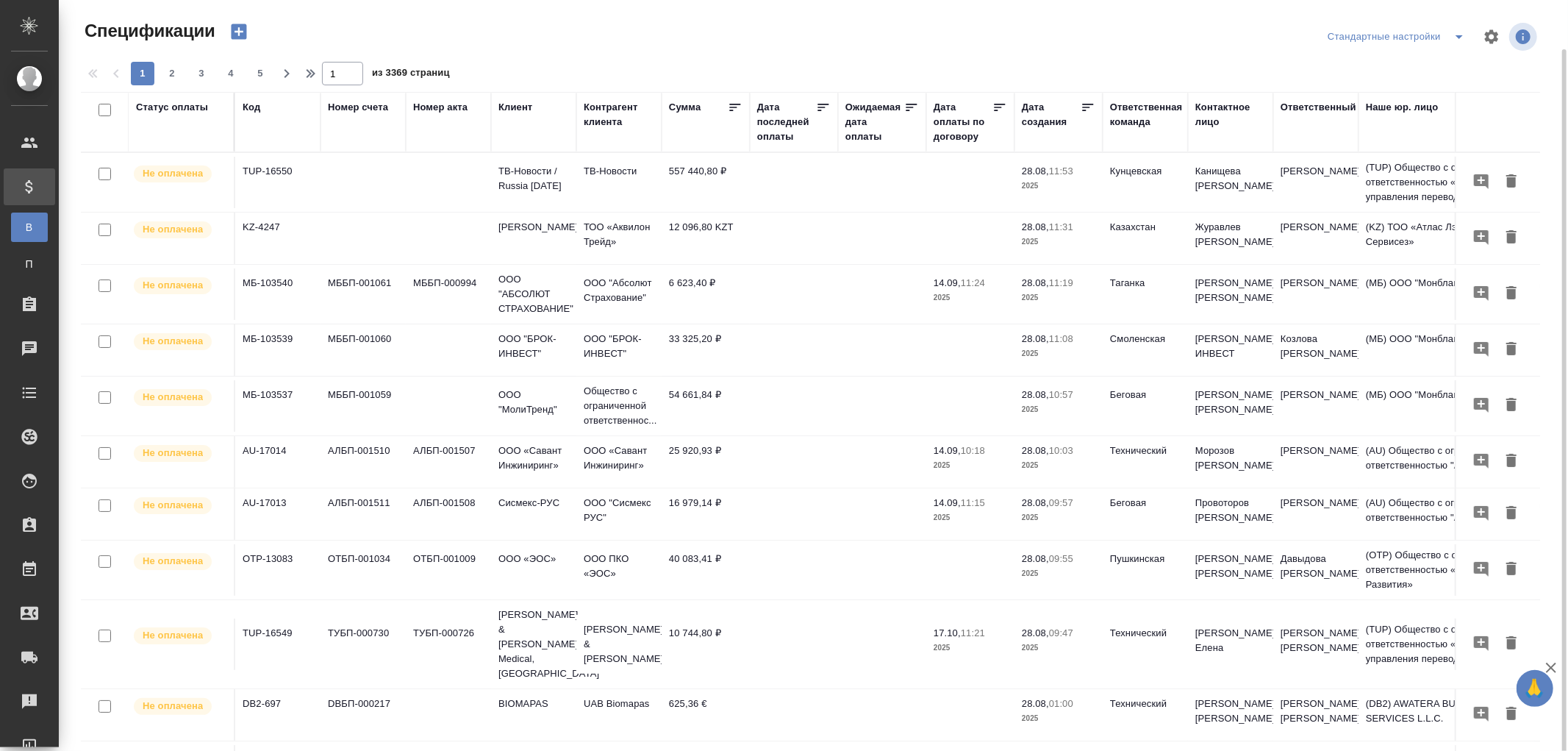
scroll to position [25, 0]
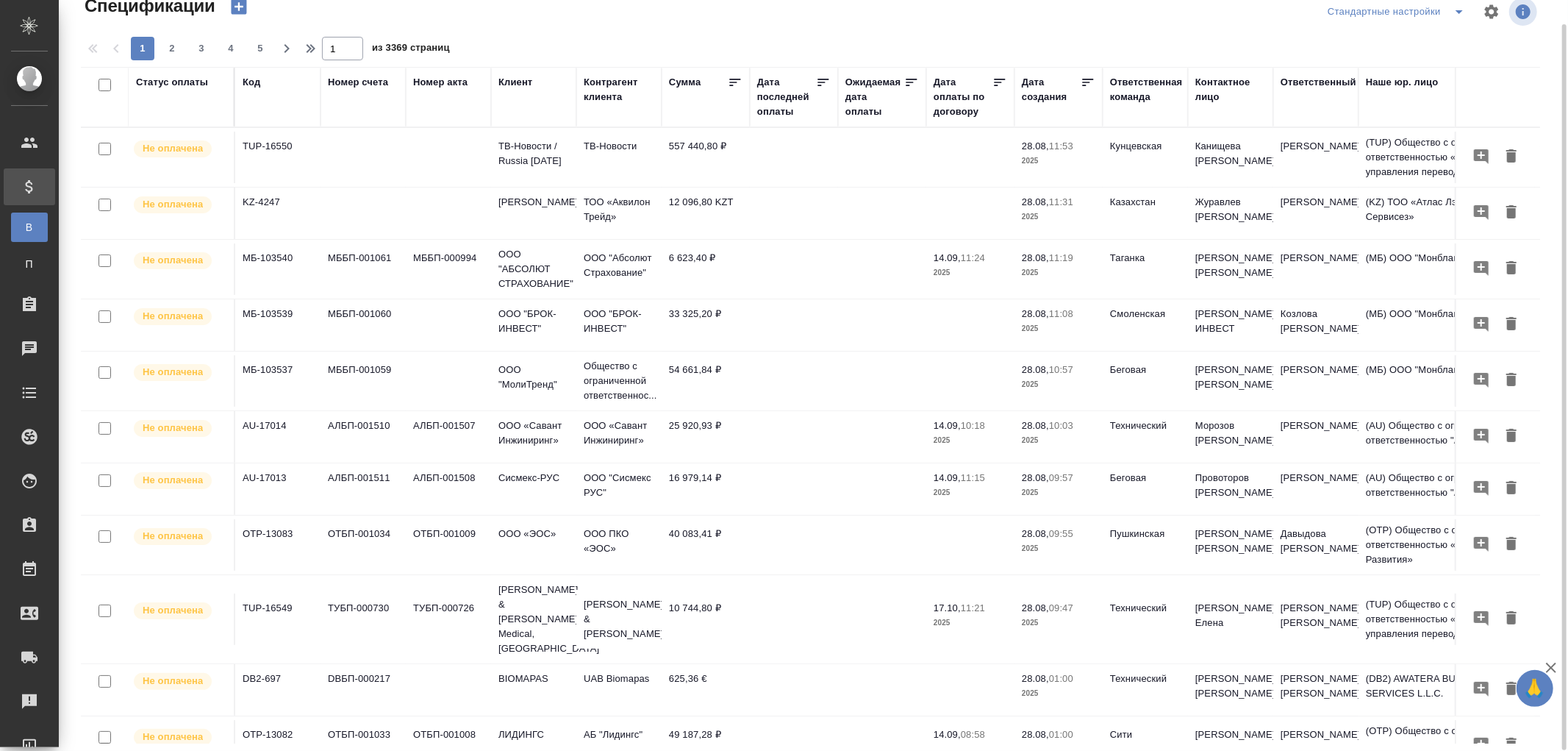
click at [776, 107] on div "Дата последней оплаты" at bounding box center [786, 97] width 59 height 44
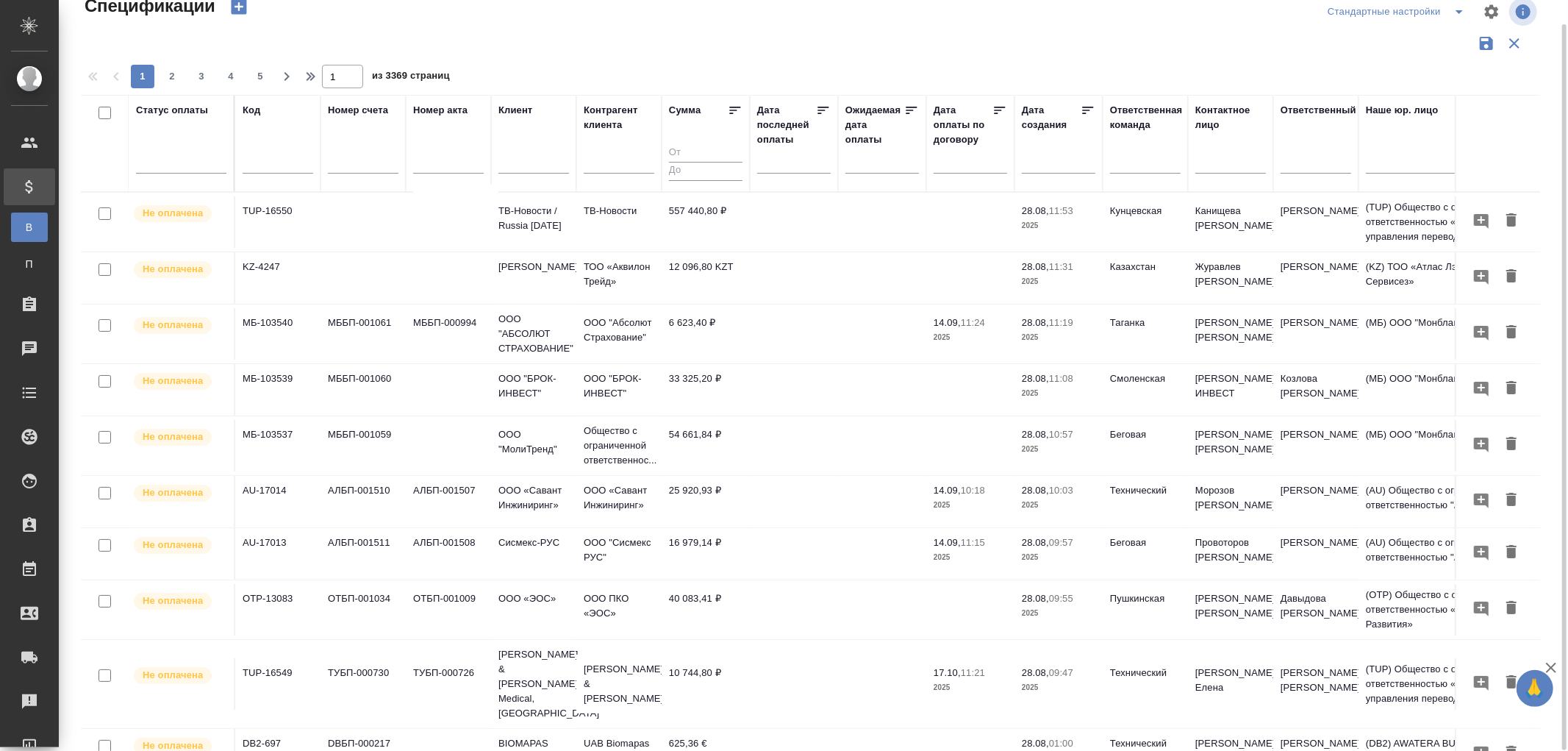
click at [768, 158] on input "text" at bounding box center [798, 160] width 65 height 21
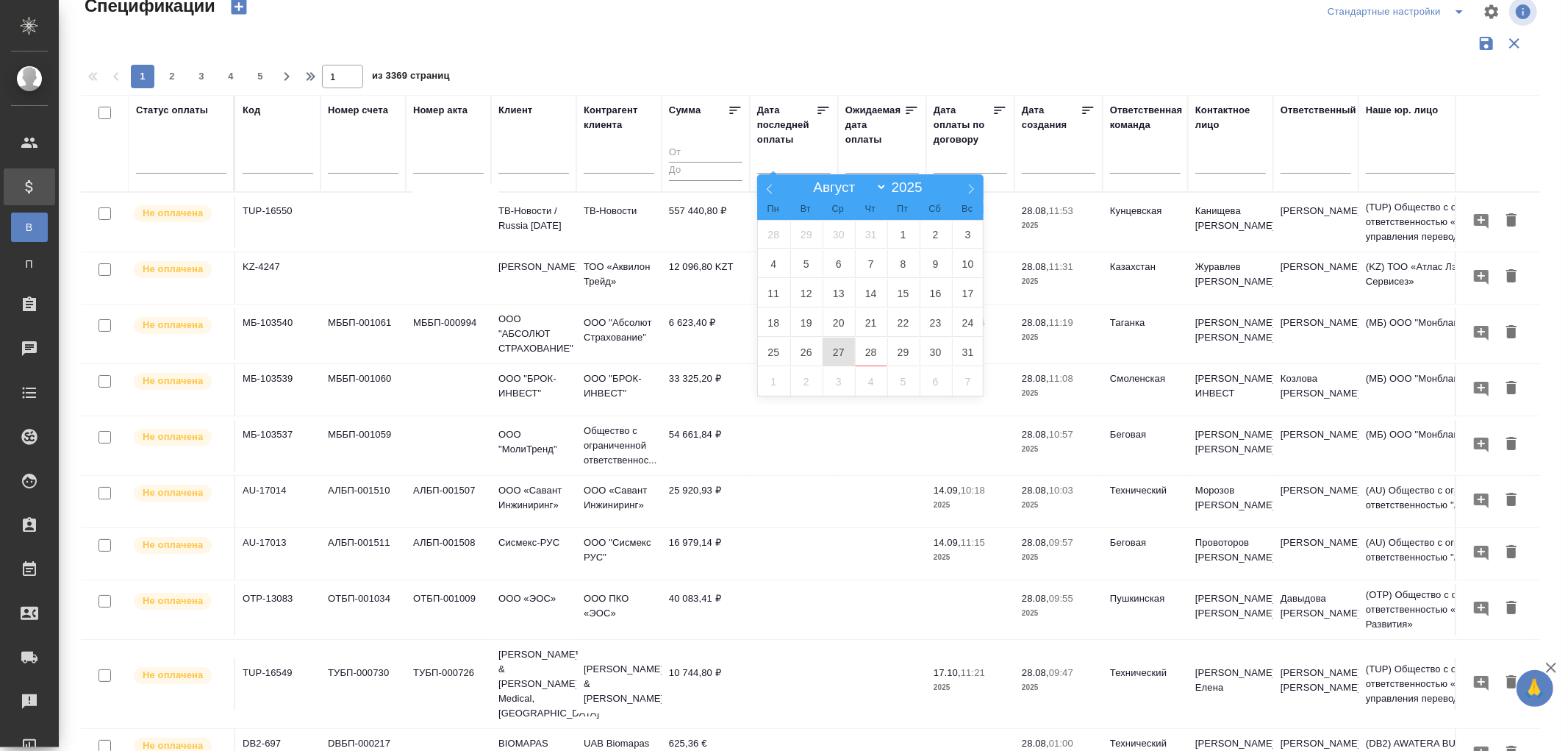
click at [835, 350] on span "27" at bounding box center [839, 352] width 32 height 29
type div "2025-08-26T21:00:00.000Z"
click at [875, 352] on span "28" at bounding box center [871, 352] width 32 height 29
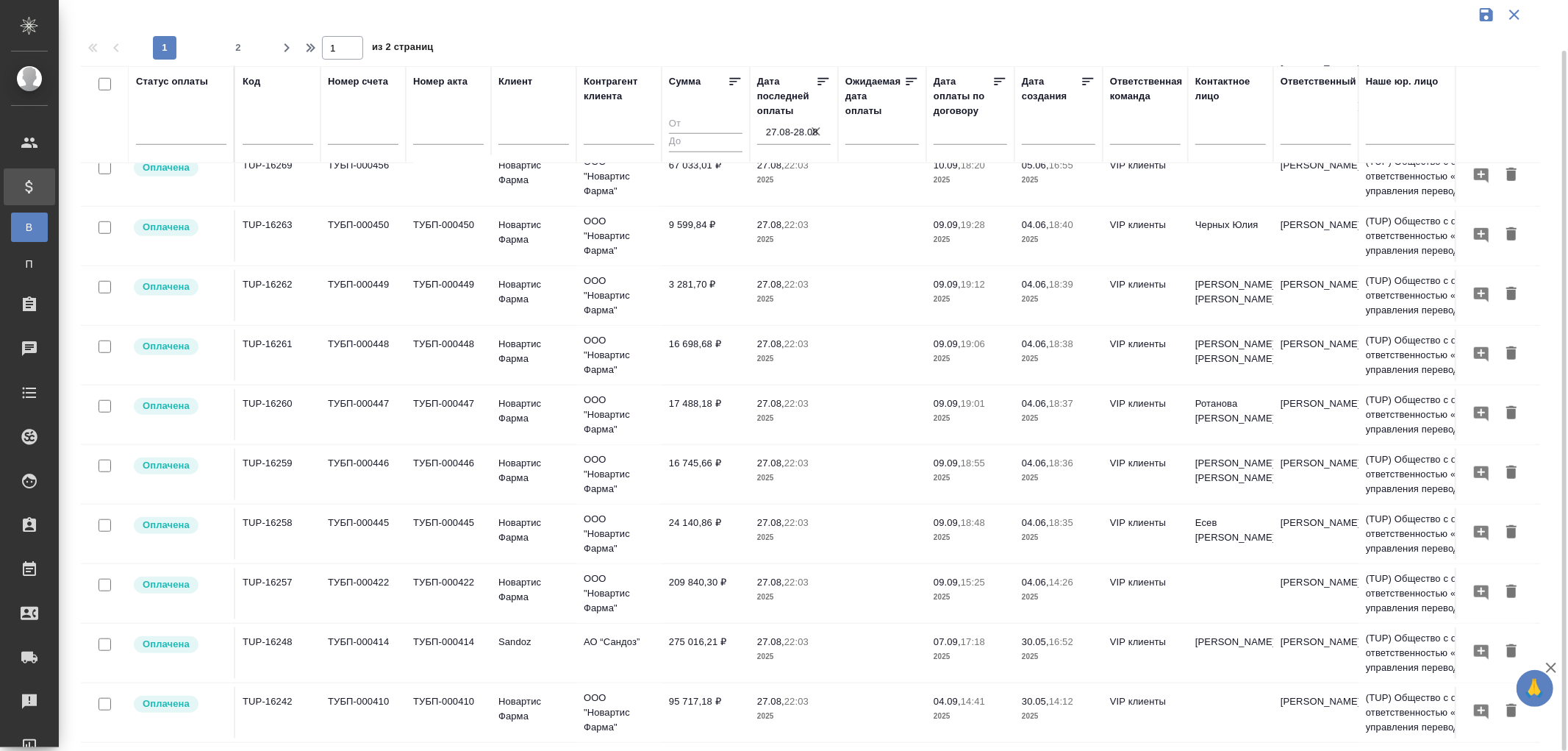
scroll to position [982, 0]
click at [236, 45] on span "2" at bounding box center [238, 48] width 24 height 15
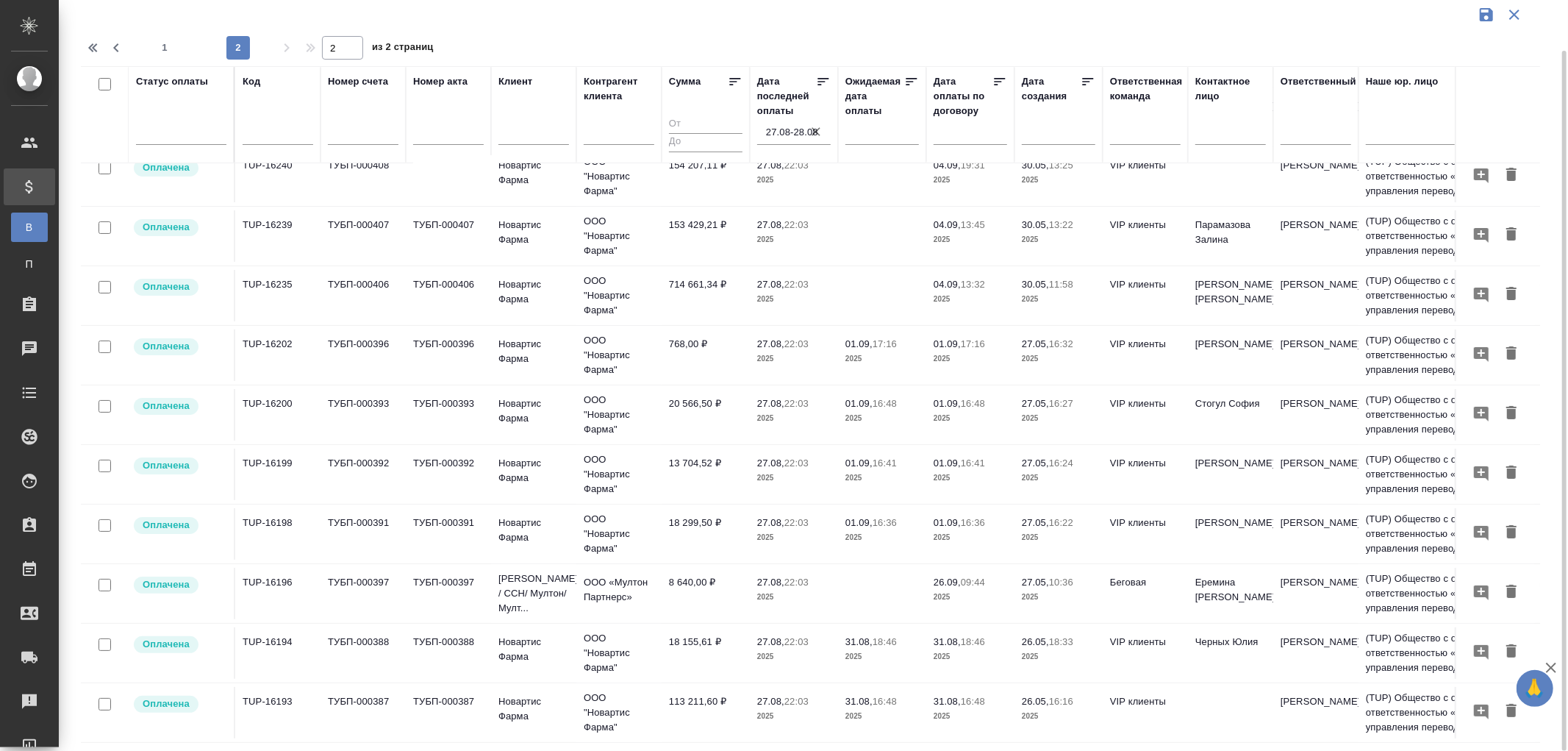
scroll to position [89, 0]
drag, startPoint x: 159, startPoint y: 40, endPoint x: 377, endPoint y: 169, distance: 253.3
click at [163, 41] on span "1" at bounding box center [165, 48] width 24 height 15
type input "1"
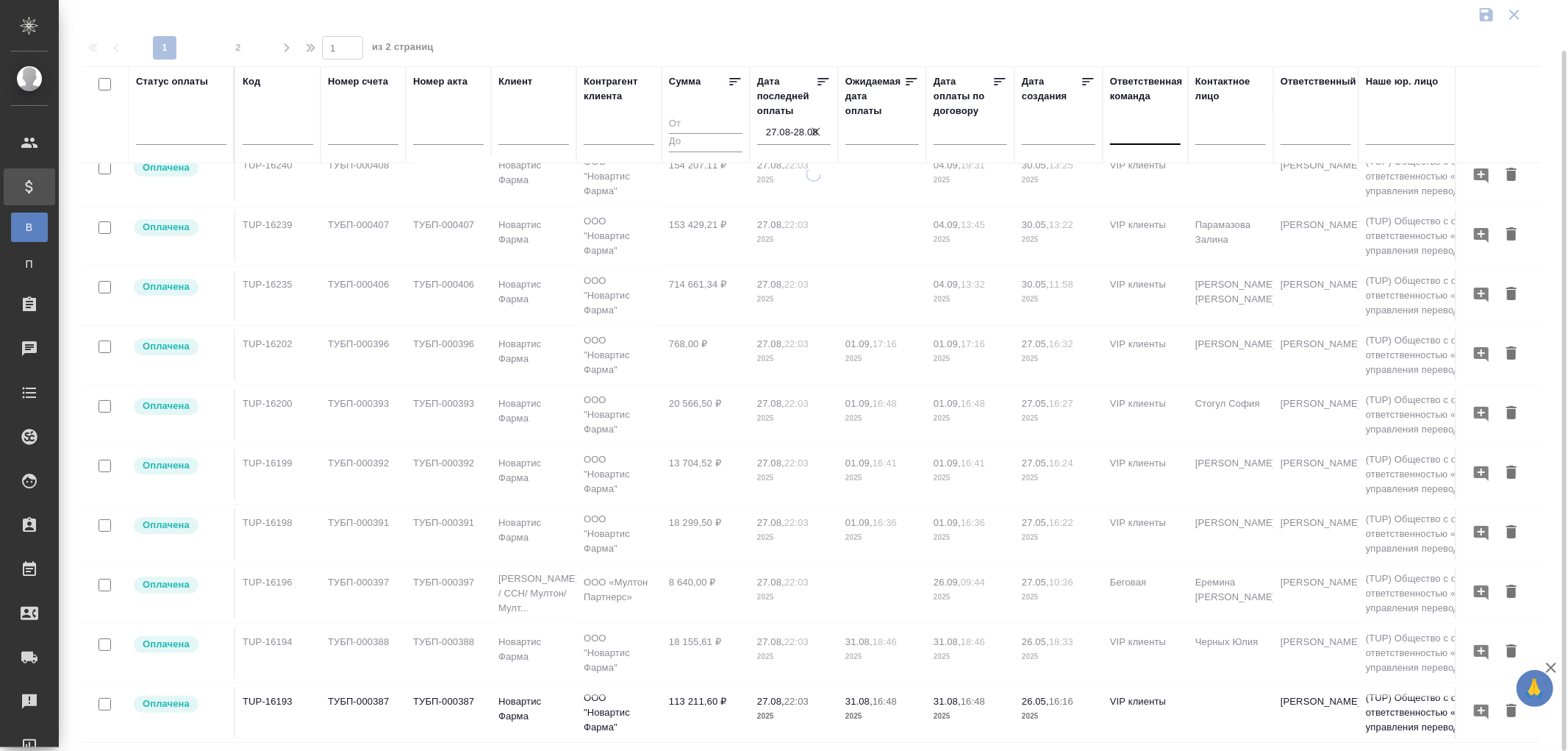
click at [1134, 128] on div at bounding box center [1146, 129] width 71 height 21
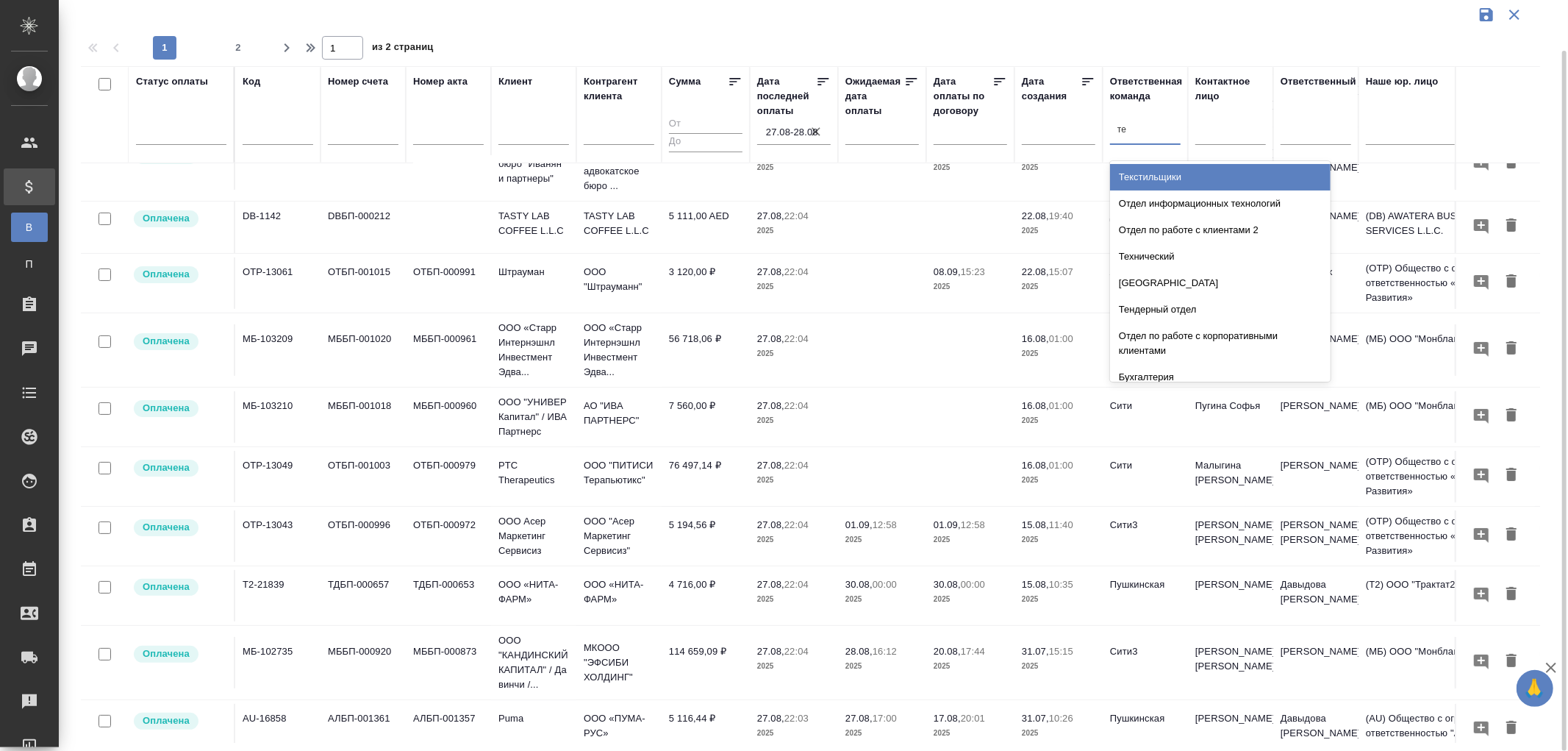
type input "тех"
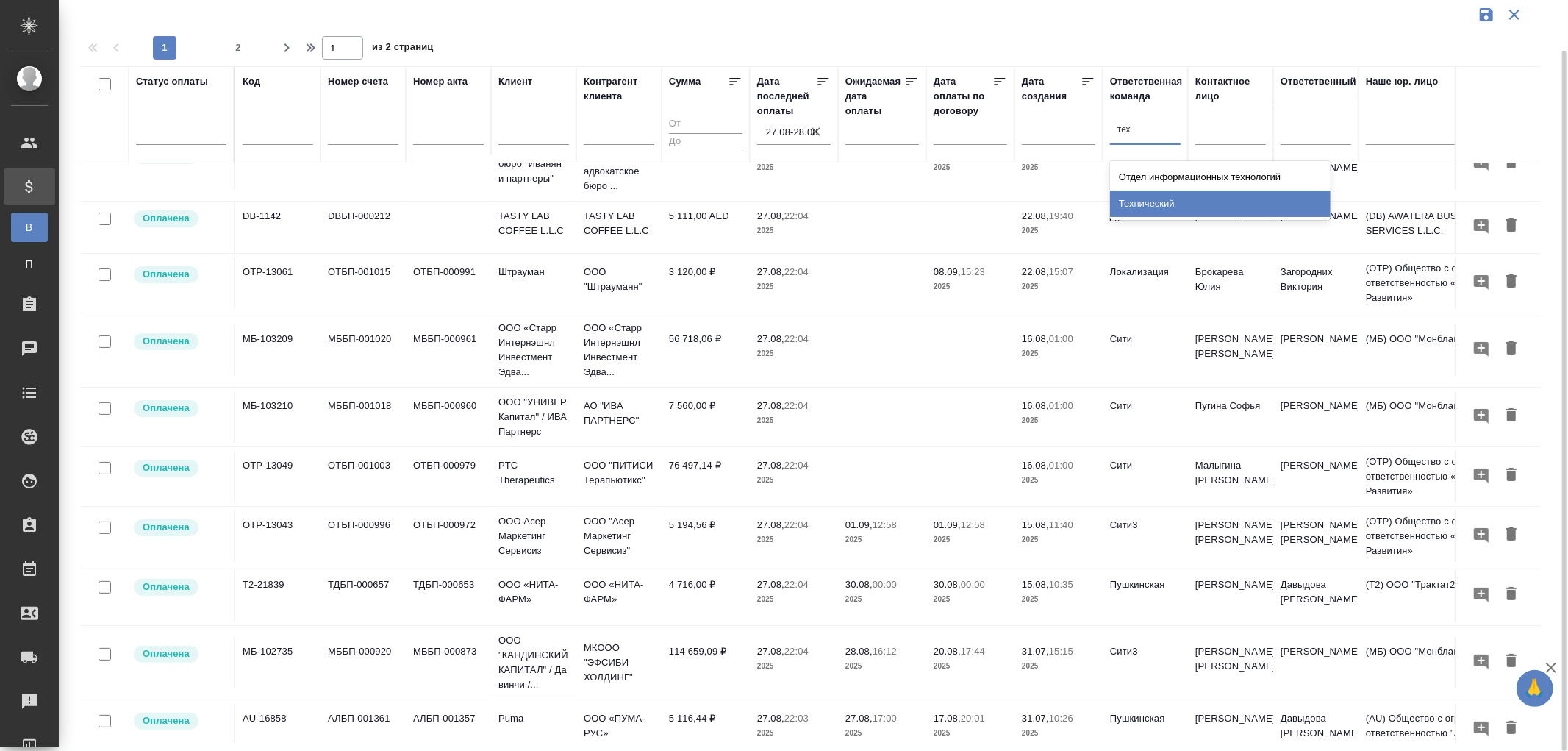
click at [1170, 193] on div "Технический" at bounding box center [1220, 203] width 220 height 27
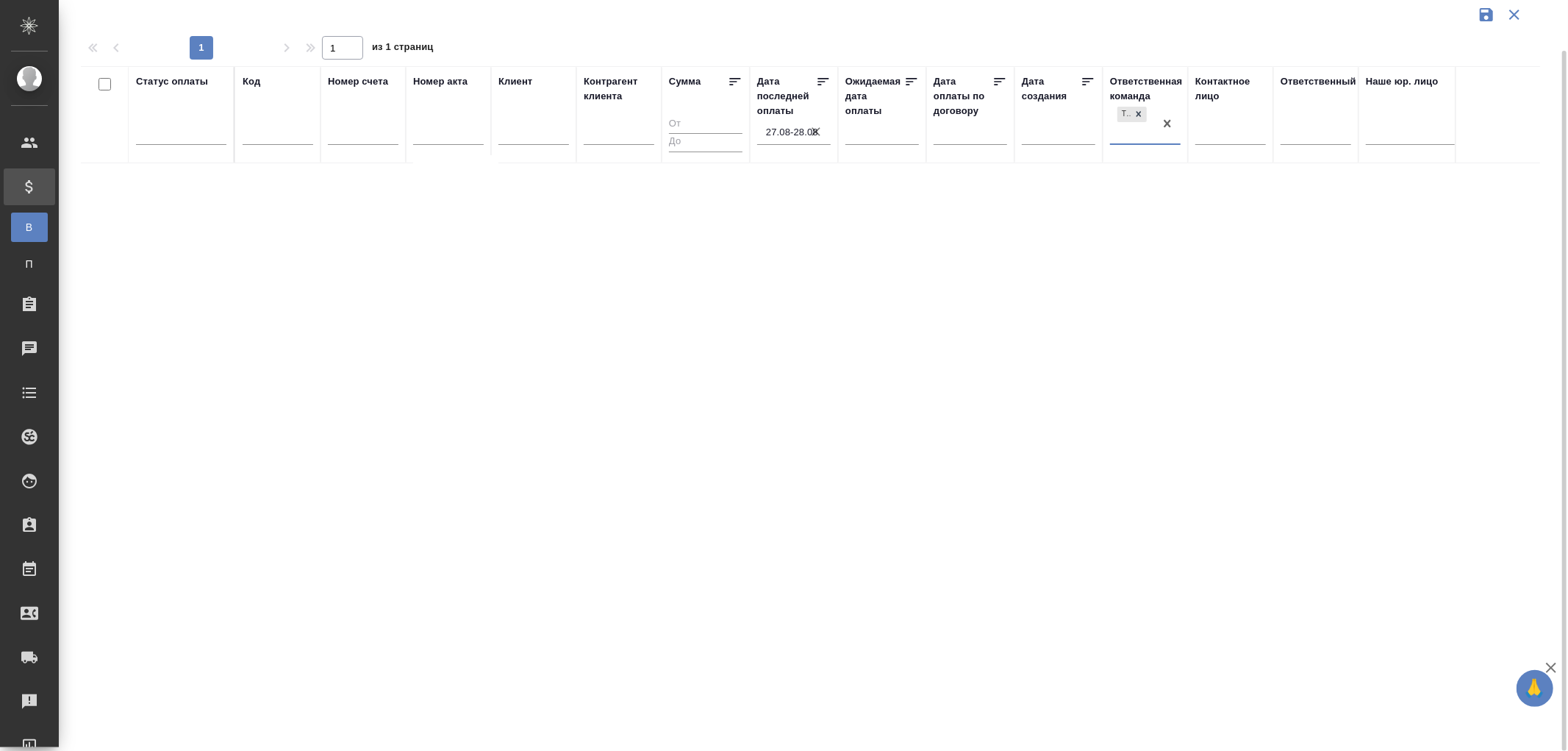
scroll to position [0, 0]
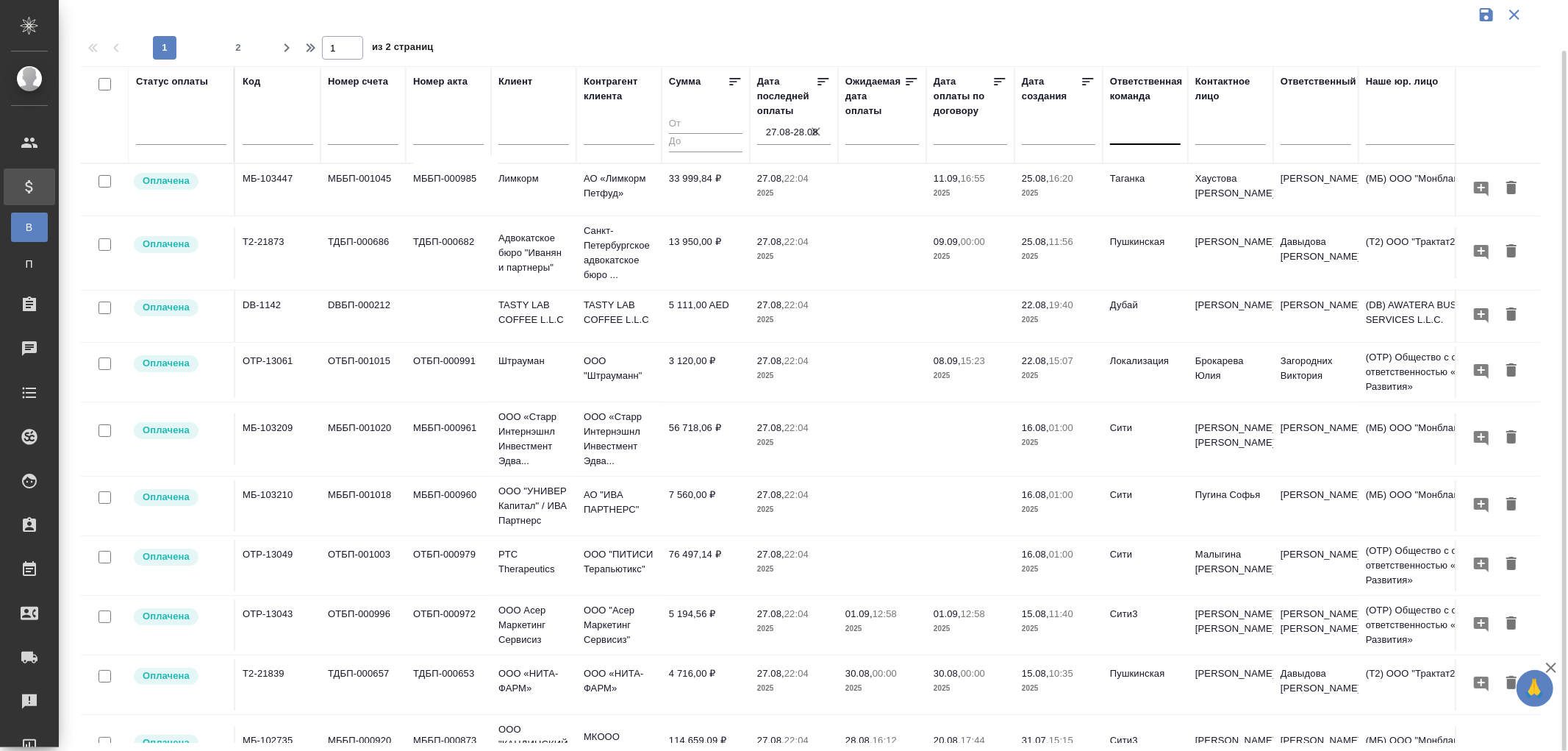
click at [1130, 135] on div at bounding box center [1146, 129] width 71 height 21
type input "VIP"
click at [1160, 203] on div "VIP клиенты" at bounding box center [1220, 203] width 220 height 27
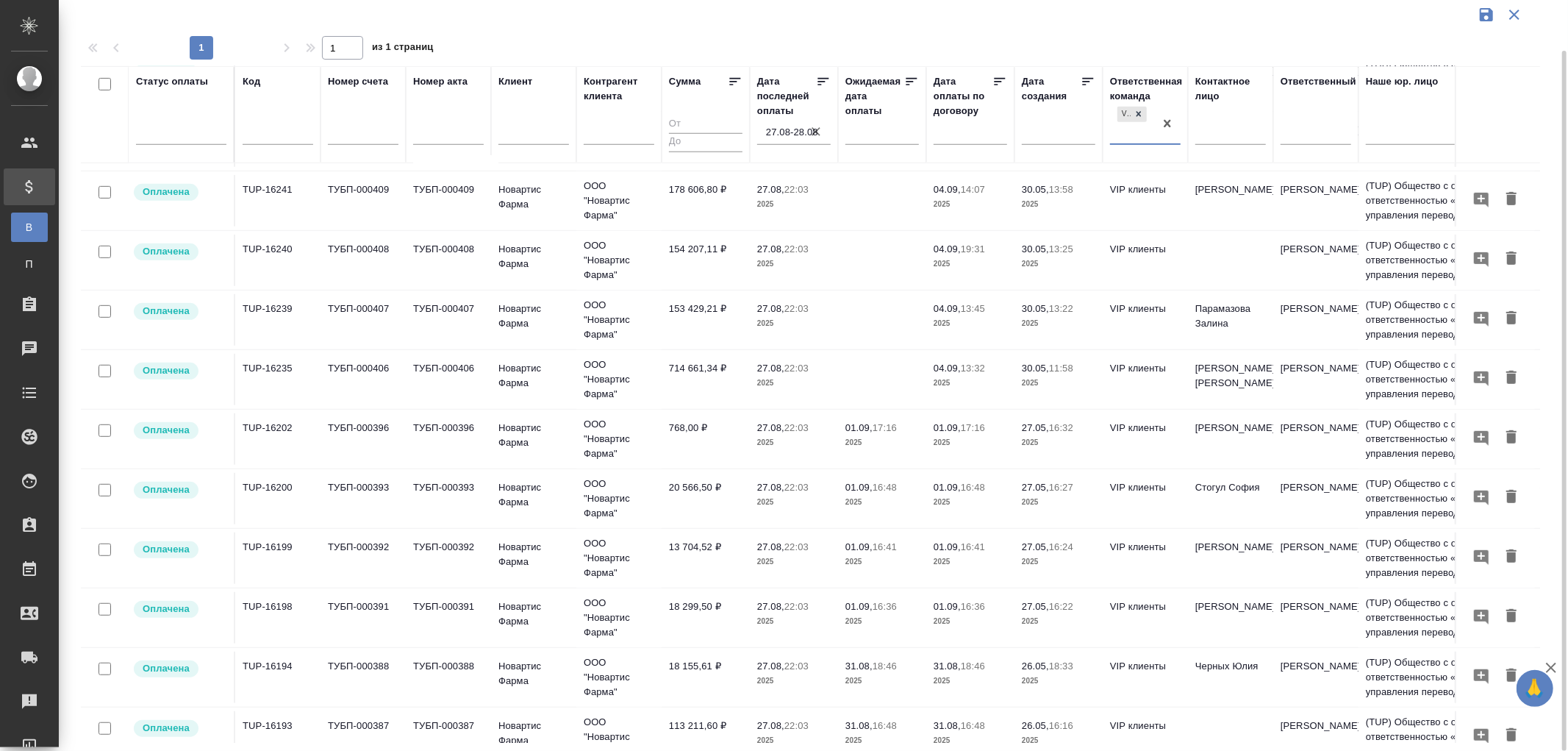
scroll to position [685, 0]
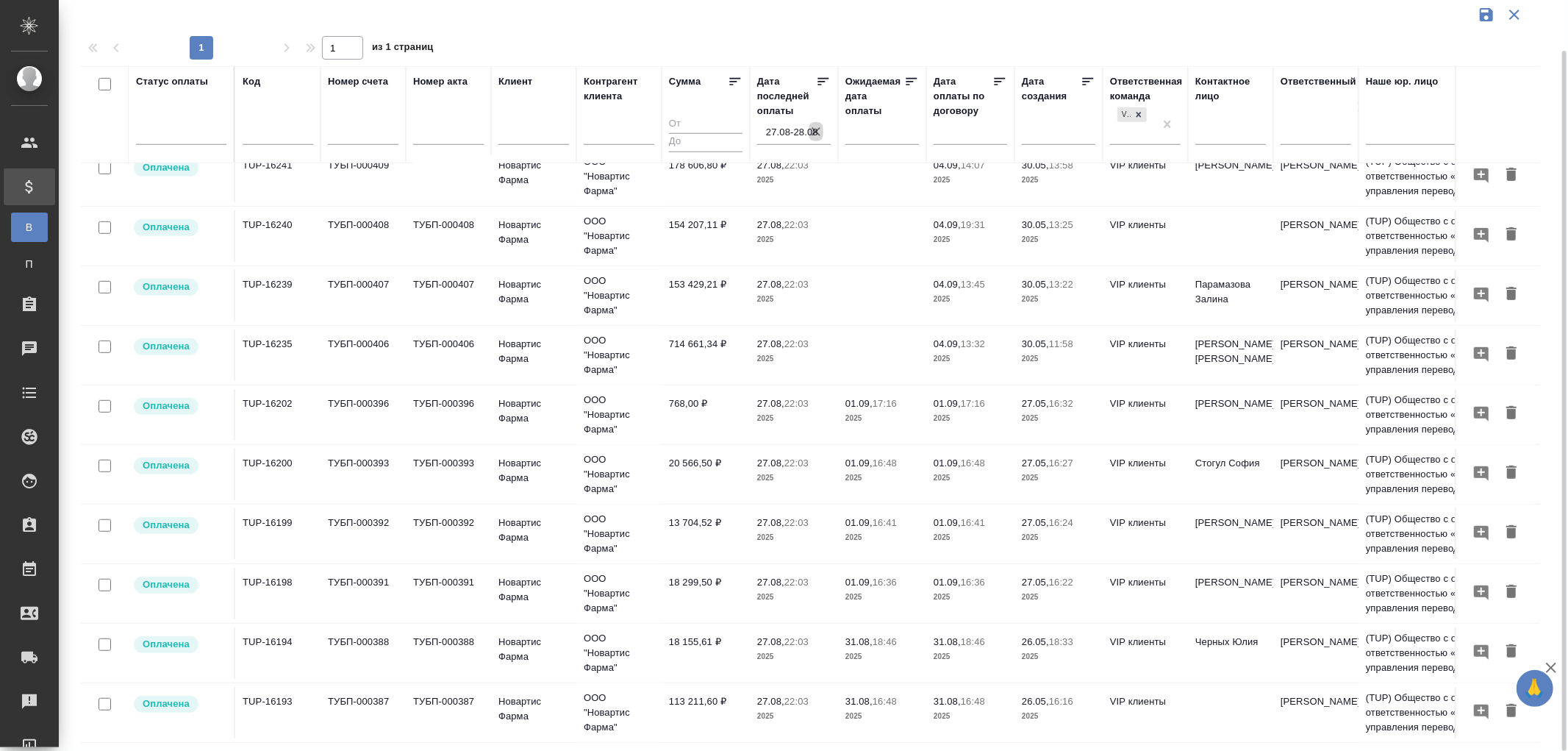
click at [815, 133] on icon "button" at bounding box center [816, 131] width 15 height 15
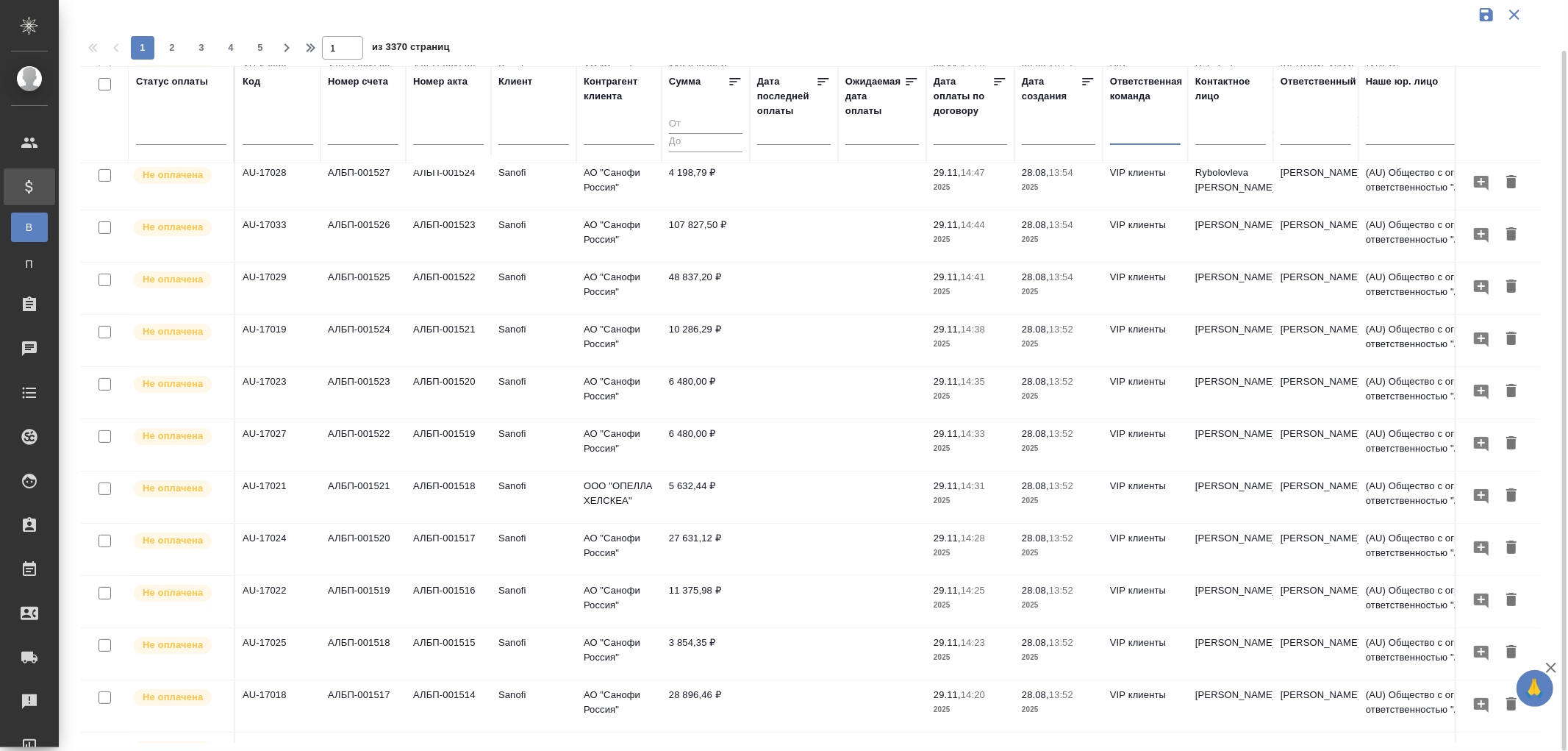
scroll to position [0, 0]
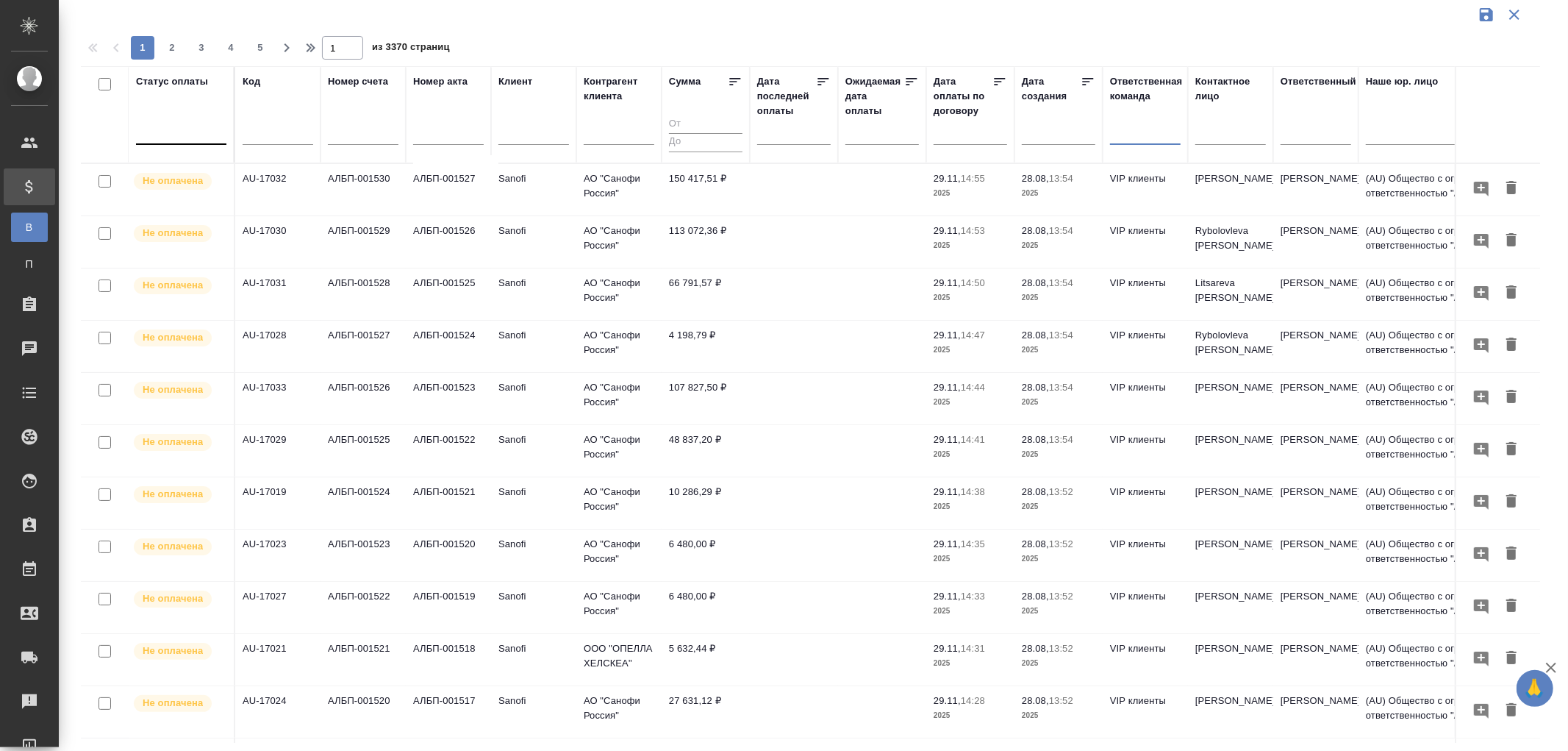
click at [177, 137] on div at bounding box center [181, 129] width 91 height 21
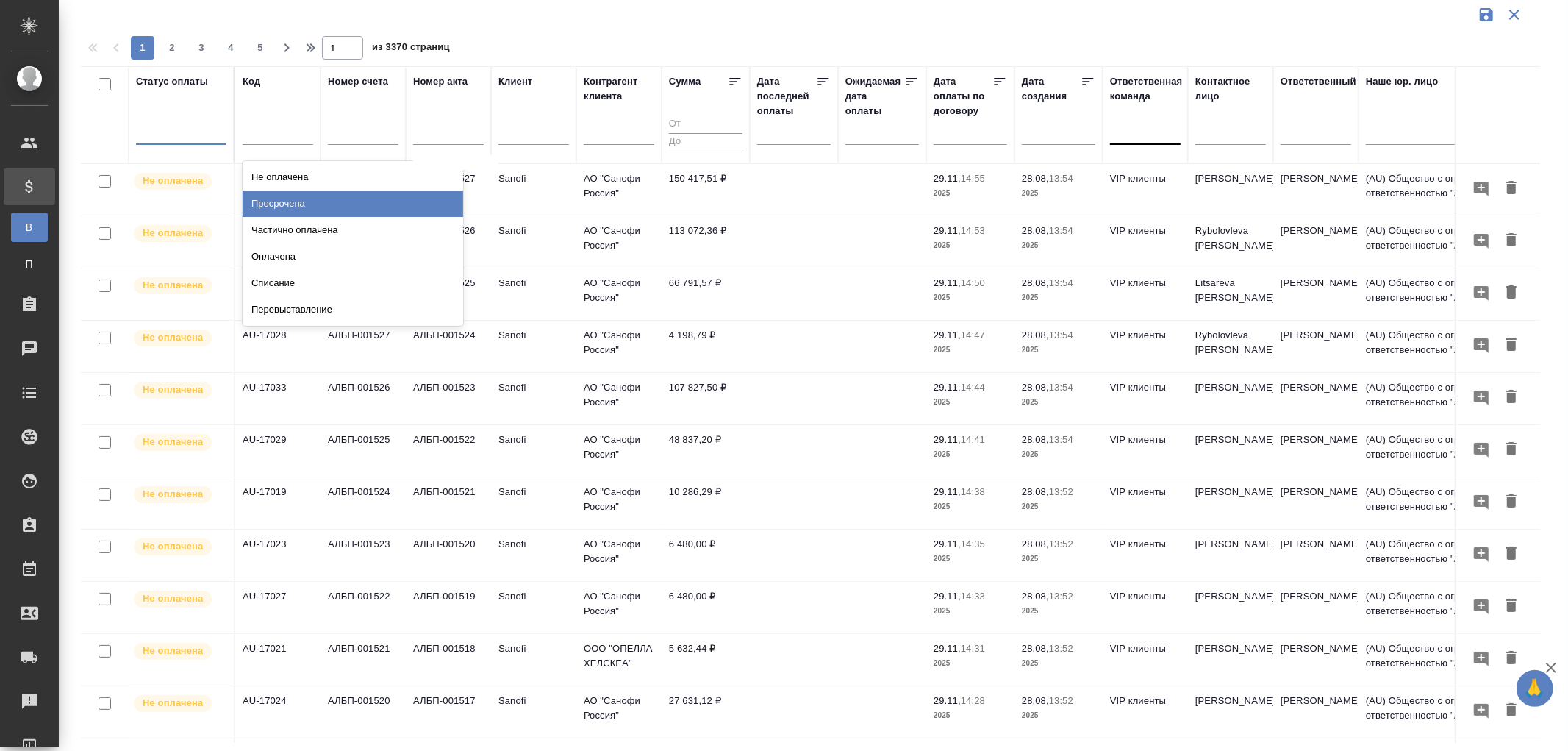
click at [283, 198] on div "Просрочена" at bounding box center [353, 203] width 220 height 27
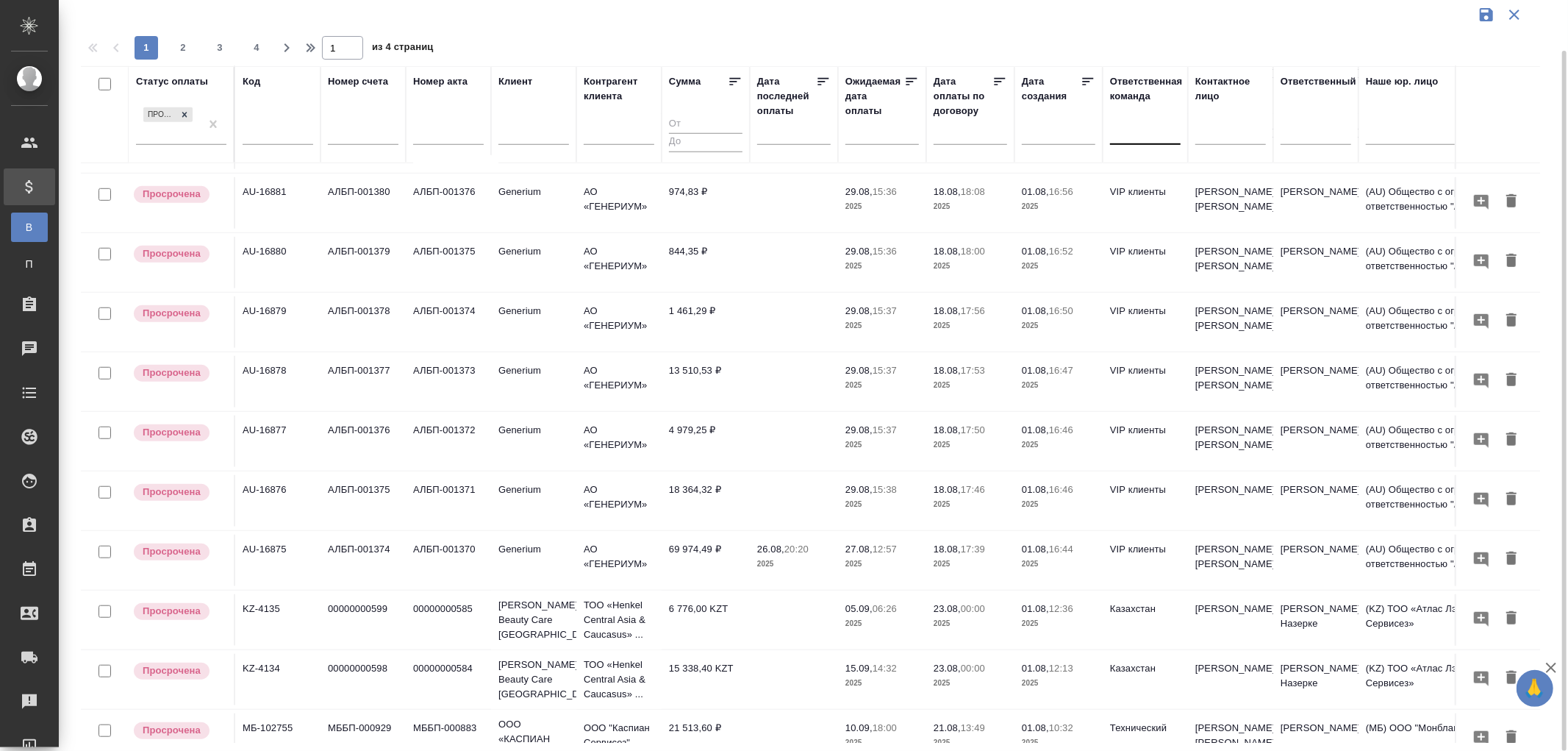
scroll to position [953, 0]
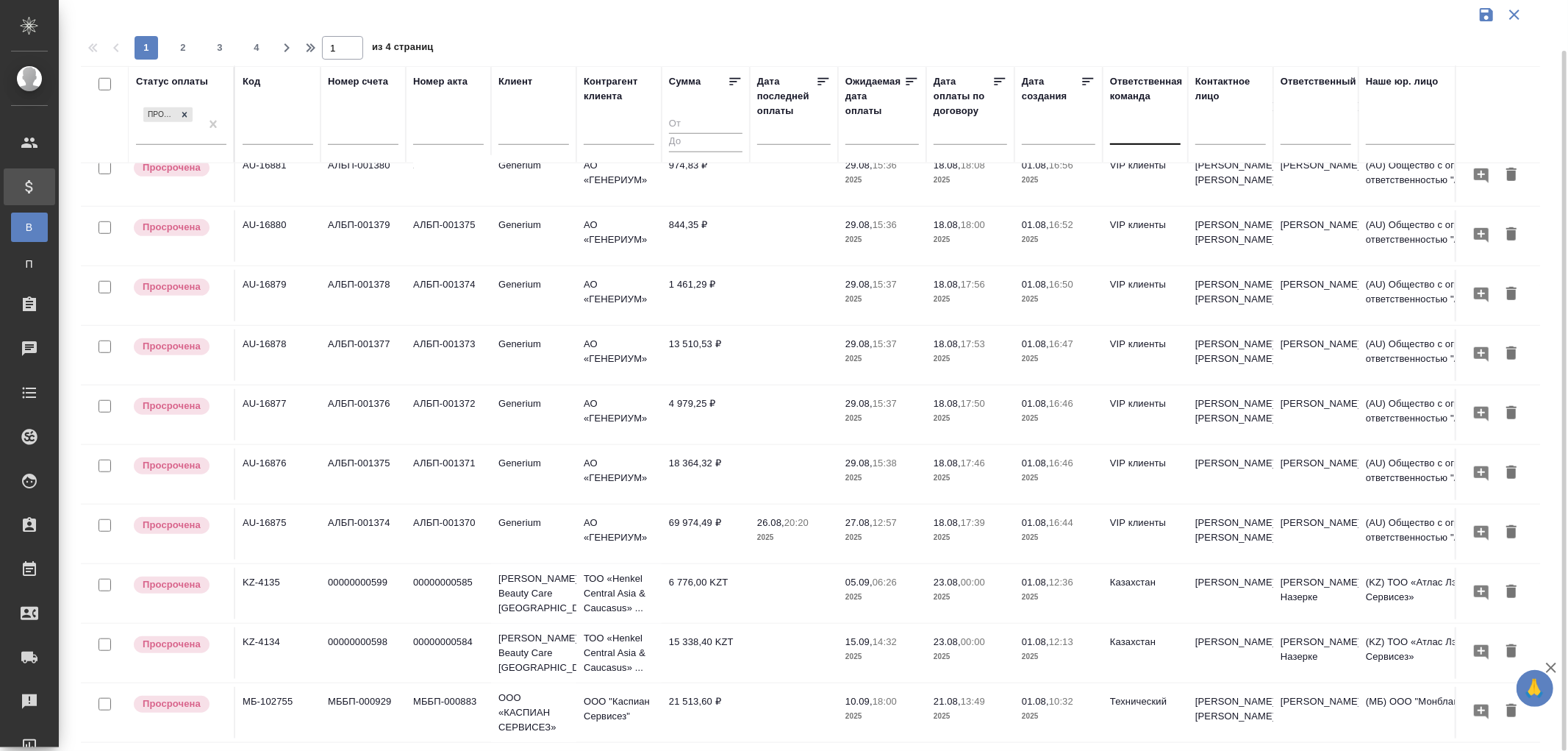
click at [866, 517] on p "27.08," at bounding box center [859, 522] width 27 height 11
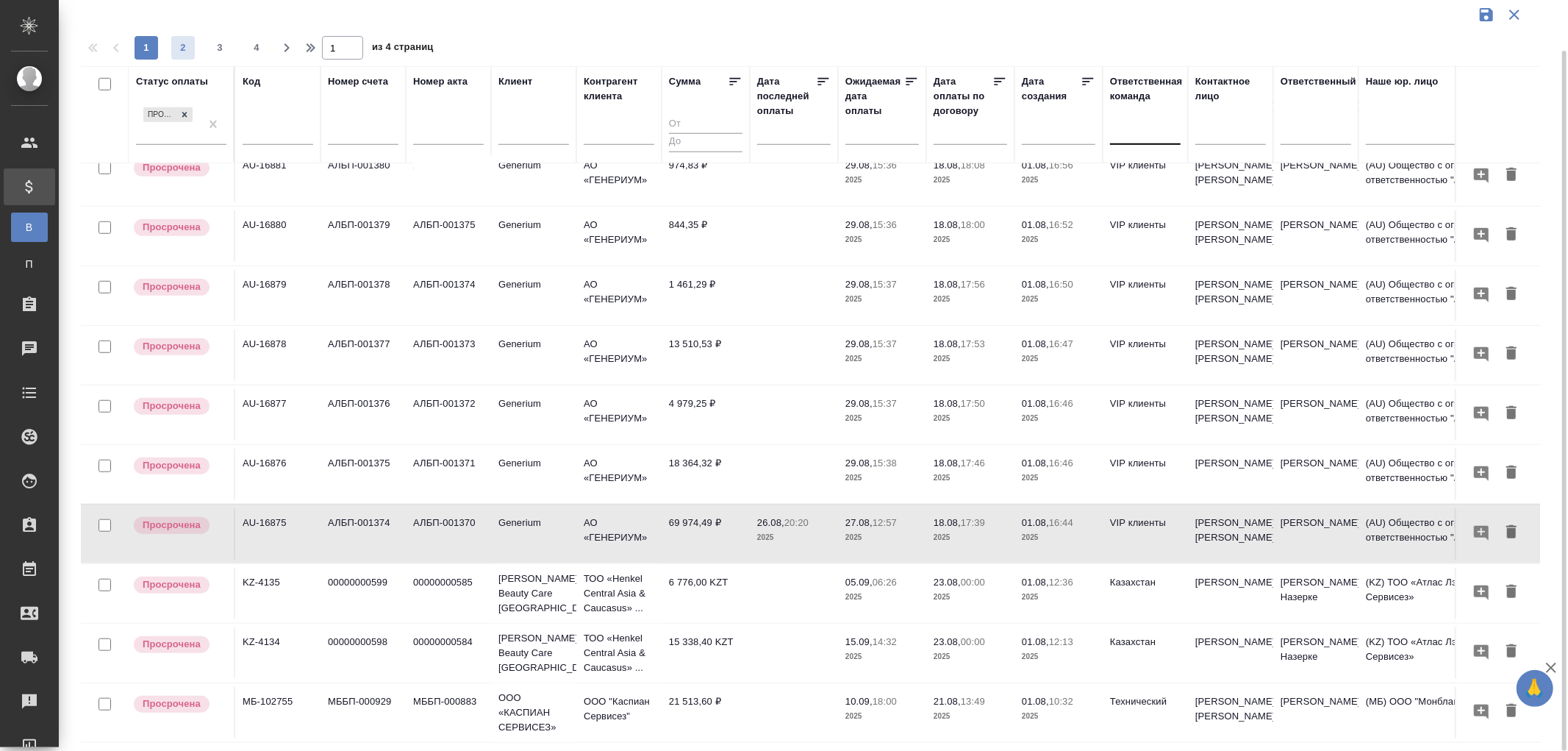
click at [185, 49] on span "2" at bounding box center [183, 48] width 24 height 15
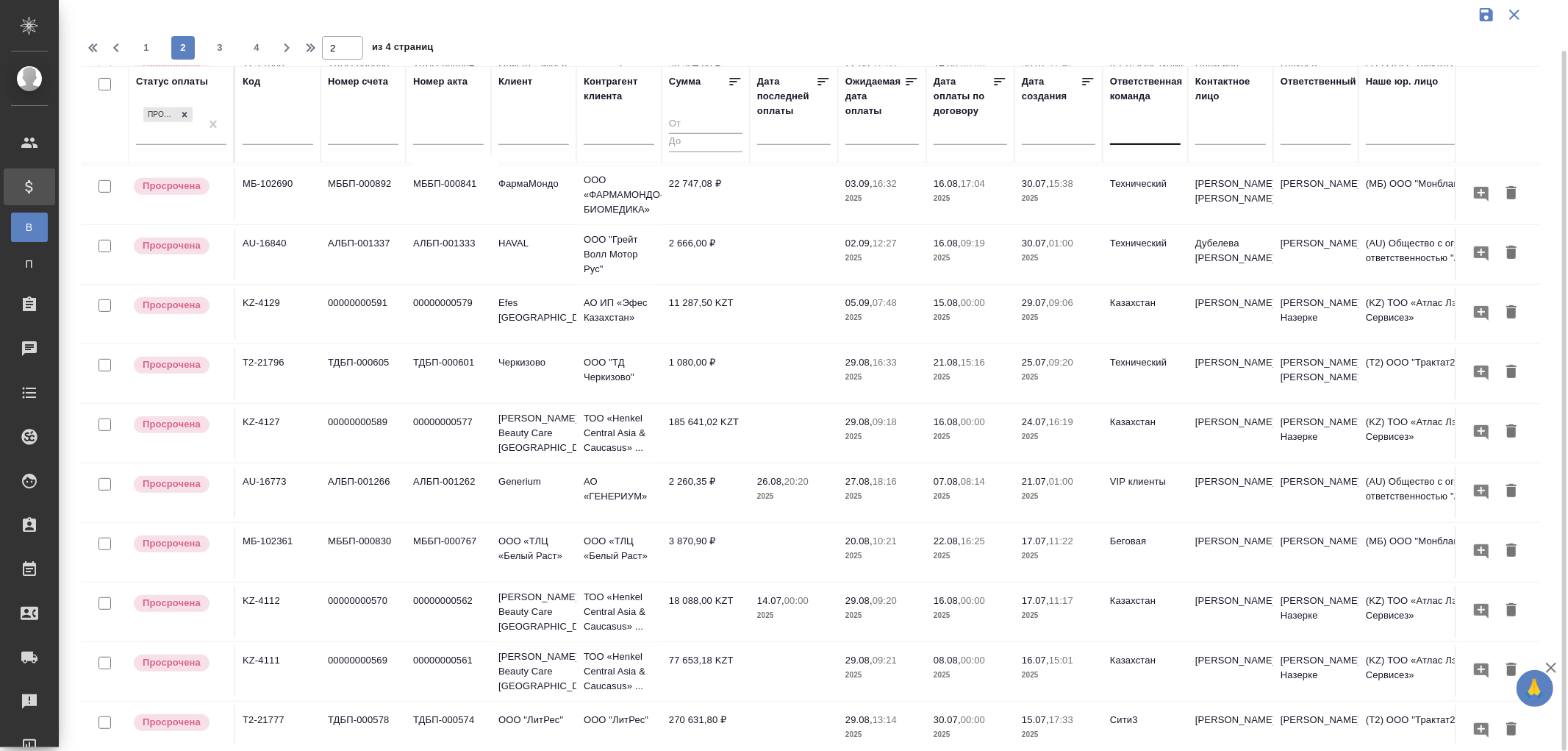
scroll to position [572, 0]
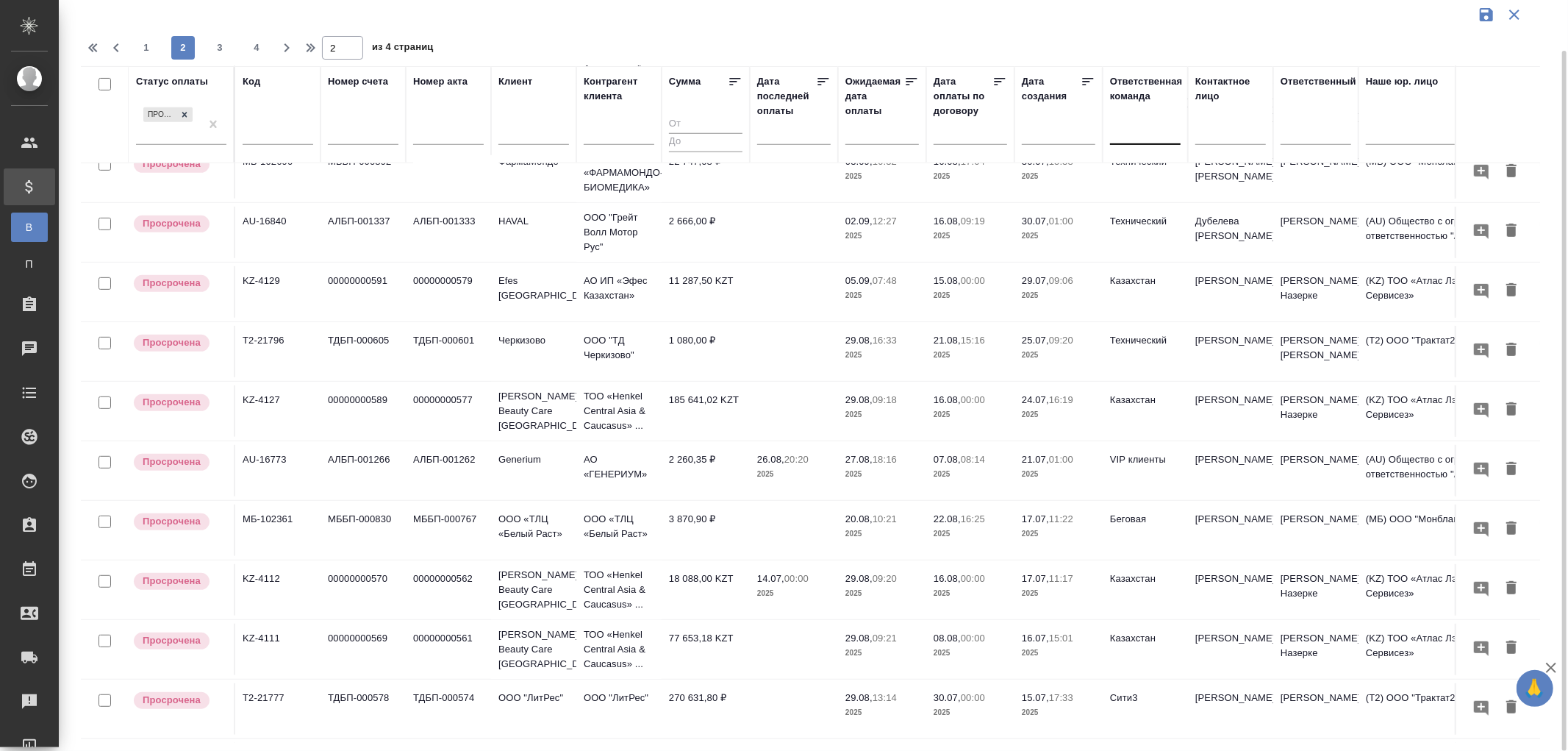
click at [887, 462] on p "18:16" at bounding box center [885, 458] width 24 height 11
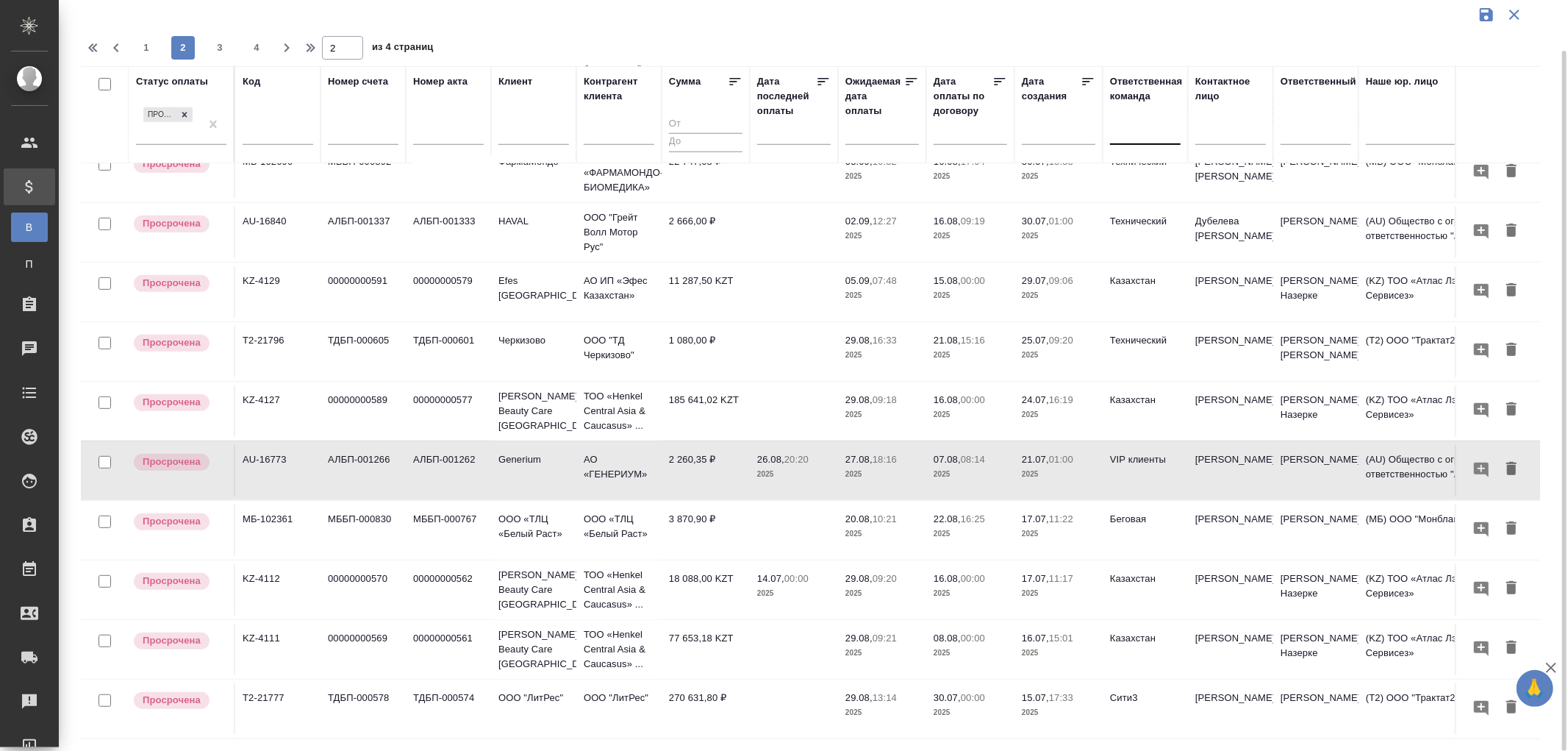
click at [884, 524] on span "20.08, 10:21" at bounding box center [883, 519] width 74 height 15
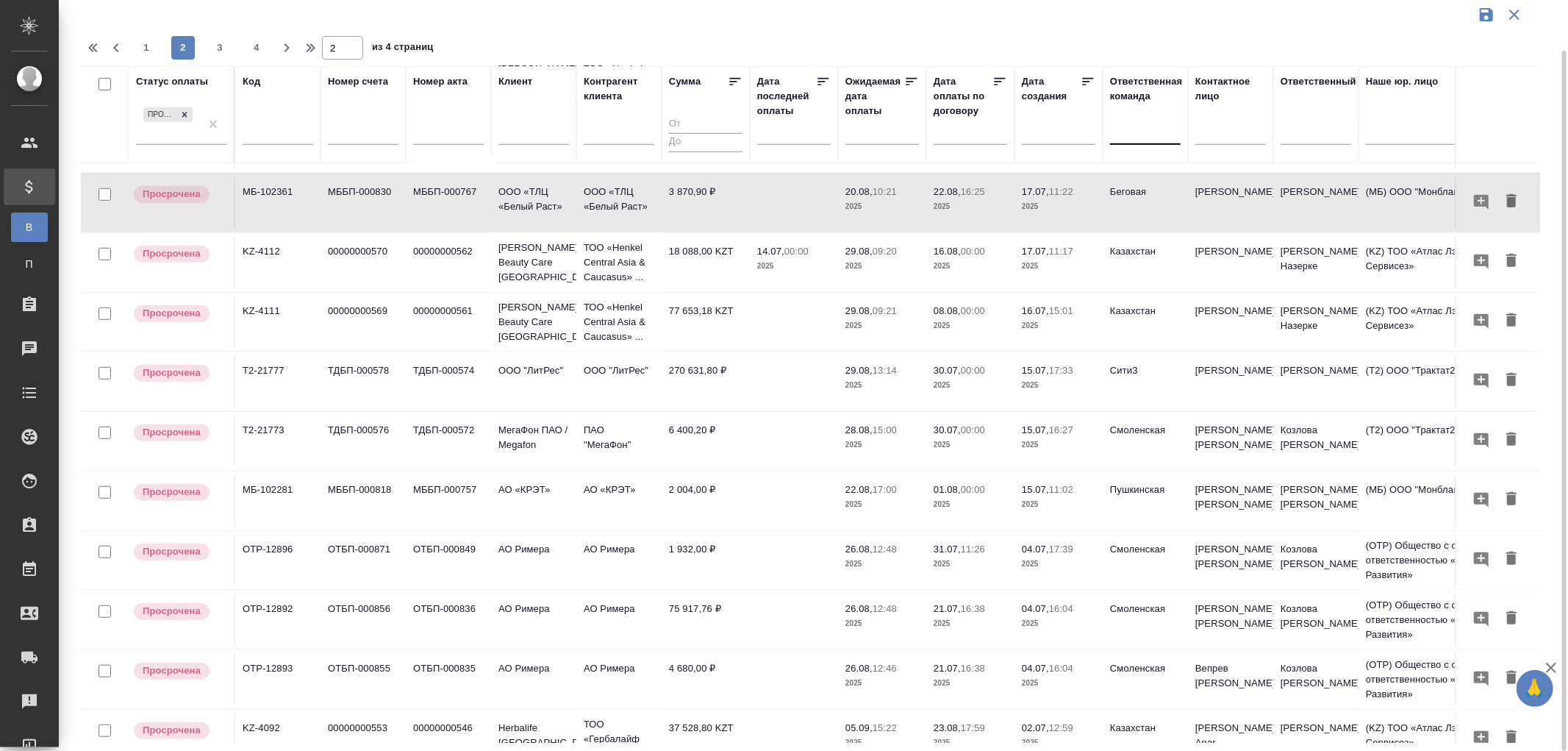
scroll to position [938, 0]
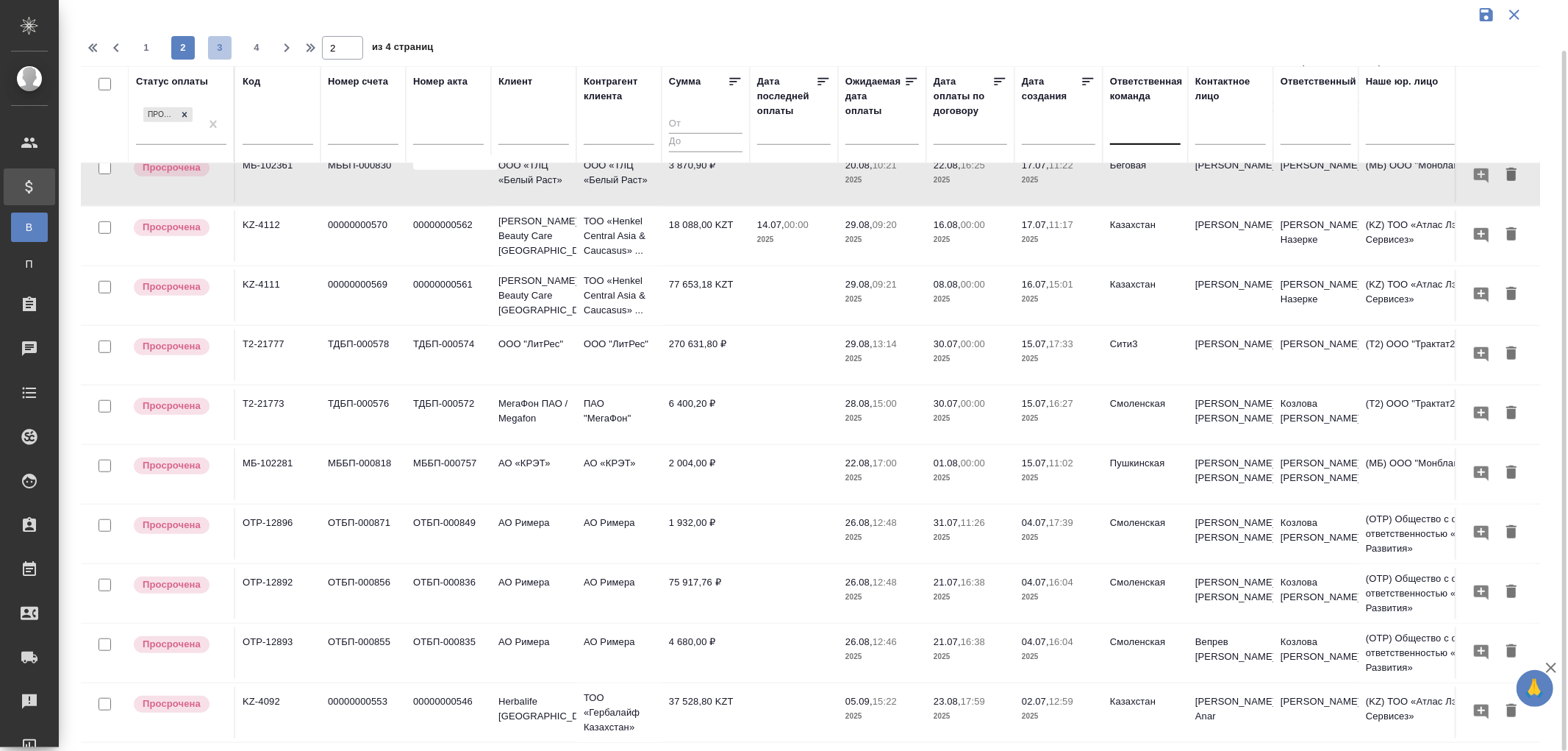
click at [223, 53] on span "3" at bounding box center [220, 48] width 24 height 15
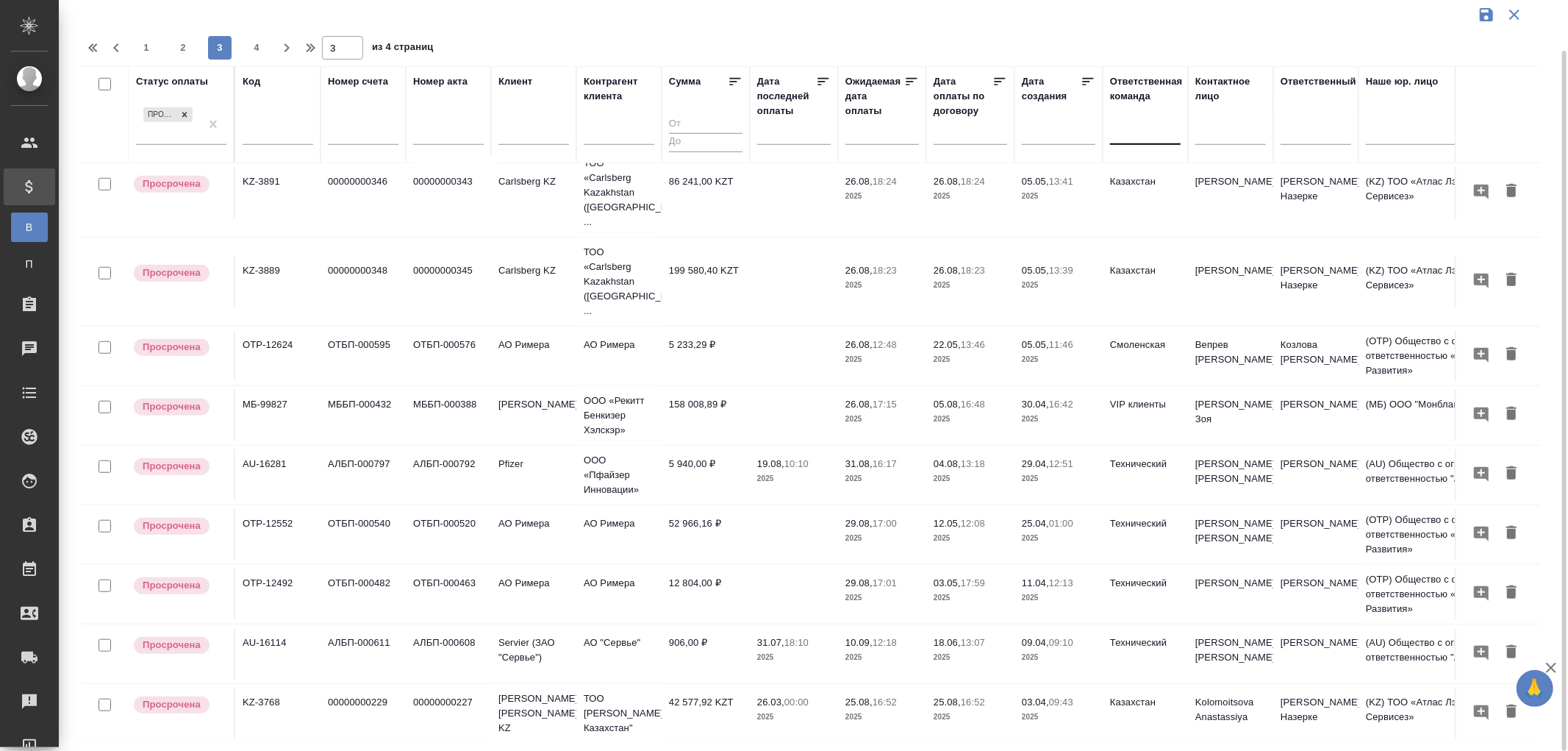
scroll to position [982, 0]
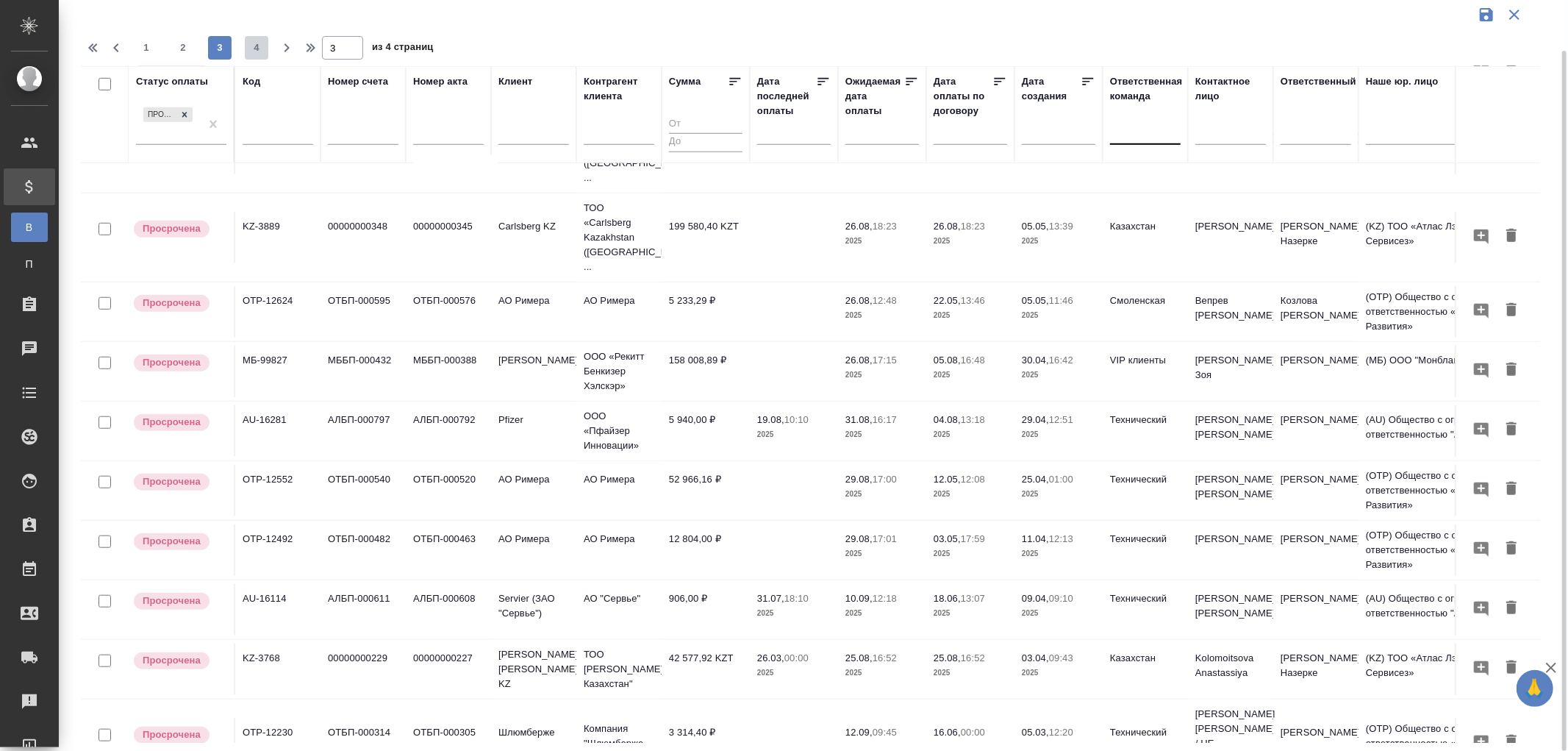
drag, startPoint x: 255, startPoint y: 46, endPoint x: 1107, endPoint y: 474, distance: 953.5
click at [256, 46] on span "4" at bounding box center [257, 48] width 24 height 15
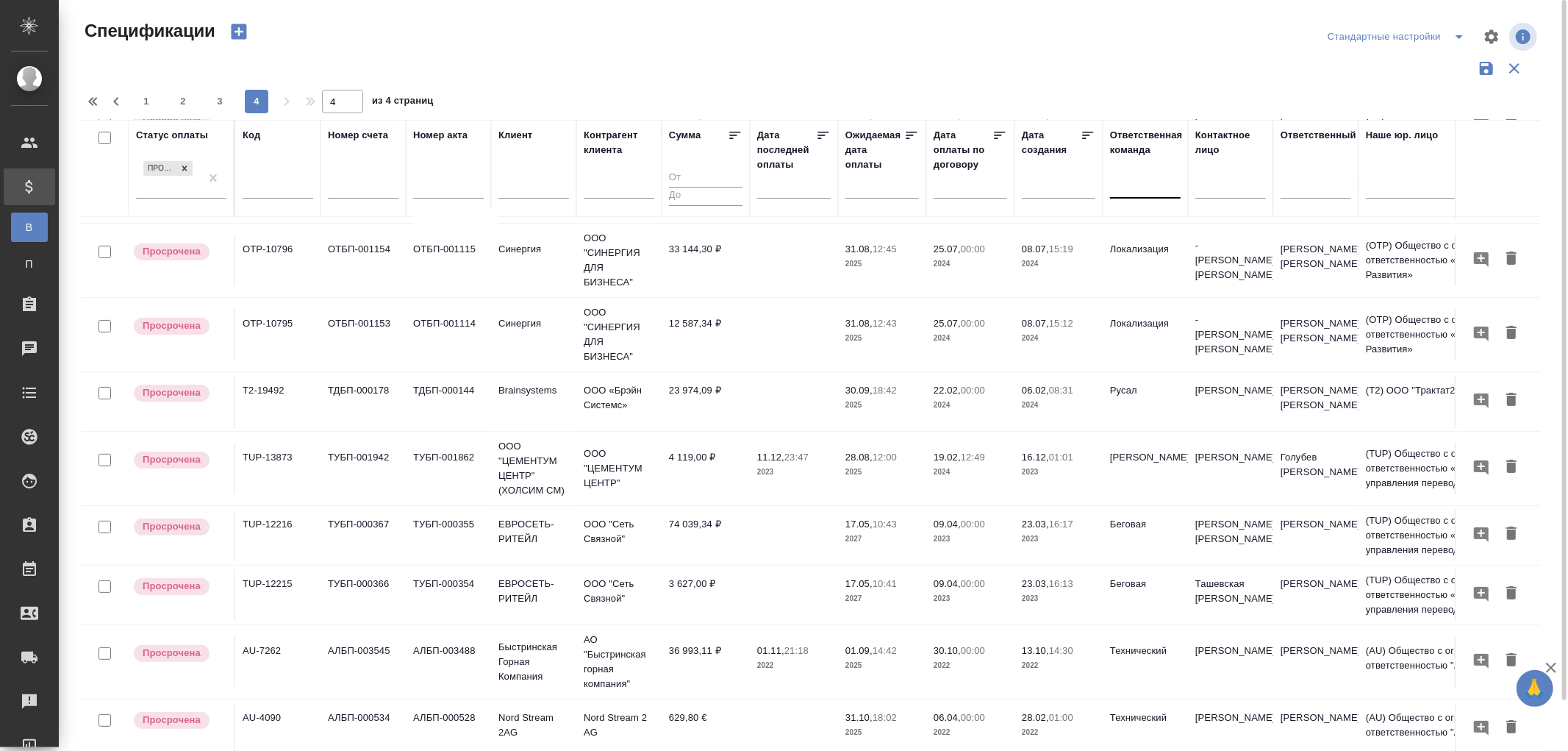
scroll to position [0, 0]
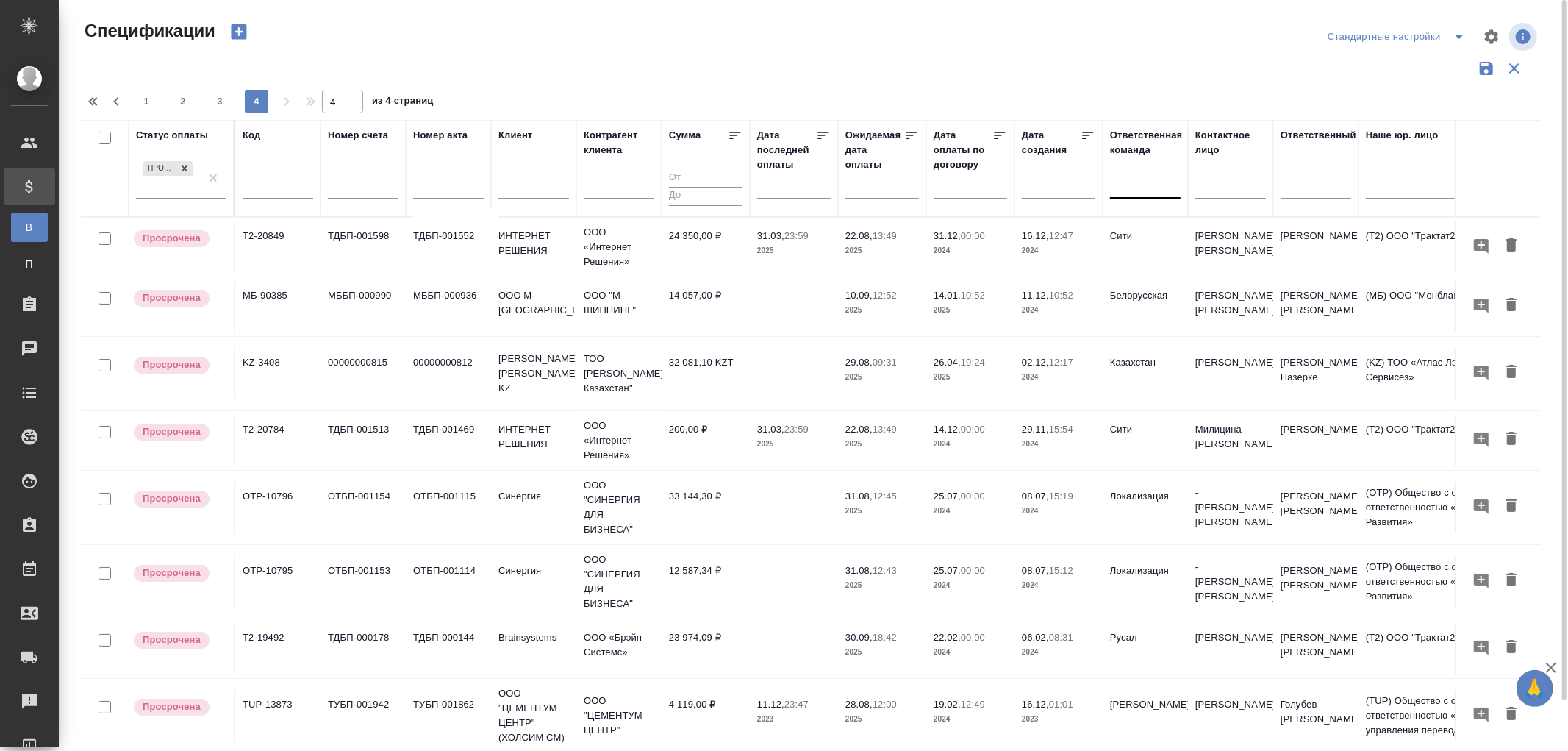
click at [872, 243] on p "2025" at bounding box center [883, 250] width 74 height 15
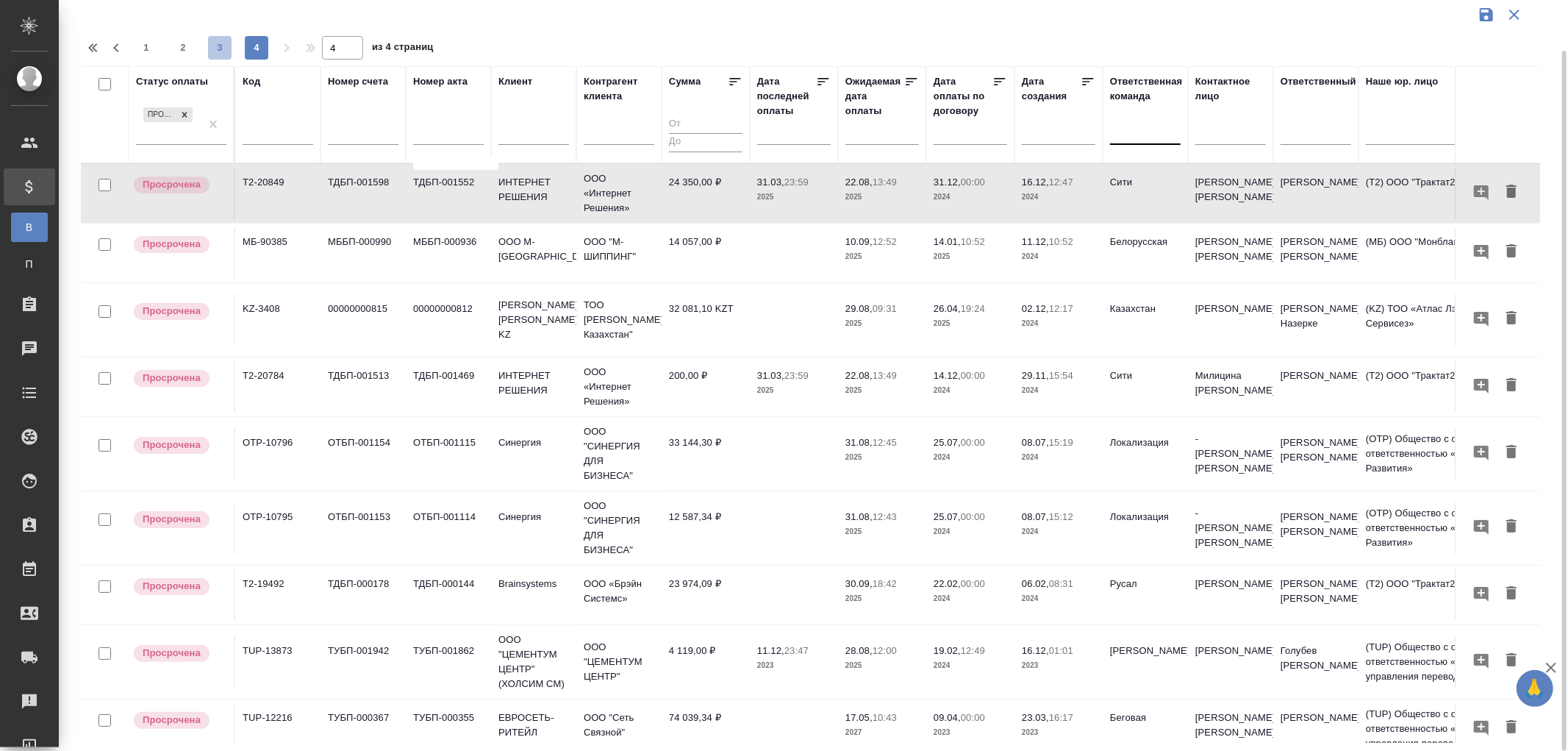
click at [223, 52] on span "3" at bounding box center [220, 48] width 24 height 15
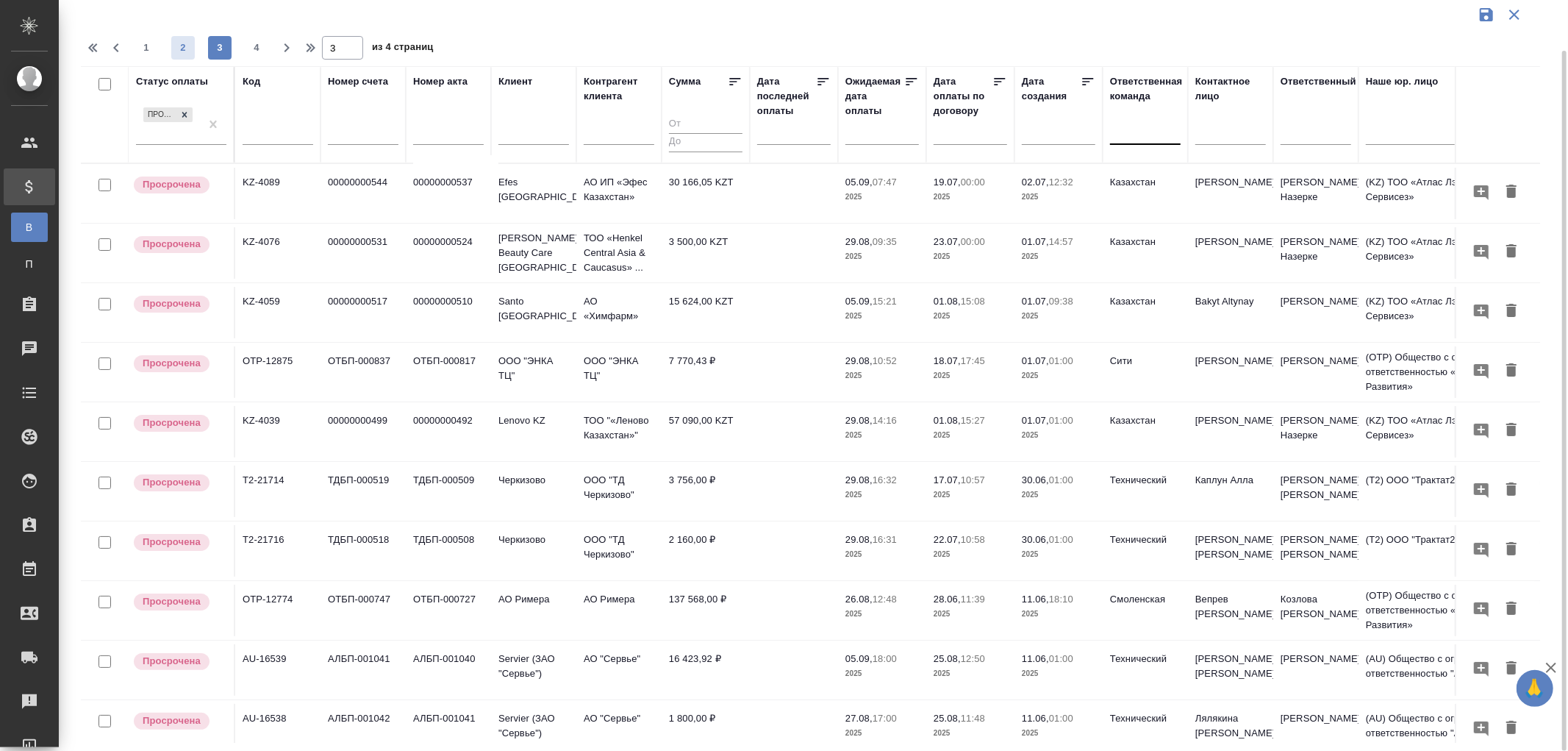
click at [181, 52] on span "2" at bounding box center [183, 48] width 24 height 15
type input "2"
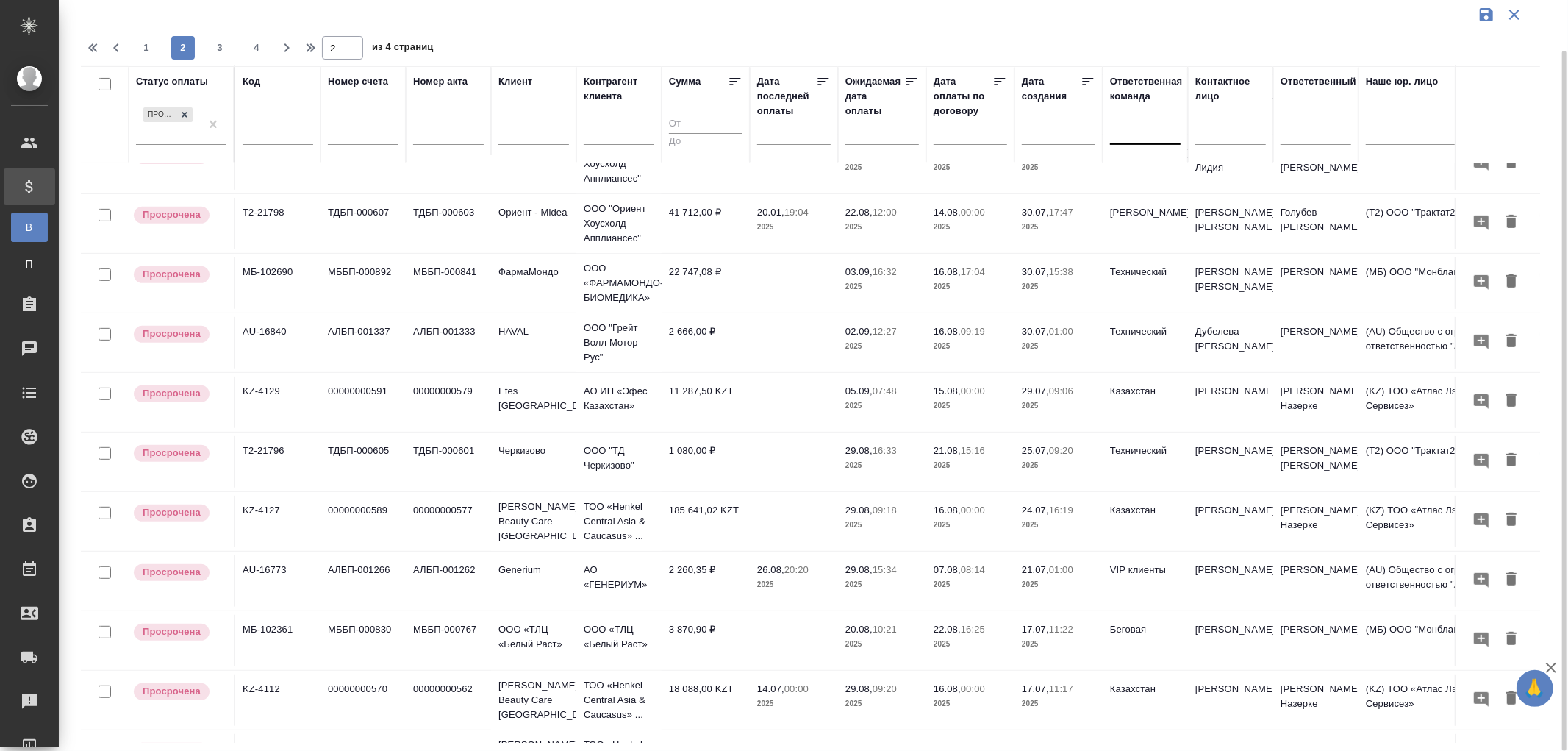
scroll to position [490, 0]
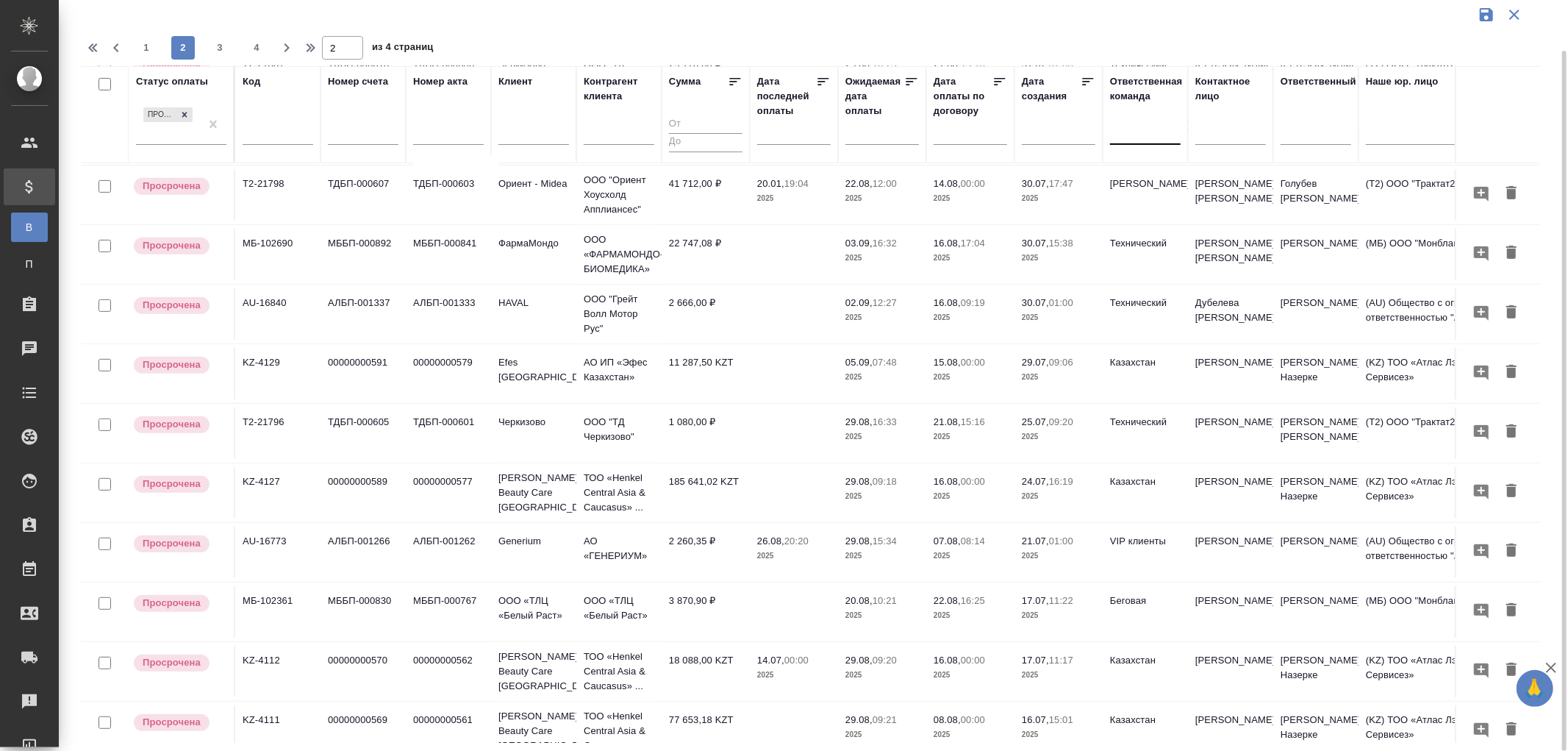
click at [697, 612] on td "3 870,90 ₽" at bounding box center [705, 612] width 89 height 52
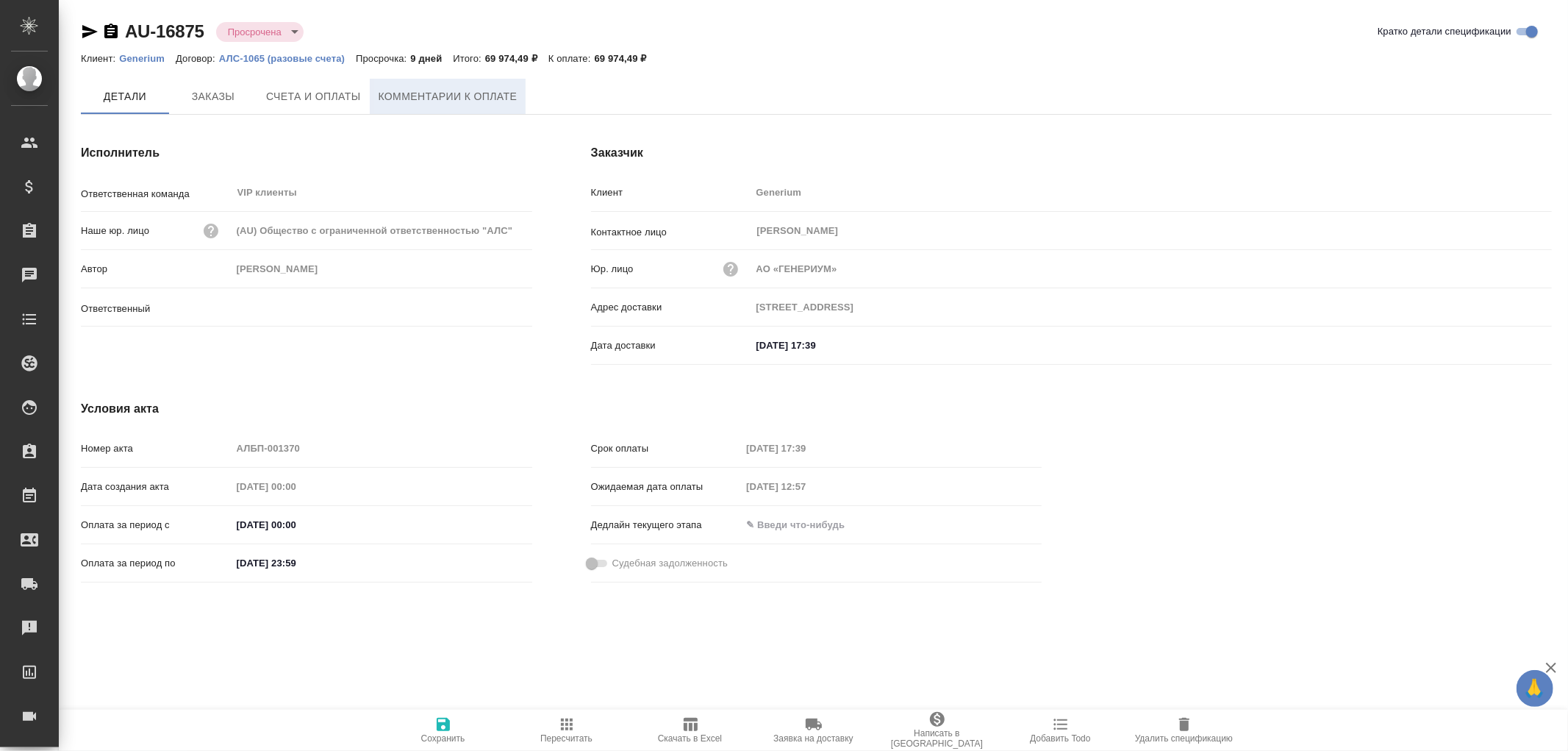
type input "[PERSON_NAME]"
click at [442, 105] on span "Комментарии к оплате" at bounding box center [448, 97] width 139 height 18
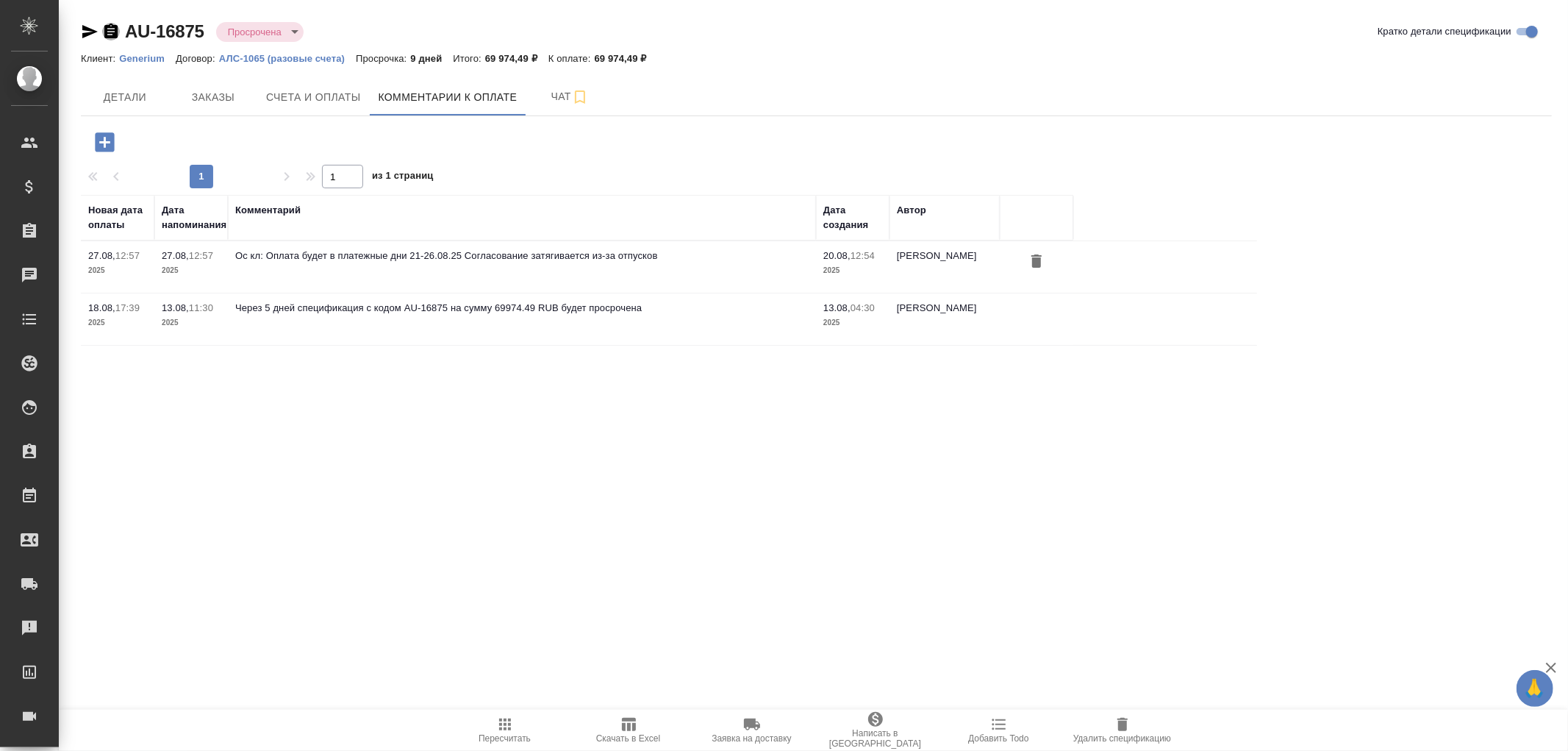
drag, startPoint x: 108, startPoint y: 30, endPoint x: 222, endPoint y: 50, distance: 115.7
click at [111, 30] on icon "button" at bounding box center [111, 31] width 13 height 15
click at [106, 138] on icon "button" at bounding box center [104, 141] width 19 height 19
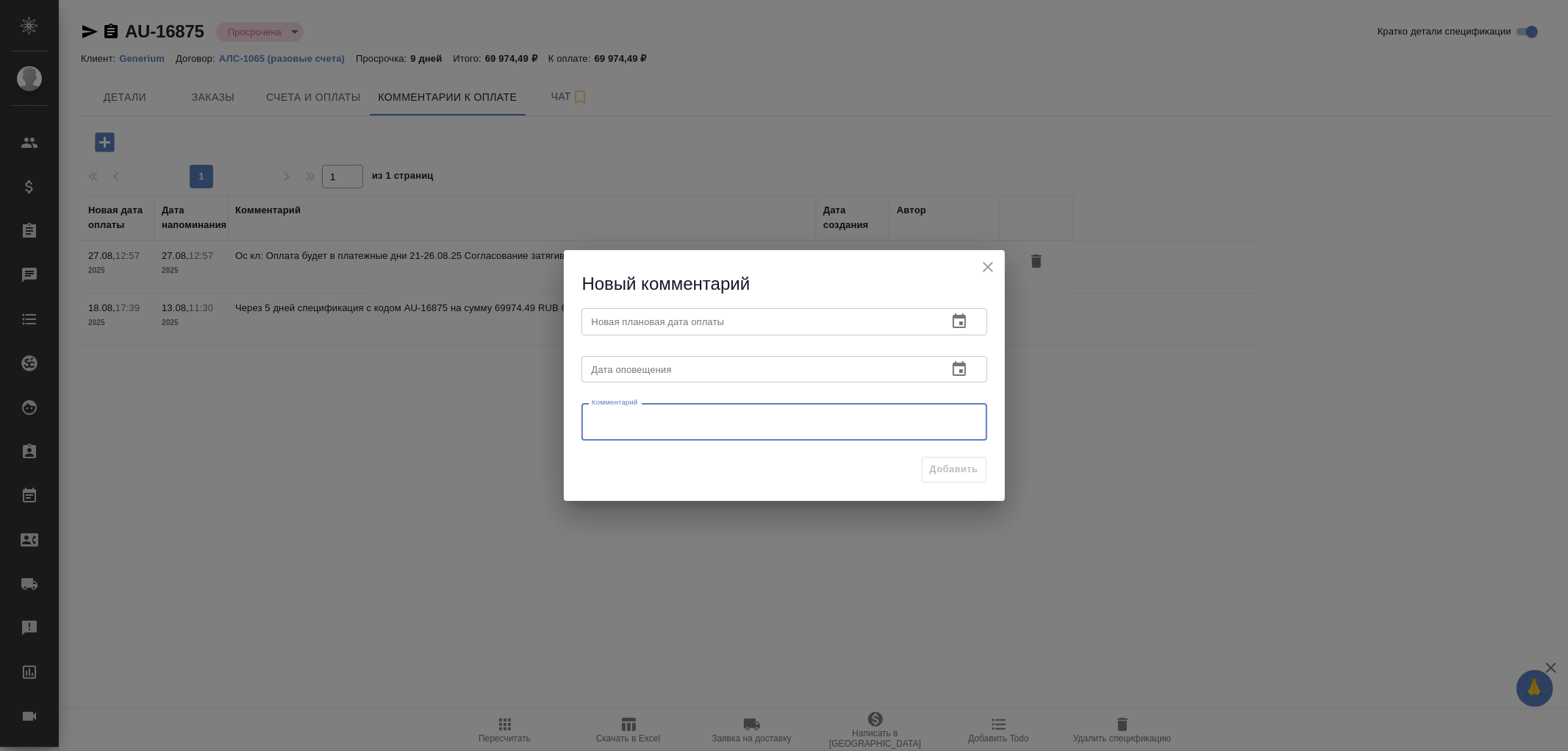
click at [700, 422] on textarea at bounding box center [784, 422] width 386 height 22
paste textarea "Просрочку согласовали часть только сегодня в связи с отпусками. Оплата будет 28…"
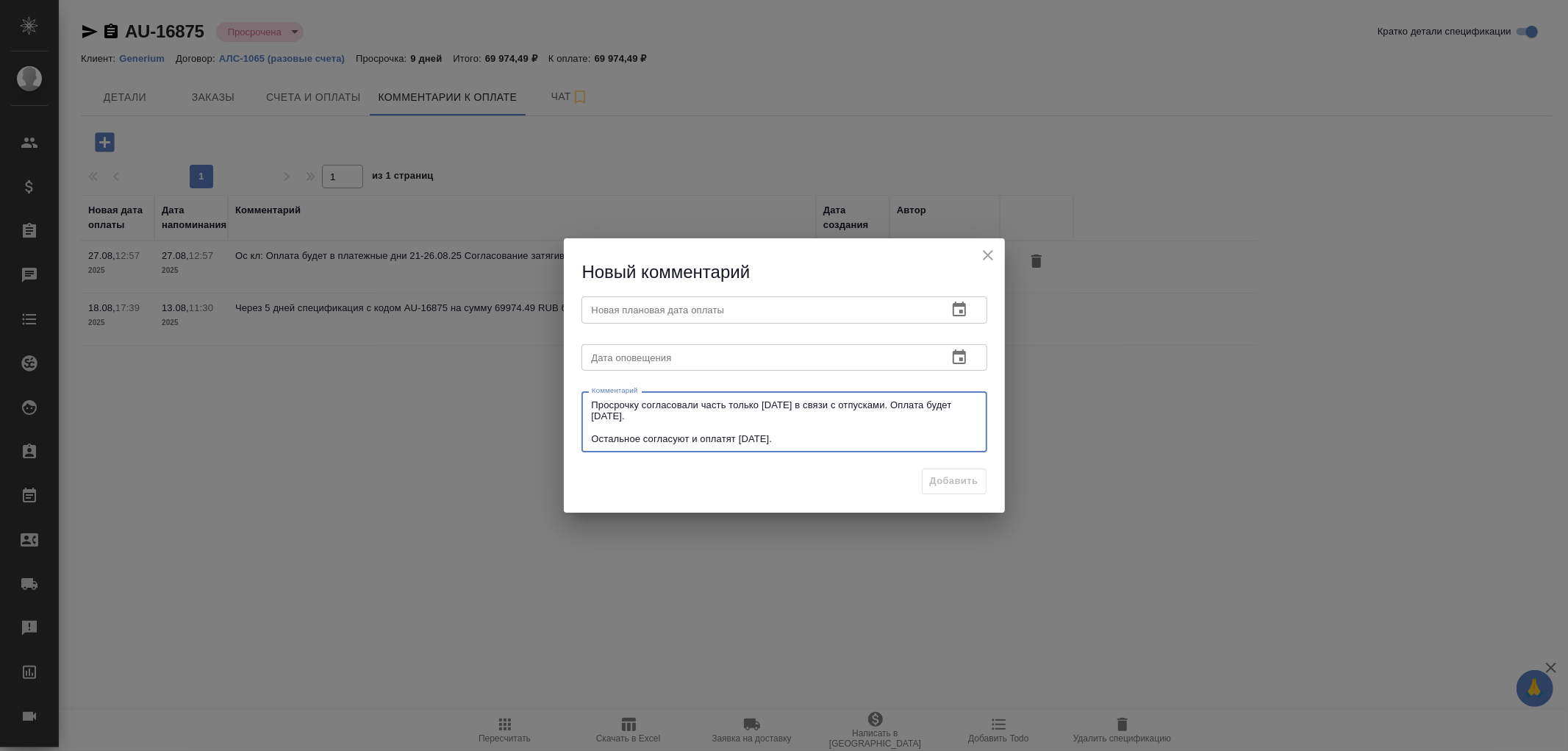
type textarea "Просрочку согласовали часть только сегодня в связи с отпусками. Оплата будет 28…"
click at [659, 359] on input "text" at bounding box center [759, 357] width 355 height 27
click at [953, 361] on icon "button" at bounding box center [959, 357] width 13 height 15
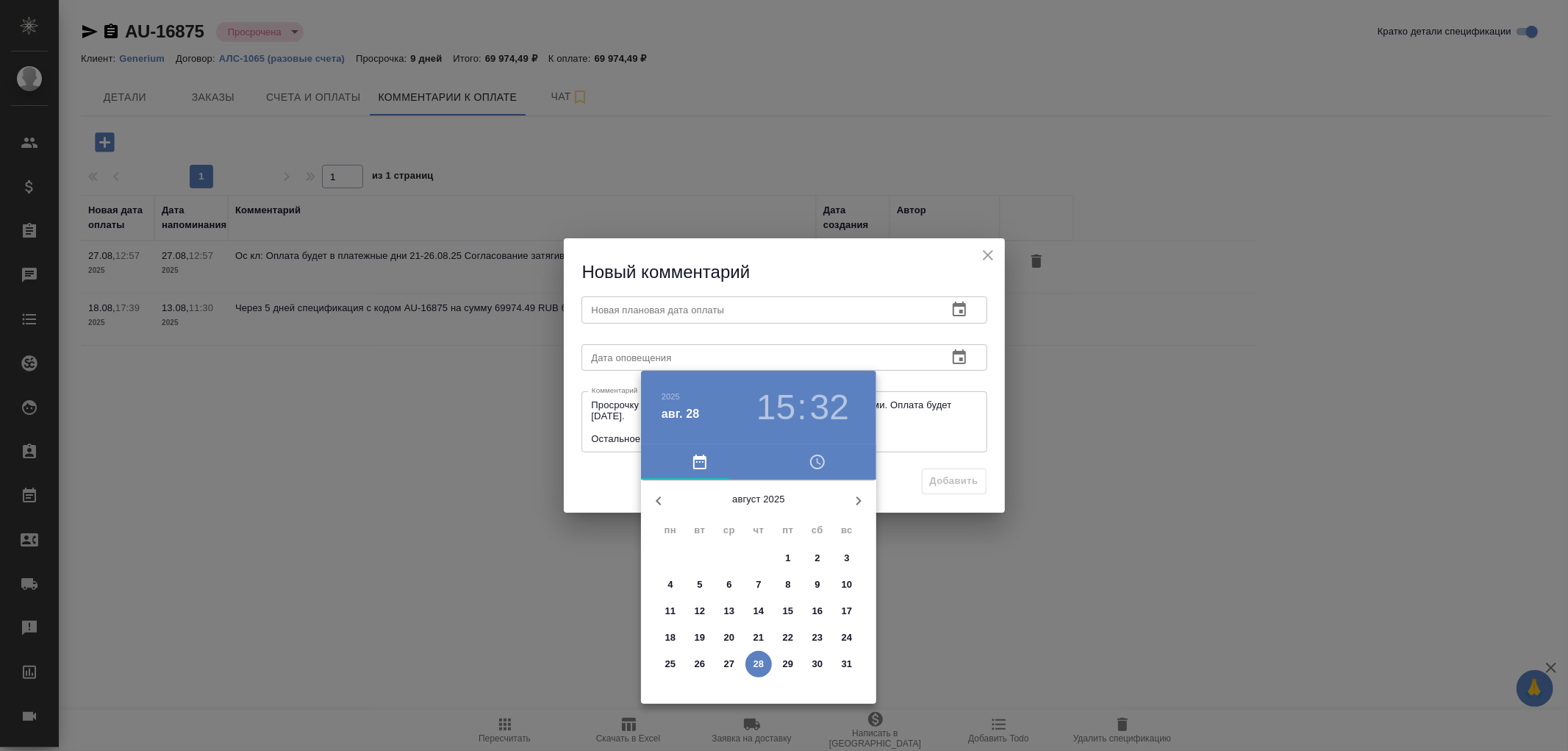
click at [788, 660] on p "29" at bounding box center [788, 663] width 11 height 15
type input "29.08.2025 15:32"
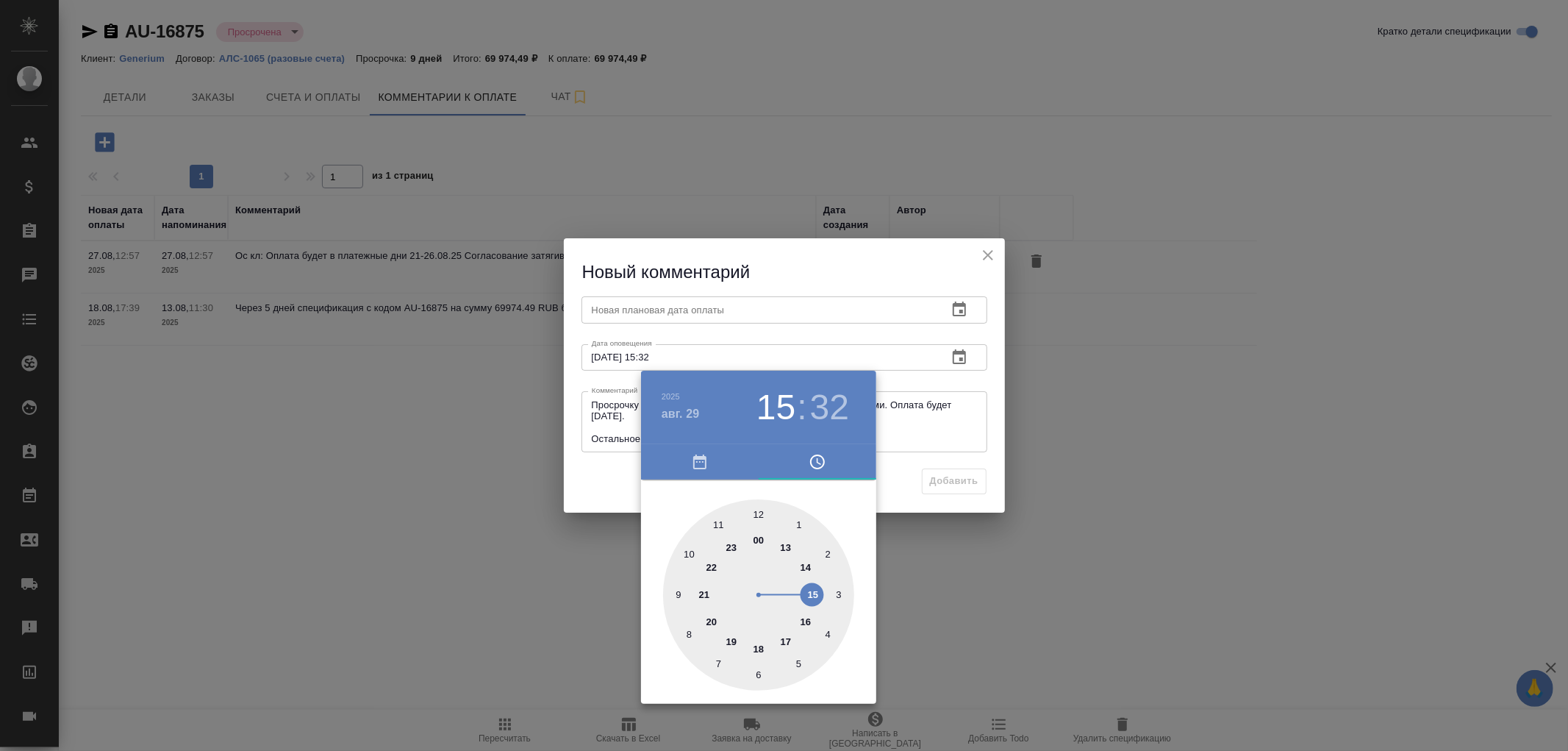
click at [697, 305] on div at bounding box center [784, 376] width 1568 height 751
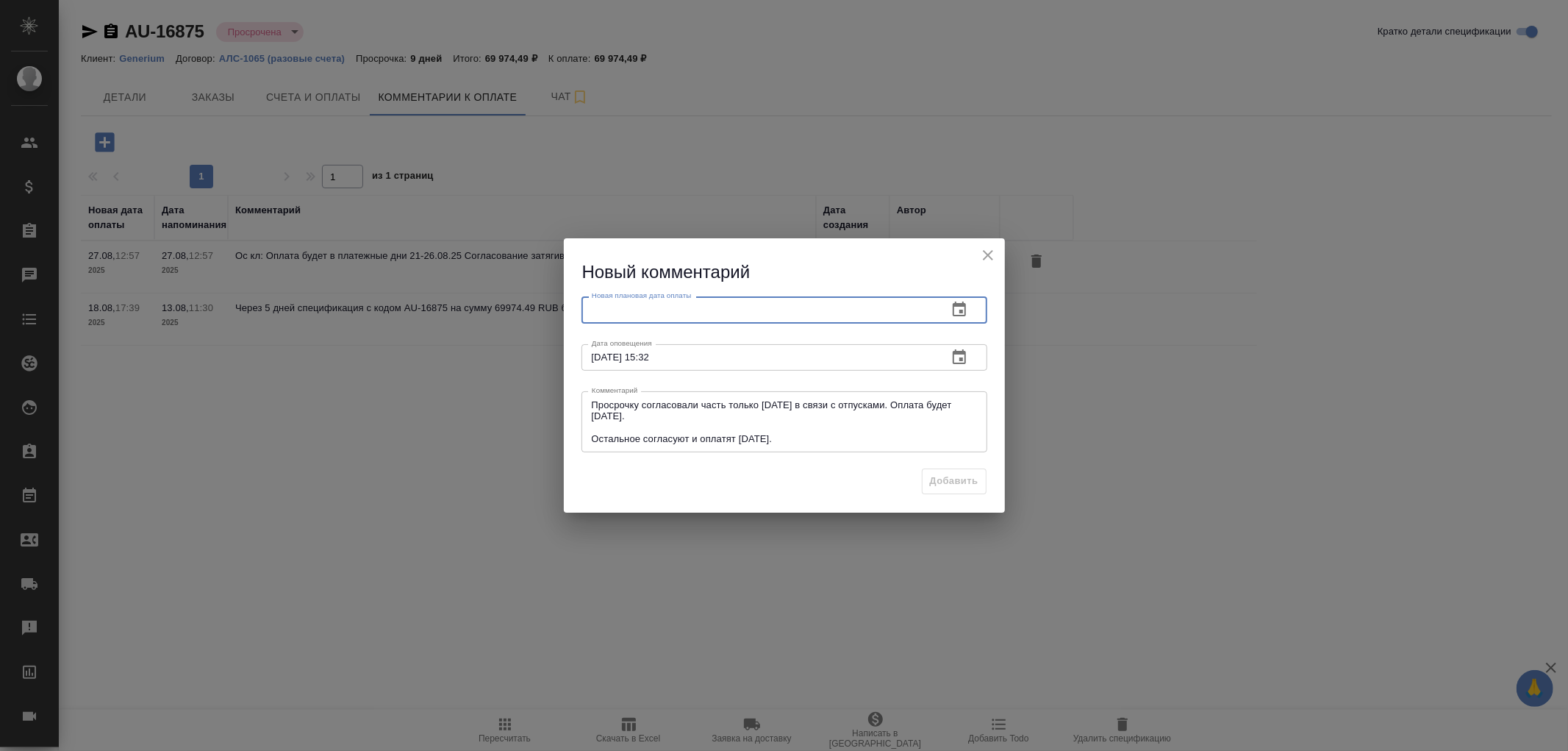
click at [697, 305] on input "text" at bounding box center [759, 309] width 355 height 27
click at [961, 309] on icon "button" at bounding box center [959, 310] width 18 height 18
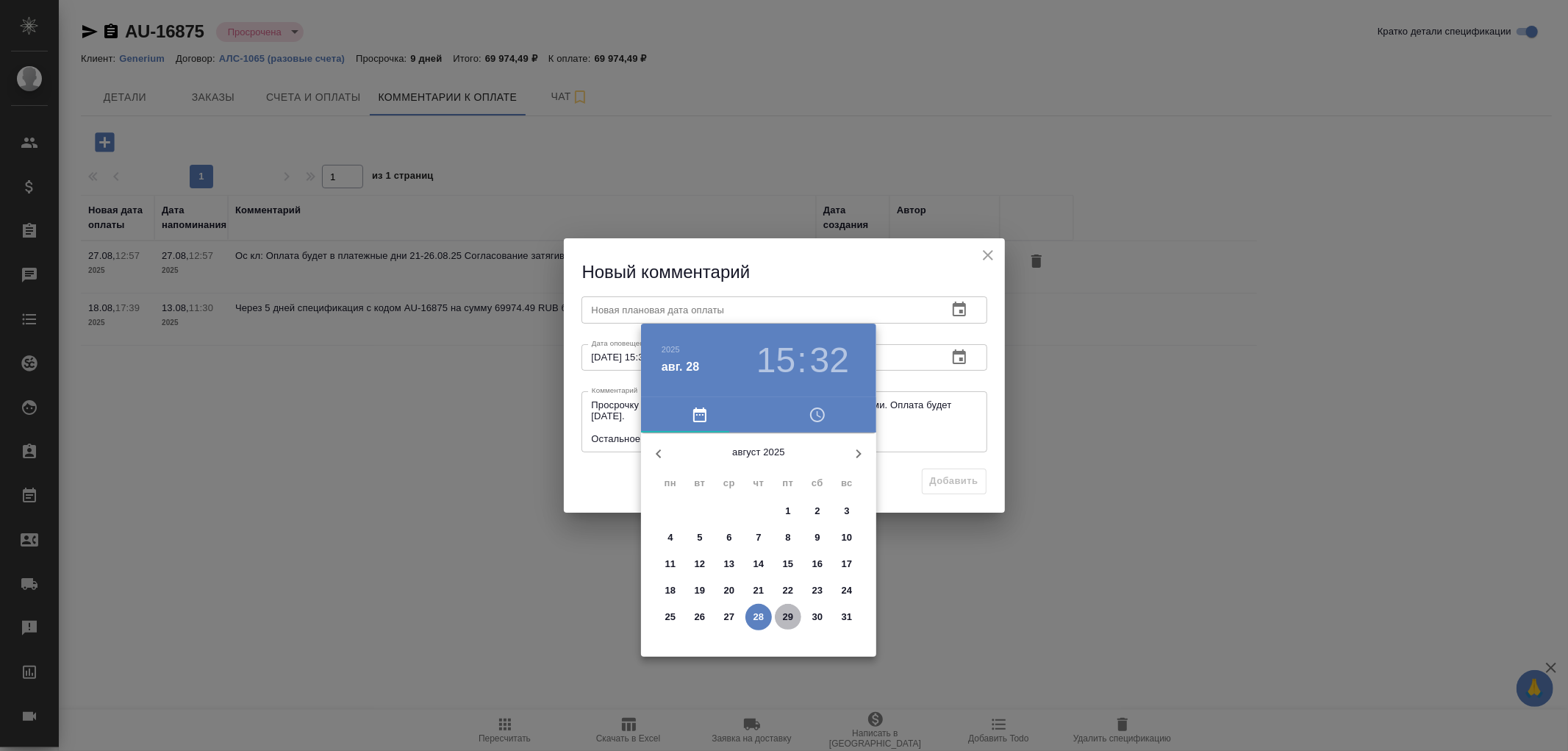
click at [776, 614] on span "29" at bounding box center [788, 617] width 27 height 15
type input "29.08.2025 15:32"
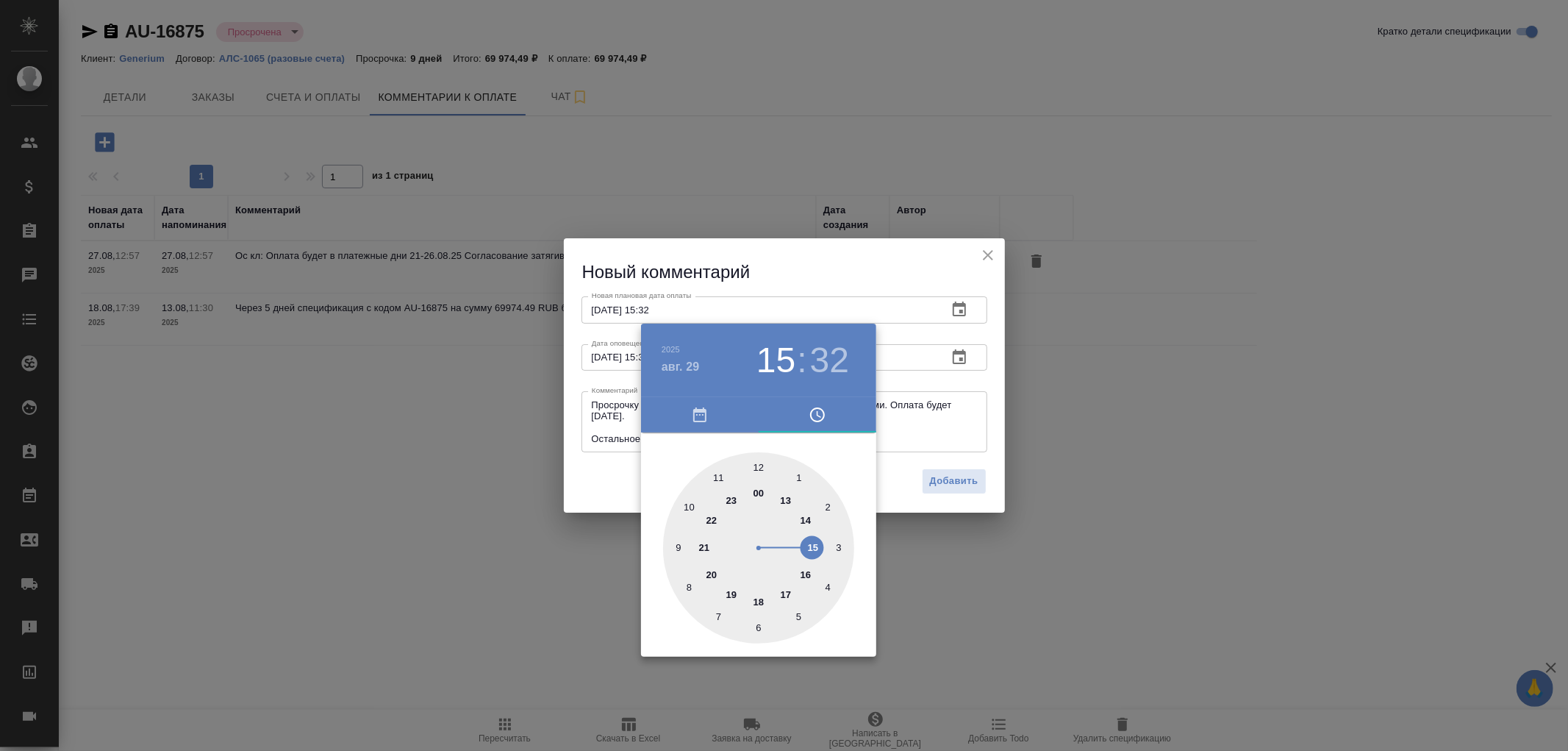
drag, startPoint x: 987, startPoint y: 473, endPoint x: 967, endPoint y: 484, distance: 22.8
click at [983, 475] on div at bounding box center [784, 376] width 1568 height 751
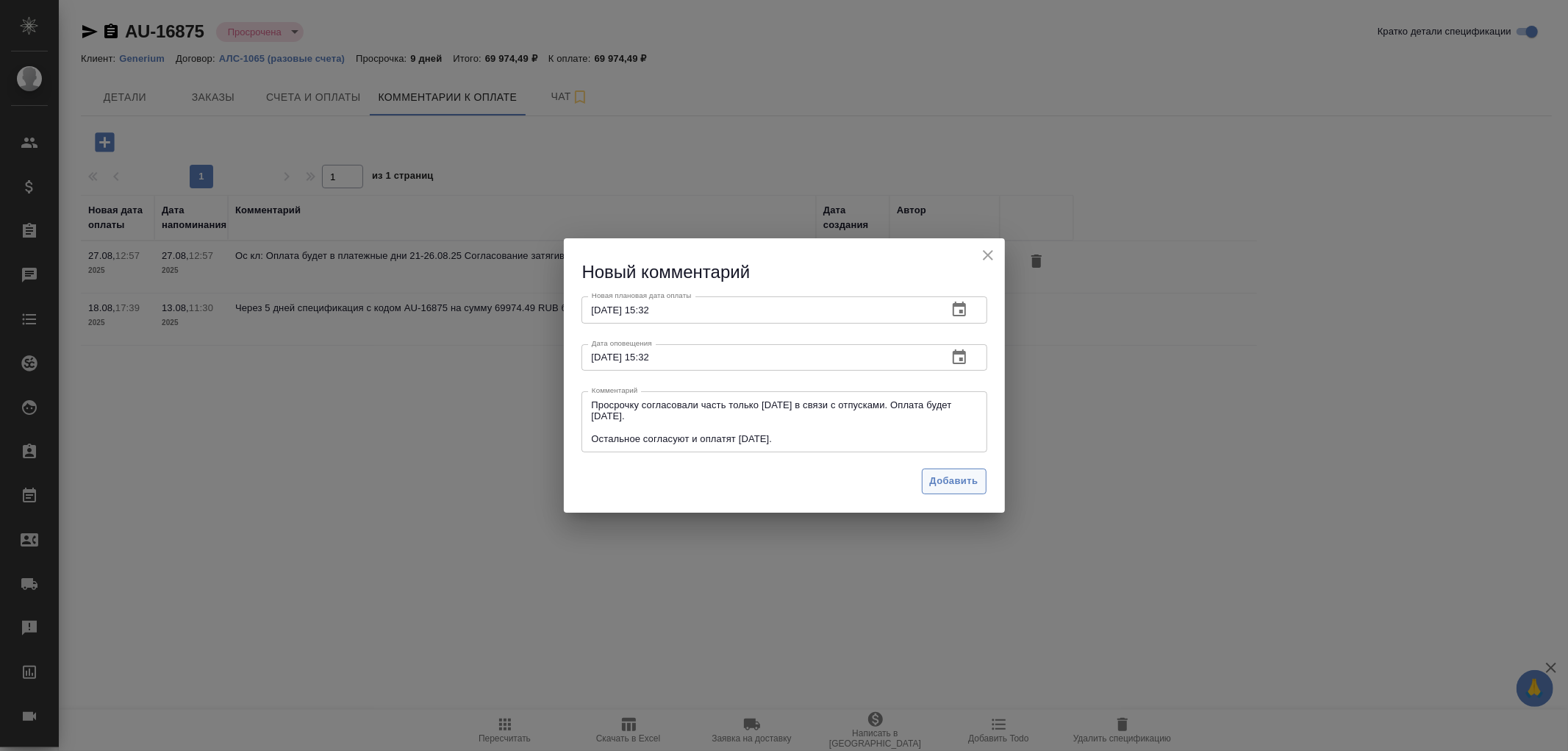
click at [967, 486] on span "Добавить" at bounding box center [954, 481] width 49 height 17
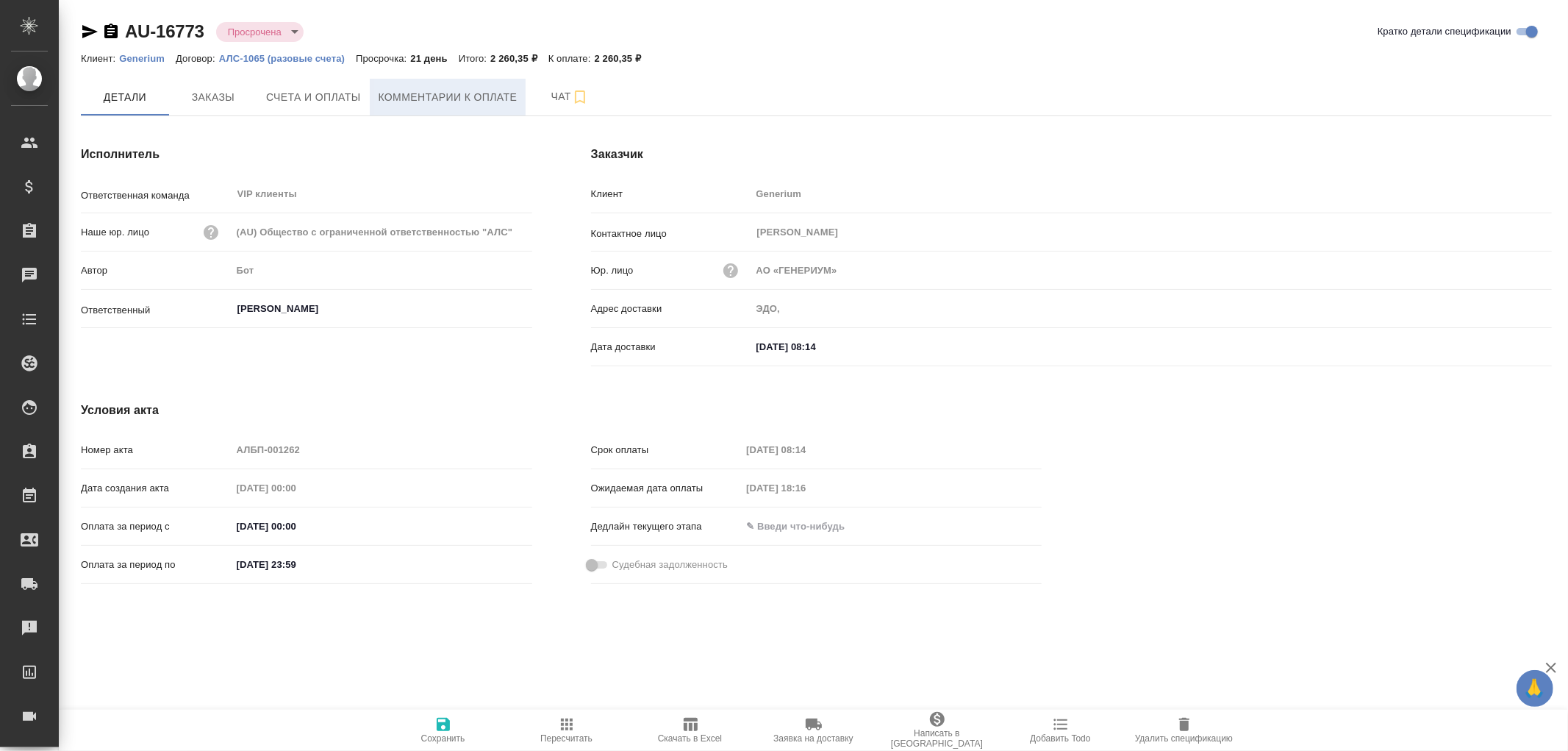
click at [476, 102] on span "Комментарии к оплате" at bounding box center [448, 98] width 139 height 18
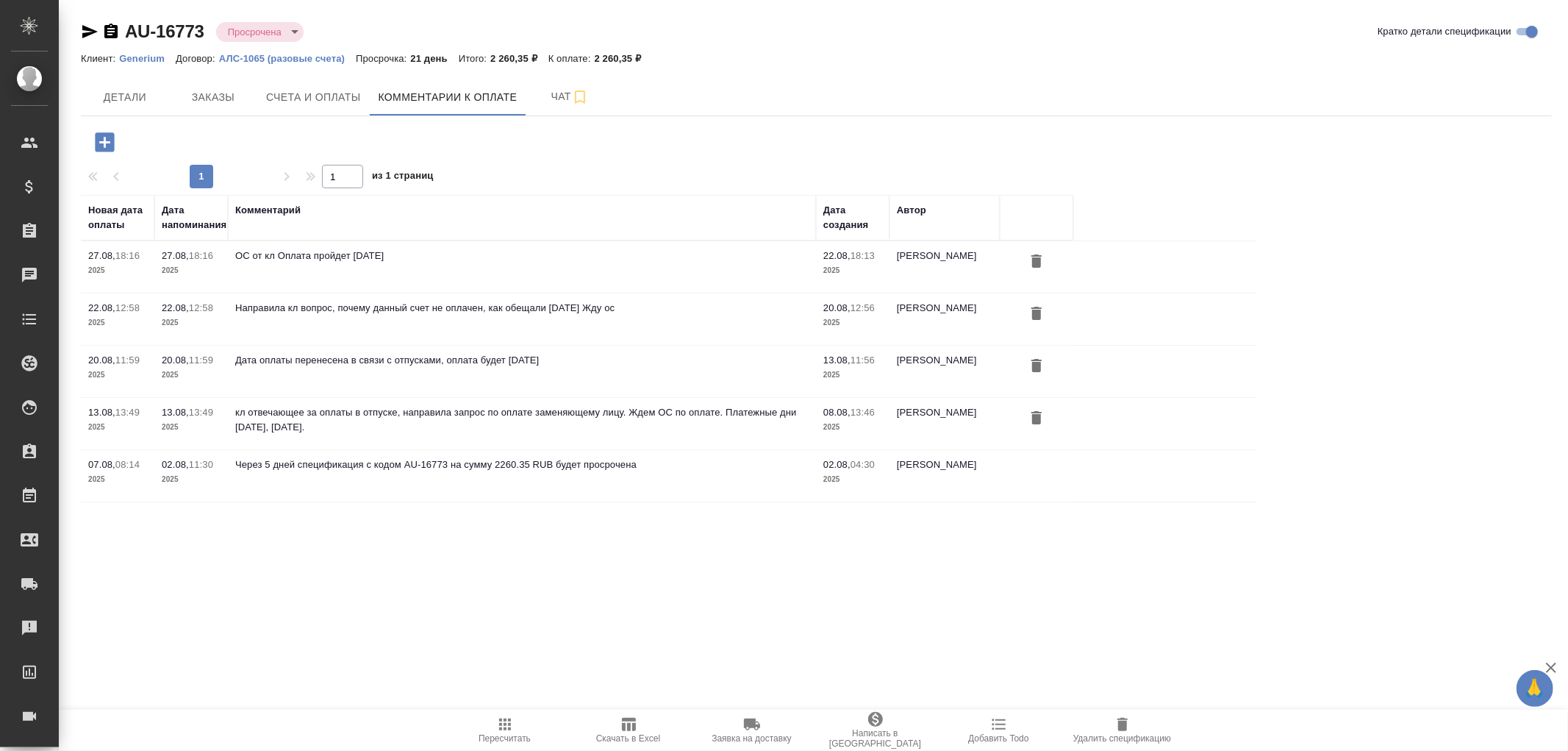
click at [112, 140] on icon "button" at bounding box center [104, 141] width 19 height 19
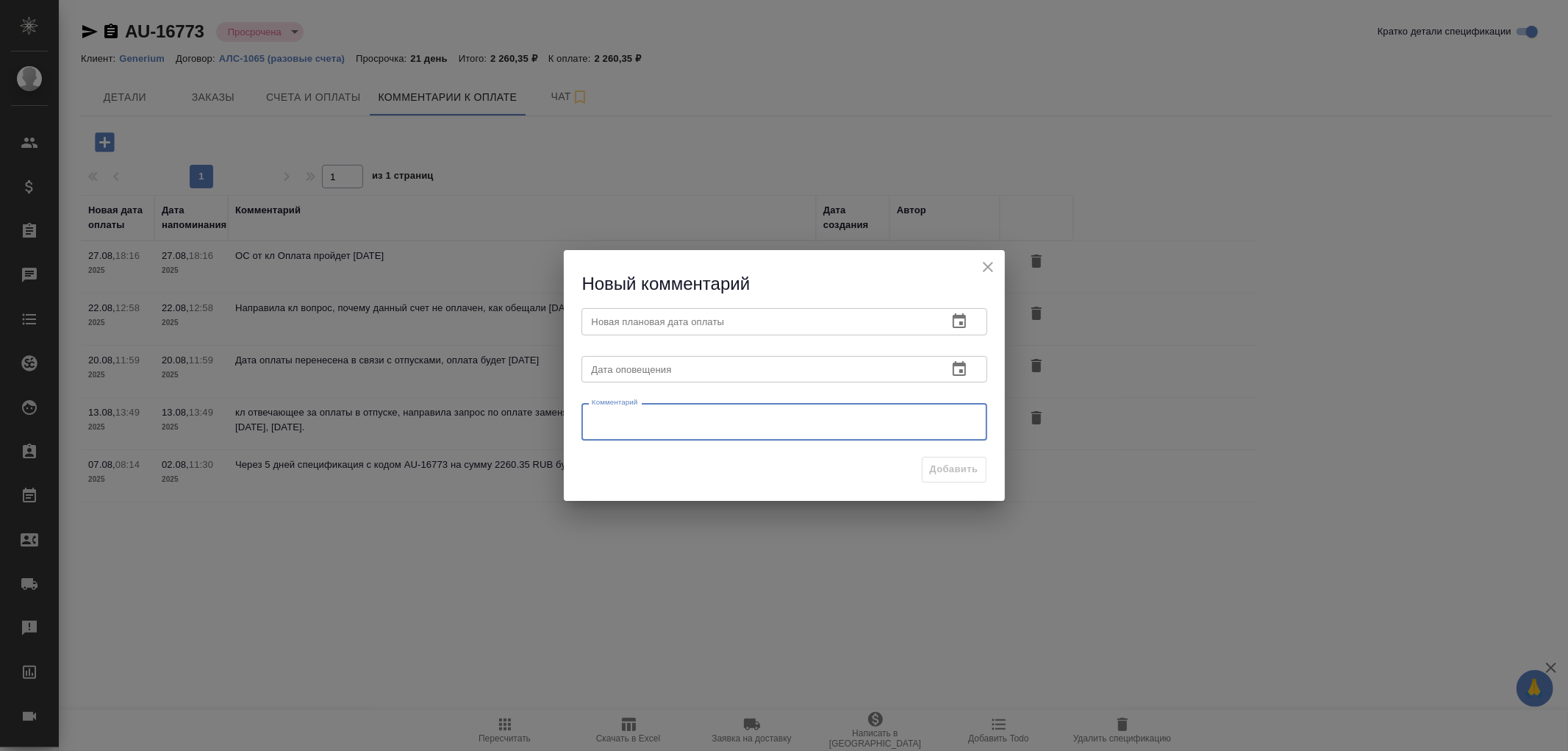
click at [648, 417] on textarea at bounding box center [784, 422] width 386 height 22
click at [662, 420] on textarea at bounding box center [784, 422] width 386 height 22
paste textarea "Просрочку согласовали часть только [DATE] в связи с отпусками. Оплата будет [DA…"
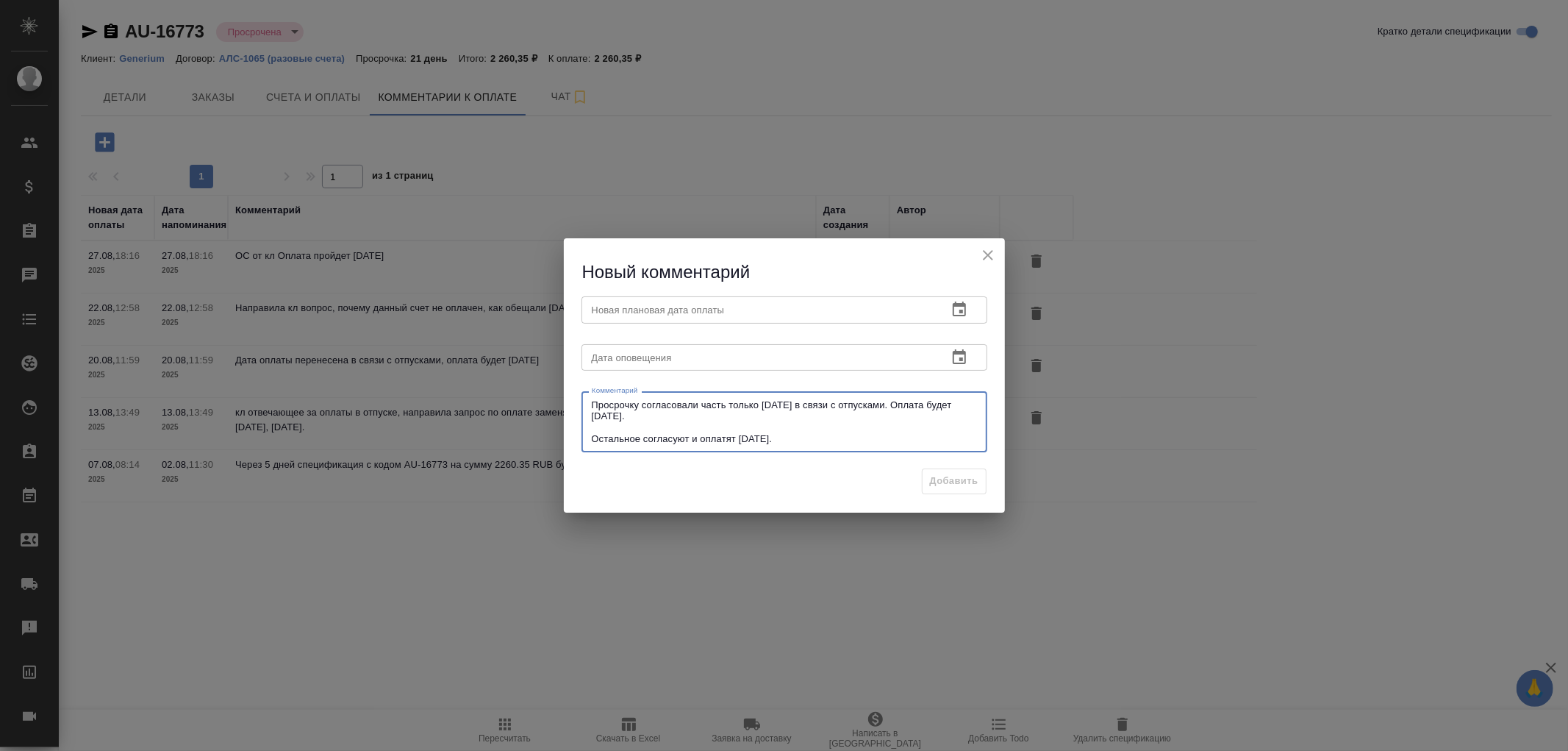
type textarea "Просрочку согласовали часть только [DATE] в связи с отпусками. Оплата будет [DA…"
click at [681, 358] on input "text" at bounding box center [759, 357] width 355 height 27
click at [954, 356] on icon "button" at bounding box center [959, 358] width 18 height 18
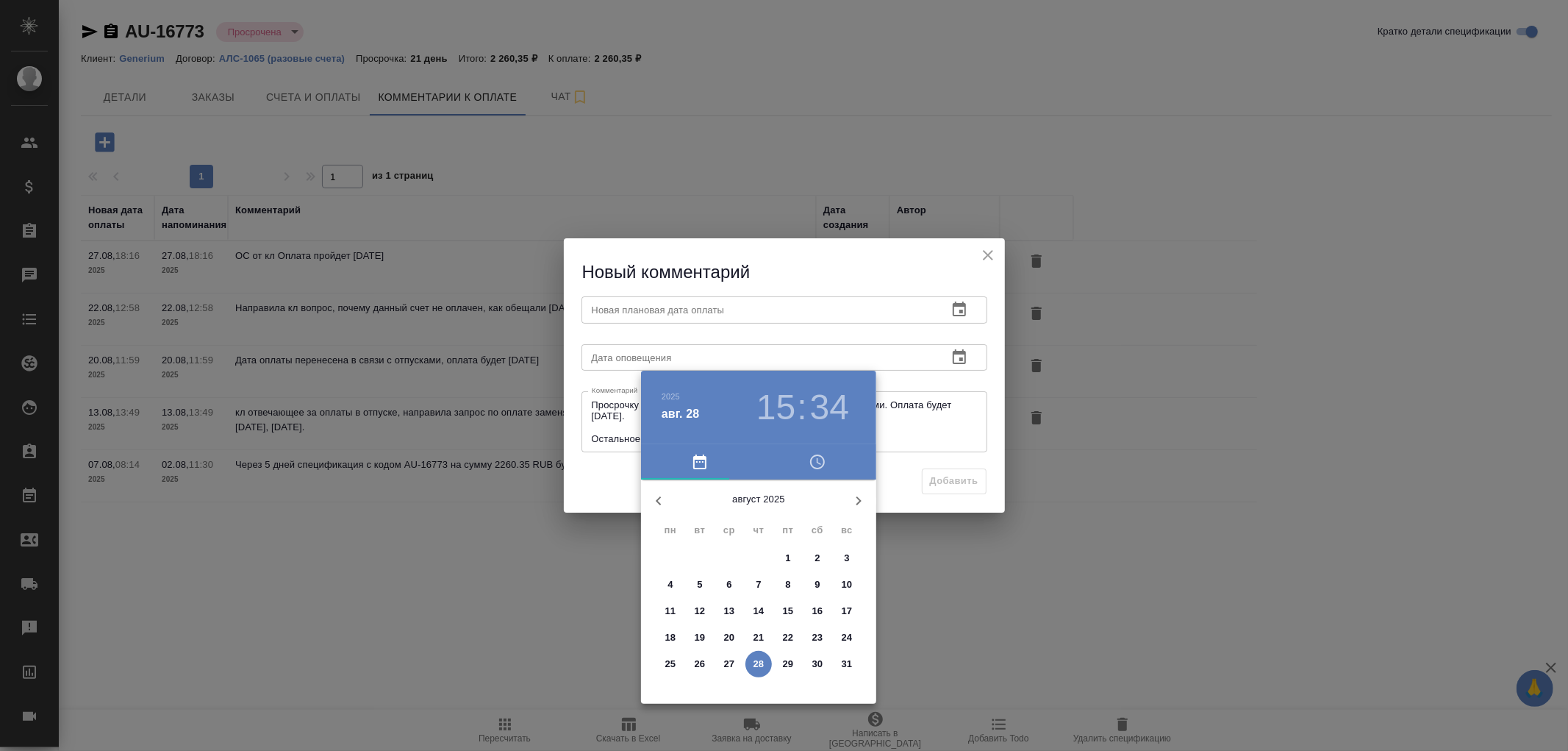
click at [788, 661] on p "29" at bounding box center [788, 663] width 11 height 15
type input "[DATE] 15:34"
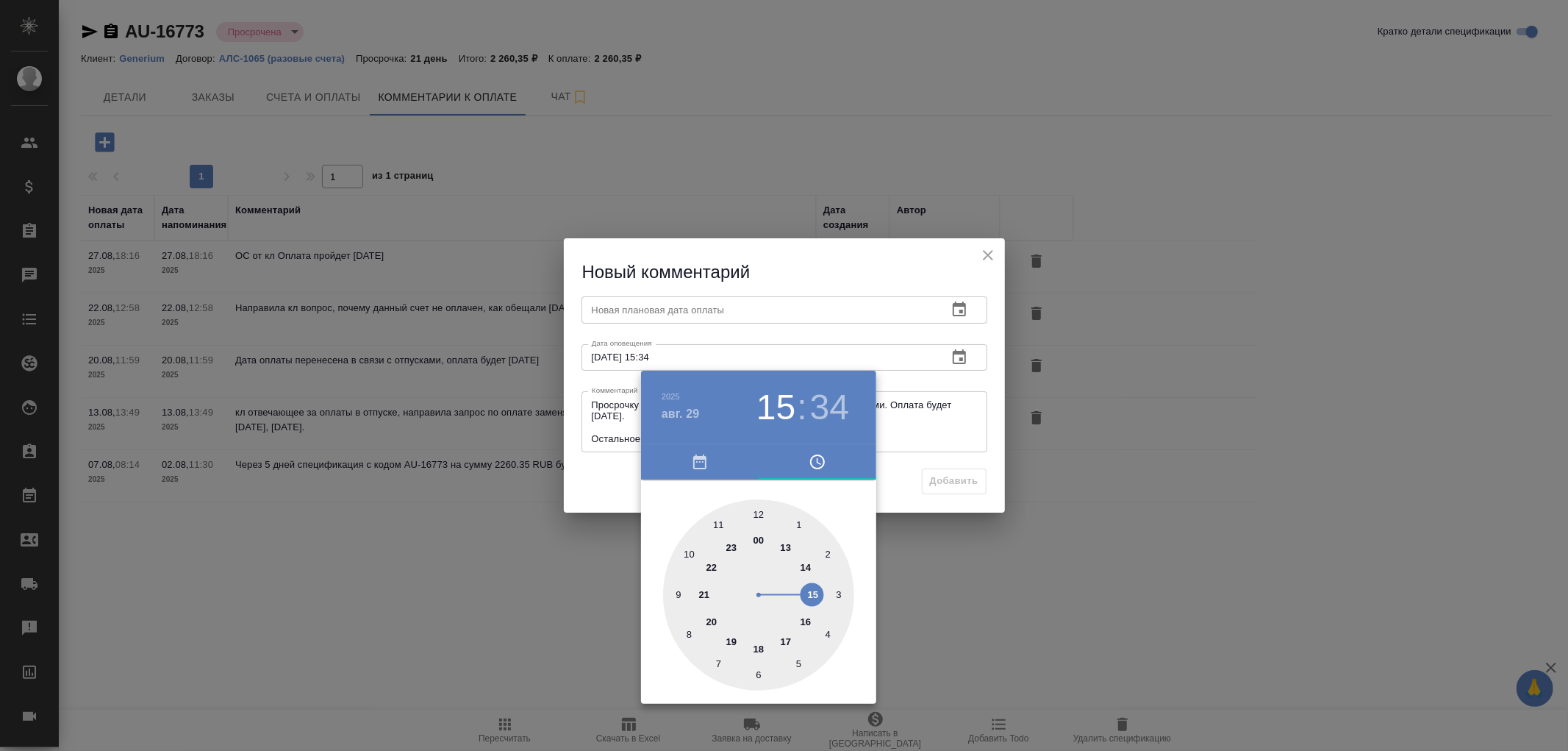
click at [659, 307] on div at bounding box center [784, 376] width 1568 height 751
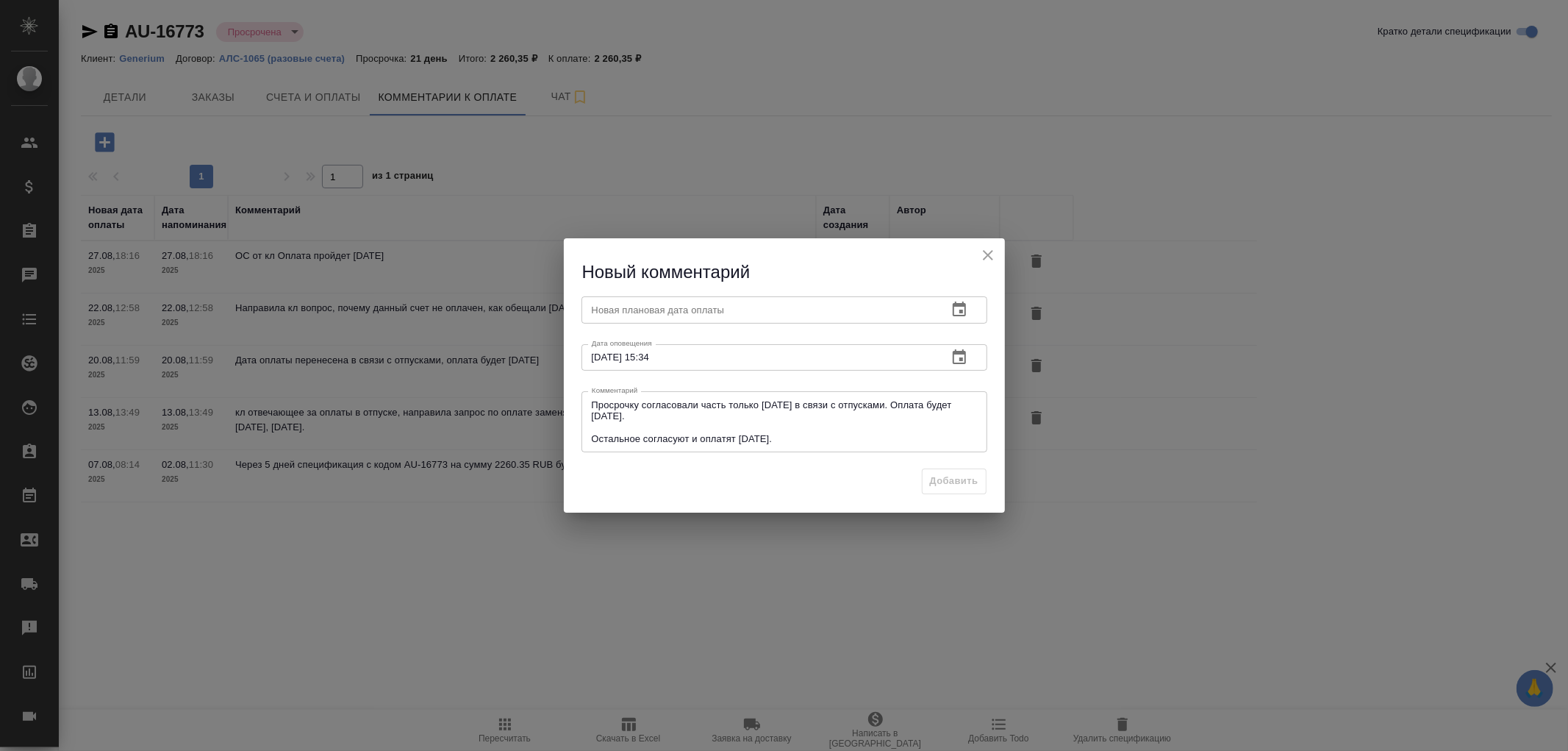
click at [662, 307] on input "text" at bounding box center [759, 309] width 355 height 27
click at [967, 314] on icon "button" at bounding box center [959, 310] width 18 height 18
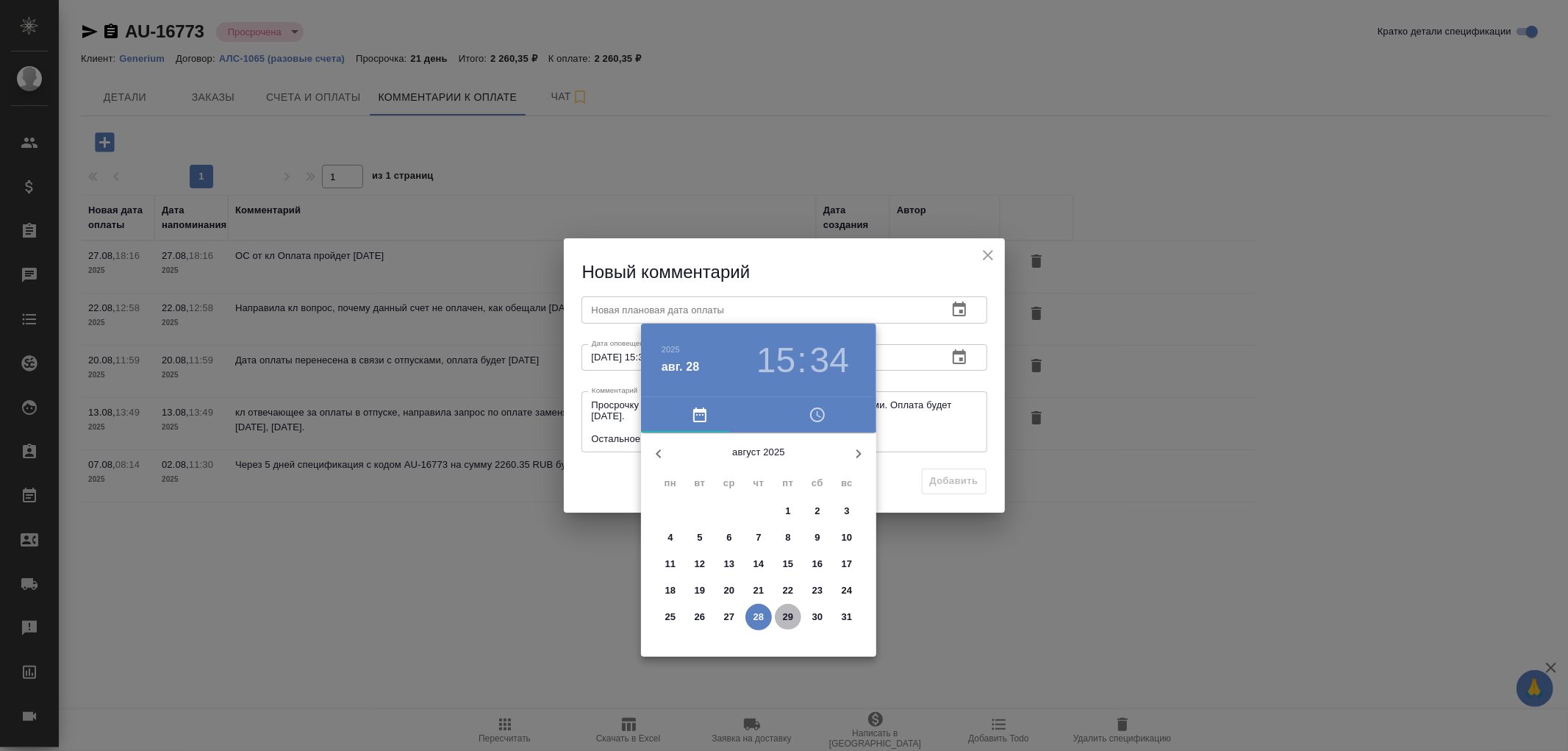
click at [790, 615] on p "29" at bounding box center [788, 617] width 11 height 15
type input "[DATE] 15:34"
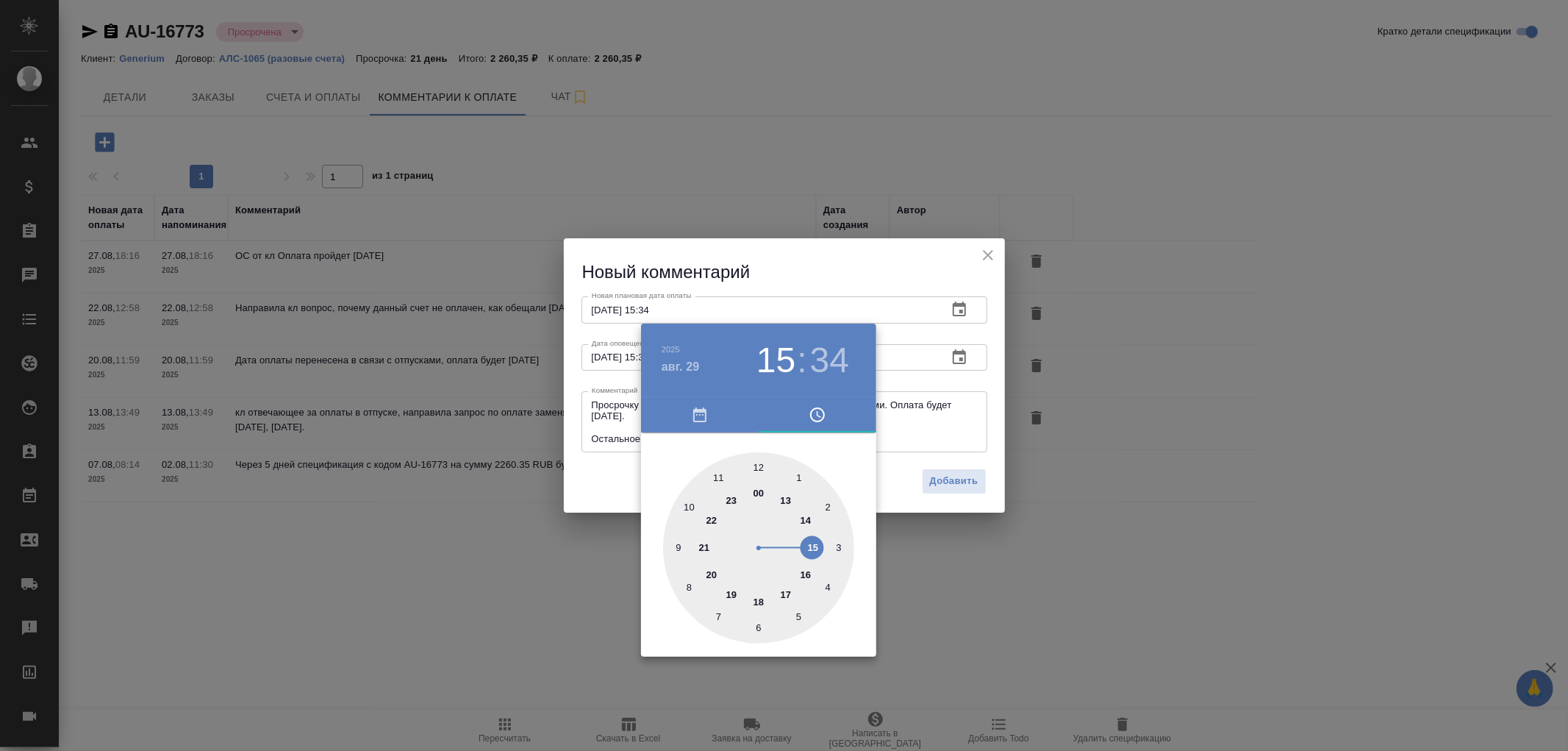
drag, startPoint x: 986, startPoint y: 486, endPoint x: 952, endPoint y: 485, distance: 34.0
click at [982, 487] on div at bounding box center [784, 376] width 1568 height 751
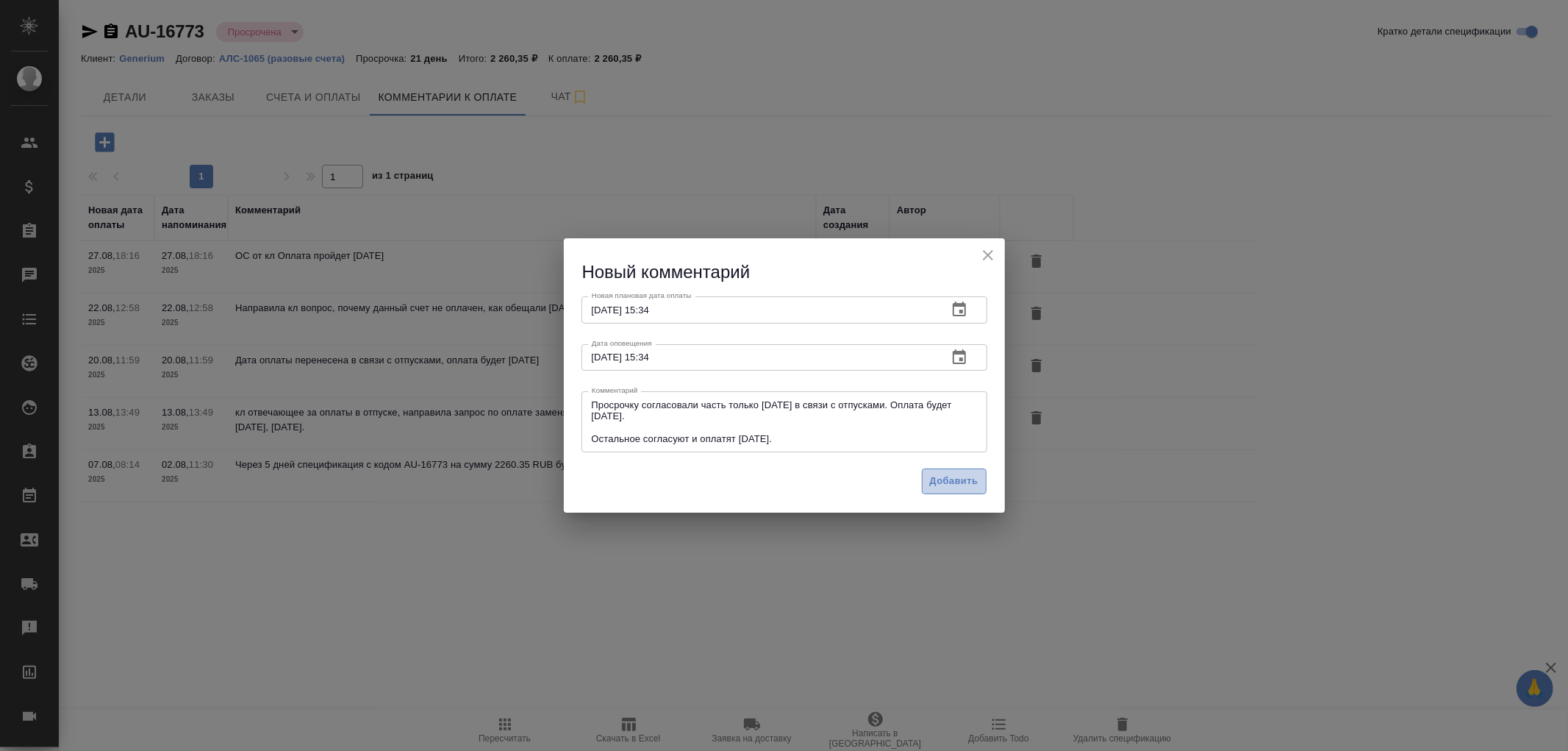
click at [950, 479] on span "Добавить" at bounding box center [954, 481] width 49 height 17
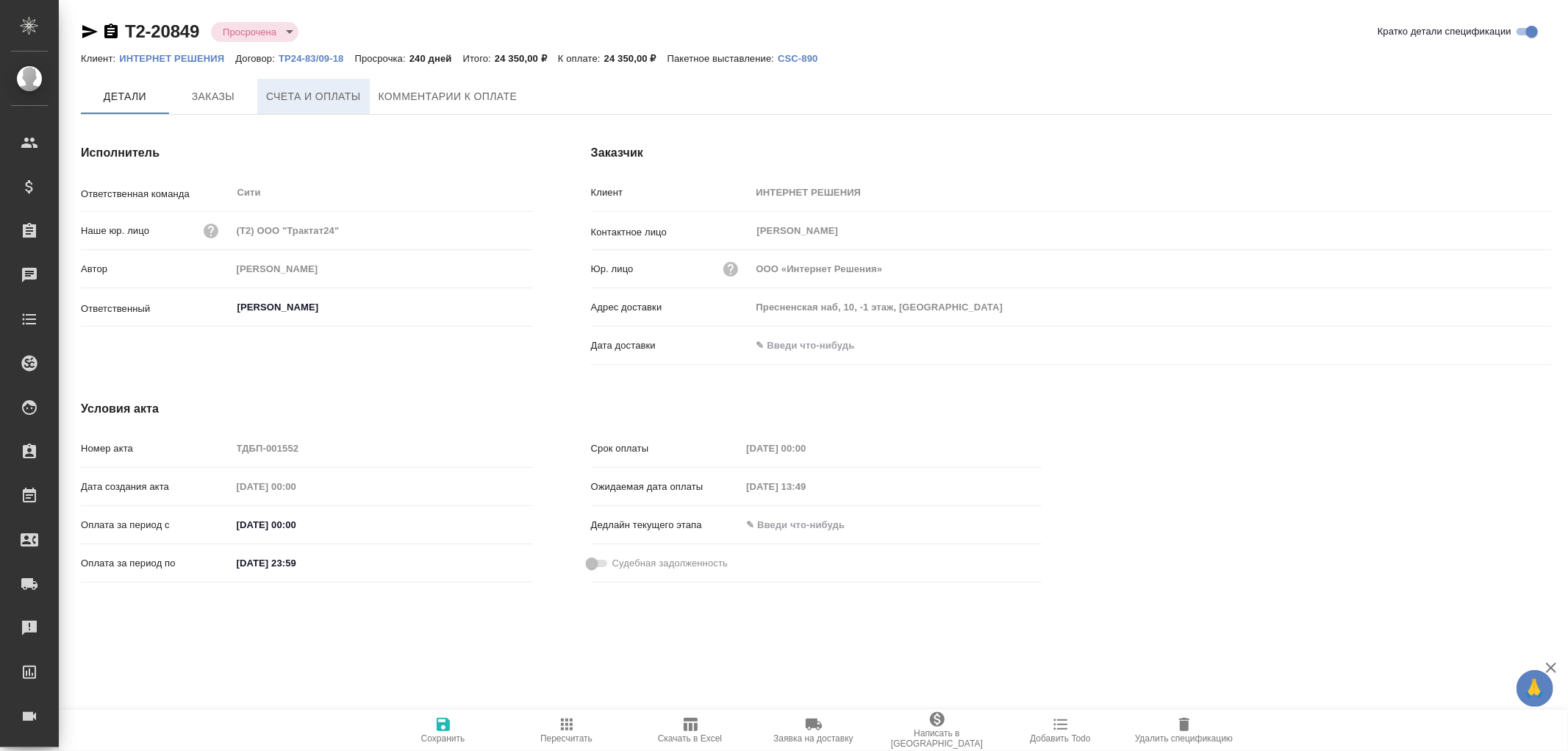
click at [350, 104] on span "Счета и оплаты" at bounding box center [313, 97] width 95 height 18
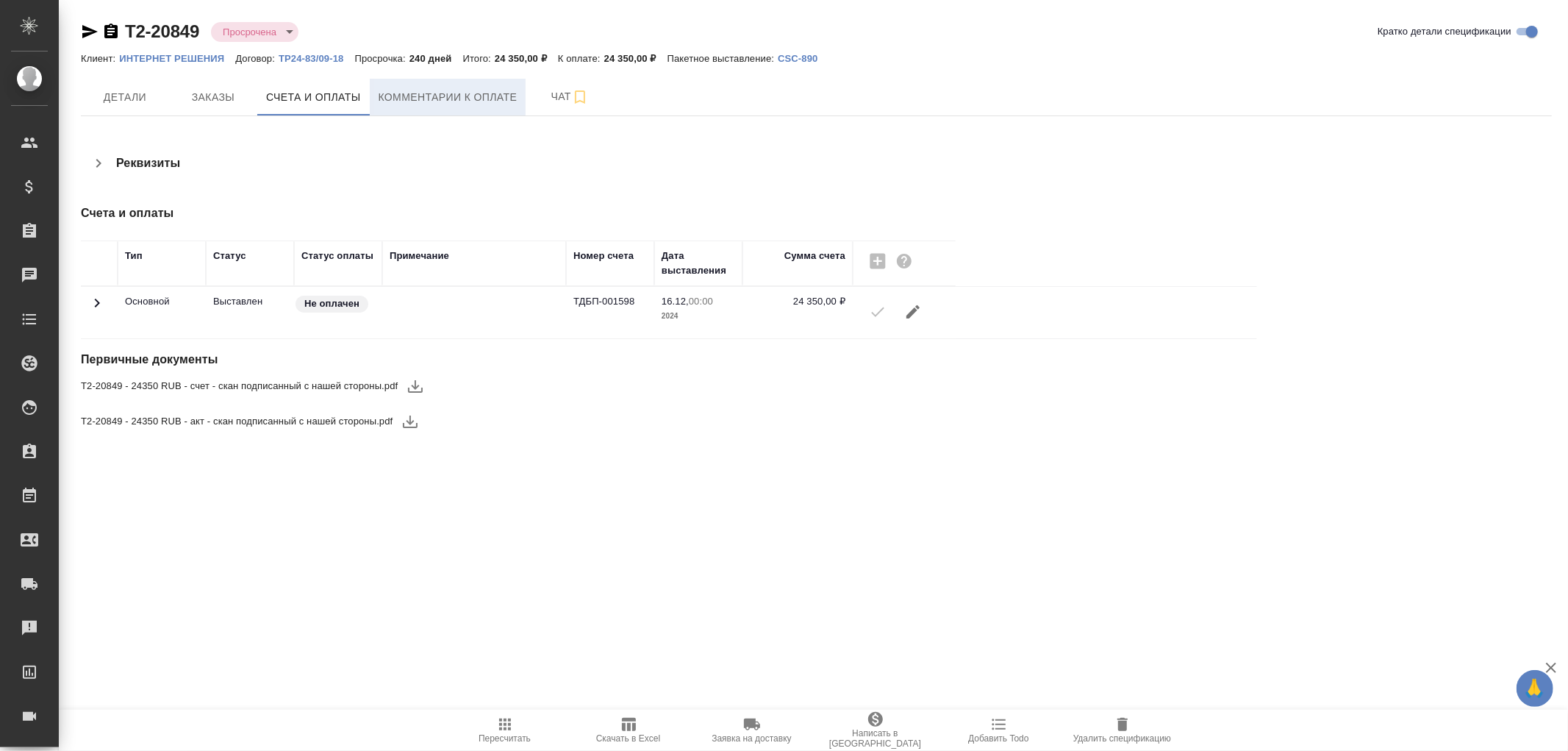
click at [493, 105] on span "Комментарии к оплате" at bounding box center [448, 98] width 139 height 18
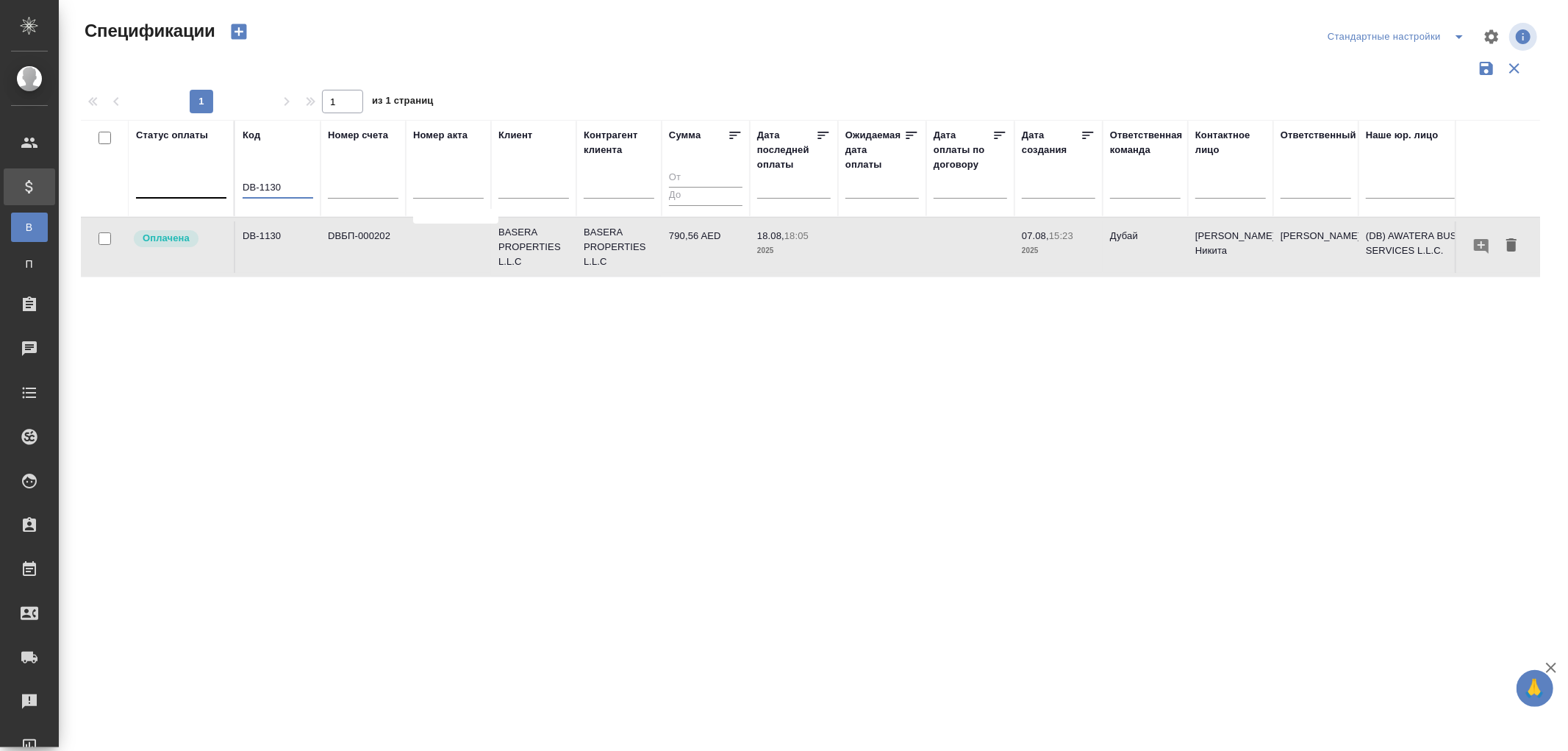
drag, startPoint x: 304, startPoint y: 189, endPoint x: 159, endPoint y: 184, distance: 145.1
click at [159, 184] on tr "Статус оплаты Код DB-1130 Номер счета Номер акта Клиент Контрагент клиента Сумм…" at bounding box center [1035, 167] width 1909 height 97
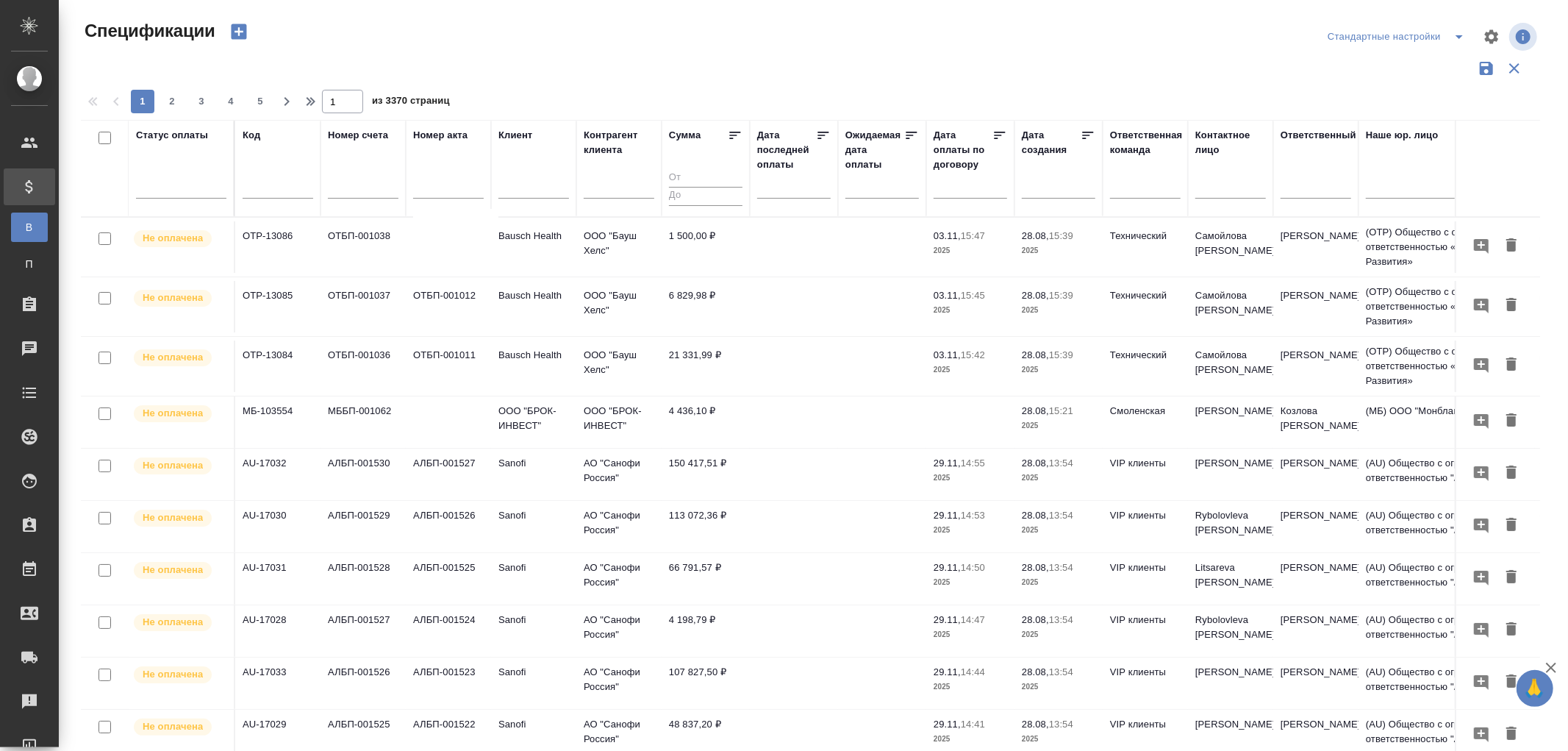
click at [152, 136] on div "Статус оплаты" at bounding box center [172, 134] width 72 height 15
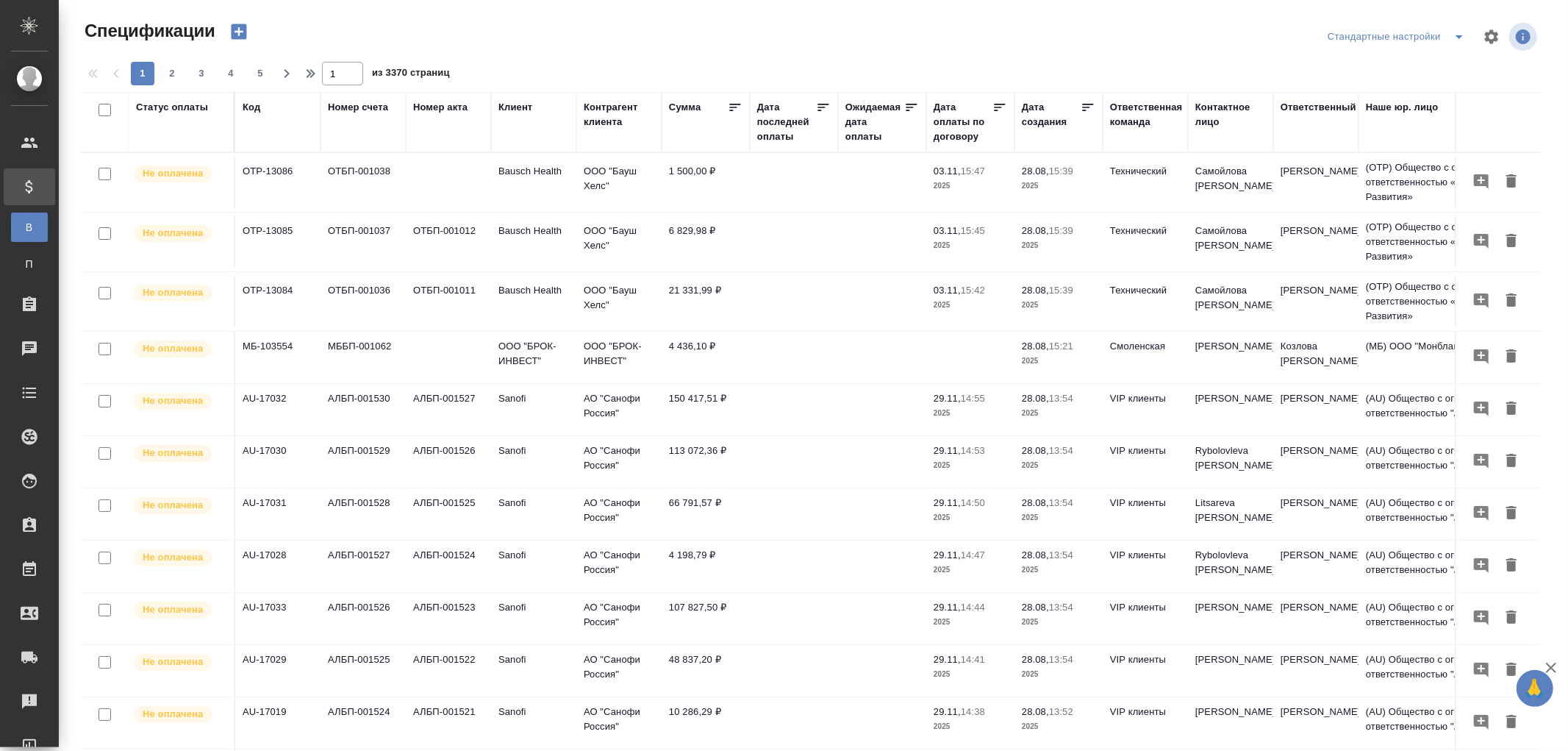
click at [182, 106] on div "Статус оплаты" at bounding box center [172, 107] width 72 height 15
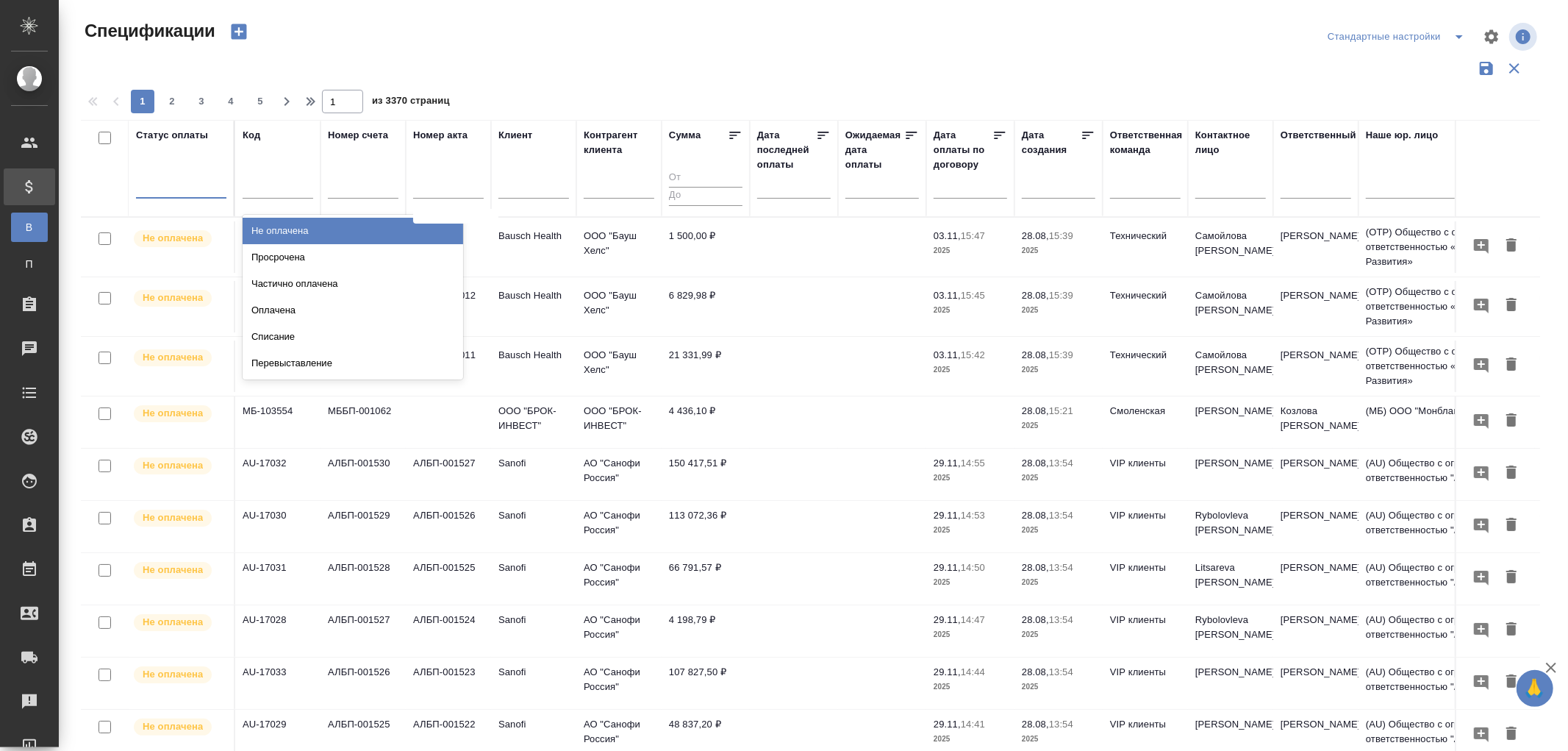
click at [175, 193] on div at bounding box center [181, 182] width 91 height 21
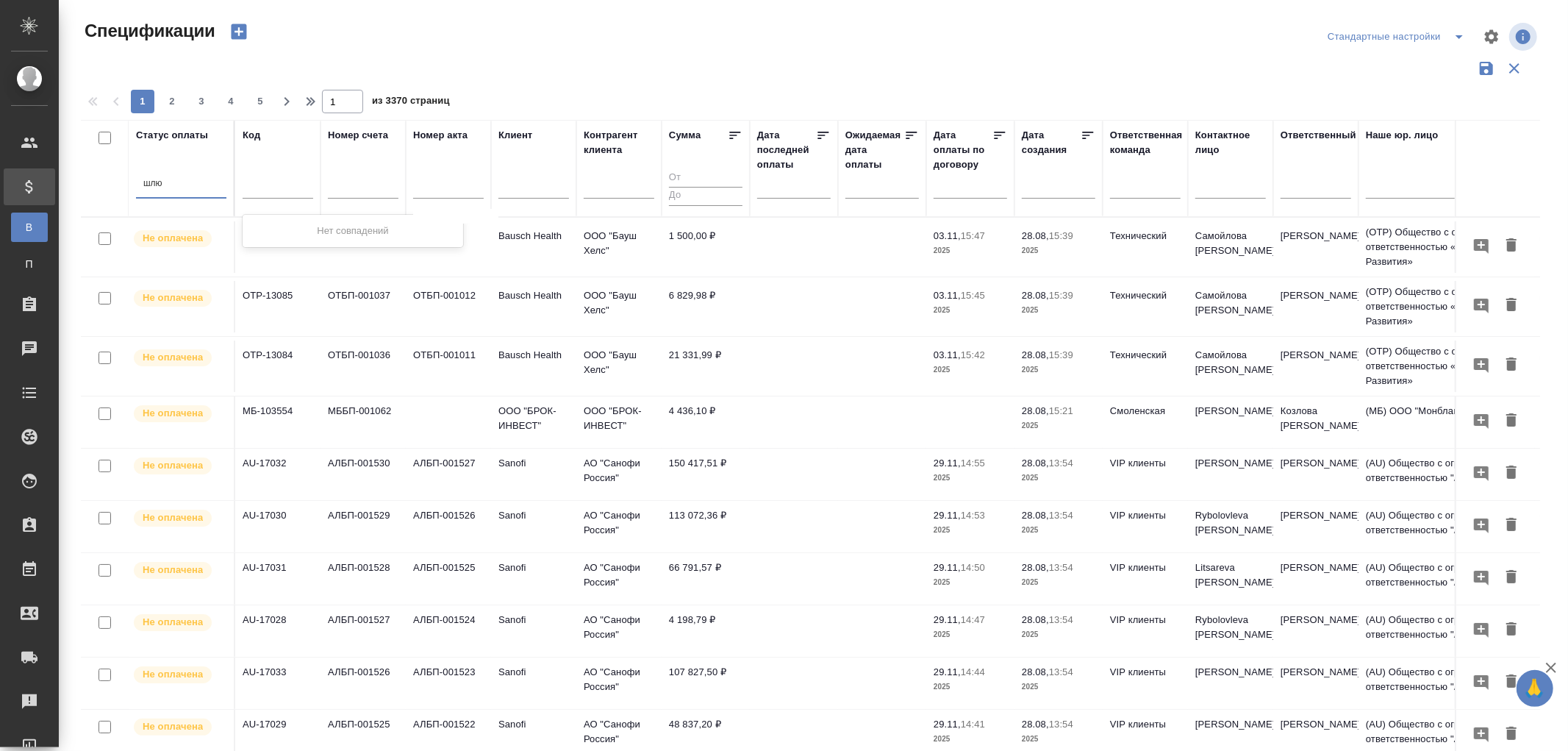
type input "шлюм"
drag, startPoint x: 182, startPoint y: 182, endPoint x: 92, endPoint y: 178, distance: 90.1
click at [92, 178] on tr "Статус оплаты 0 results available. Select is focused ,type to refine list, pres…" at bounding box center [1035, 167] width 1909 height 97
click at [498, 192] on input "text" at bounding box center [533, 188] width 71 height 18
click at [622, 193] on input "text" at bounding box center [619, 188] width 71 height 18
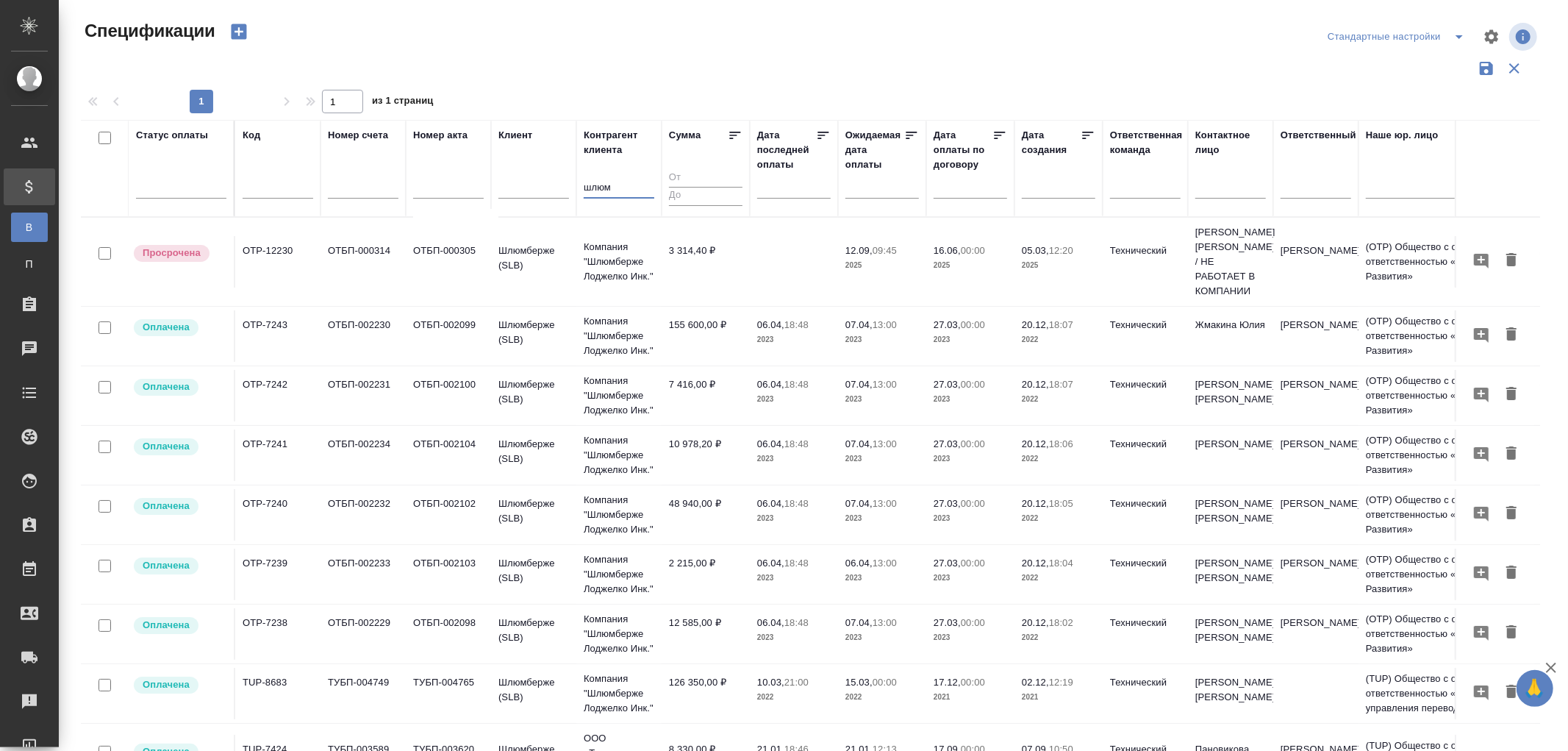
type input "шлюм"
click at [685, 237] on td "3 314,40 ₽" at bounding box center [705, 262] width 89 height 52
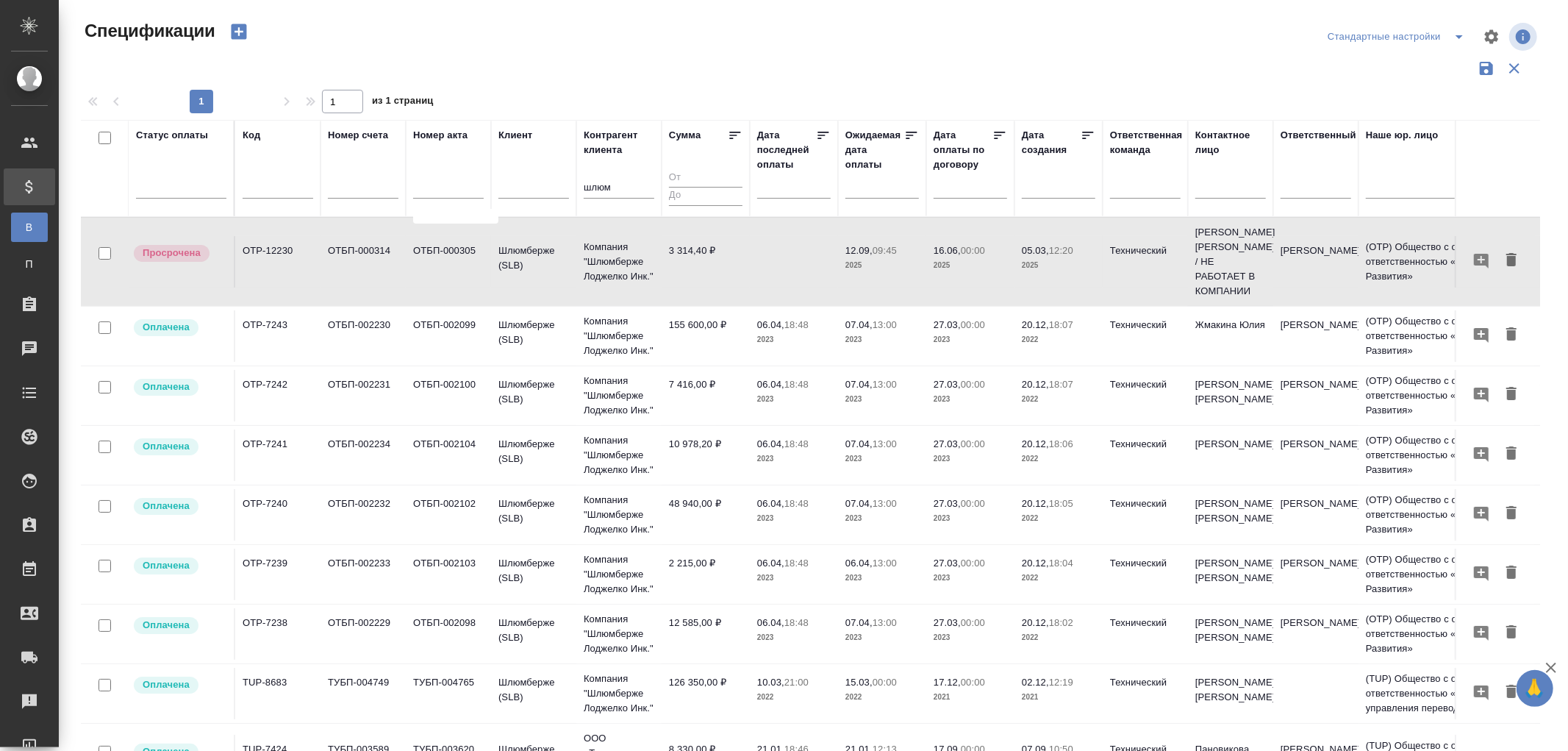
click at [695, 240] on td "3 314,40 ₽" at bounding box center [705, 262] width 89 height 52
click at [625, 240] on p "Компания "Шлюмберже Лоджелко Инк."" at bounding box center [619, 262] width 71 height 44
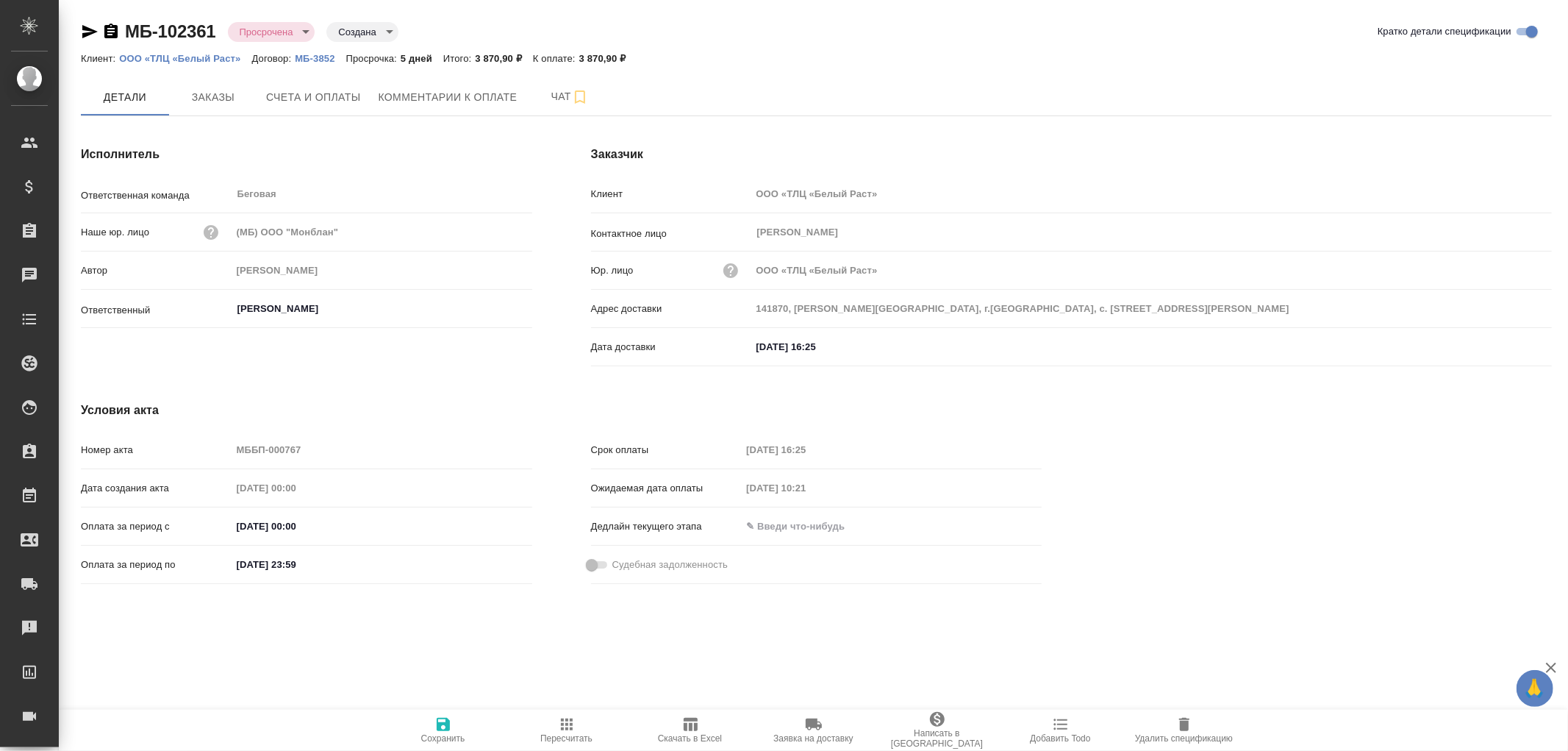
click at [112, 26] on icon "button" at bounding box center [111, 31] width 13 height 15
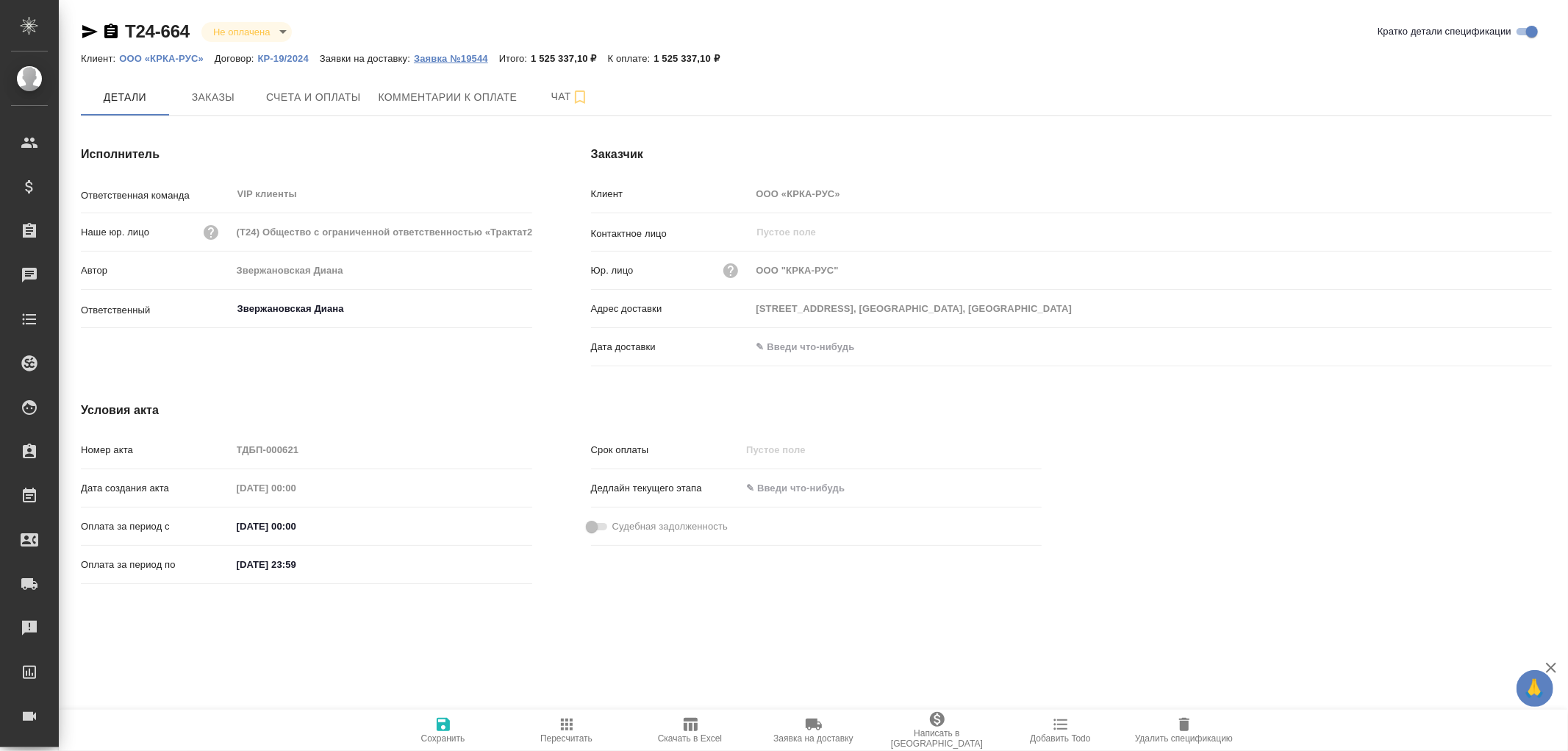
click at [442, 56] on p "Заявка №19544" at bounding box center [457, 58] width 86 height 11
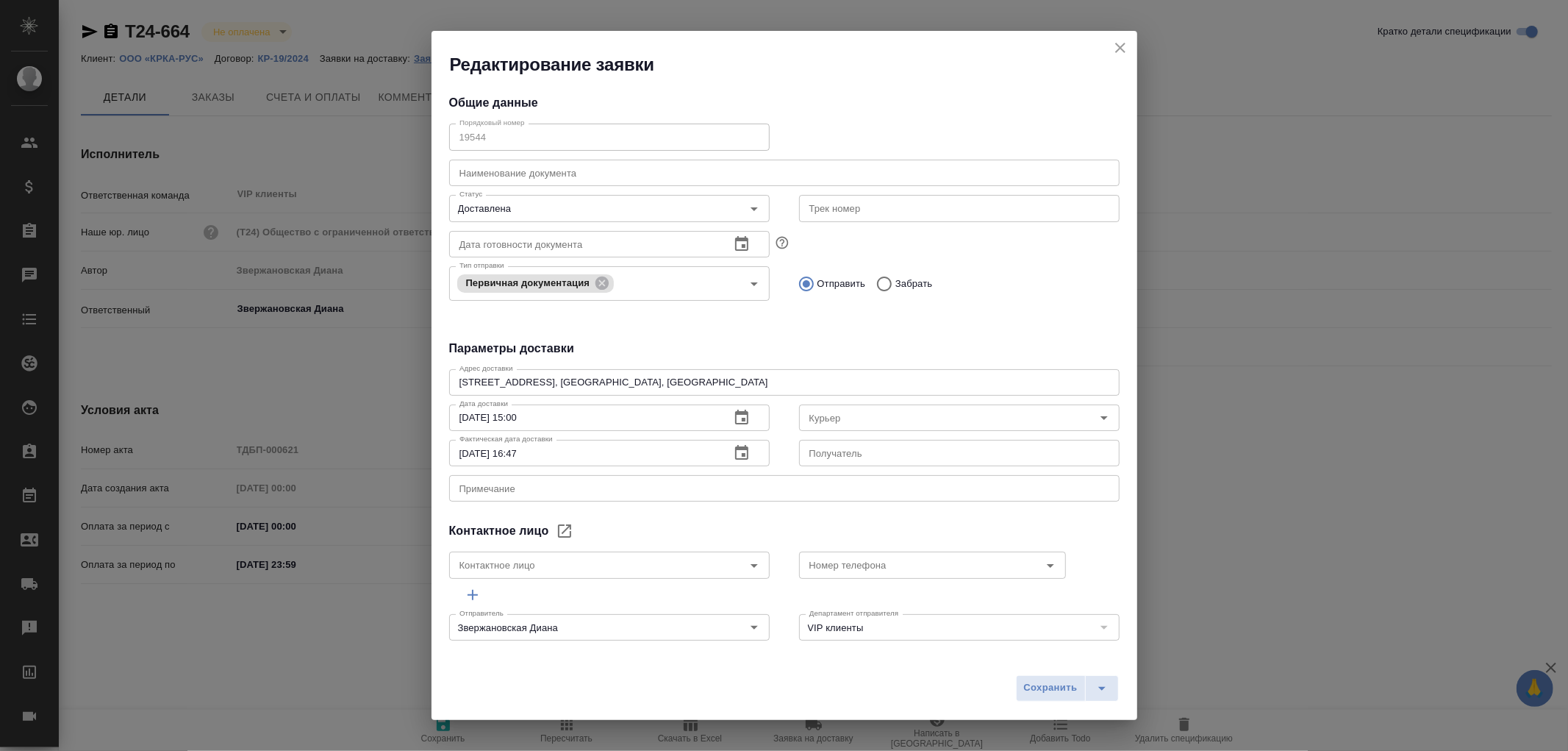
type input "[PERSON_NAME]"
type input "[PHONE_NUMBER]"
type input "[PERSON_NAME]"
click at [1121, 48] on icon "close" at bounding box center [1121, 48] width 10 height 10
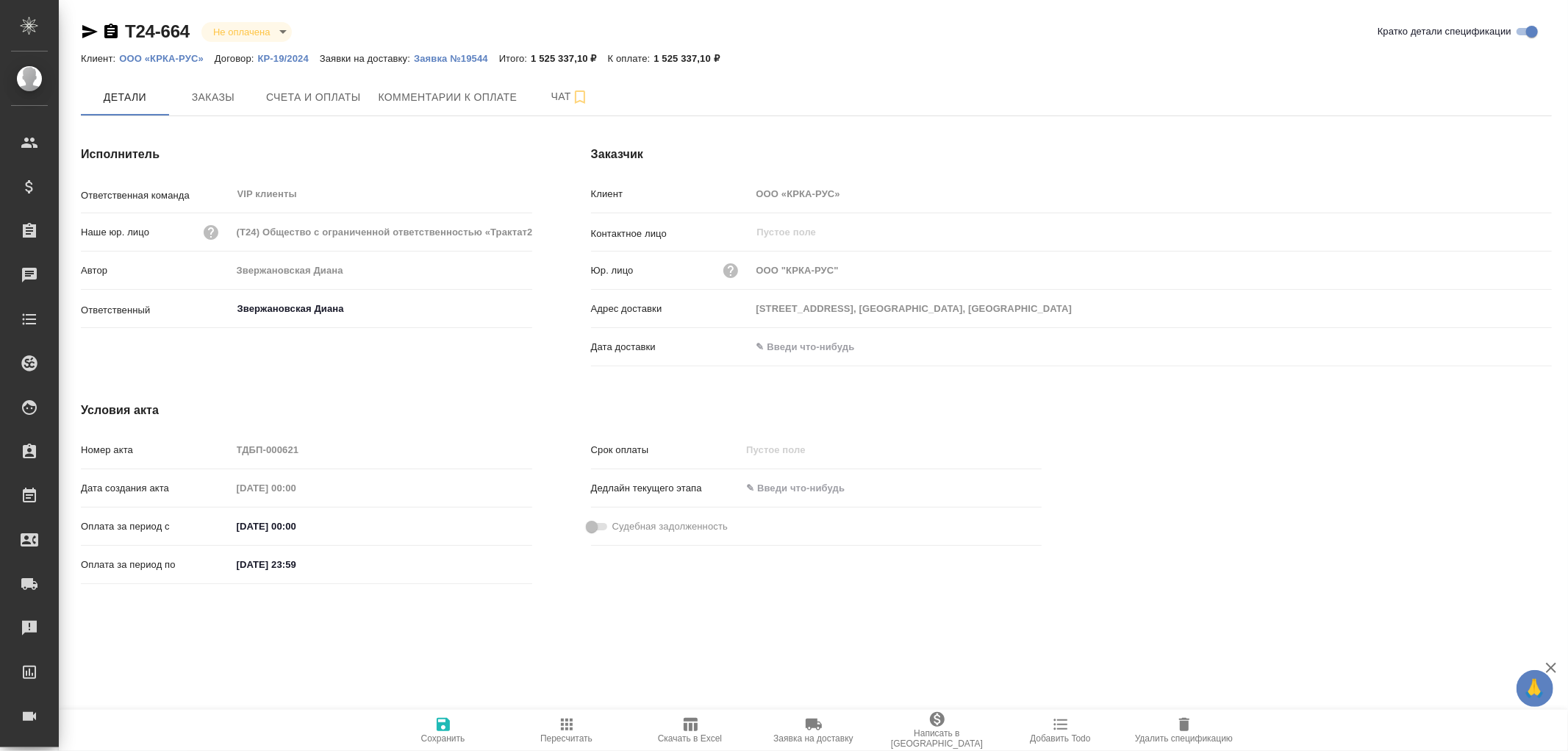
click at [816, 341] on input "text" at bounding box center [815, 346] width 129 height 21
click at [1511, 346] on icon "button" at bounding box center [1509, 347] width 18 height 18
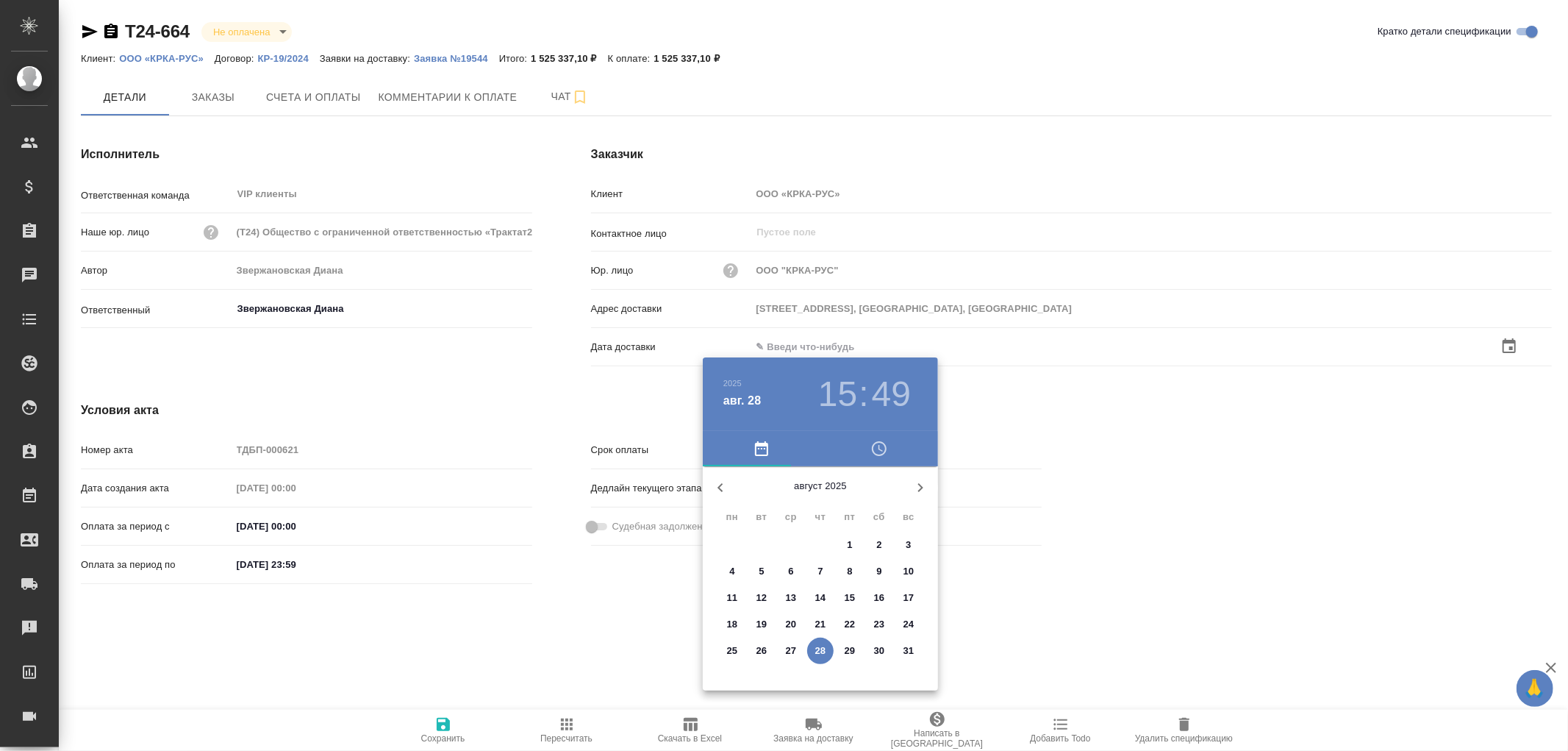
click at [737, 624] on p "18" at bounding box center [732, 624] width 11 height 15
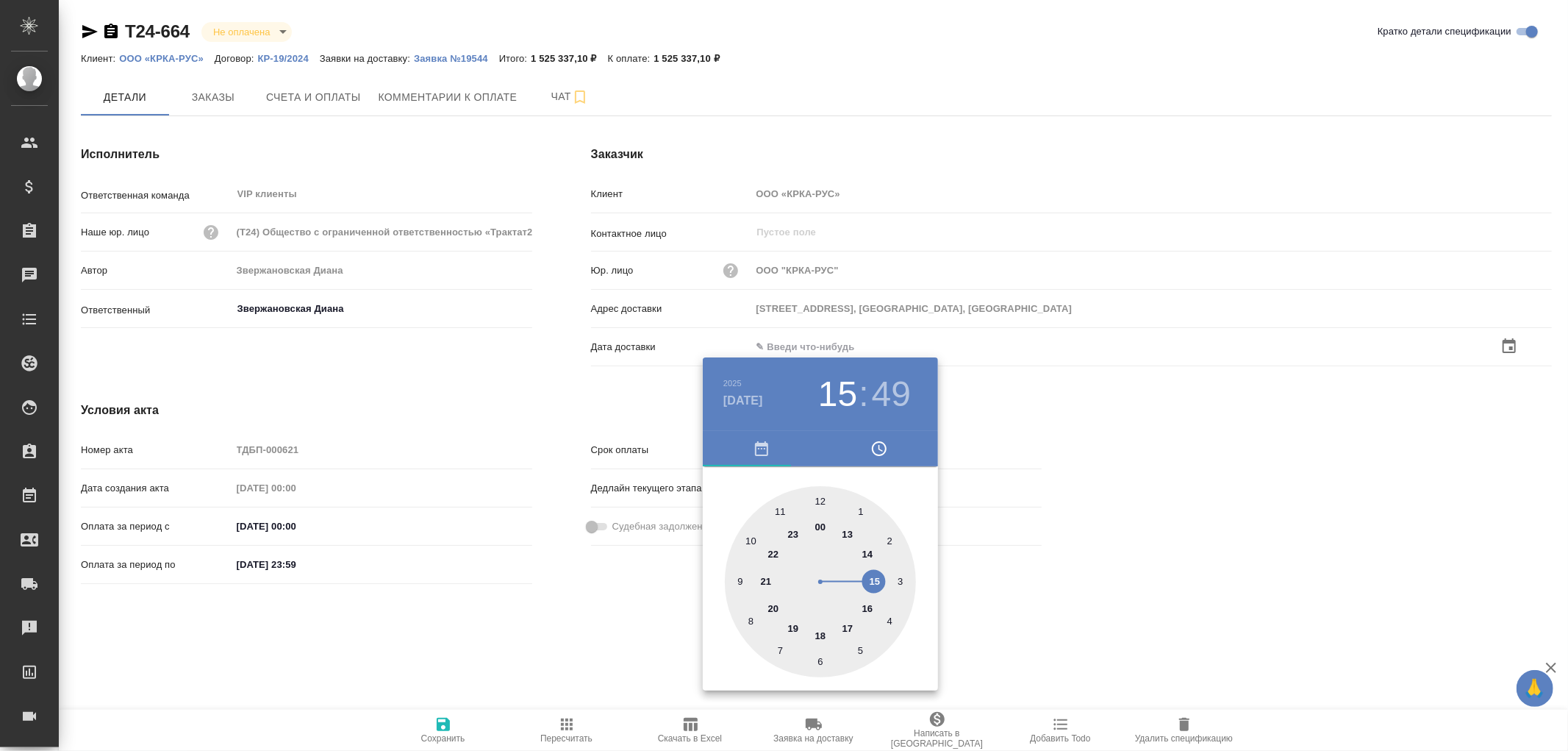
type input "[DATE] 15:49"
click at [1077, 594] on div at bounding box center [784, 376] width 1568 height 751
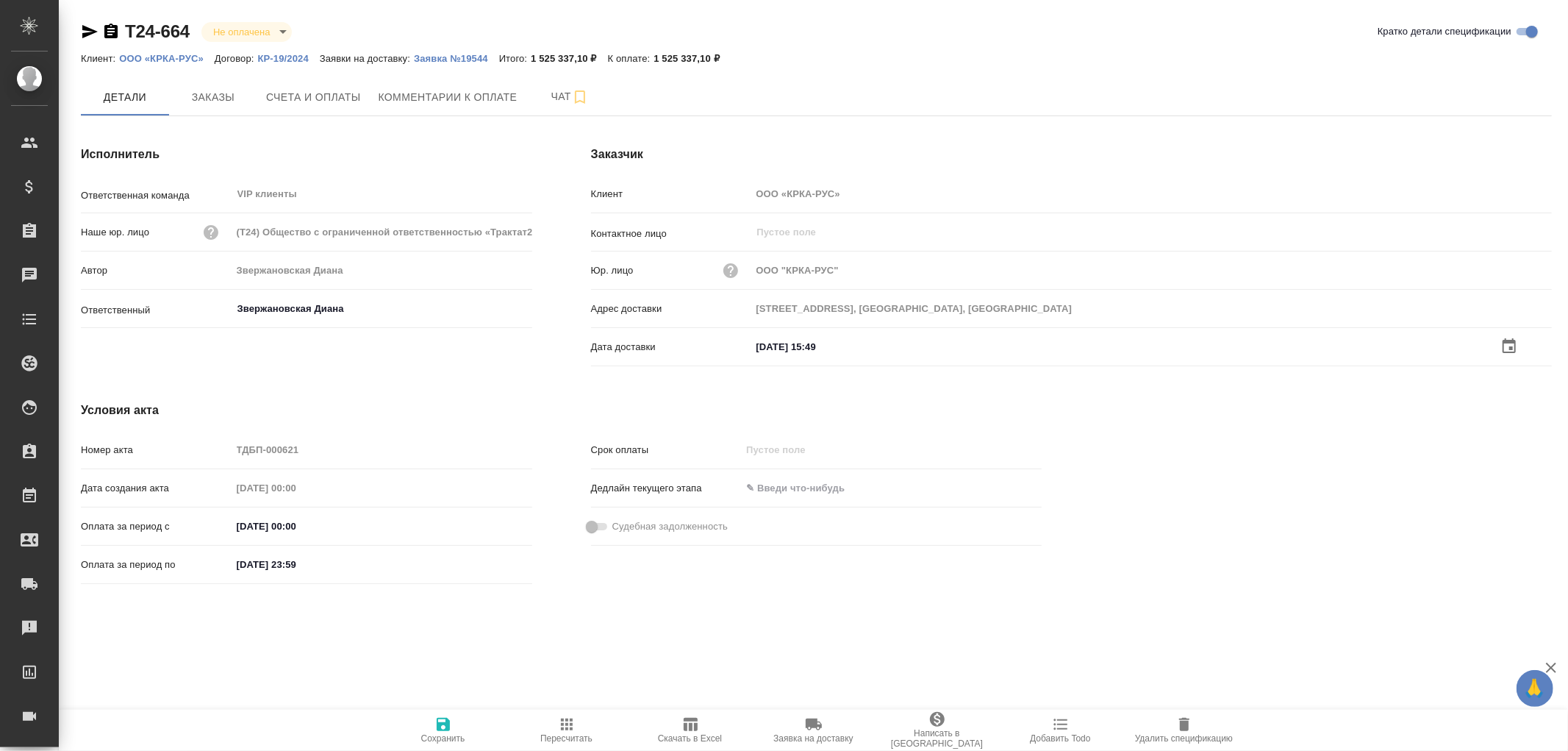
click at [448, 725] on icon "button" at bounding box center [442, 723] width 13 height 13
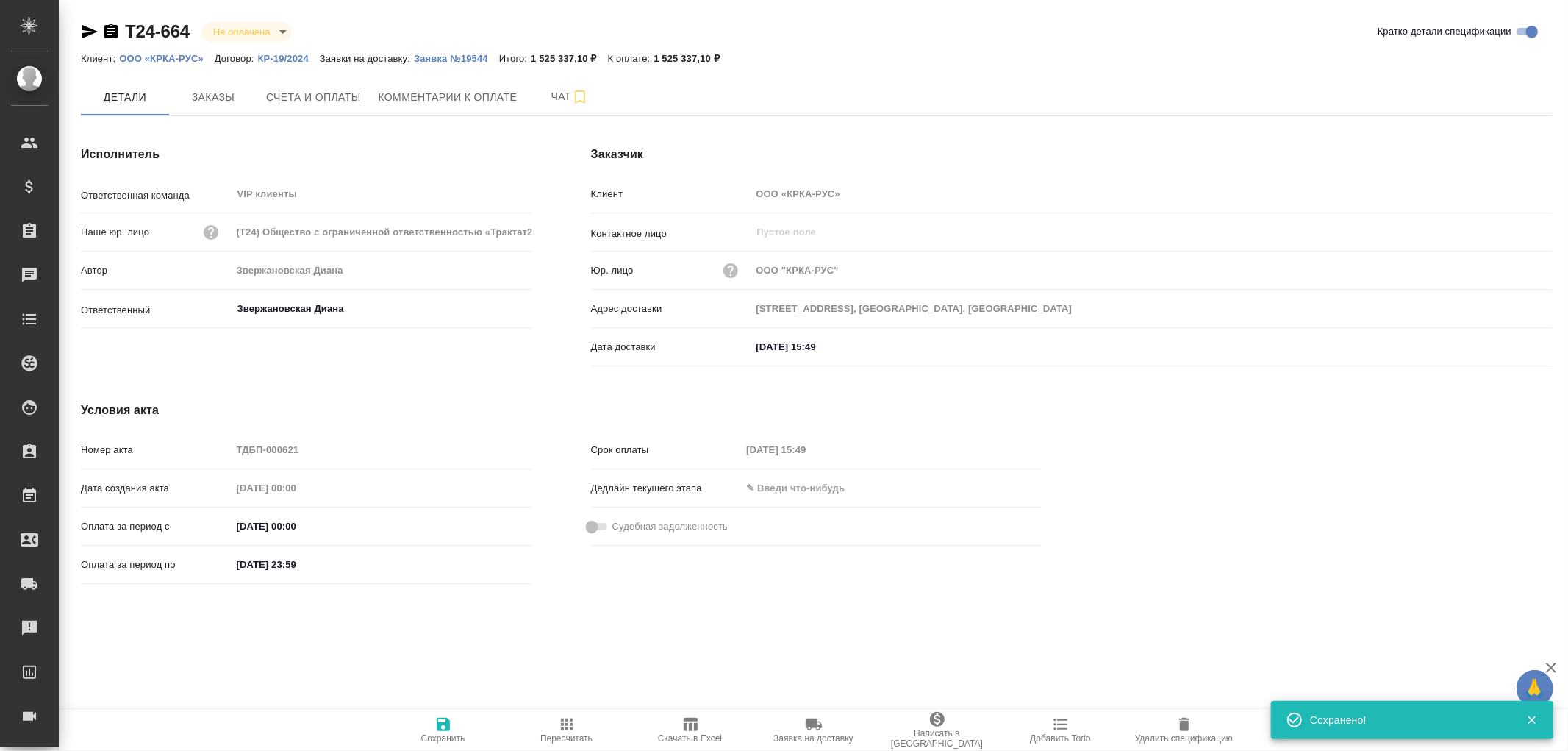
click at [447, 724] on icon "button" at bounding box center [442, 723] width 13 height 13
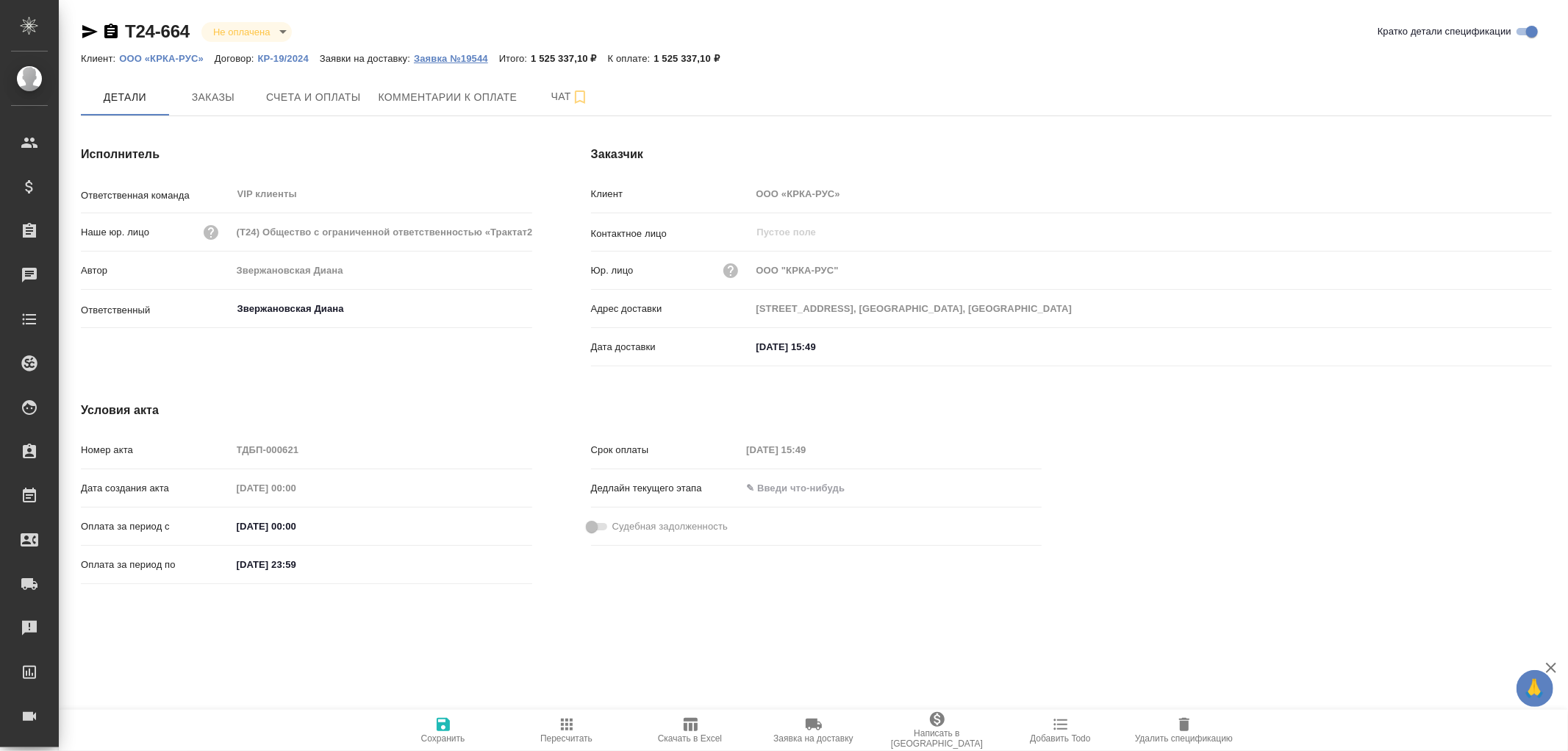
click at [453, 56] on p "Заявка №19544" at bounding box center [457, 58] width 86 height 11
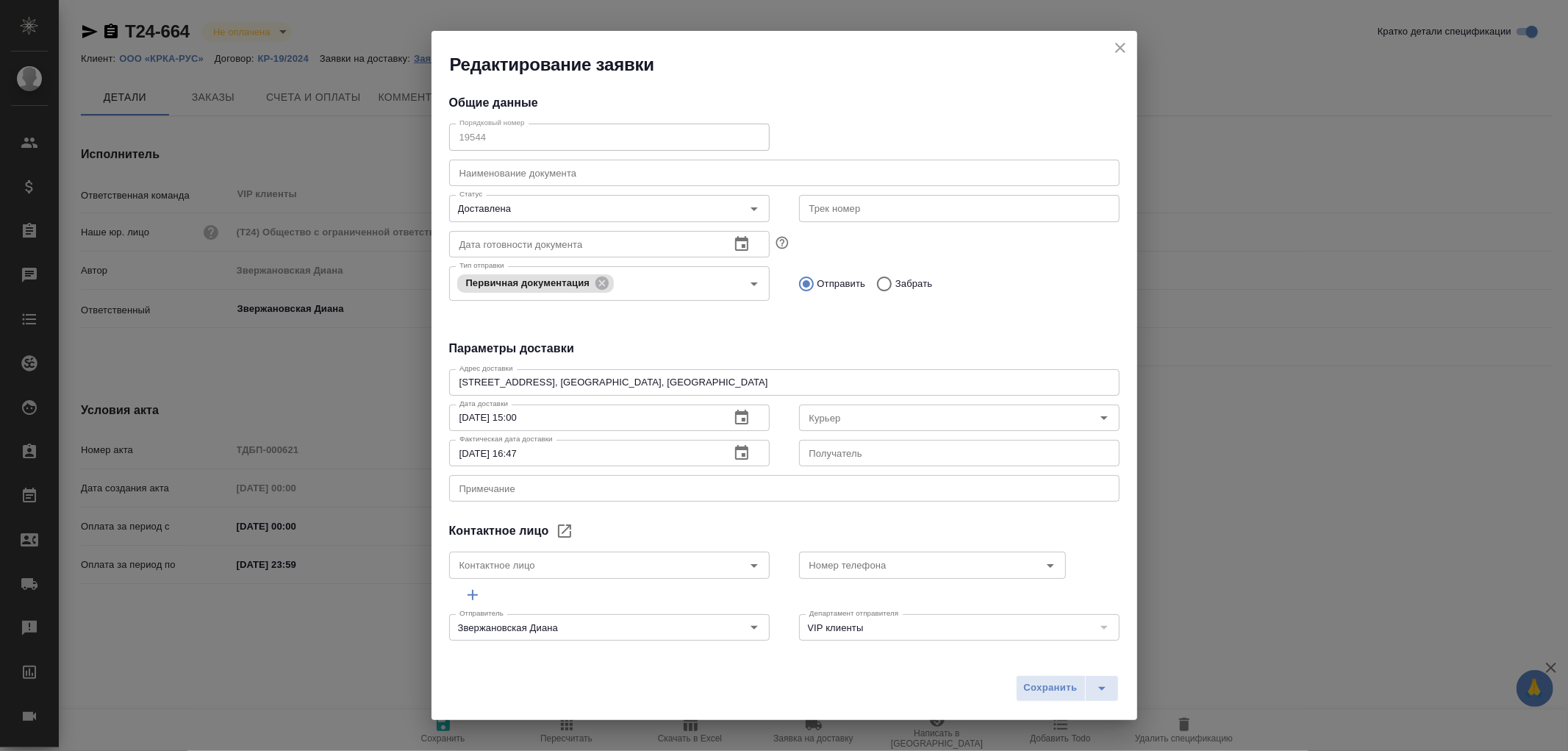
type input "[PERSON_NAME]"
type input "+7-903-516-44-16"
type input "Северов Олег"
click at [1122, 54] on icon "close" at bounding box center [1121, 48] width 18 height 18
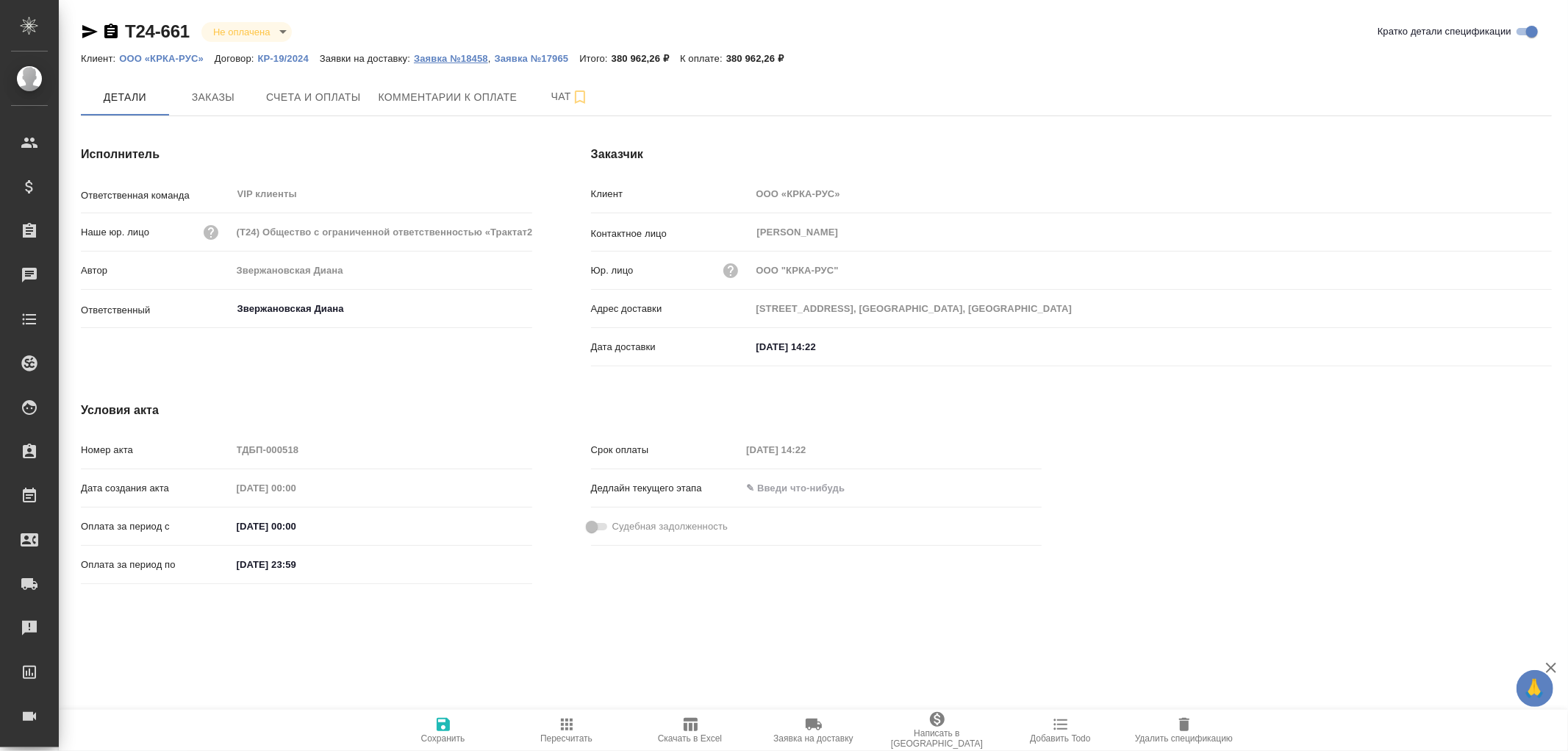
click at [458, 58] on p "Заявка №18458" at bounding box center [451, 58] width 75 height 11
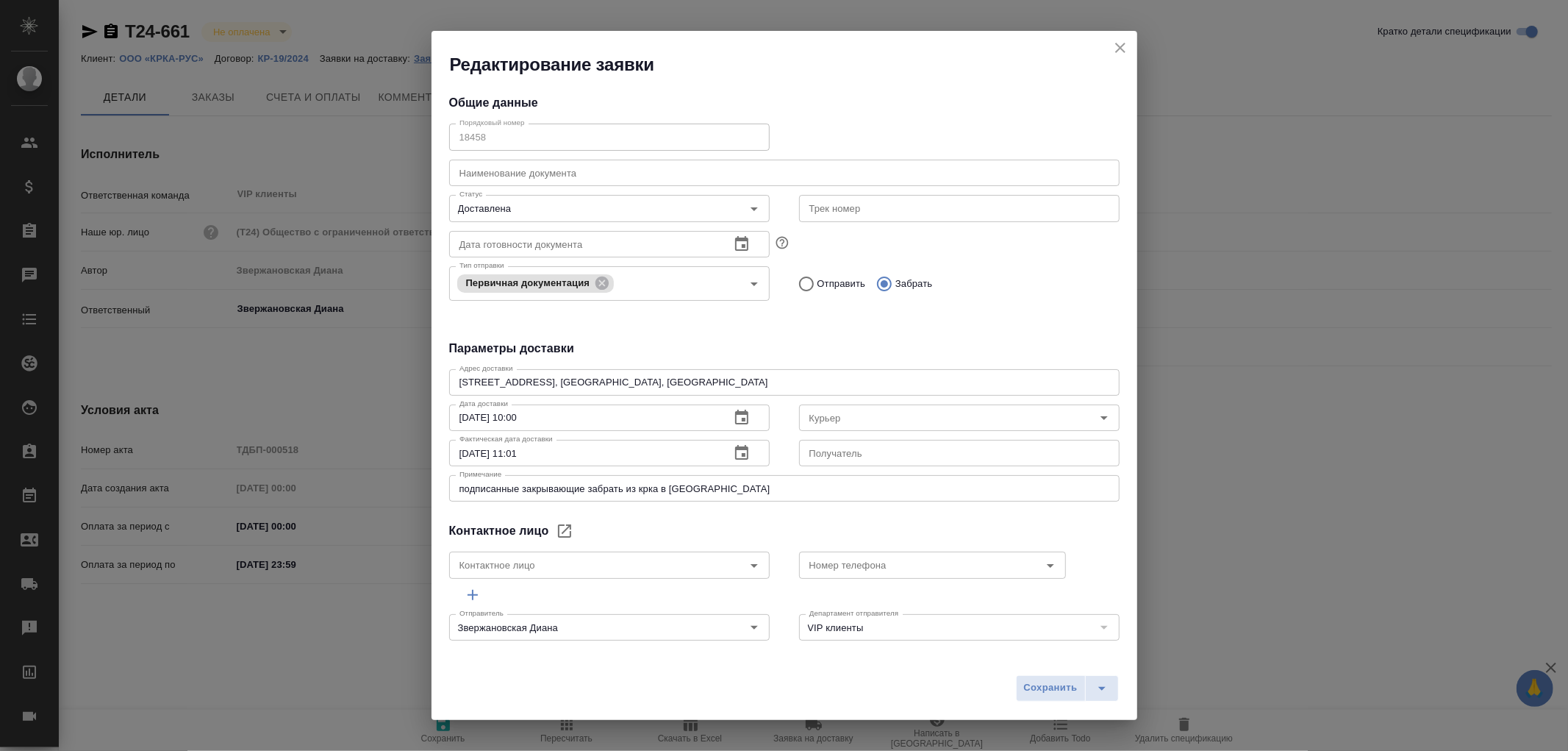
type input "[PERSON_NAME]"
click at [1121, 50] on icon "close" at bounding box center [1121, 48] width 18 height 18
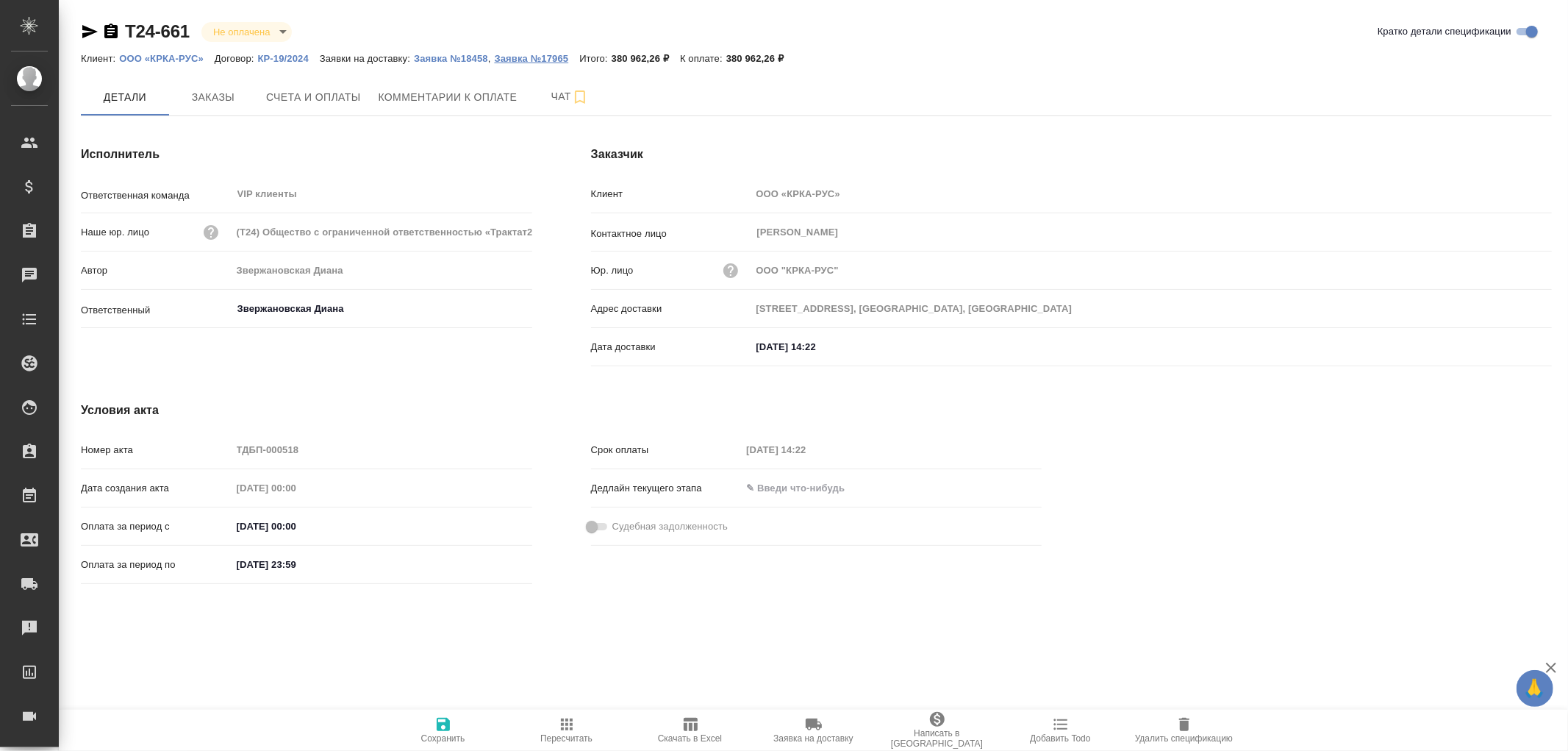
click at [542, 63] on p "Заявка №17965" at bounding box center [538, 58] width 86 height 11
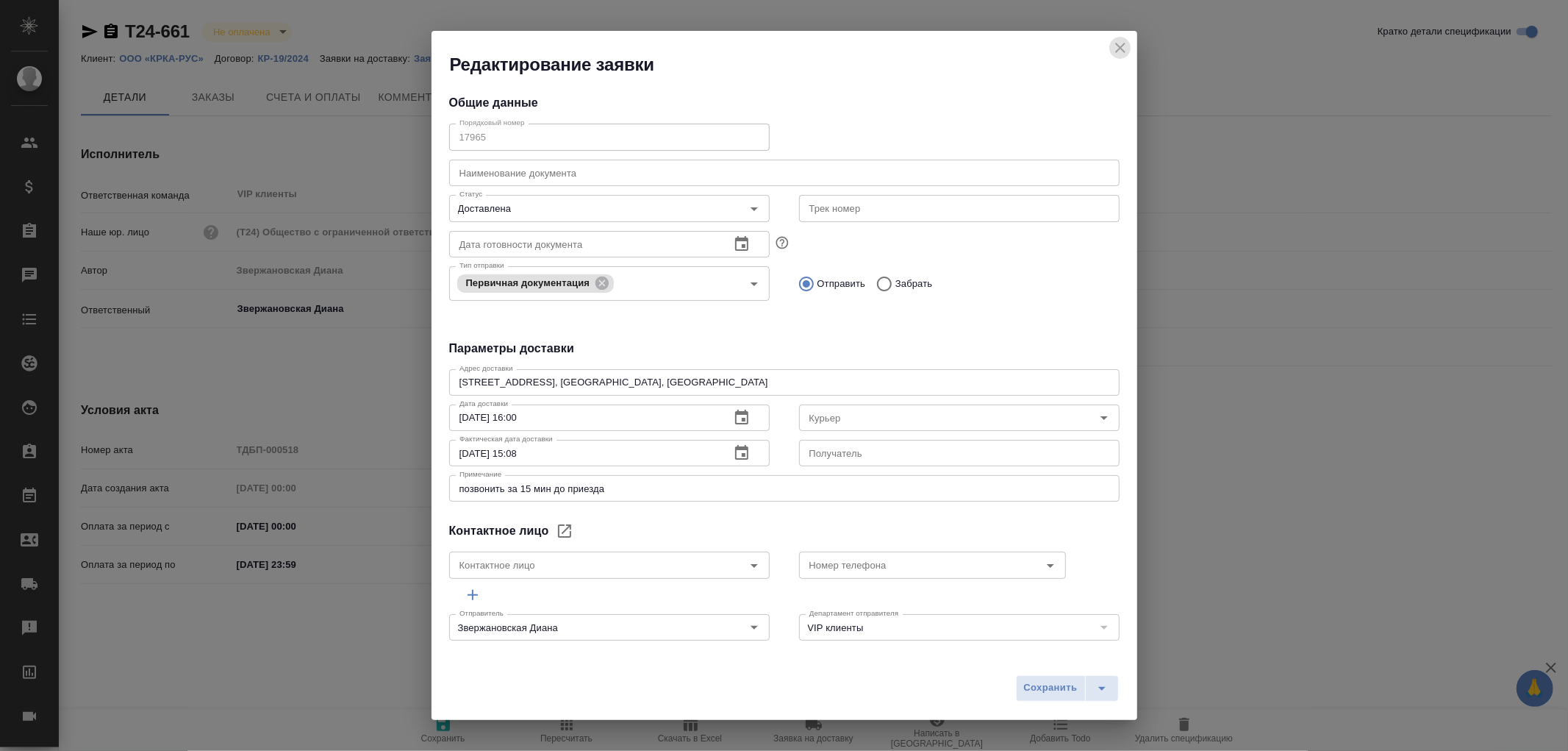
click at [1120, 49] on icon "close" at bounding box center [1121, 48] width 10 height 10
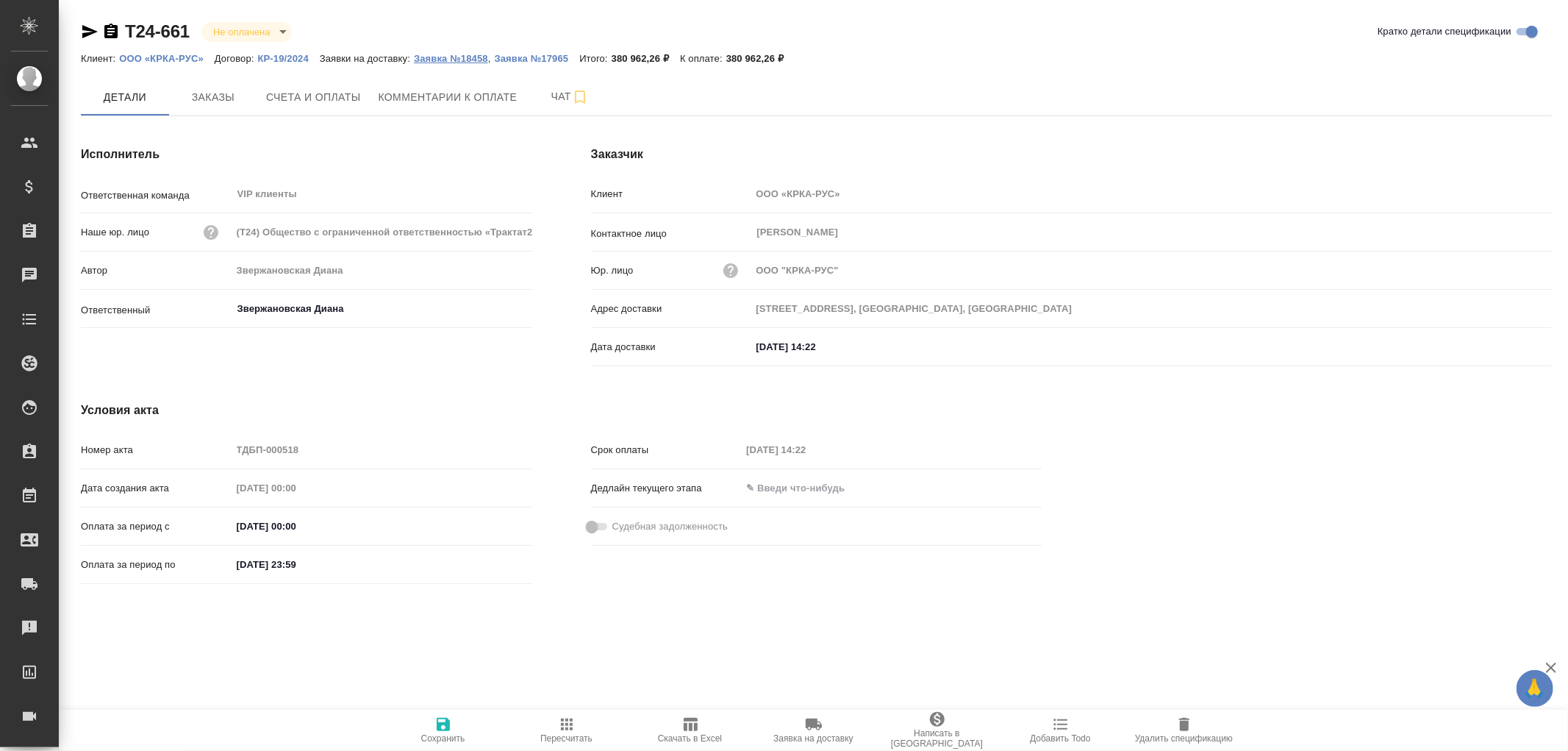
click at [453, 56] on p "Заявка №18458" at bounding box center [451, 58] width 75 height 11
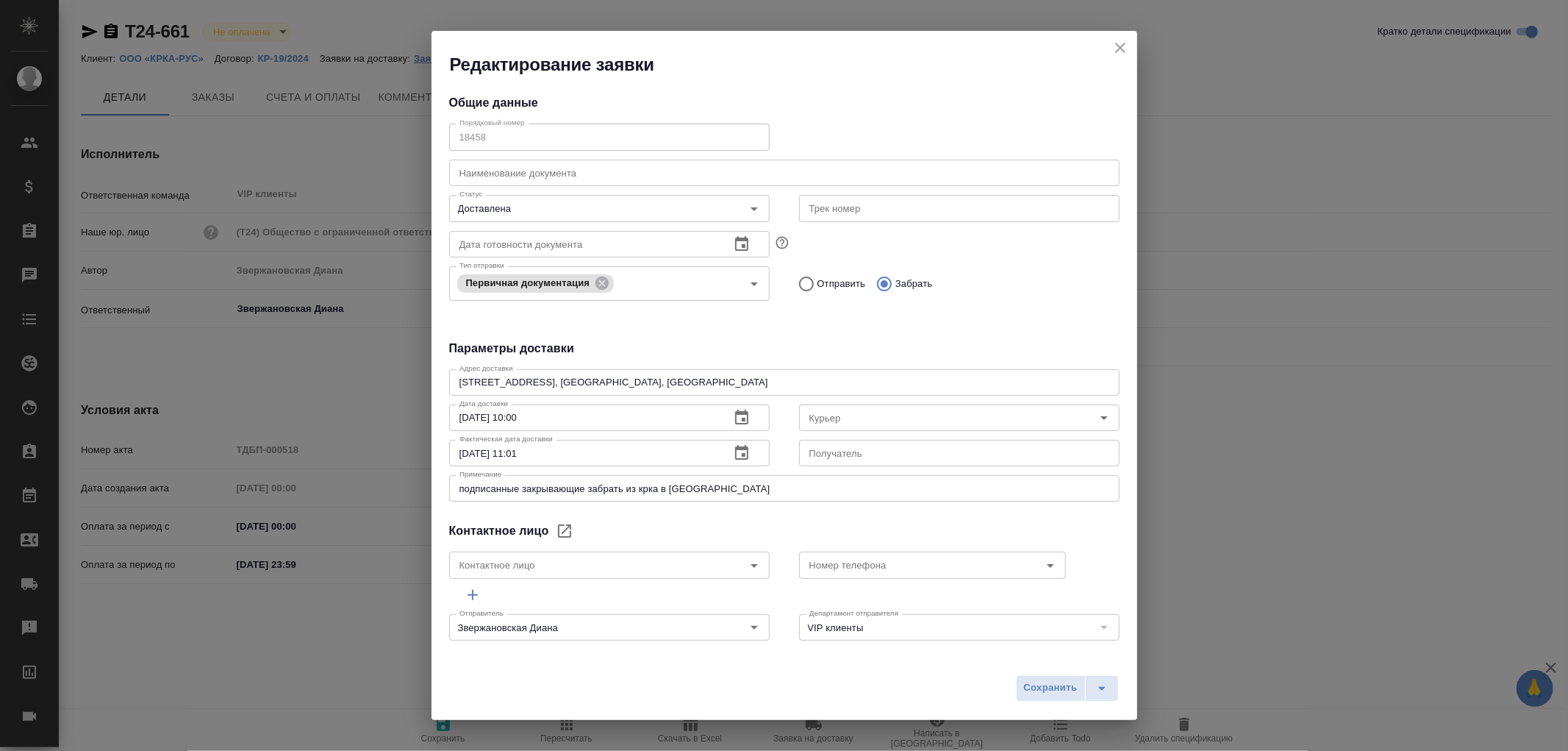
type input "Скляров Станислав"
click at [1119, 53] on icon "close" at bounding box center [1121, 48] width 18 height 18
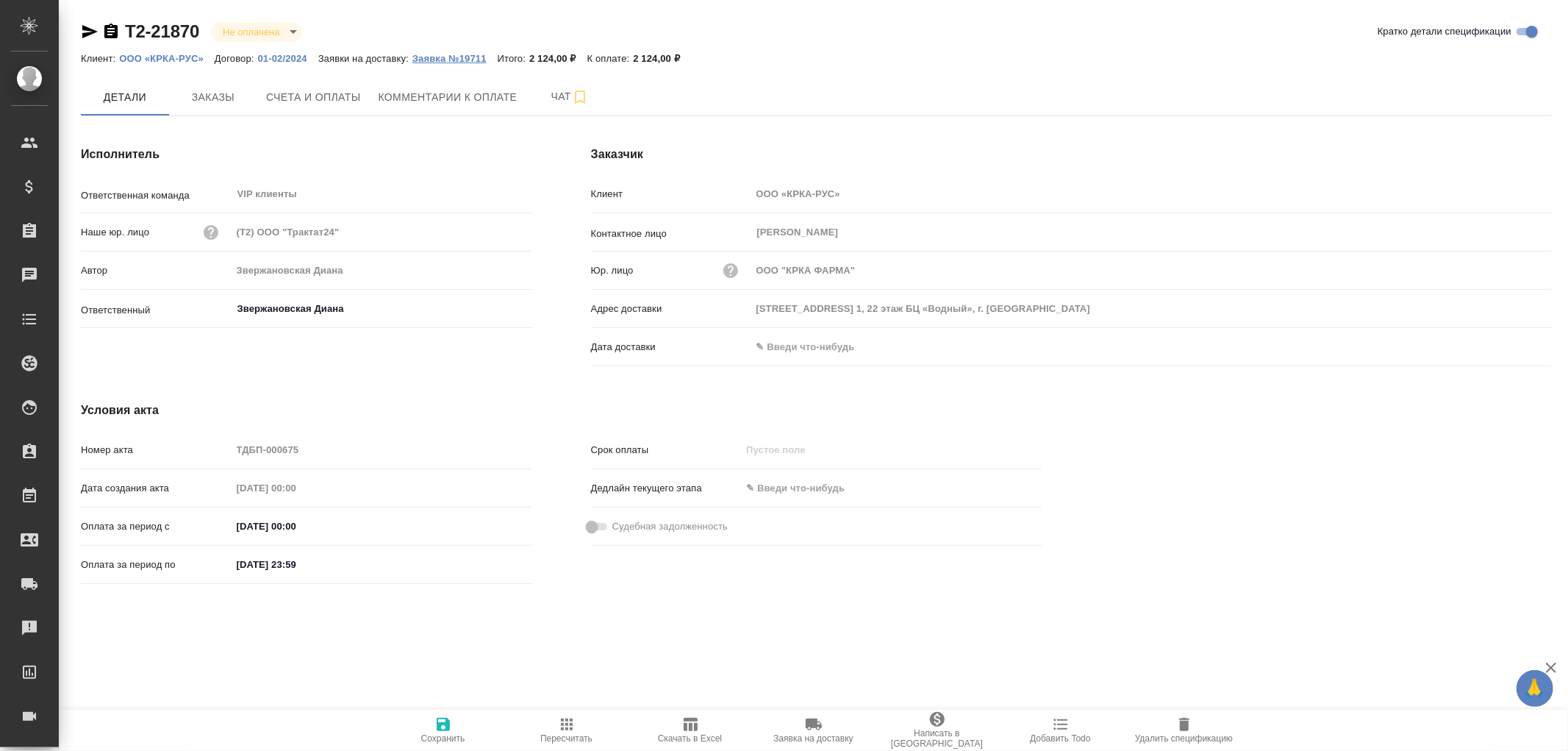
click at [461, 57] on p "Заявка №19711" at bounding box center [455, 58] width 86 height 11
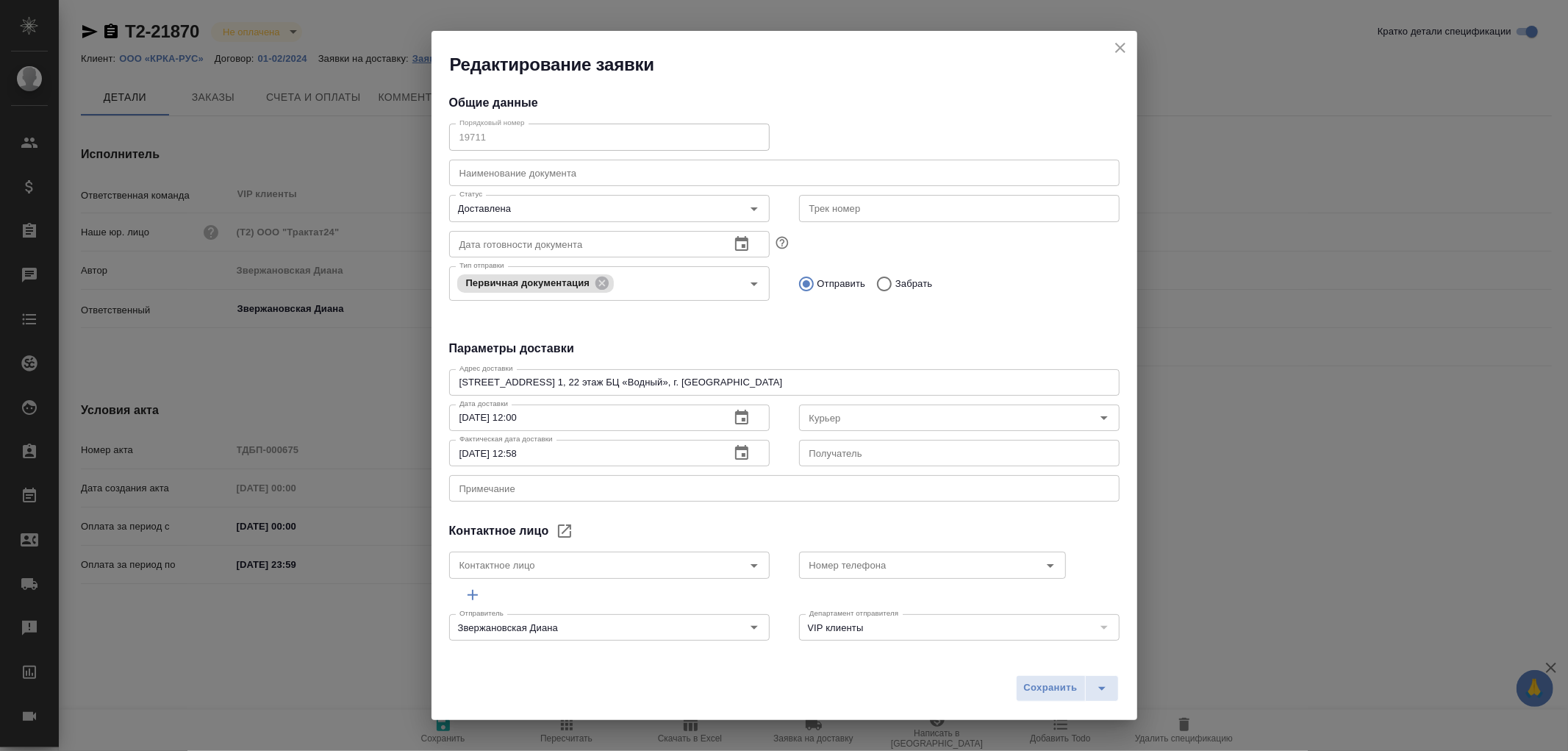
type input "[PERSON_NAME]"
type input "[PHONE_NUMBER]"
click at [1125, 47] on icon "close" at bounding box center [1121, 48] width 18 height 18
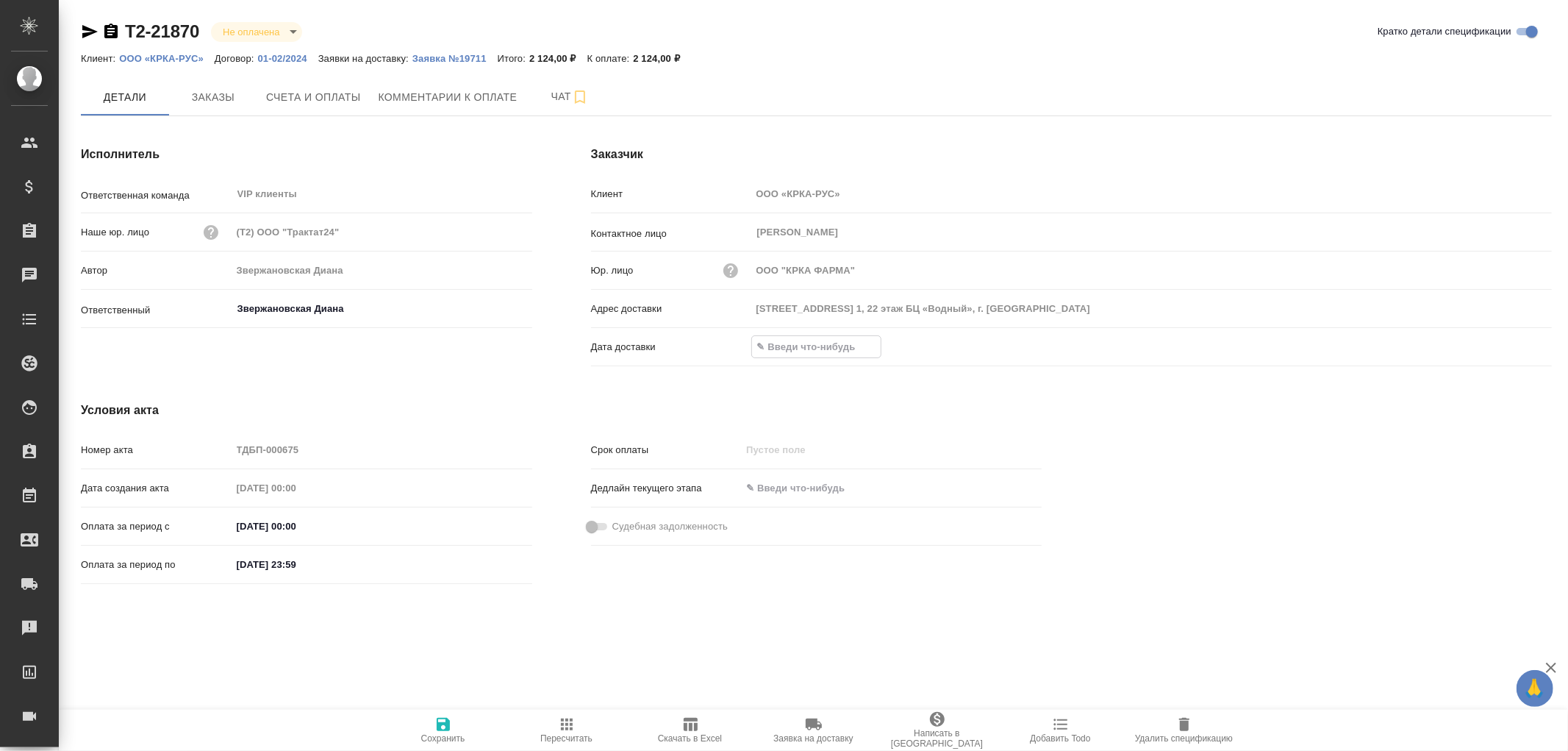
drag, startPoint x: 850, startPoint y: 344, endPoint x: 1174, endPoint y: 326, distance: 324.5
click at [863, 341] on input "text" at bounding box center [816, 346] width 129 height 21
click at [1506, 344] on icon "button" at bounding box center [1509, 347] width 18 height 18
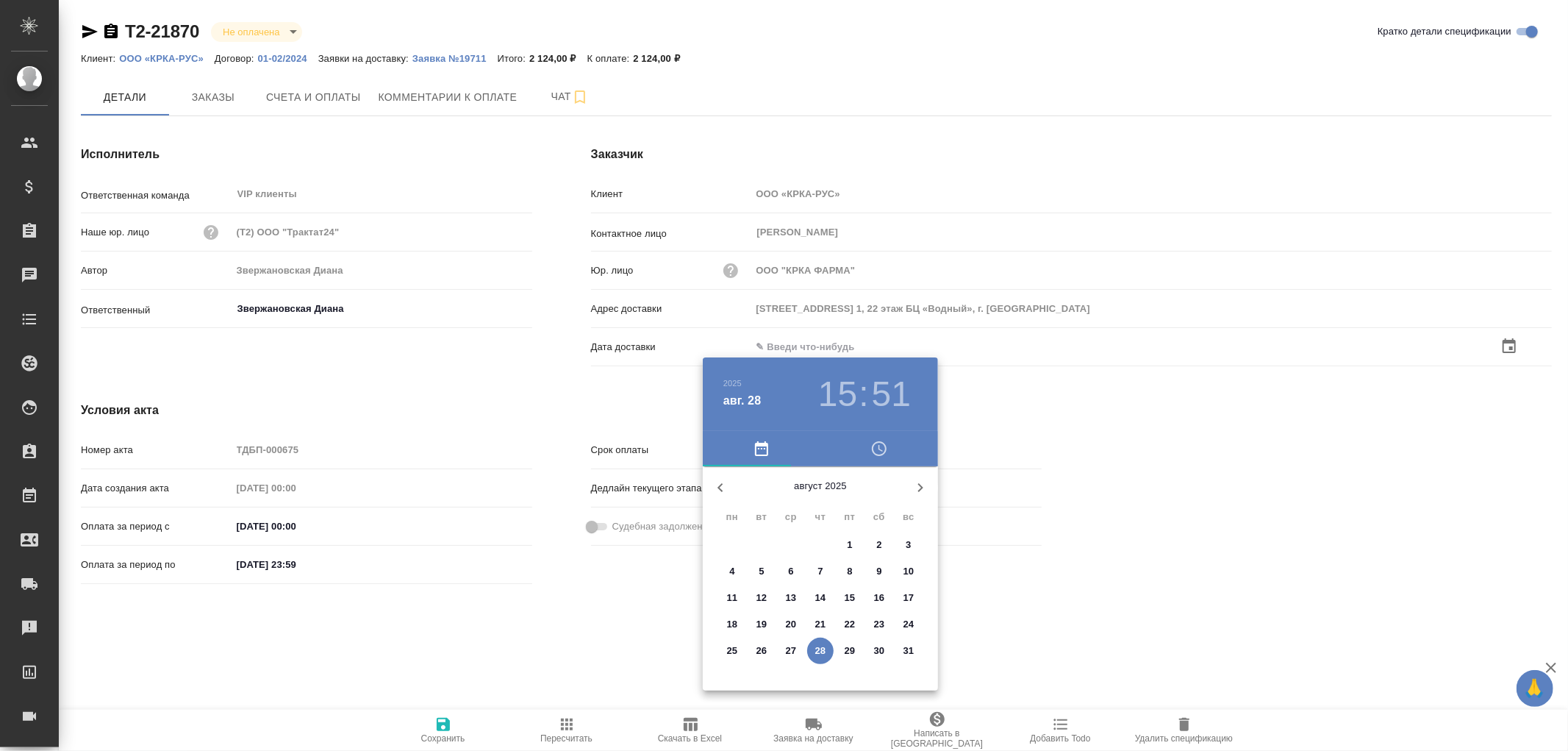
click at [765, 647] on p "26" at bounding box center [762, 650] width 11 height 15
type input "26.08.2025 15:51"
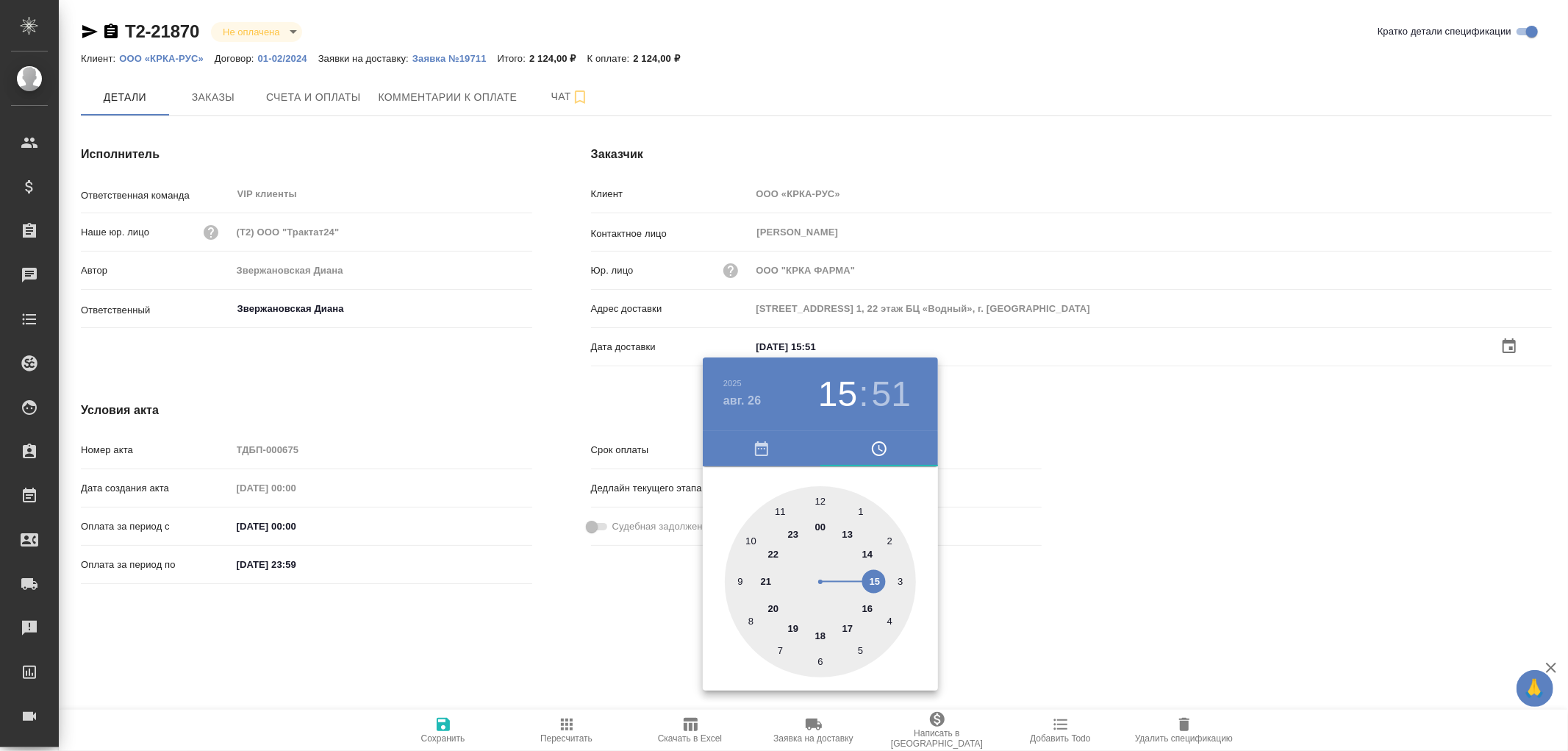
click at [445, 723] on div at bounding box center [784, 376] width 1568 height 751
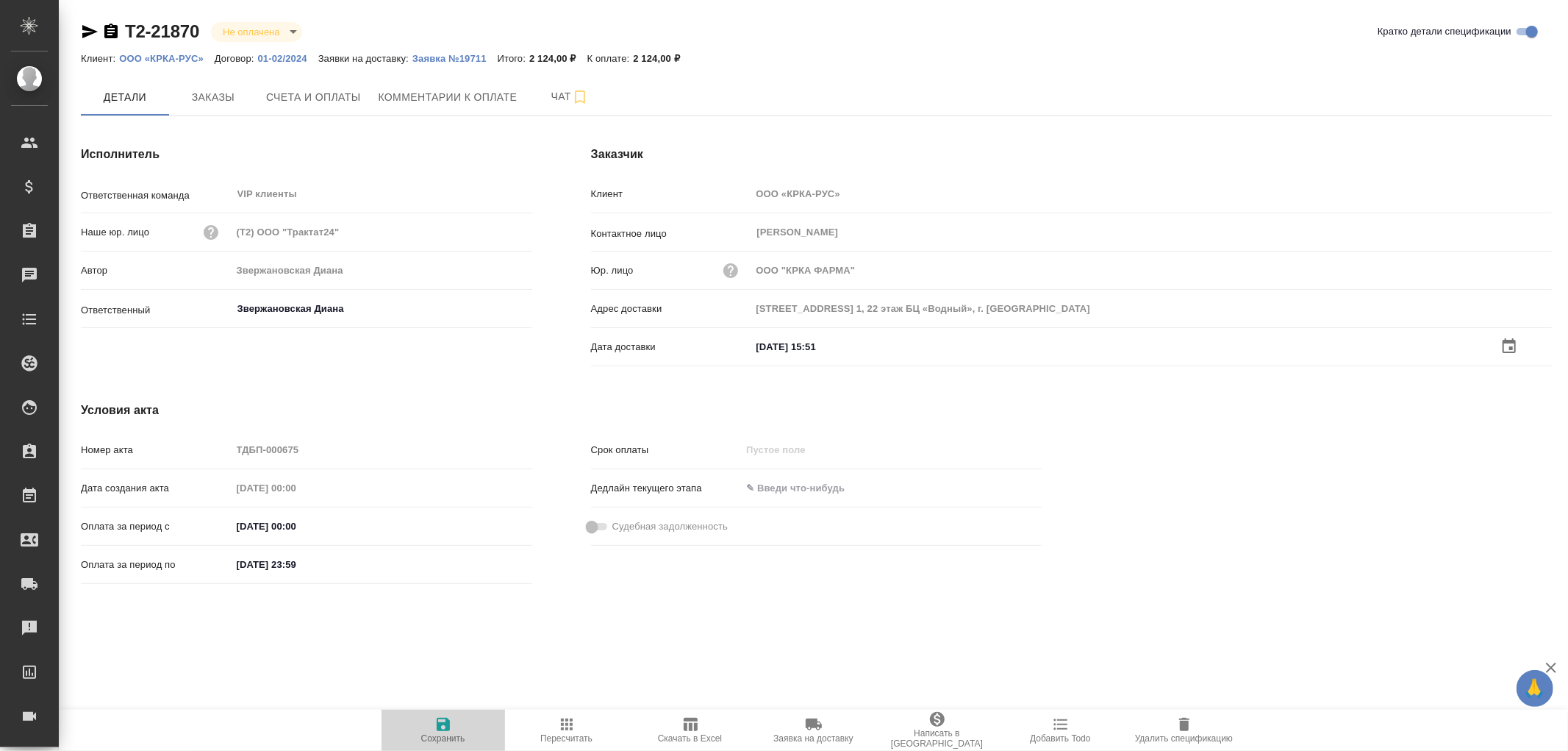
click at [445, 723] on icon "button" at bounding box center [442, 723] width 13 height 13
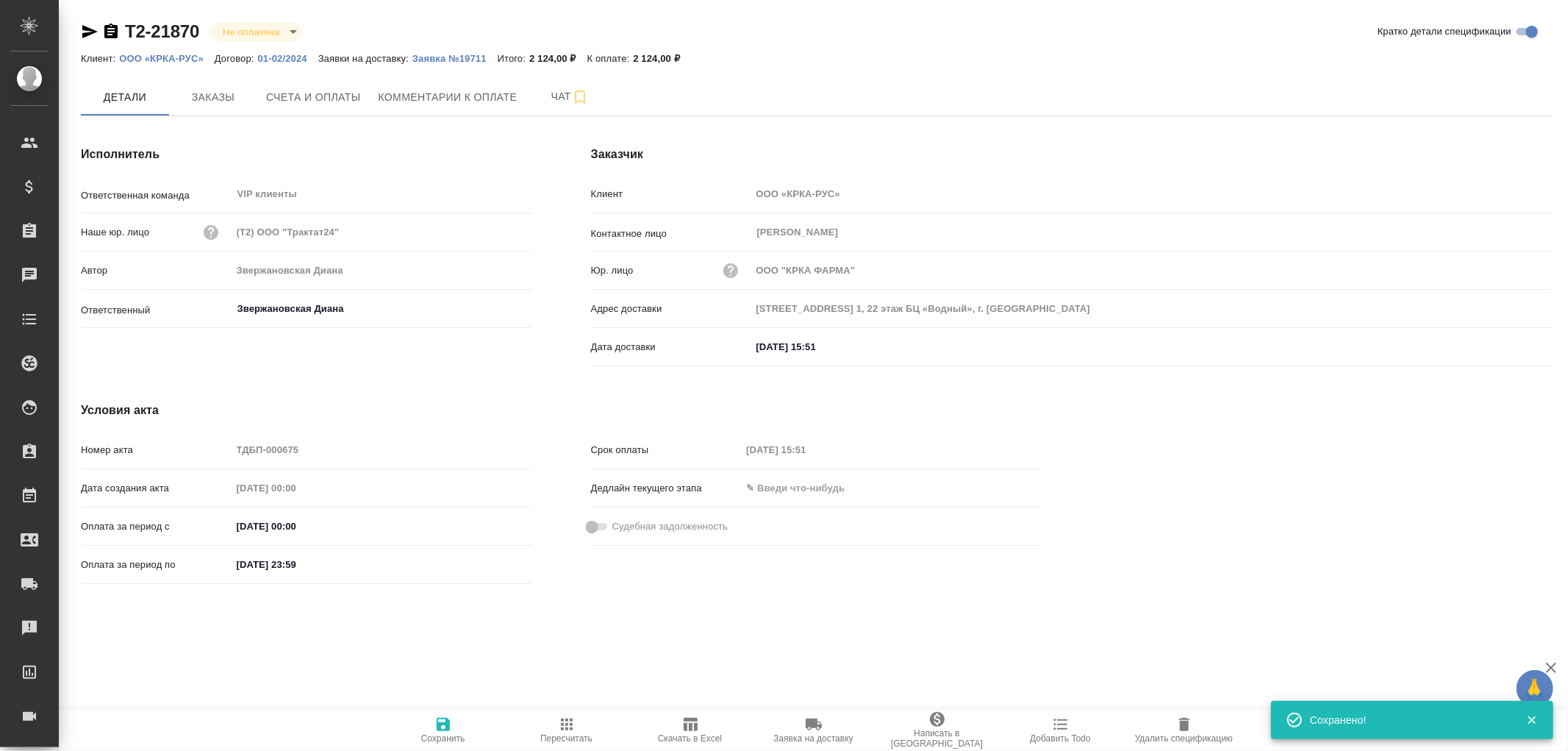
click at [445, 720] on icon "button" at bounding box center [443, 724] width 18 height 18
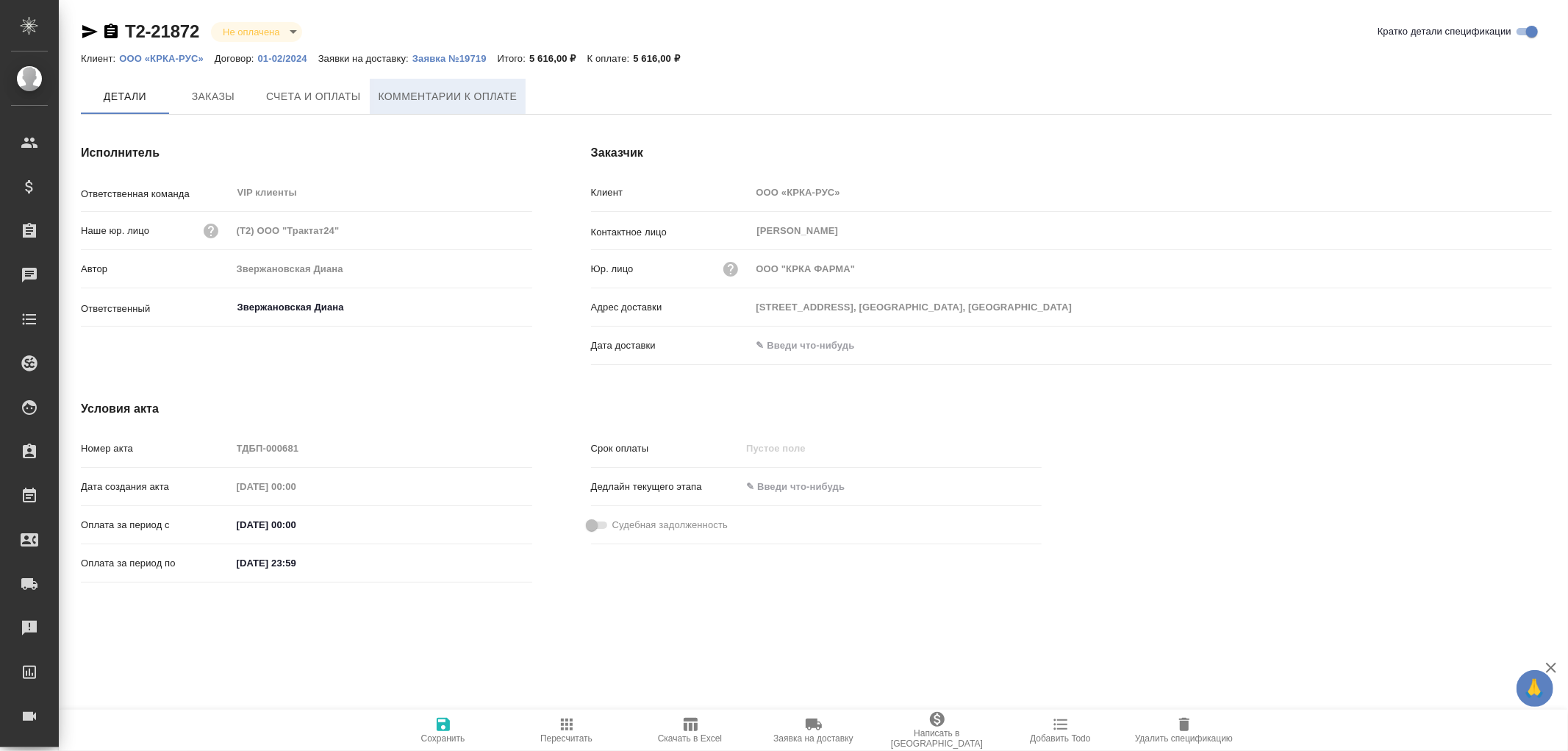
click at [424, 100] on span "Комментарии к оплате" at bounding box center [448, 97] width 139 height 18
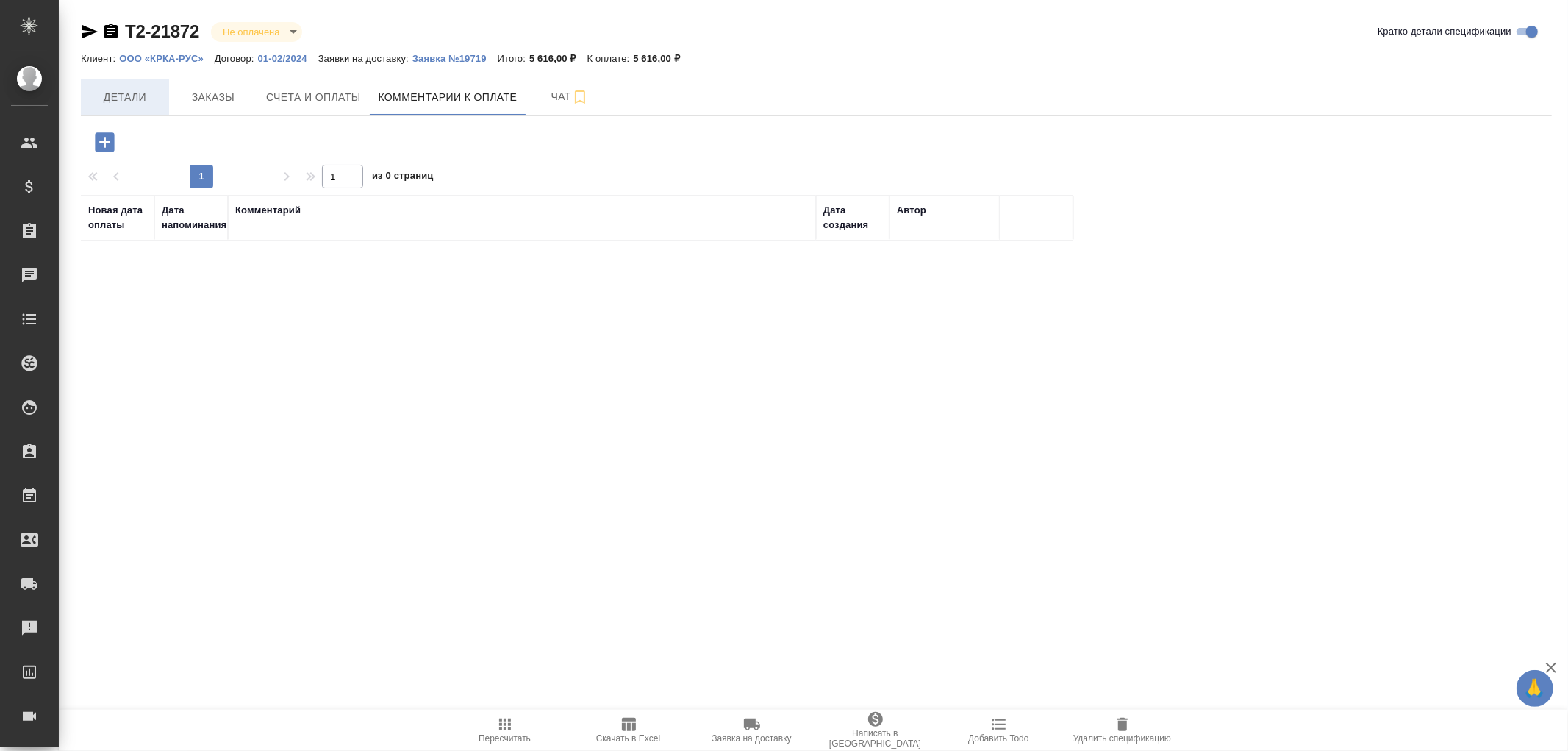
click at [124, 97] on span "Детали" at bounding box center [125, 98] width 71 height 18
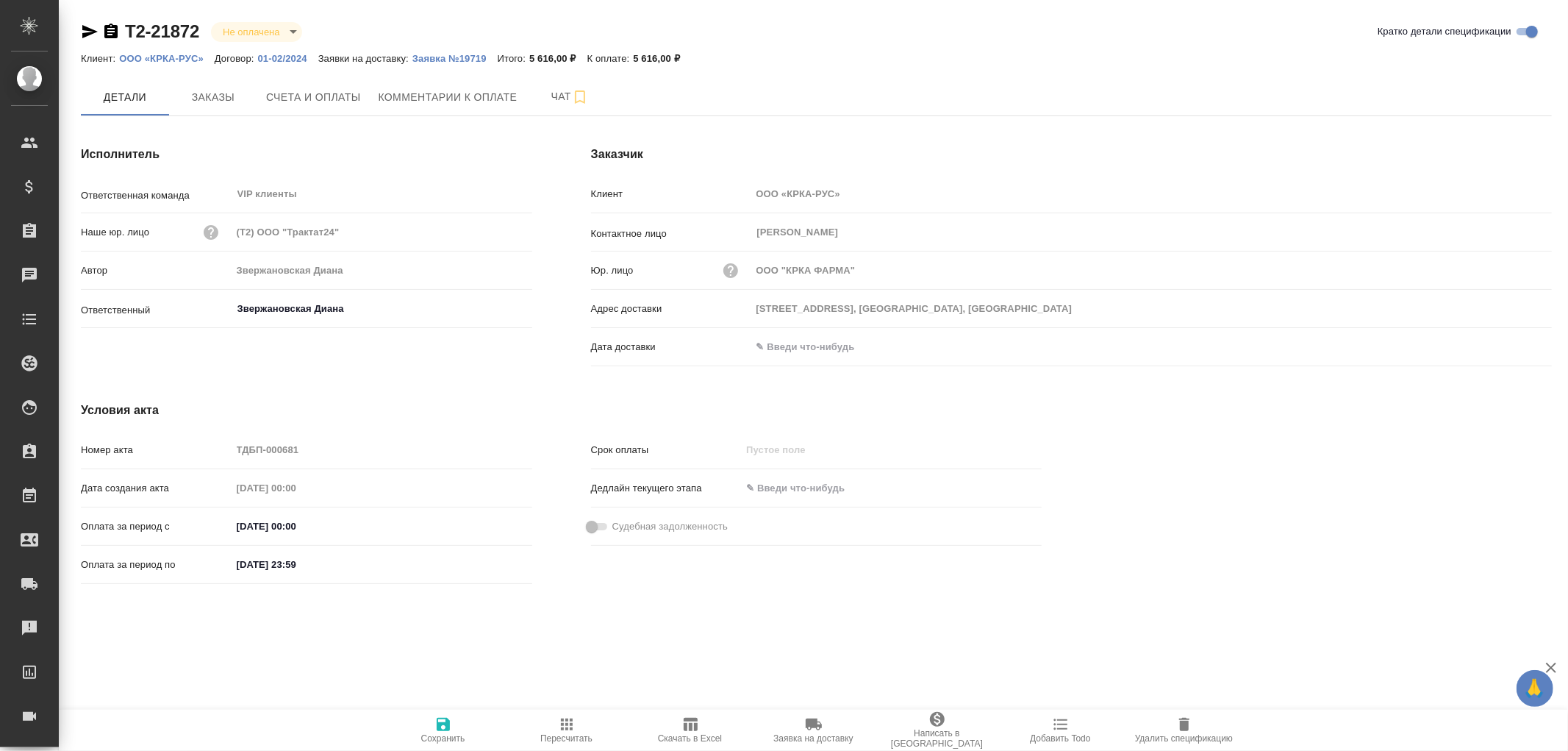
click at [469, 66] on div "Клиент: ООО «КРКА-РУС» Договор: 01-02/2024 Заявки на доставку: Заявка №19719 Ит…" at bounding box center [816, 58] width 1471 height 18
click at [464, 55] on p "Заявка №19719" at bounding box center [455, 58] width 86 height 11
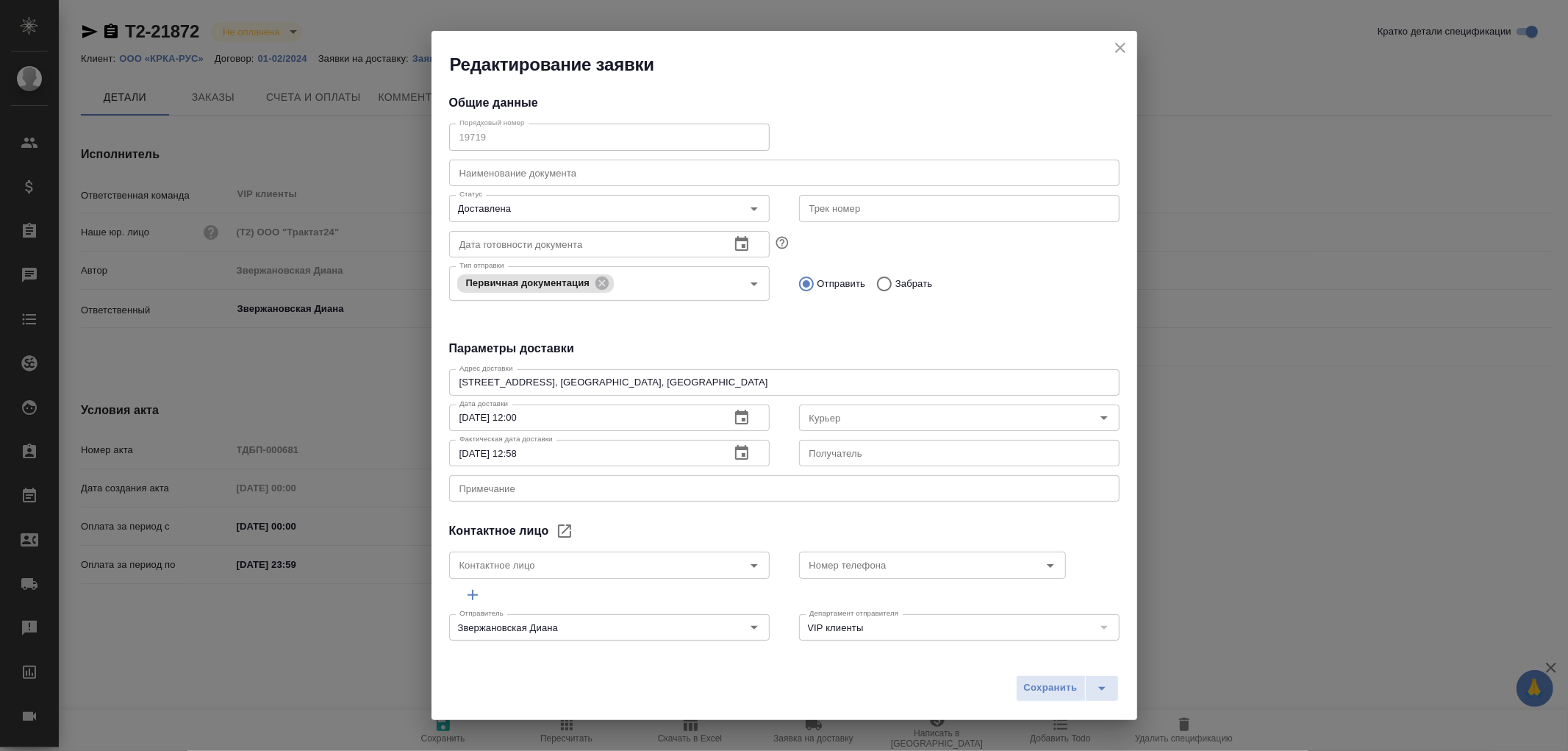
type input "[PERSON_NAME]"
type input "Кулагина Екатерина"
type input "+7 (495) 981-10-87 (доб.461)"
click at [1122, 49] on icon "close" at bounding box center [1121, 48] width 10 height 10
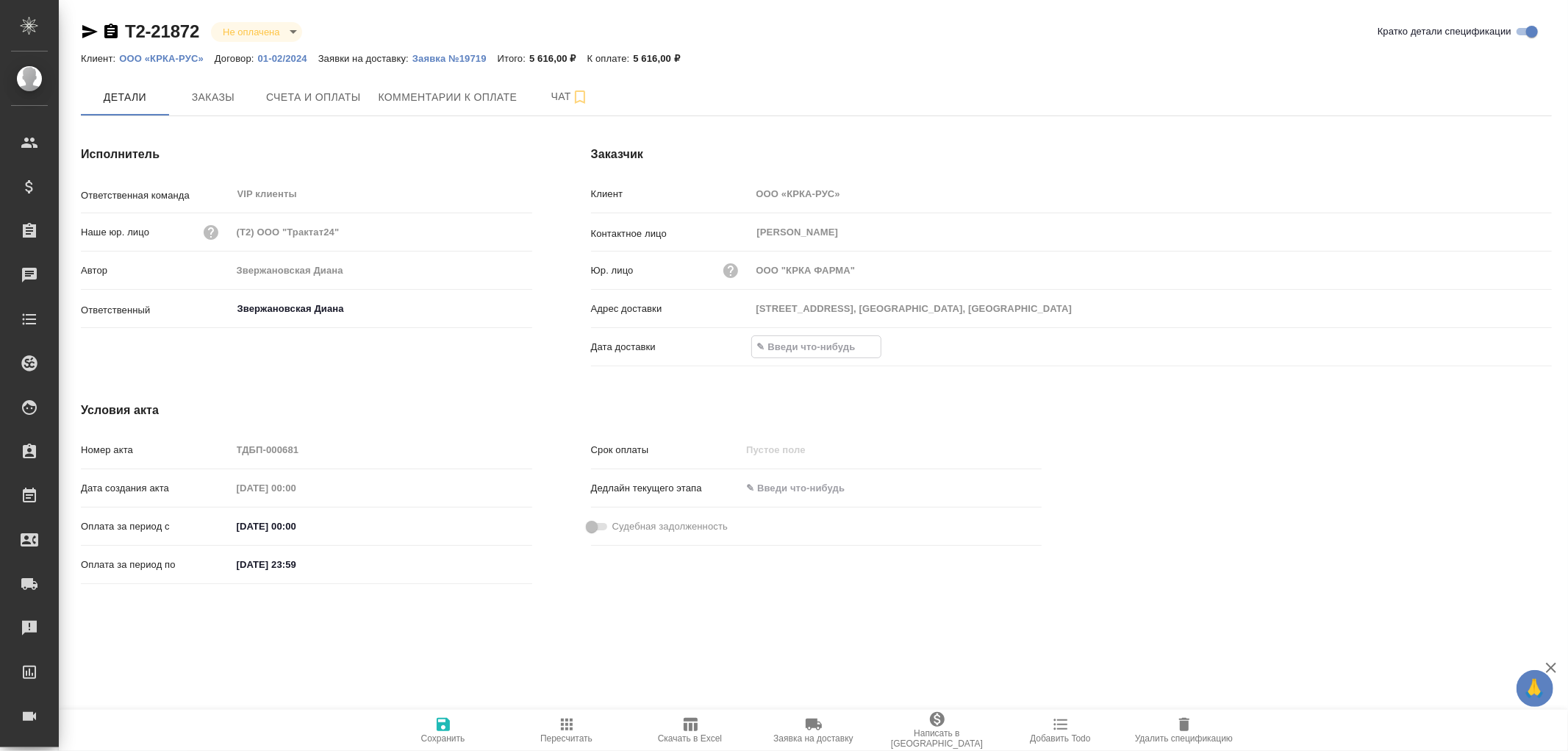
drag, startPoint x: 815, startPoint y: 350, endPoint x: 1176, endPoint y: 339, distance: 361.2
click at [816, 350] on input "text" at bounding box center [816, 346] width 129 height 21
click at [1511, 343] on icon "button" at bounding box center [1509, 347] width 18 height 18
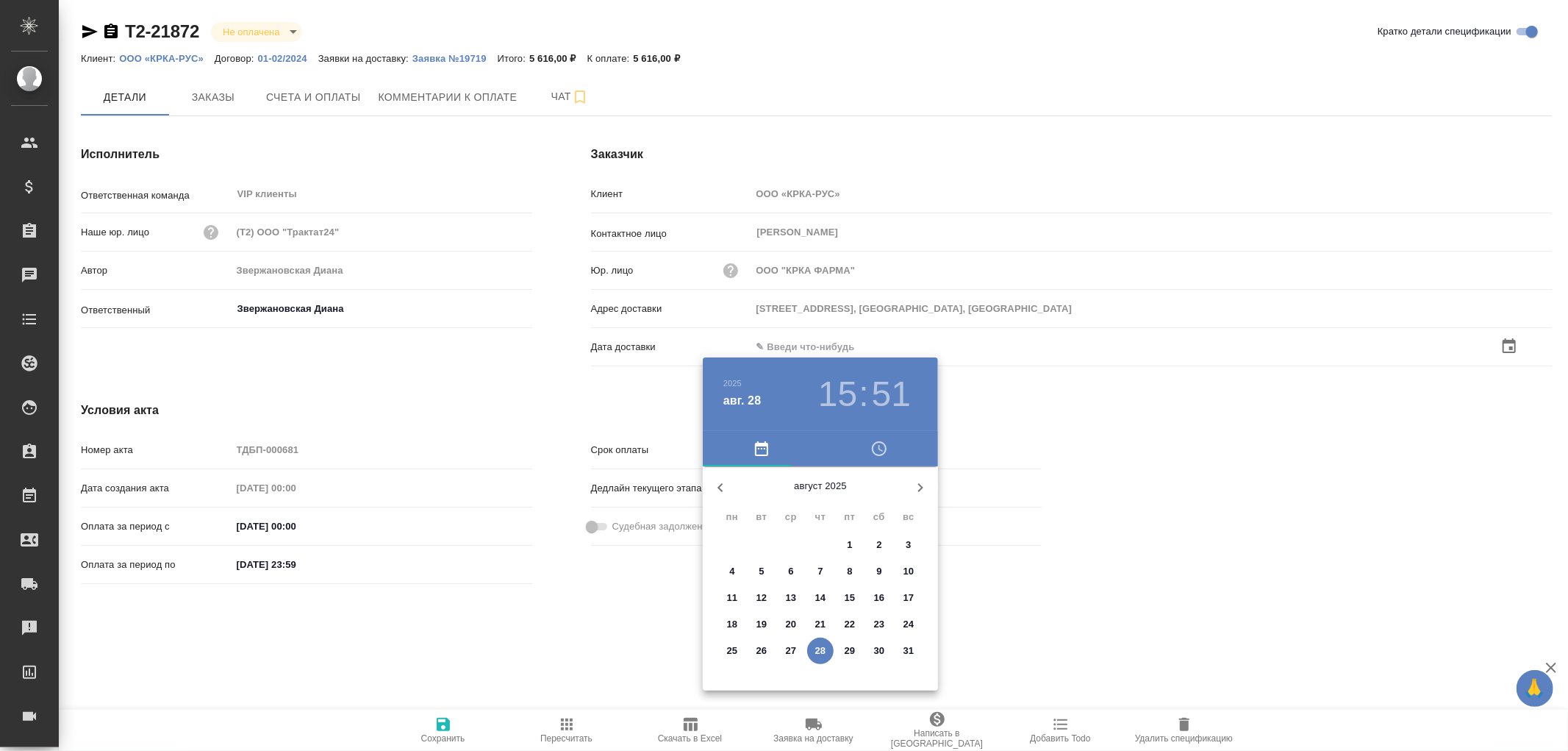
click at [761, 644] on p "26" at bounding box center [762, 650] width 11 height 15
type input "[DATE] 15:51"
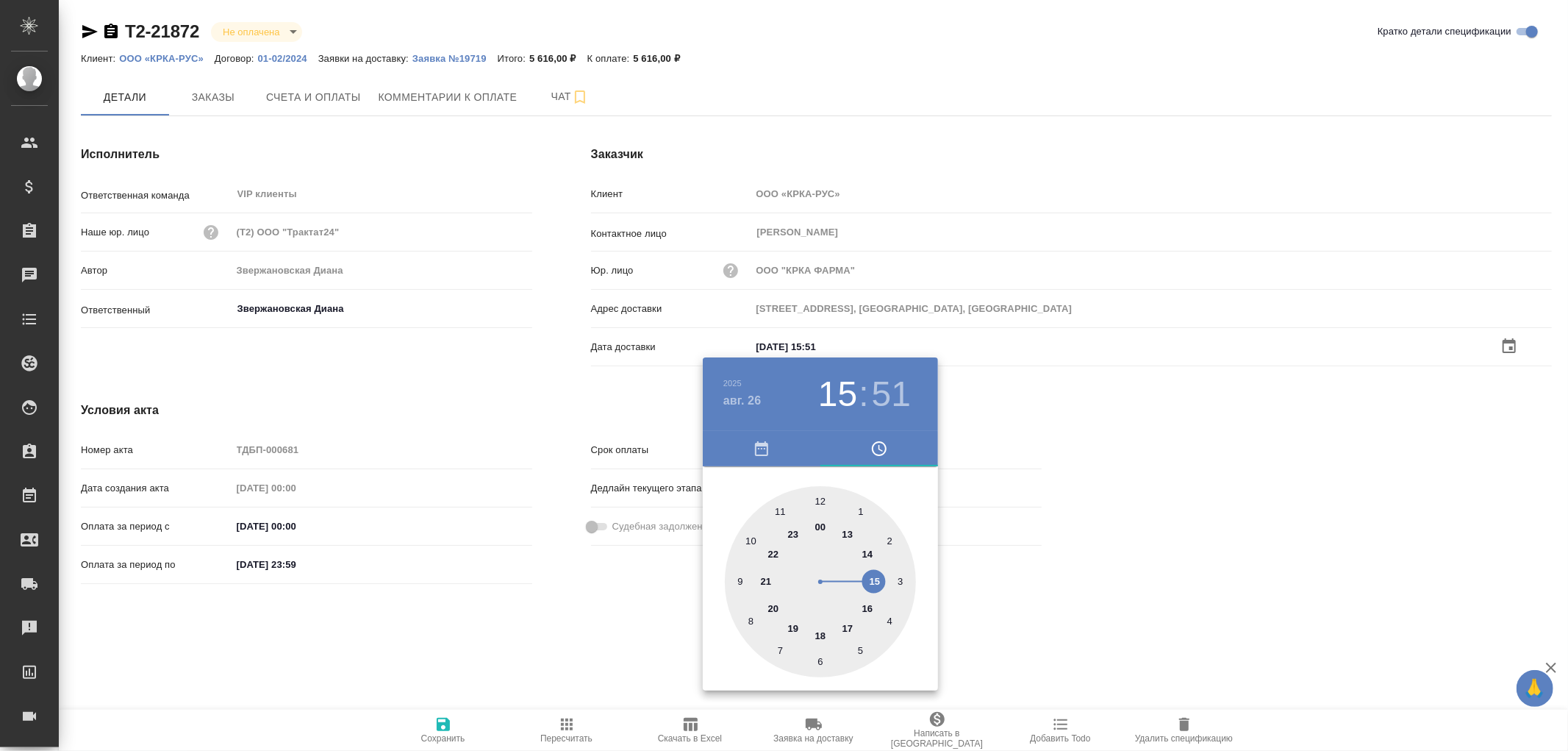
click at [446, 722] on div at bounding box center [784, 376] width 1568 height 751
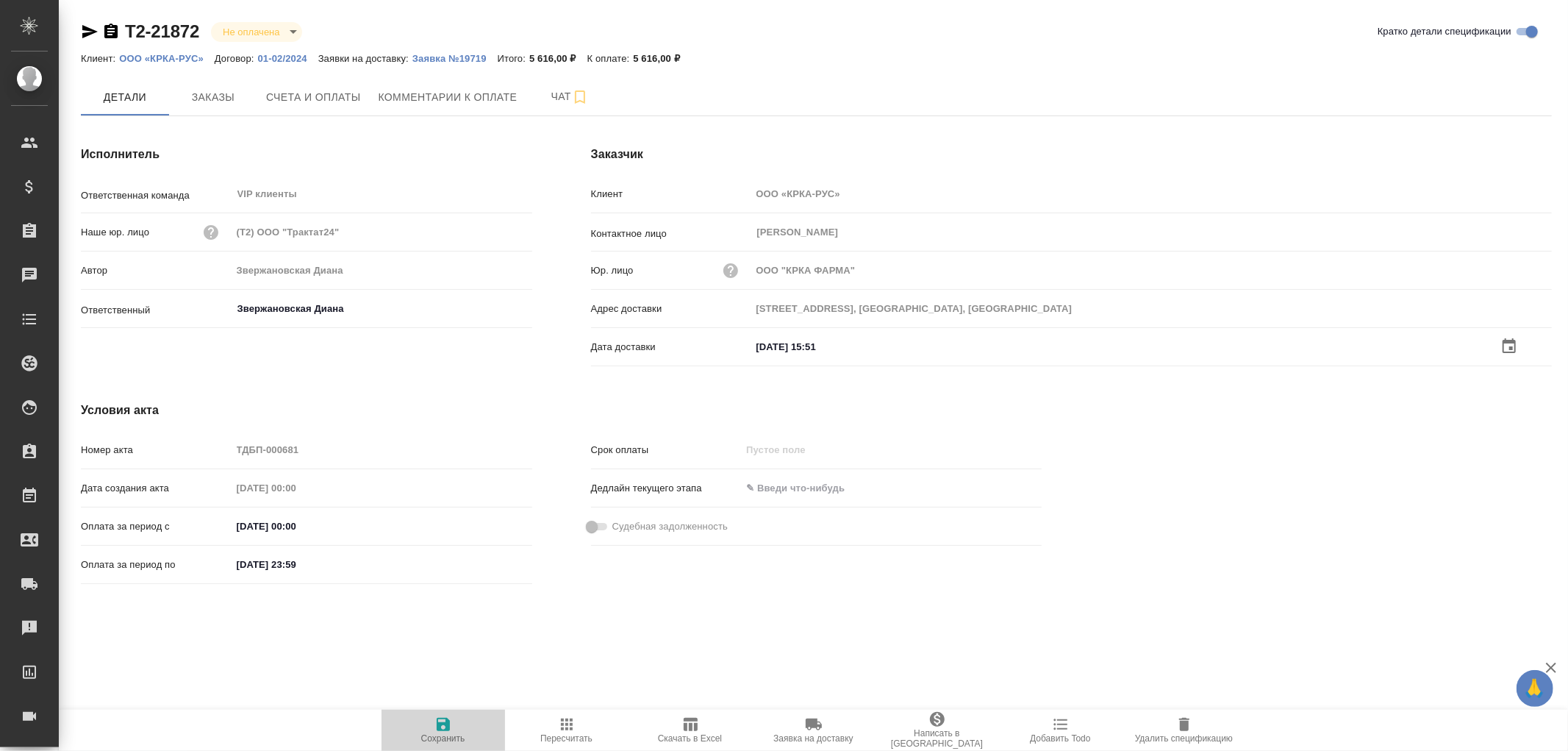
click at [442, 726] on icon "button" at bounding box center [443, 724] width 18 height 18
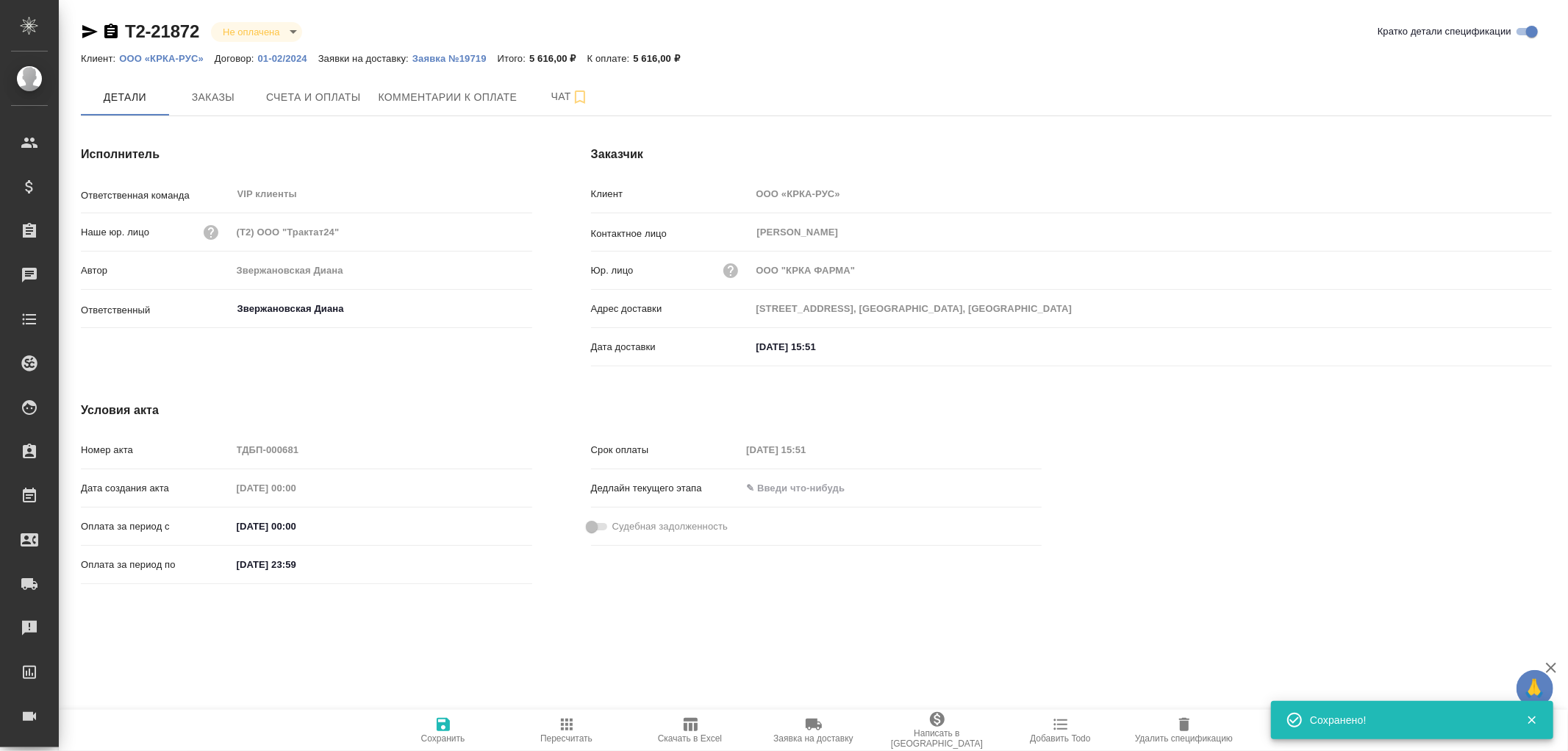
click at [442, 726] on icon "button" at bounding box center [443, 724] width 18 height 18
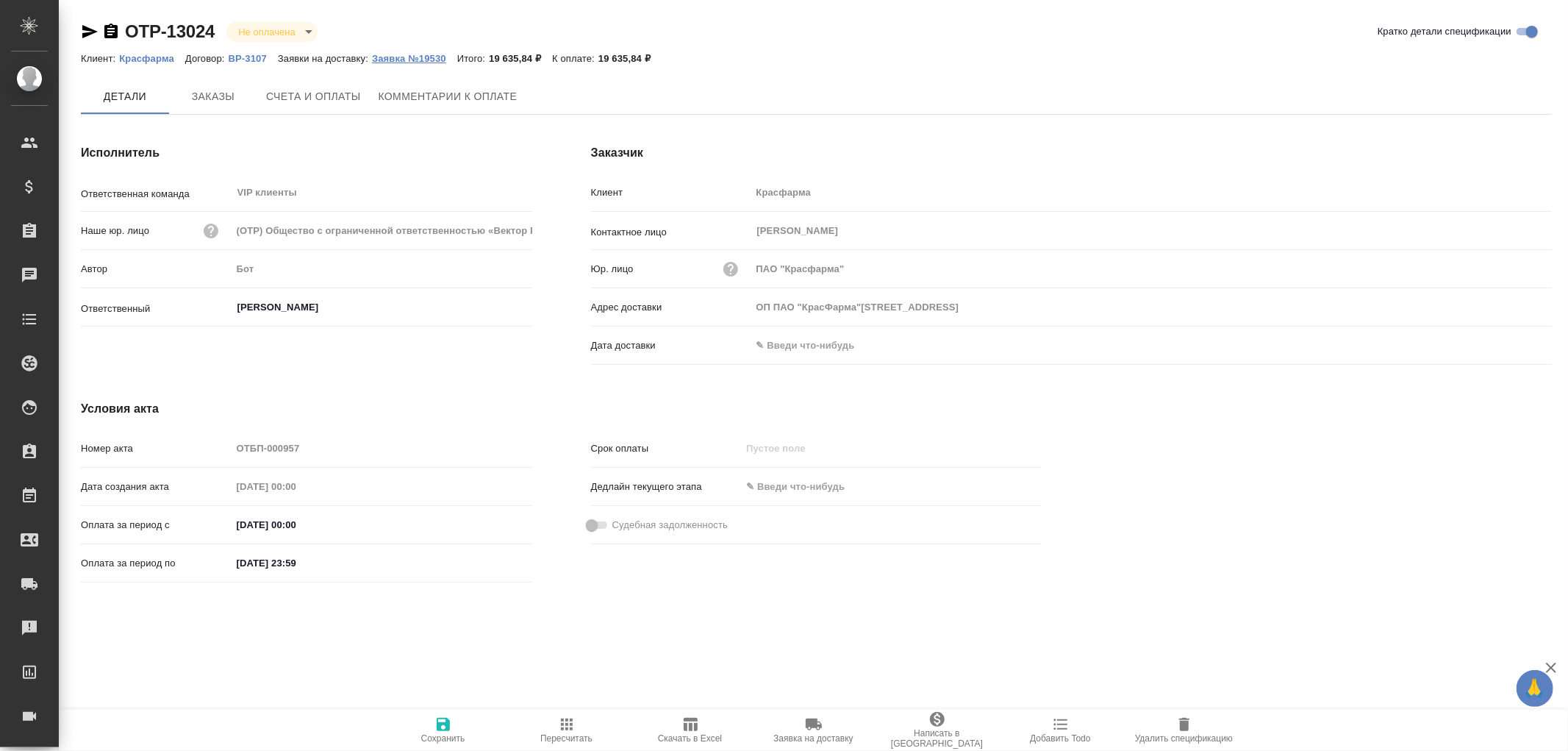
type input "ОП ПАО "КрасФарма"[STREET_ADDRESS]"
click at [406, 55] on p "Заявка №19530" at bounding box center [414, 58] width 86 height 11
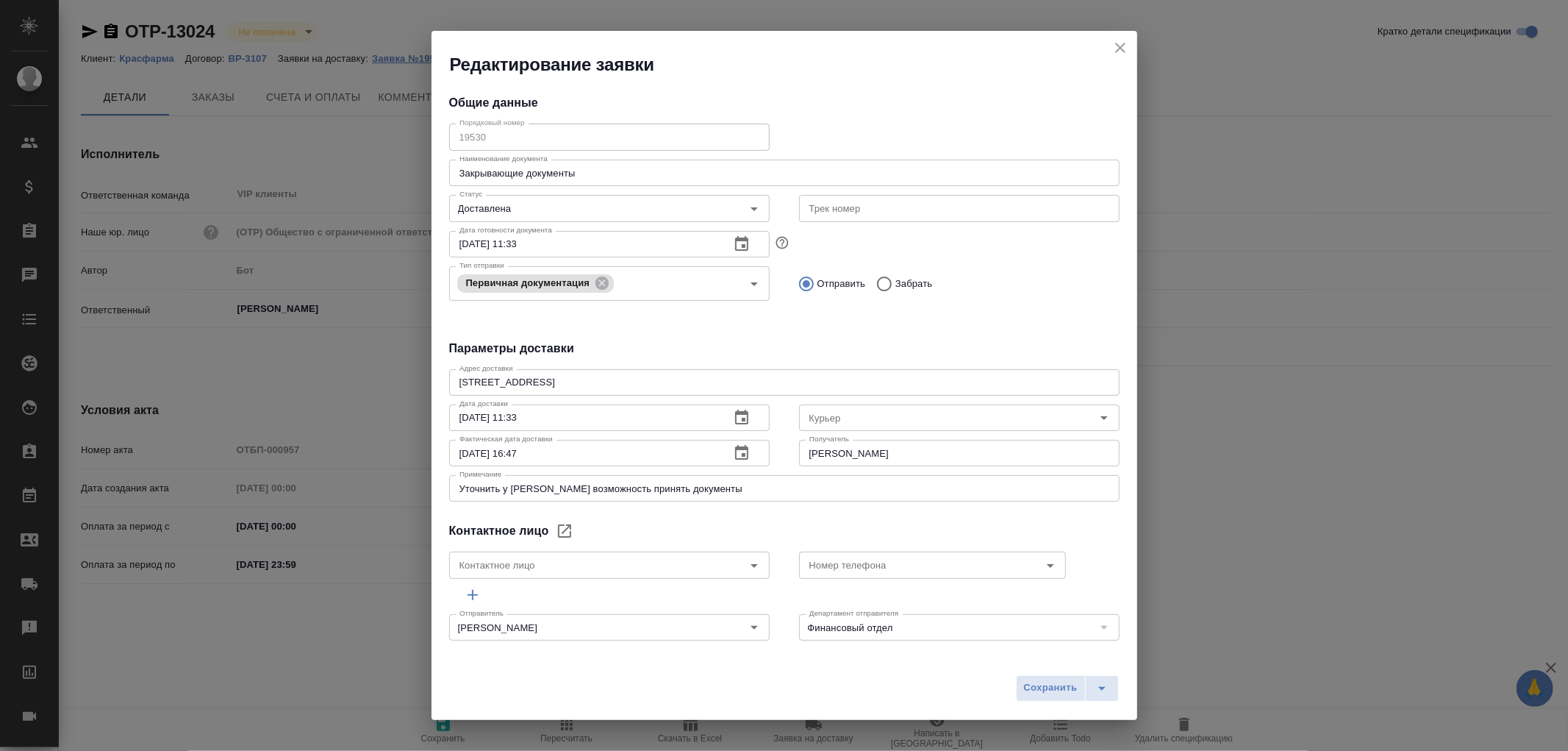
type input "[PERSON_NAME]"
type input "[PHONE_NUMBER]"
click at [1122, 50] on icon "close" at bounding box center [1121, 48] width 10 height 10
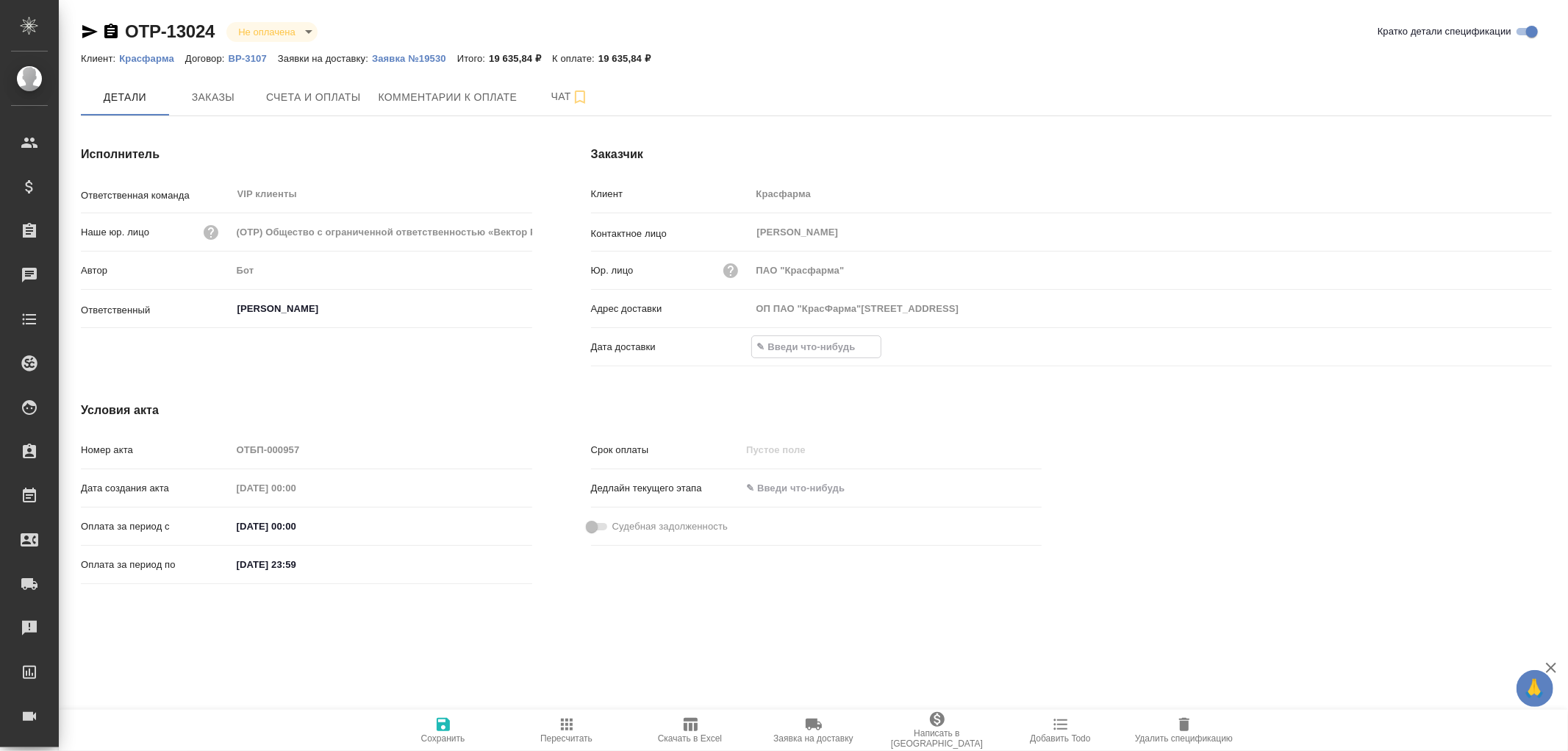
click at [790, 344] on input "text" at bounding box center [816, 346] width 129 height 21
click at [1511, 337] on icon "button" at bounding box center [1509, 346] width 18 height 18
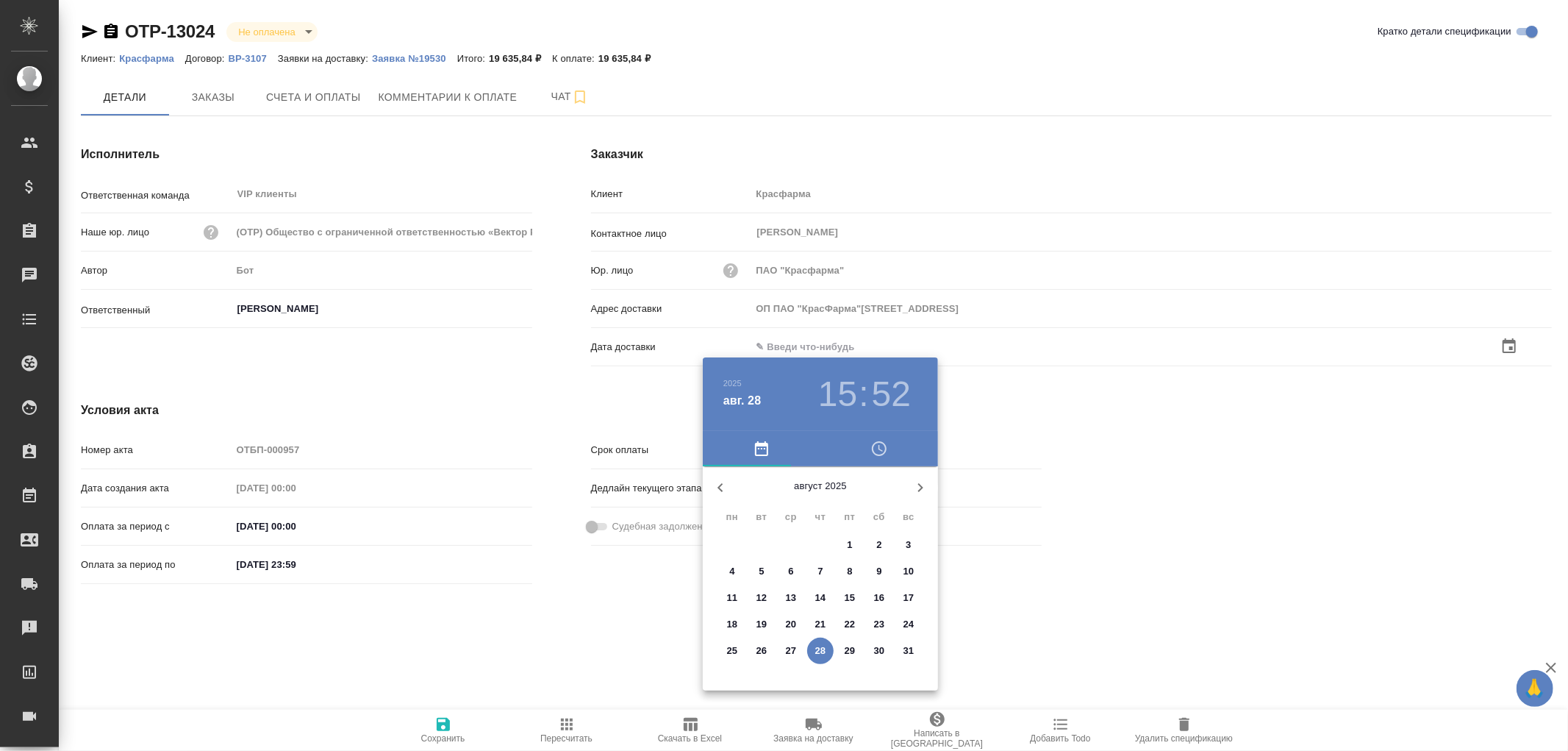
click at [731, 625] on p "18" at bounding box center [732, 624] width 11 height 15
type input "ОП ПАО "КрасФарма"109044, Москва, РоссияВоронцовская ул., д.20"
type input "18.08.2025 15:52"
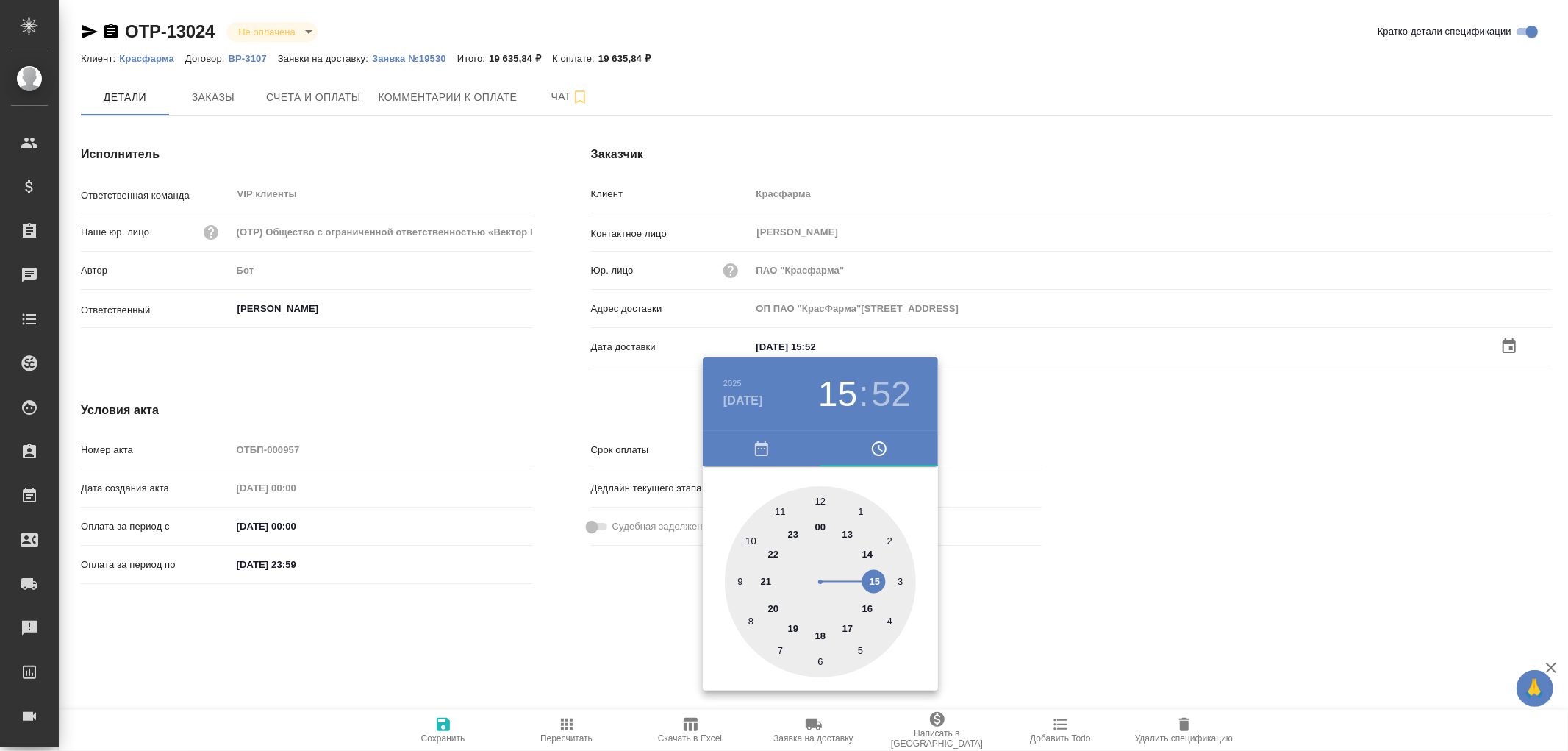
click at [439, 728] on div at bounding box center [784, 376] width 1568 height 751
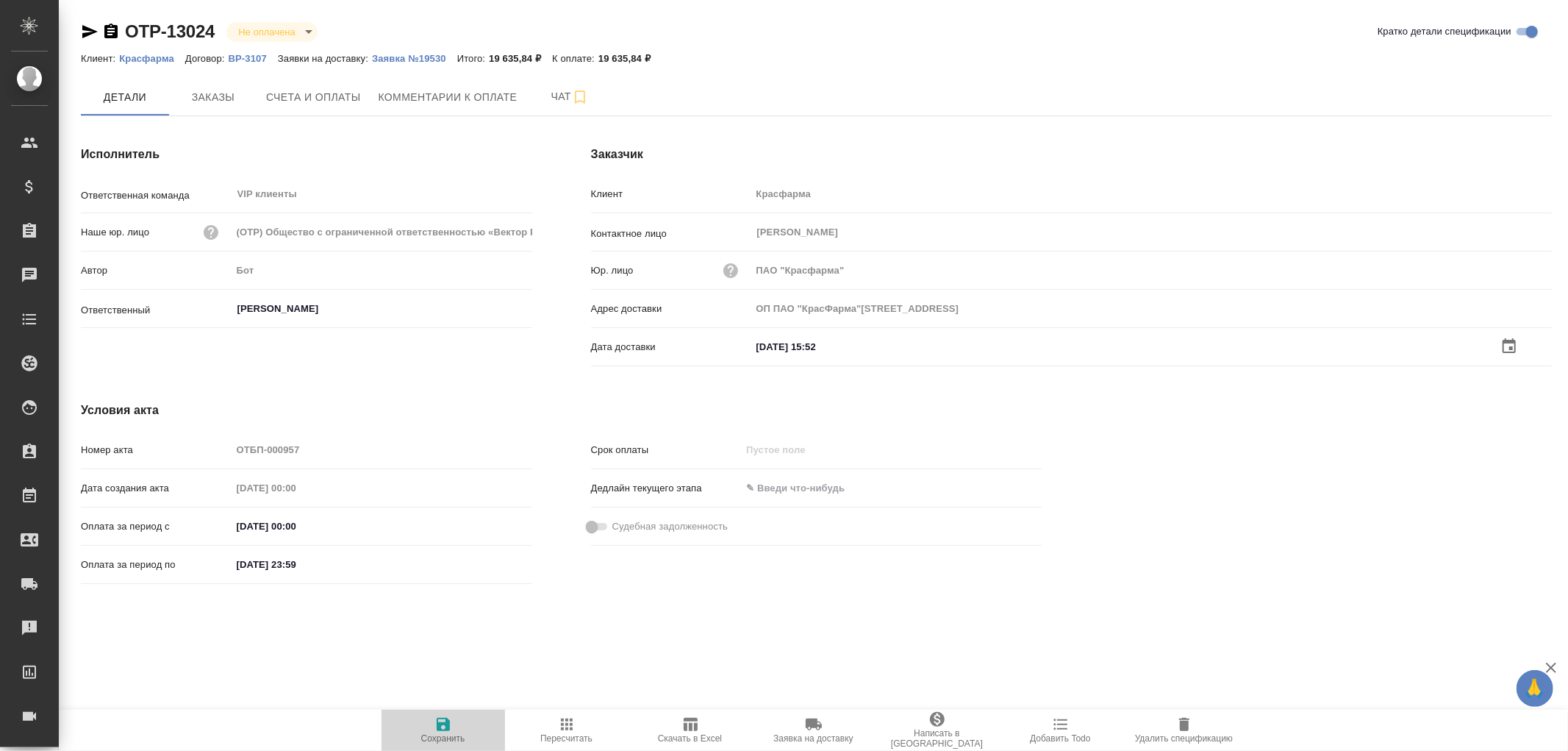
click at [444, 723] on icon "button" at bounding box center [442, 723] width 13 height 13
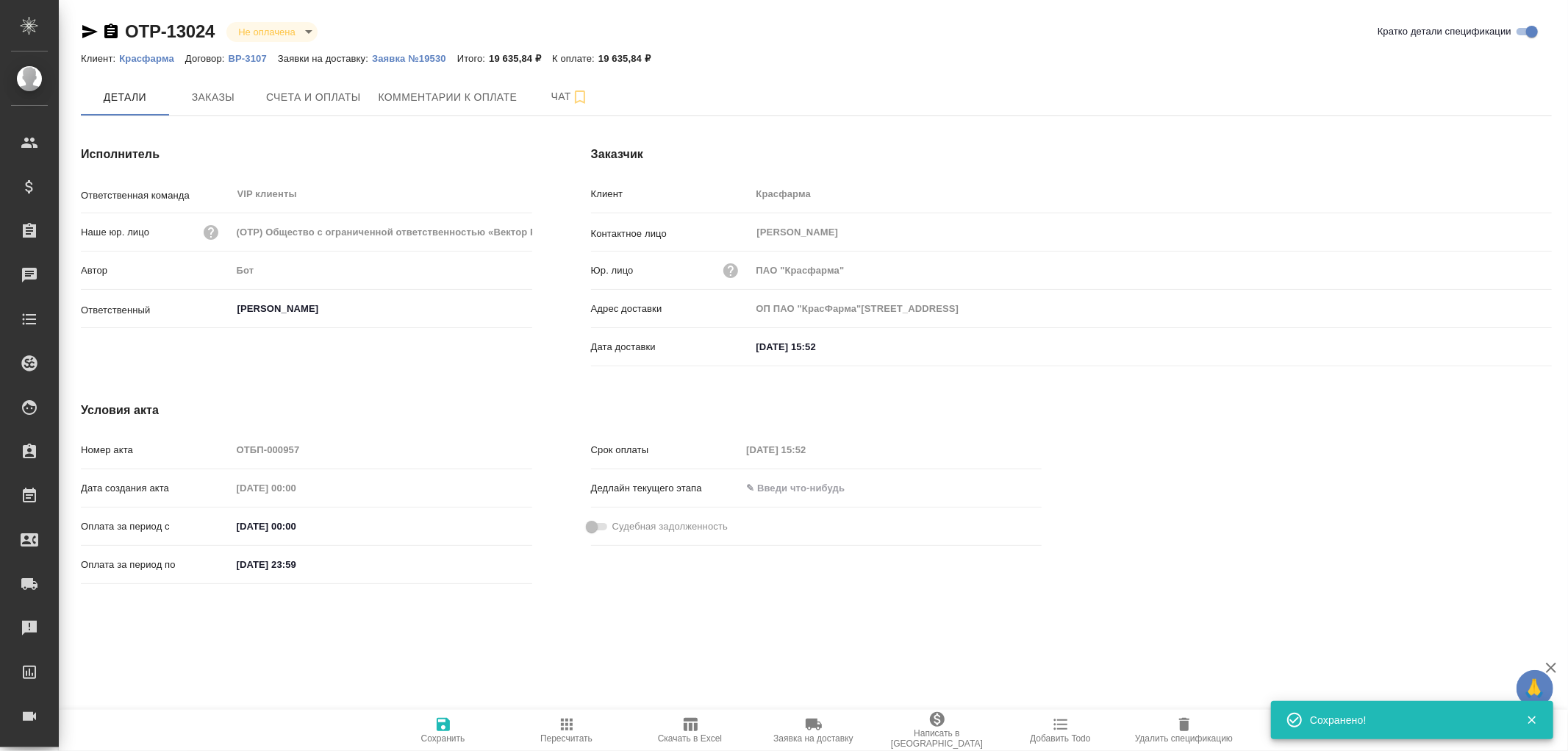
click at [444, 723] on icon "button" at bounding box center [442, 723] width 13 height 13
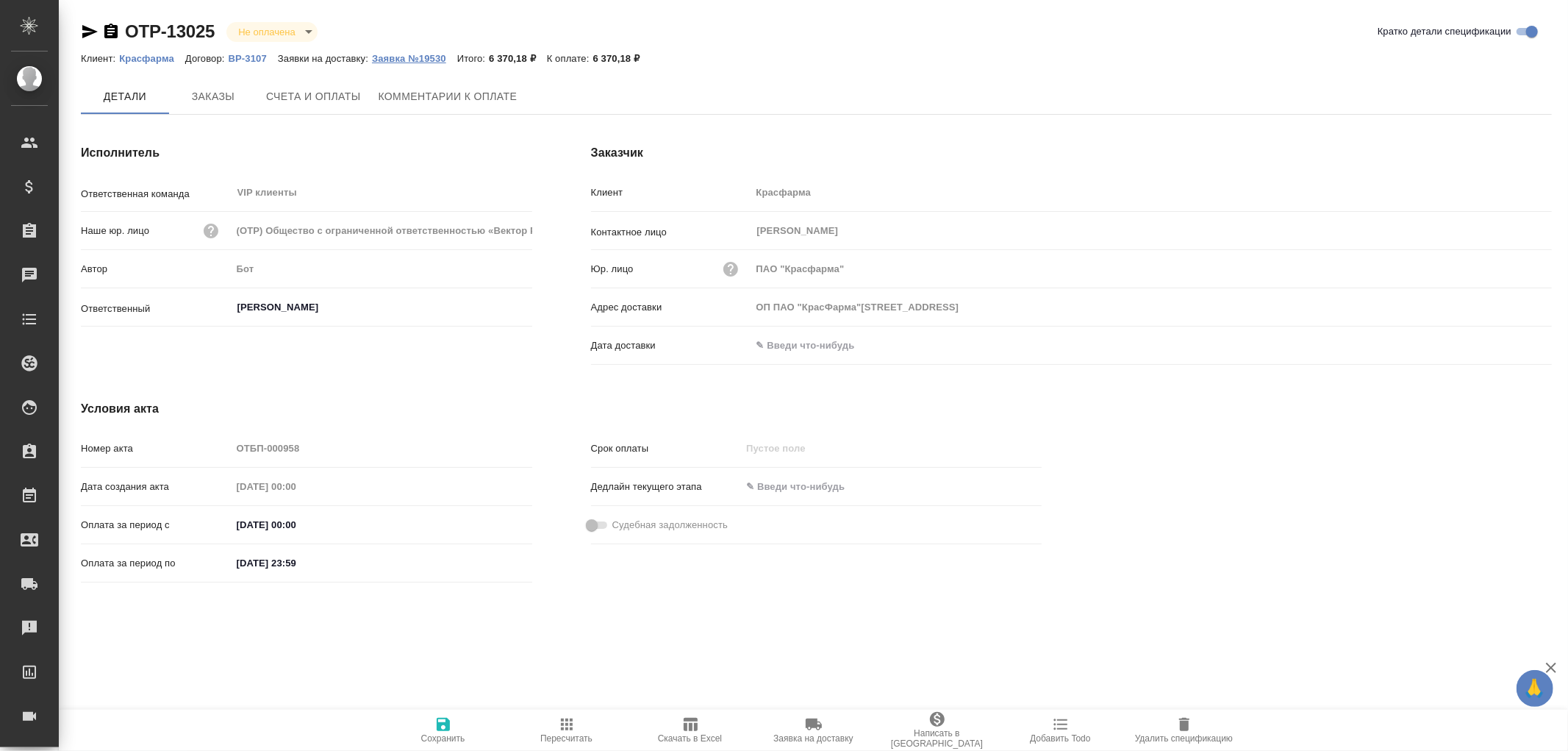
click at [402, 56] on p "Заявка №19530" at bounding box center [414, 58] width 86 height 11
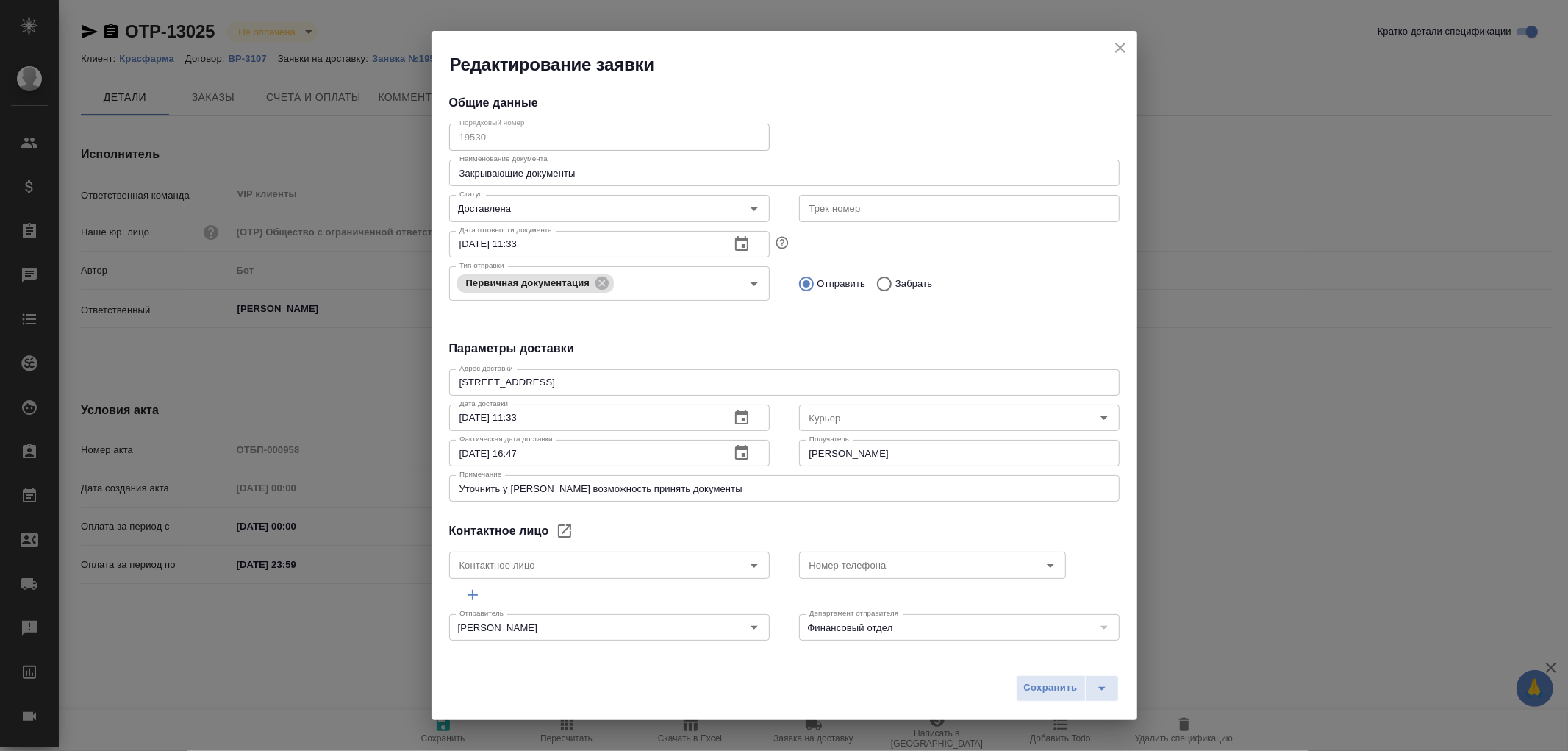
type input "ОП ПАО "КрасФарма"[STREET_ADDRESS]"
type input "[PERSON_NAME]"
type input "[PHONE_NUMBER]"
click at [1124, 43] on icon "close" at bounding box center [1121, 48] width 18 height 18
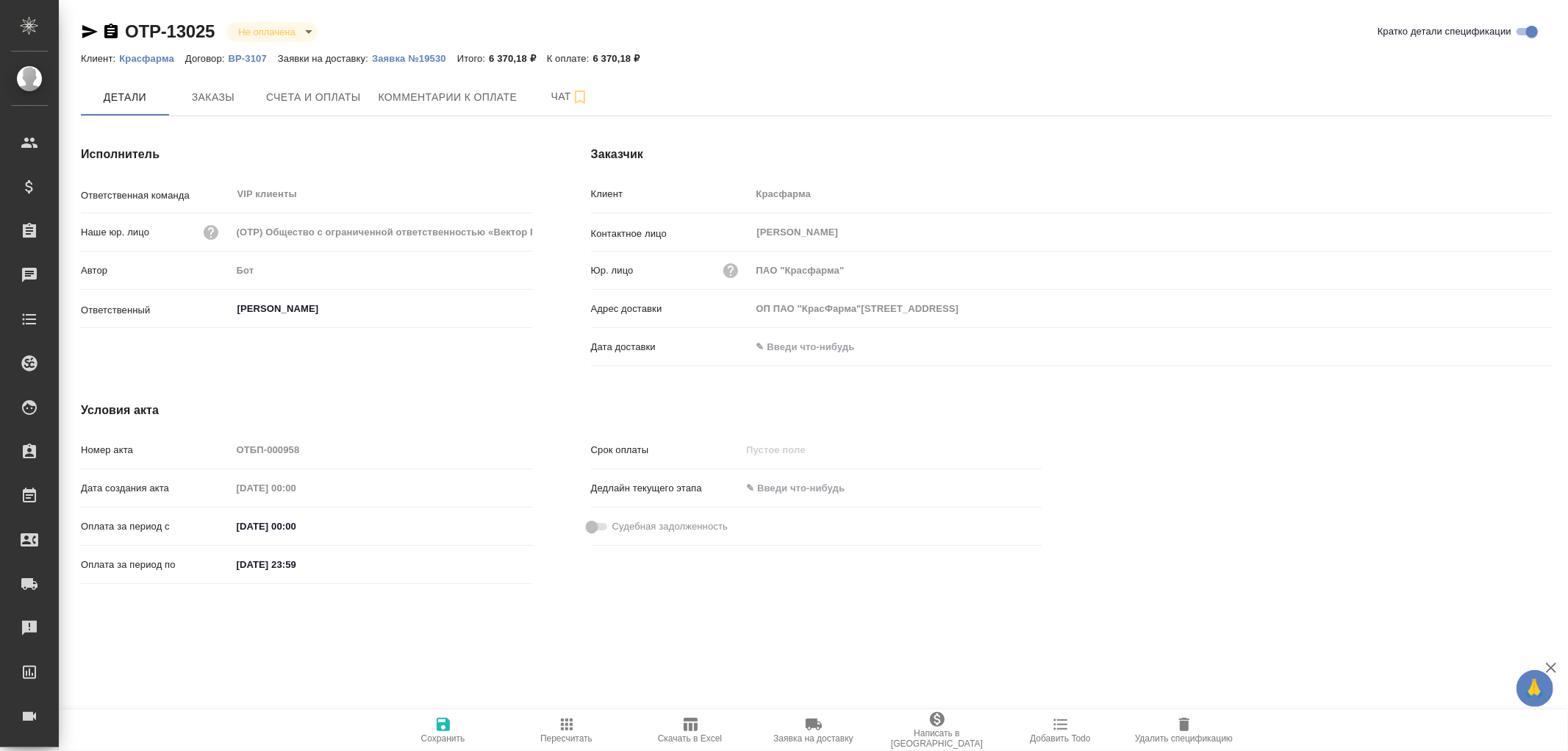
click at [846, 343] on input "text" at bounding box center [815, 346] width 129 height 21
click at [1508, 347] on icon "button" at bounding box center [1509, 347] width 18 height 18
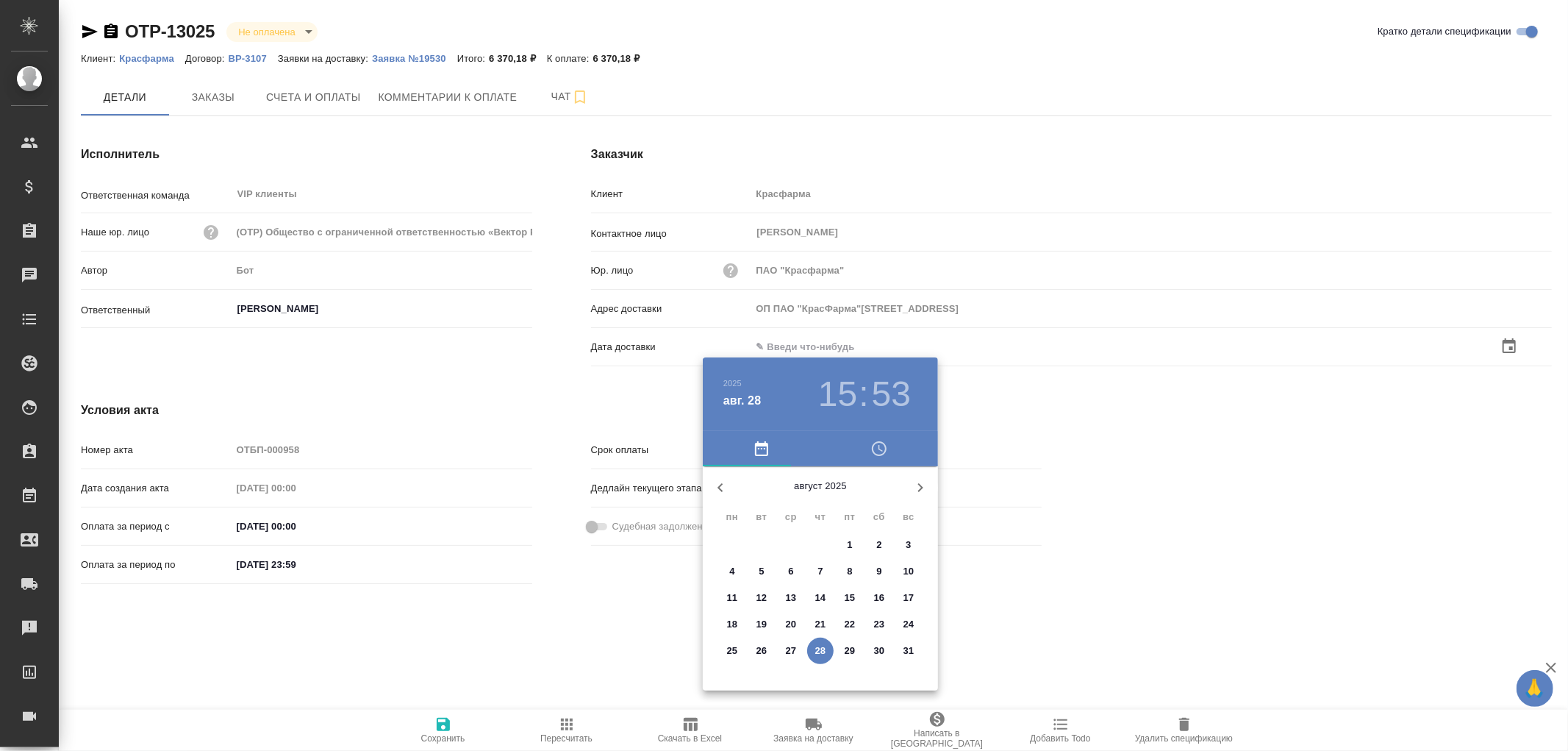
click at [734, 623] on p "18" at bounding box center [732, 624] width 11 height 15
type input "ОП ПАО "КрасФарма"109044, Москва, РоссияВоронцовская ул., д.20"
type input "18.08.2025 15:53"
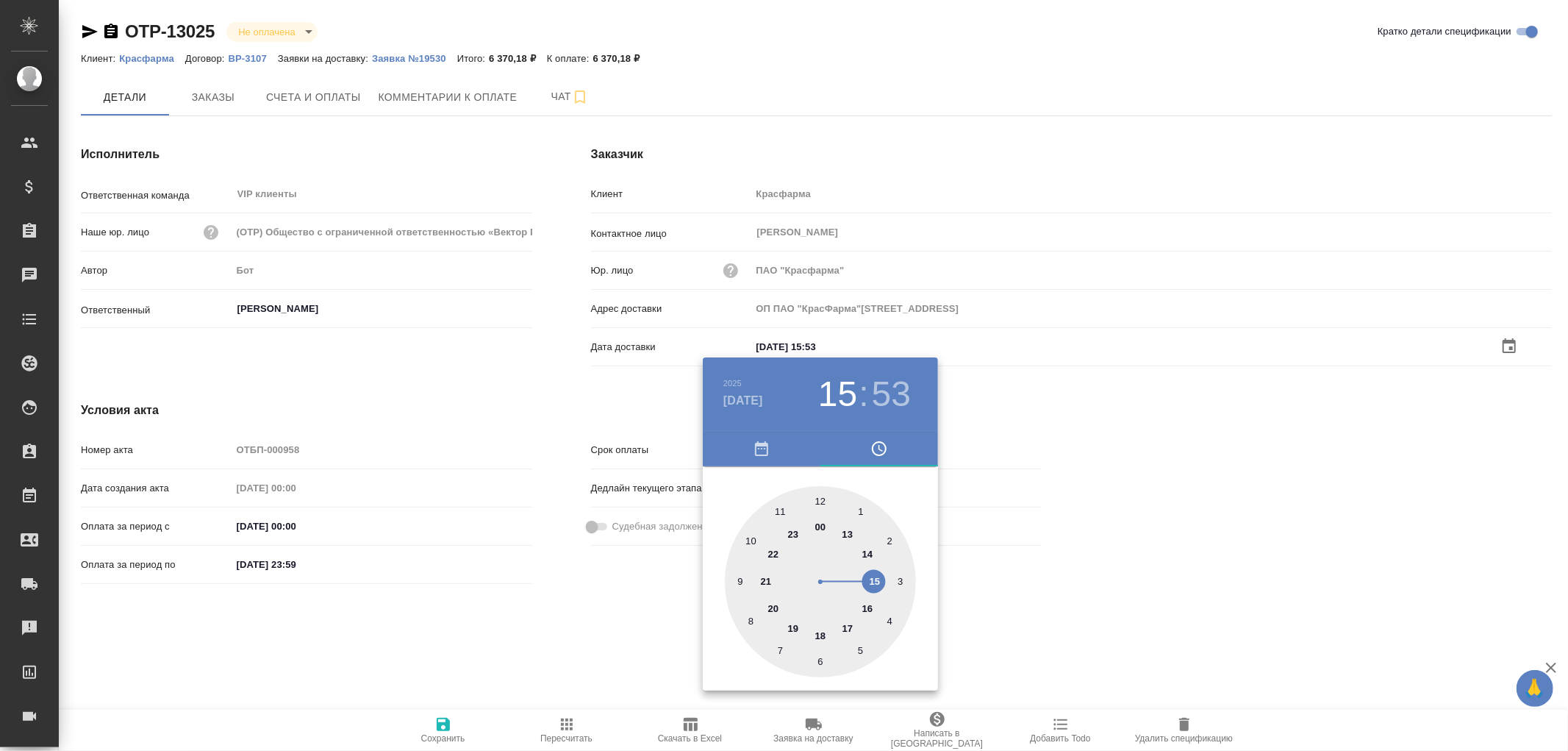
click at [433, 728] on div at bounding box center [784, 376] width 1568 height 751
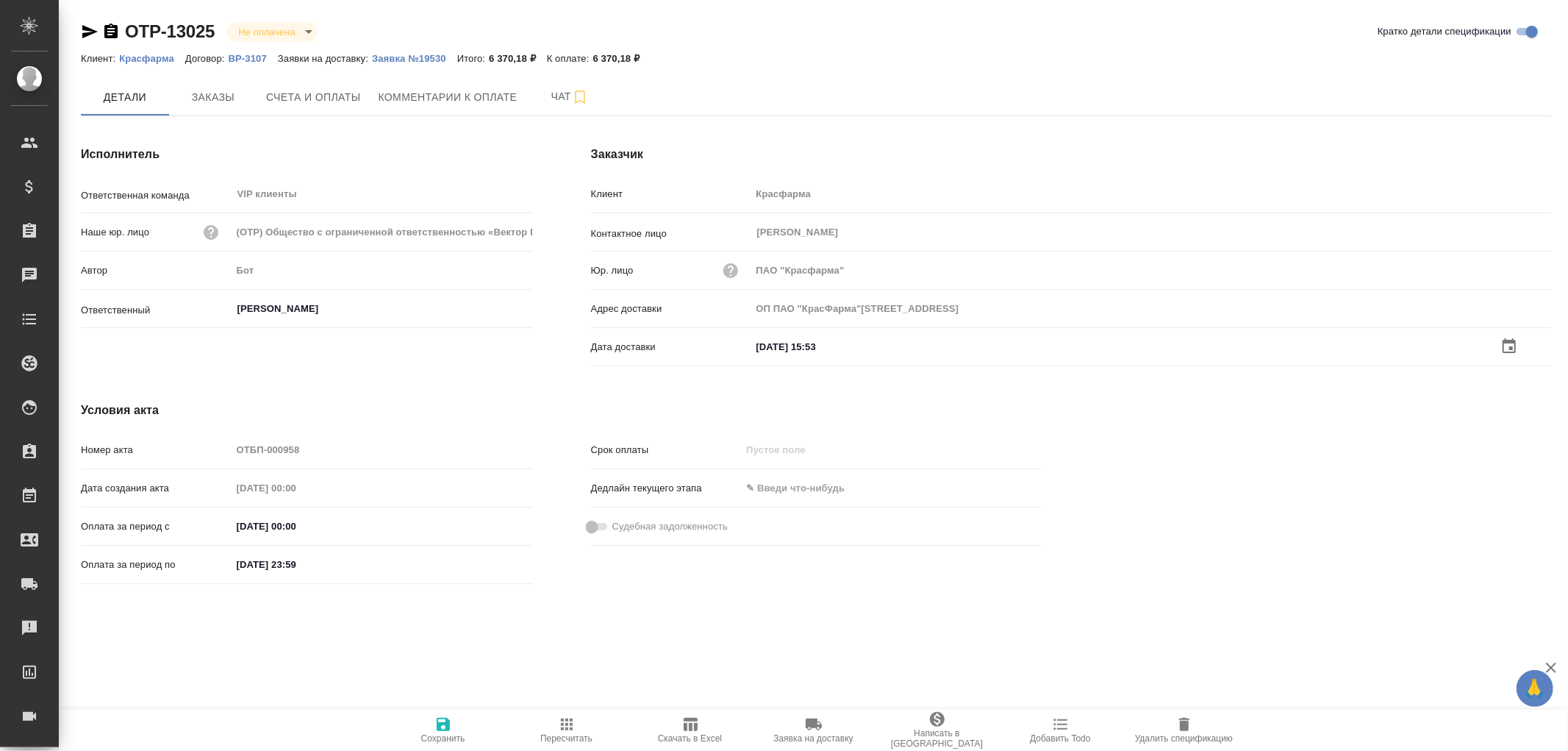
click at [442, 726] on icon "button" at bounding box center [443, 724] width 18 height 18
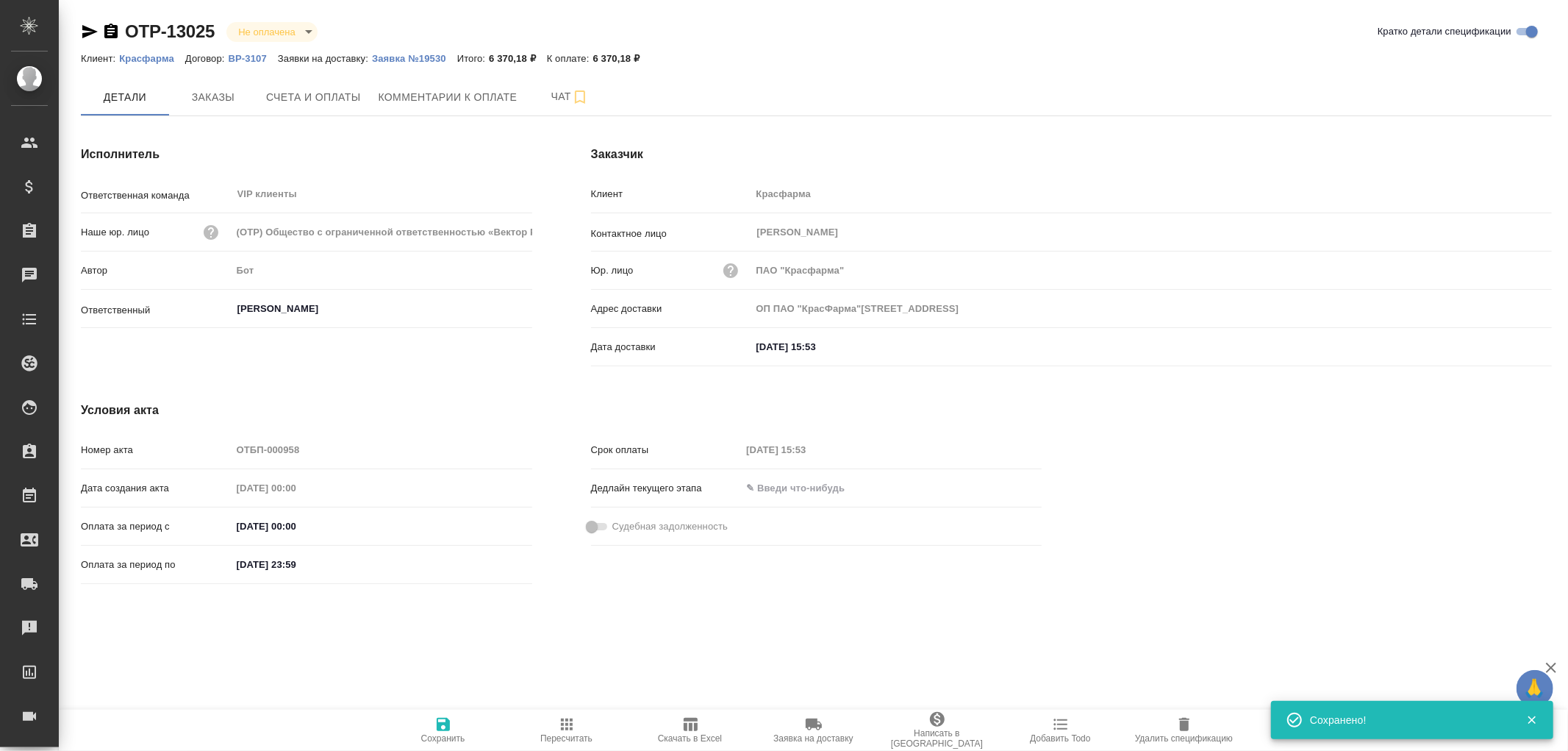
click at [442, 726] on icon "button" at bounding box center [443, 724] width 18 height 18
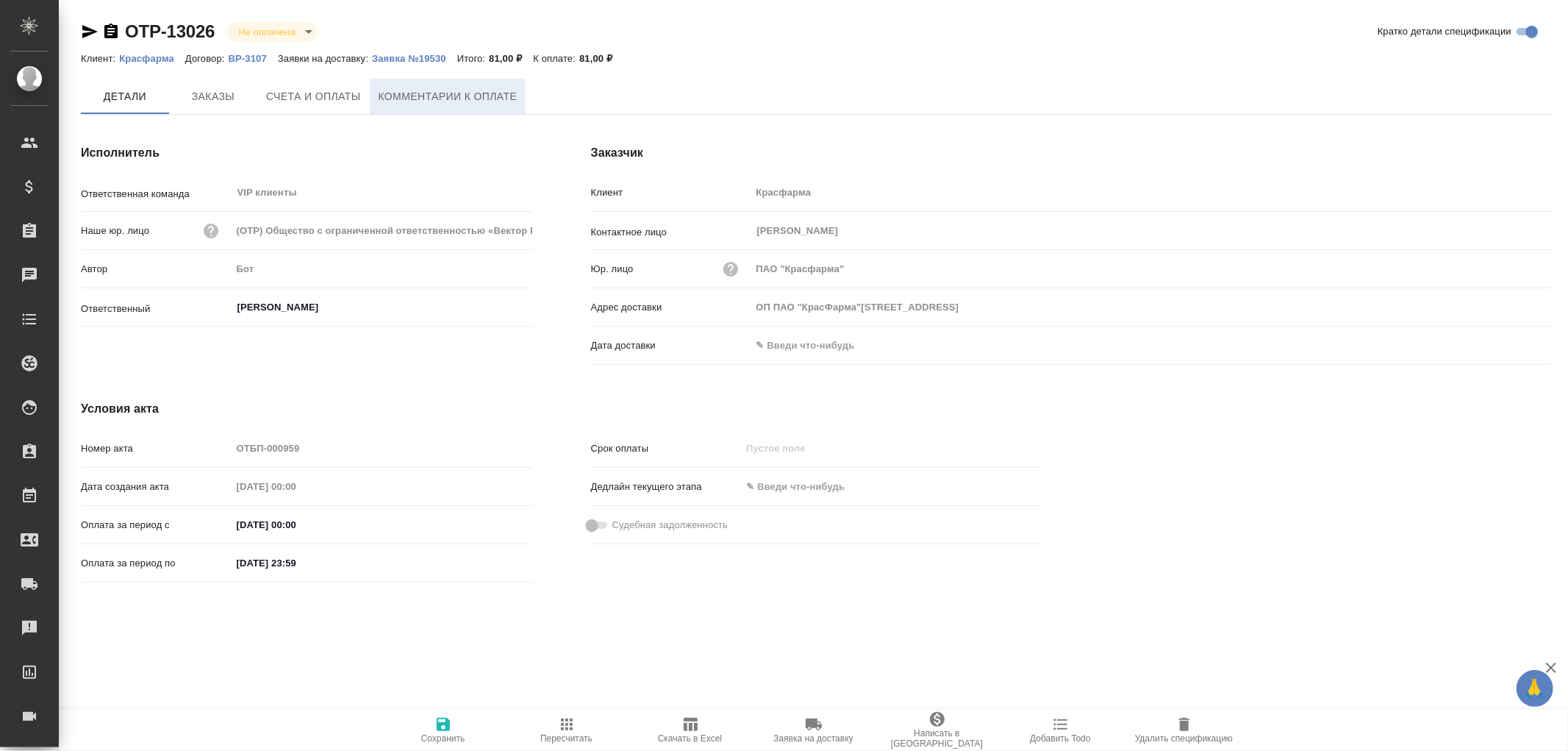
type input "ОП ПАО "КрасФарма"[STREET_ADDRESS]"
click at [410, 58] on p "Заявка №19530" at bounding box center [414, 58] width 86 height 11
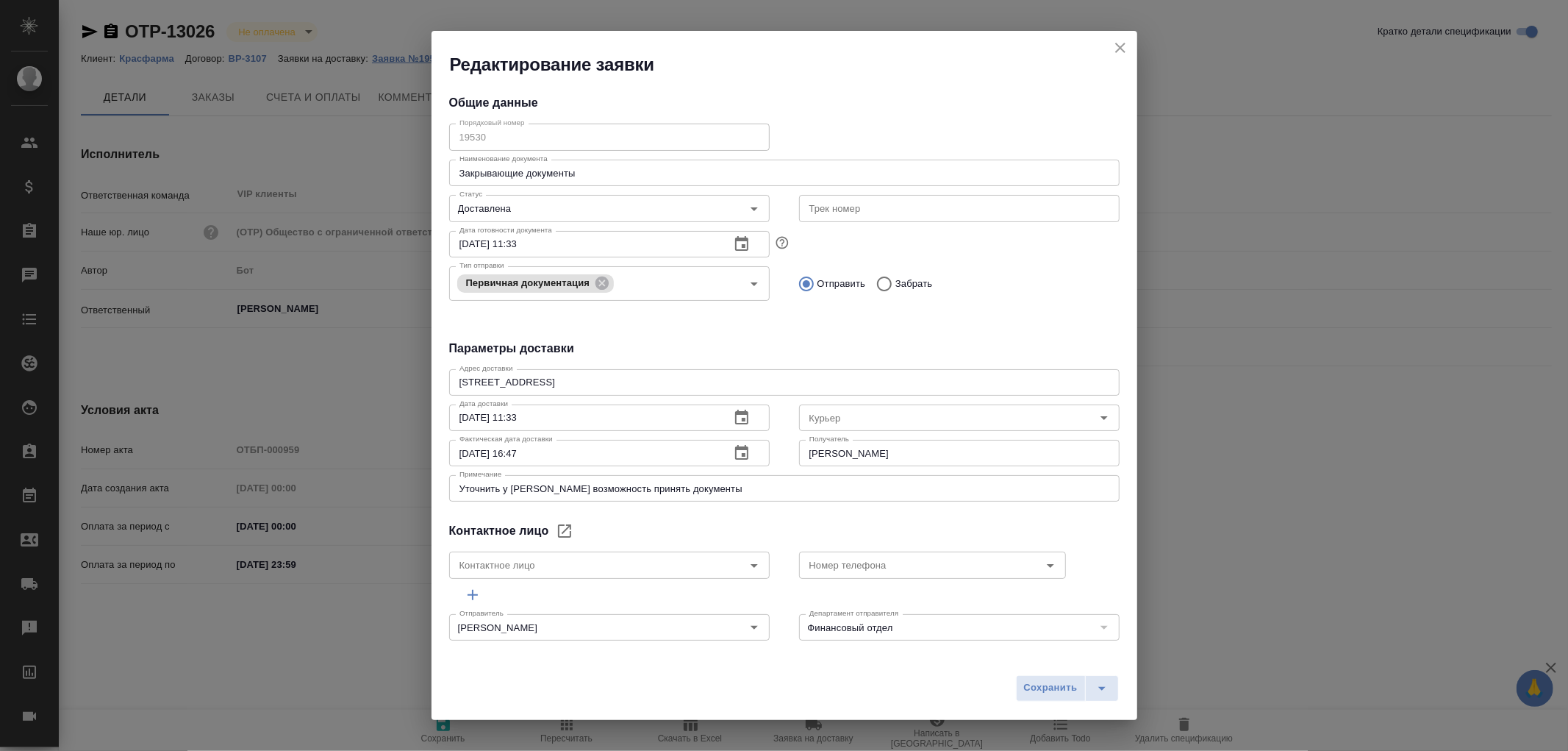
type input "[PERSON_NAME]"
type input "[PHONE_NUMBER]"
click at [1122, 45] on icon "close" at bounding box center [1121, 48] width 18 height 18
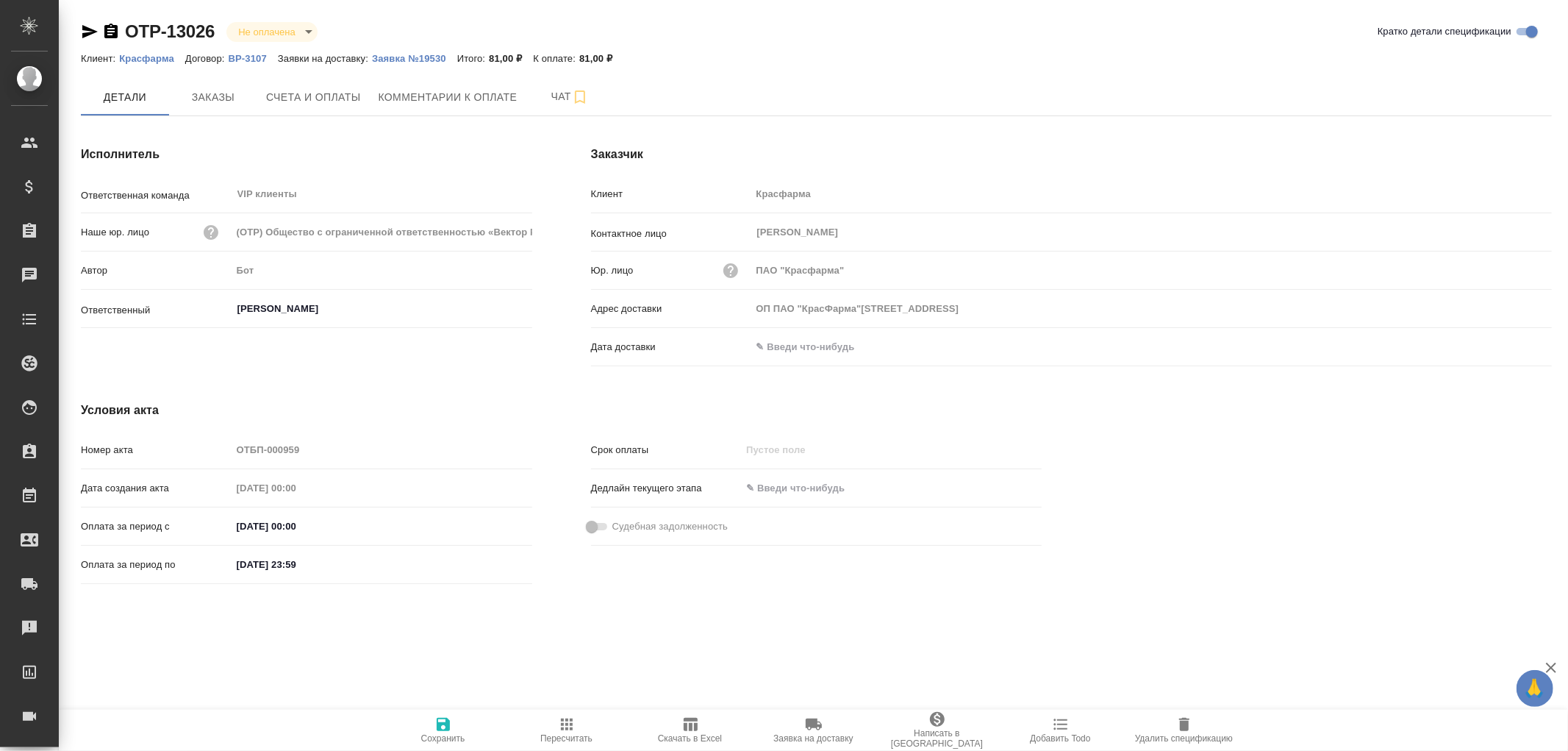
drag, startPoint x: 778, startPoint y: 335, endPoint x: 813, endPoint y: 336, distance: 35.0
click at [781, 336] on input "text" at bounding box center [815, 346] width 129 height 21
click at [1508, 347] on icon "button" at bounding box center [1509, 346] width 18 height 18
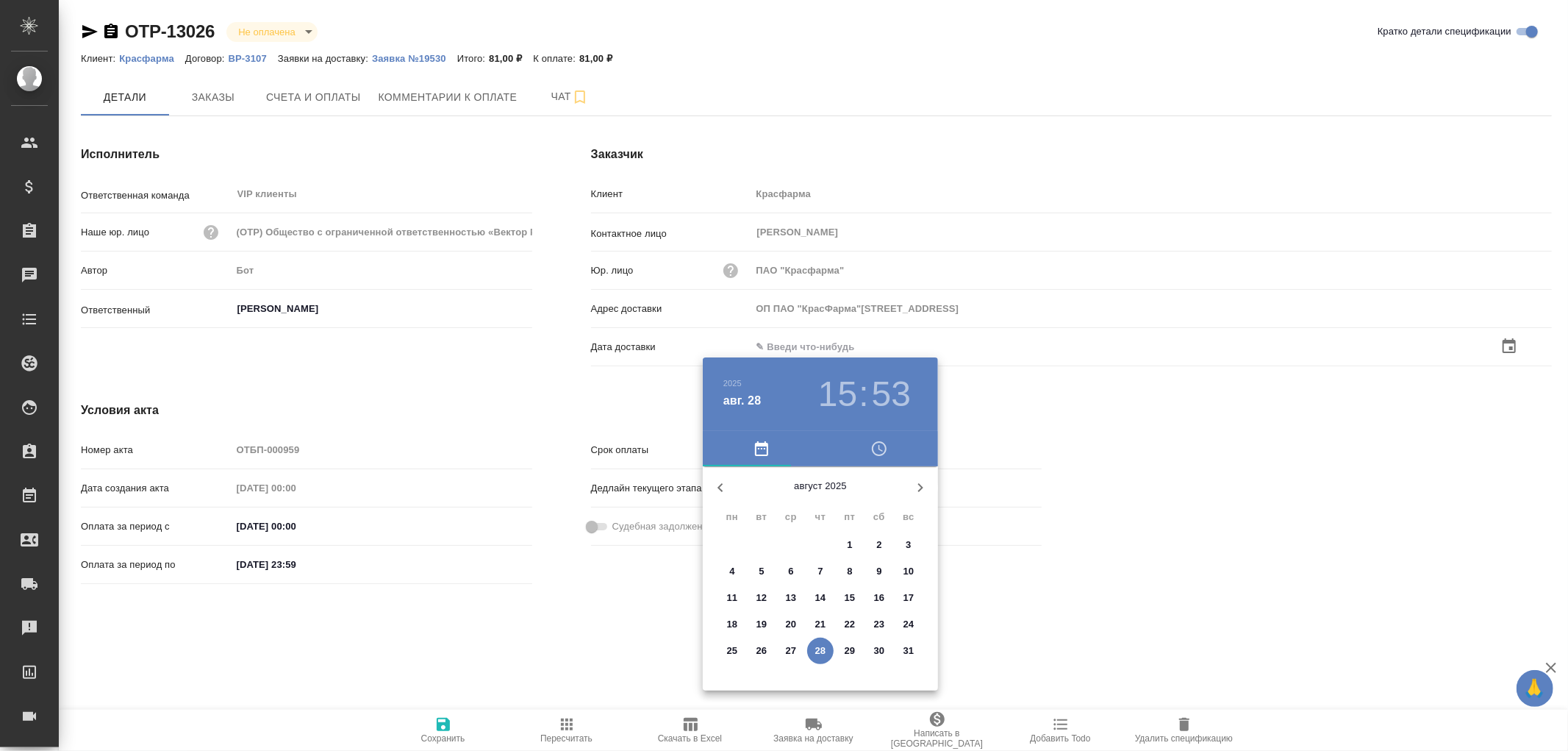
click at [737, 624] on p "18" at bounding box center [732, 624] width 11 height 15
type input "ОП ПАО "КрасФарма"[STREET_ADDRESS]"
type input "[DATE] 15:53"
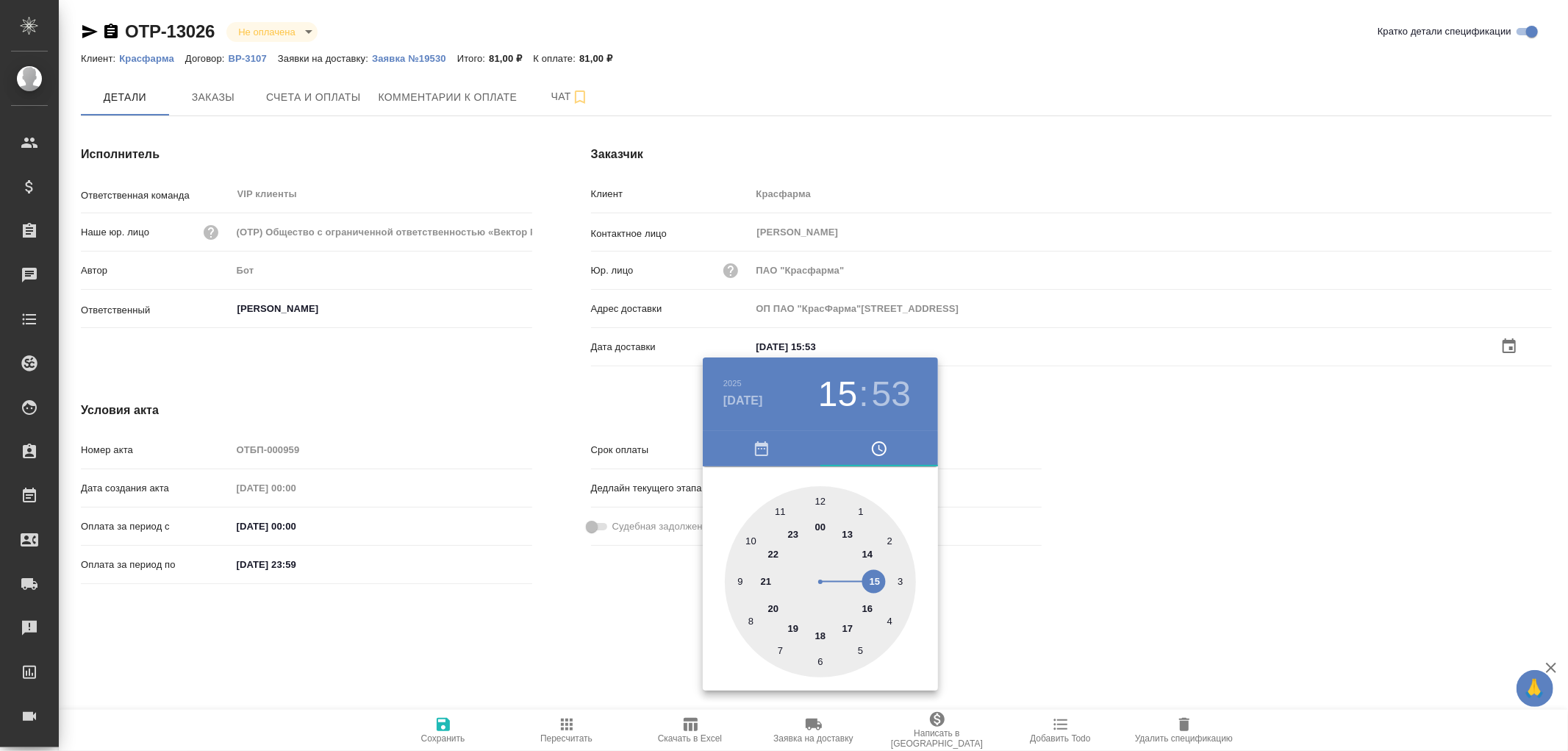
click at [450, 728] on div at bounding box center [784, 376] width 1568 height 751
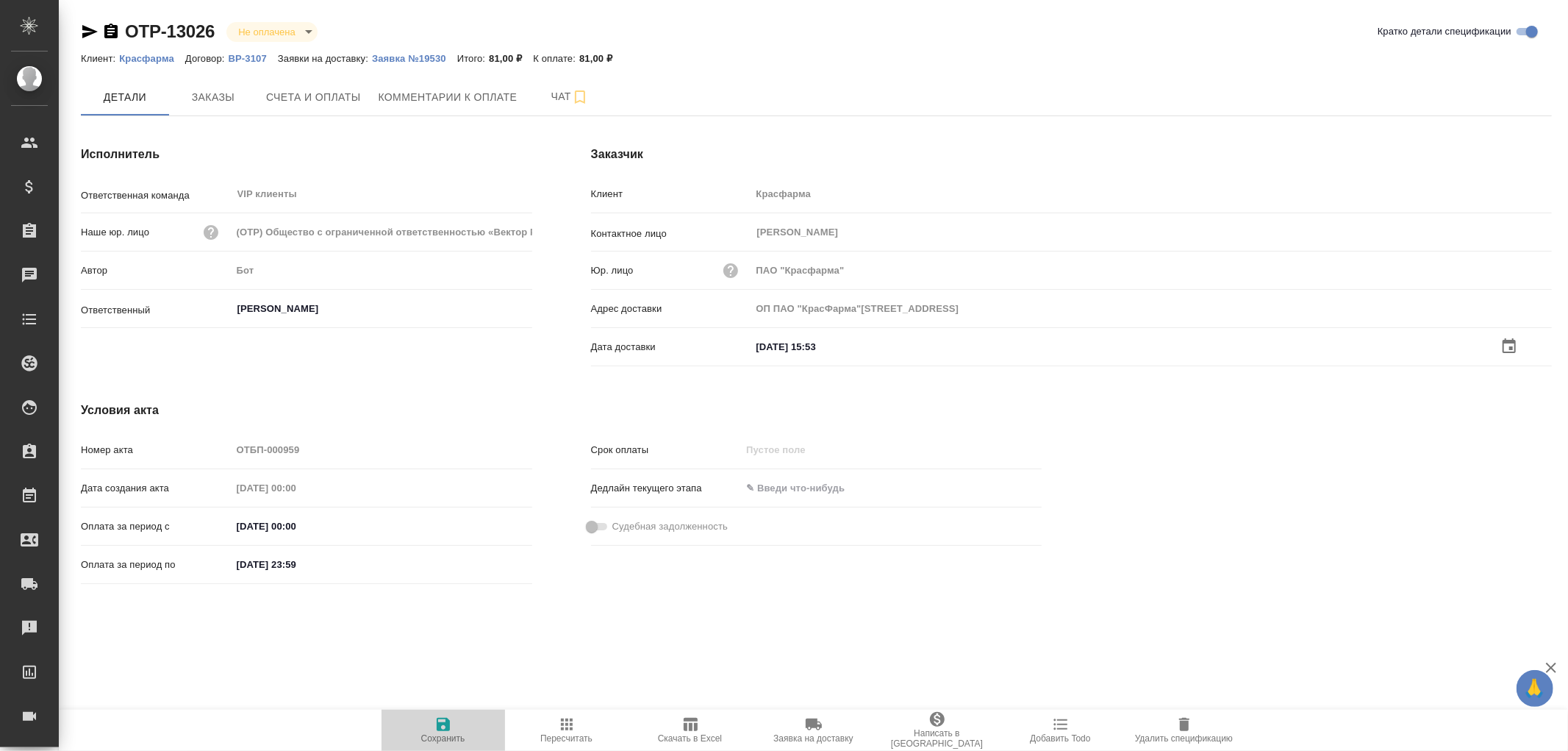
click at [443, 725] on icon "button" at bounding box center [443, 724] width 18 height 18
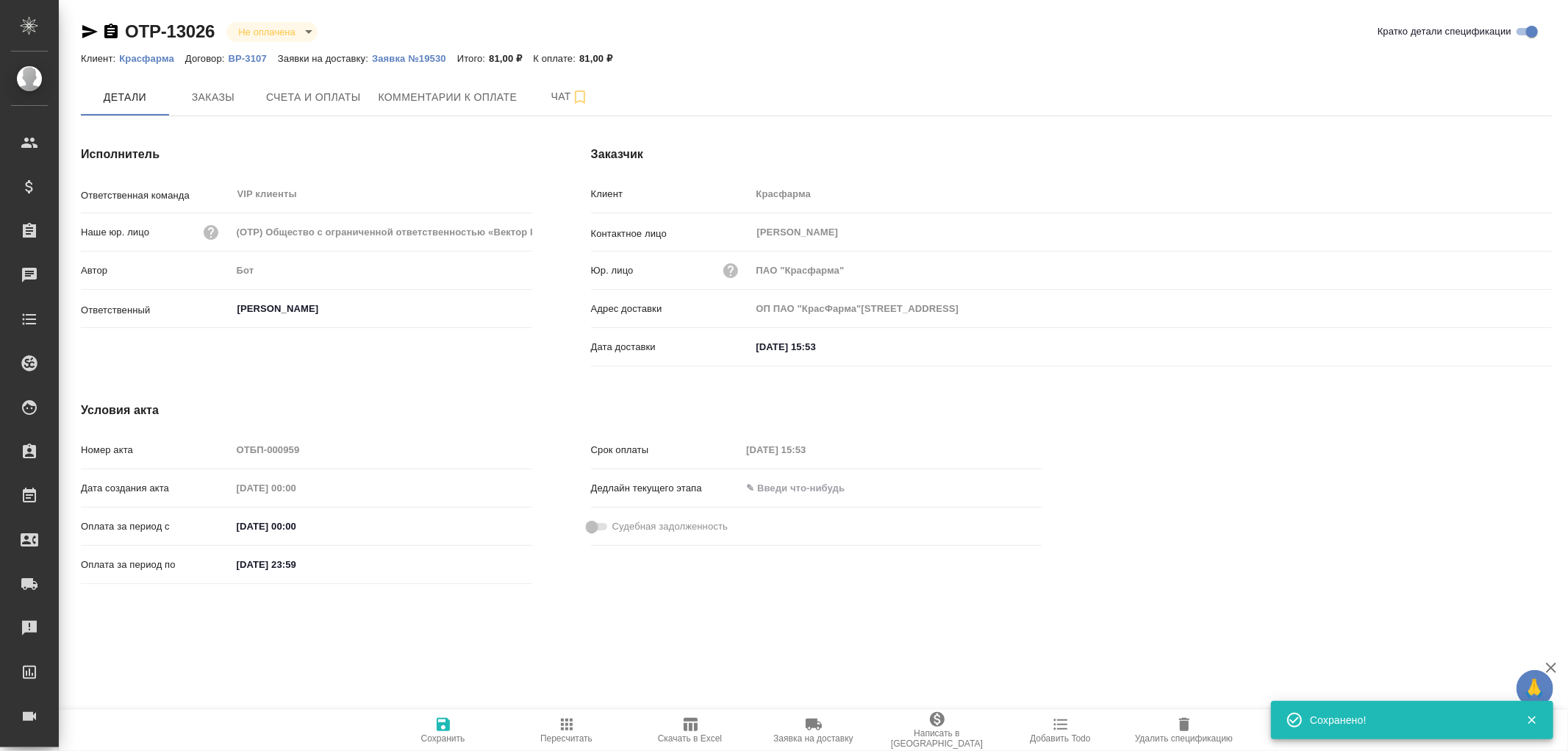
click at [443, 725] on icon "button" at bounding box center [443, 724] width 18 height 18
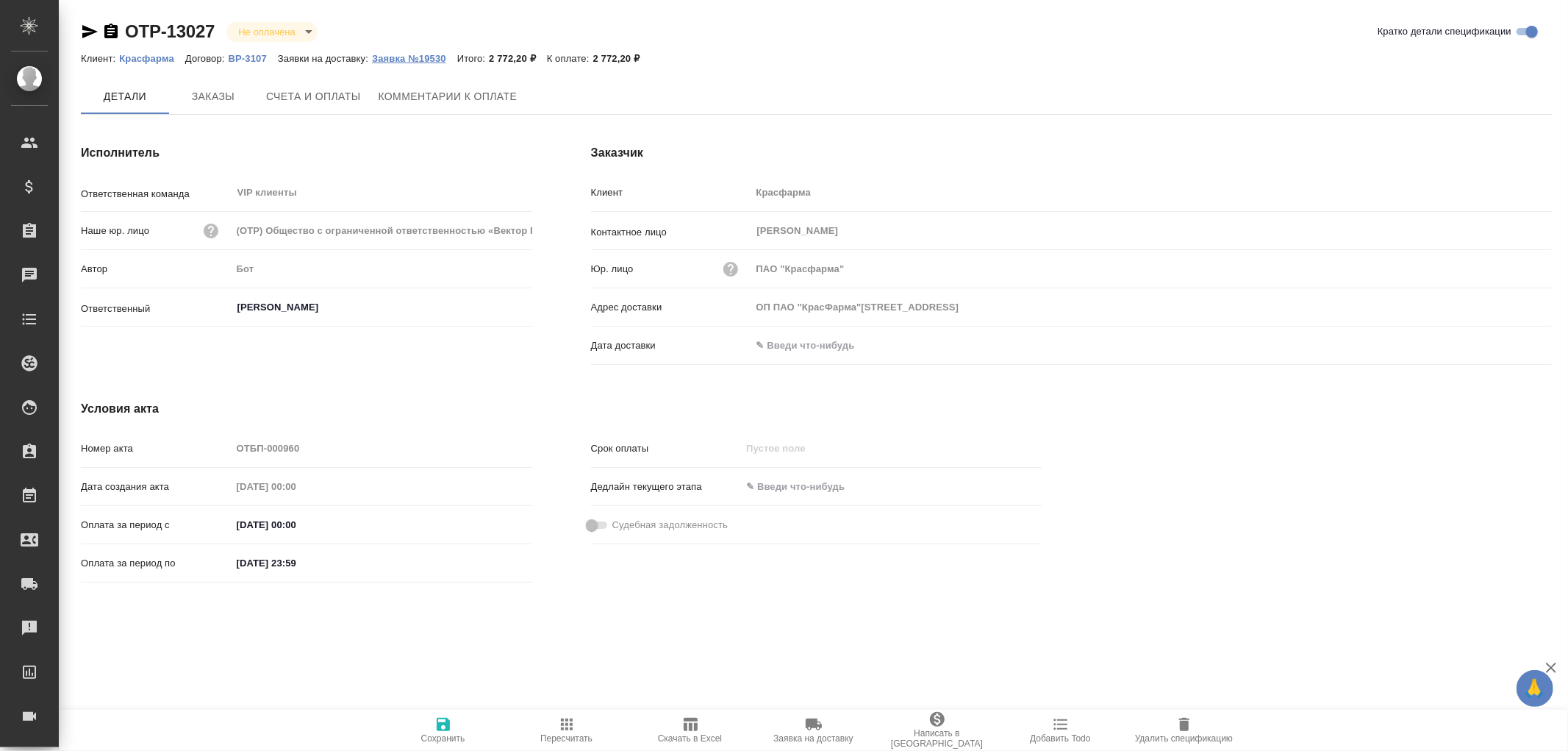
type input "ОП ПАО "КрасФарма"[STREET_ADDRESS]"
click at [402, 55] on p "Заявка №19530" at bounding box center [414, 58] width 86 height 11
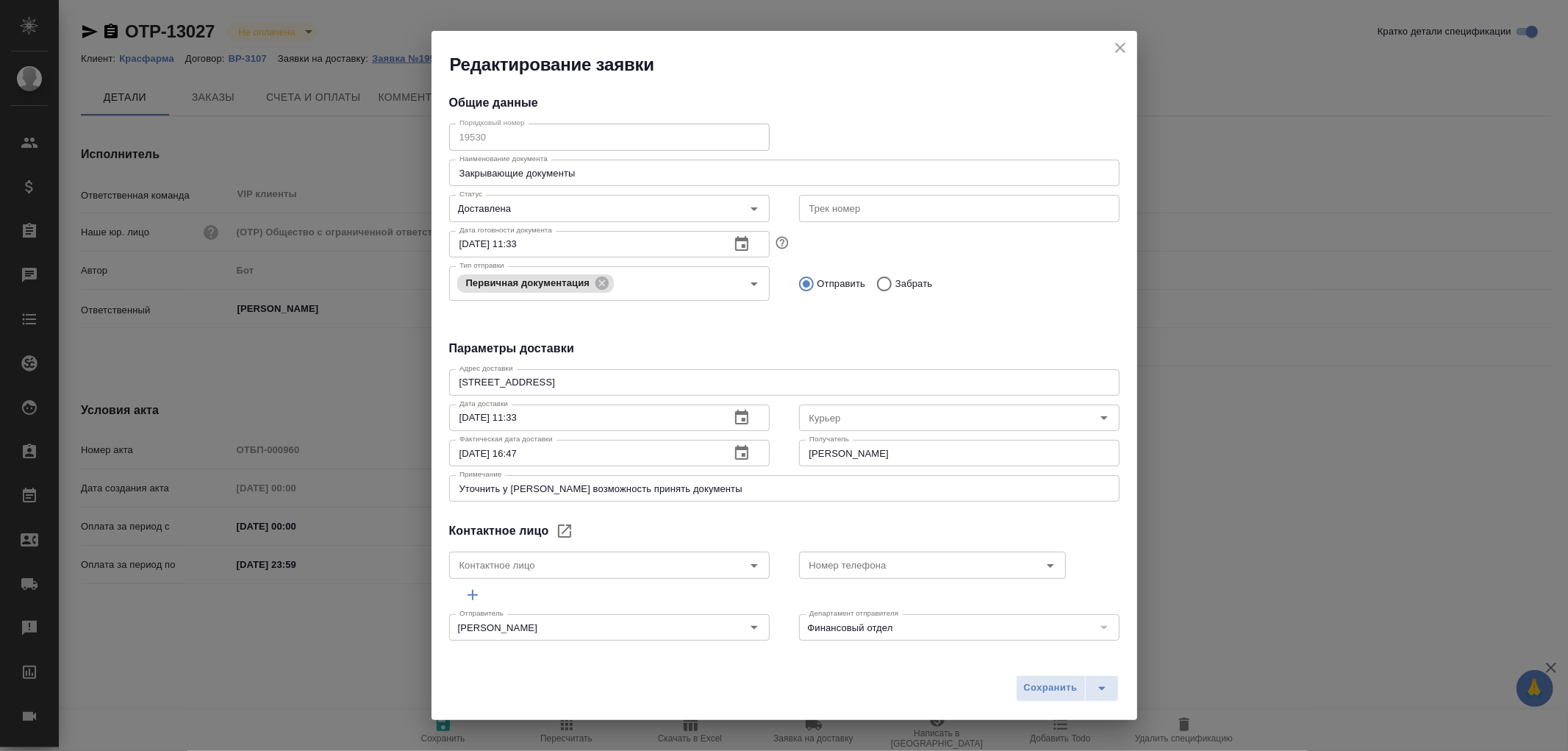
type input "[PERSON_NAME]"
type input "[PHONE_NUMBER]"
click at [1120, 52] on icon "close" at bounding box center [1121, 48] width 18 height 18
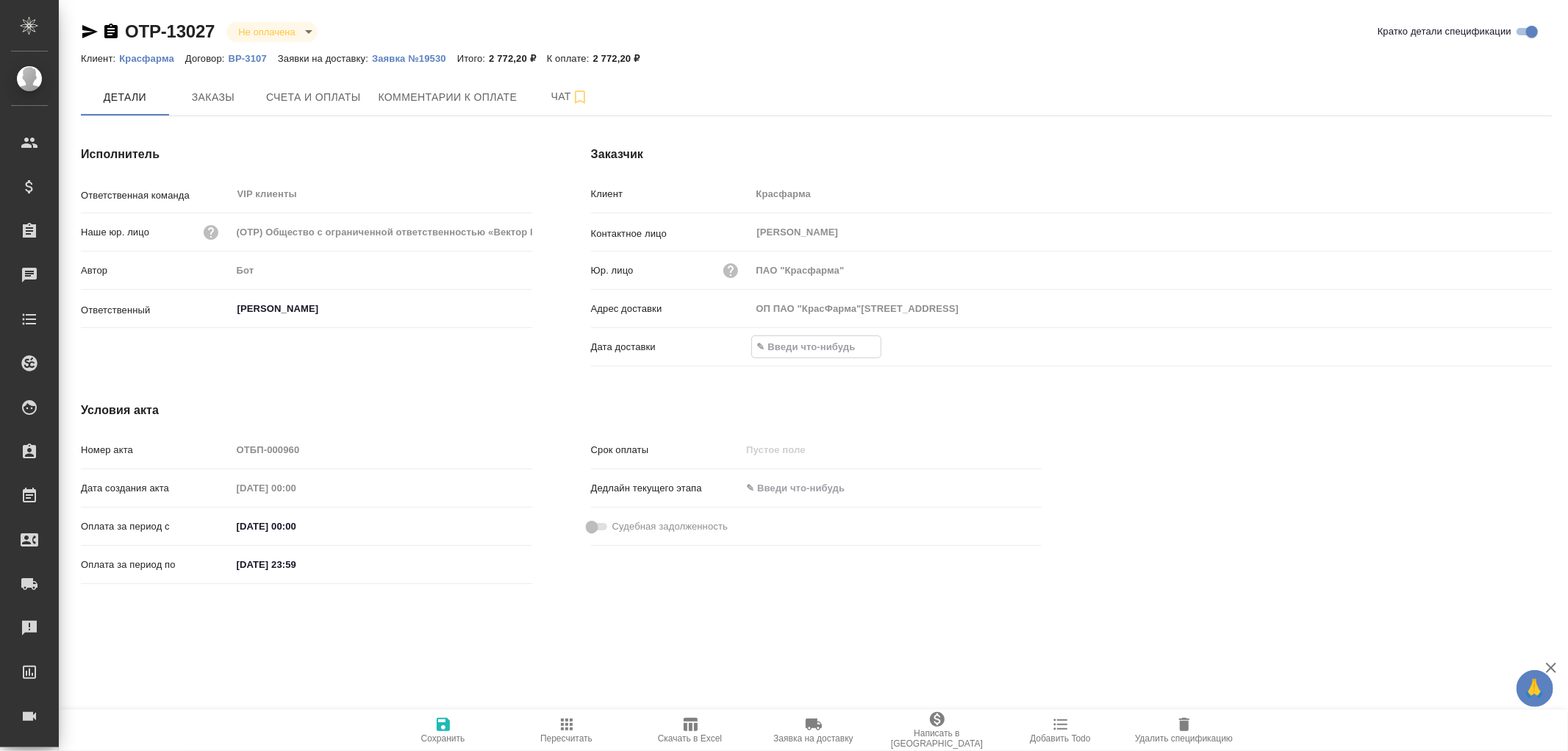
click at [778, 347] on input "text" at bounding box center [816, 346] width 129 height 21
click at [1504, 347] on icon "button" at bounding box center [1509, 346] width 18 height 18
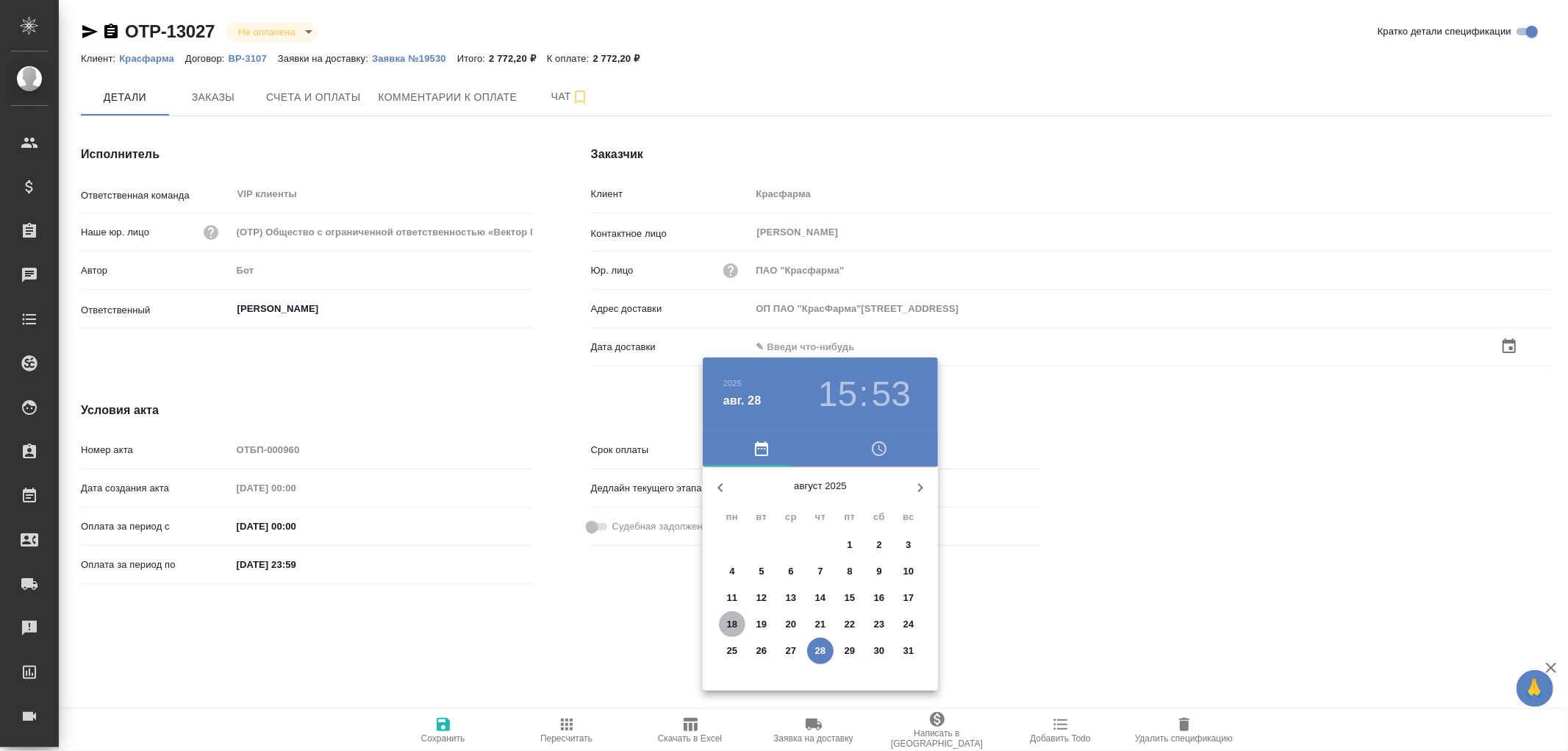
click at [733, 625] on p "18" at bounding box center [732, 624] width 11 height 15
type input "ОП ПАО "КрасФарма"[STREET_ADDRESS]"
type input "[DATE] 15:53"
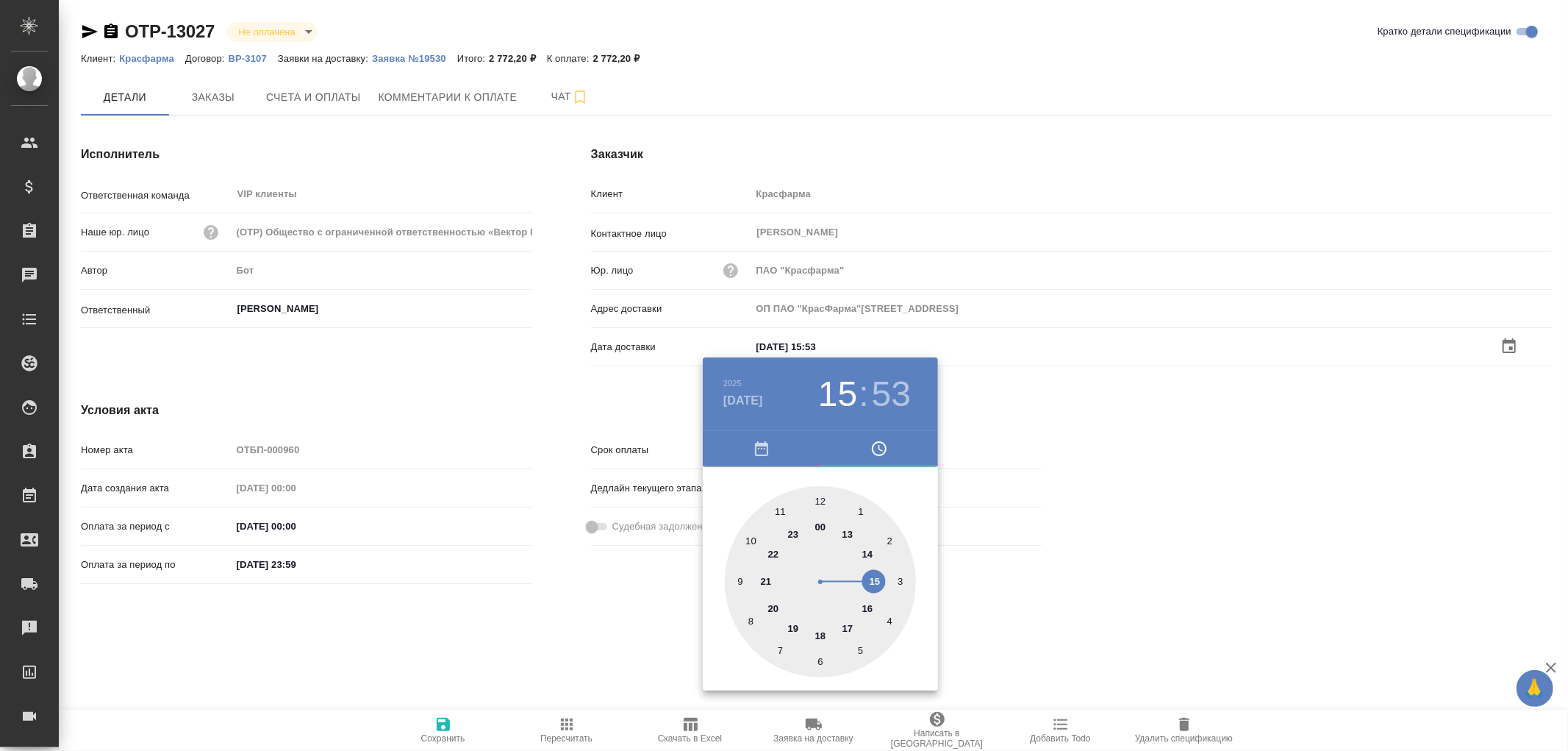
click at [445, 725] on div at bounding box center [784, 376] width 1568 height 751
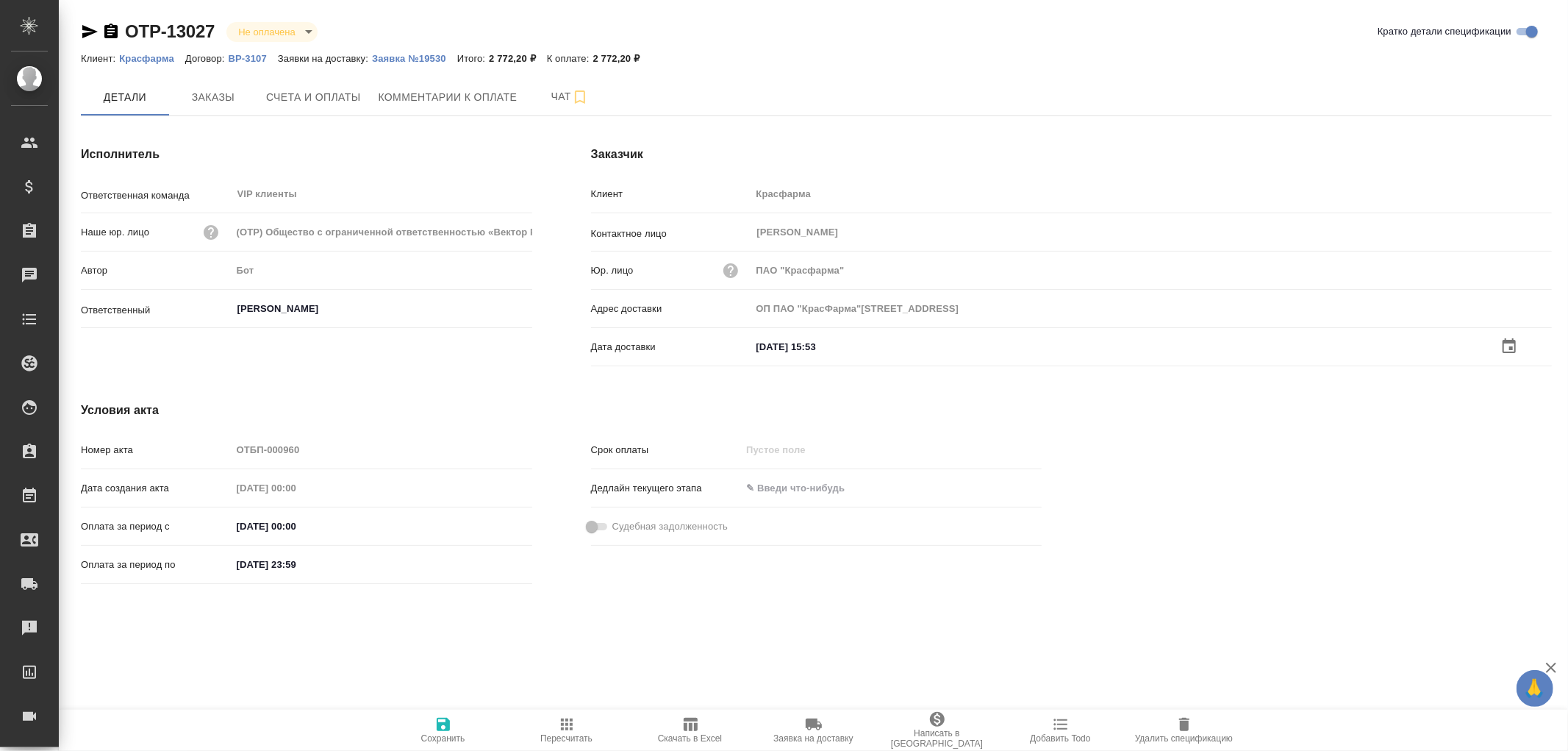
click at [445, 723] on icon "button" at bounding box center [442, 723] width 13 height 13
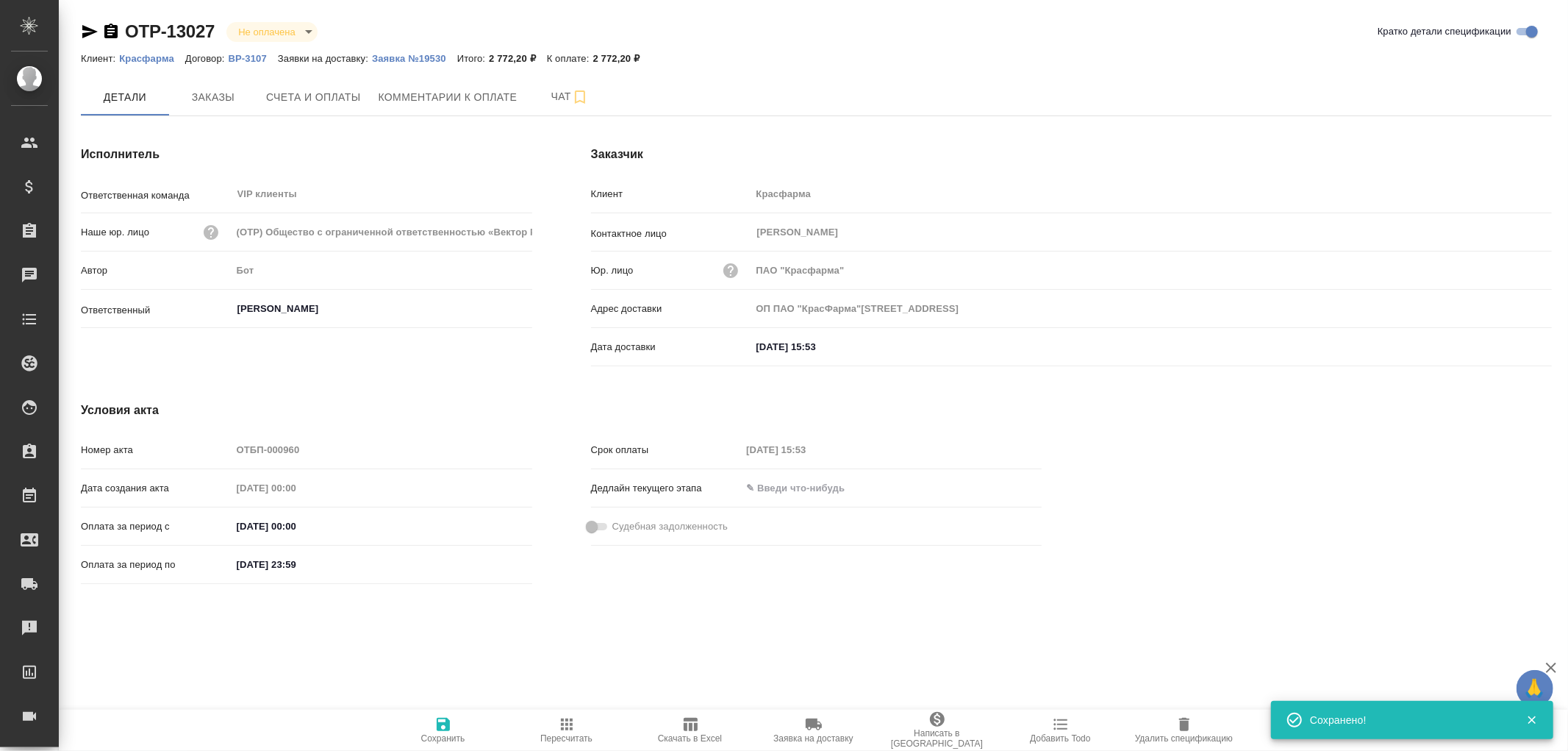
click at [445, 723] on icon "button" at bounding box center [442, 723] width 13 height 13
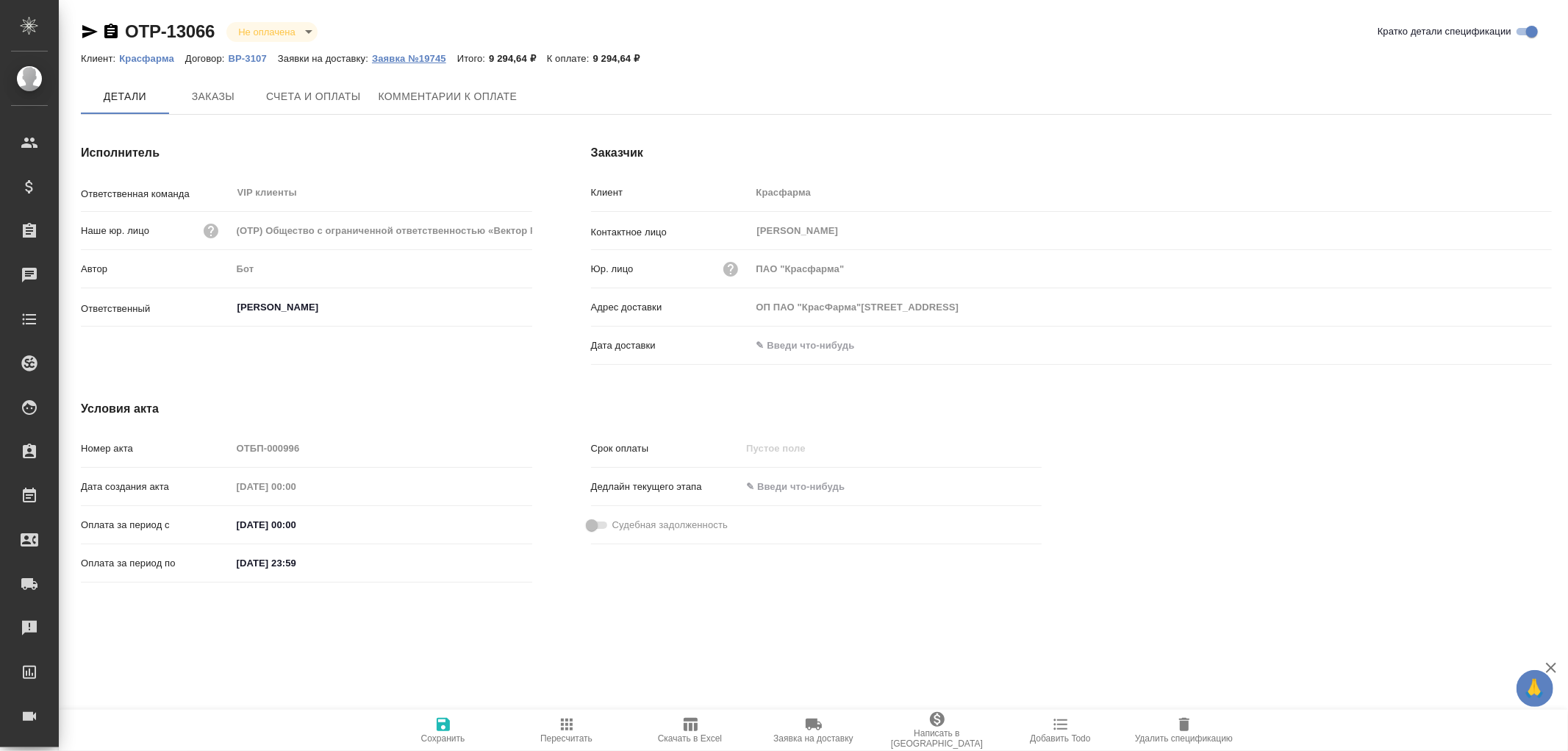
click at [393, 55] on p "Заявка №19745" at bounding box center [414, 58] width 86 height 11
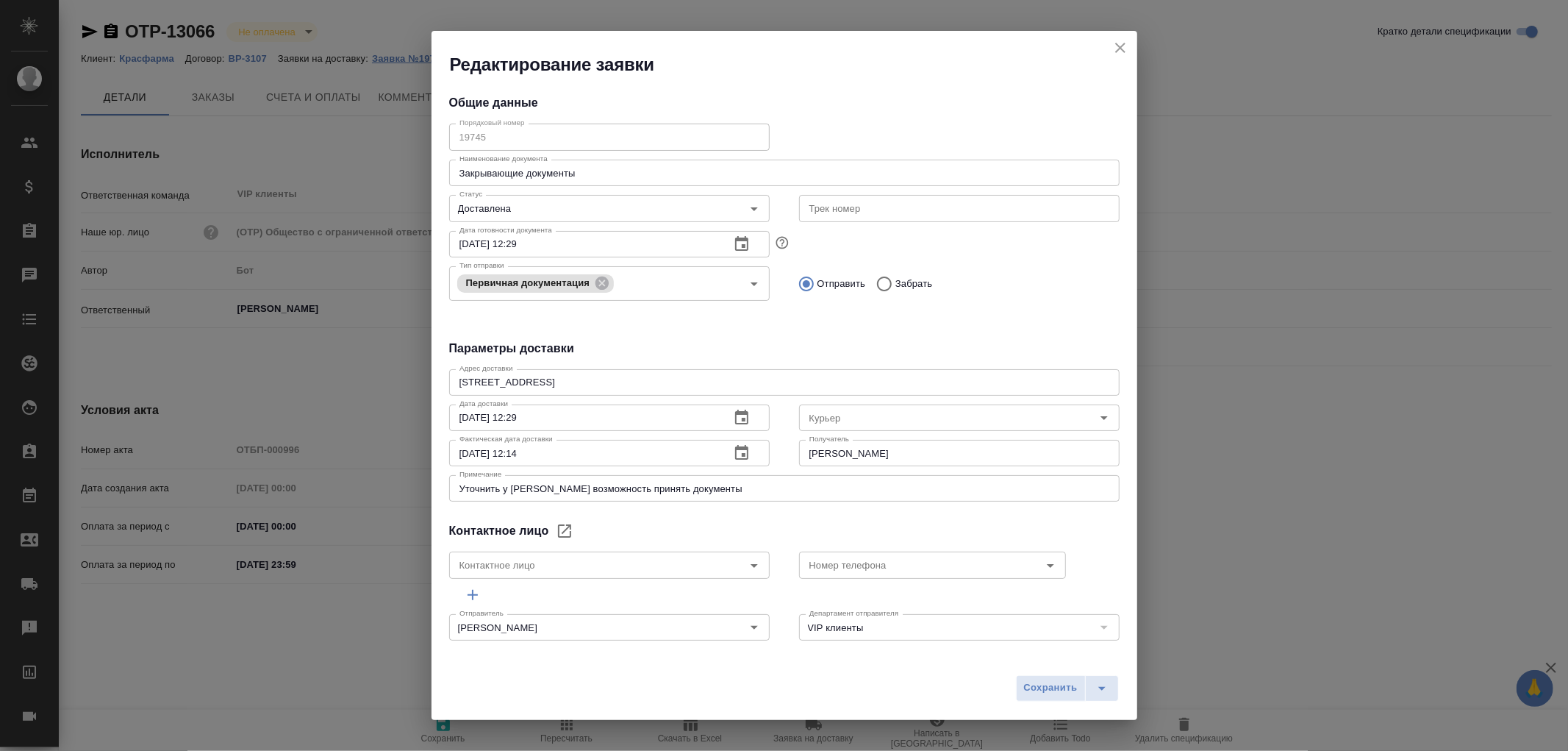
type input "ОП ПАО "КрасФарма"[STREET_ADDRESS]"
type input "[PERSON_NAME]"
type input "[PHONE_NUMBER]"
type input "[PERSON_NAME]"
click at [1121, 41] on icon "close" at bounding box center [1121, 48] width 18 height 18
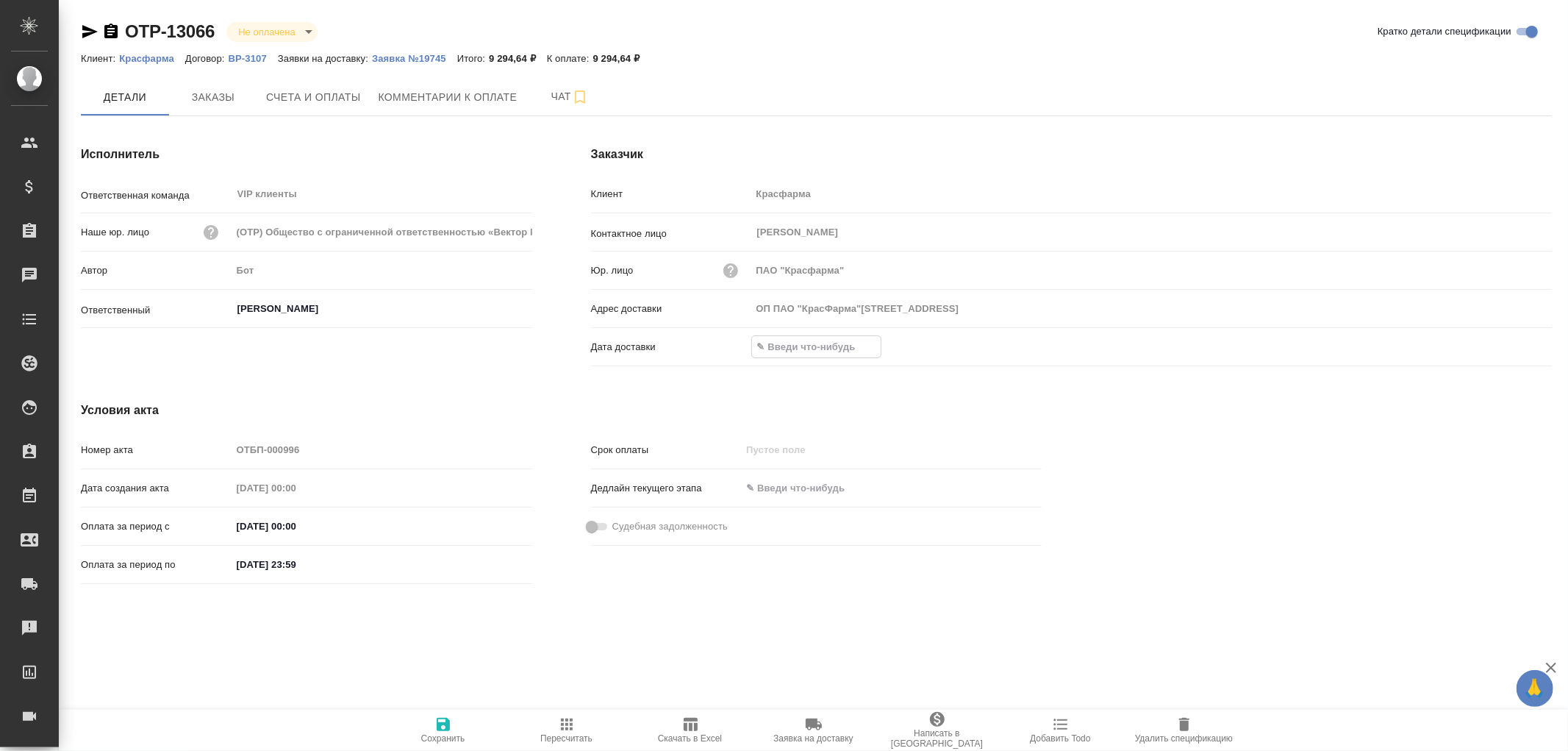
click at [795, 336] on input "text" at bounding box center [816, 346] width 129 height 21
click at [1515, 344] on icon "button" at bounding box center [1509, 347] width 18 height 18
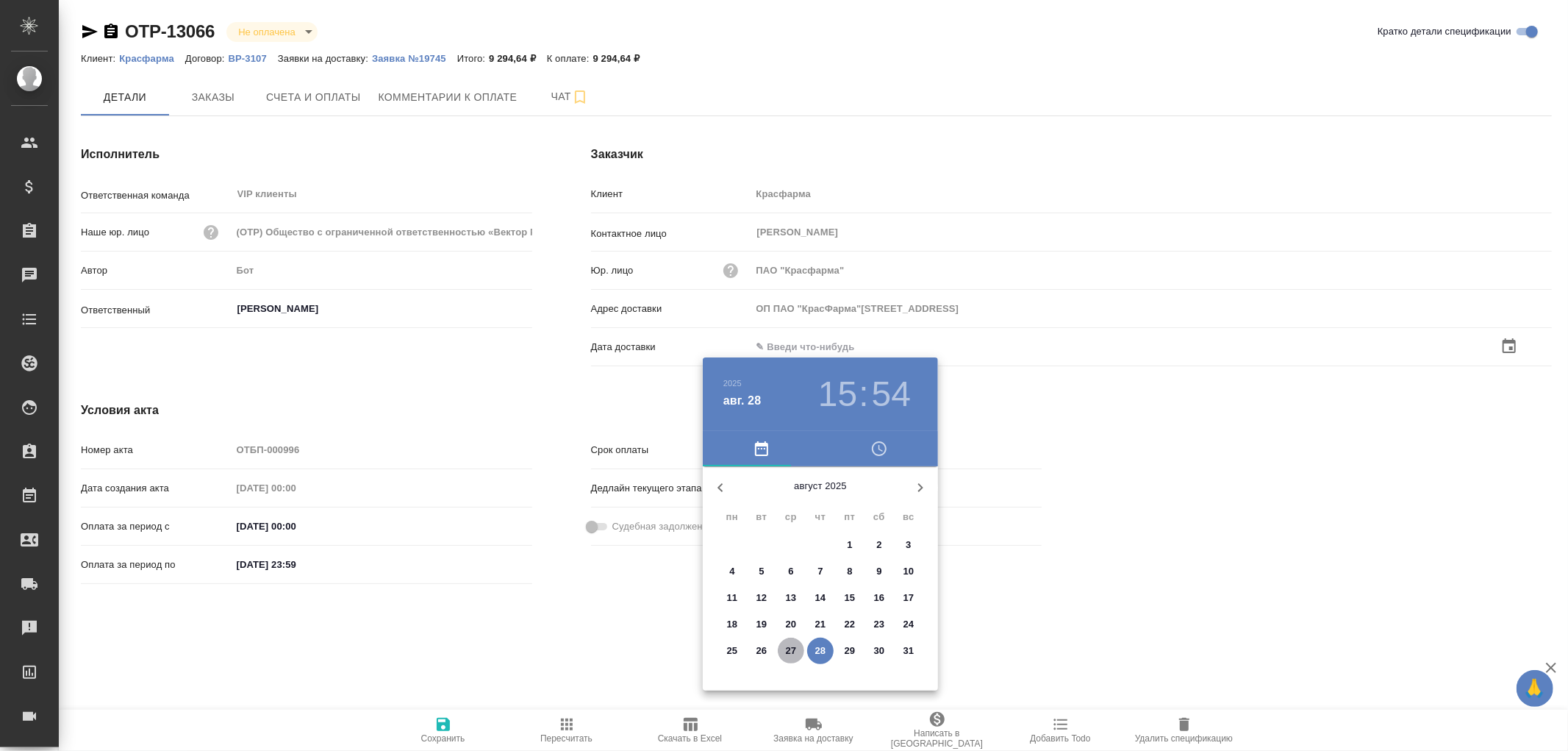
click at [795, 648] on p "27" at bounding box center [791, 650] width 11 height 15
type input "ОП ПАО "КрасФарма"[STREET_ADDRESS]"
type input "[DATE] 15:54"
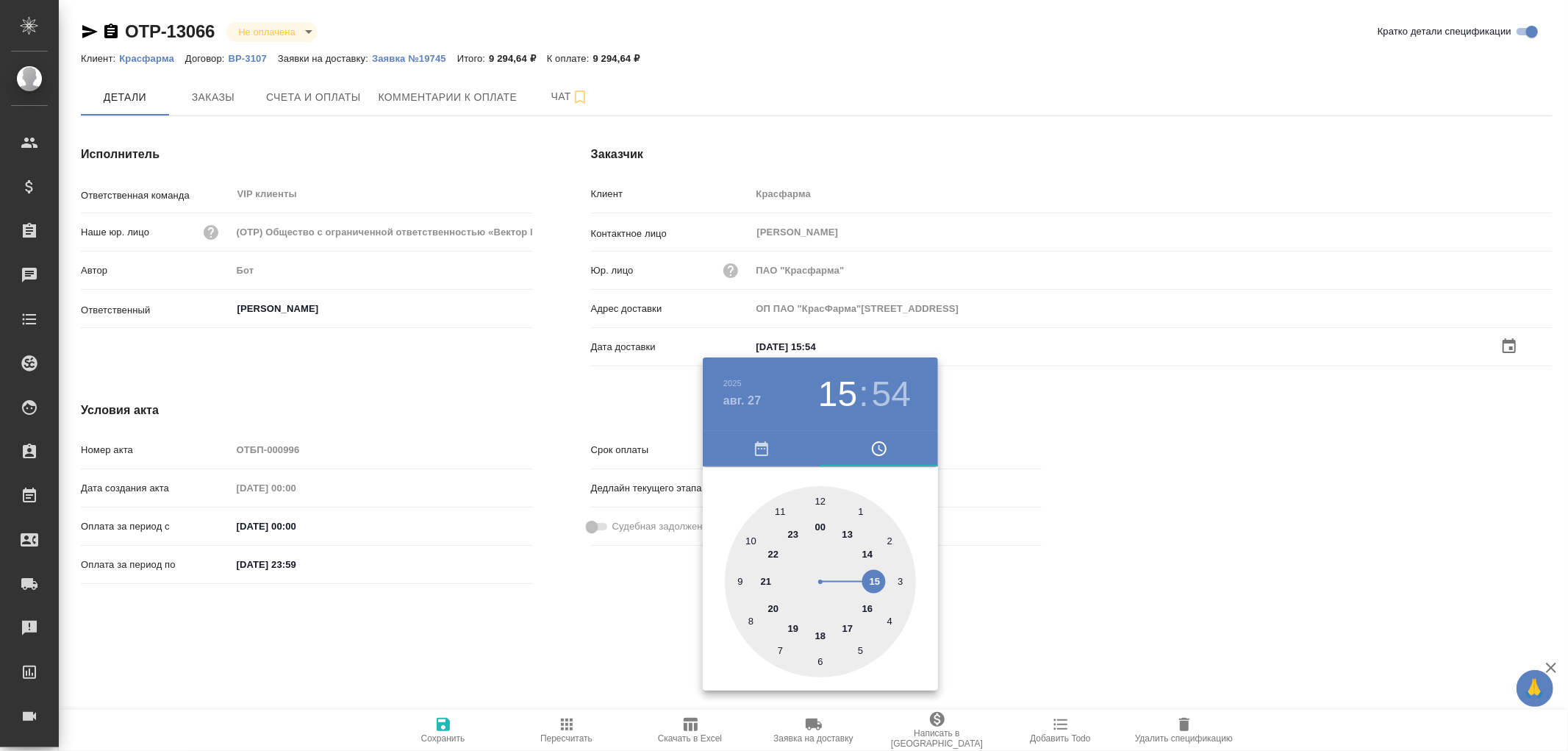
click at [446, 725] on div at bounding box center [784, 376] width 1568 height 751
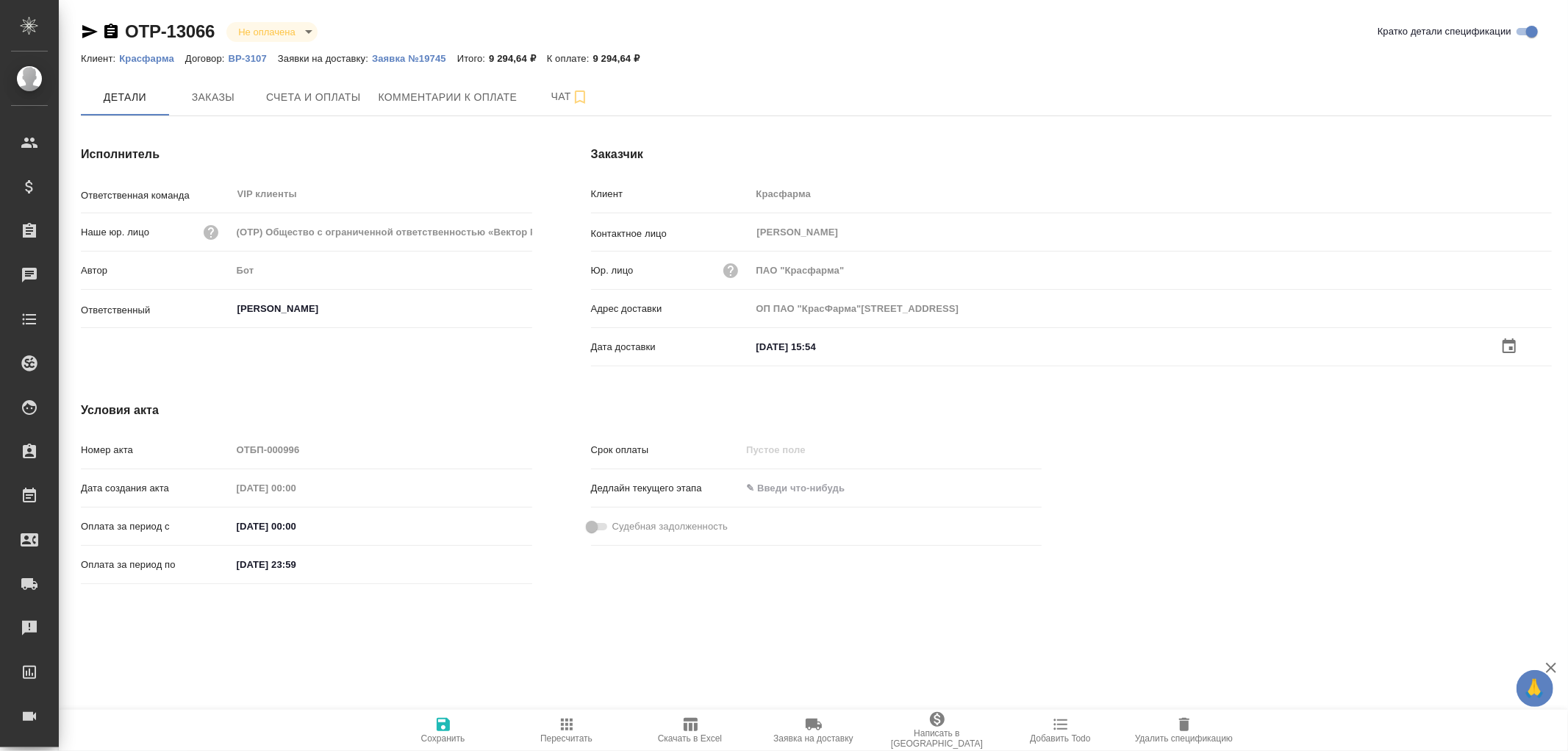
click at [442, 725] on icon "button" at bounding box center [443, 724] width 18 height 18
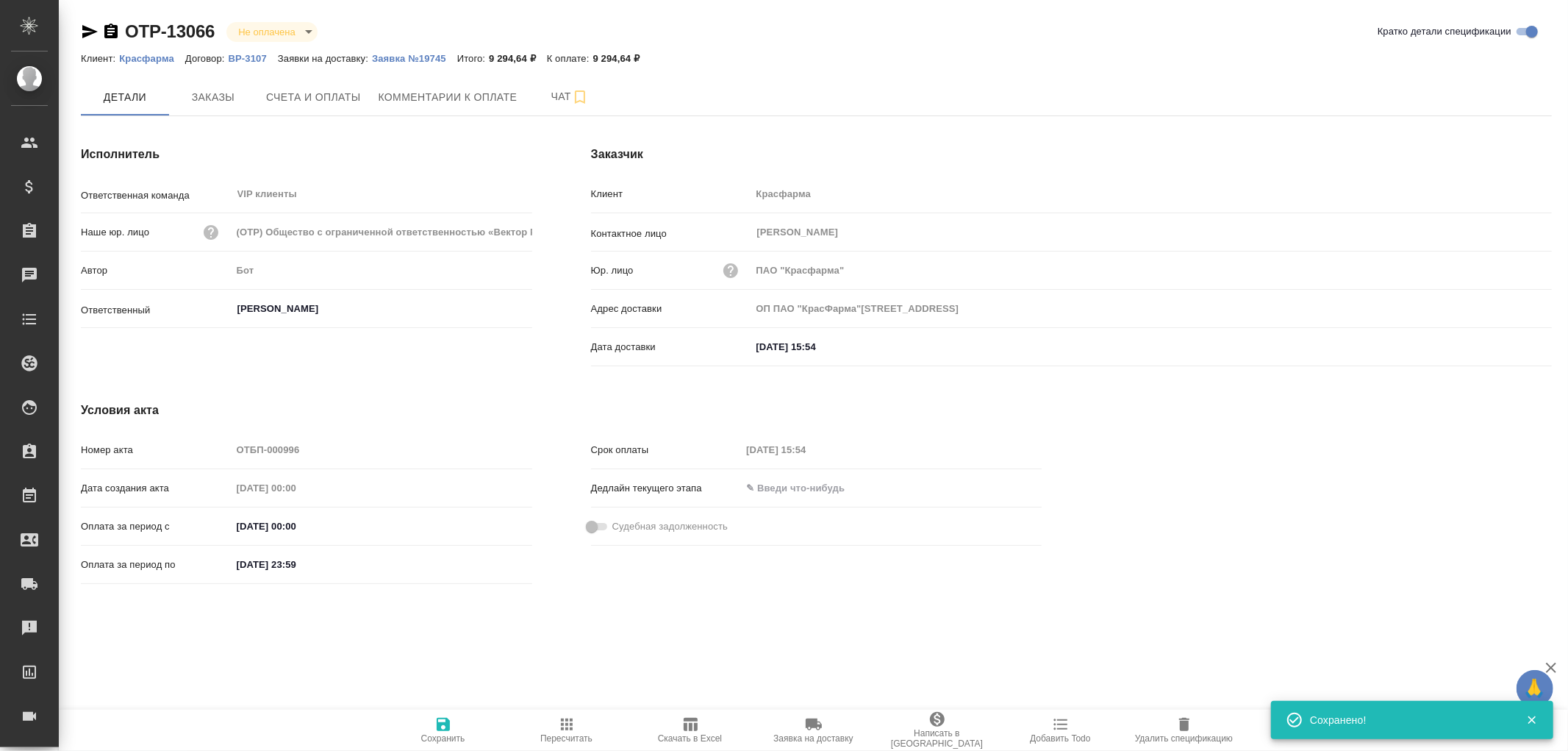
click at [442, 725] on icon "button" at bounding box center [443, 724] width 18 height 18
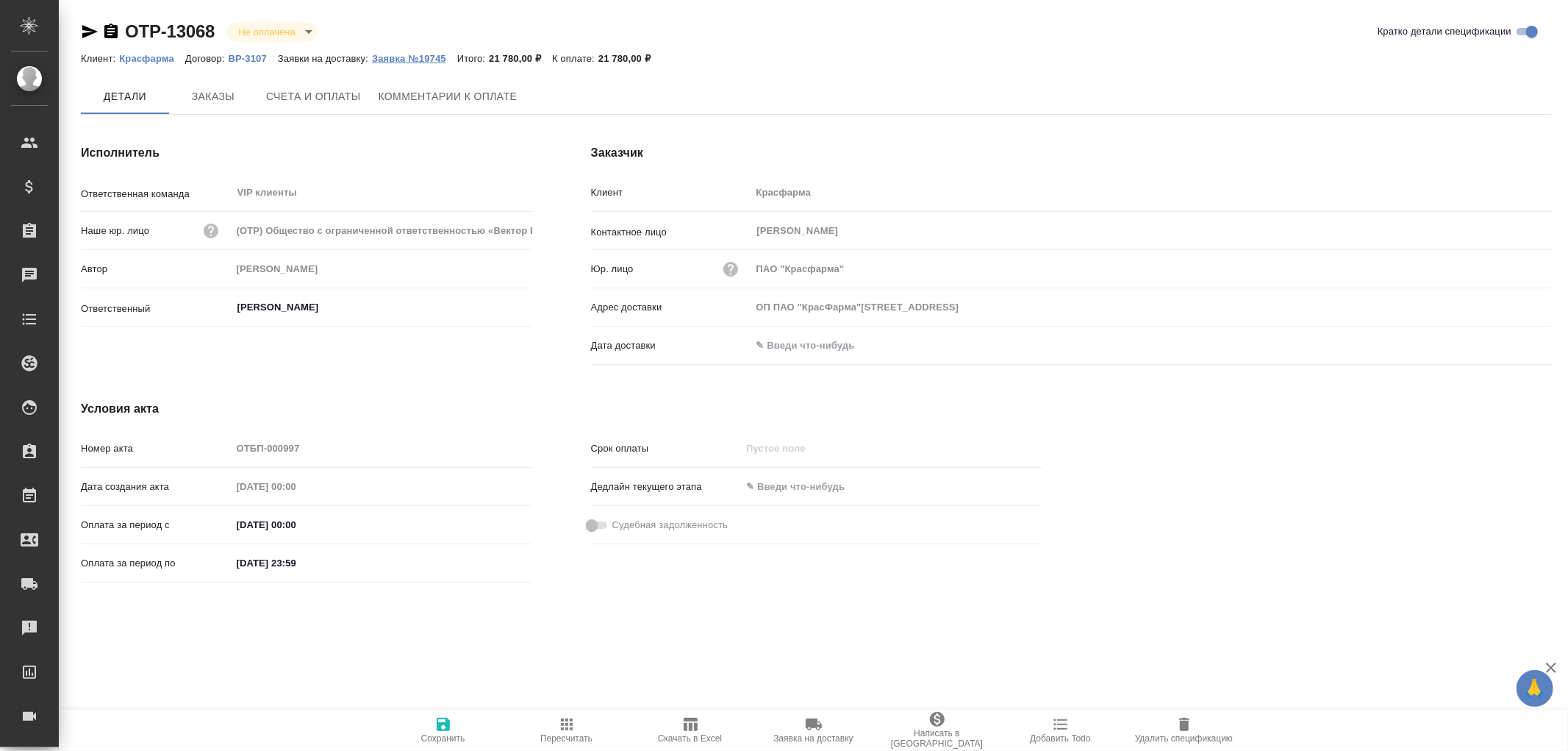
type input "ОП ПАО "КрасФарма"[STREET_ADDRESS]"
click at [415, 55] on p "Заявка №19745" at bounding box center [414, 58] width 86 height 11
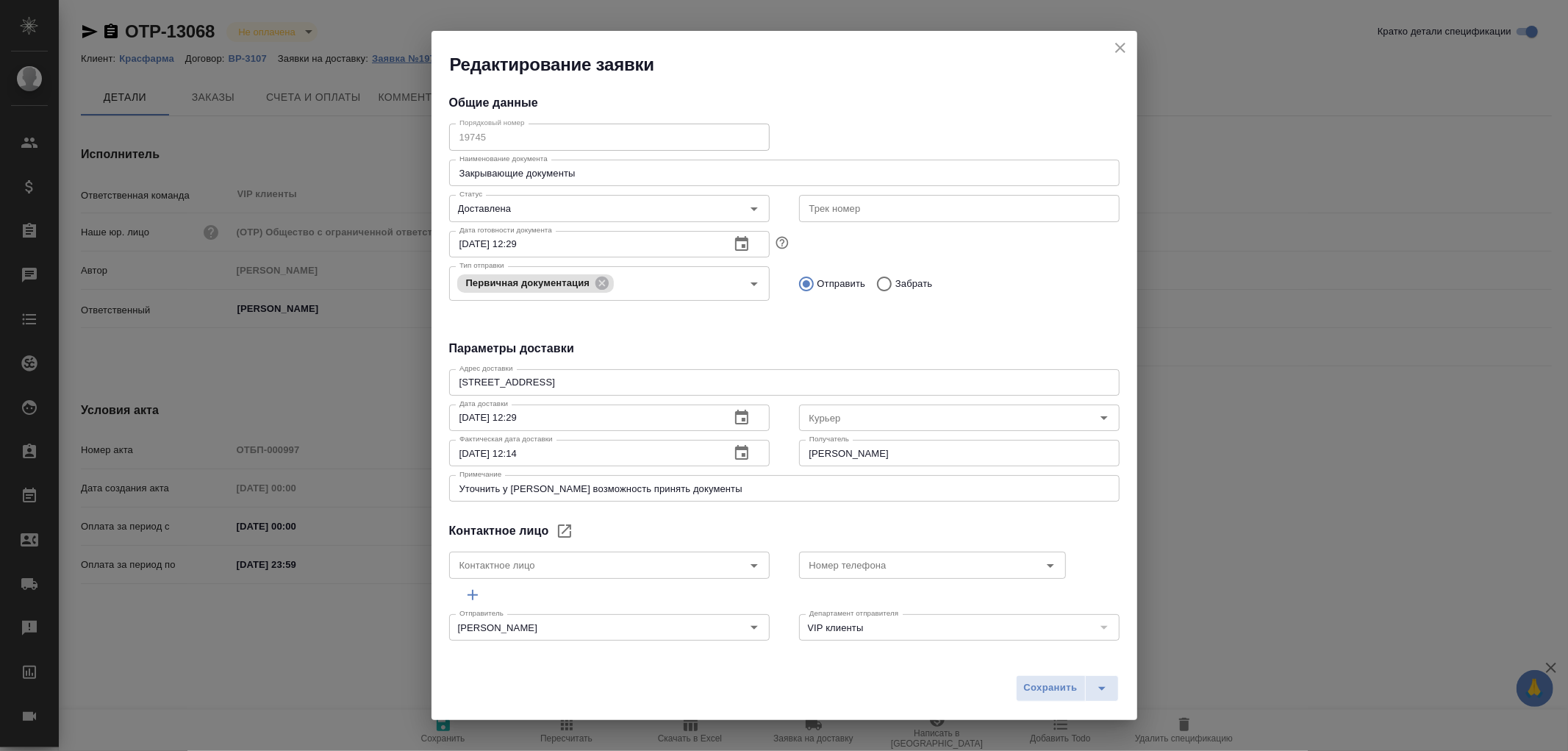
type input "[PERSON_NAME]"
type input "[PHONE_NUMBER]"
type input "[PERSON_NAME]"
click at [1122, 47] on icon "close" at bounding box center [1121, 48] width 18 height 18
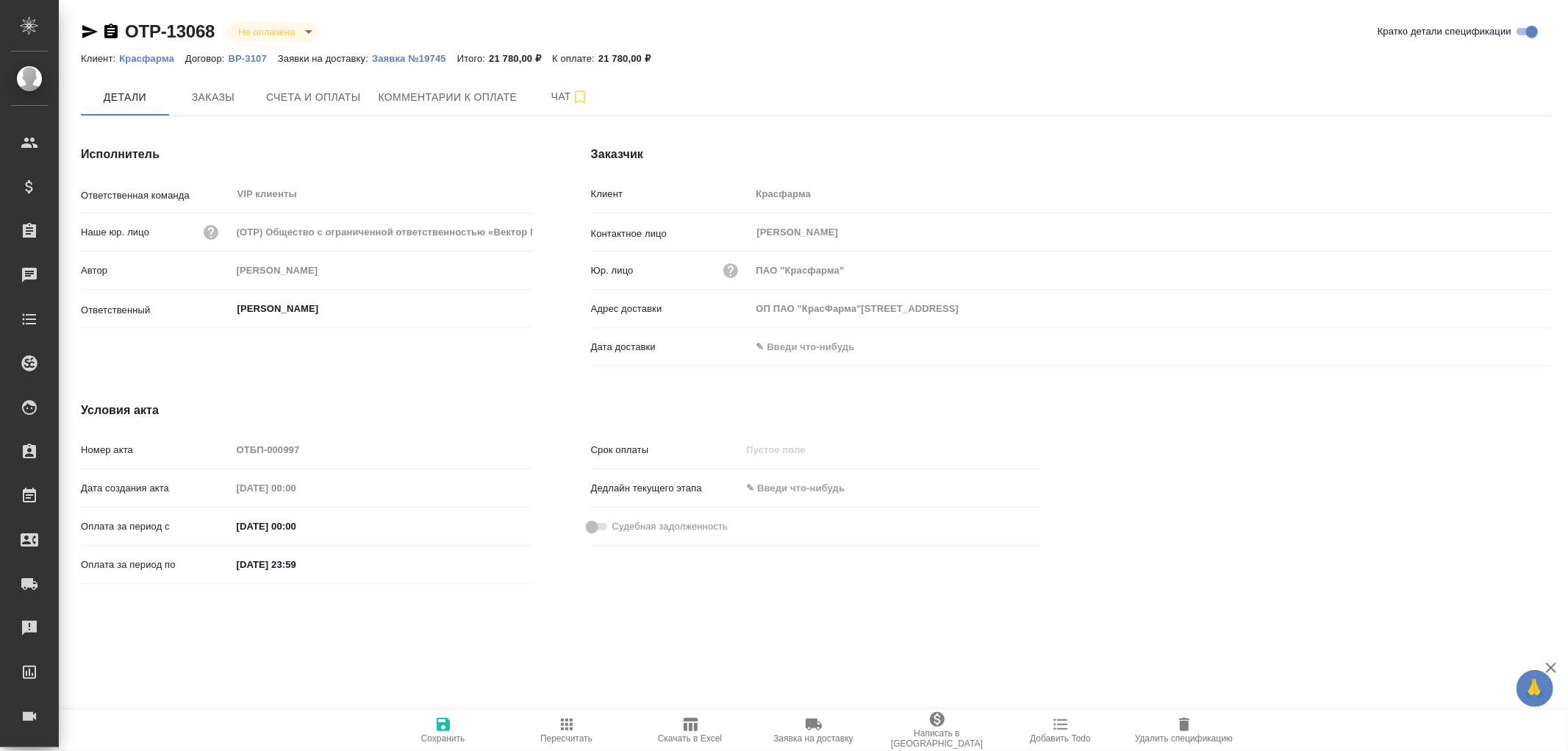
drag, startPoint x: 805, startPoint y: 349, endPoint x: 1065, endPoint y: 347, distance: 260.0
click at [810, 350] on input "text" at bounding box center [815, 346] width 129 height 21
click at [1517, 348] on icon "button" at bounding box center [1509, 347] width 18 height 18
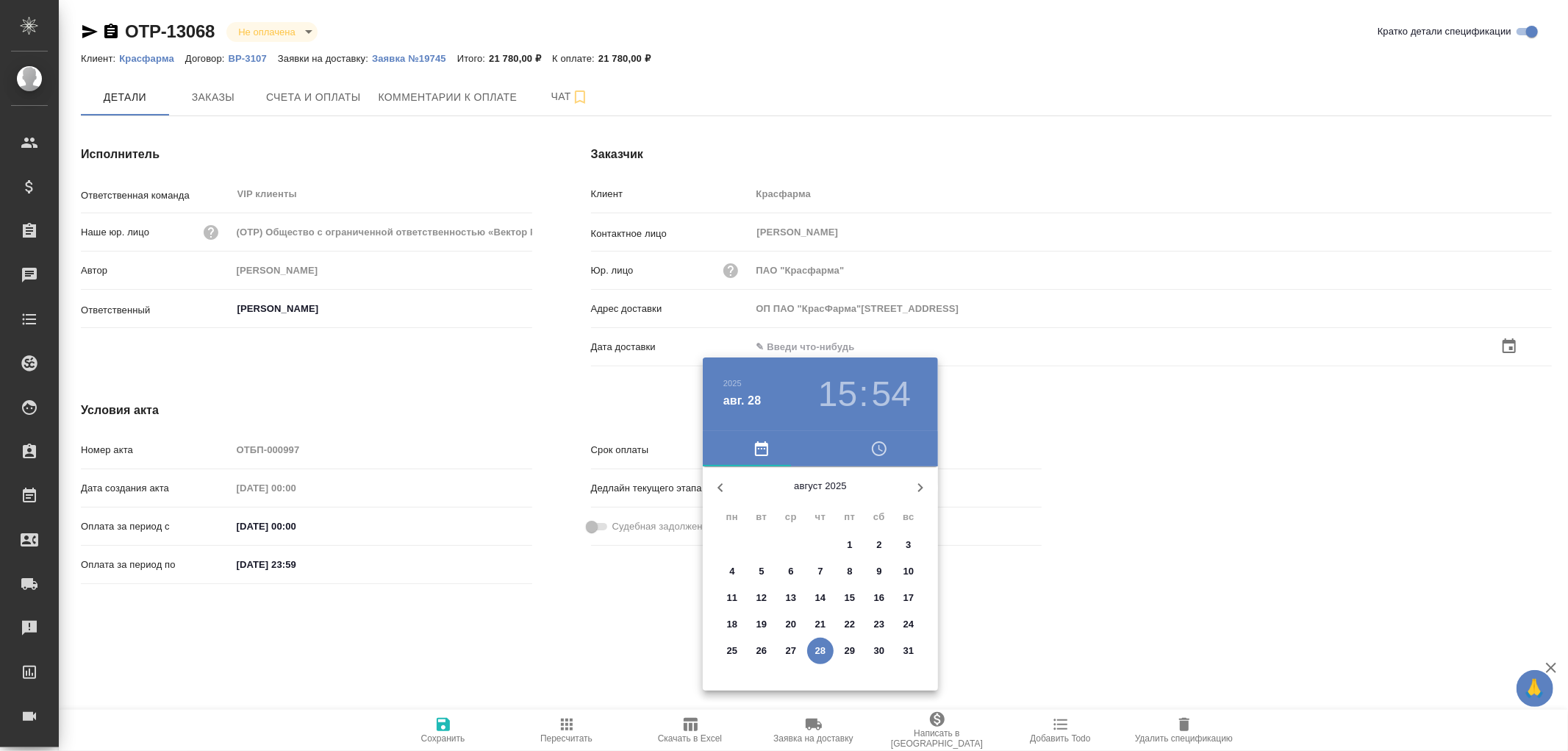
click at [788, 649] on p "27" at bounding box center [791, 650] width 11 height 15
type input "ОП ПАО "КрасФарма"109044, Москва, РоссияВоронцовская ул., д.20"
type input "27.08.2025 15:54"
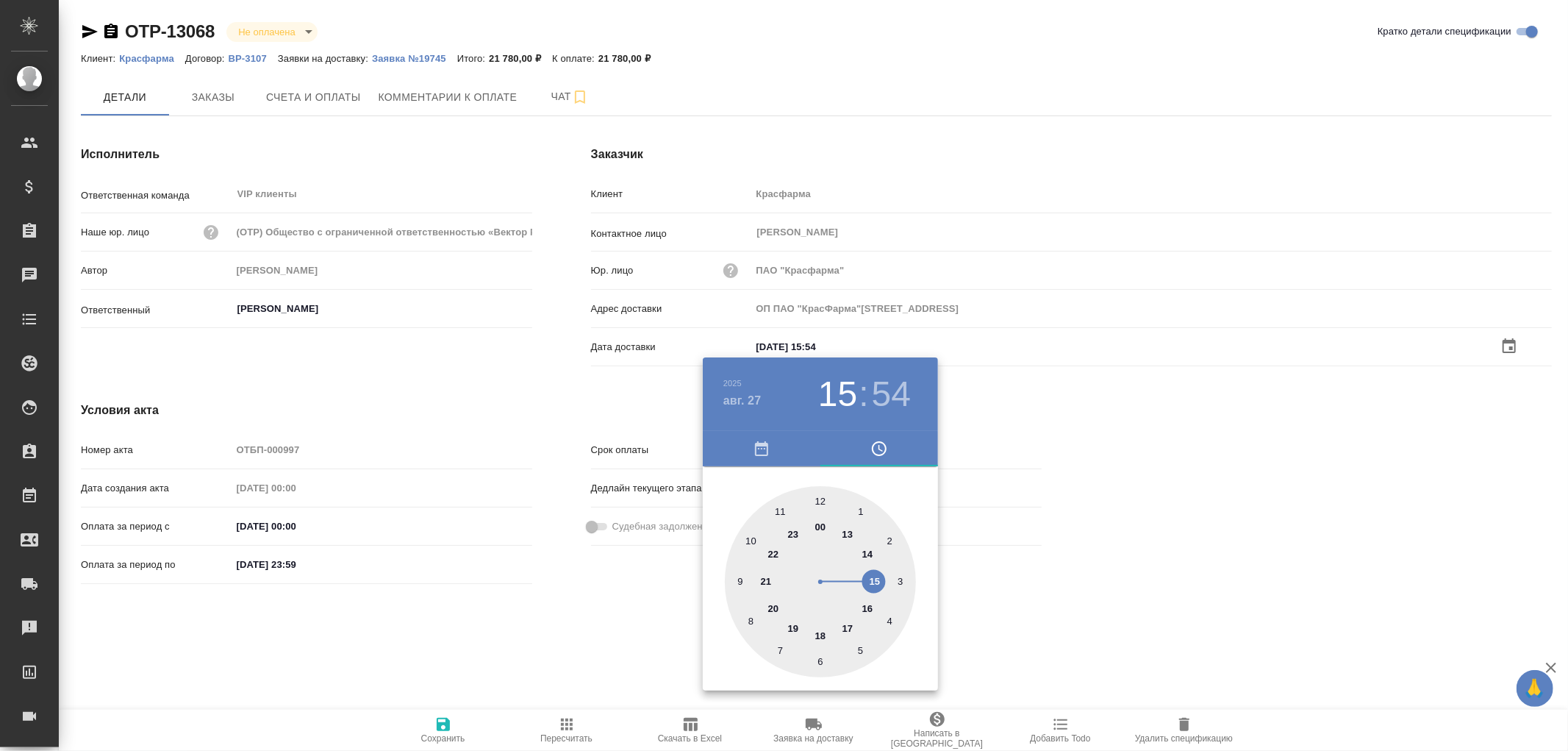
drag, startPoint x: 421, startPoint y: 720, endPoint x: 431, endPoint y: 722, distance: 10.2
click at [424, 720] on div at bounding box center [784, 376] width 1568 height 751
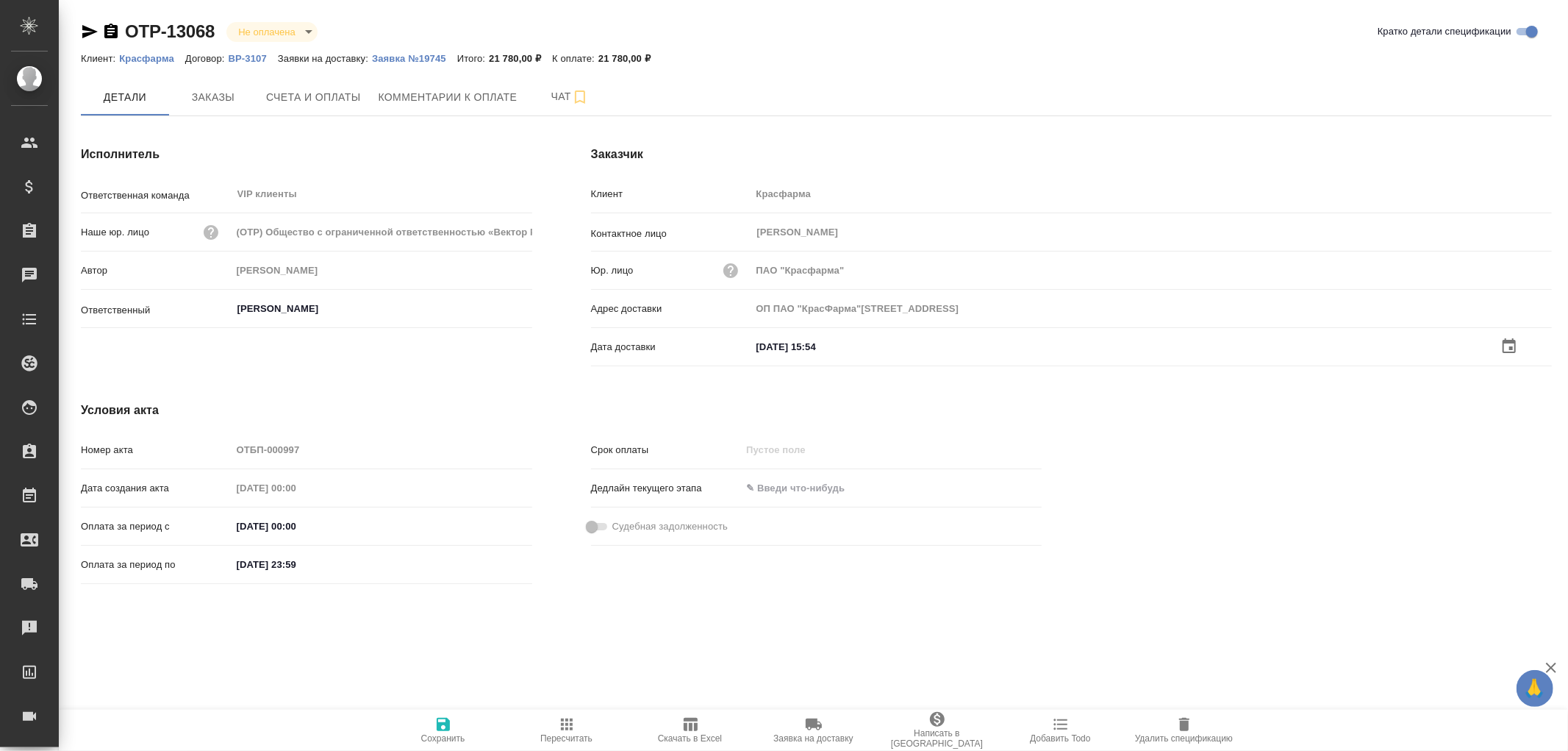
click at [447, 728] on icon "button" at bounding box center [442, 723] width 13 height 13
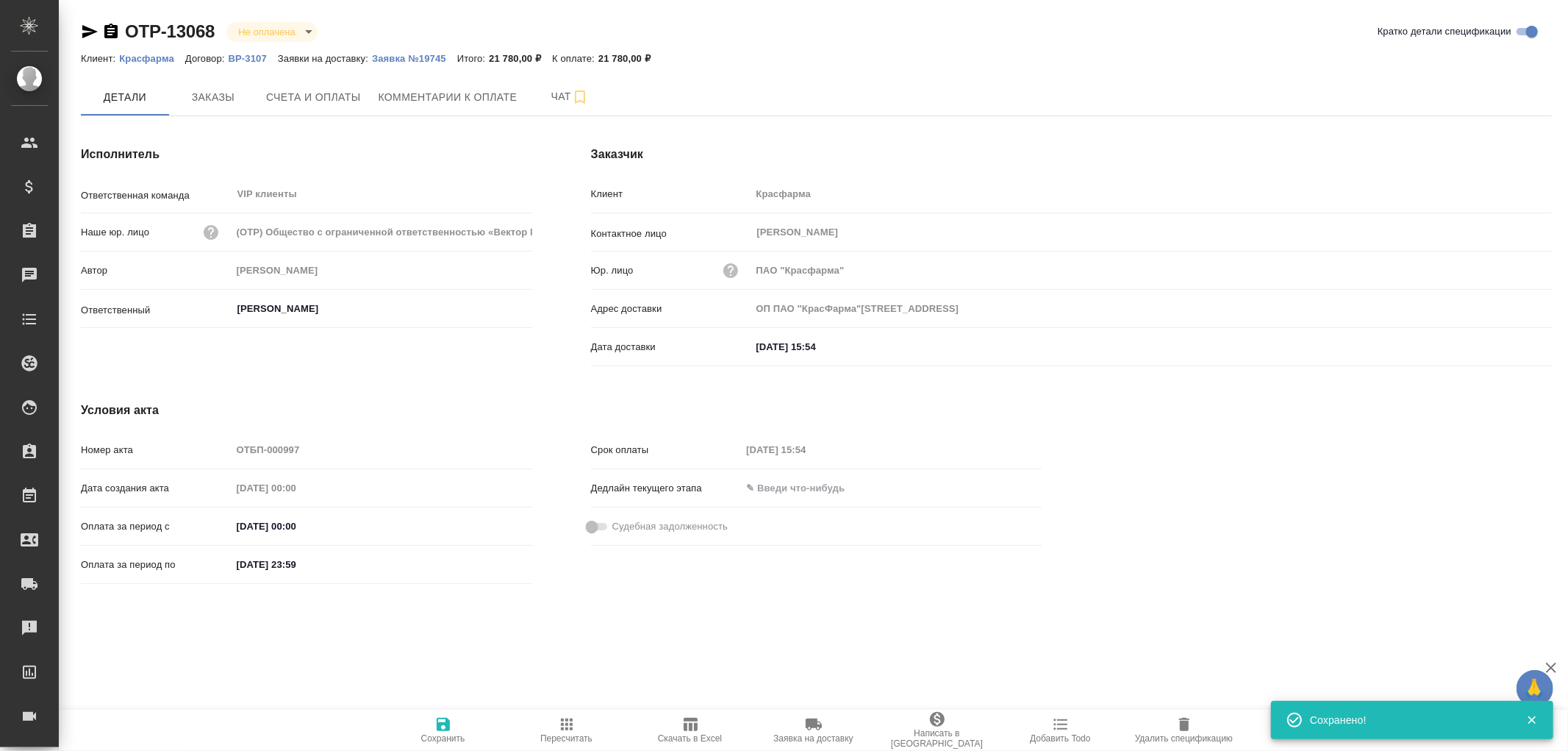
click at [446, 726] on icon "button" at bounding box center [443, 724] width 18 height 18
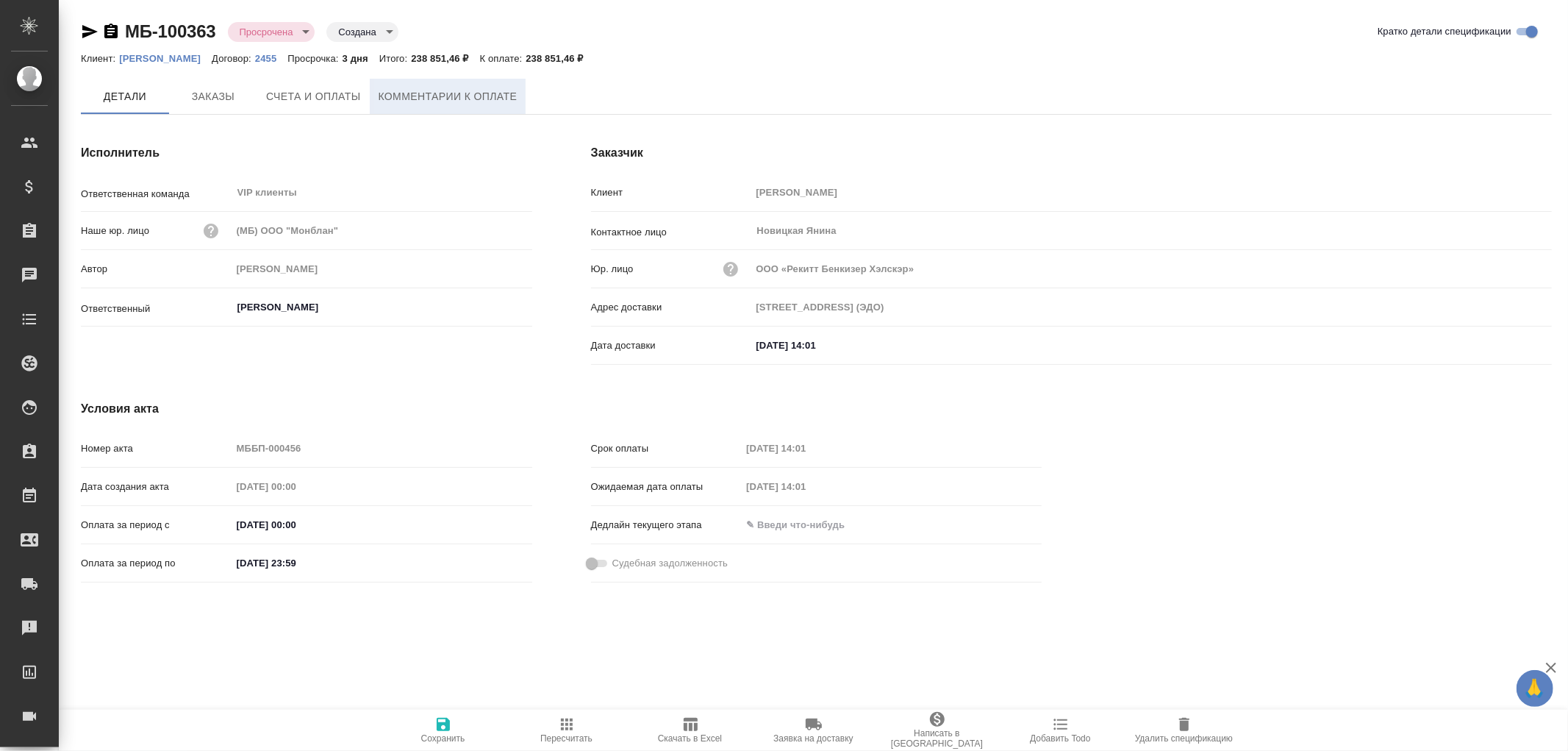
click at [422, 99] on span "Комментарии к оплате" at bounding box center [448, 97] width 139 height 18
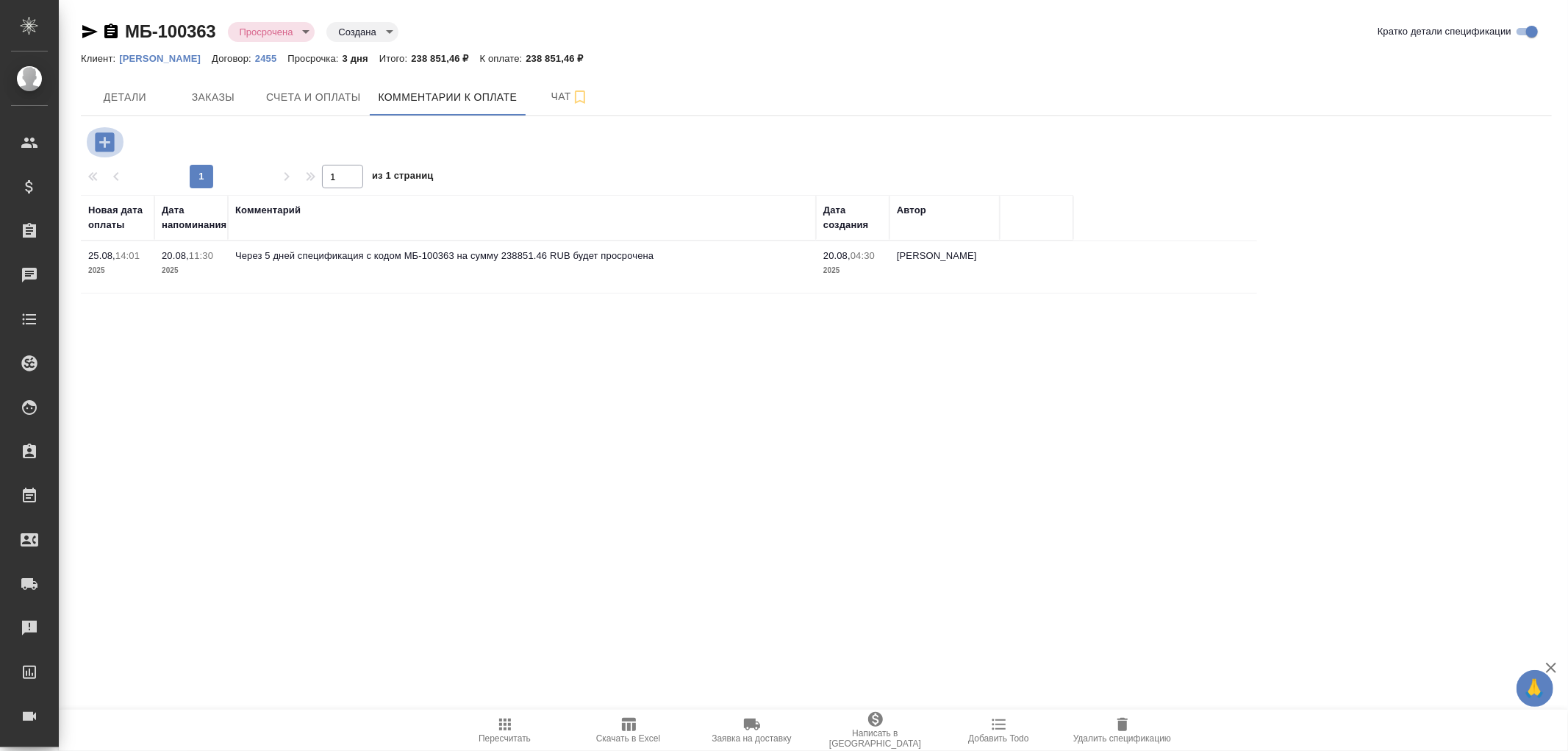
click at [105, 140] on icon "button" at bounding box center [105, 142] width 26 height 26
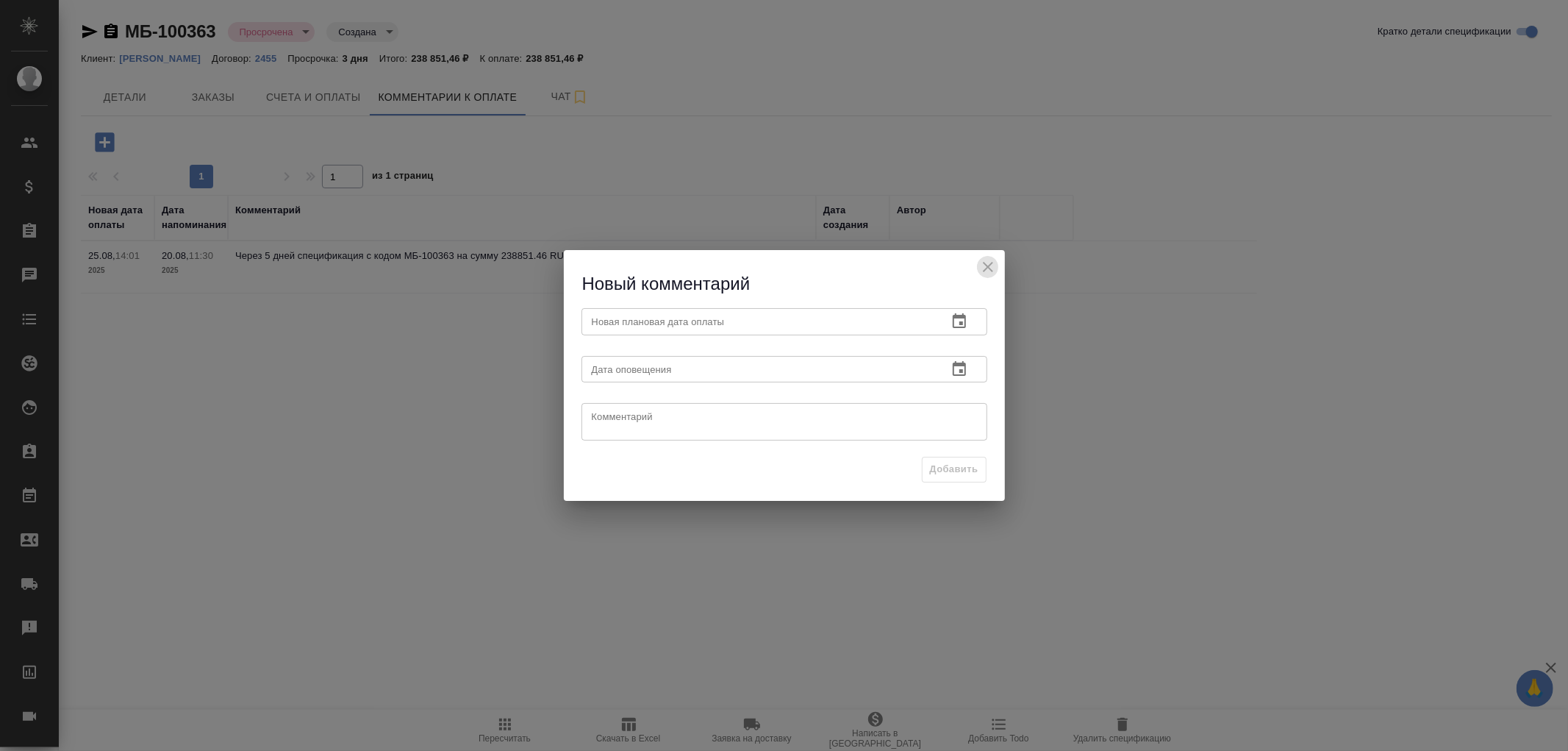
drag, startPoint x: 994, startPoint y: 265, endPoint x: 1559, endPoint y: 495, distance: 610.0
click at [995, 265] on icon "close" at bounding box center [988, 267] width 18 height 18
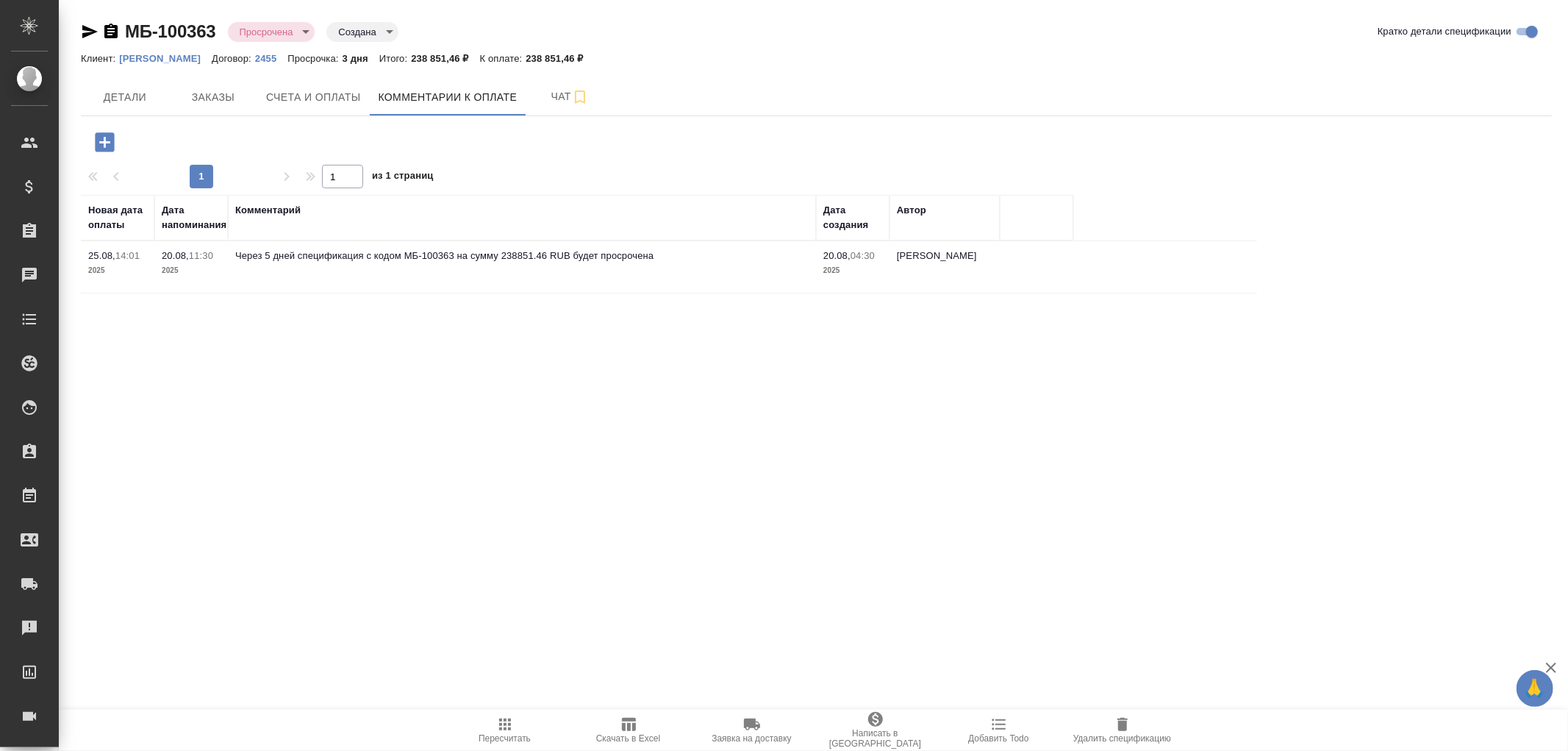
click at [105, 139] on icon "button" at bounding box center [105, 142] width 26 height 26
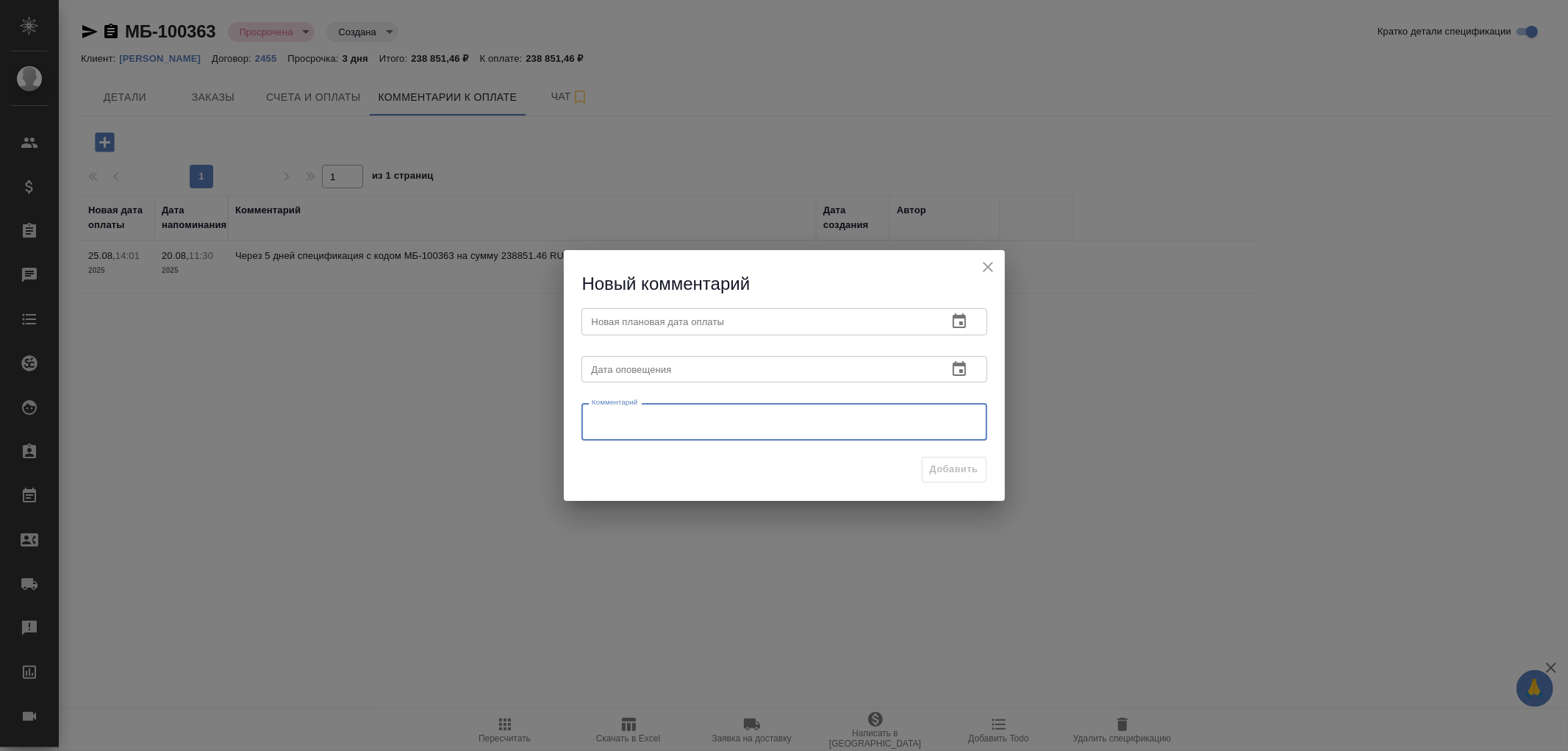
click at [656, 419] on textarea at bounding box center [784, 422] width 386 height 22
type textarea "платежный день [DATE], ждем оплату"
click at [959, 371] on icon "button" at bounding box center [959, 368] width 13 height 15
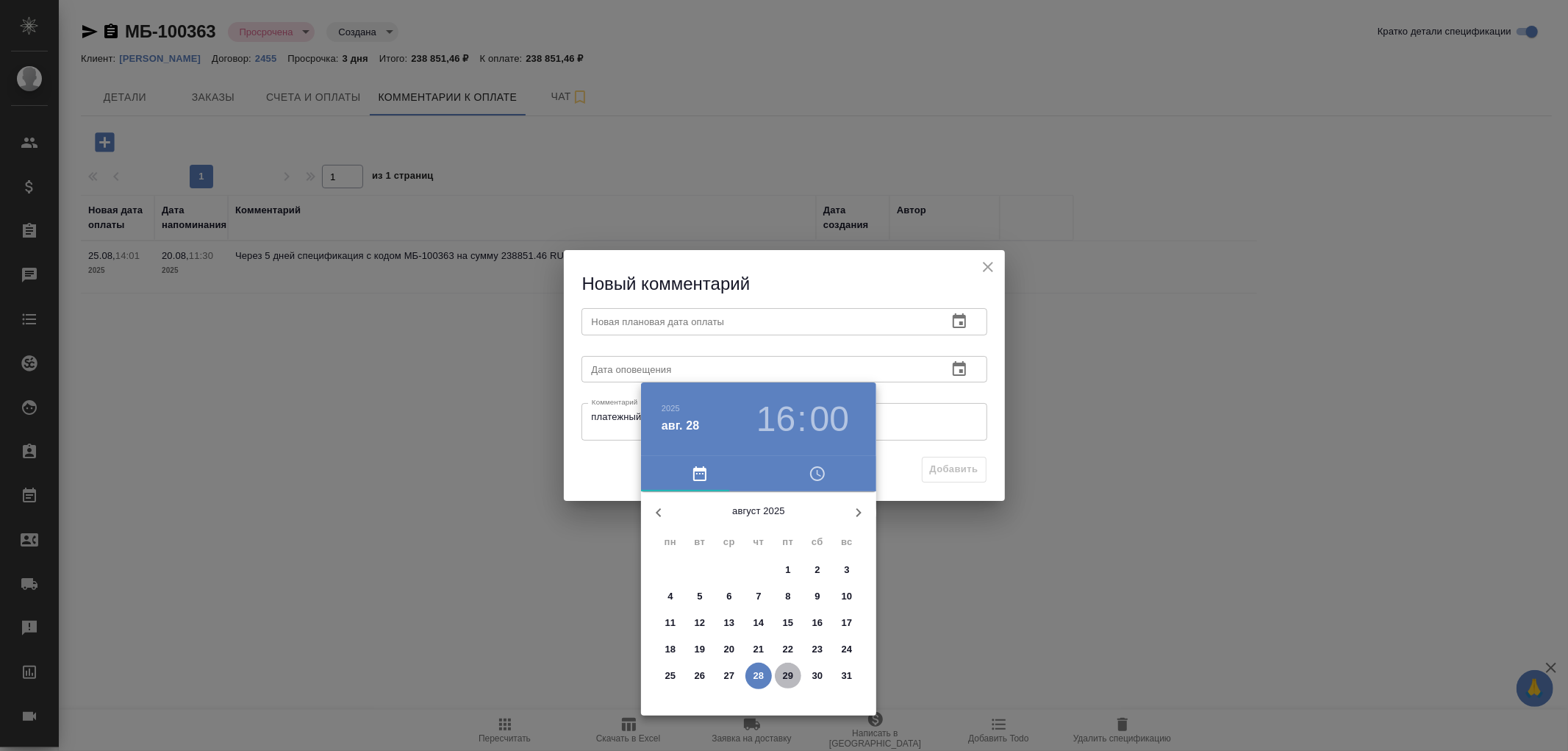
click at [788, 673] on p "29" at bounding box center [788, 675] width 11 height 15
type input "29.08.2025 16:00"
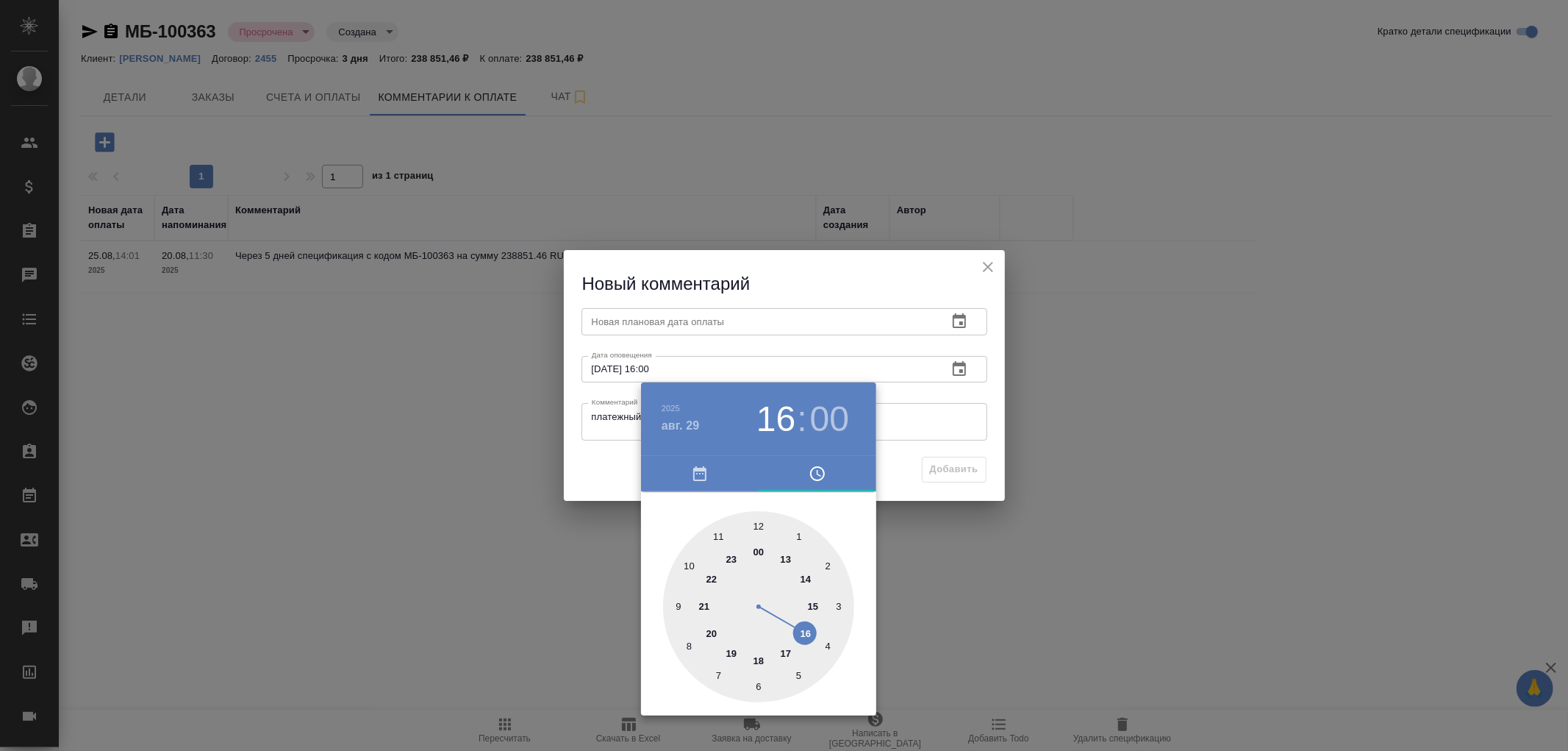
drag, startPoint x: 811, startPoint y: 326, endPoint x: 840, endPoint y: 320, distance: 29.6
click at [811, 325] on div at bounding box center [784, 376] width 1568 height 751
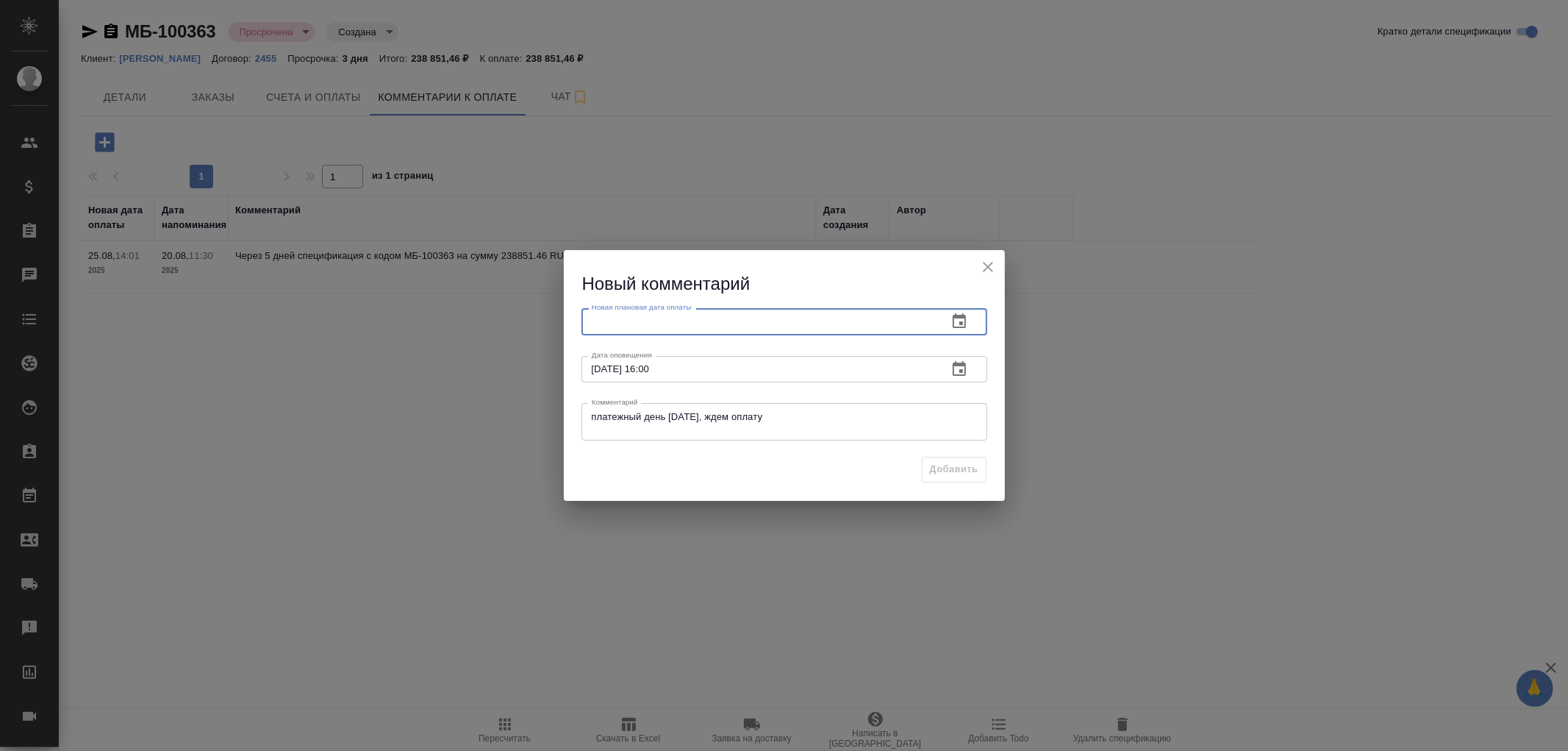
drag, startPoint x: 843, startPoint y: 316, endPoint x: 936, endPoint y: 325, distance: 93.4
click at [848, 319] on input "text" at bounding box center [759, 321] width 355 height 27
click at [959, 325] on icon "button" at bounding box center [959, 322] width 18 height 18
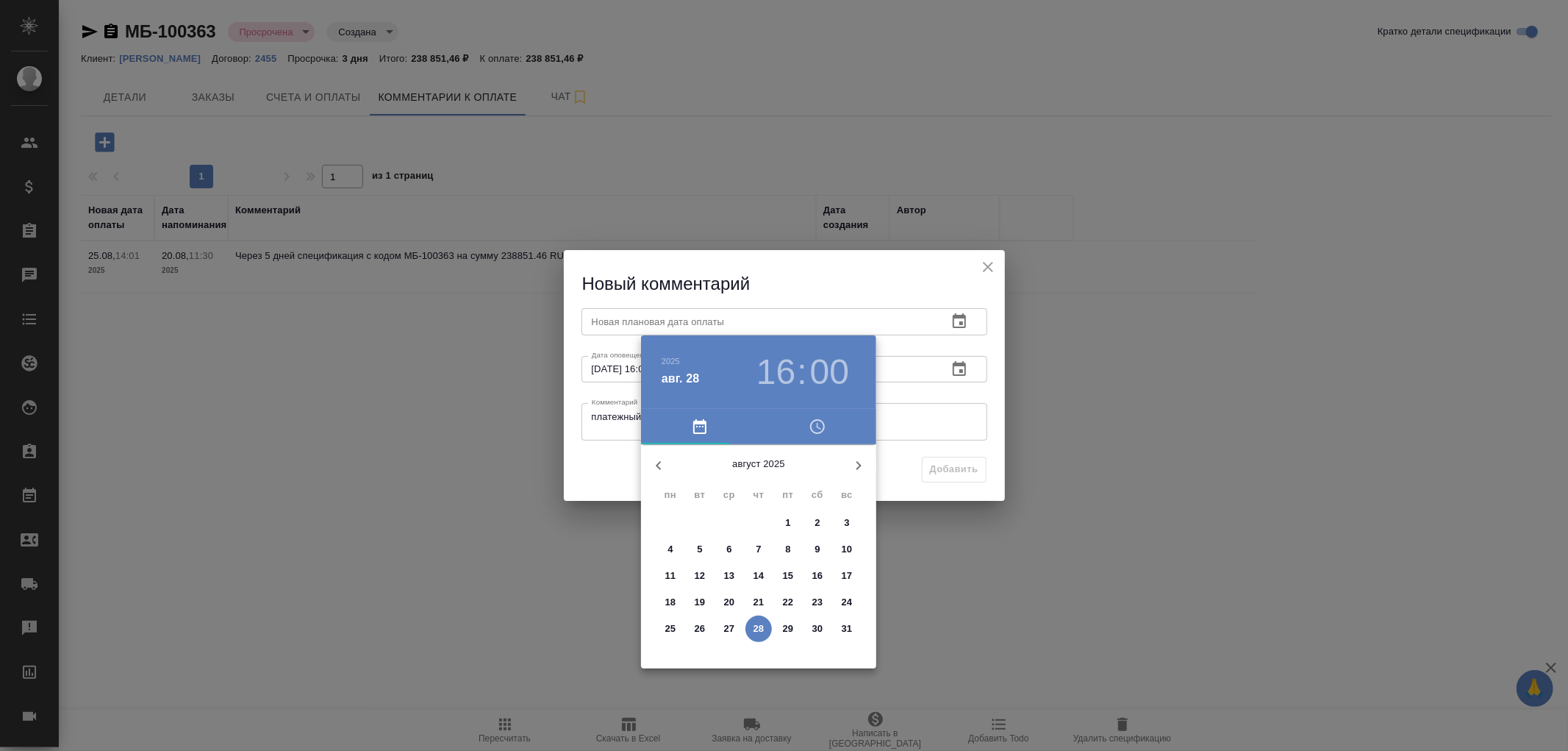
click at [790, 630] on p "29" at bounding box center [788, 628] width 11 height 15
type input "29.08.2025 16:00"
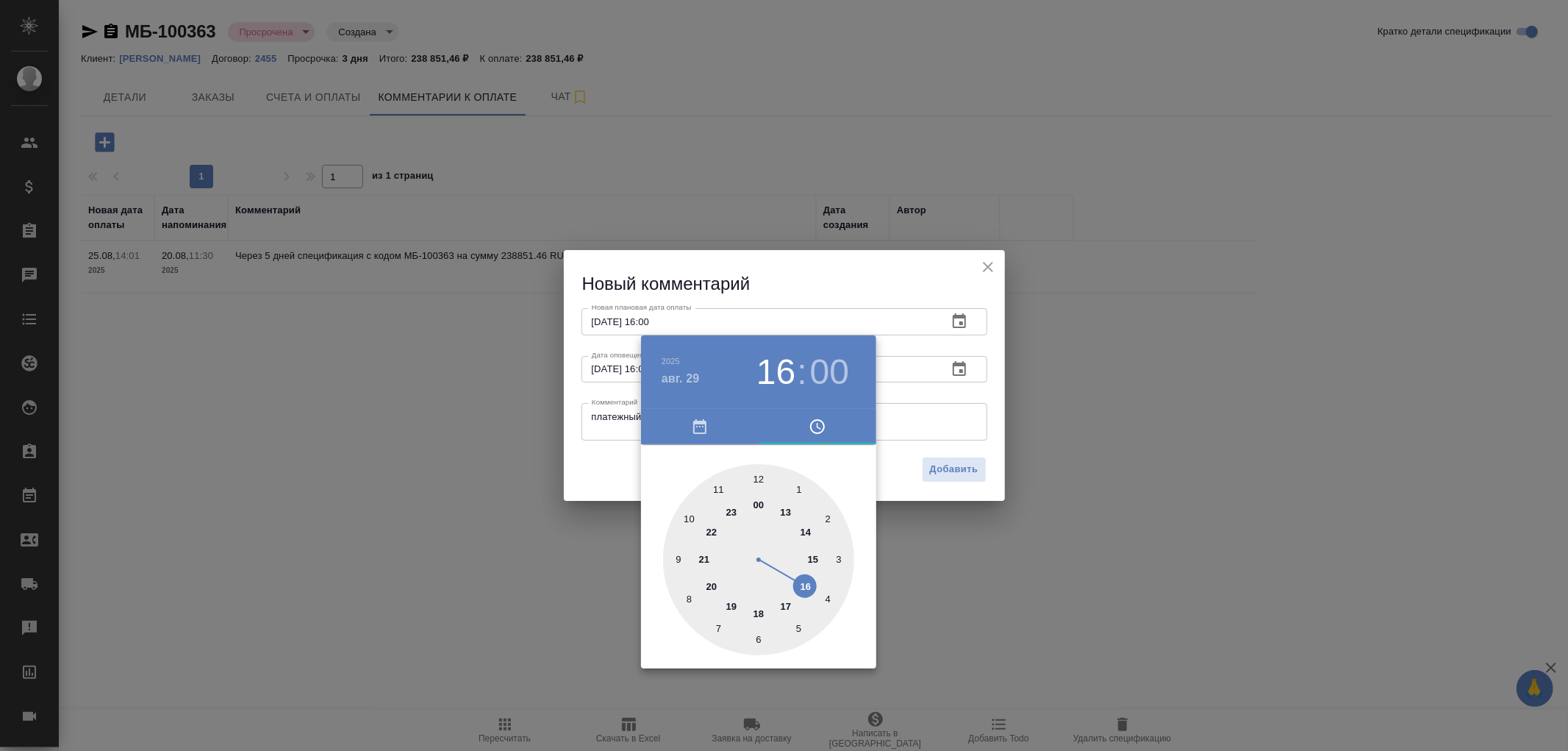
click at [963, 461] on div at bounding box center [784, 376] width 1568 height 751
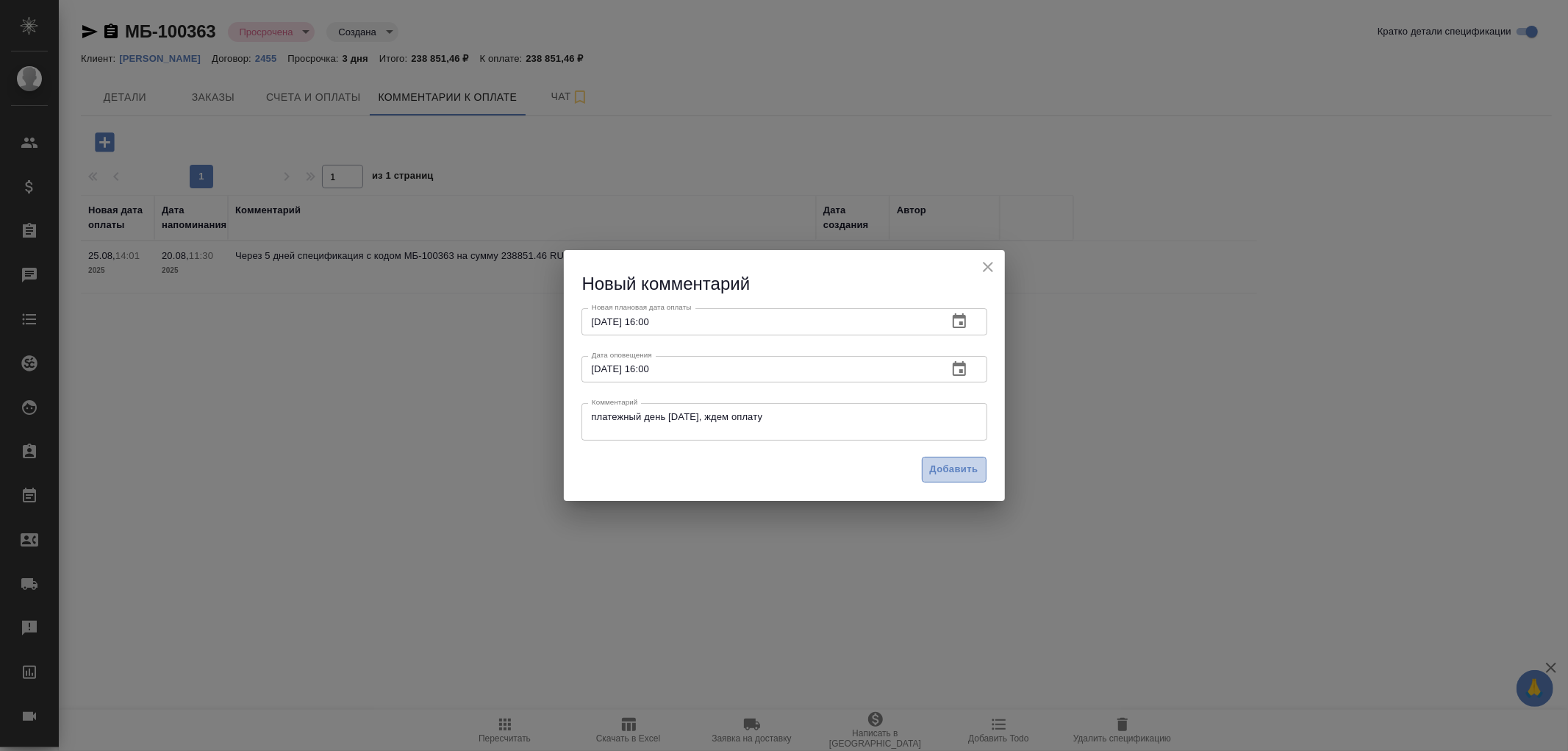
click at [961, 468] on span "Добавить" at bounding box center [954, 469] width 49 height 17
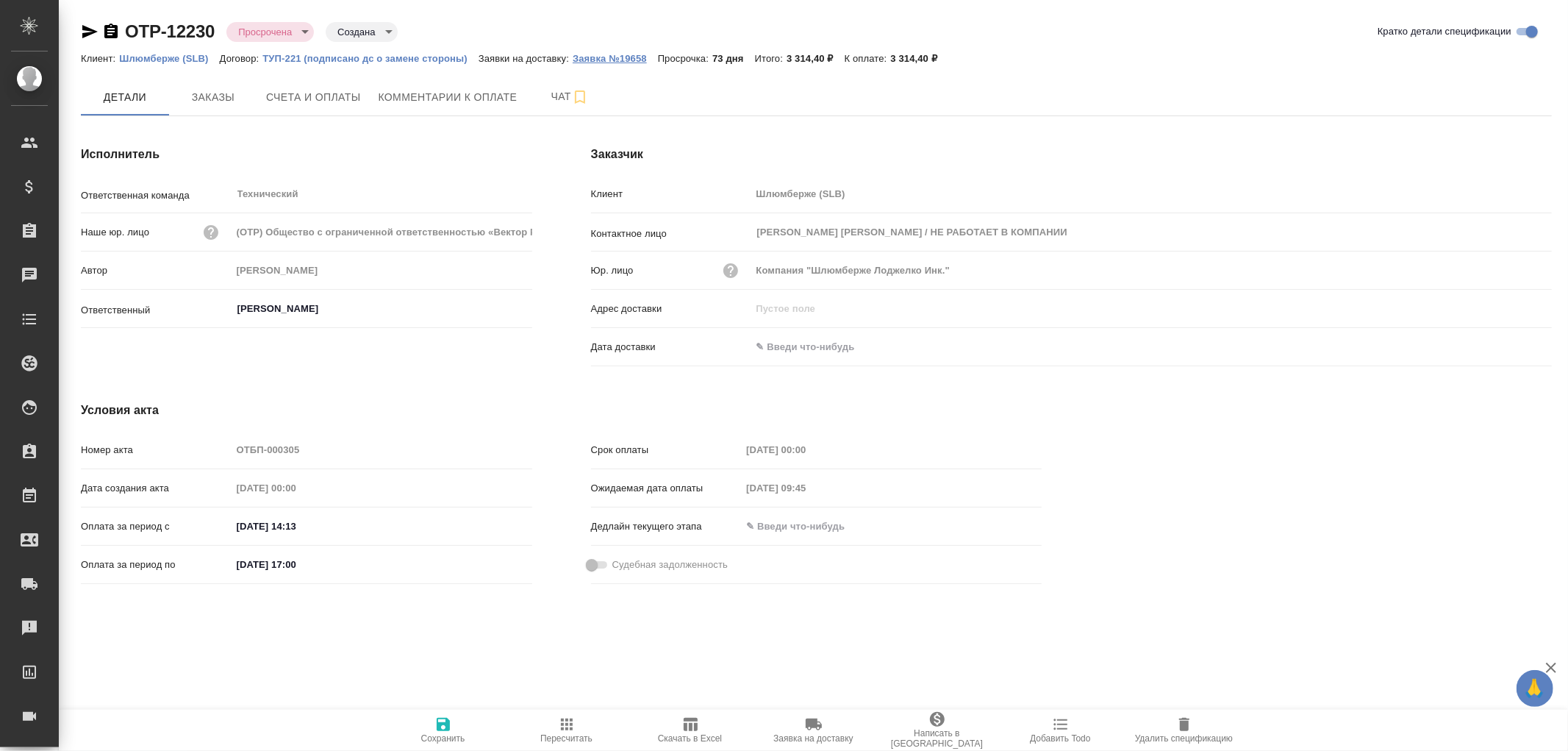
click at [627, 61] on p "Заявка №19658" at bounding box center [616, 58] width 86 height 11
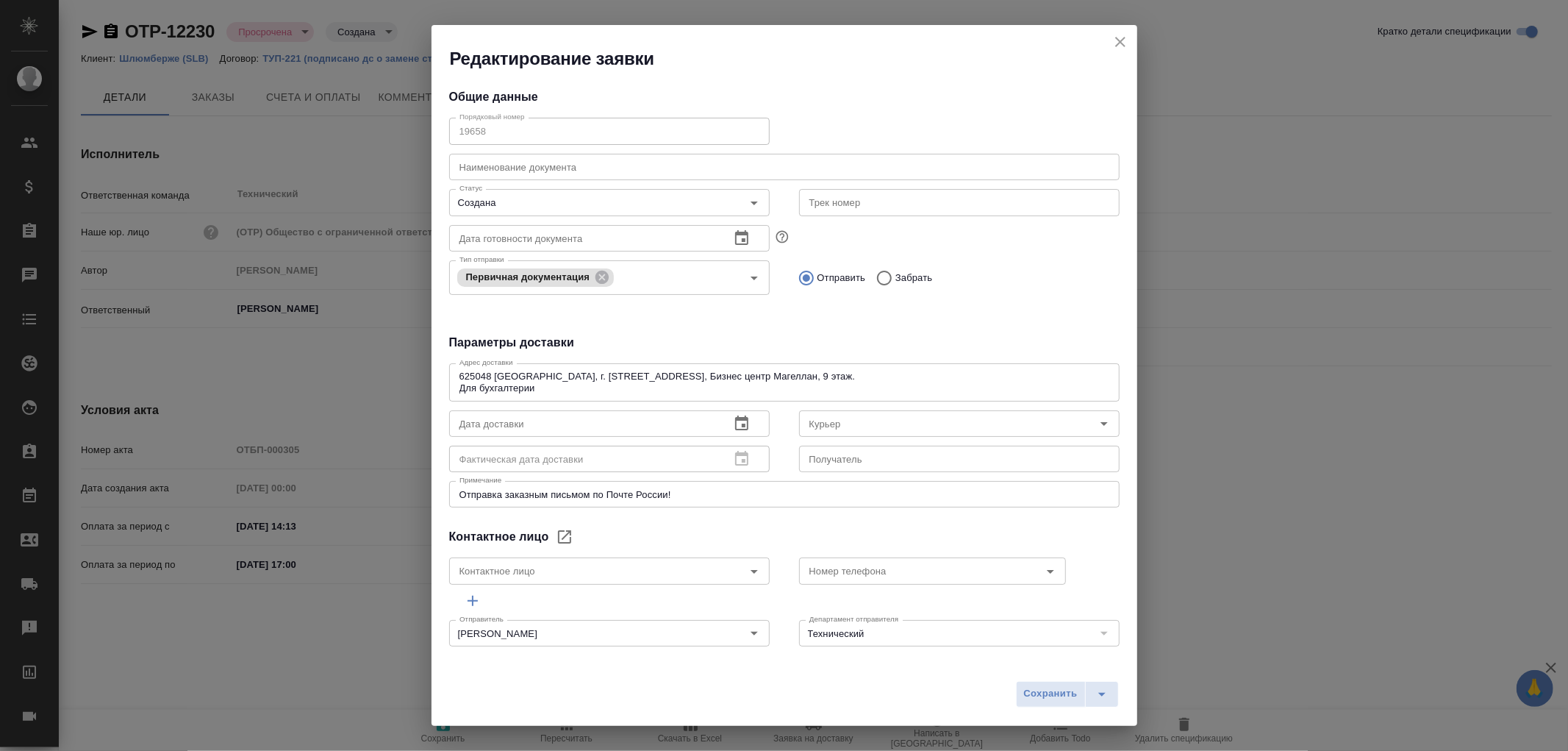
type input "Юдинцова Виктория"
click at [1116, 45] on icon "close" at bounding box center [1121, 42] width 10 height 10
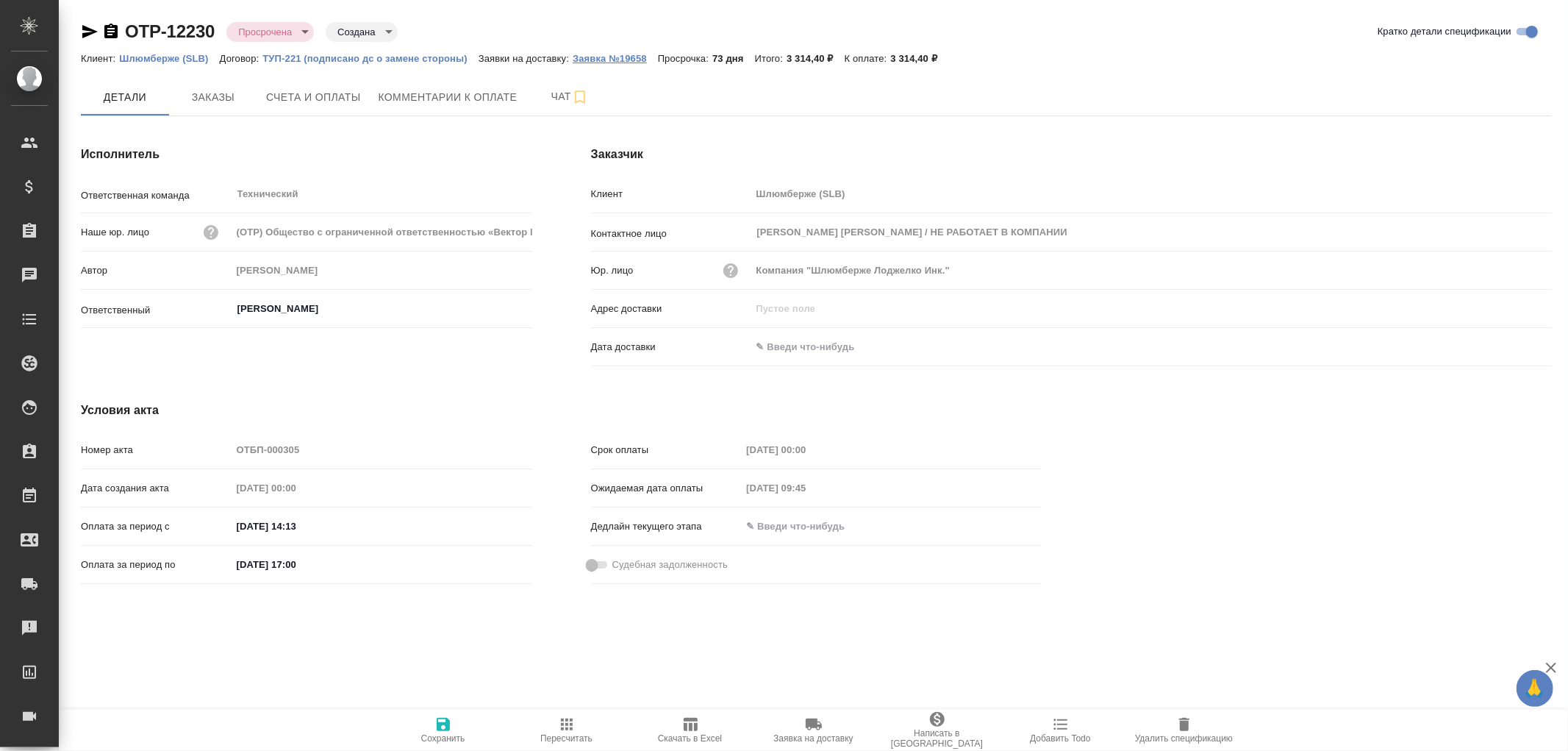
click at [611, 56] on p "Заявка №19658" at bounding box center [616, 58] width 86 height 11
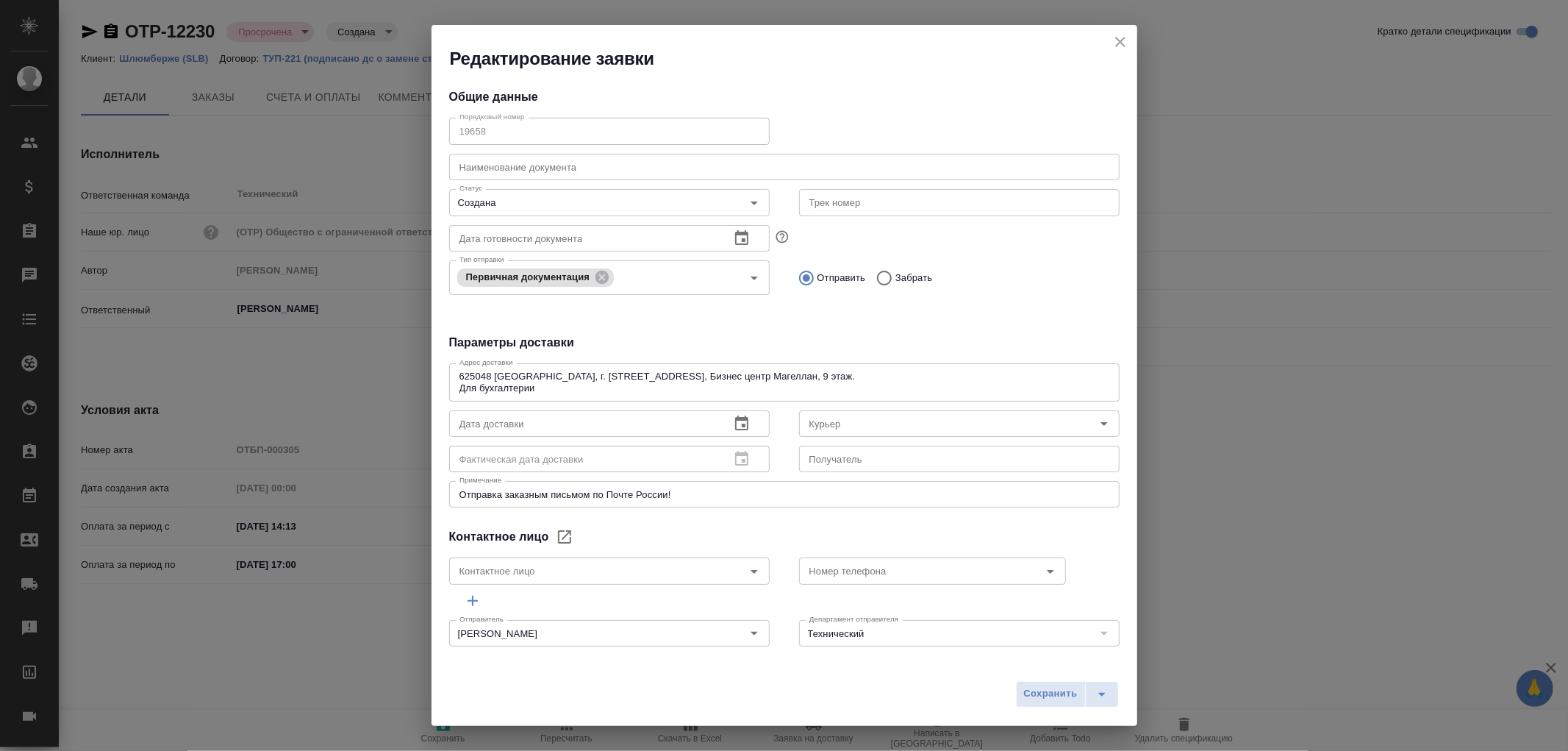
type input "Юдинцова Виктория"
click at [1120, 41] on icon "close" at bounding box center [1121, 42] width 10 height 10
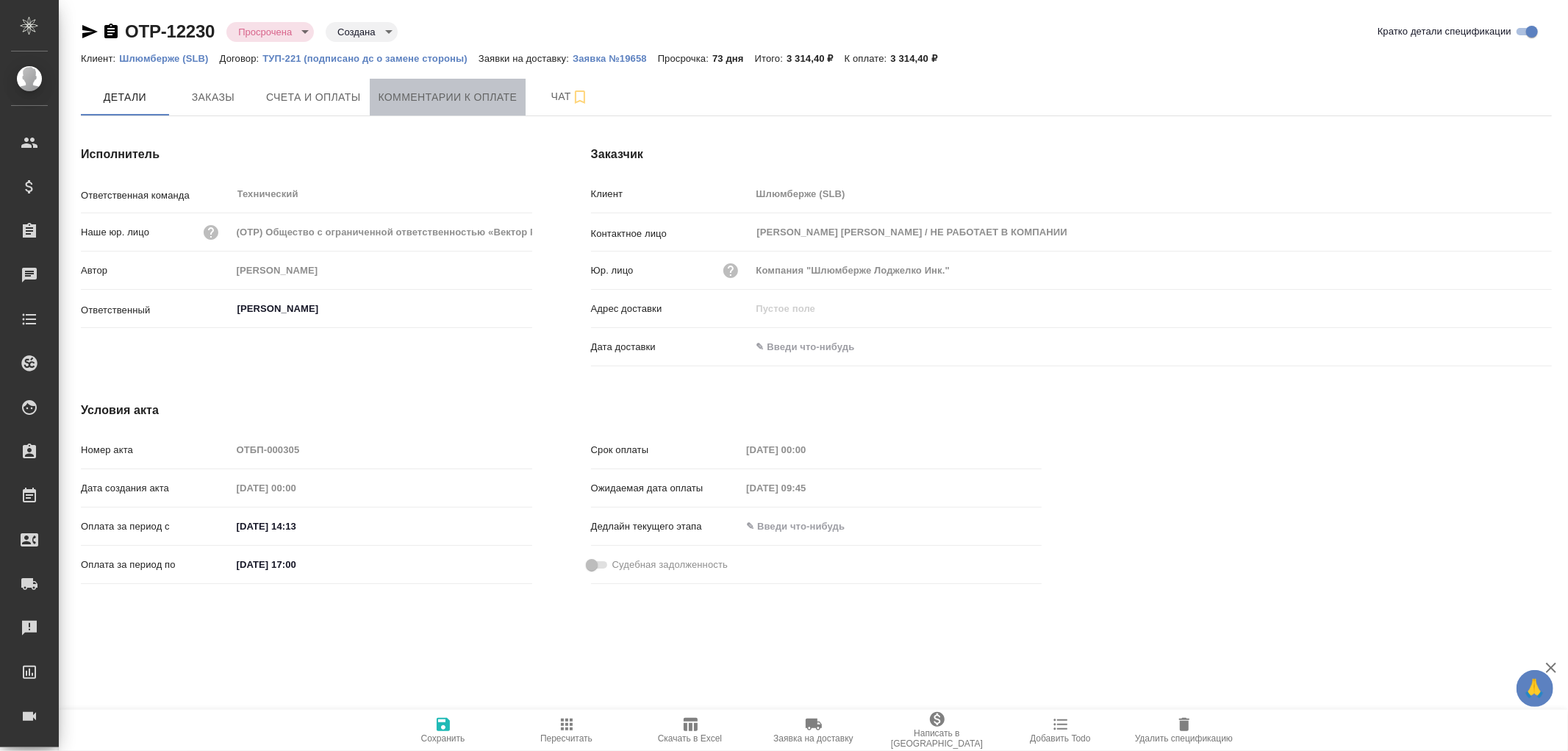
click at [488, 99] on span "Комментарии к оплате" at bounding box center [448, 98] width 139 height 18
click at [608, 58] on p "Заявка №19658" at bounding box center [616, 58] width 86 height 11
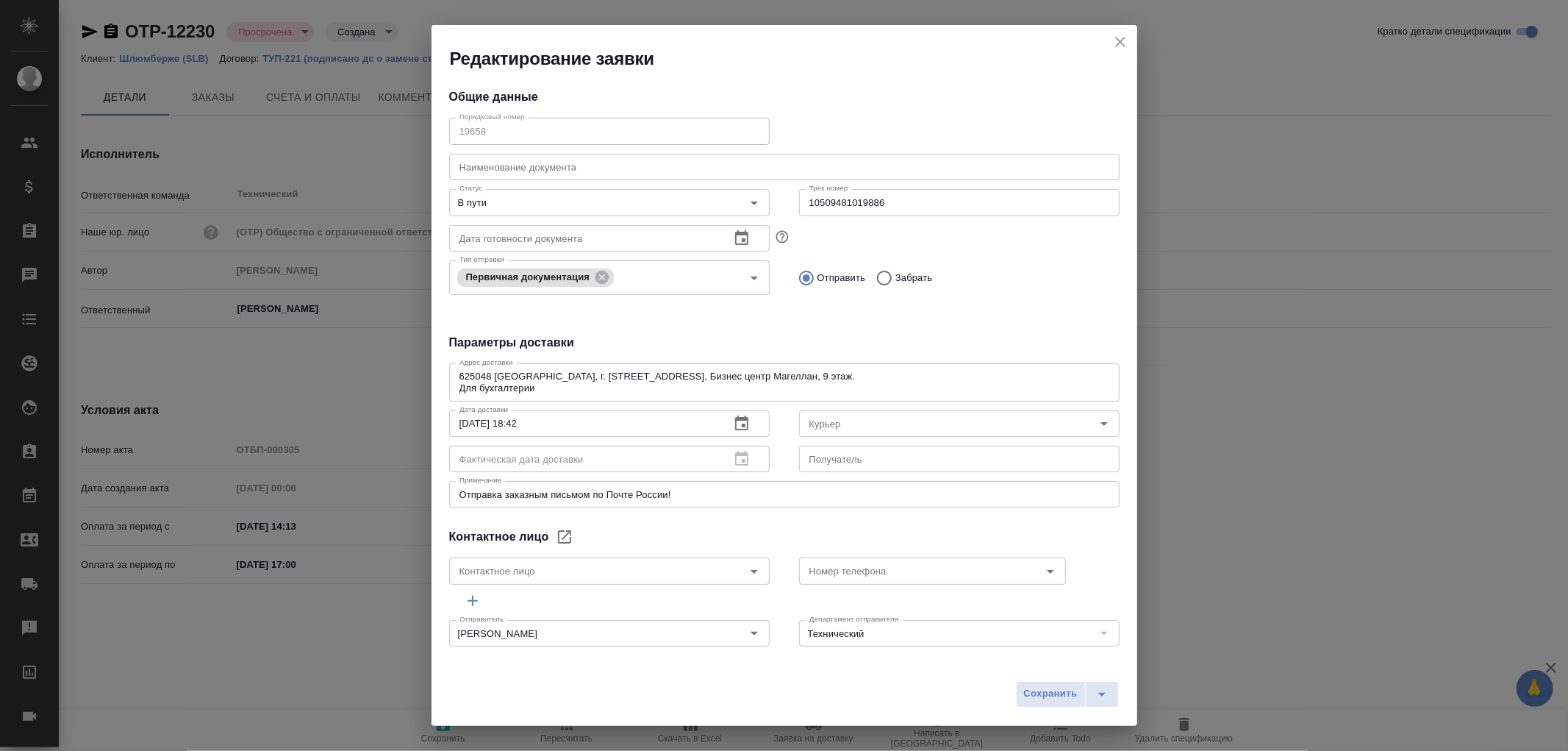
type input "Юдинцова Виктория"
type input "Russian Post"
drag, startPoint x: 886, startPoint y: 203, endPoint x: 754, endPoint y: 201, distance: 132.0
click at [754, 201] on div "Статус В пути Статус Трек номер 10509481019886 Трек номер" at bounding box center [784, 200] width 700 height 65
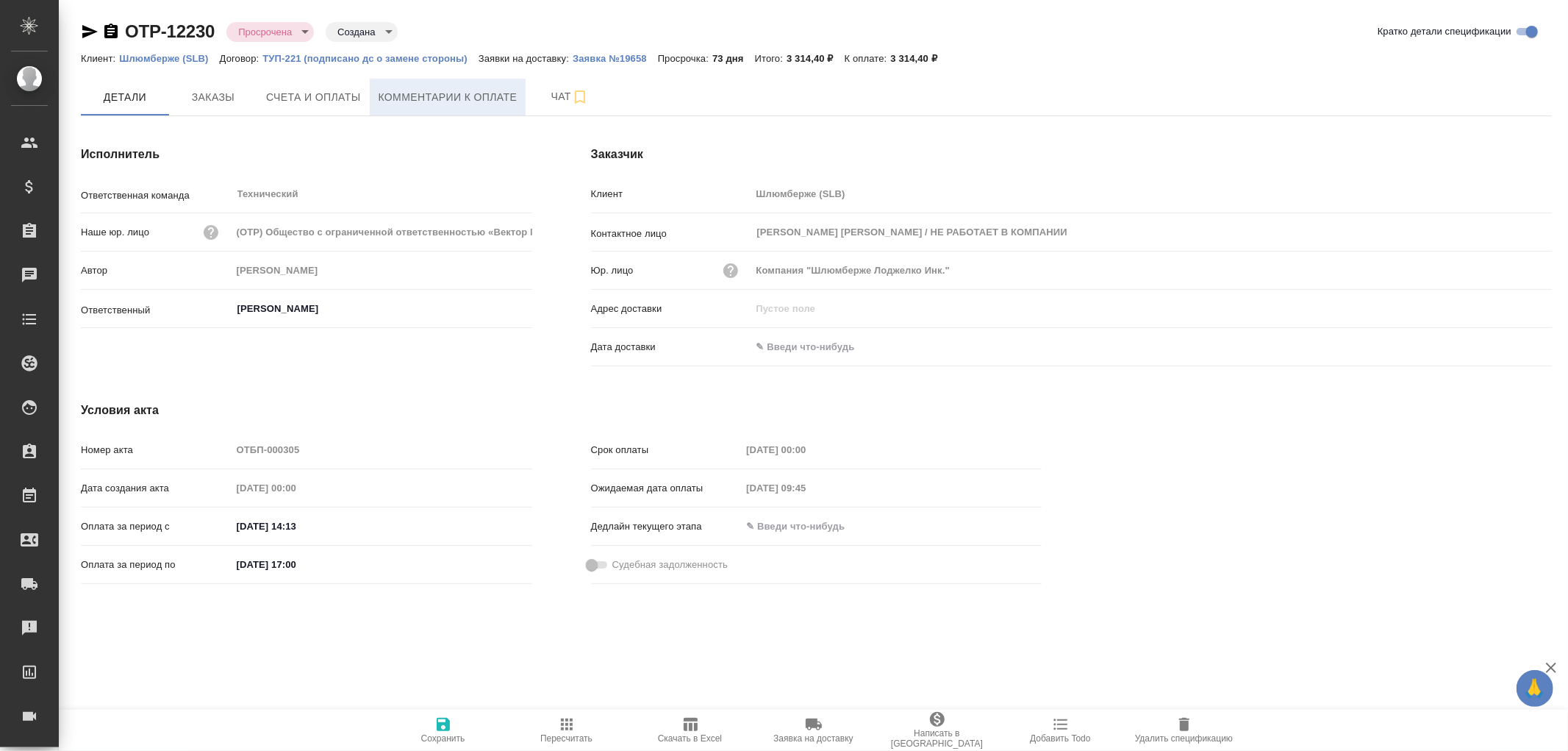
click at [452, 101] on span "Комментарии к оплате" at bounding box center [448, 98] width 139 height 18
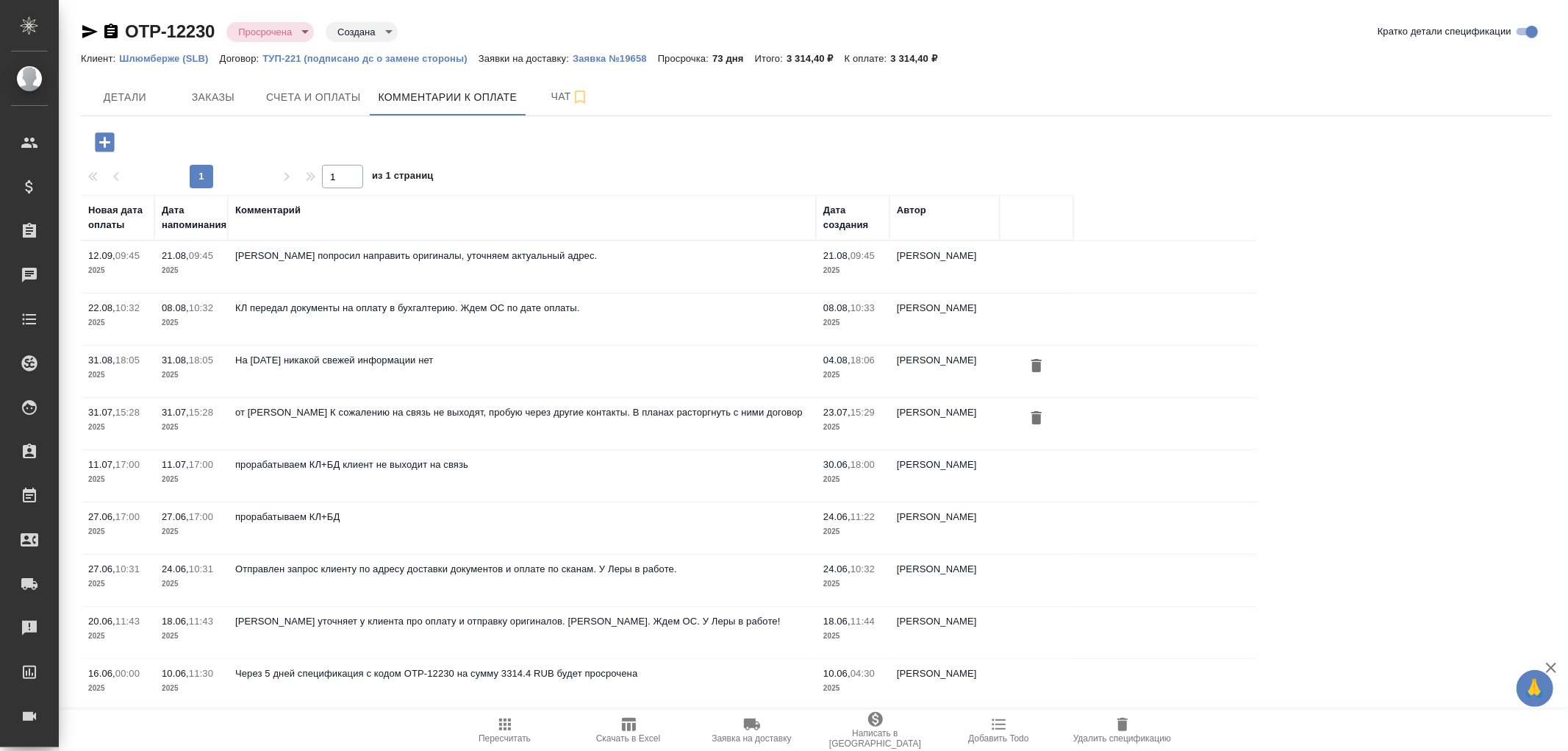
click at [102, 137] on icon "button" at bounding box center [104, 141] width 19 height 19
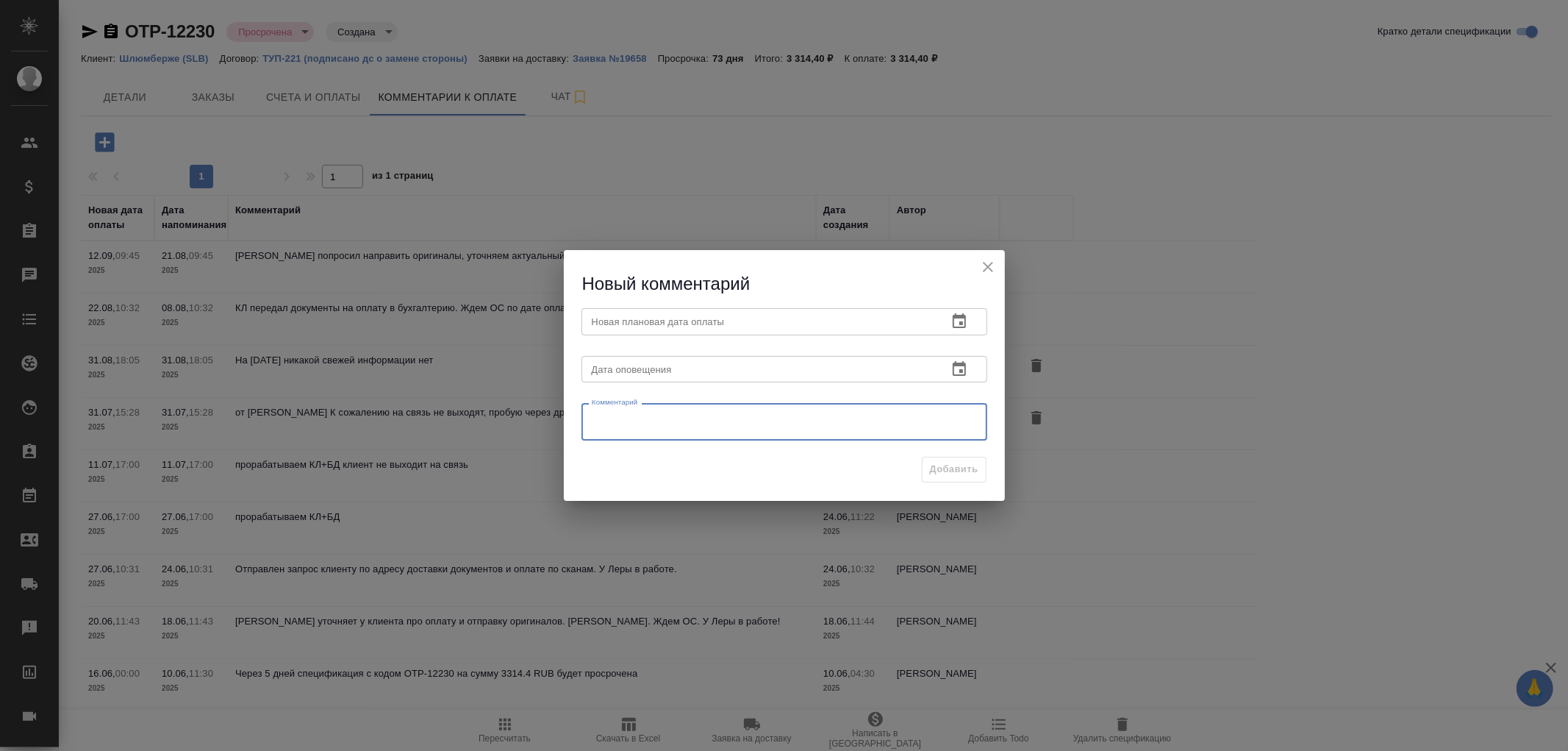
click at [637, 417] on textarea at bounding box center [784, 422] width 386 height 22
click at [605, 419] on textarea "ОРигиналы документов направлены почтой" at bounding box center [784, 422] width 386 height 22
click at [795, 414] on textarea "Оригиналы документов направлены почтой" at bounding box center [784, 422] width 386 height 22
click at [658, 426] on textarea "Оригиналы документов направлены почтой, ориентировочная дата получения 30.08.20…" at bounding box center [784, 421] width 386 height 23
click at [646, 427] on textarea "Оригиналы документов направлены почтой, ориентировочная дата получения 30.08.20…" at bounding box center [784, 421] width 386 height 23
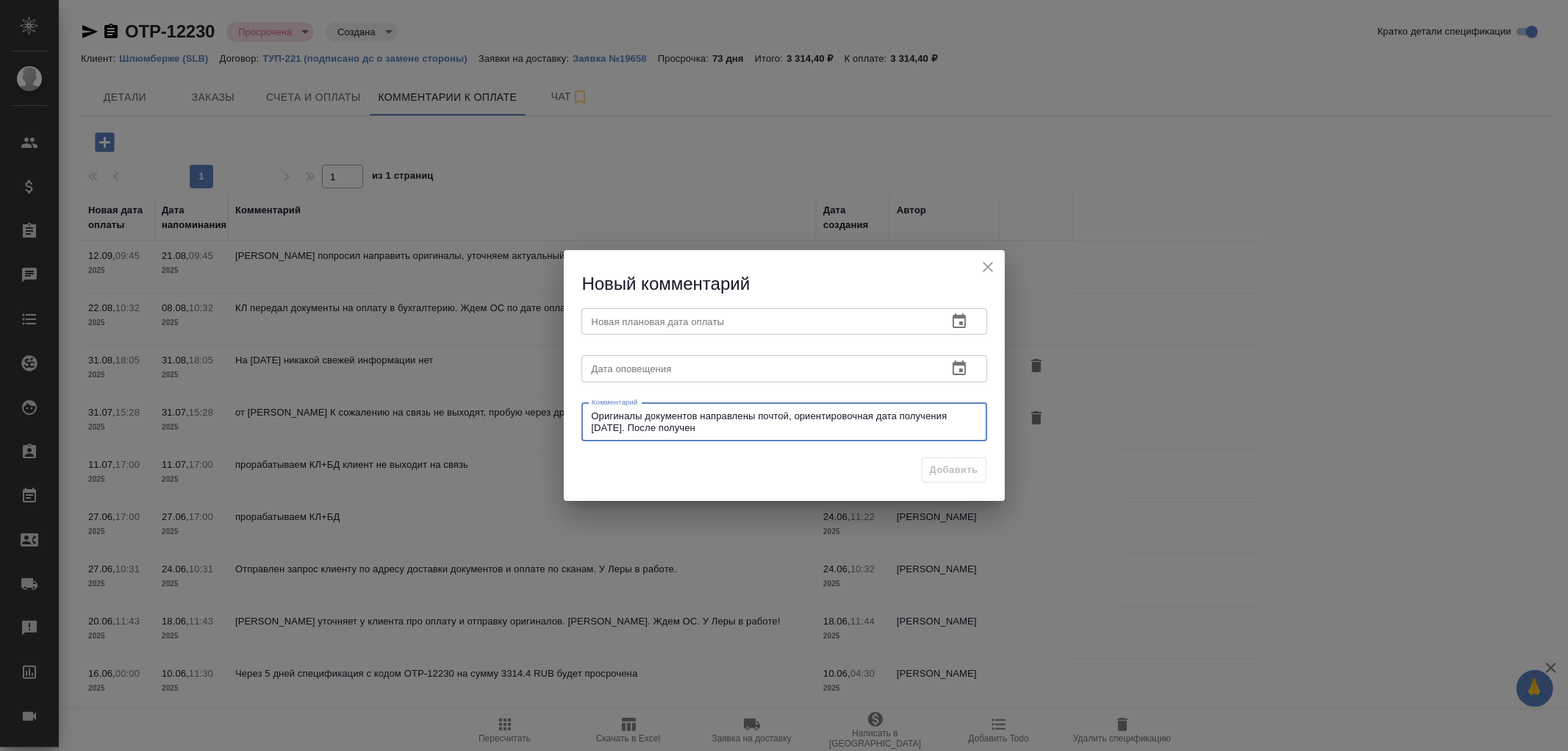
click at [737, 423] on textarea "Оригиналы документов направлены почтой, ориентировочная дата получения 30.08.20…" at bounding box center [784, 421] width 386 height 23
type textarea "Оригиналы документов направлены почтой, ориентировочная дата получения 30.08.20…"
drag, startPoint x: 788, startPoint y: 274, endPoint x: 861, endPoint y: 172, distance: 125.4
click at [861, 172] on div "Новый комментарий Новая плановая дата оплаты Новая плановая дата оплаты Дата оп…" at bounding box center [784, 376] width 1568 height 751
drag, startPoint x: 1409, startPoint y: 350, endPoint x: 870, endPoint y: 265, distance: 545.7
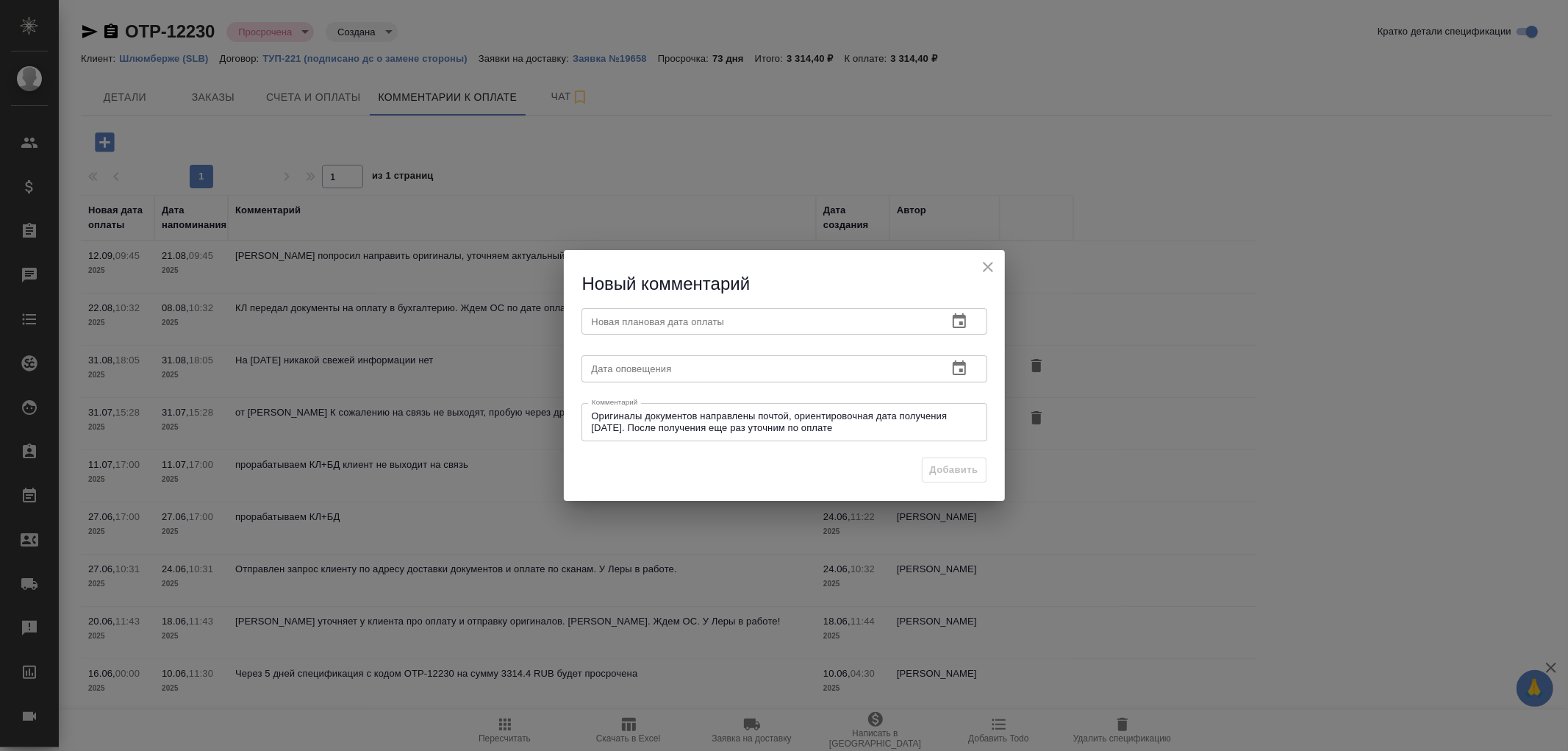
click at [1409, 347] on div "Новый комментарий Новая плановая дата оплаты Новая плановая дата оплаты Дата оп…" at bounding box center [784, 376] width 1568 height 751
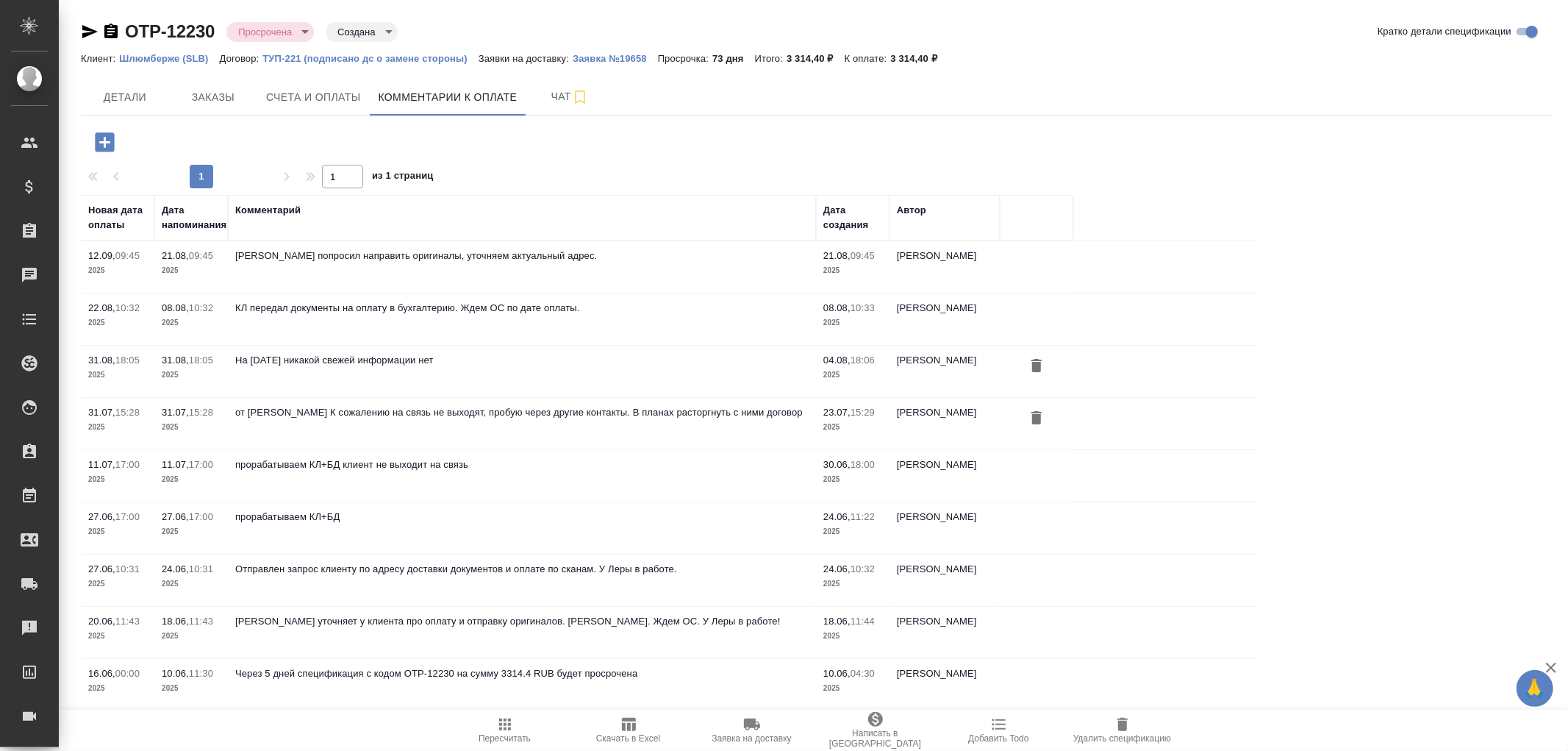
click at [107, 139] on icon "button" at bounding box center [104, 141] width 19 height 19
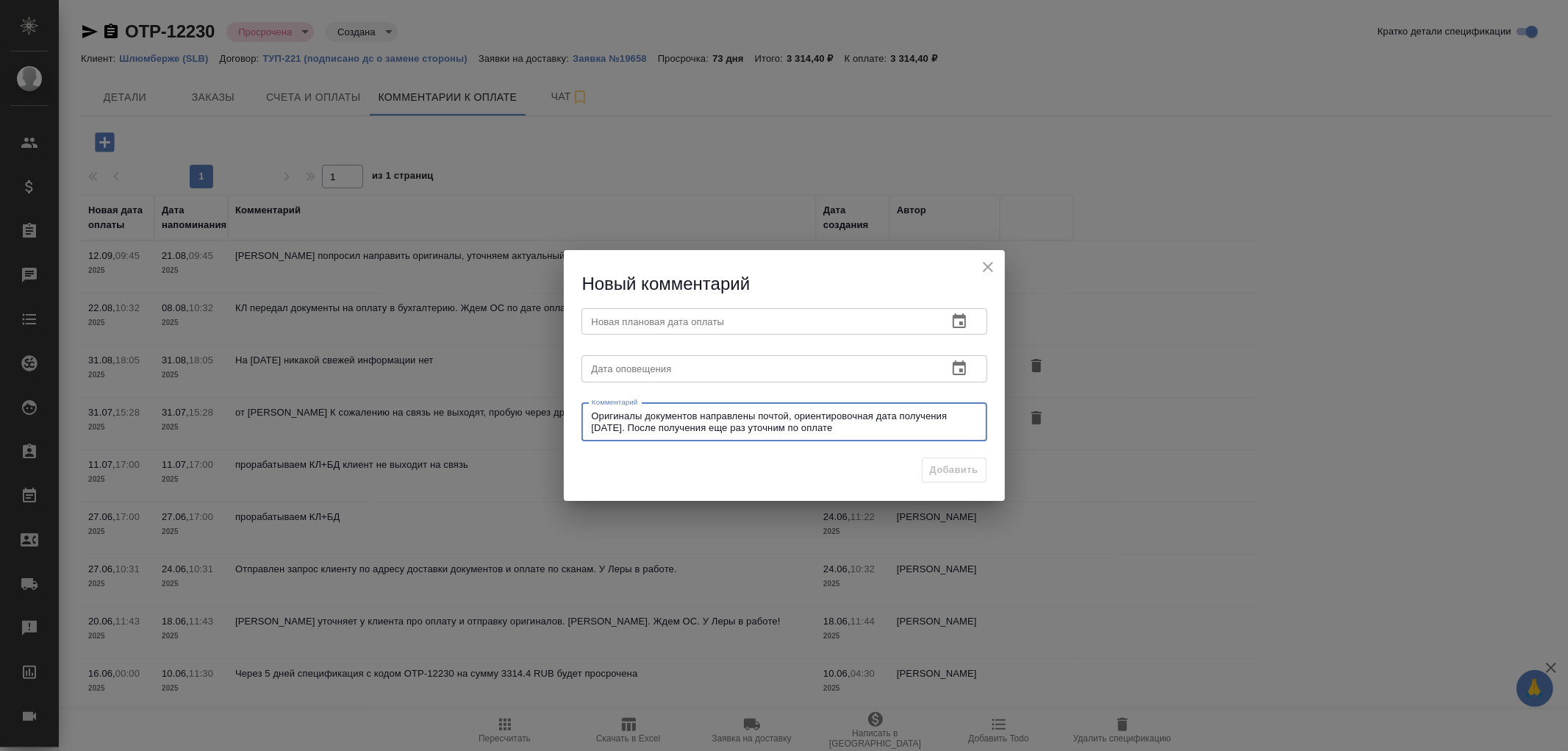
click at [787, 415] on textarea "Оригиналы документов направлены почтой, ориентировочная дата получения 30.08.20…" at bounding box center [784, 421] width 386 height 23
type textarea "Оригиналы документов направлены почтой, ориентировочная дата получения 30.08.20…"
click at [861, 430] on textarea "Оригиналы документов направлены почтой, ориентировочная дата получения 30.08.20…" at bounding box center [784, 421] width 386 height 23
click at [773, 380] on input "text" at bounding box center [759, 369] width 355 height 27
click at [958, 364] on icon "button" at bounding box center [959, 368] width 13 height 15
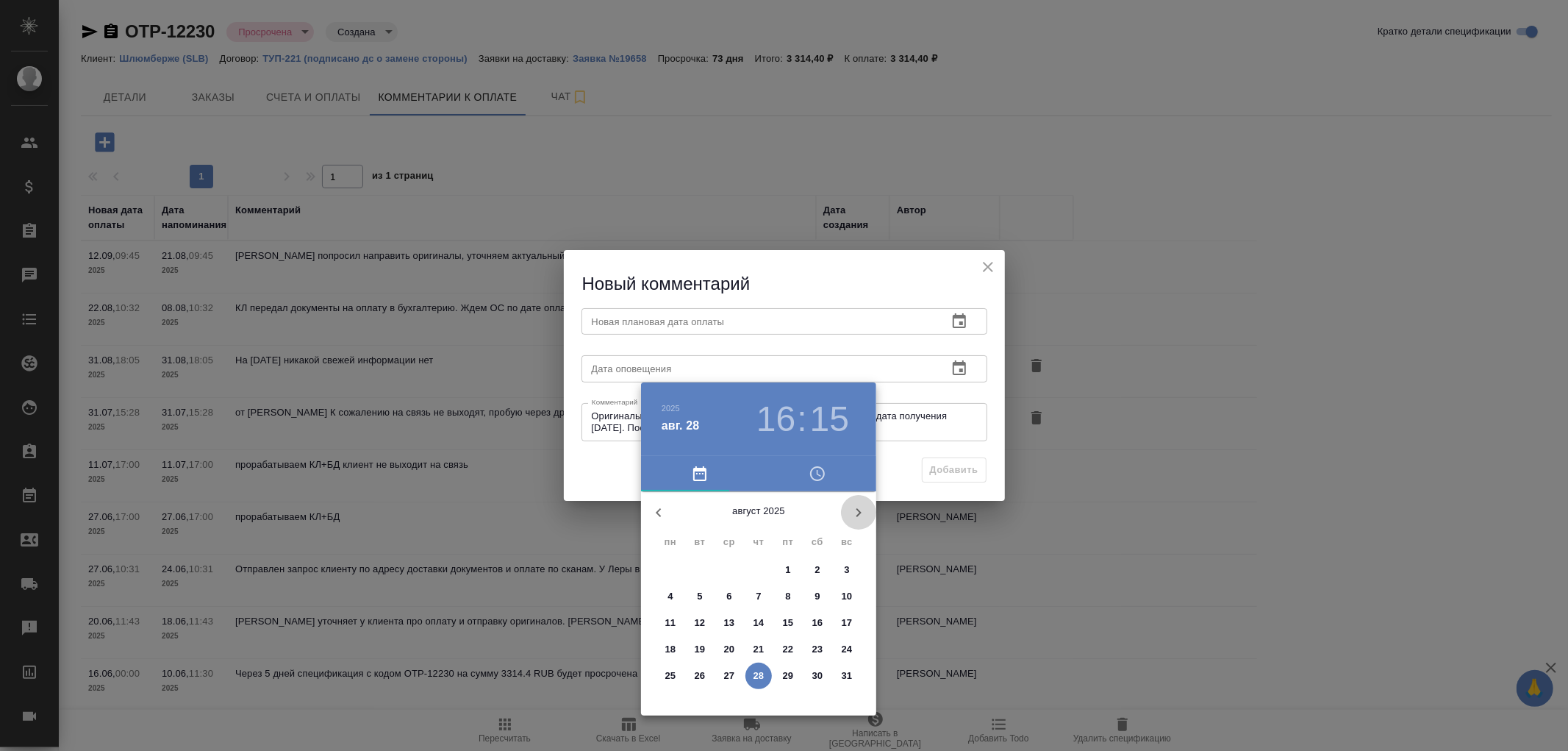
click at [859, 504] on icon "button" at bounding box center [859, 513] width 18 height 18
click at [790, 563] on p "5" at bounding box center [787, 570] width 5 height 15
type input "05.09.2025 16:15"
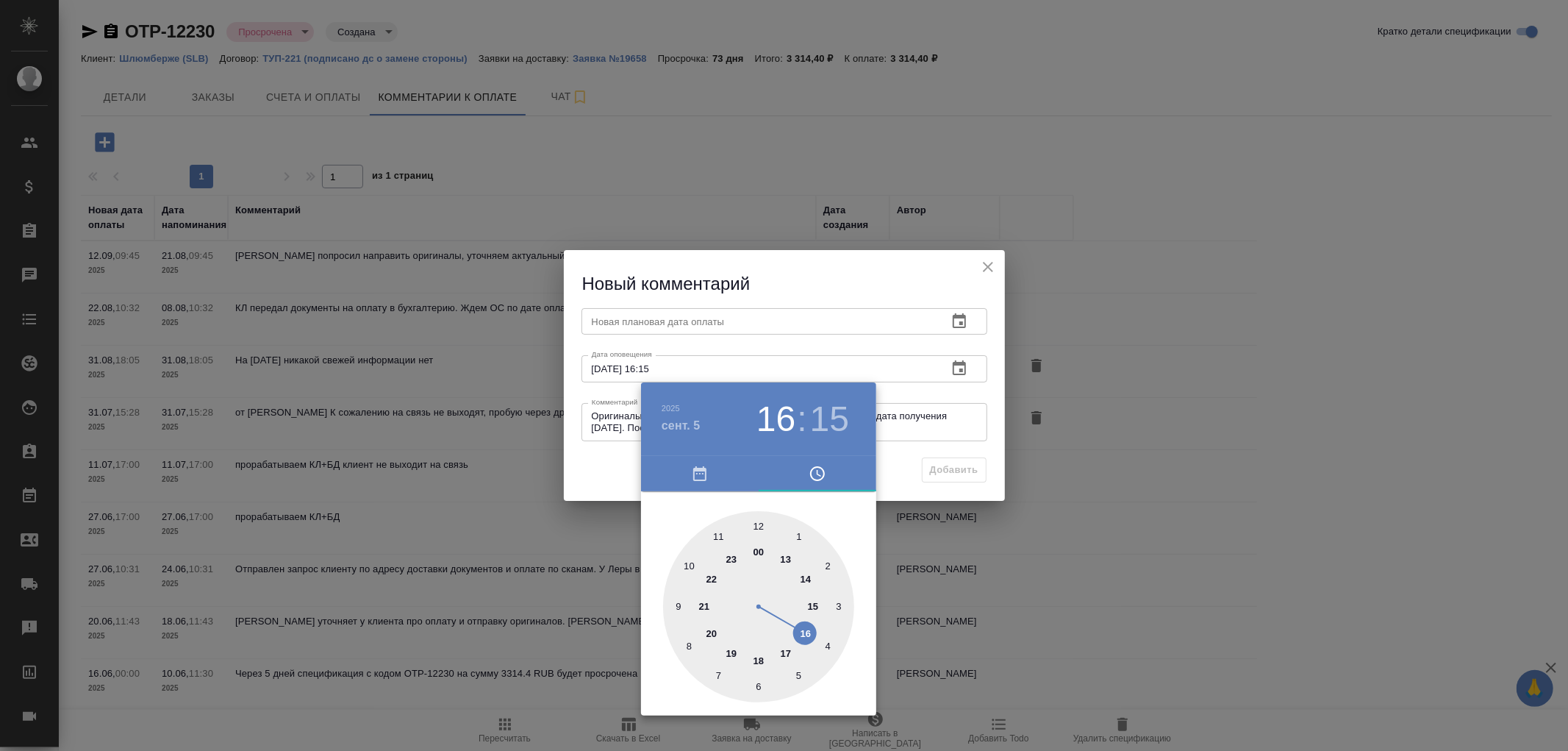
click at [678, 322] on div at bounding box center [784, 376] width 1568 height 751
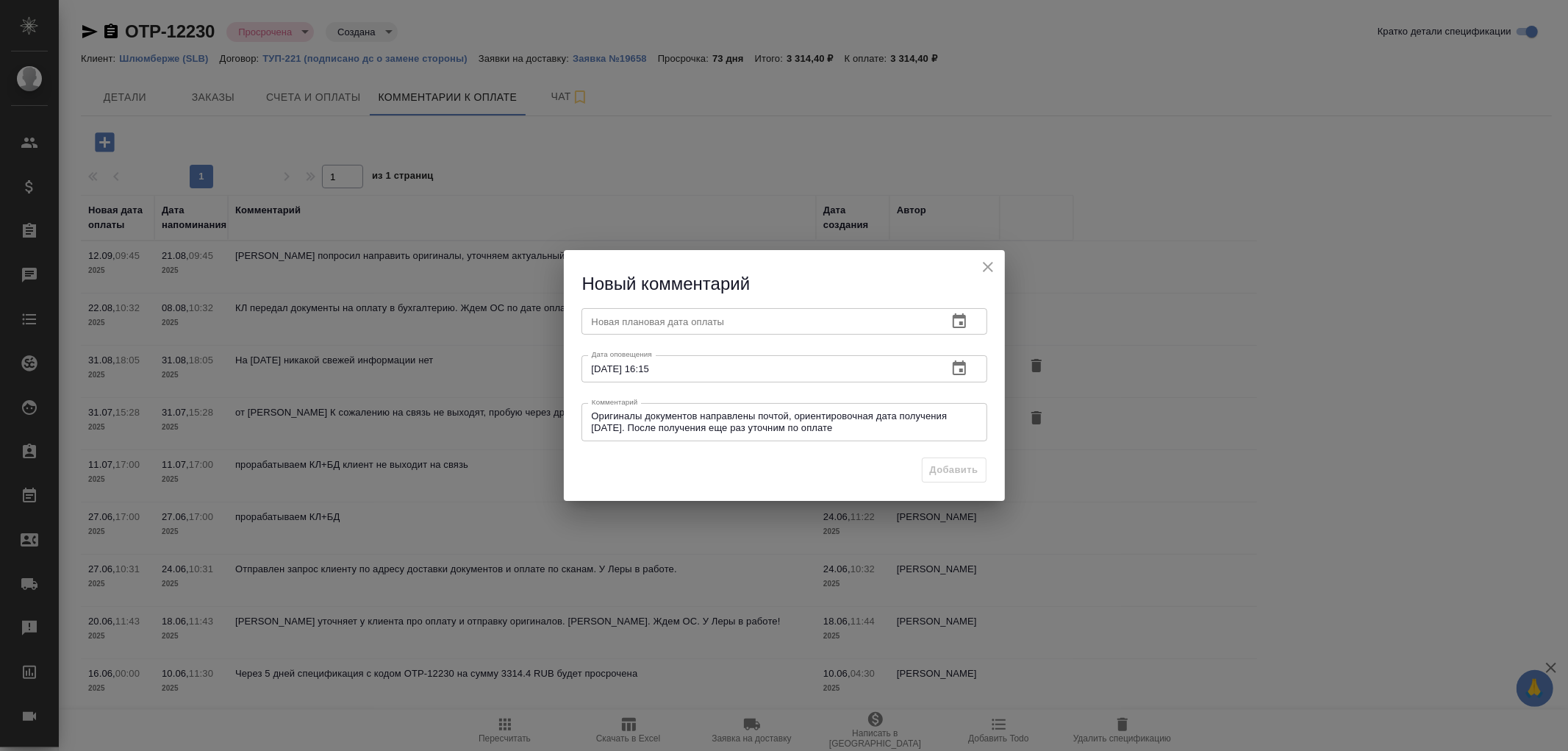
drag, startPoint x: 639, startPoint y: 319, endPoint x: 767, endPoint y: 322, distance: 128.0
click at [645, 320] on input "text" at bounding box center [759, 321] width 355 height 27
click at [950, 325] on icon "button" at bounding box center [959, 322] width 18 height 18
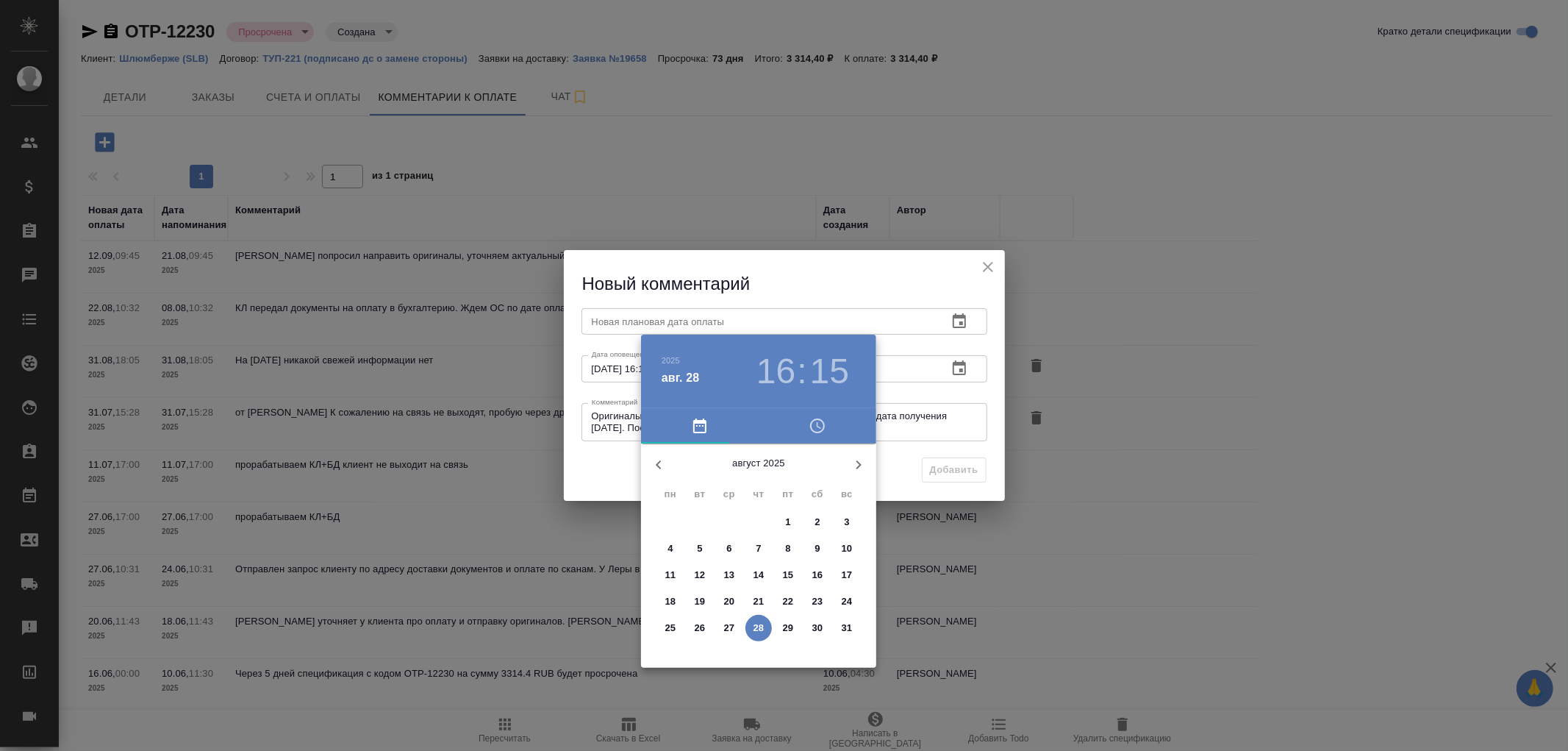
click at [856, 465] on icon "button" at bounding box center [859, 465] width 18 height 18
drag, startPoint x: 787, startPoint y: 518, endPoint x: 893, endPoint y: 502, distance: 107.2
click at [793, 518] on span "5" at bounding box center [788, 522] width 27 height 15
type input "05.09.2025 16:15"
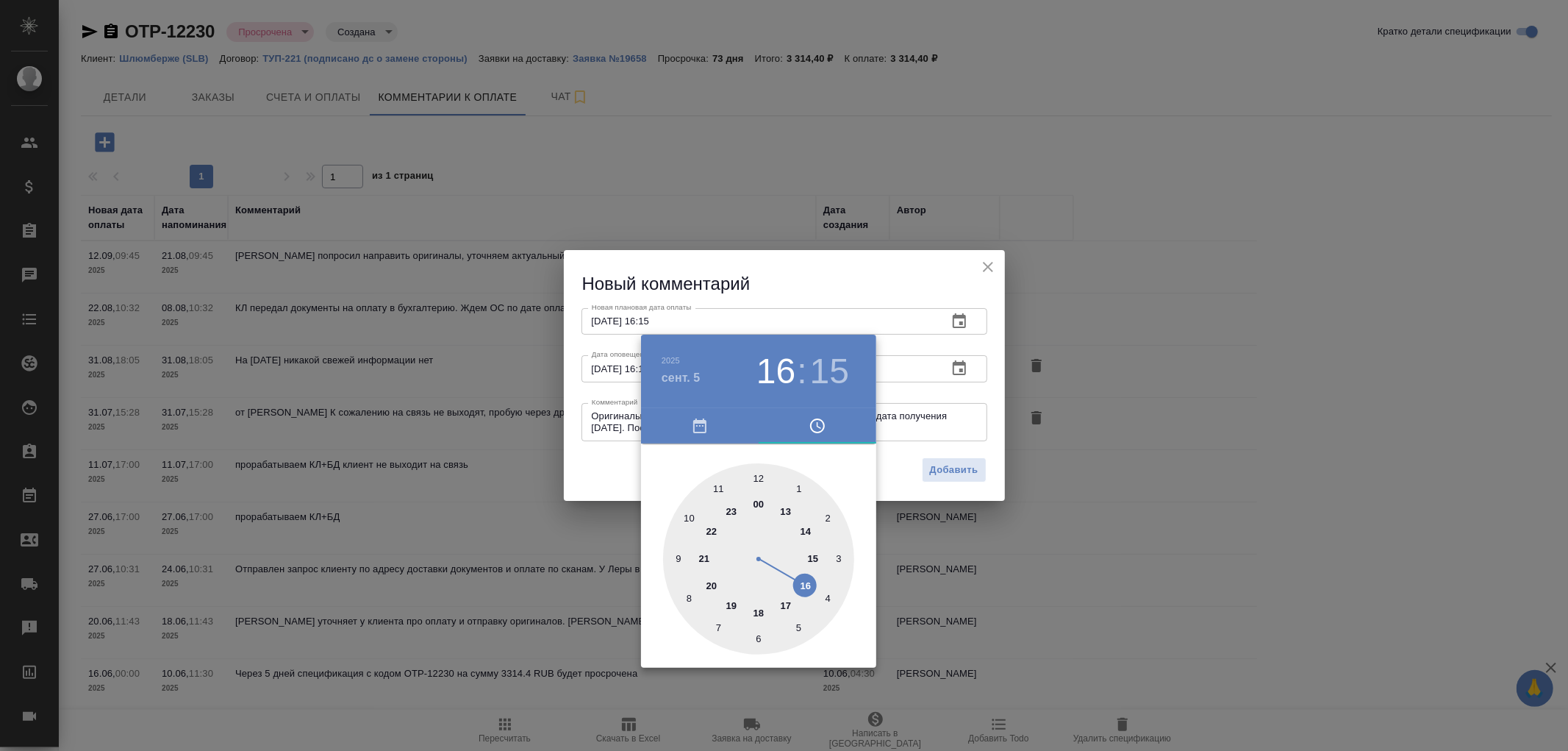
click at [966, 468] on div at bounding box center [784, 376] width 1568 height 751
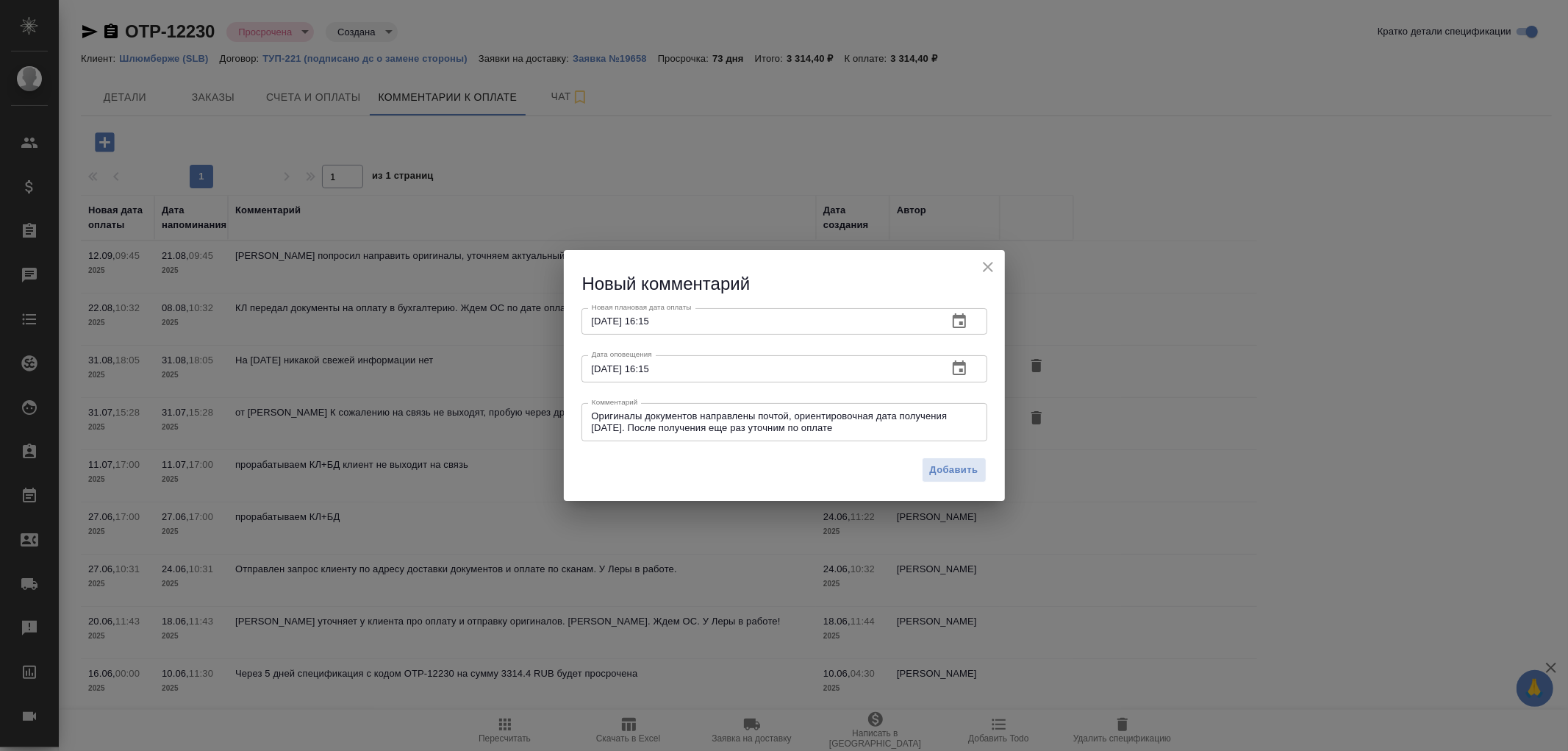
click at [966, 468] on span "Добавить" at bounding box center [954, 470] width 49 height 17
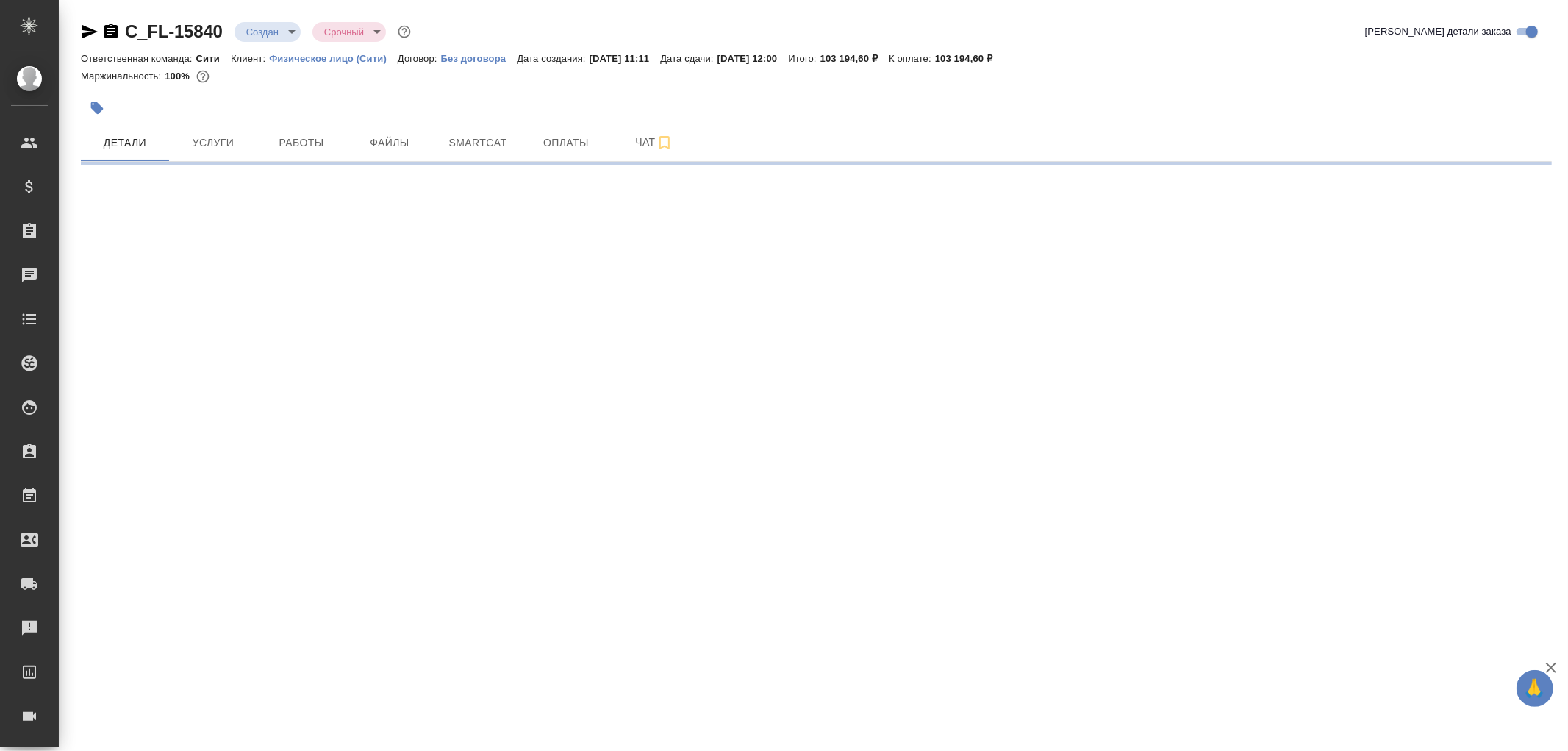
select select "RU"
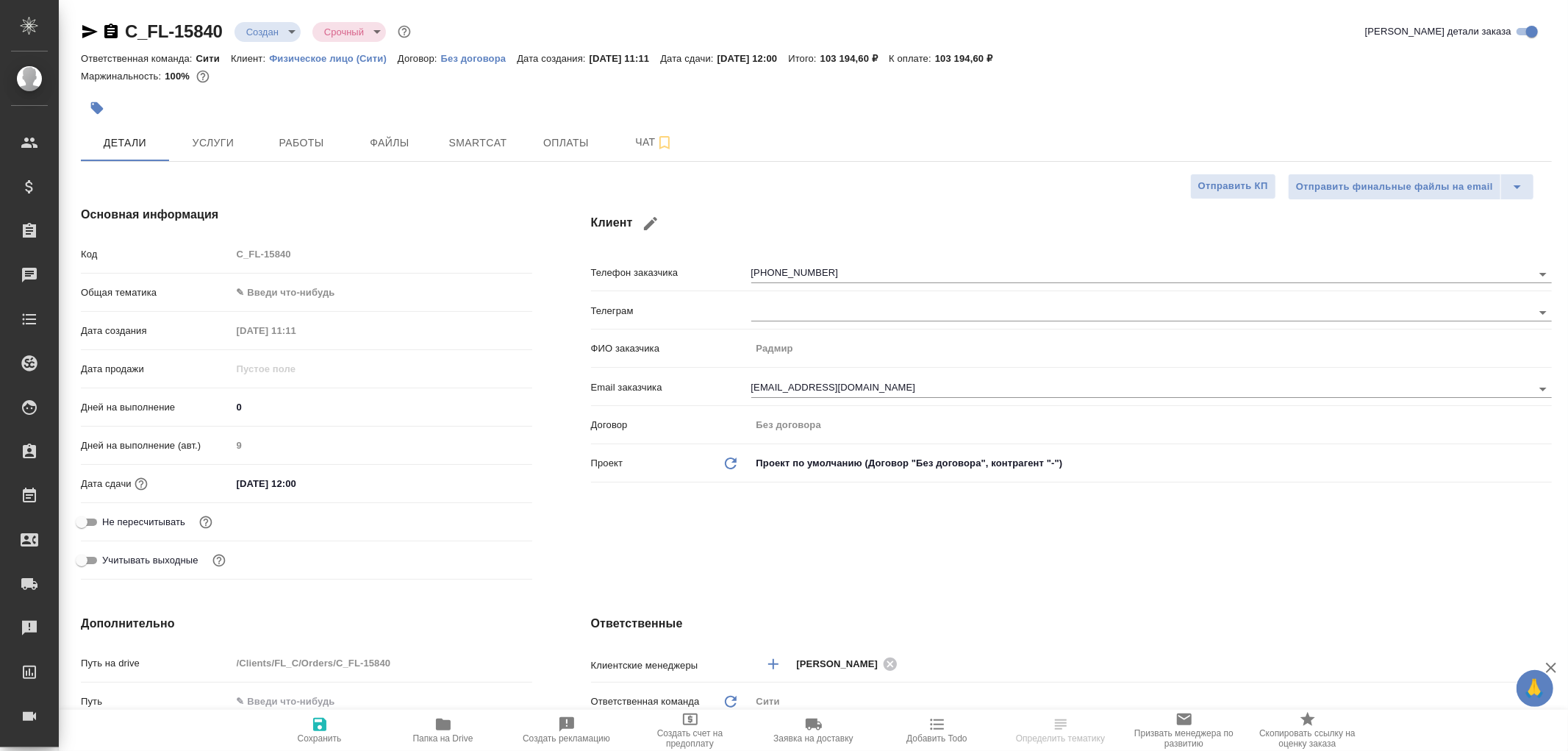
type textarea "x"
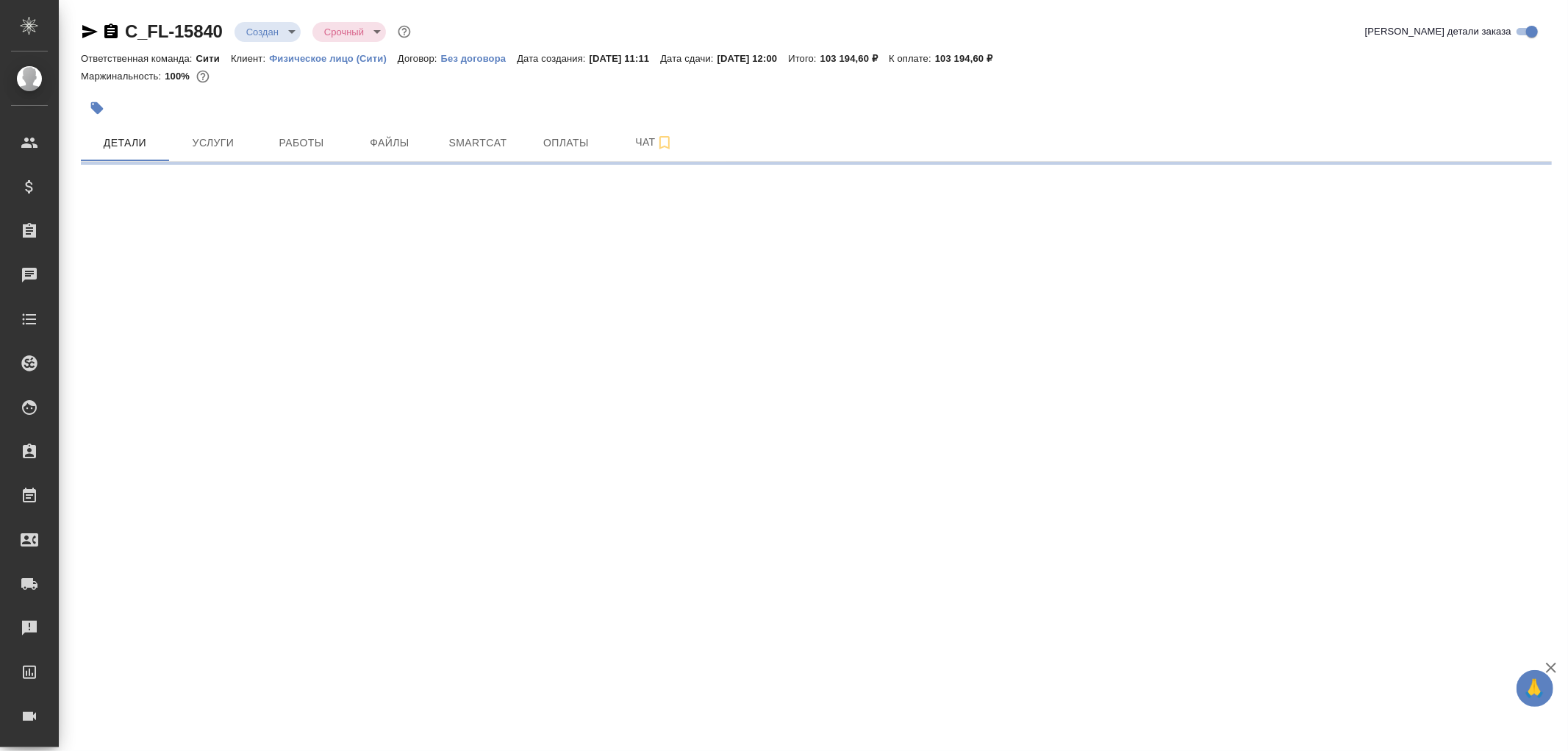
select select "RU"
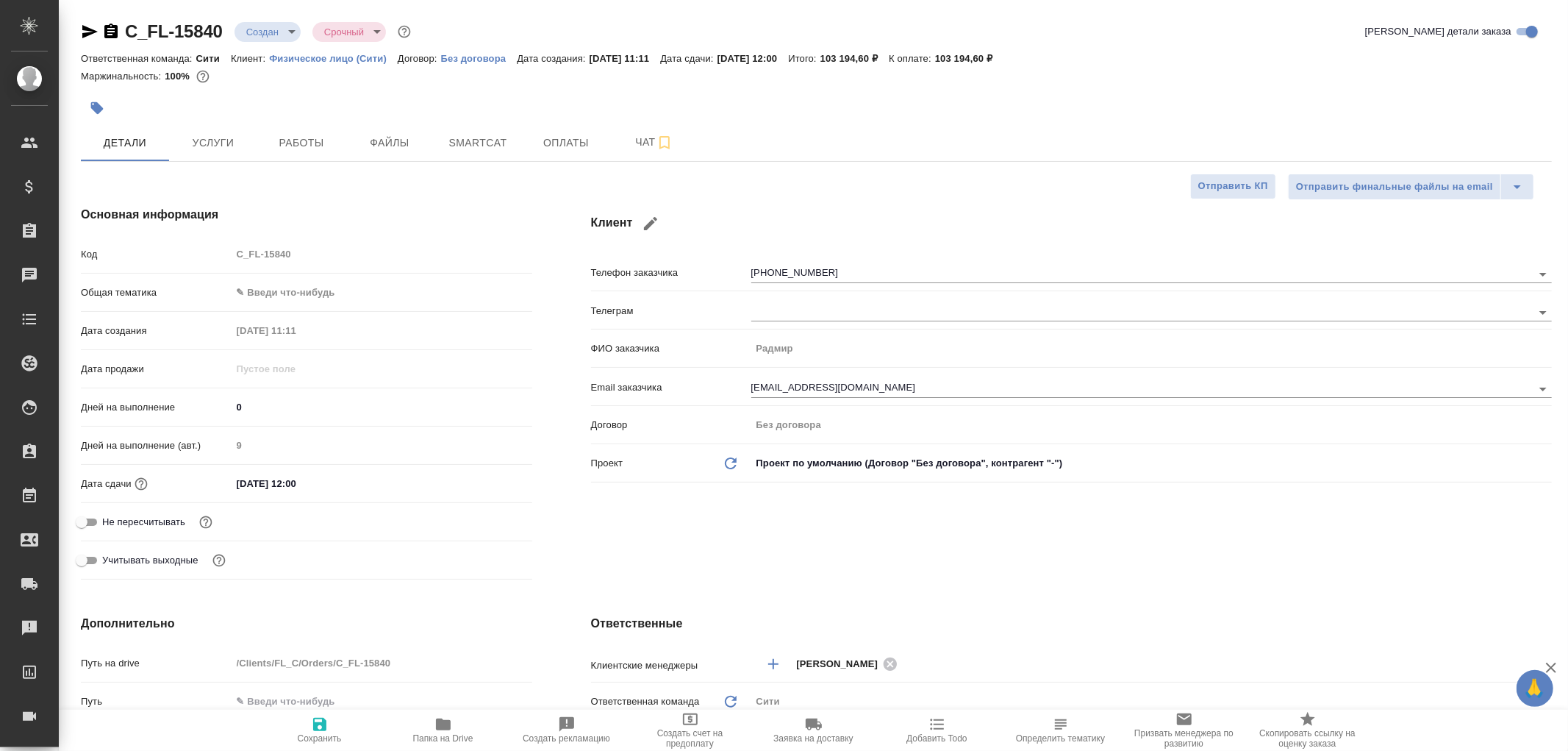
type textarea "x"
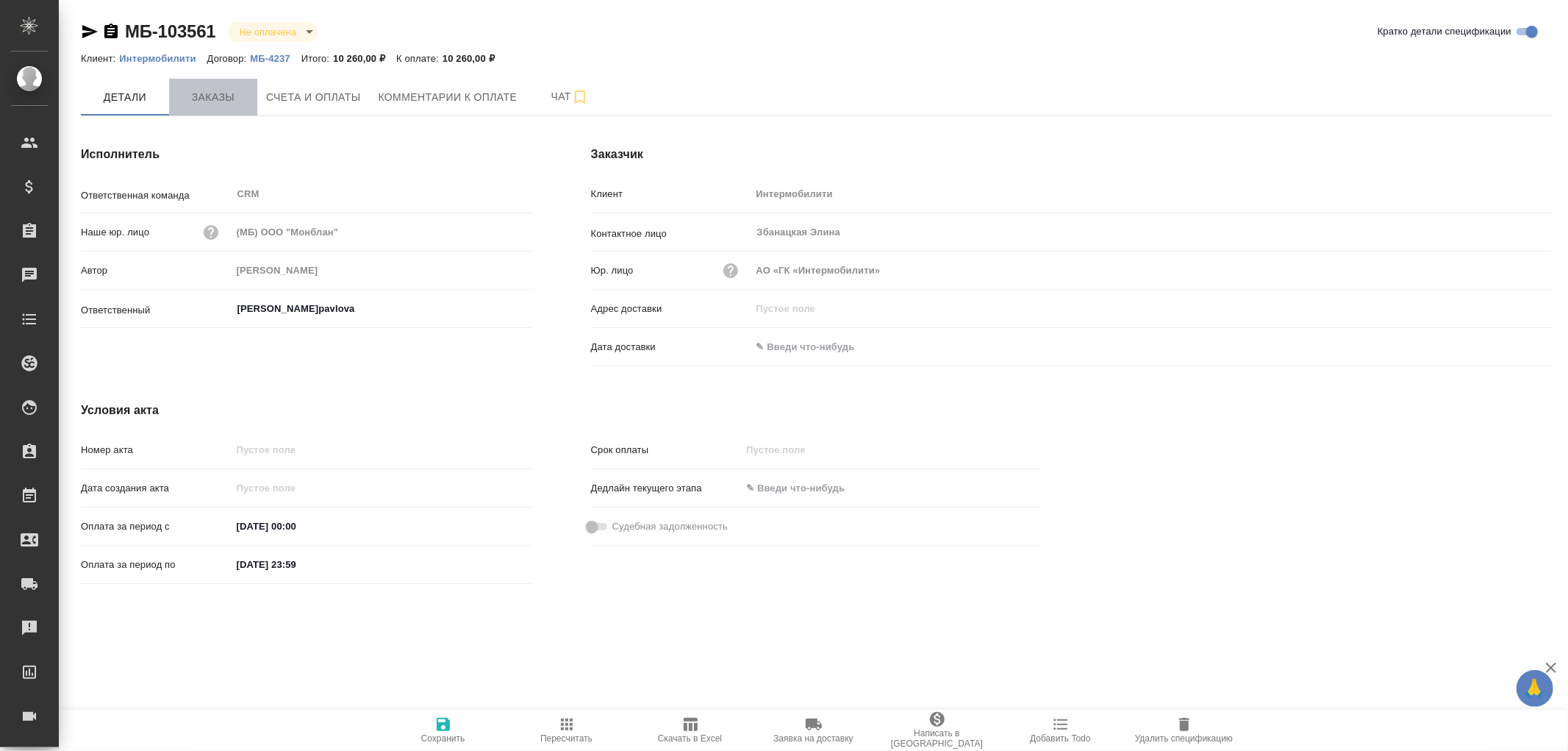
click at [209, 93] on span "Заказы" at bounding box center [213, 98] width 71 height 18
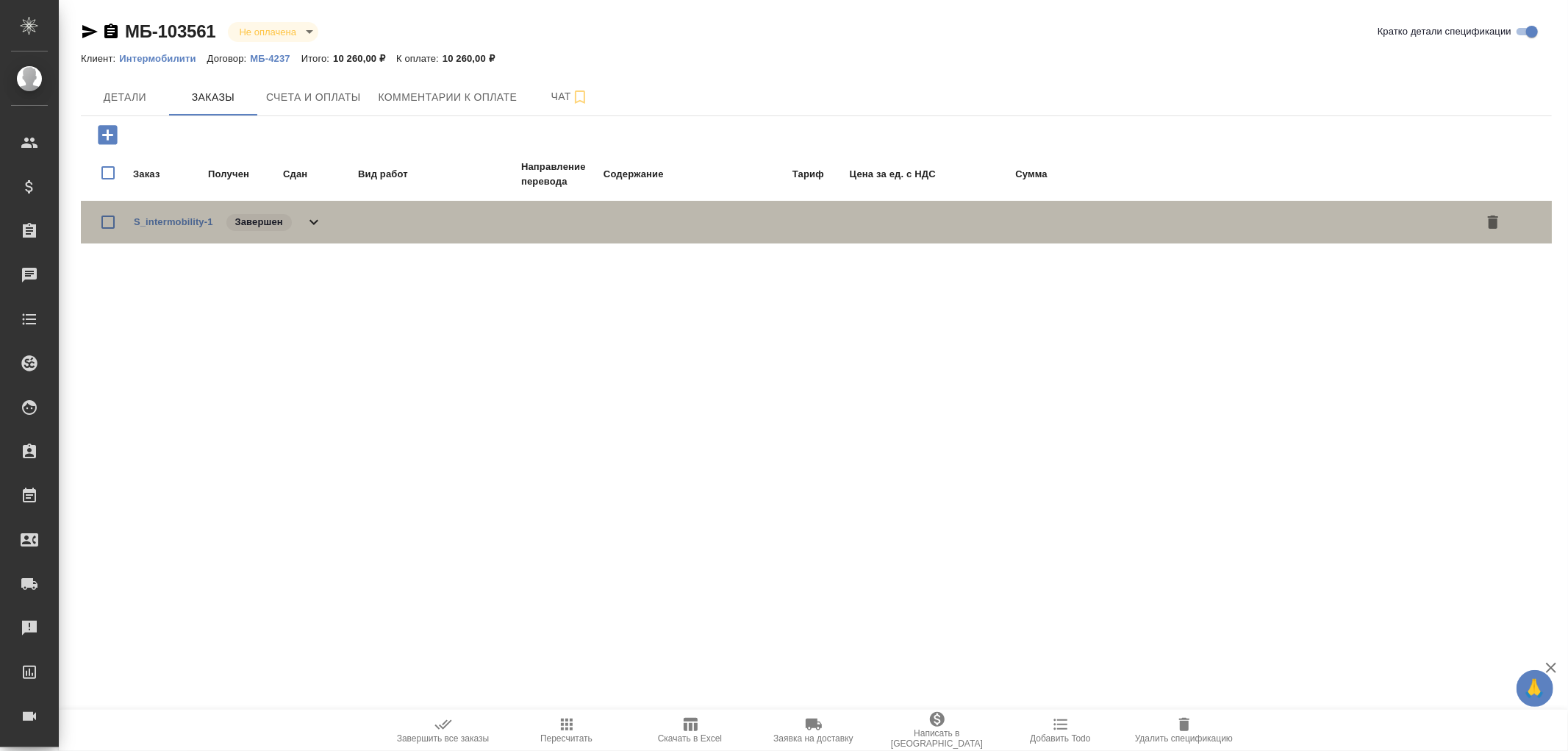
click at [319, 217] on icon at bounding box center [314, 222] width 18 height 18
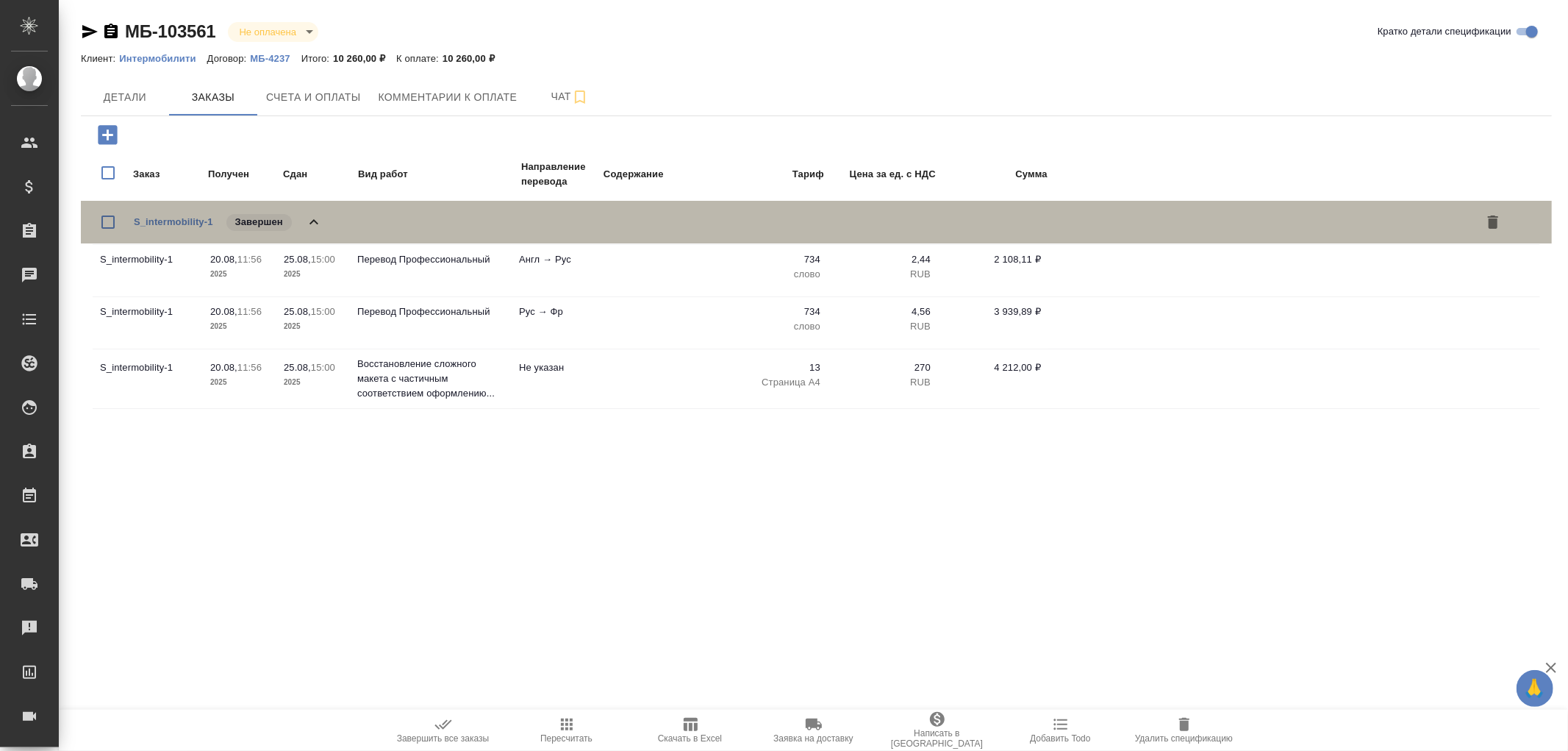
click at [319, 215] on icon at bounding box center [314, 222] width 18 height 18
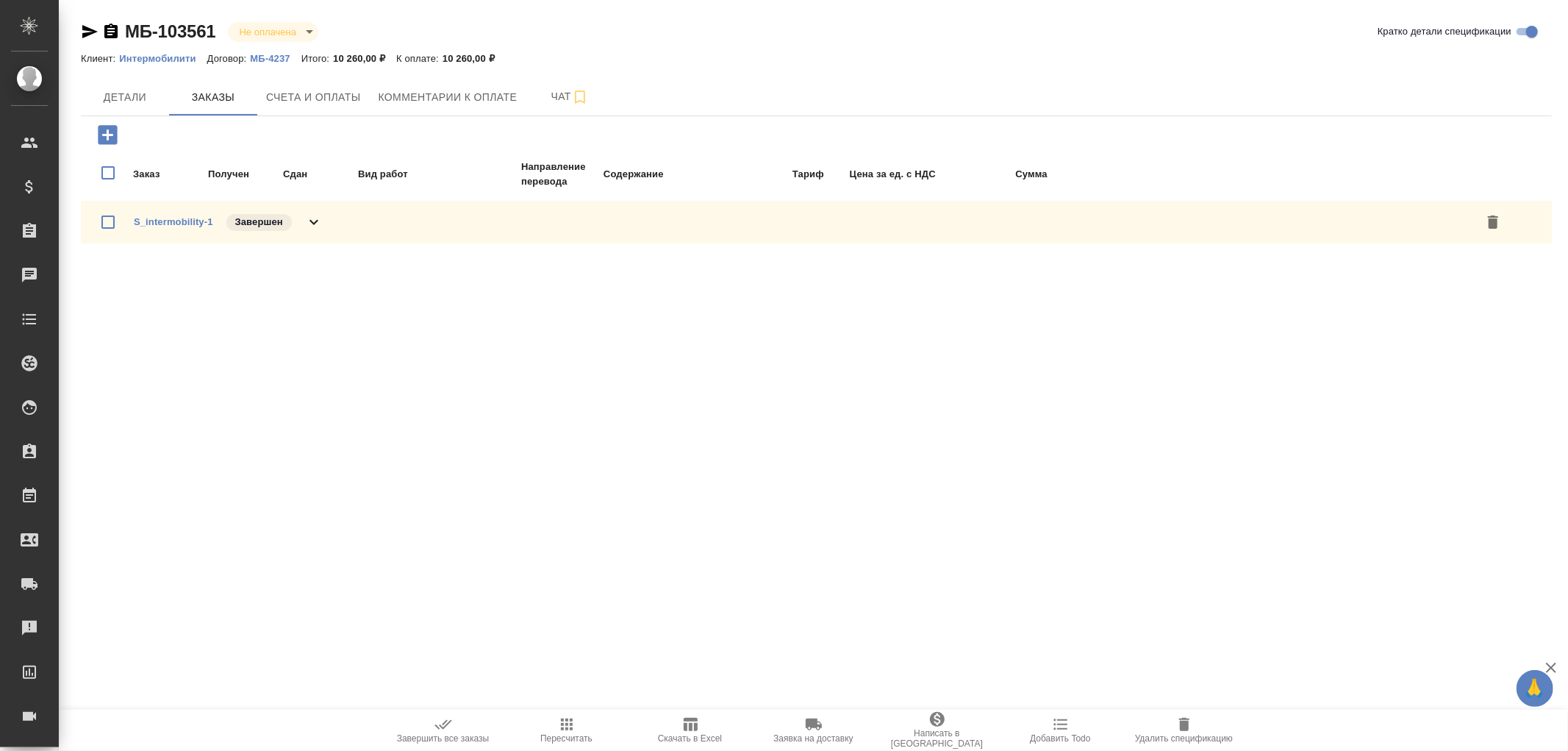
click at [273, 58] on p "МБ-4237" at bounding box center [275, 58] width 51 height 11
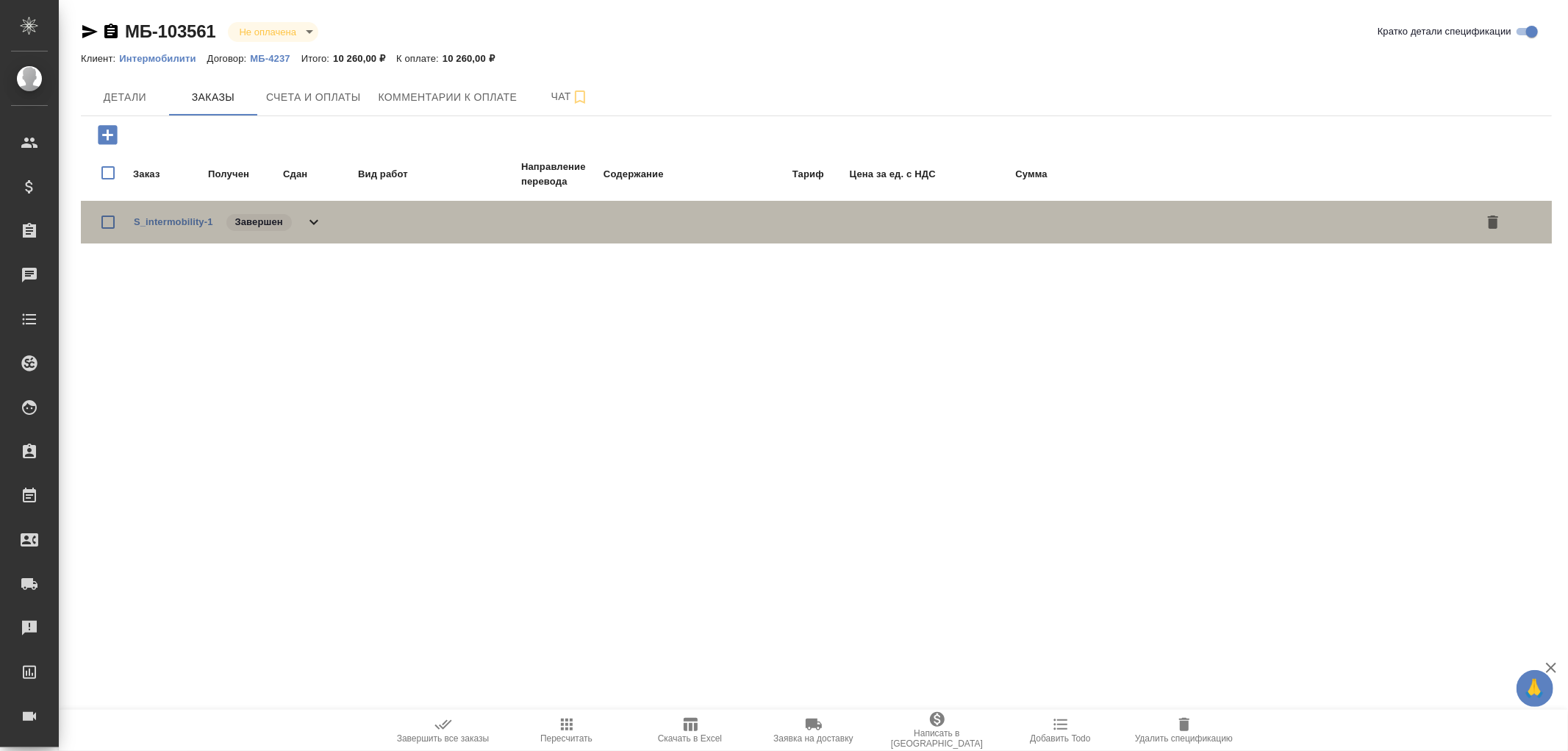
click at [311, 221] on icon at bounding box center [314, 222] width 18 height 18
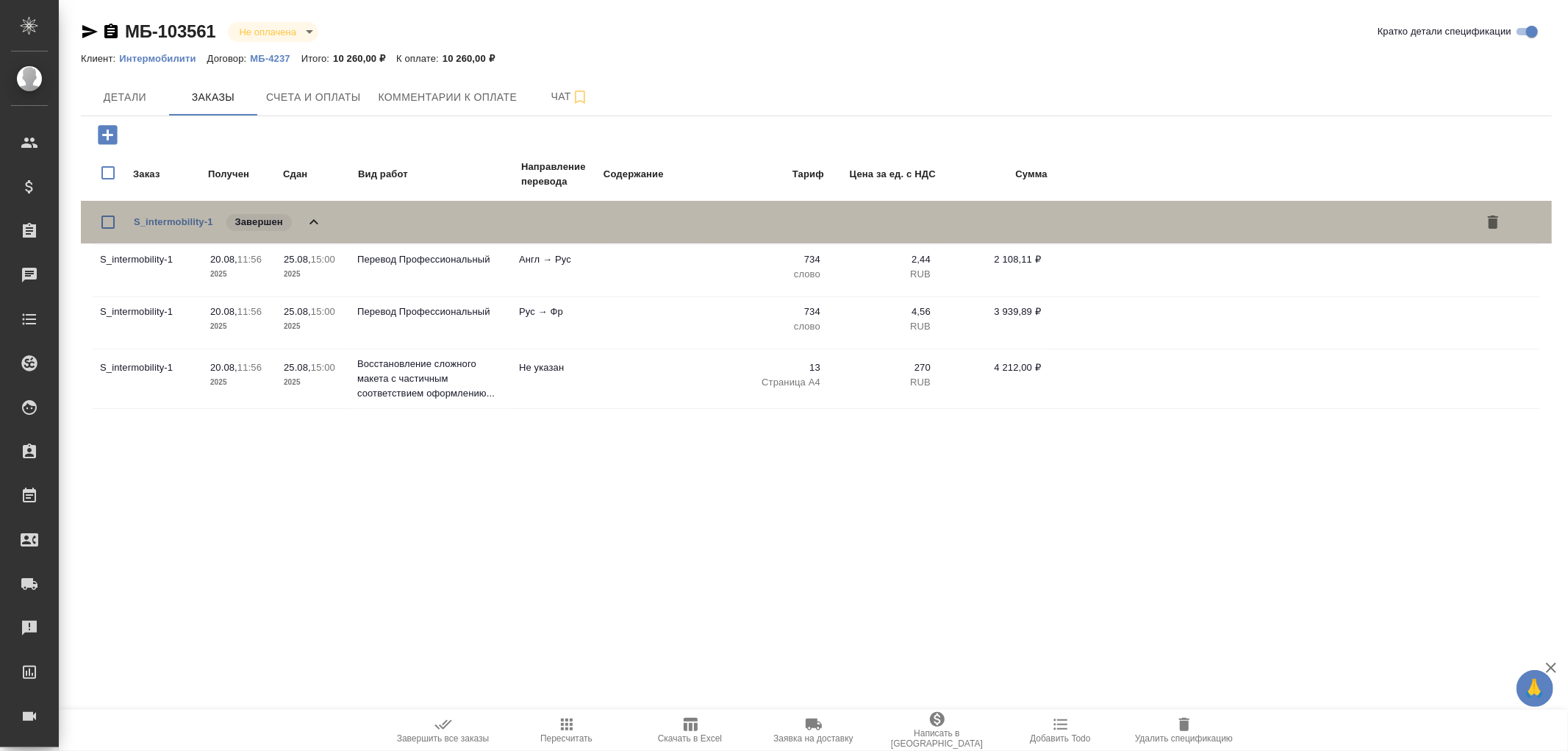
click at [311, 221] on icon at bounding box center [314, 221] width 9 height 5
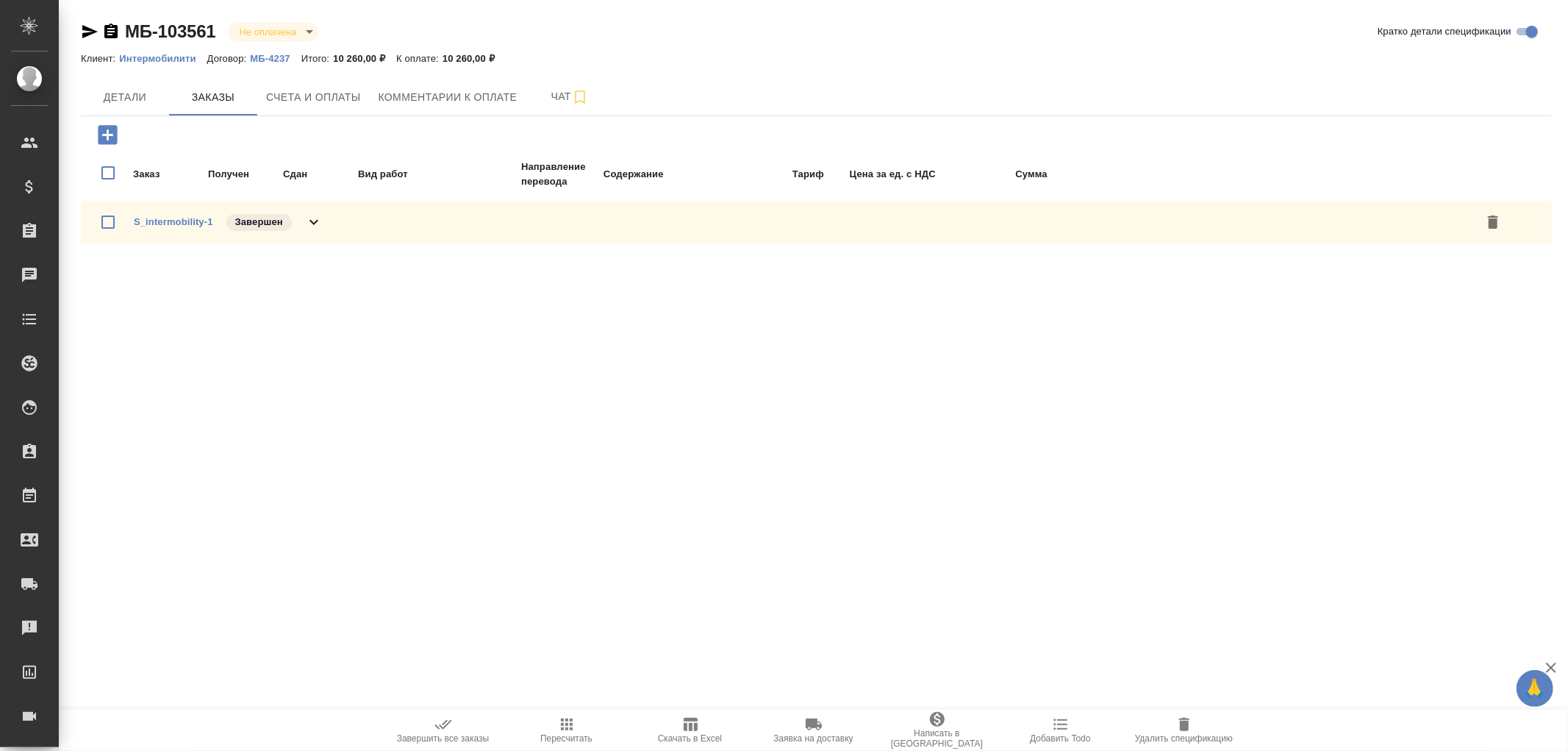
click at [267, 55] on p "МБ-4237" at bounding box center [275, 58] width 51 height 11
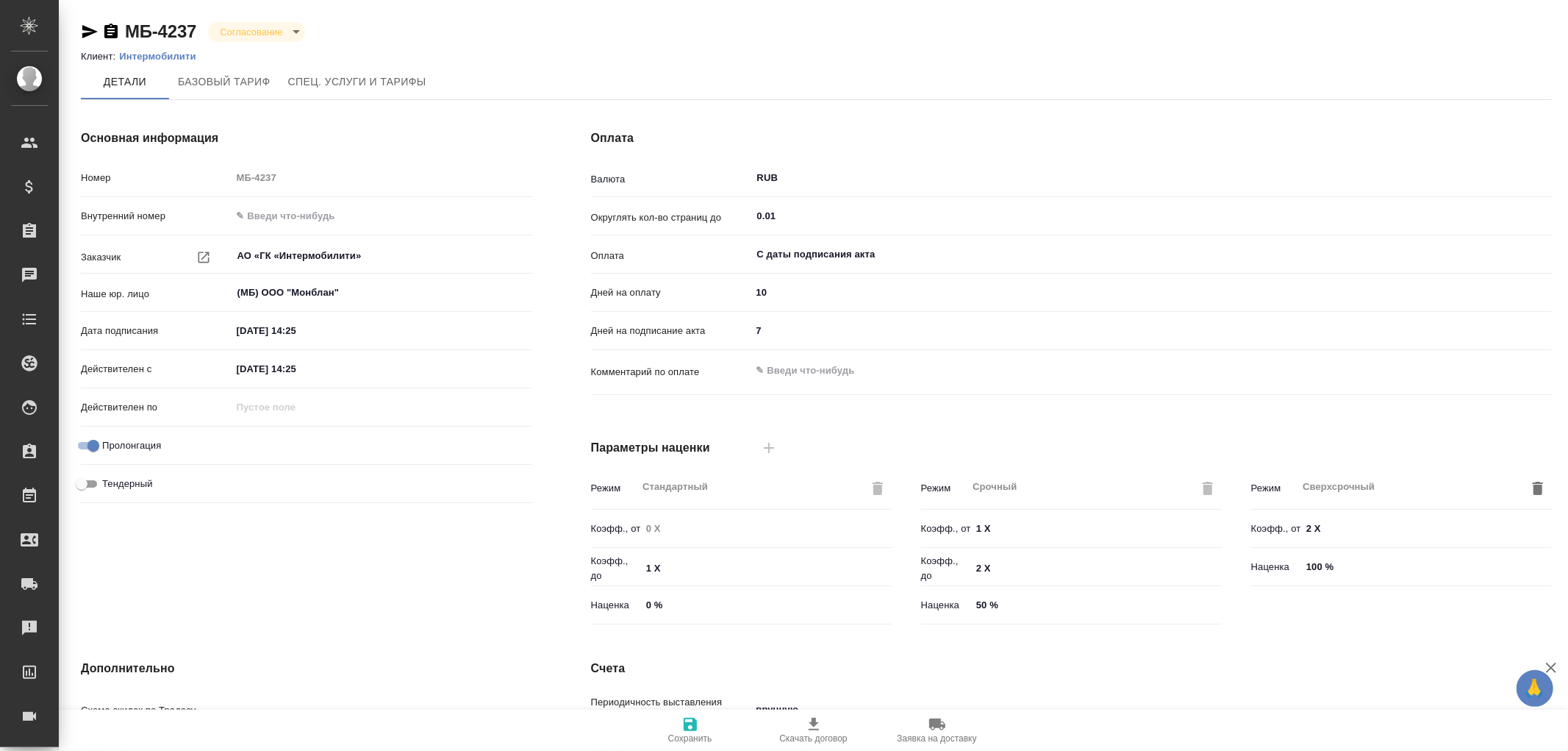
type input "Базовый ТП 2025"
type input "Стандартный шаблон - [PHONE_NUMBER] - ВЫБЕРИ МЕНЯ!"
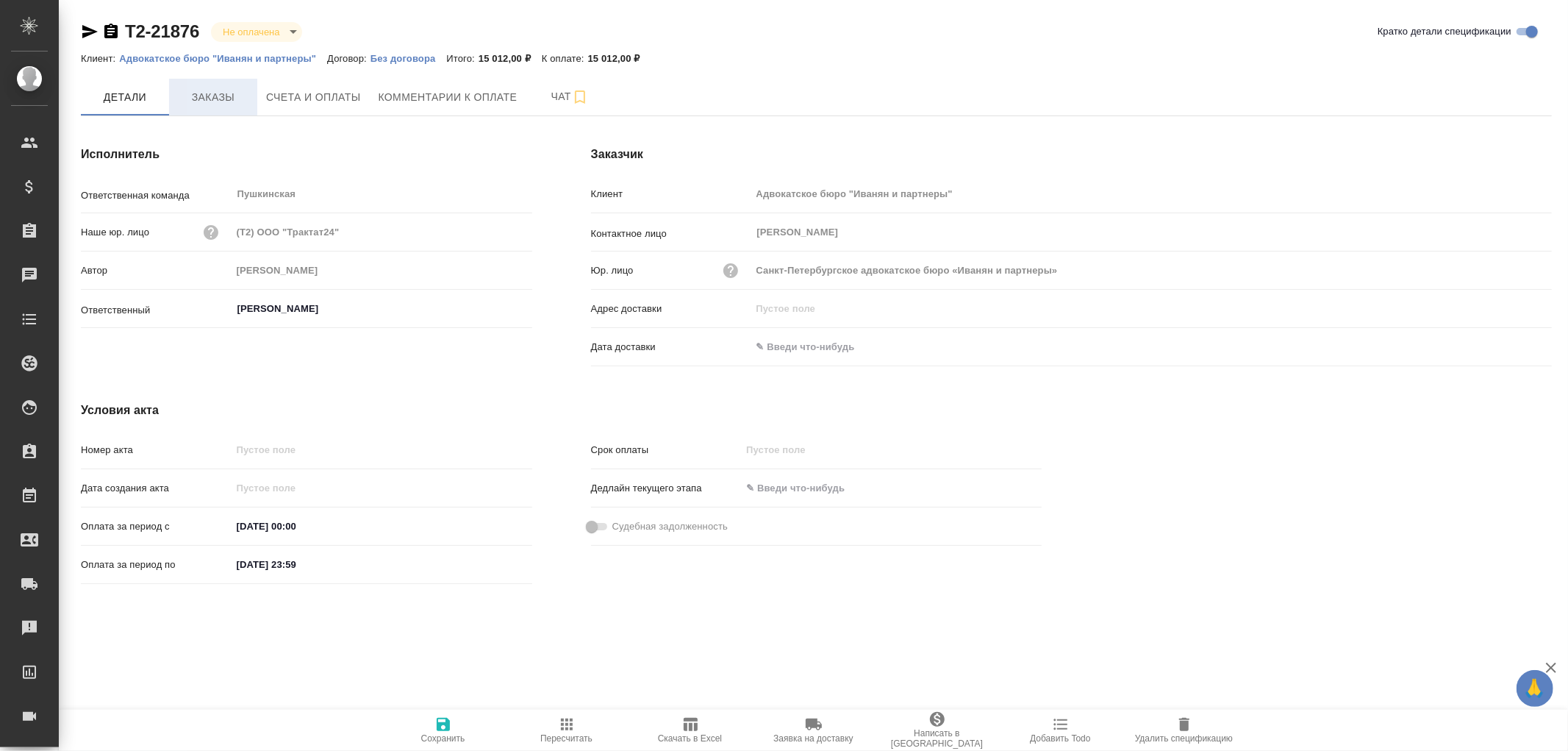
click at [220, 94] on span "Заказы" at bounding box center [213, 98] width 71 height 18
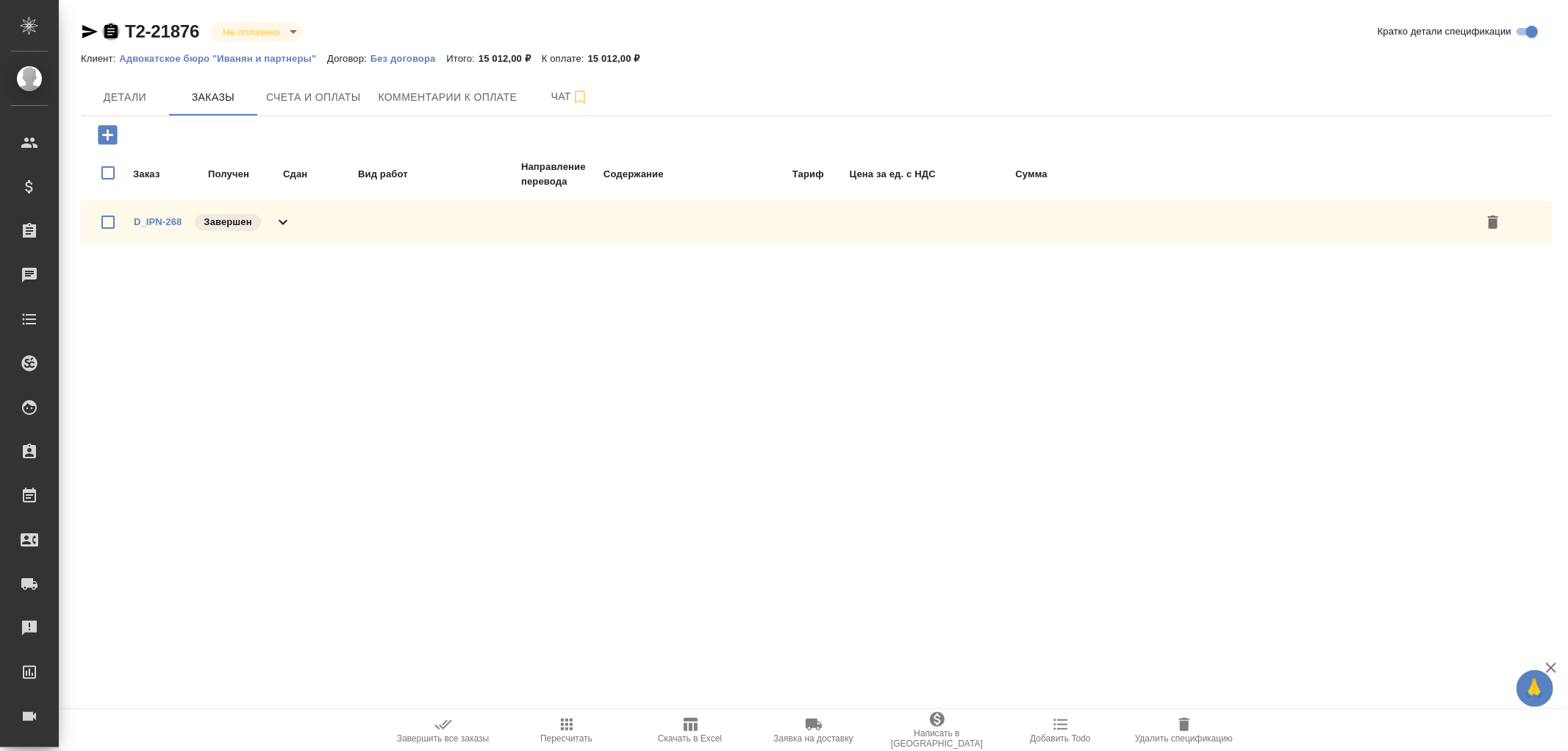
click at [114, 34] on icon "button" at bounding box center [111, 31] width 13 height 15
click at [112, 33] on icon "button" at bounding box center [111, 31] width 13 height 15
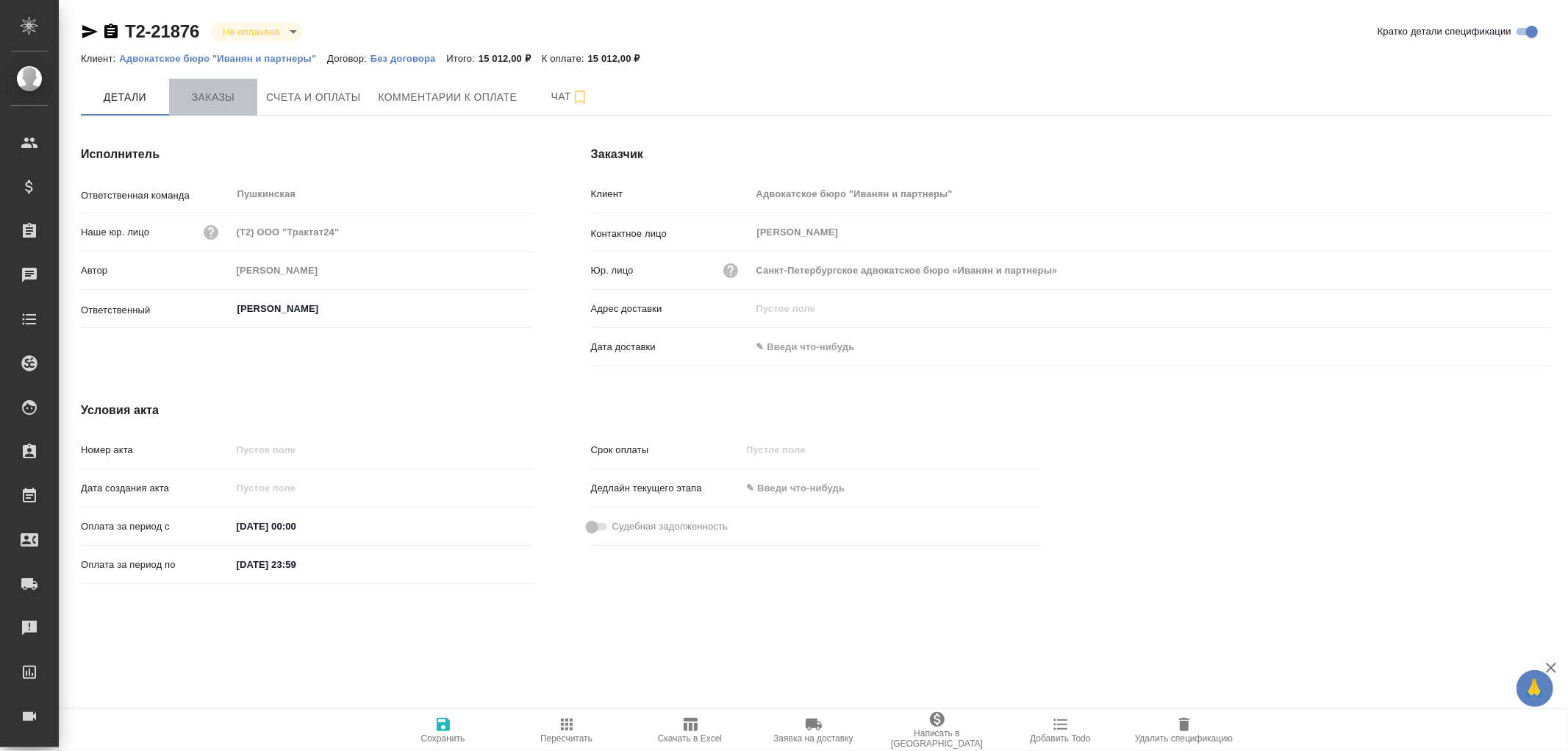
click at [220, 103] on span "Заказы" at bounding box center [213, 98] width 71 height 18
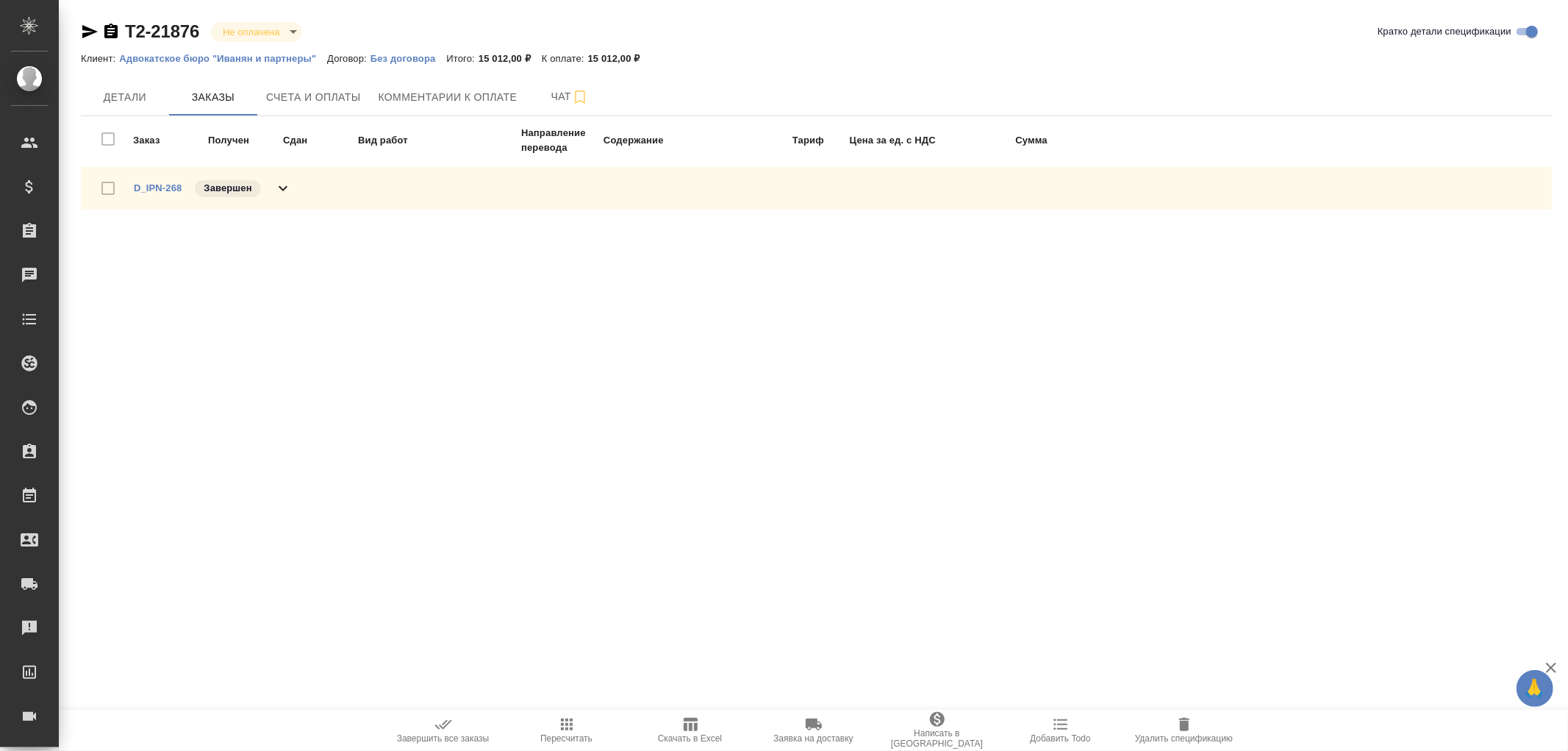
click at [389, 61] on p "Без договора" at bounding box center [408, 58] width 77 height 11
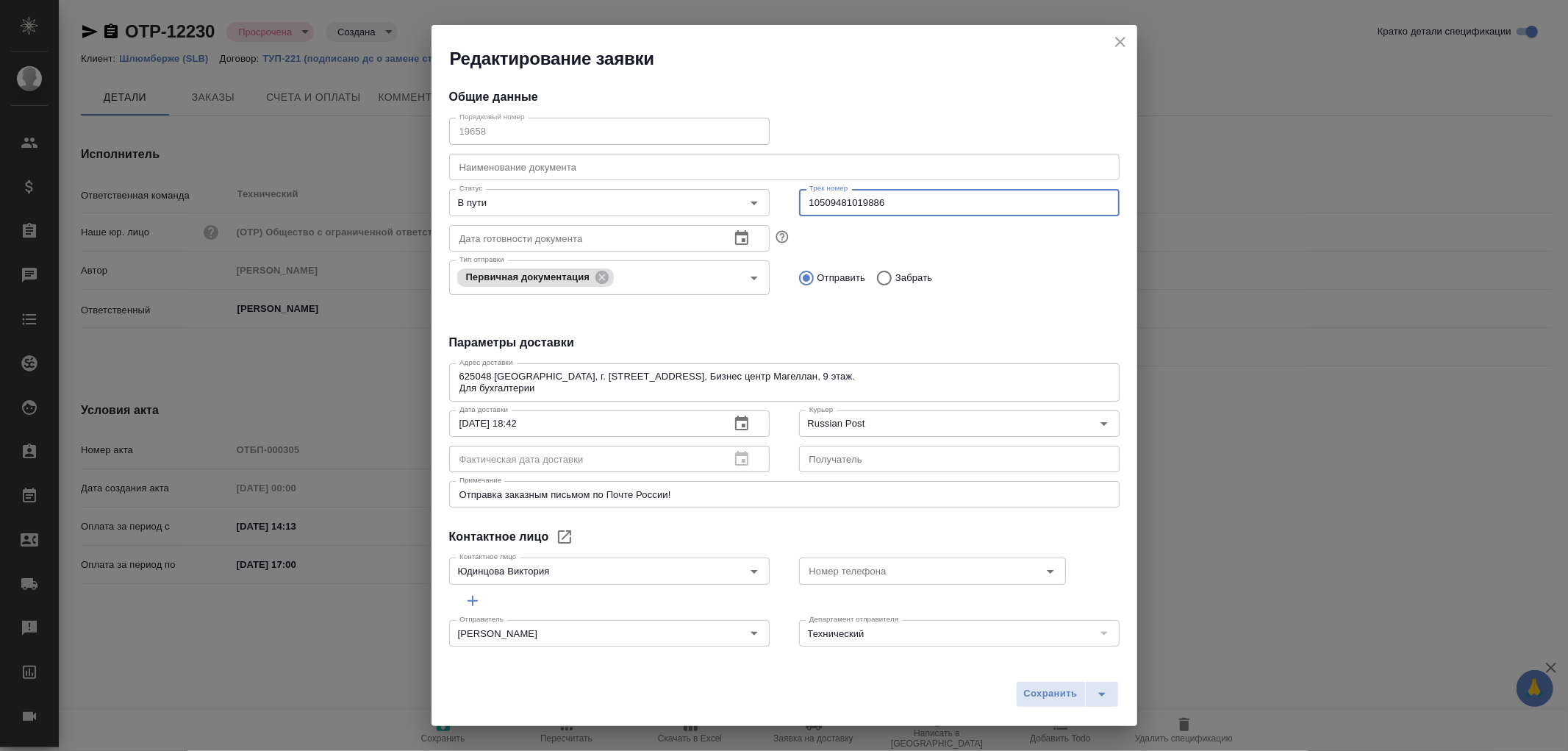
click at [1128, 44] on icon "close" at bounding box center [1121, 42] width 18 height 18
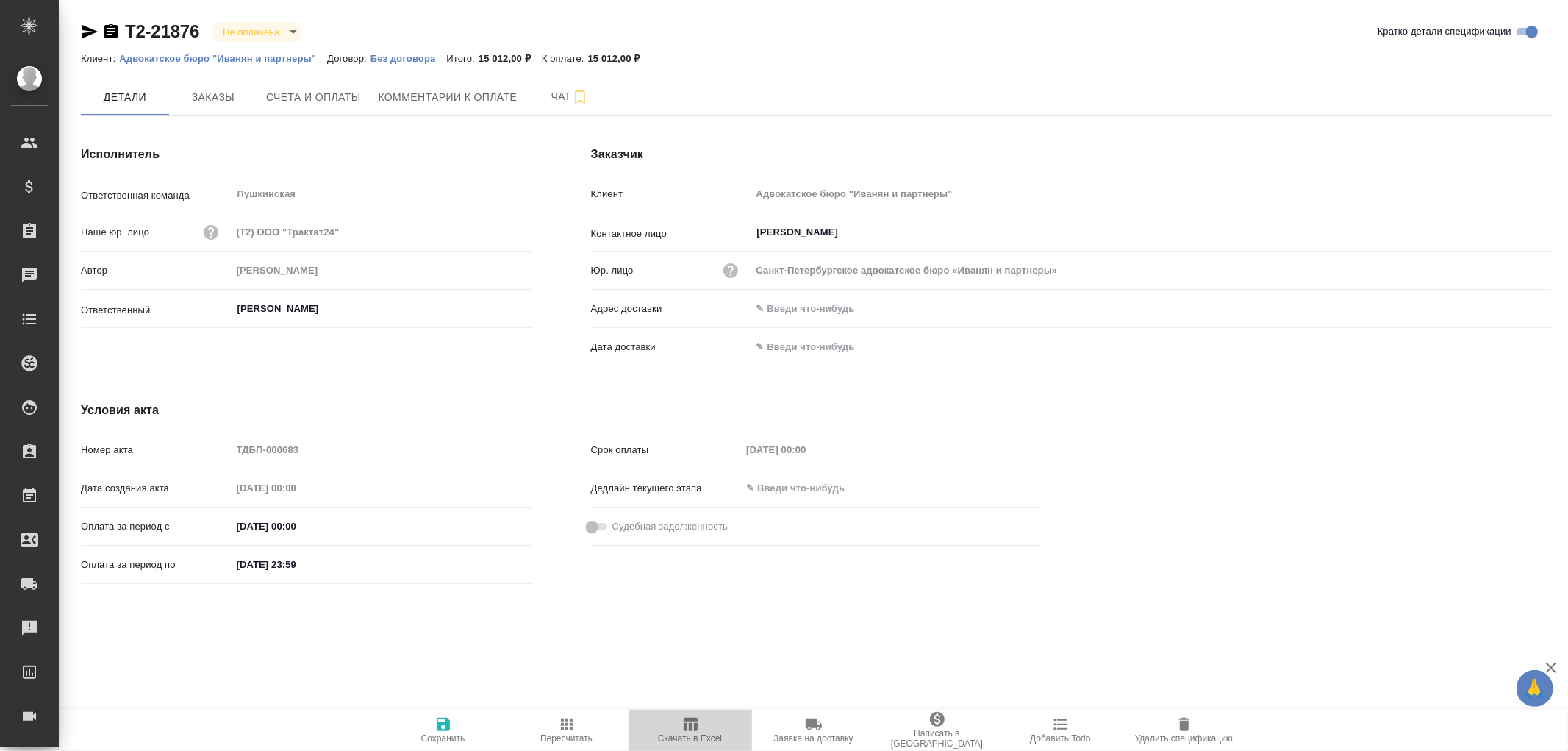
click at [686, 723] on icon "button" at bounding box center [690, 723] width 14 height 13
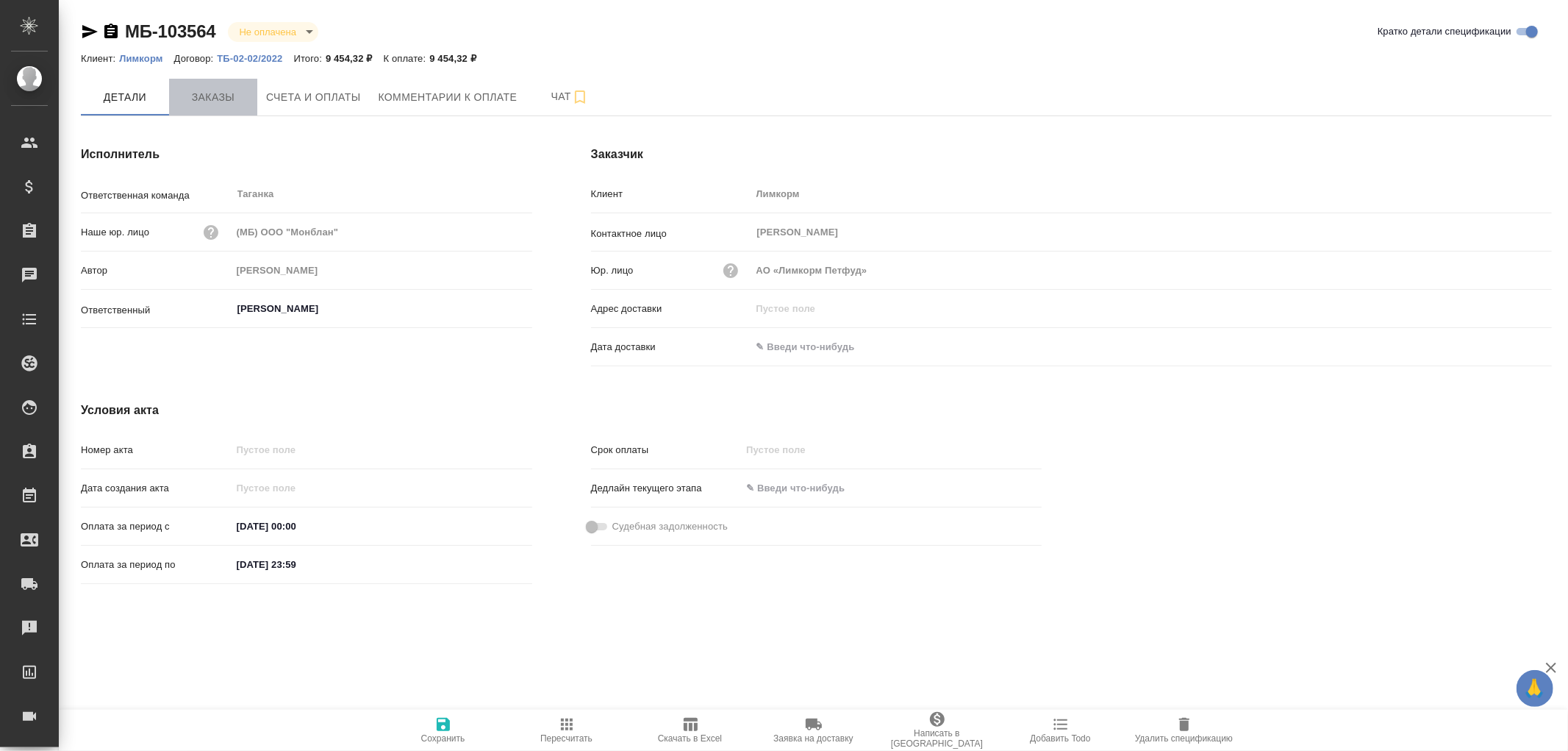
click at [213, 100] on span "Заказы" at bounding box center [213, 98] width 71 height 18
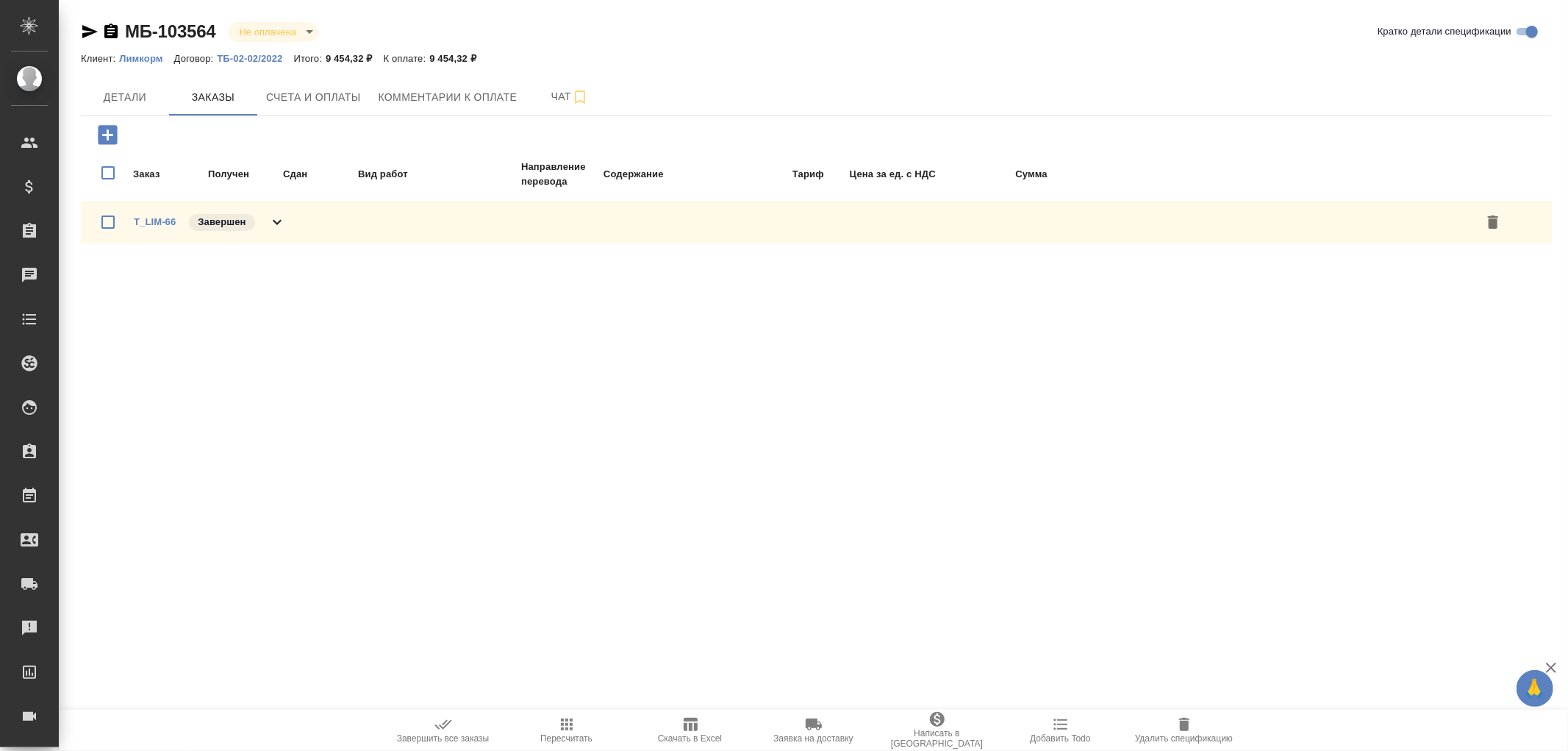
click at [280, 217] on icon at bounding box center [277, 222] width 18 height 18
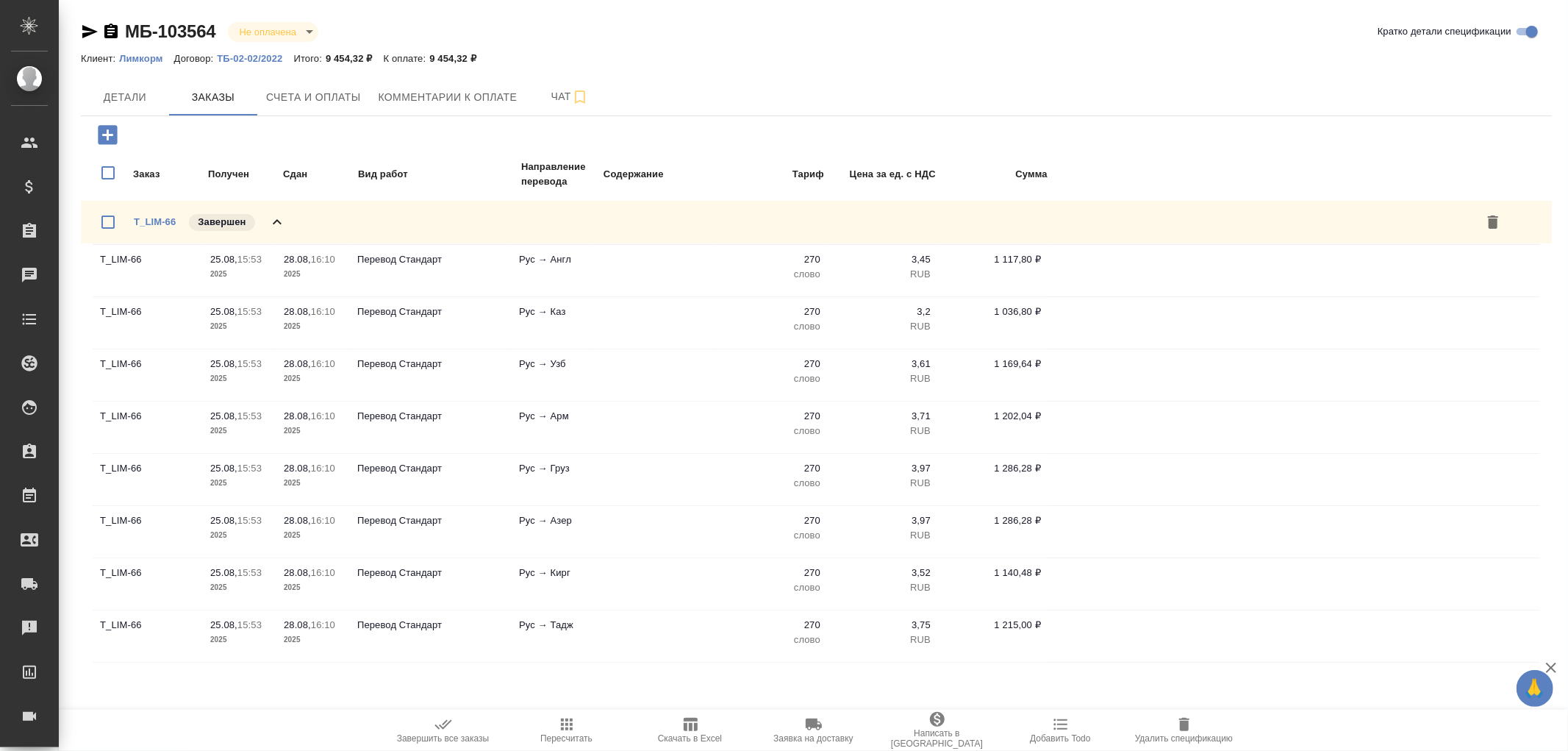
click at [280, 217] on icon at bounding box center [277, 222] width 18 height 18
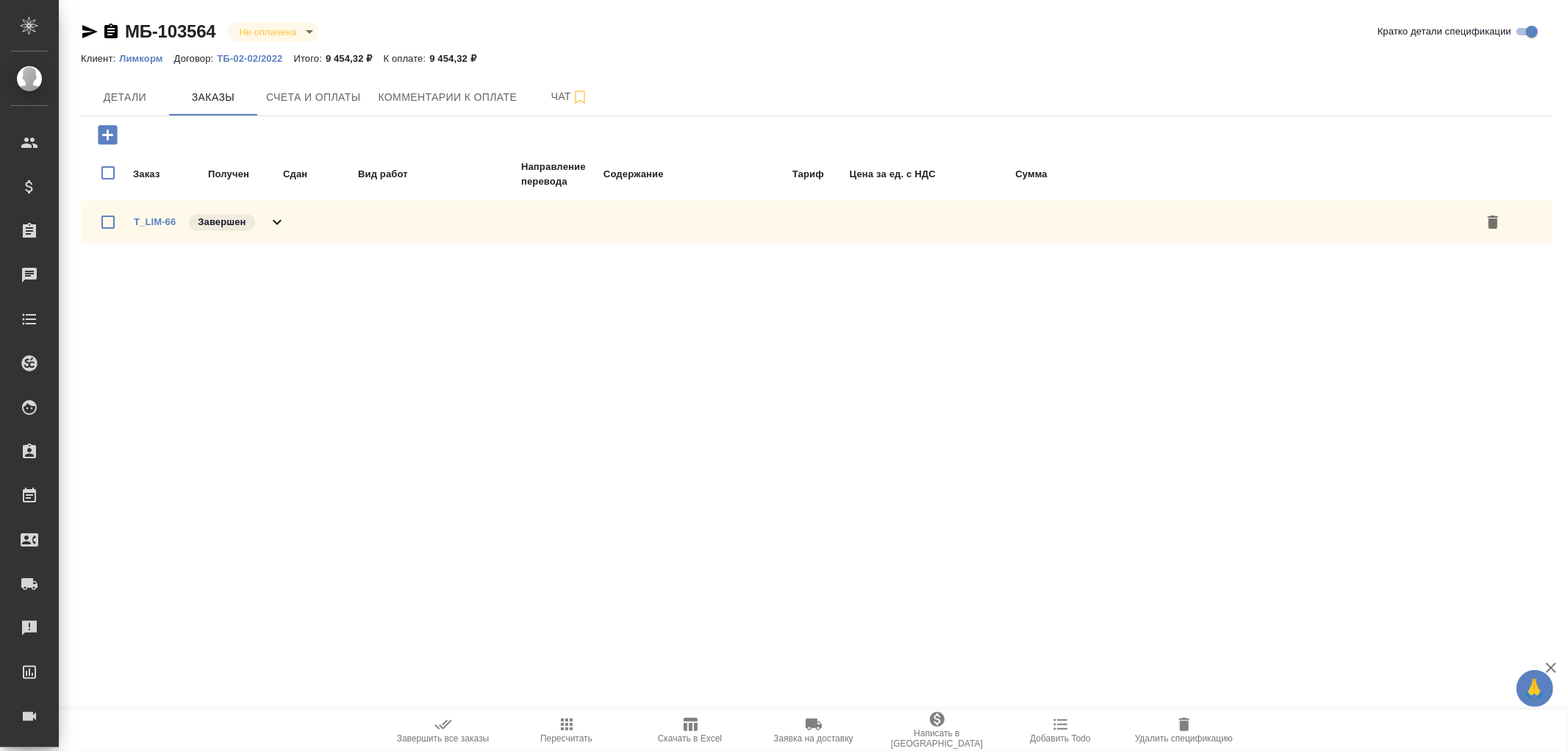
click at [263, 57] on p "ТБ-02-02/2022" at bounding box center [255, 58] width 77 height 11
click at [111, 30] on icon "button" at bounding box center [111, 31] width 13 height 15
click at [134, 96] on span "Детали" at bounding box center [125, 98] width 71 height 18
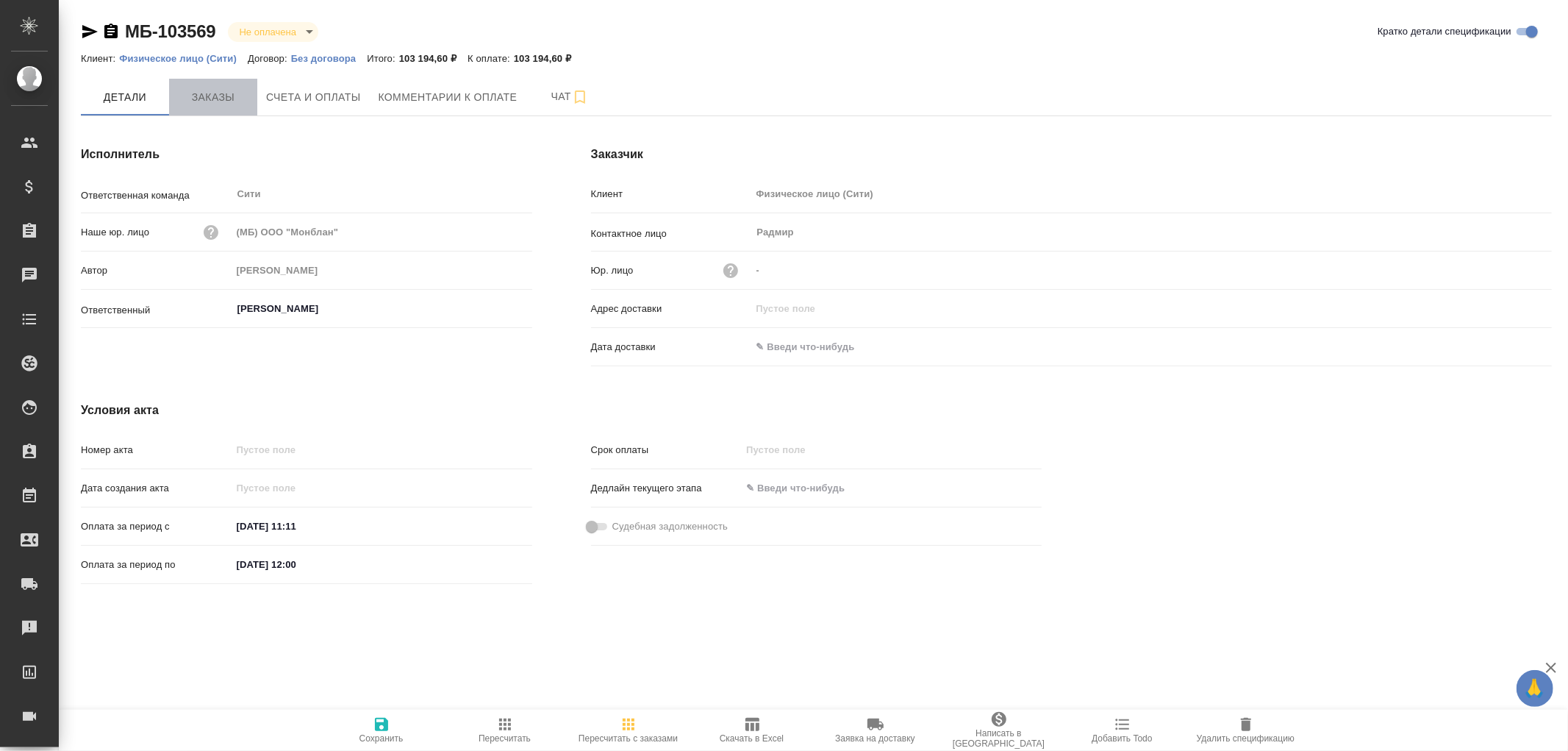
click at [217, 100] on span "Заказы" at bounding box center [213, 98] width 71 height 18
click at [220, 97] on span "Заказы" at bounding box center [213, 98] width 71 height 18
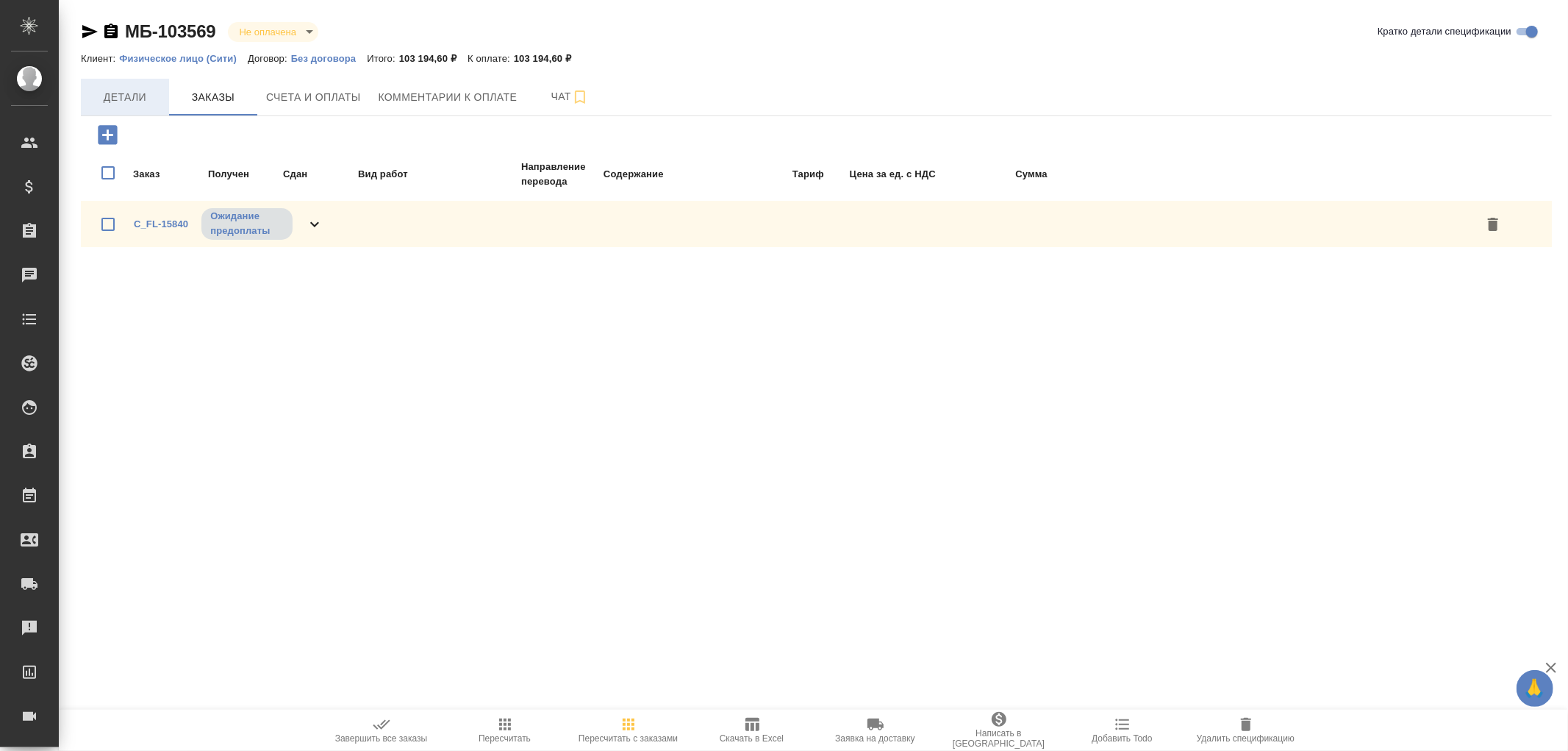
click at [117, 96] on span "Детали" at bounding box center [125, 98] width 71 height 18
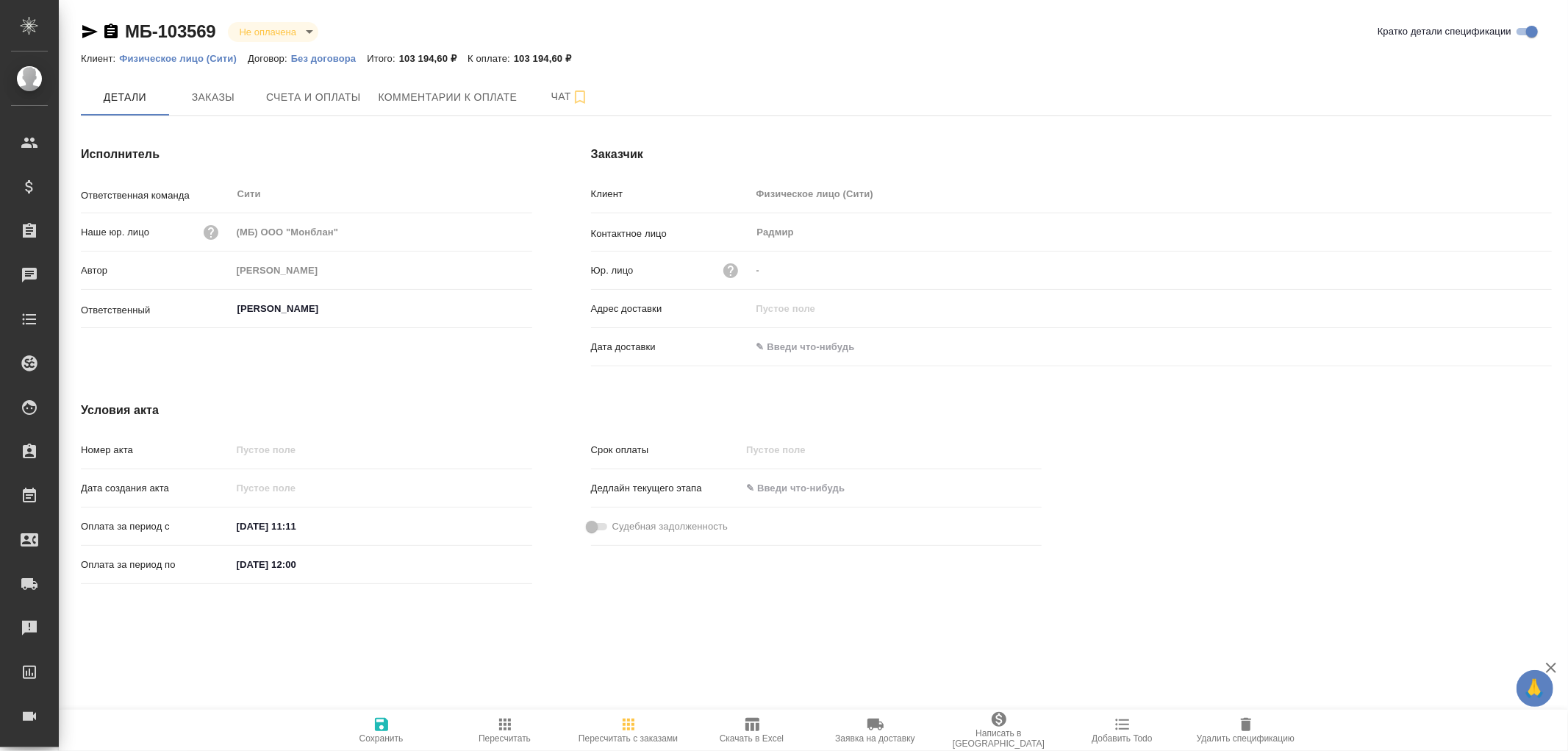
click at [114, 28] on icon "button" at bounding box center [112, 32] width 18 height 18
